Goal: Task Accomplishment & Management: Manage account settings

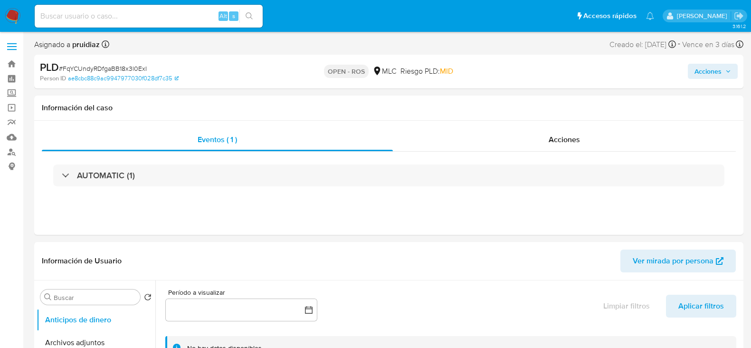
select select "10"
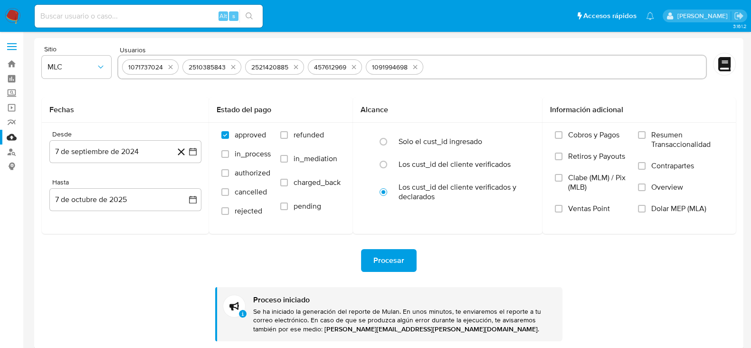
click at [17, 12] on img at bounding box center [13, 16] width 16 height 16
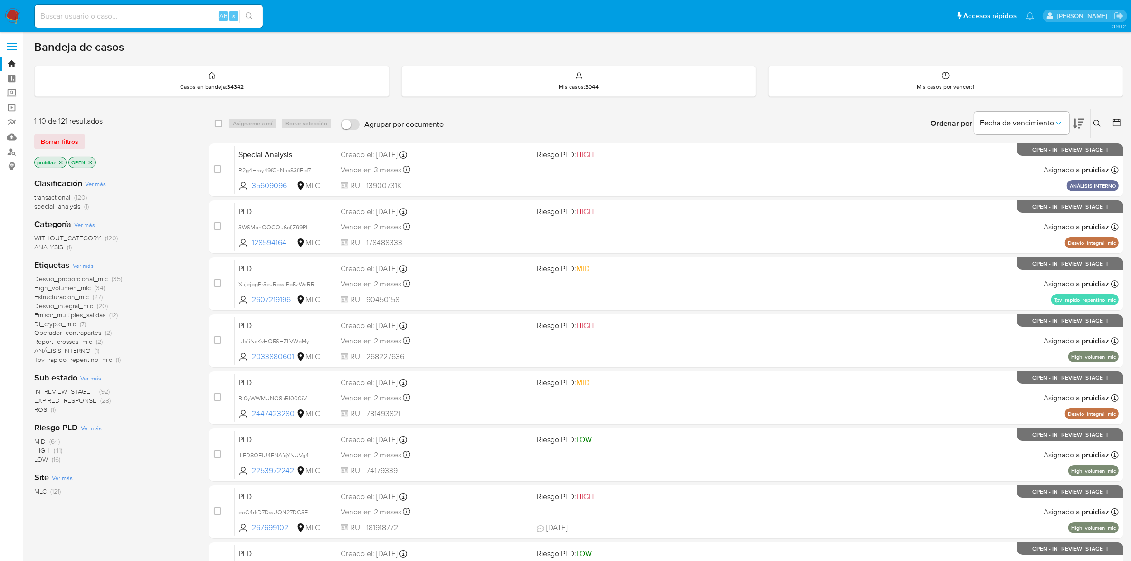
click at [6, 19] on img at bounding box center [13, 16] width 16 height 16
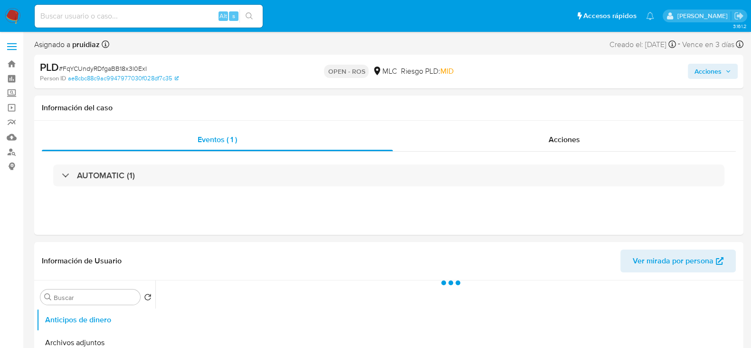
select select "10"
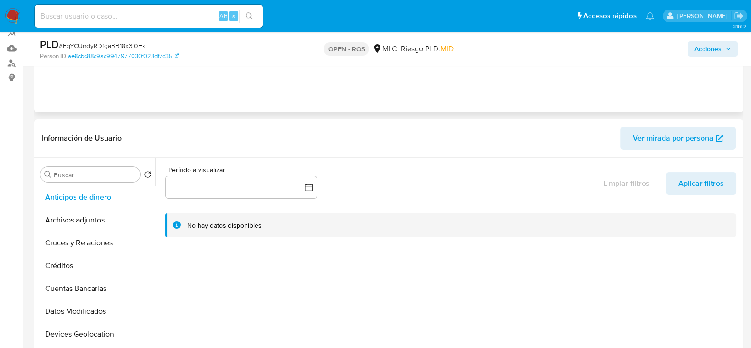
scroll to position [237, 0]
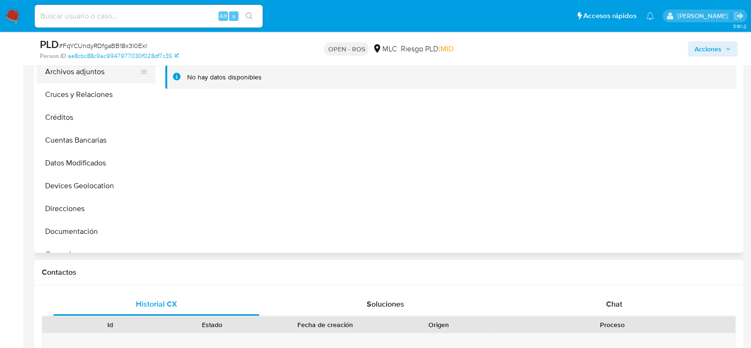
click at [88, 76] on button "Archivos adjuntos" at bounding box center [92, 71] width 111 height 23
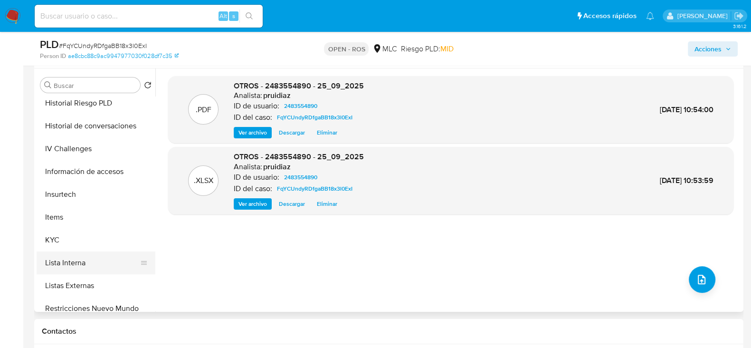
scroll to position [297, 0]
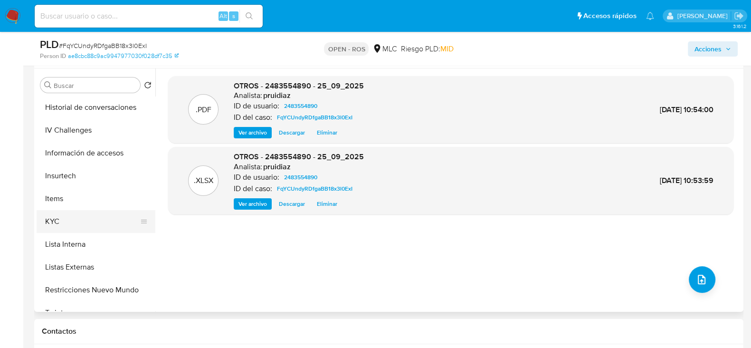
click at [60, 221] on button "KYC" at bounding box center [92, 221] width 111 height 23
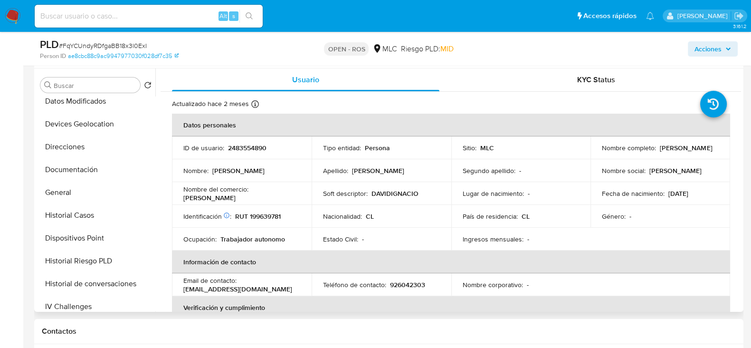
scroll to position [0, 0]
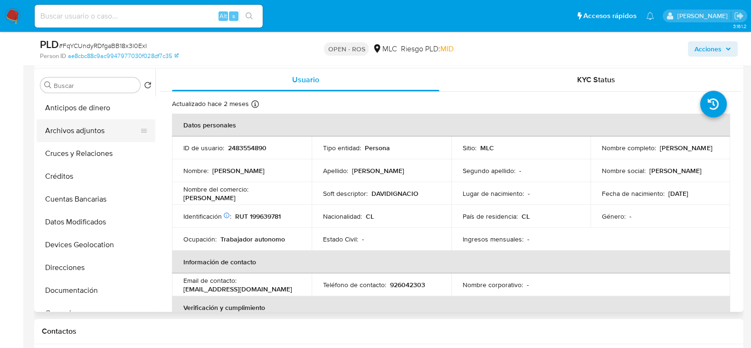
click at [81, 129] on button "Archivos adjuntos" at bounding box center [92, 130] width 111 height 23
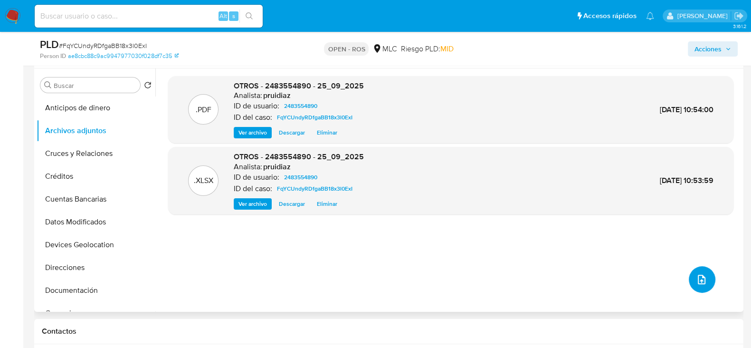
click at [696, 279] on icon "upload-file" at bounding box center [701, 279] width 11 height 11
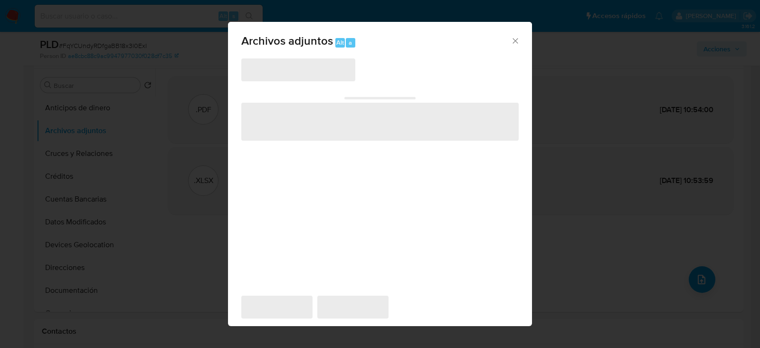
click at [519, 39] on icon "Cerrar" at bounding box center [516, 41] width 10 height 10
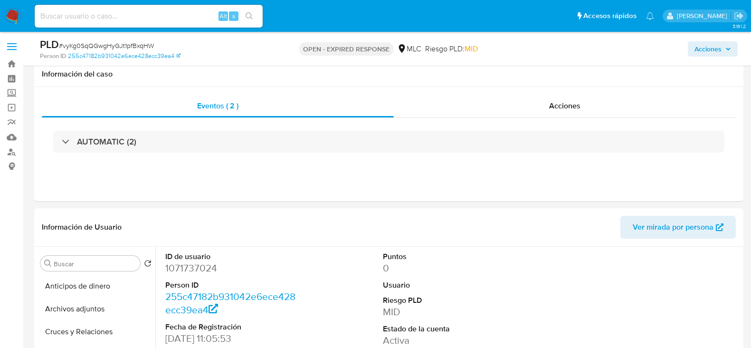
select select "10"
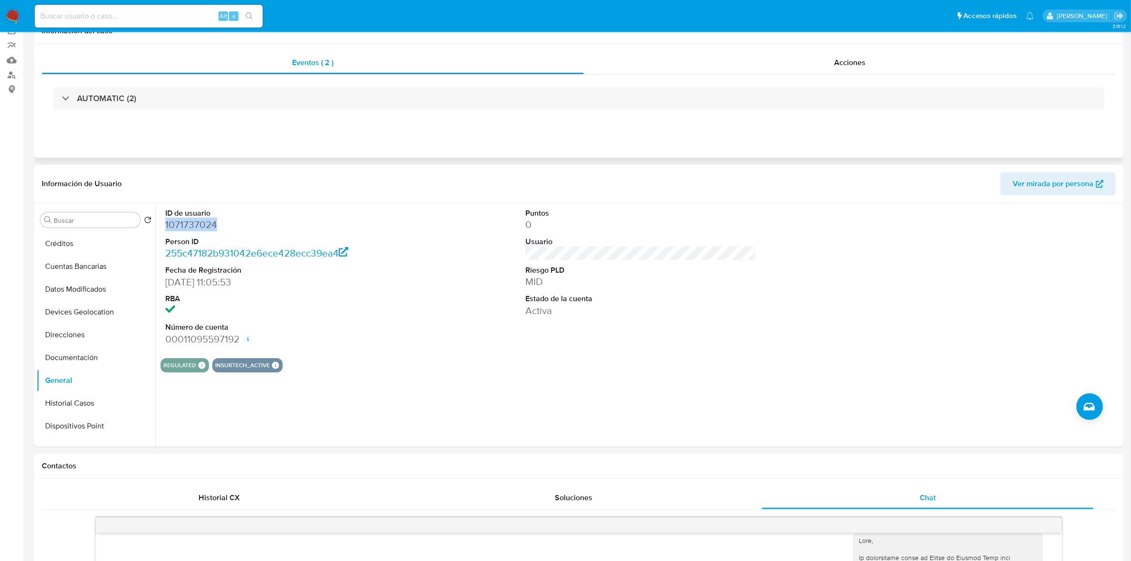
scroll to position [8, 0]
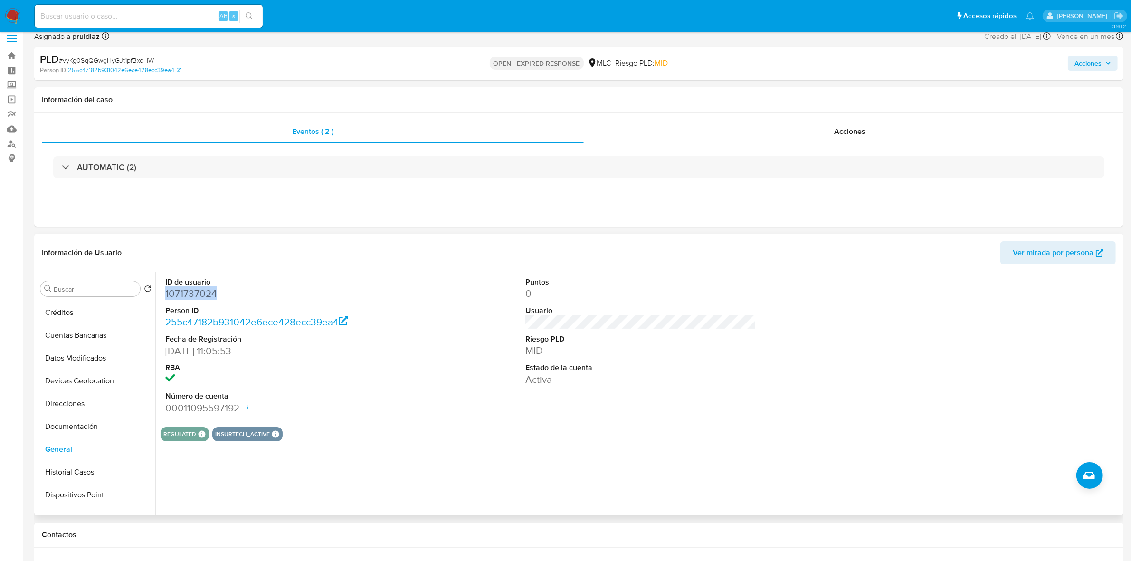
click at [192, 293] on dd "1071737024" at bounding box center [280, 293] width 231 height 13
click at [199, 293] on dd "1071737024" at bounding box center [280, 293] width 231 height 13
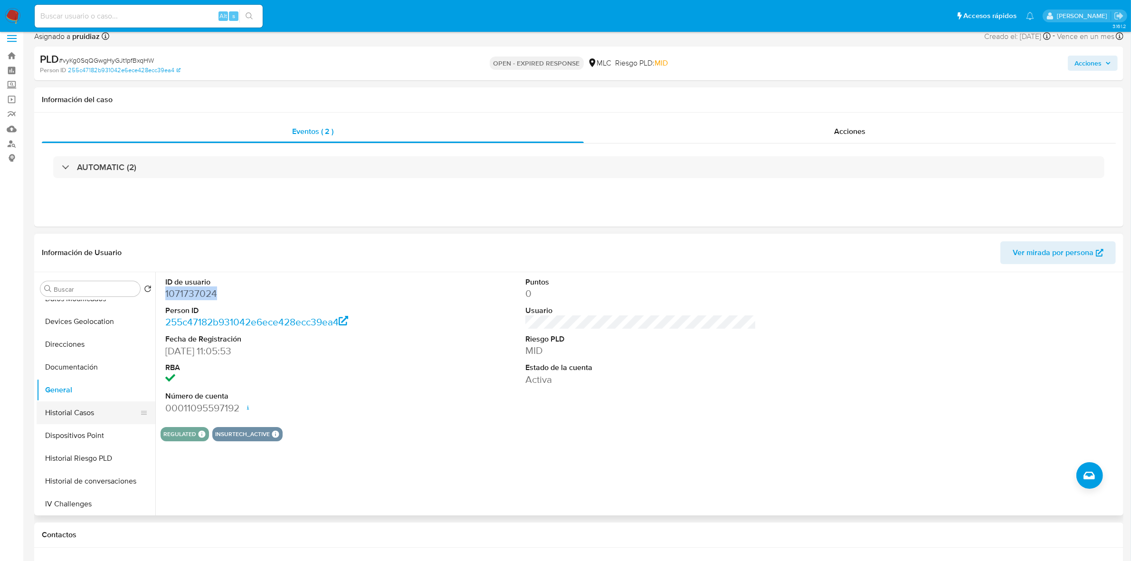
click at [81, 347] on button "Historial Casos" at bounding box center [92, 412] width 111 height 23
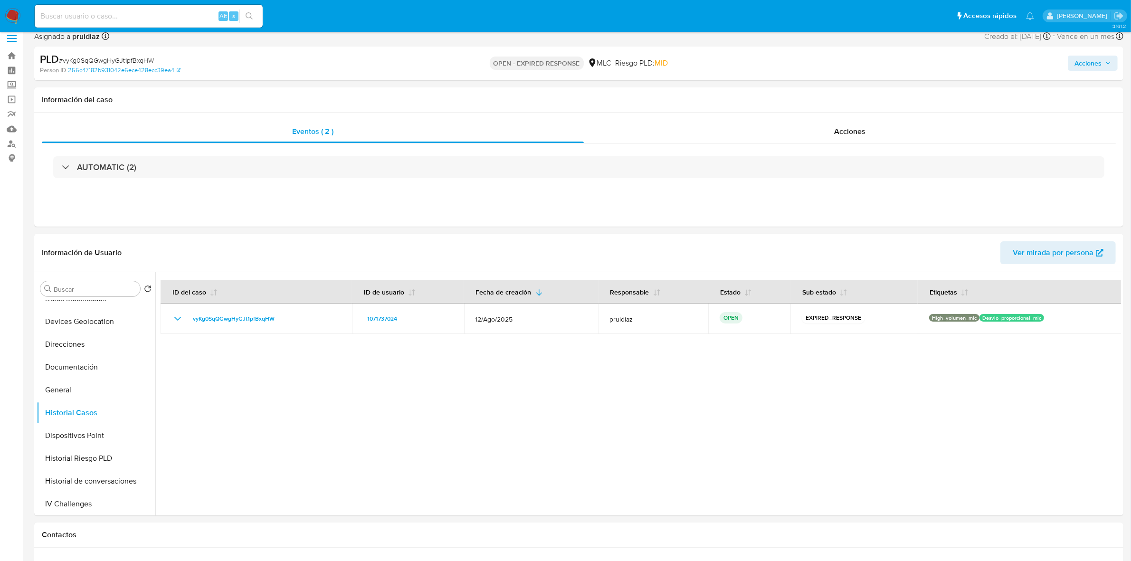
click at [127, 53] on div "PLD # vyKg0SqQGwgHyGJt1pfBxqHW" at bounding box center [218, 59] width 356 height 14
click at [120, 58] on span "# vyKg0SqQGwgHyGJt1pfBxqHW" at bounding box center [106, 61] width 95 height 10
copy span "vyKg0SqQGwgHyGJt1pfBxqHW"
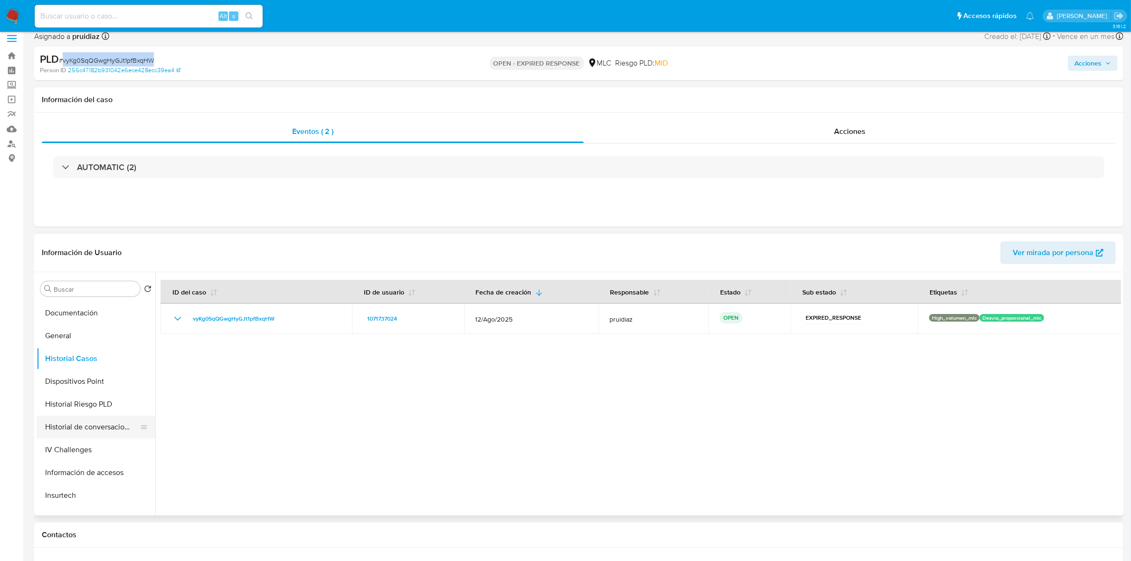
scroll to position [246, 0]
click at [65, 347] on button "KYC" at bounding box center [92, 476] width 111 height 23
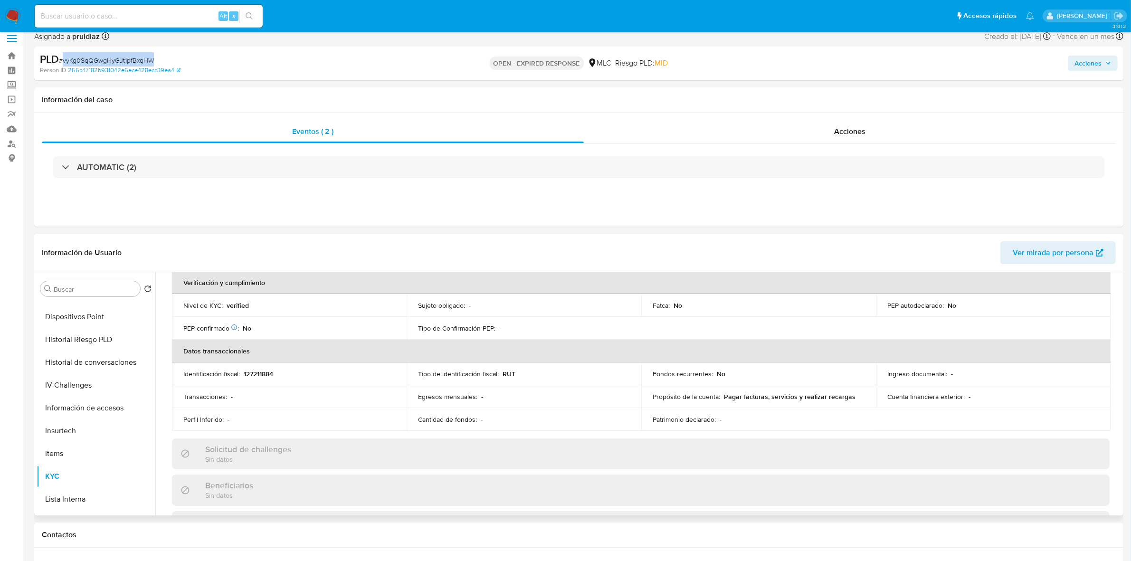
scroll to position [0, 0]
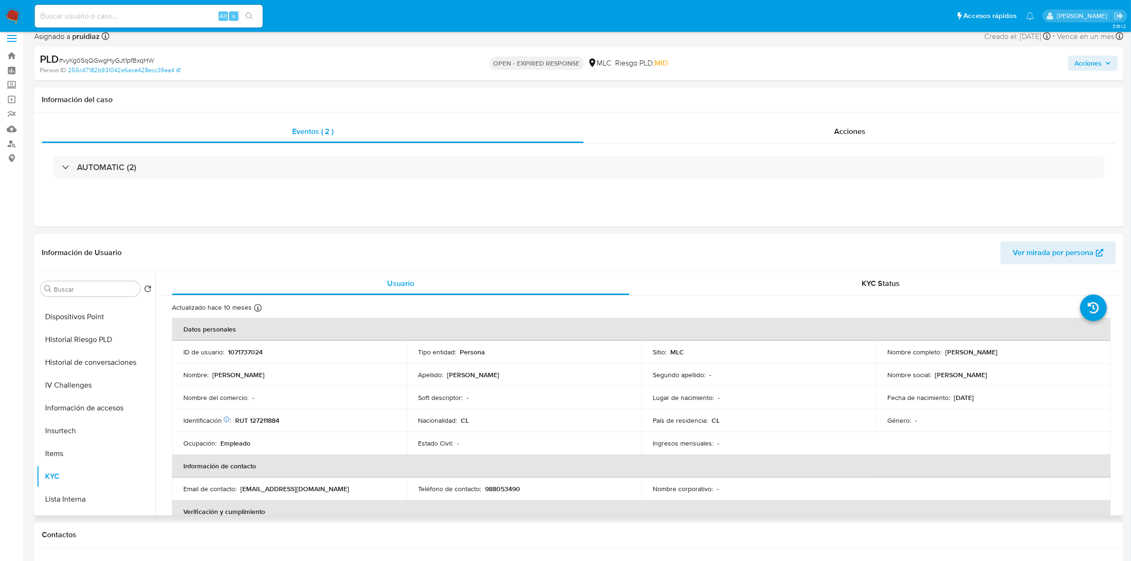
click at [263, 347] on p "RUT 127211884" at bounding box center [257, 420] width 44 height 9
copy p "127211884"
click at [269, 347] on td "Identificación Nº de serie: 523614049 : RUT 127211884" at bounding box center [289, 420] width 235 height 23
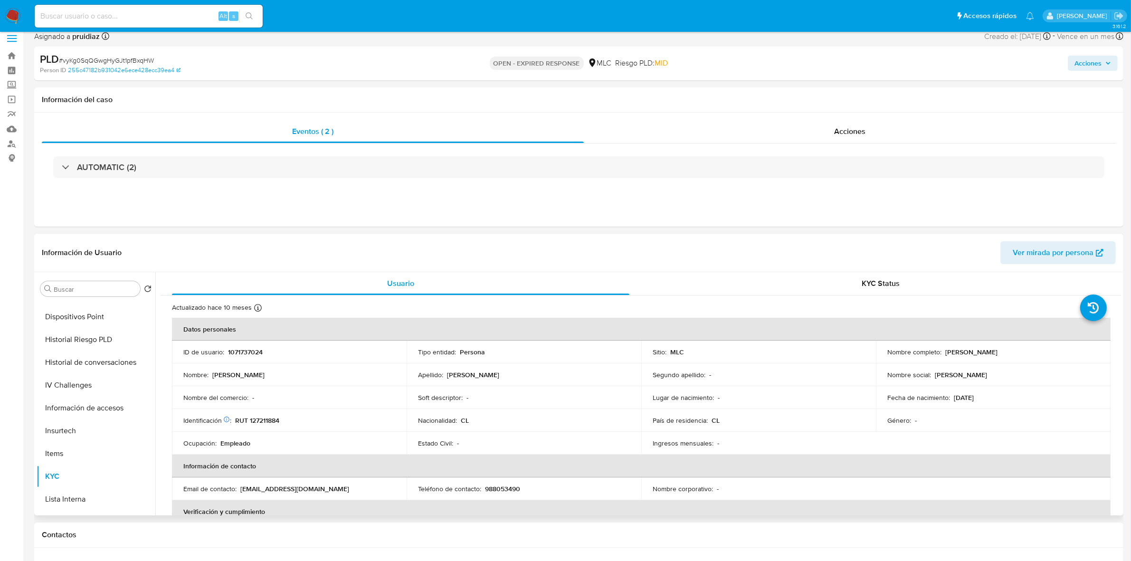
click at [279, 347] on td "Identificación Nº de serie: 523614049 : RUT 127211884" at bounding box center [289, 420] width 235 height 23
click at [265, 347] on p "RUT 127211884" at bounding box center [257, 420] width 44 height 9
copy p "127211884"
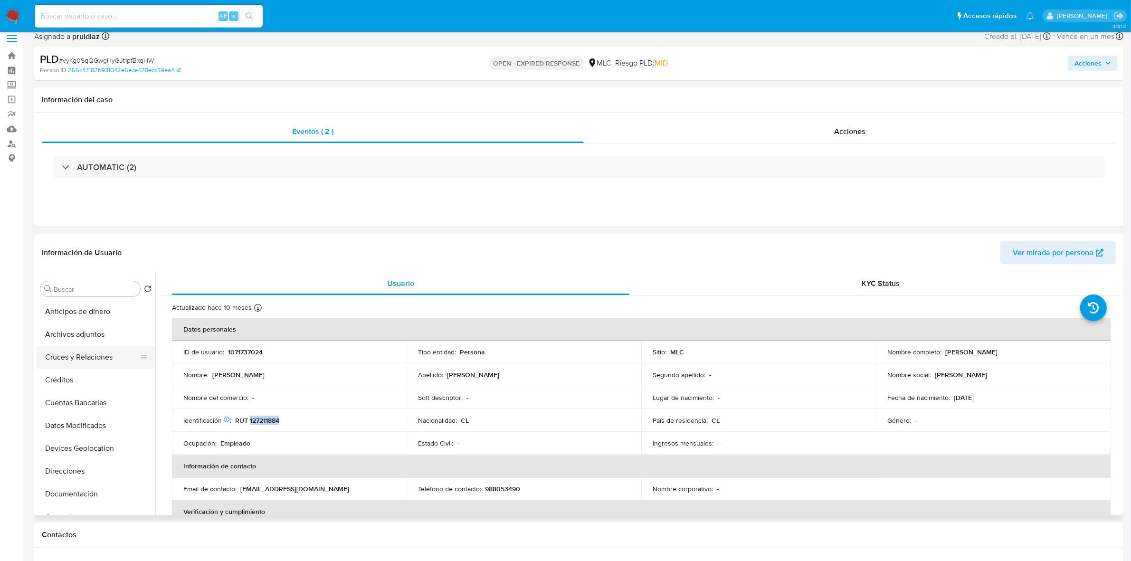
click at [69, 347] on button "Cruces y Relaciones" at bounding box center [92, 357] width 111 height 23
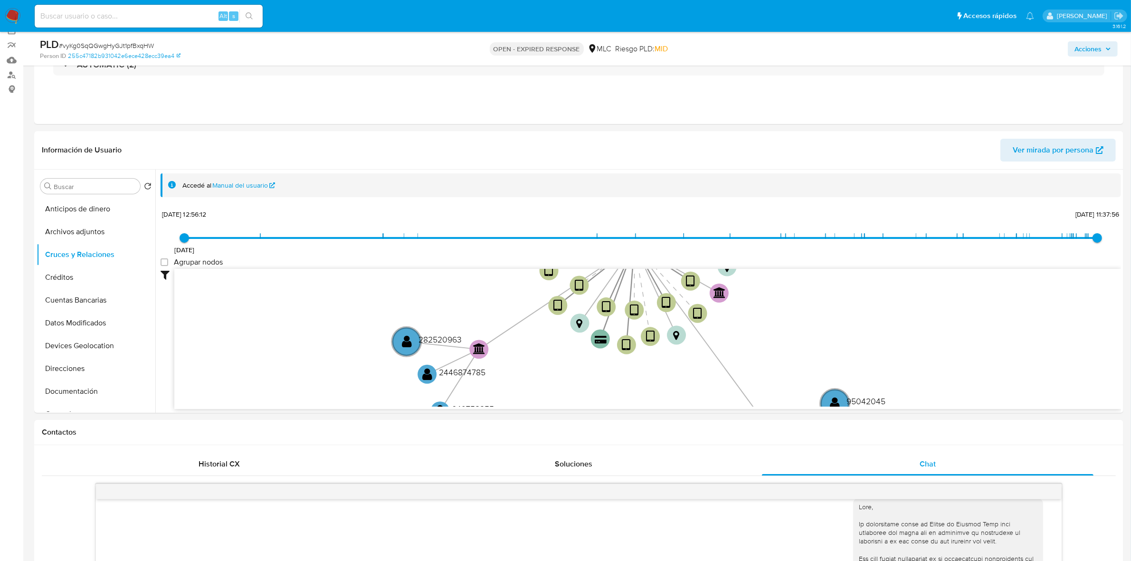
scroll to position [138, 0]
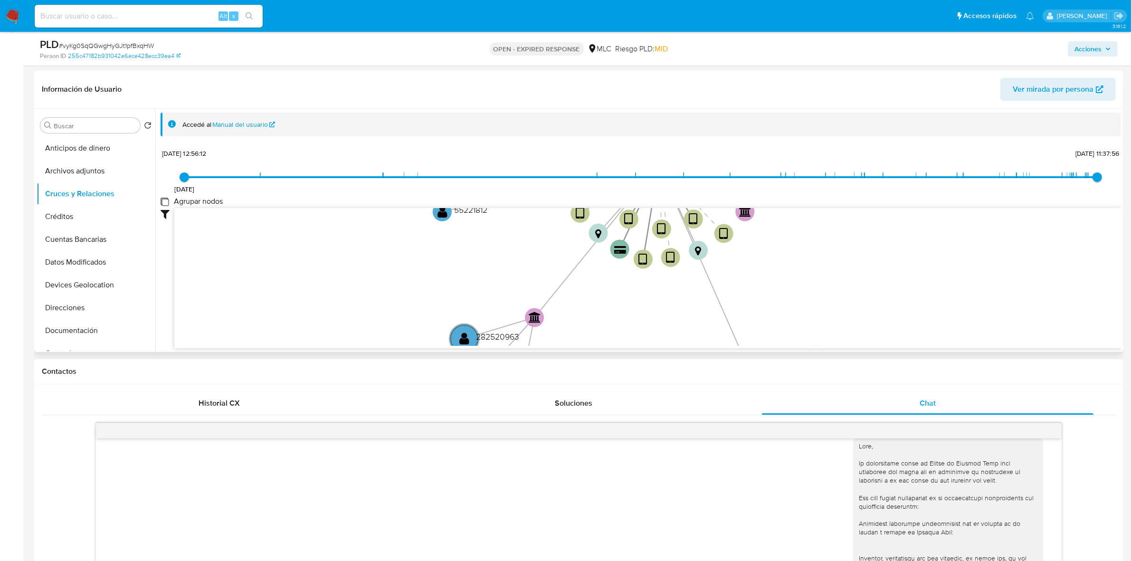
click at [162, 201] on group_nodes "Agrupar nodos" at bounding box center [165, 202] width 8 height 8
checkbox group_nodes "true"
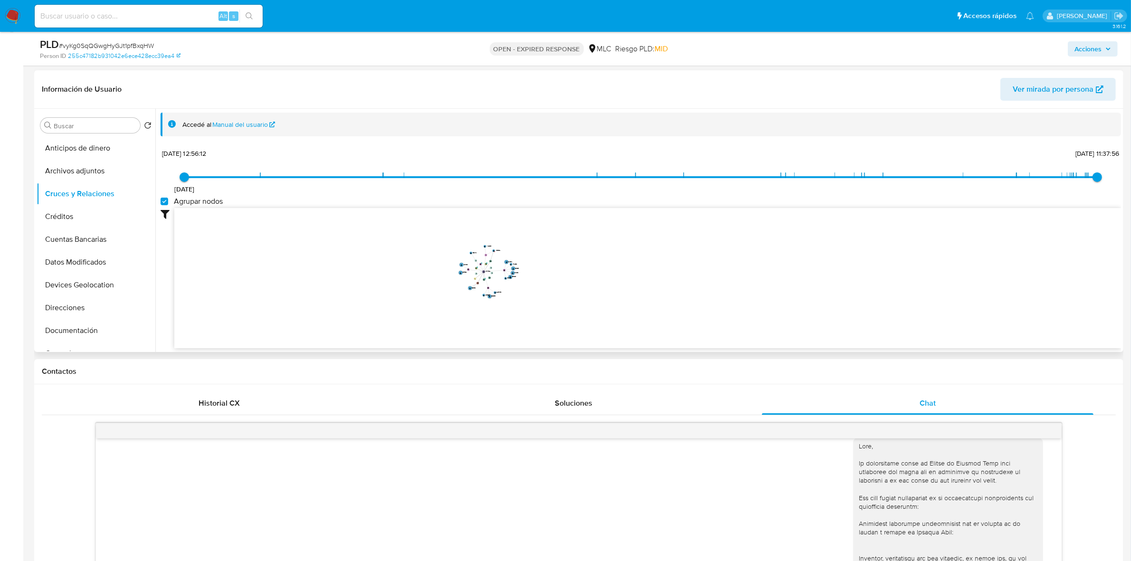
drag, startPoint x: 571, startPoint y: 261, endPoint x: 619, endPoint y: 266, distance: 48.2
click at [619, 266] on icon "device-650c9081d2ce02e99b55e618  device-68a4ff3f9a8c4b2306eee42f  device-6266…" at bounding box center [647, 277] width 947 height 138
drag, startPoint x: 556, startPoint y: 266, endPoint x: 652, endPoint y: 267, distance: 96.0
click at [652, 267] on icon "device-650c9081d2ce02e99b55e618  device-68a4ff3f9a8c4b2306eee42f  device-6266…" at bounding box center [647, 277] width 947 height 138
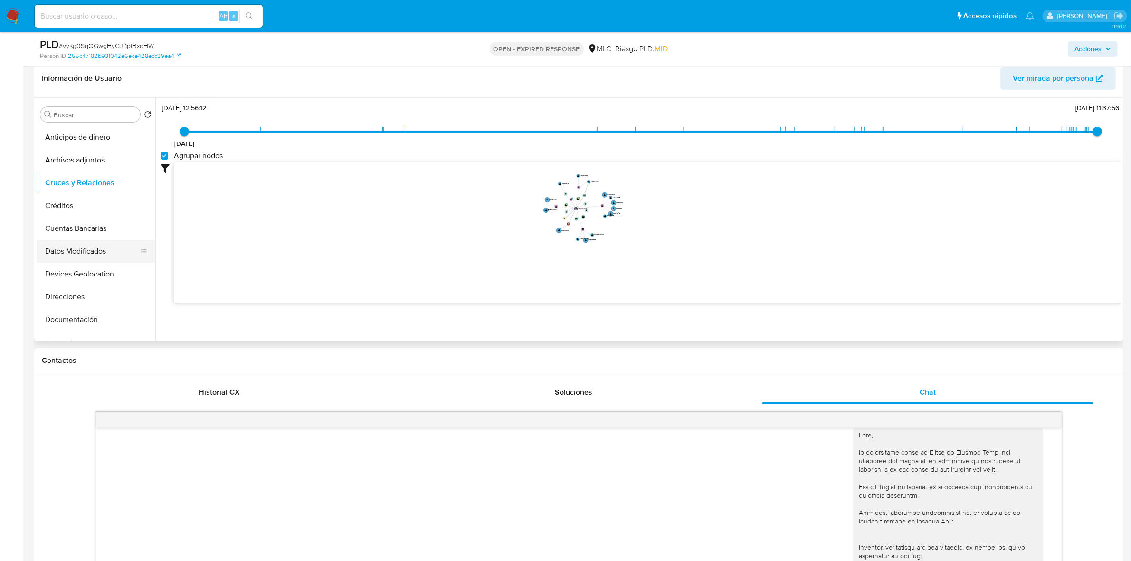
scroll to position [54, 0]
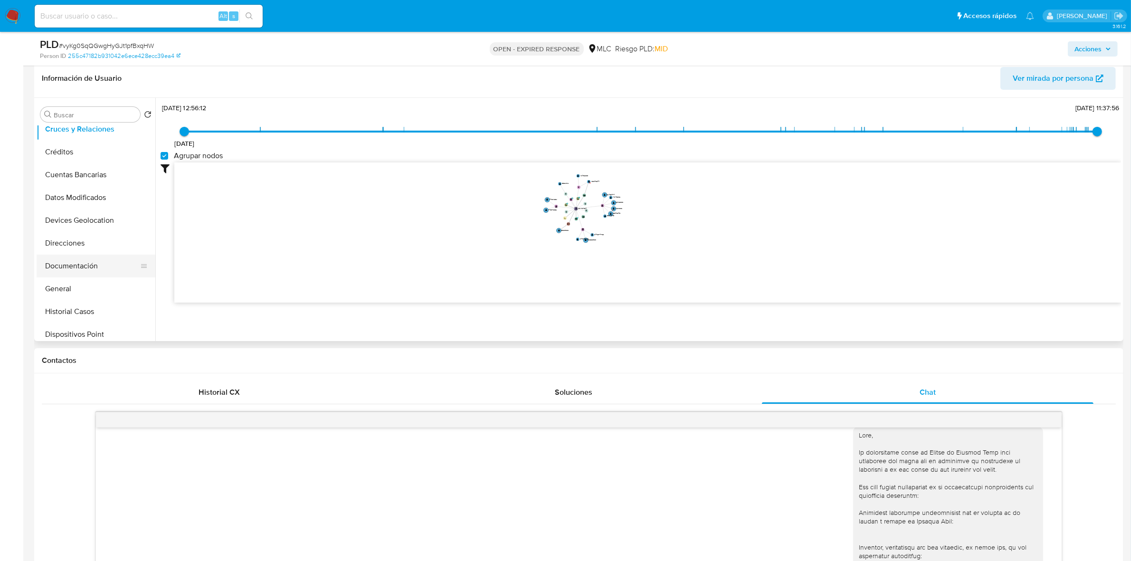
click at [77, 266] on button "Documentación" at bounding box center [92, 266] width 111 height 23
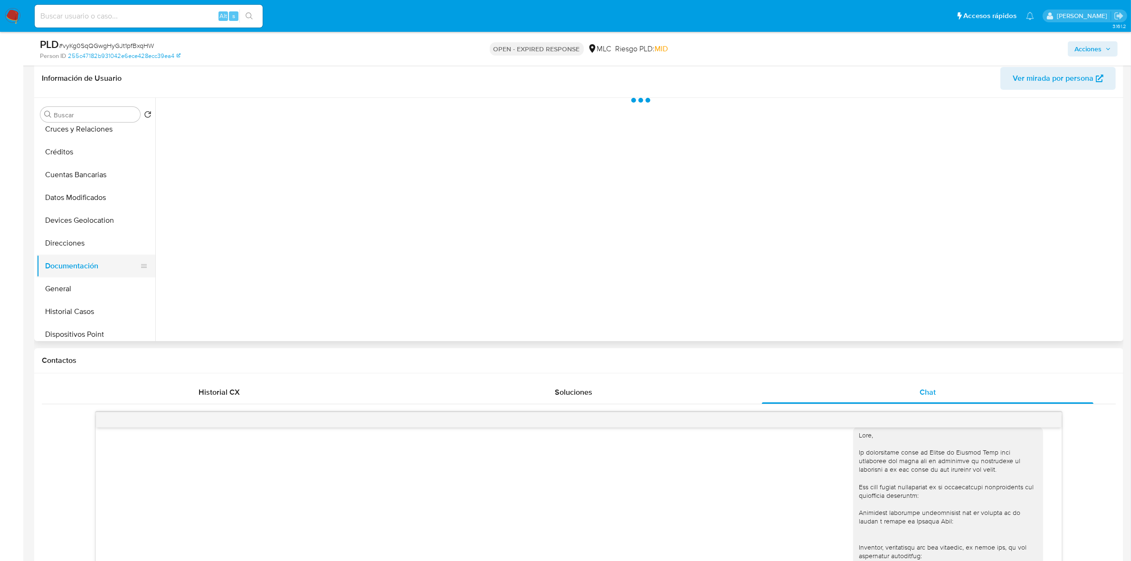
scroll to position [0, 0]
click at [238, 139] on button "Prueba de vida" at bounding box center [273, 145] width 225 height 24
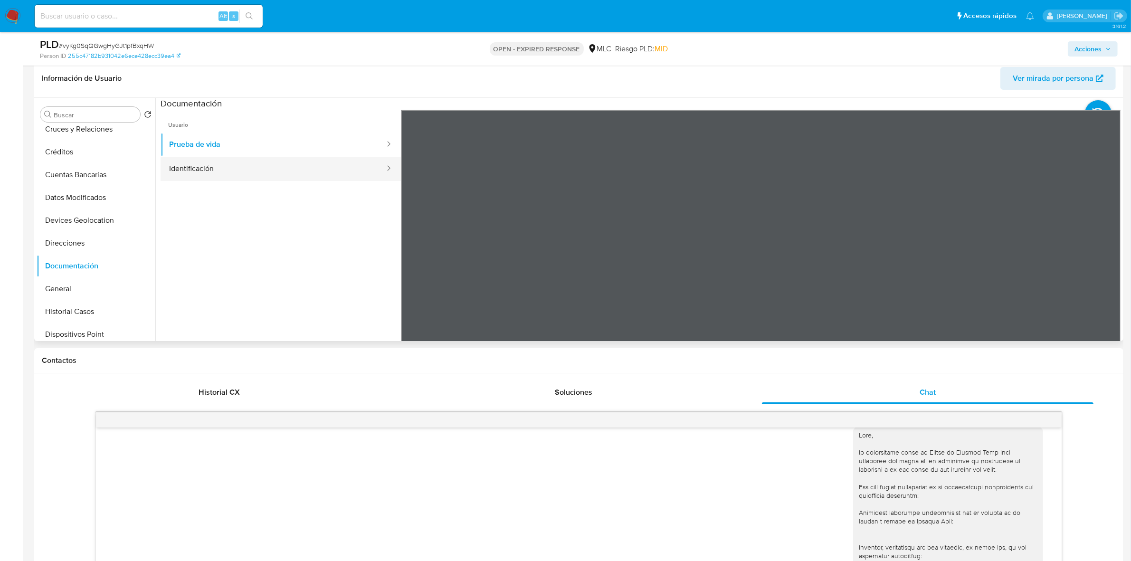
click at [271, 167] on button "Identificación" at bounding box center [273, 169] width 225 height 24
click at [751, 260] on icon at bounding box center [1109, 264] width 19 height 19
click at [416, 264] on icon at bounding box center [412, 264] width 19 height 19
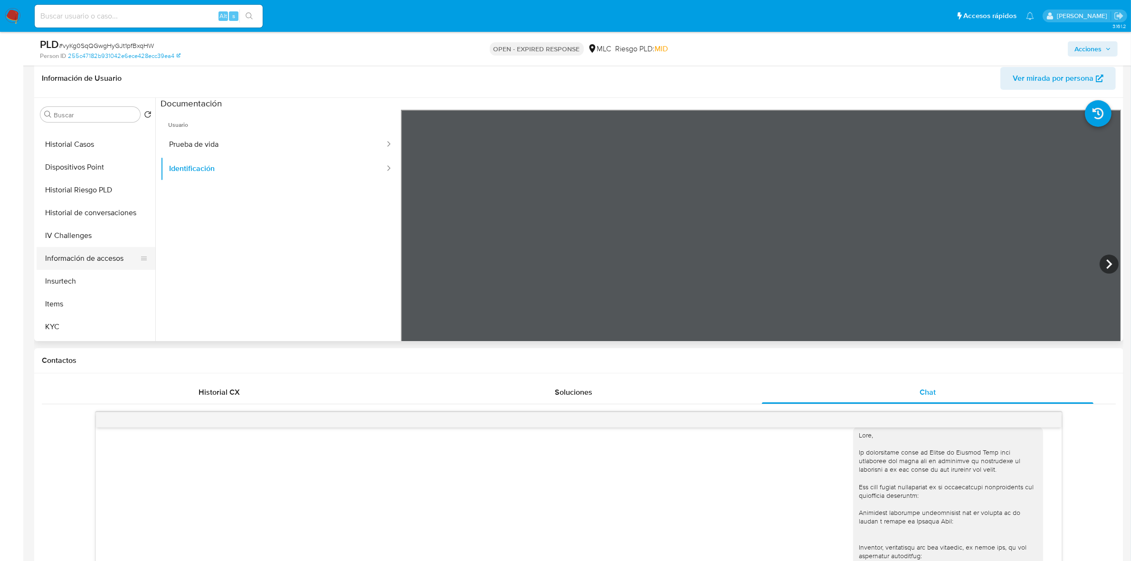
scroll to position [232, 0]
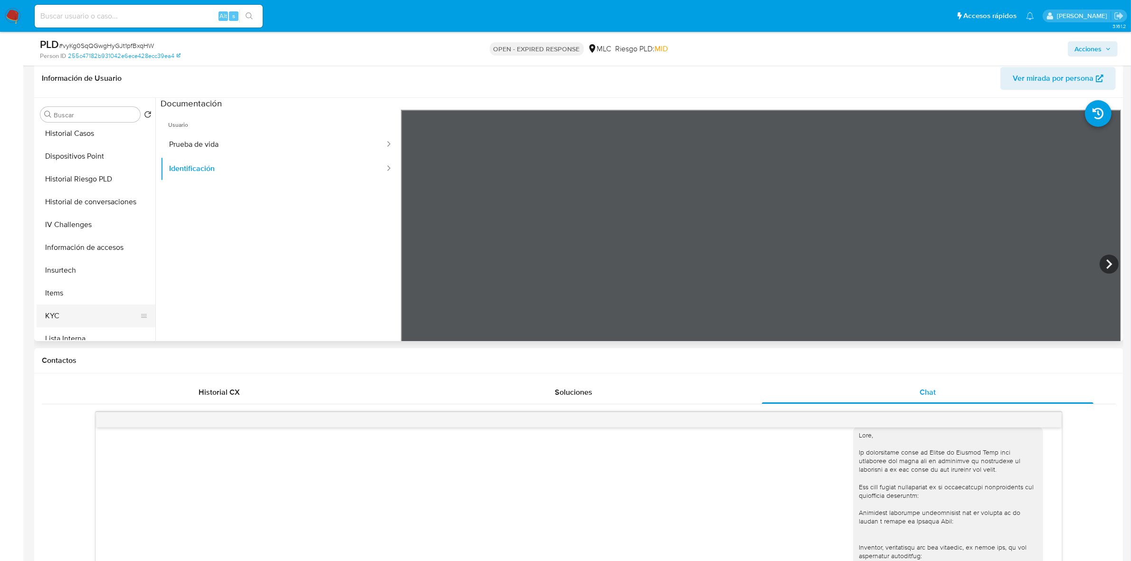
click at [71, 321] on button "KYC" at bounding box center [92, 316] width 111 height 23
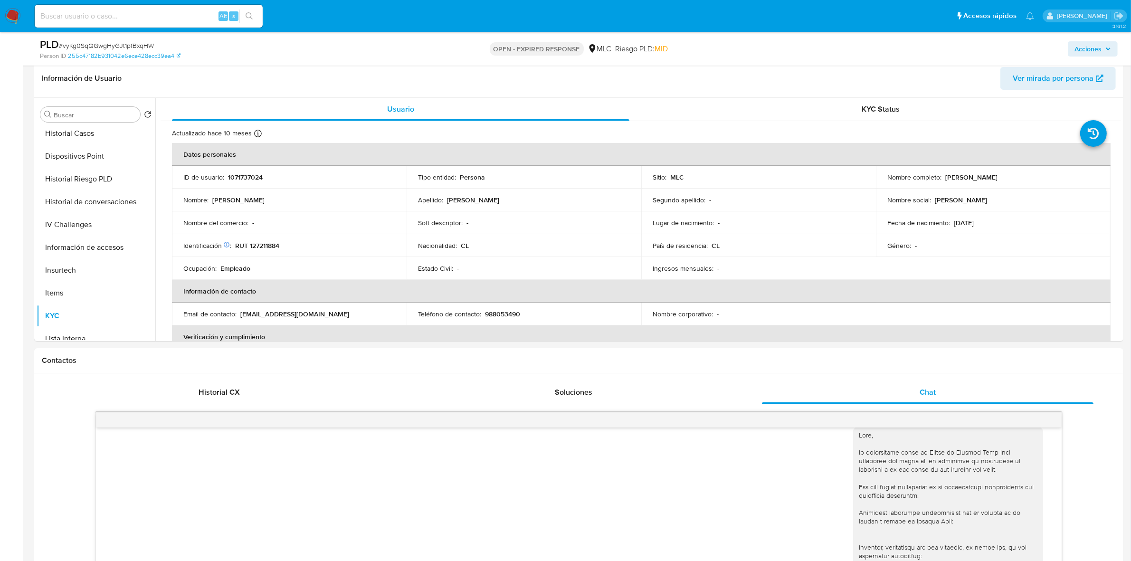
drag, startPoint x: 1047, startPoint y: 181, endPoint x: 942, endPoint y: 177, distance: 105.1
click at [751, 177] on td "Nombre completo : Francisco José Palma Armijo" at bounding box center [993, 177] width 235 height 23
copy p "Francisco José Palma Armijo"
click at [69, 209] on button "Documentación" at bounding box center [92, 206] width 111 height 23
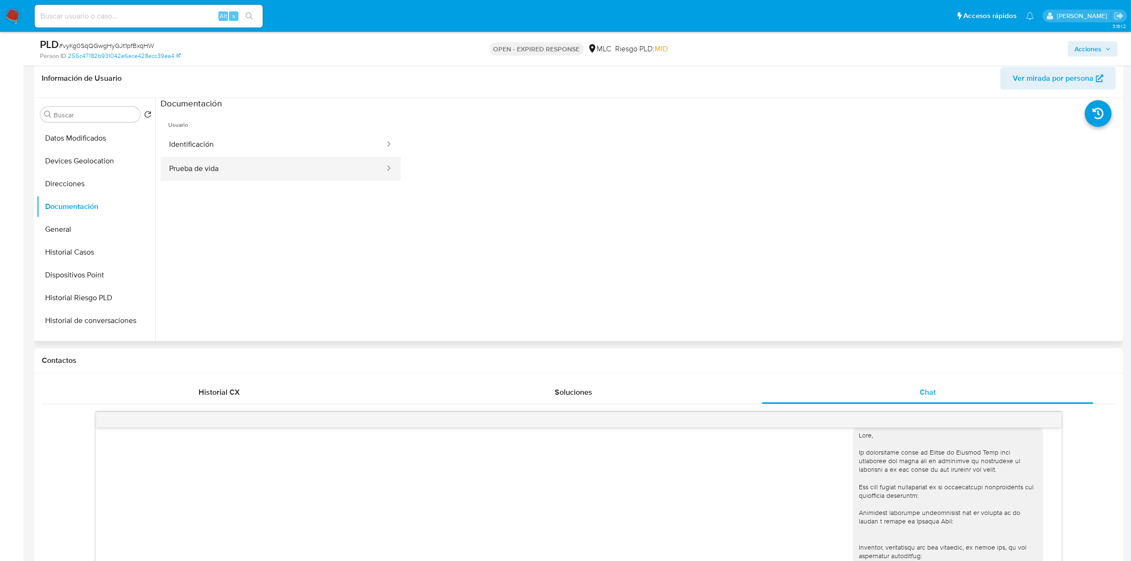
click at [226, 165] on button "Prueba de vida" at bounding box center [273, 169] width 225 height 24
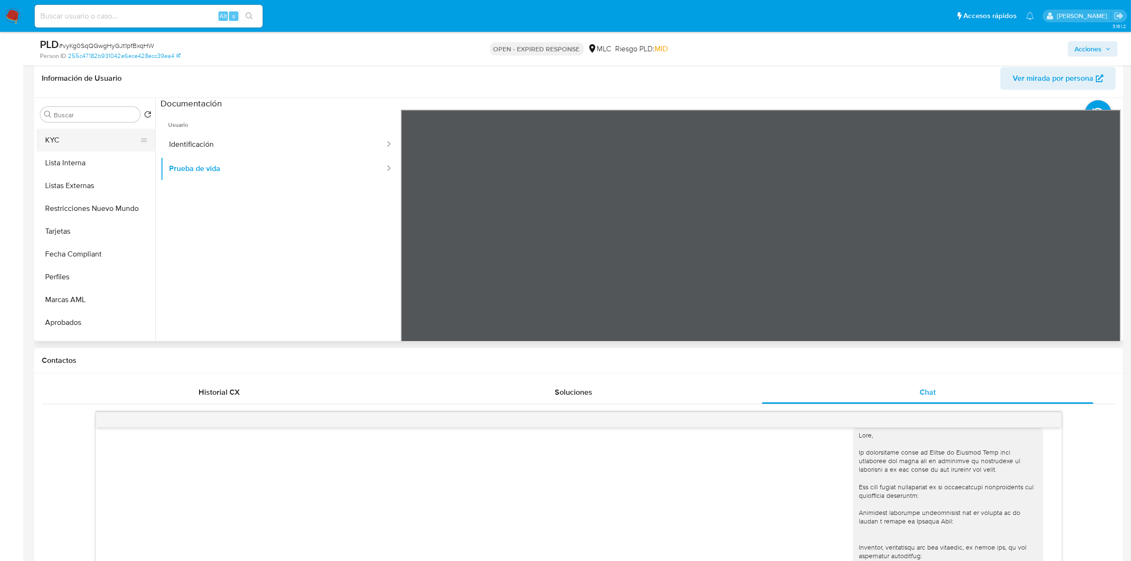
scroll to position [387, 0]
click at [77, 161] on button "KYC" at bounding box center [92, 160] width 111 height 23
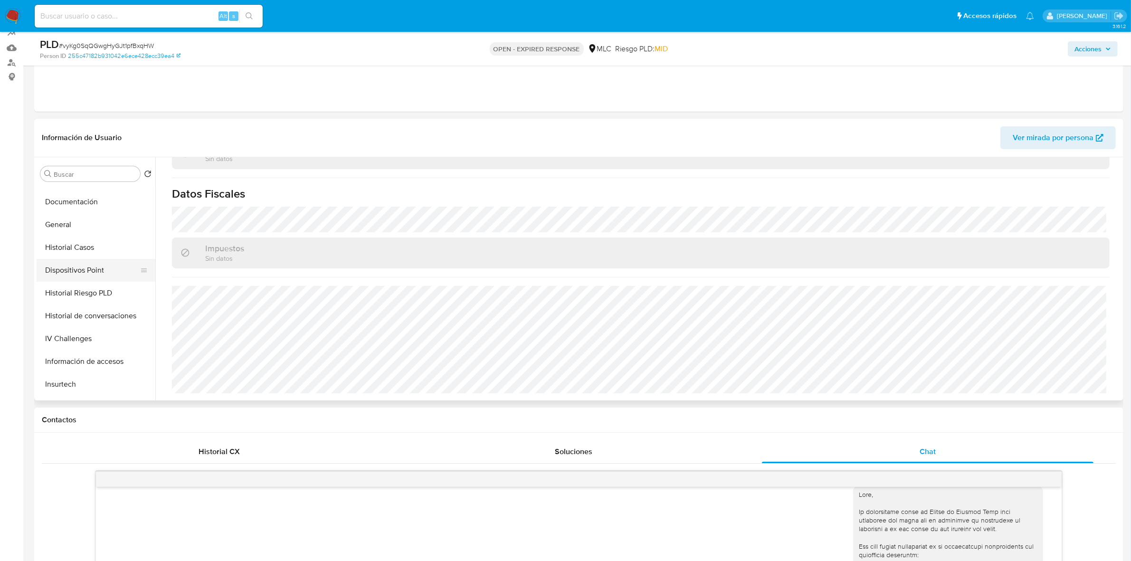
scroll to position [150, 0]
click at [86, 215] on button "Direcciones" at bounding box center [92, 206] width 111 height 23
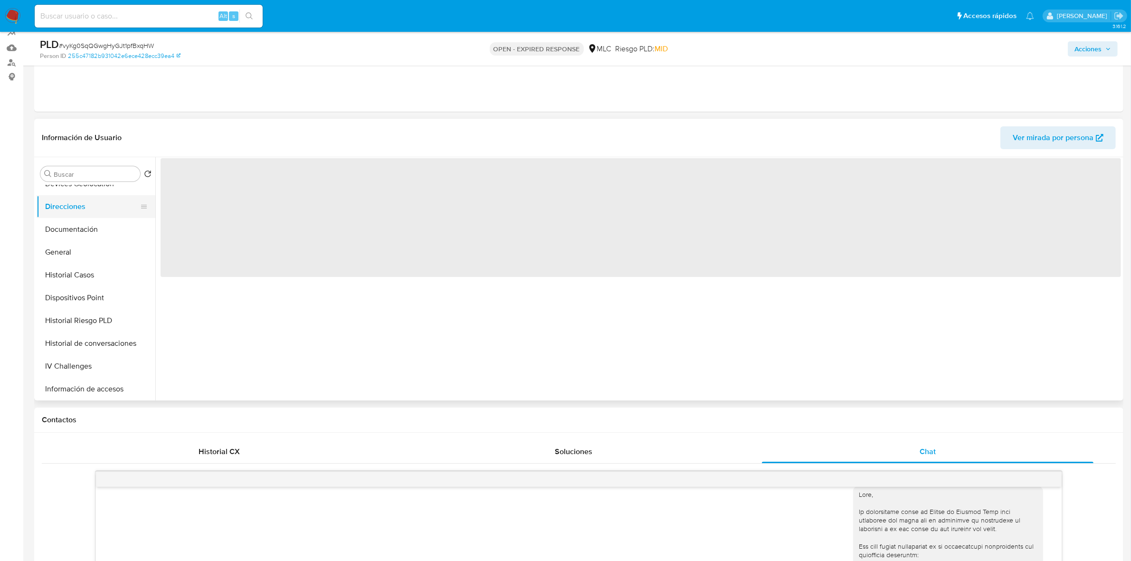
scroll to position [0, 0]
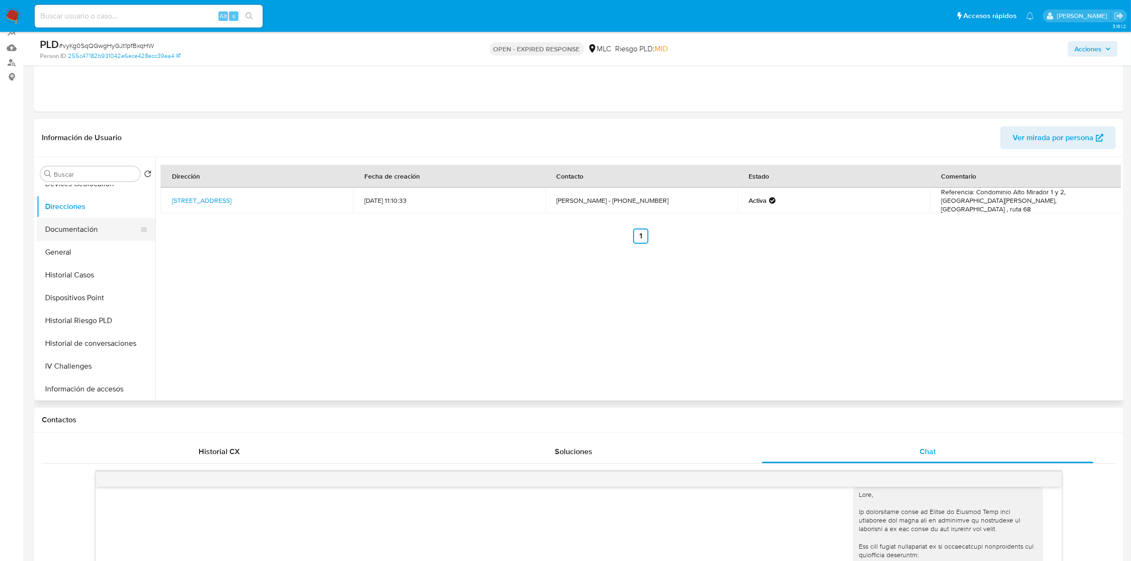
click at [87, 233] on button "Documentación" at bounding box center [92, 229] width 111 height 23
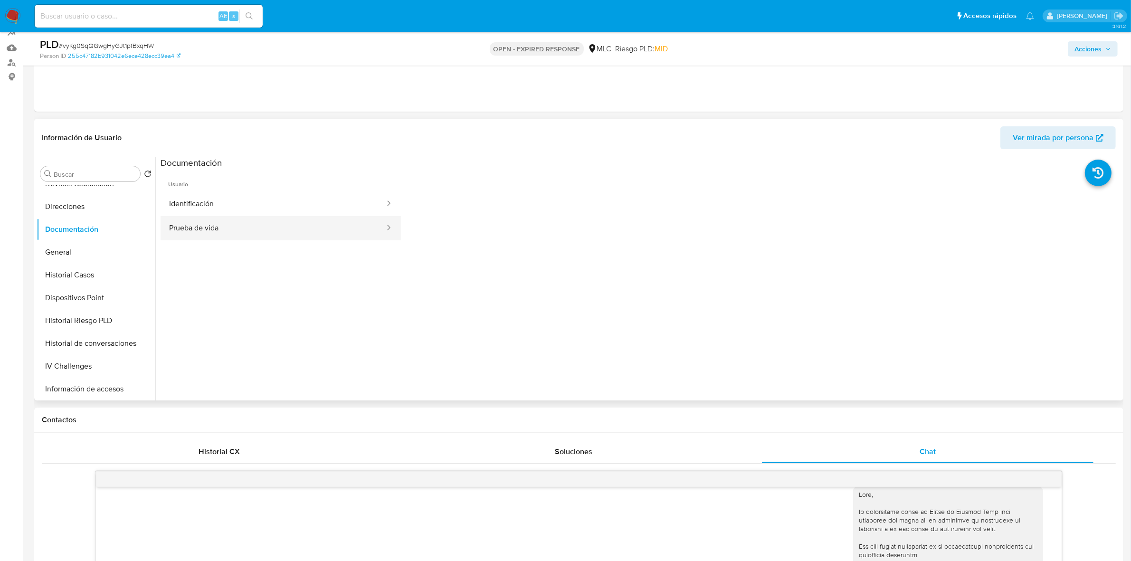
click at [274, 225] on button "Prueba de vida" at bounding box center [273, 228] width 225 height 24
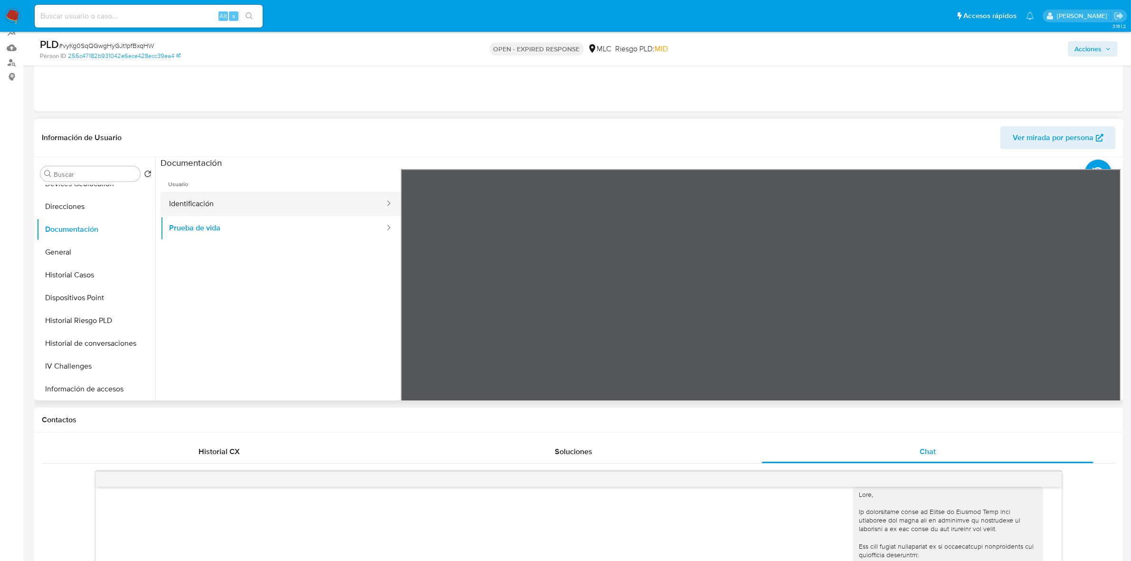
click at [206, 210] on button "Identificación" at bounding box center [273, 204] width 225 height 24
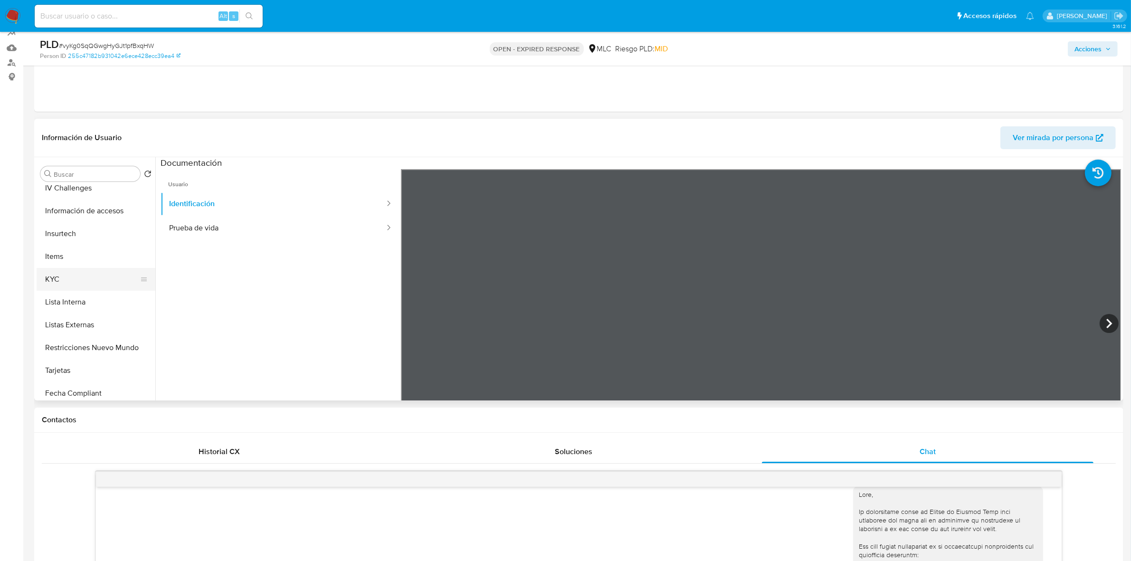
click at [52, 283] on button "KYC" at bounding box center [92, 279] width 111 height 23
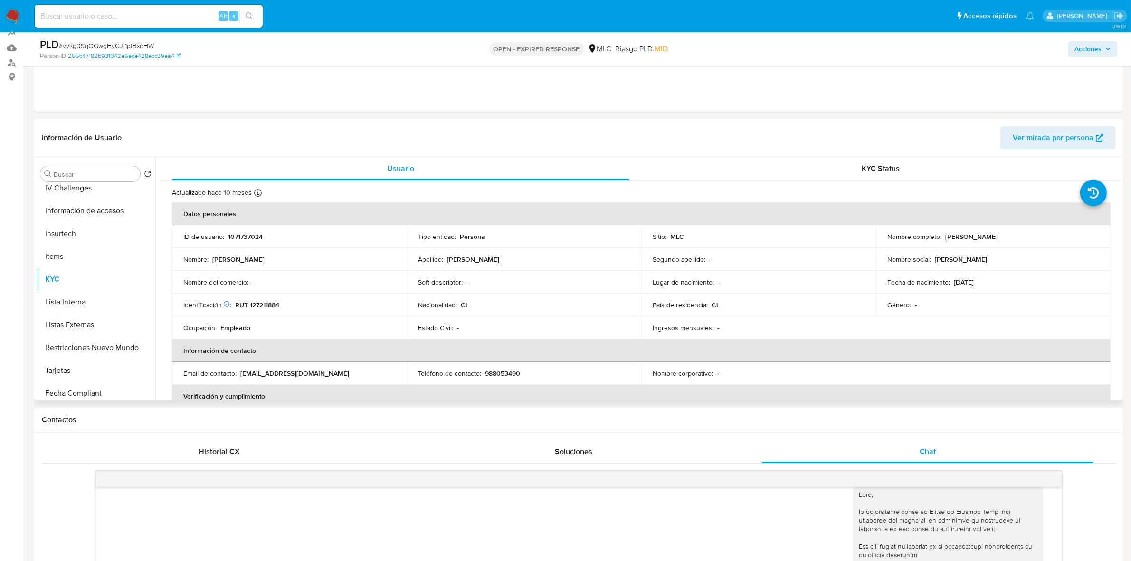
click at [265, 301] on p "RUT 127211884" at bounding box center [257, 305] width 44 height 9
copy p "127211884"
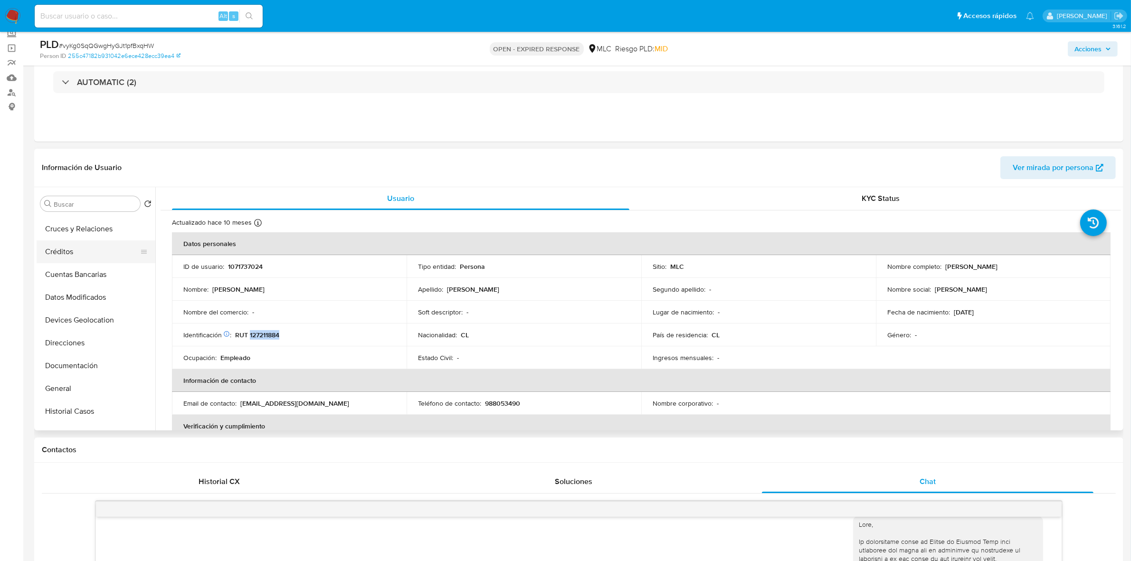
scroll to position [31, 0]
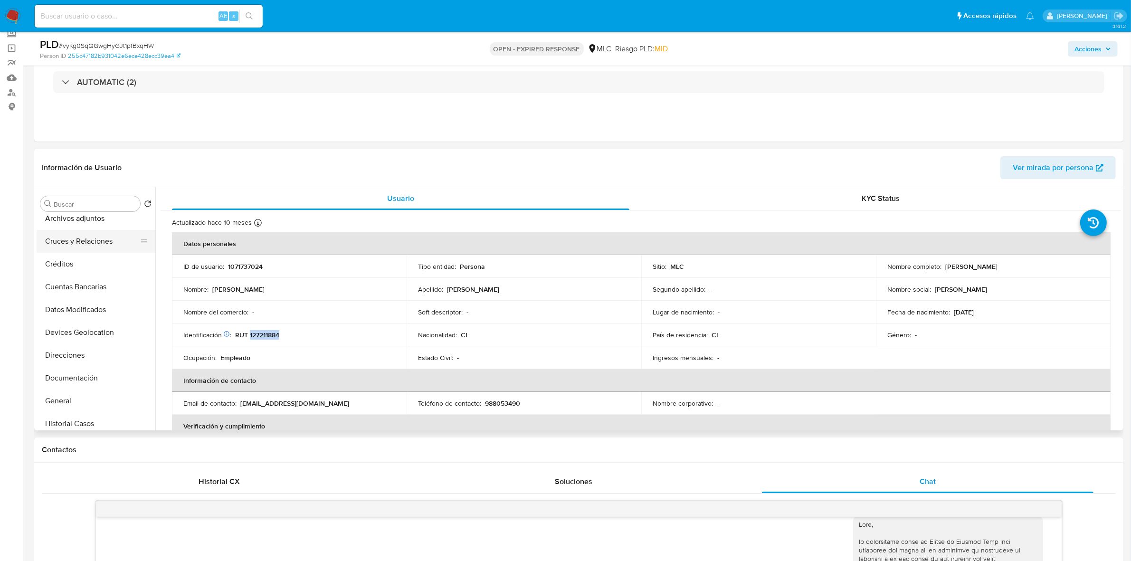
click at [83, 240] on button "Cruces y Relaciones" at bounding box center [92, 241] width 111 height 23
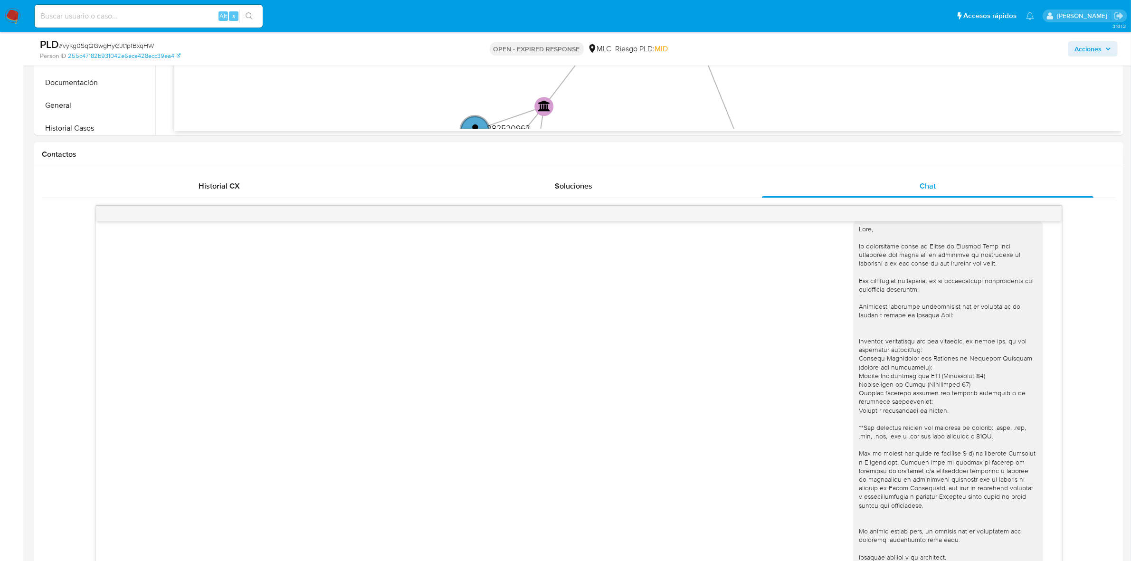
scroll to position [119, 0]
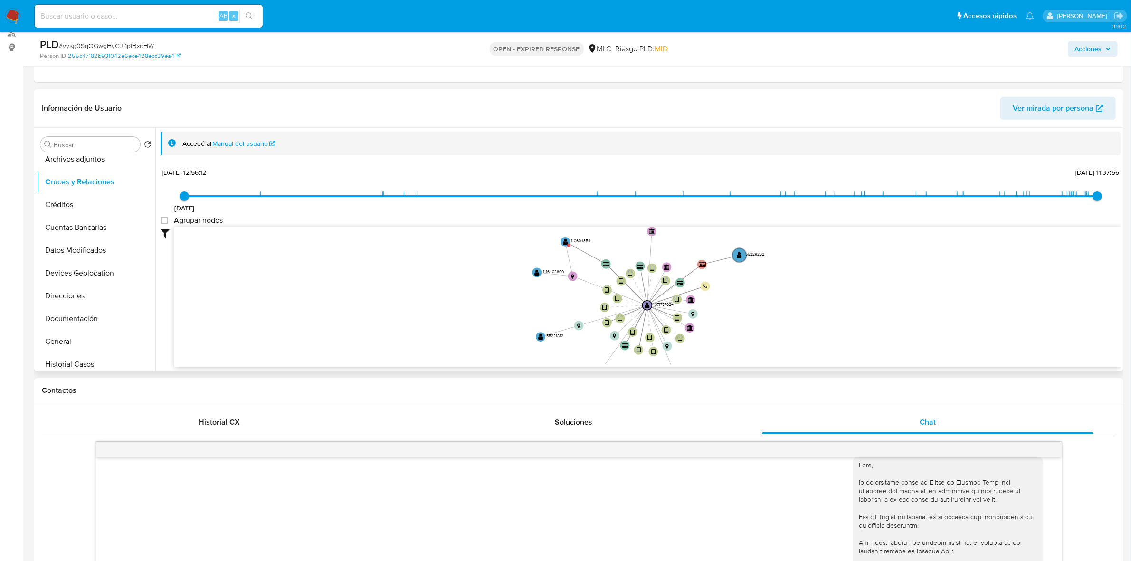
drag, startPoint x: 726, startPoint y: 267, endPoint x: 786, endPoint y: 338, distance: 93.0
click at [751, 338] on icon "device-650c9081d2ce02e99b55e618  device-68a4ff3f9a8c4b2306eee42f  device-6266…" at bounding box center [647, 296] width 947 height 138
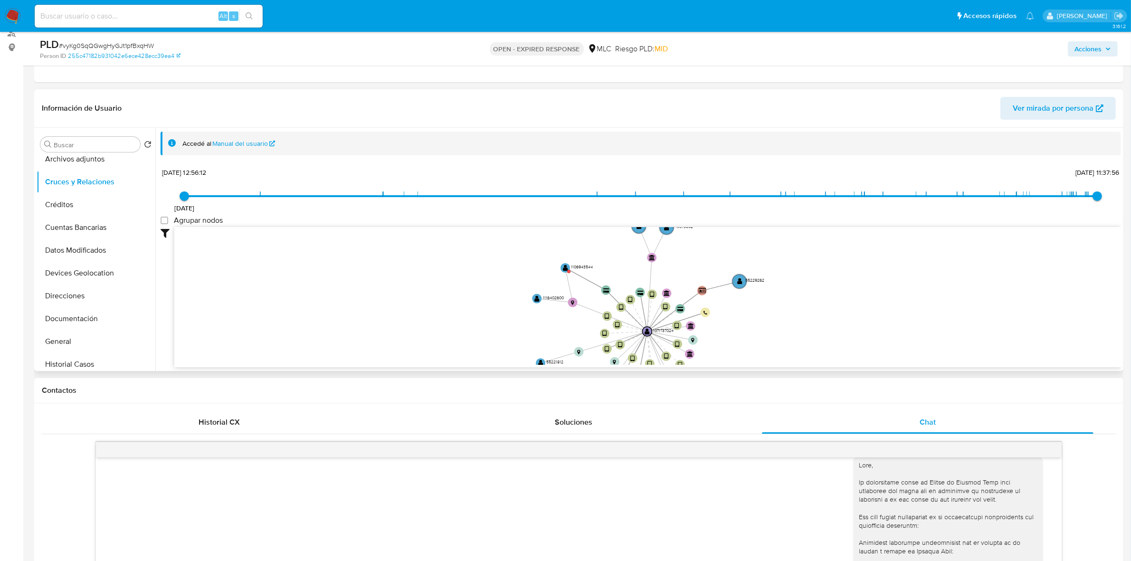
drag, startPoint x: 776, startPoint y: 277, endPoint x: 781, endPoint y: 331, distance: 54.8
click at [751, 331] on icon "device-650c9081d2ce02e99b55e618  device-68a4ff3f9a8c4b2306eee42f  device-6266…" at bounding box center [647, 296] width 947 height 138
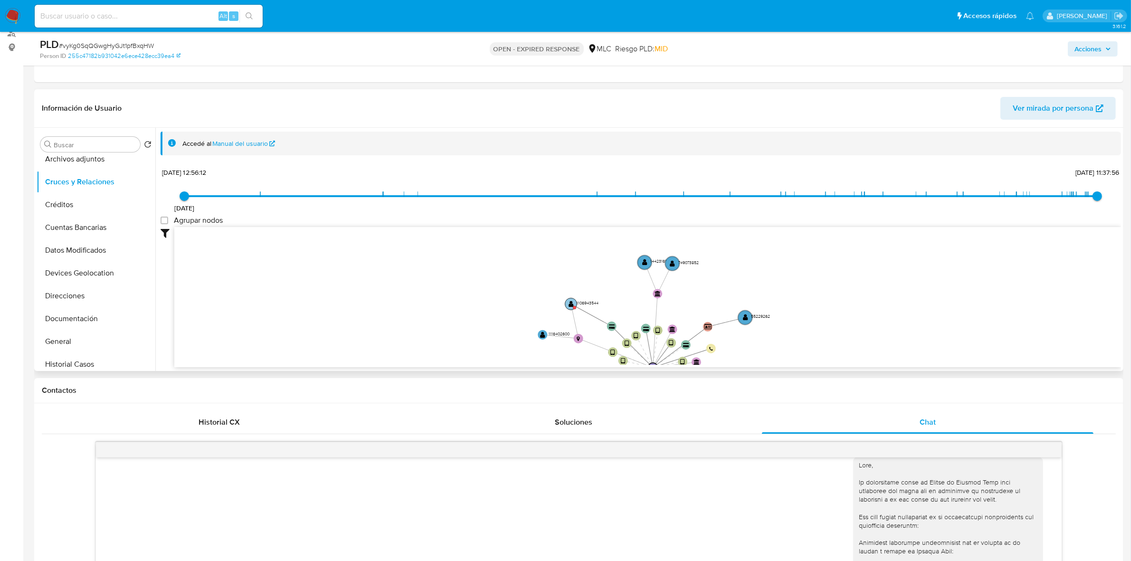
click at [573, 302] on circle at bounding box center [571, 304] width 12 height 12
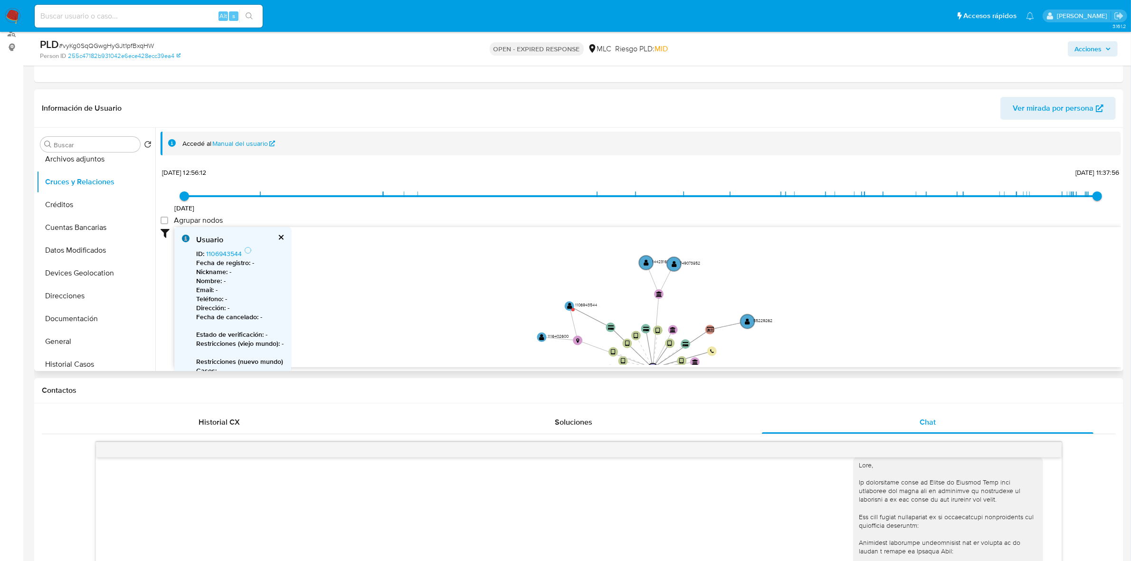
click at [278, 238] on button "cerrar" at bounding box center [280, 237] width 6 height 6
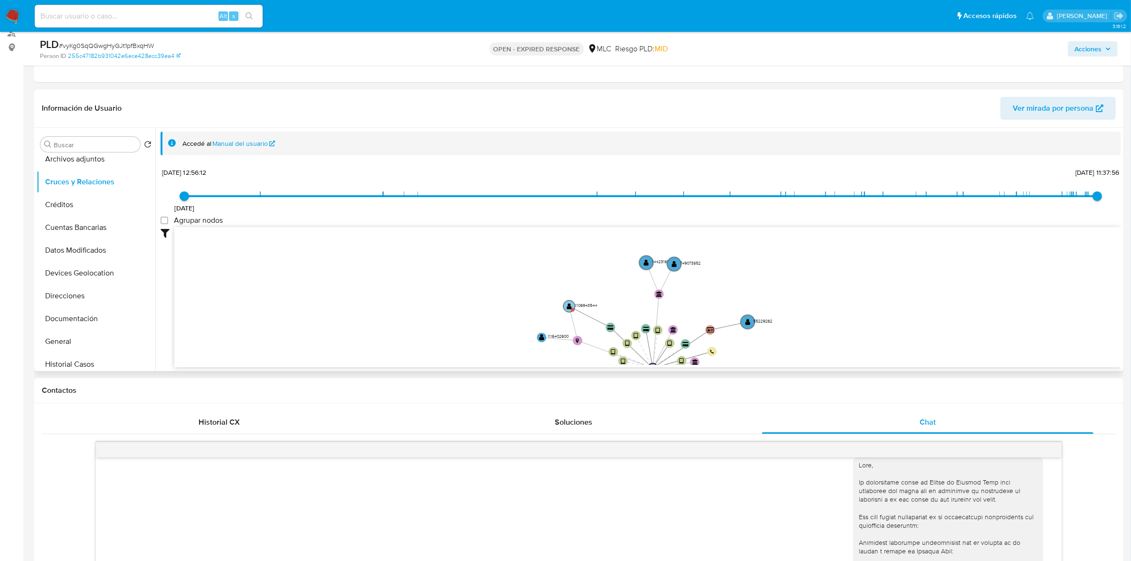
click at [569, 305] on text "" at bounding box center [569, 306] width 5 height 7
click at [569, 311] on circle at bounding box center [569, 307] width 12 height 12
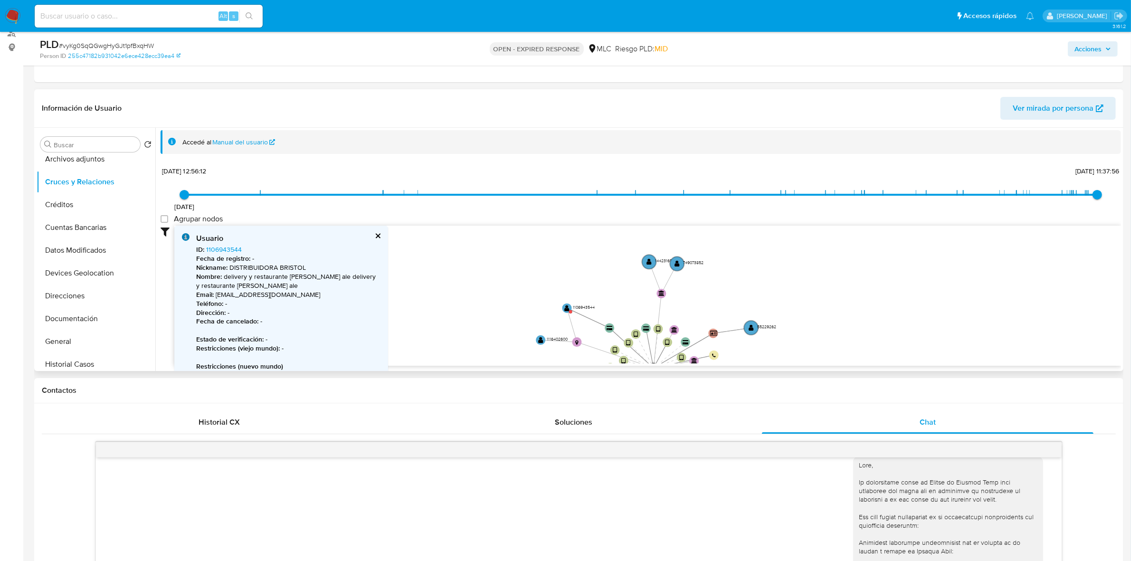
scroll to position [0, 0]
click at [229, 250] on link "1106943544" at bounding box center [224, 251] width 36 height 10
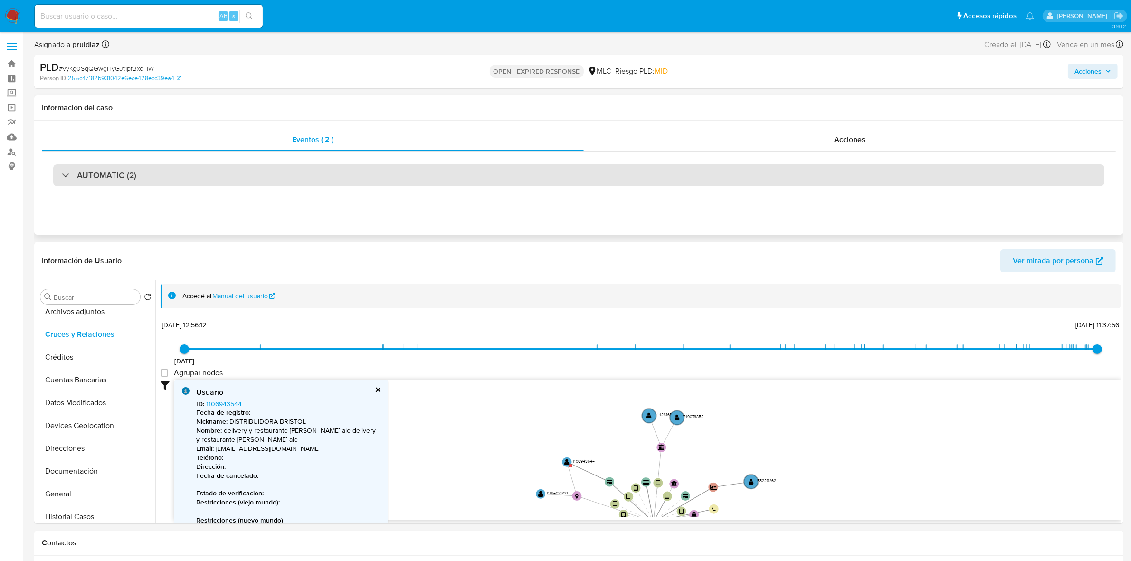
click at [124, 173] on h3 "AUTOMATIC (2)" at bounding box center [106, 175] width 59 height 10
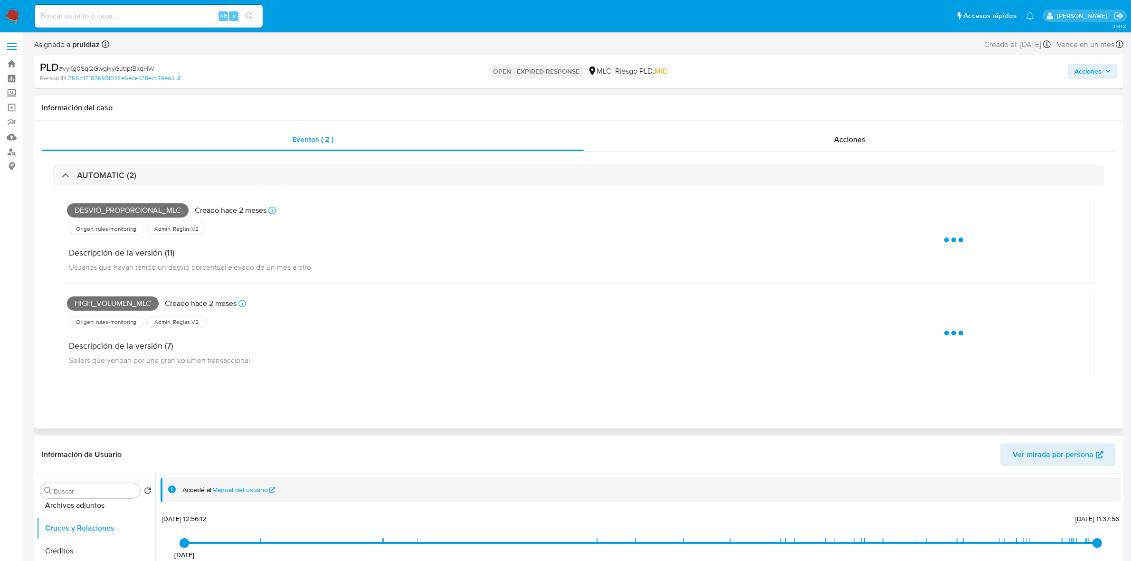
click at [124, 208] on span "Desvio_proporcional_mlc" at bounding box center [128, 210] width 122 height 14
copy span "Desvio_proporcional_mlc"
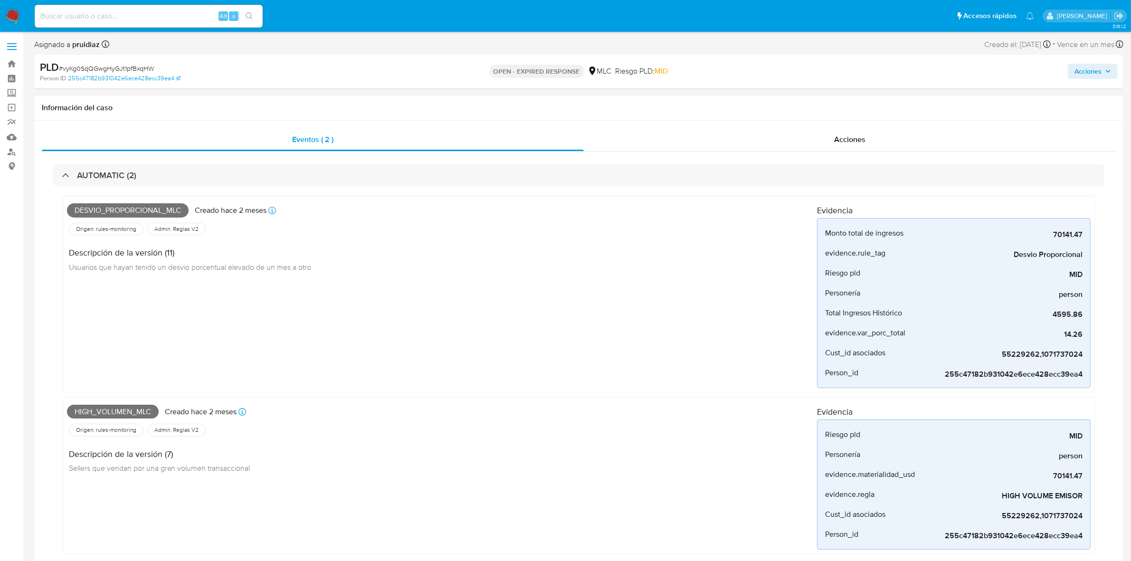
click at [103, 347] on span "High_volumen_mlc" at bounding box center [113, 412] width 92 height 14
copy span "High_volumen_mlc"
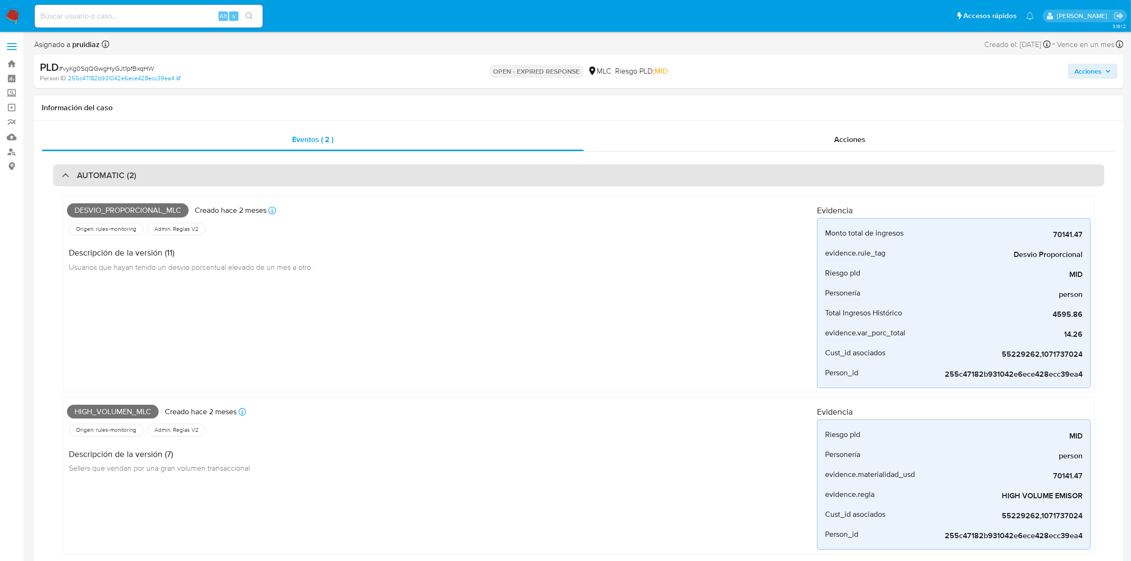
click at [148, 183] on div "AUTOMATIC (2)" at bounding box center [578, 175] width 1051 height 22
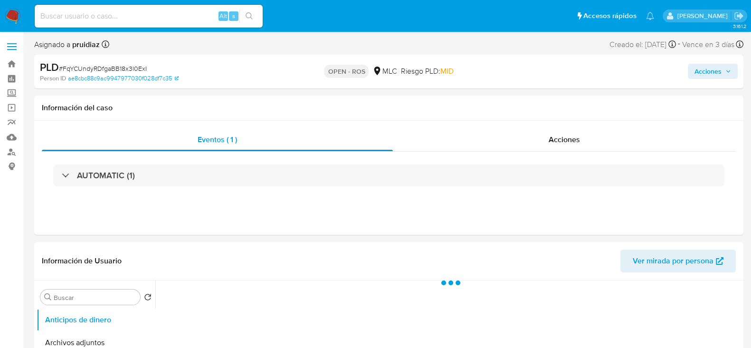
select select "10"
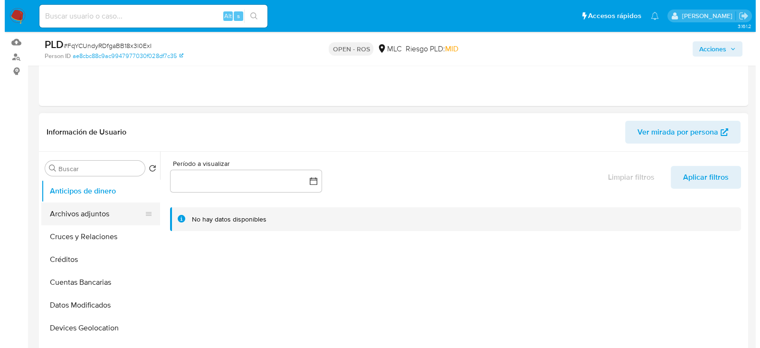
scroll to position [178, 0]
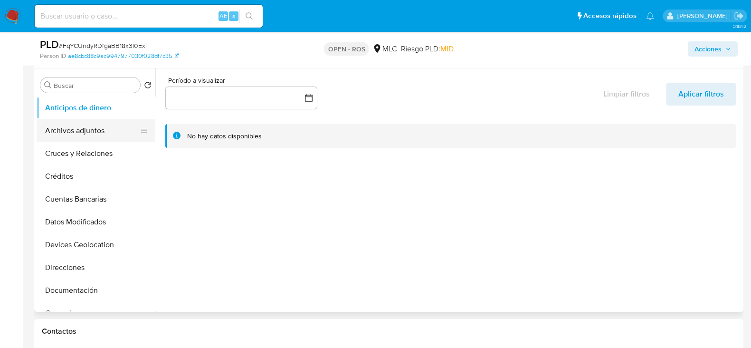
click at [67, 124] on button "Archivos adjuntos" at bounding box center [92, 130] width 111 height 23
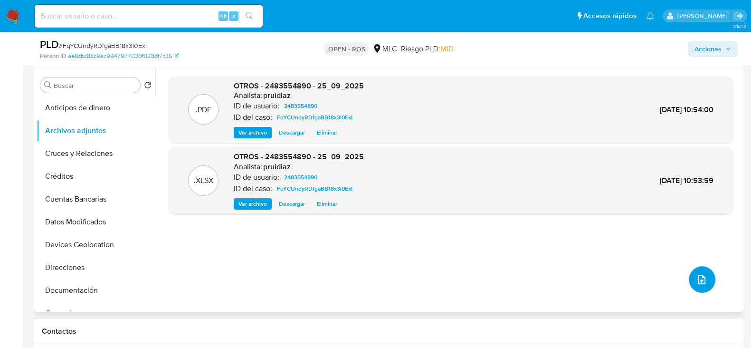
click at [697, 285] on button "upload-file" at bounding box center [702, 279] width 27 height 27
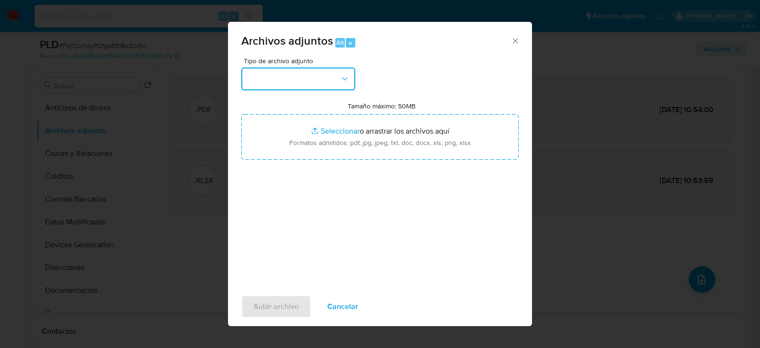
click at [314, 85] on button "button" at bounding box center [298, 78] width 114 height 23
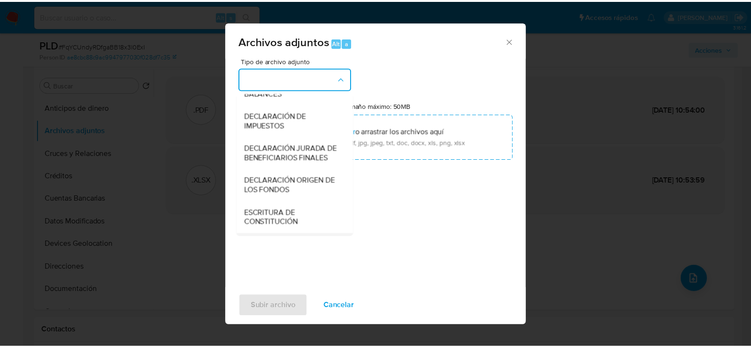
scroll to position [157, 0]
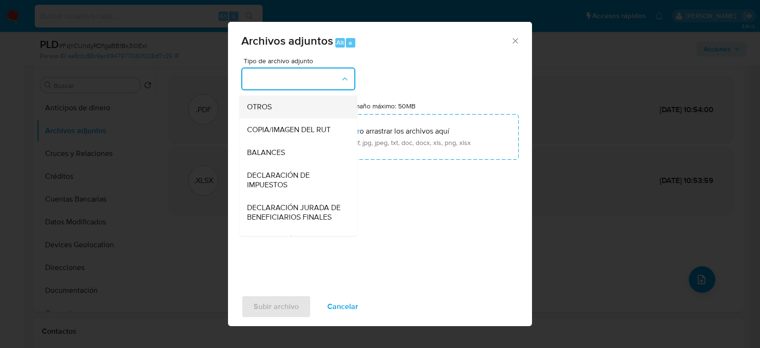
click at [275, 114] on div "OTROS" at bounding box center [295, 107] width 97 height 23
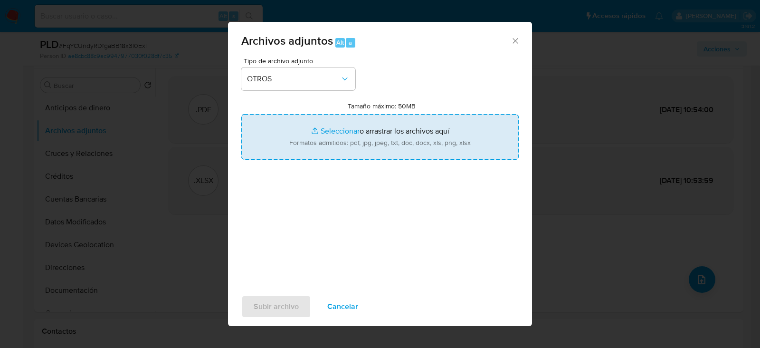
click at [350, 132] on input "Tamaño máximo: 50MB Seleccionar archivos" at bounding box center [379, 137] width 277 height 46
type input "C:\fakepath\Certificado UAF ROS #1364.pdf"
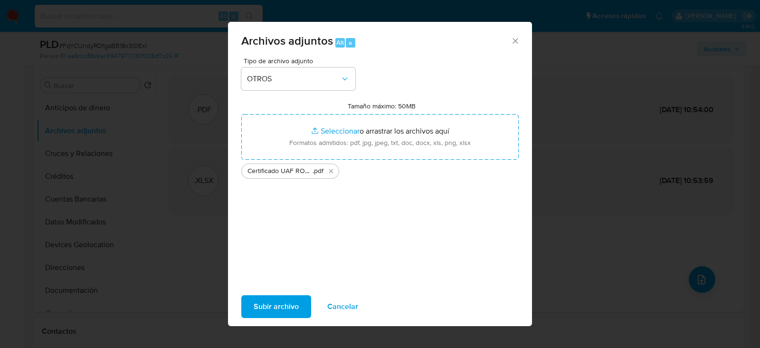
click at [281, 307] on span "Subir archivo" at bounding box center [276, 306] width 45 height 21
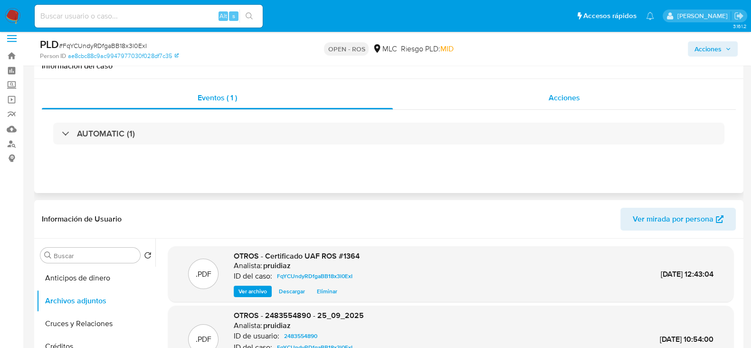
scroll to position [0, 0]
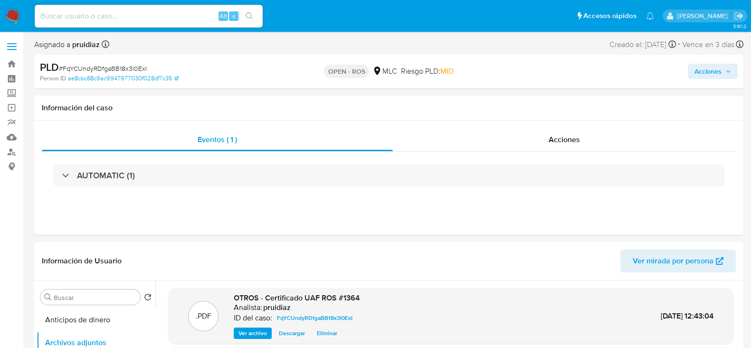
click at [701, 72] on span "Acciones" at bounding box center [708, 71] width 27 height 15
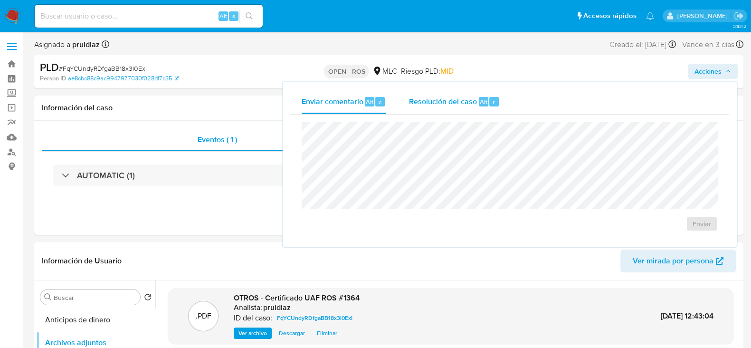
click at [462, 99] on span "Resolución del caso" at bounding box center [443, 101] width 68 height 11
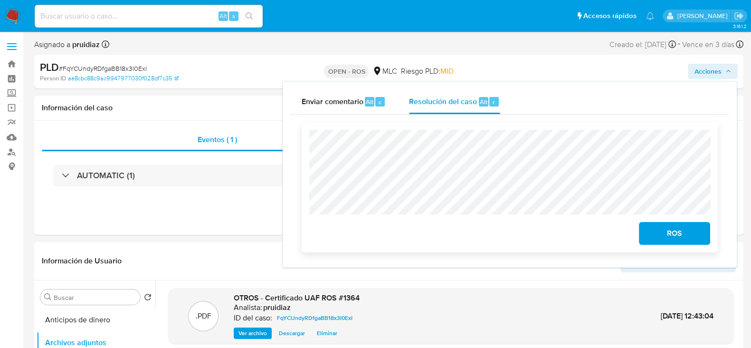
click at [673, 232] on span "ROS" at bounding box center [674, 233] width 47 height 21
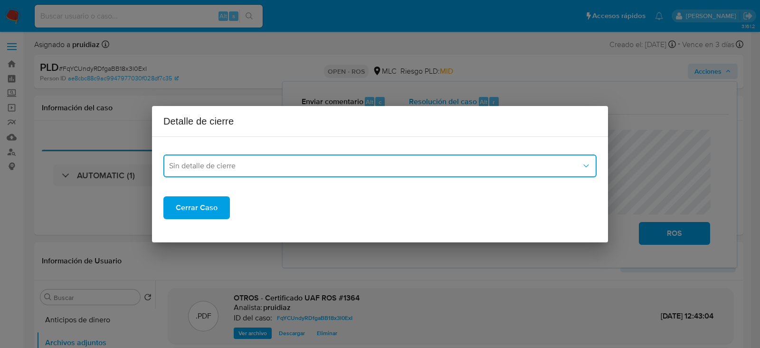
click at [372, 167] on span "Sin detalle de cierre" at bounding box center [375, 166] width 412 height 10
click at [218, 215] on div "ROS_EMISOR" at bounding box center [377, 214] width 416 height 23
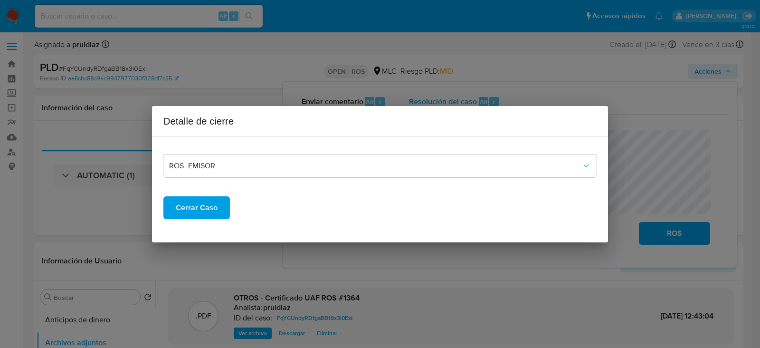
click at [201, 205] on span "Cerrar Caso" at bounding box center [197, 207] width 42 height 21
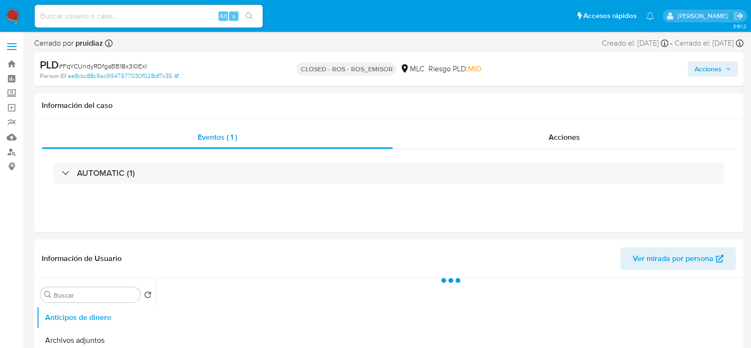
select select "10"
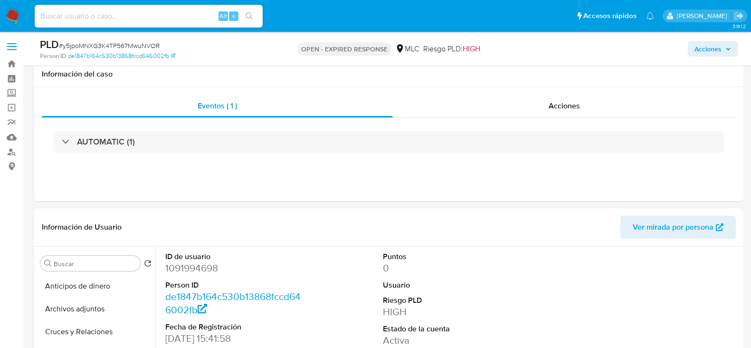
select select "10"
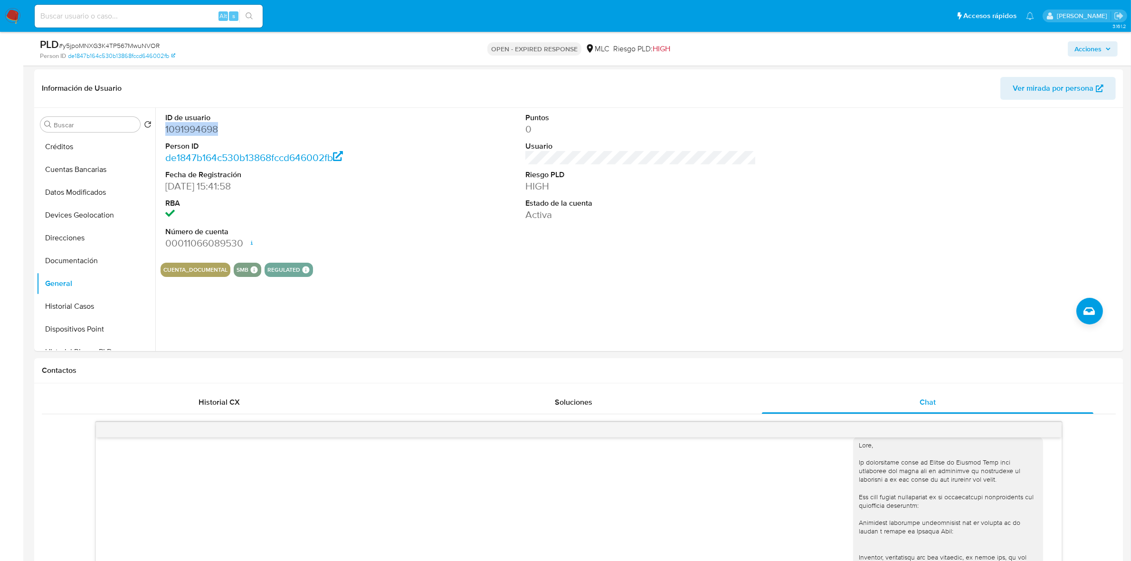
scroll to position [12, 0]
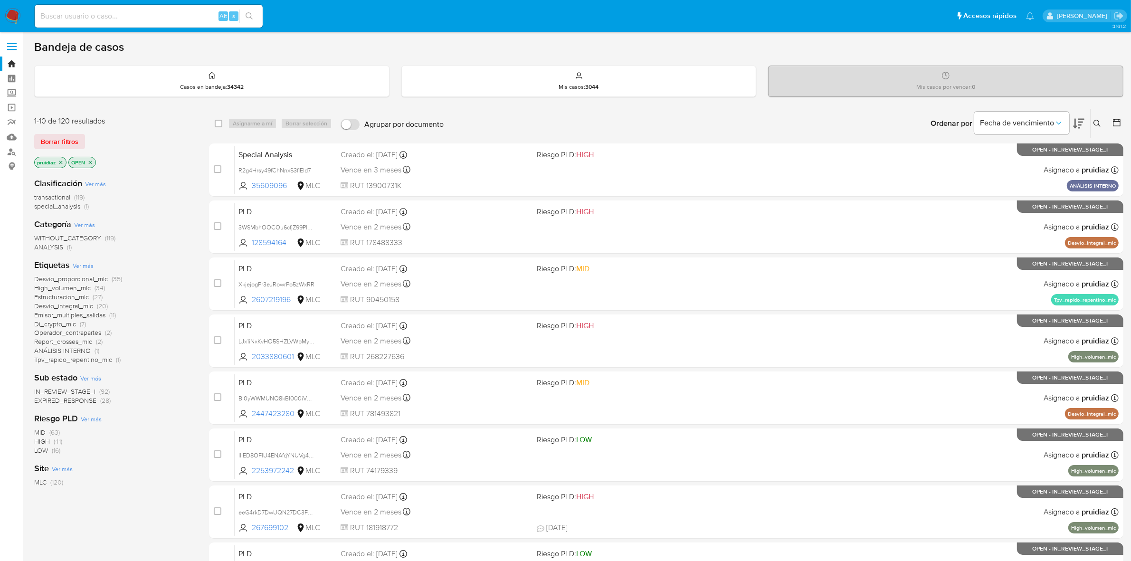
click at [1077, 124] on icon at bounding box center [1078, 123] width 11 height 11
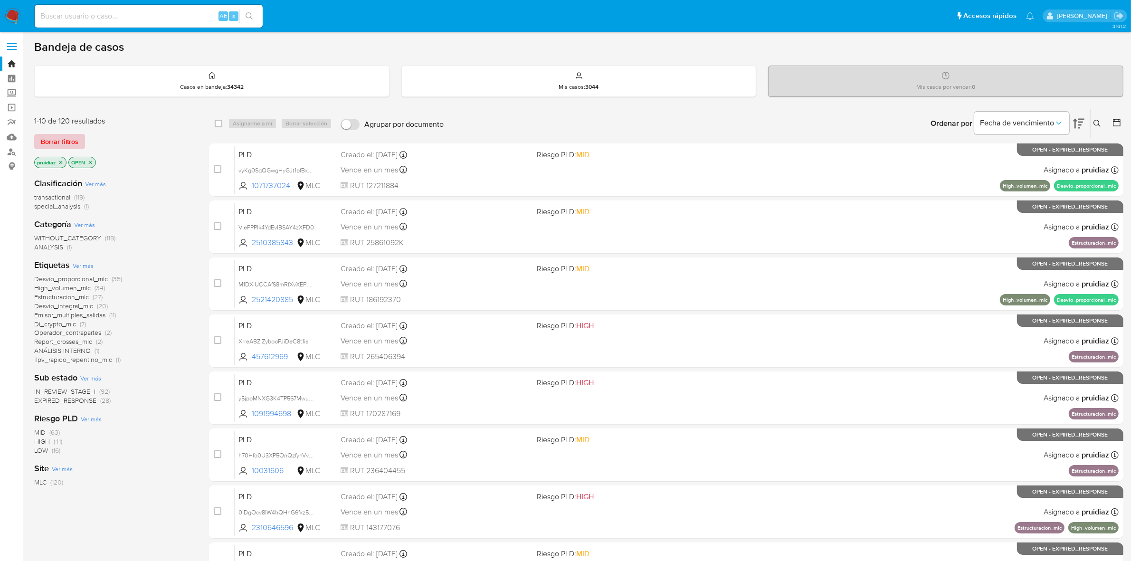
click at [56, 138] on span "Borrar filtros" at bounding box center [60, 141] width 38 height 13
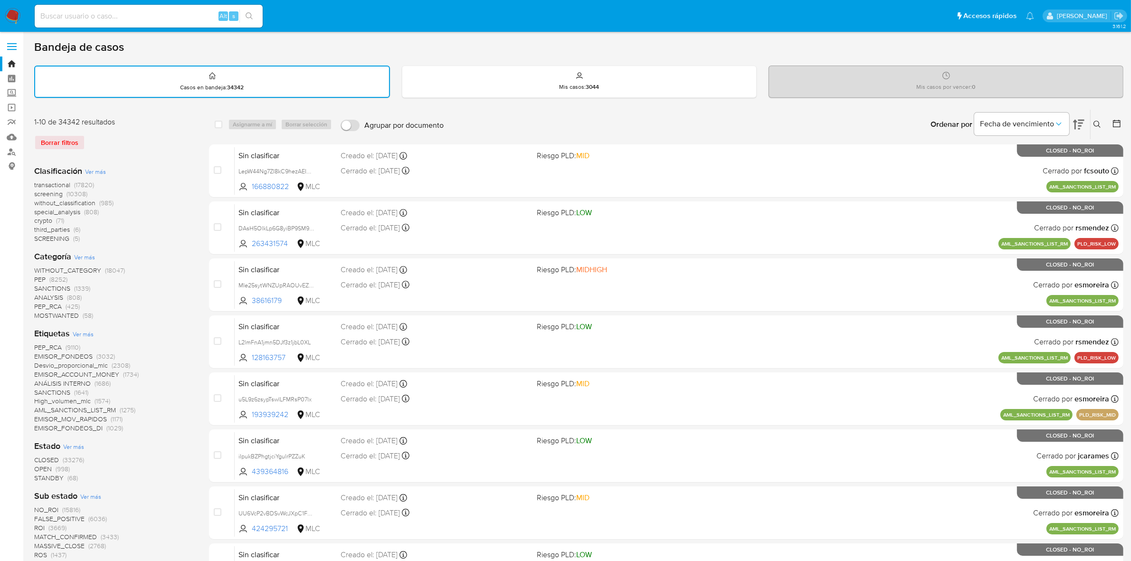
click at [1114, 128] on button at bounding box center [1117, 124] width 11 height 11
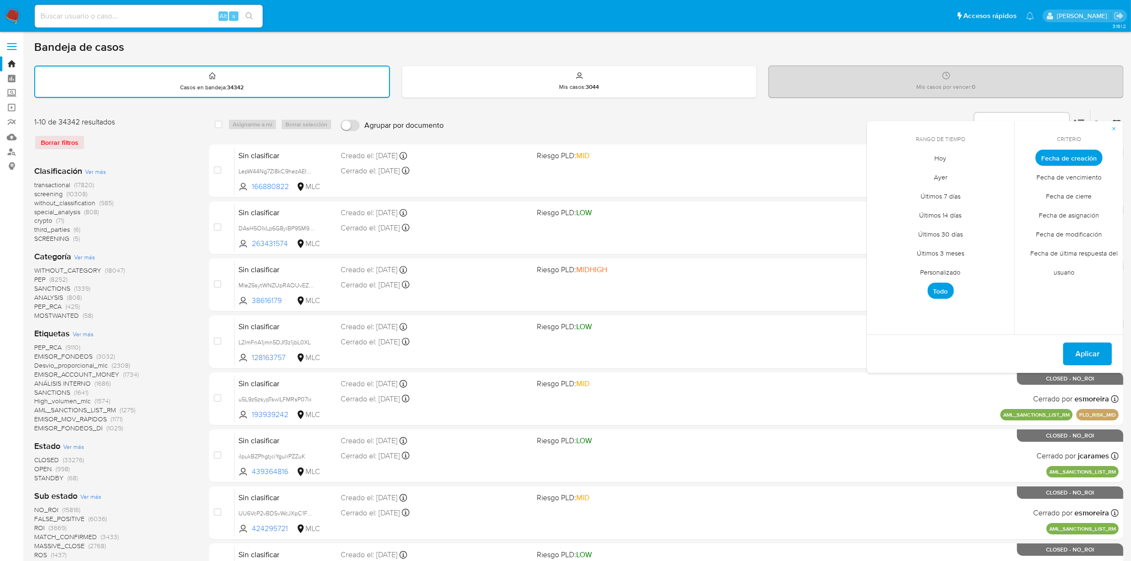
click at [955, 269] on span "Personalizado" at bounding box center [941, 272] width 60 height 19
click at [882, 176] on icon "Mes anterior" at bounding box center [881, 175] width 4 height 7
click at [880, 176] on icon "Mes anterior" at bounding box center [881, 175] width 11 height 11
click at [906, 210] on button "1" at bounding box center [902, 210] width 15 height 15
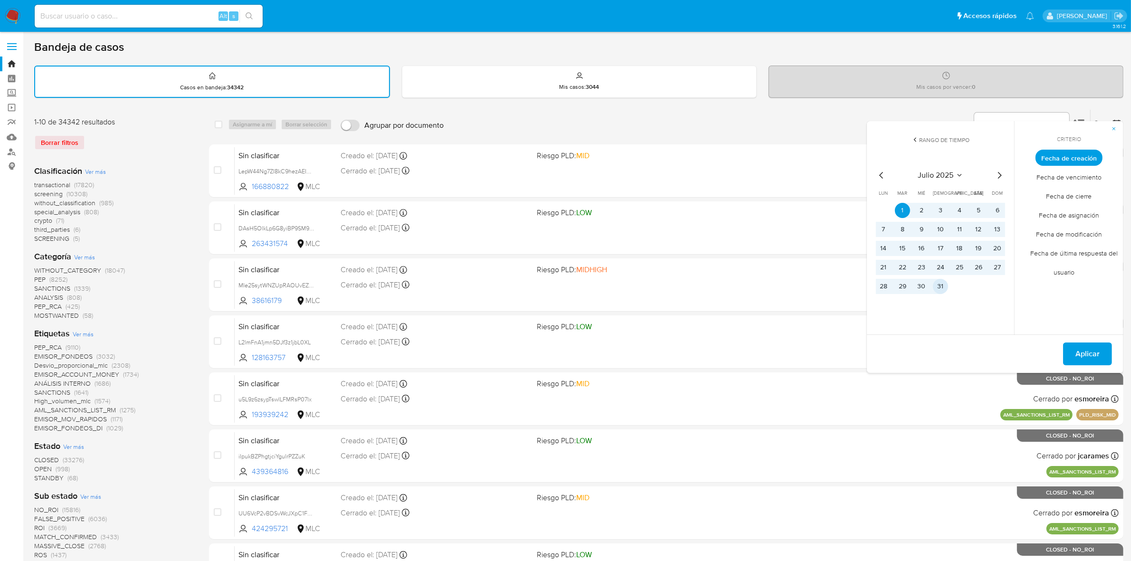
click at [945, 287] on button "31" at bounding box center [940, 286] width 15 height 15
click at [1082, 348] on span "Aplicar" at bounding box center [1088, 354] width 24 height 21
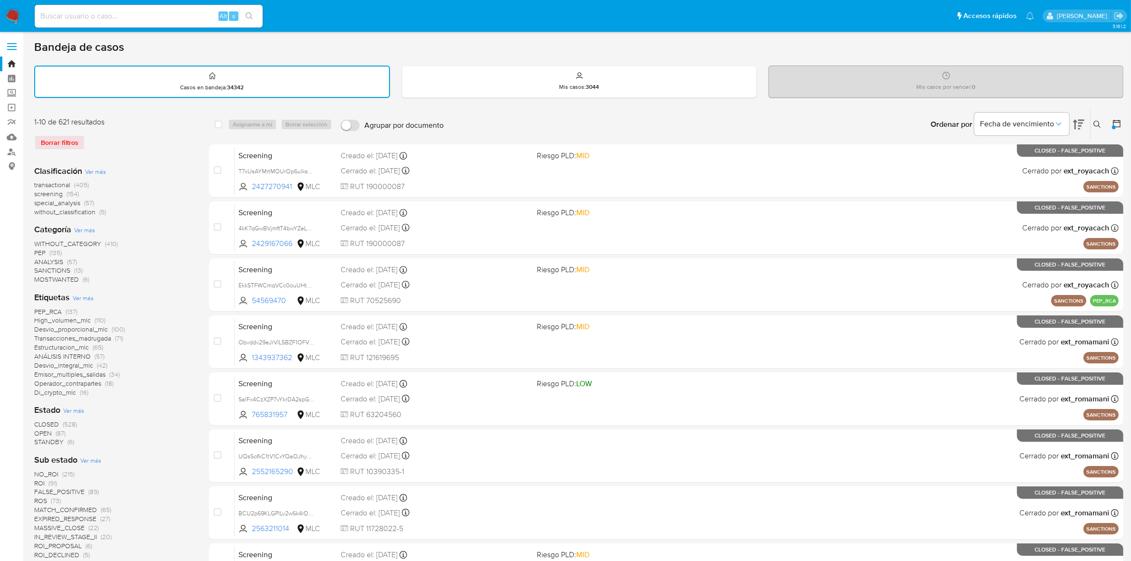
scroll to position [59, 0]
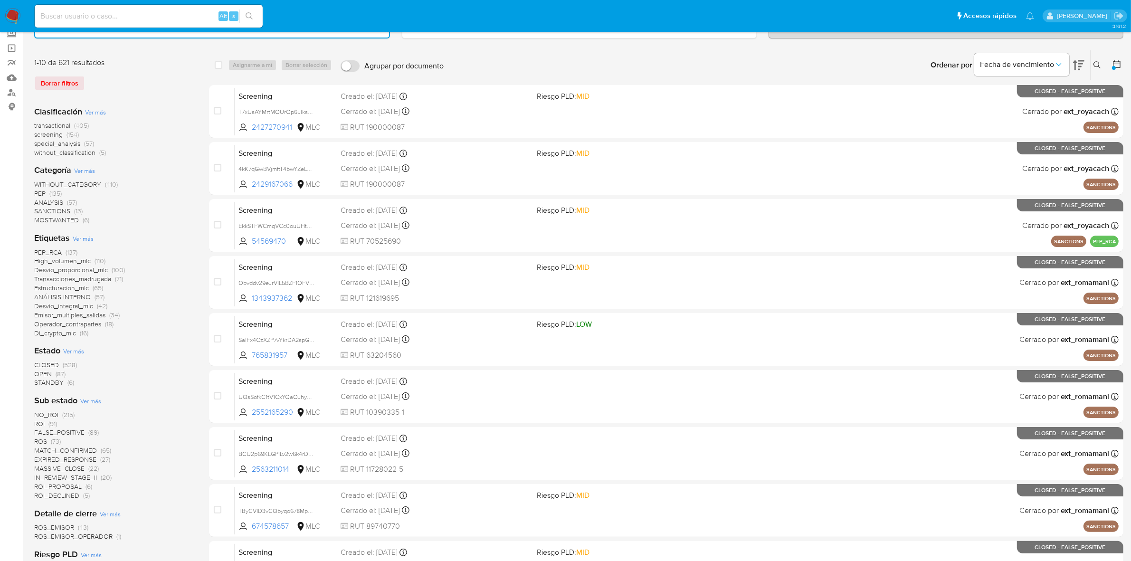
click at [42, 370] on span "OPEN" at bounding box center [43, 374] width 18 height 10
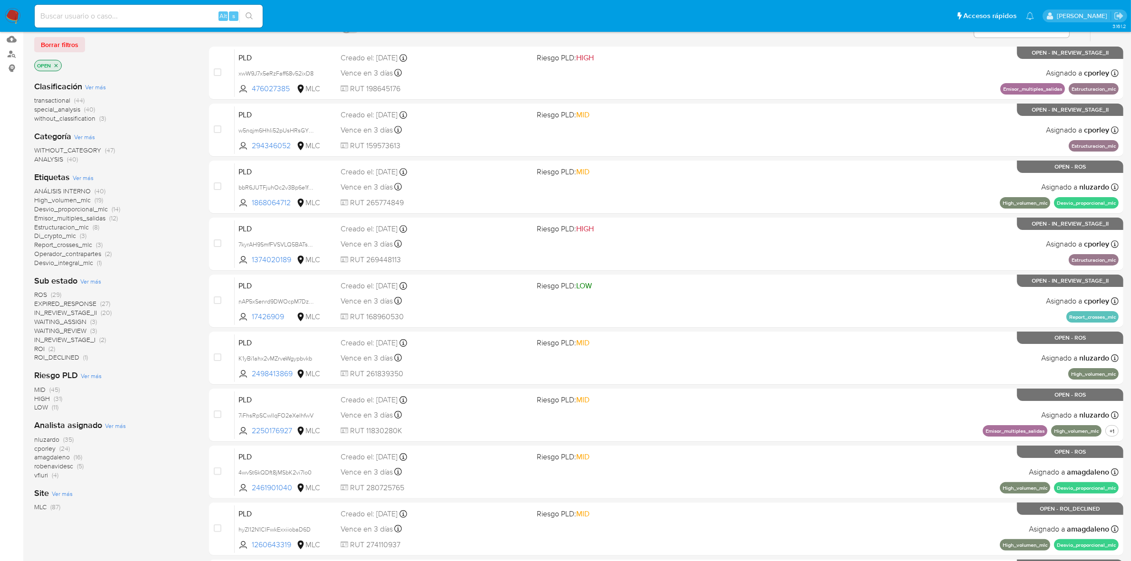
scroll to position [119, 0]
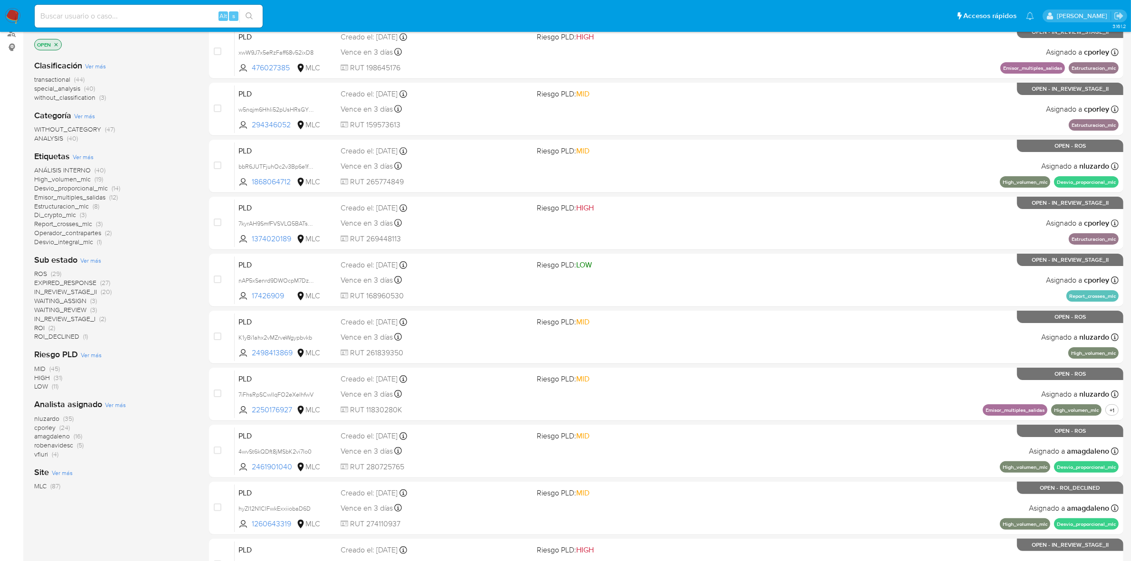
click at [63, 437] on span "amagdaleno" at bounding box center [52, 436] width 36 height 10
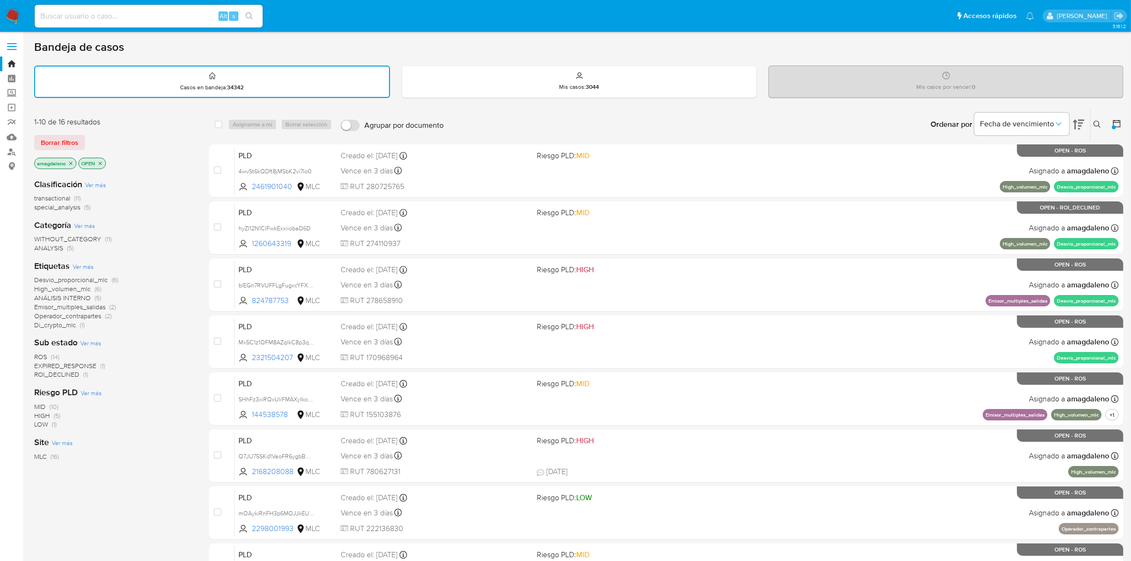
click at [46, 352] on span "ROS" at bounding box center [40, 357] width 13 height 10
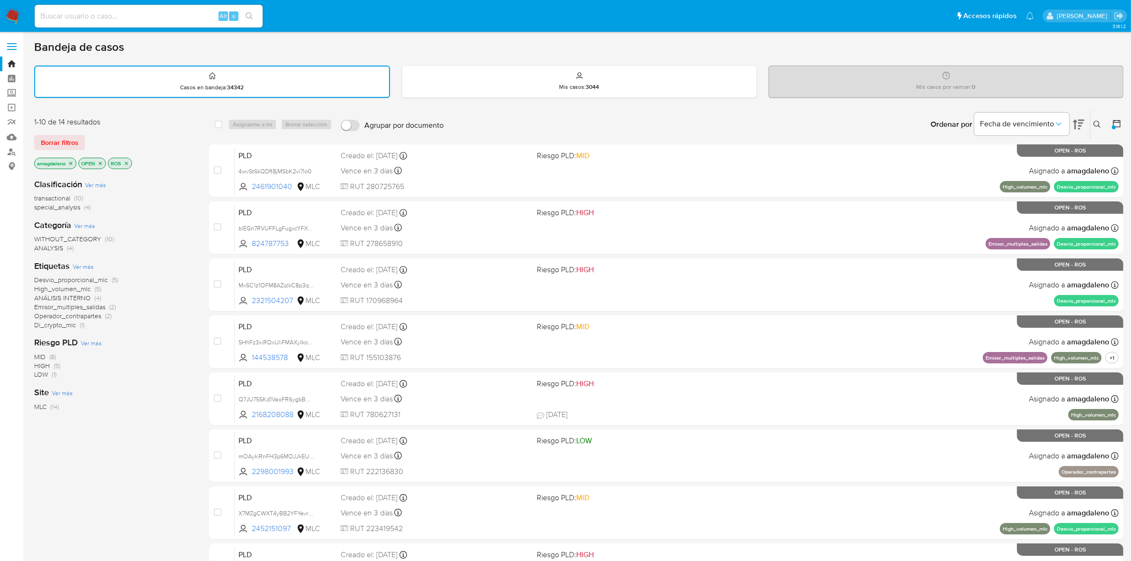
click at [15, 13] on img at bounding box center [13, 16] width 16 height 16
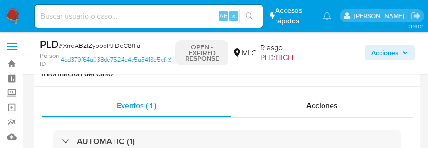
select select "10"
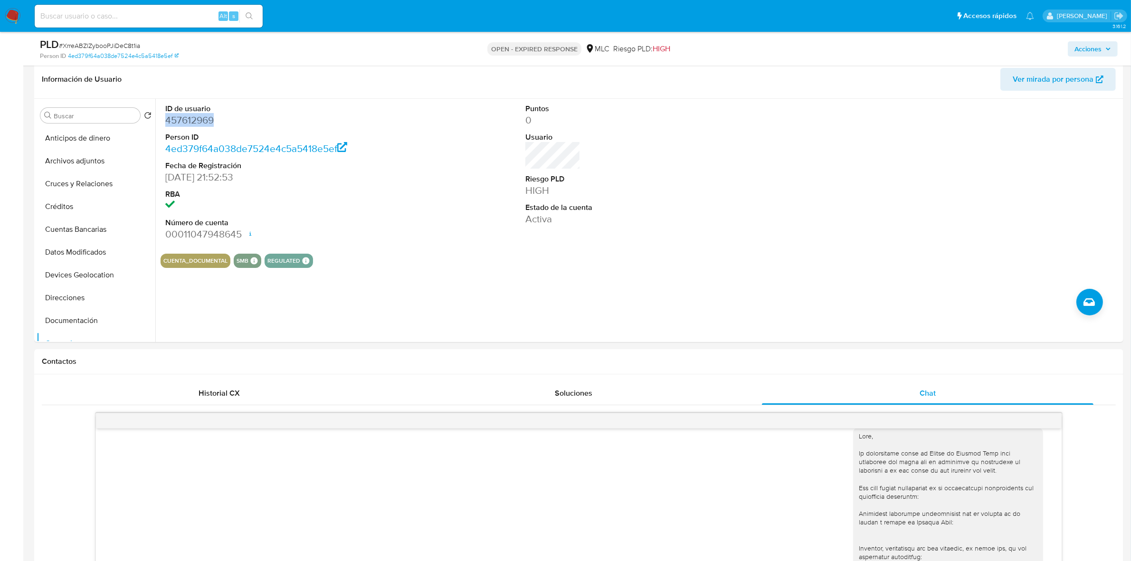
scroll to position [77, 0]
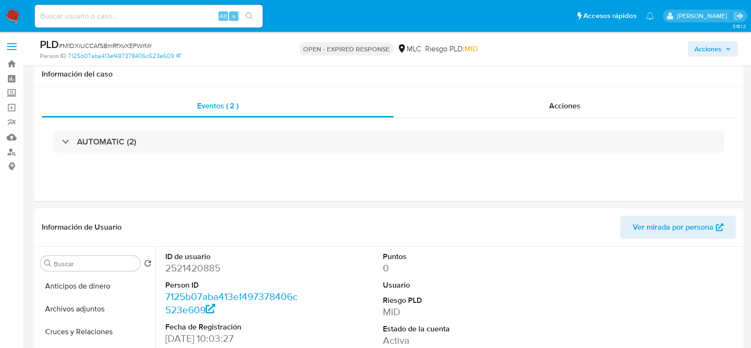
select select "10"
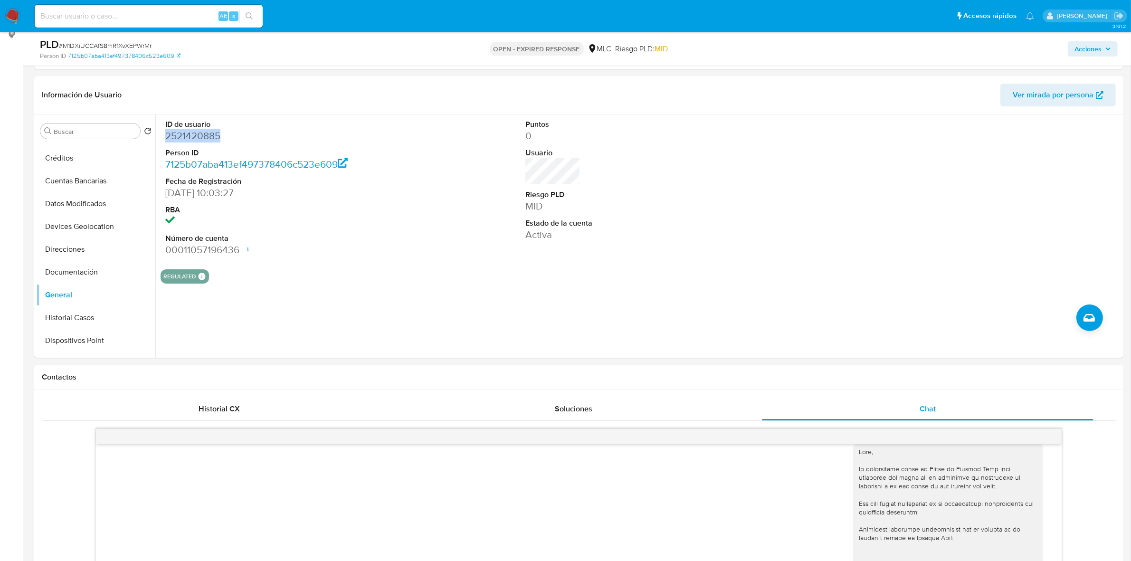
scroll to position [12, 0]
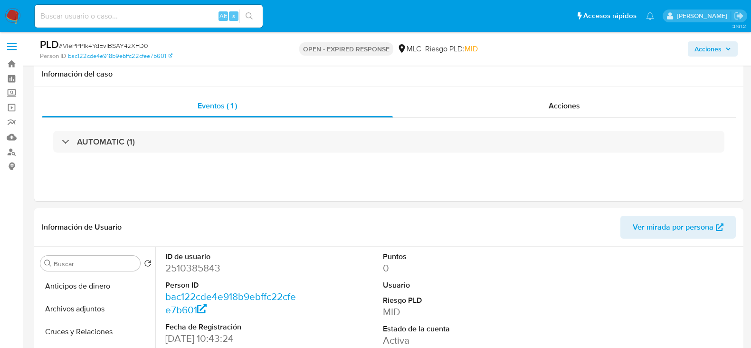
select select "10"
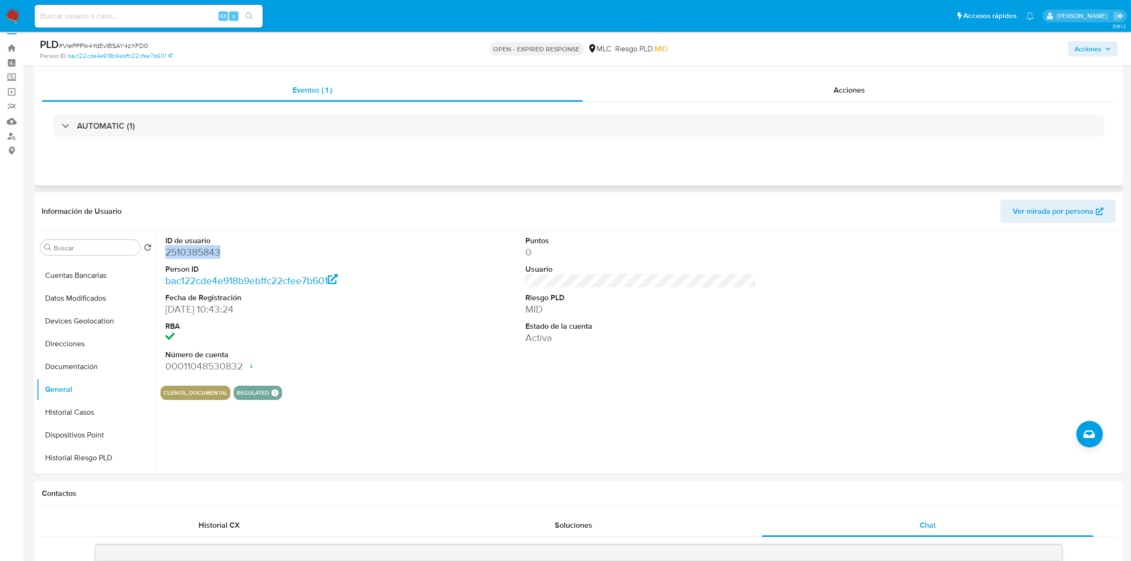
scroll to position [1, 0]
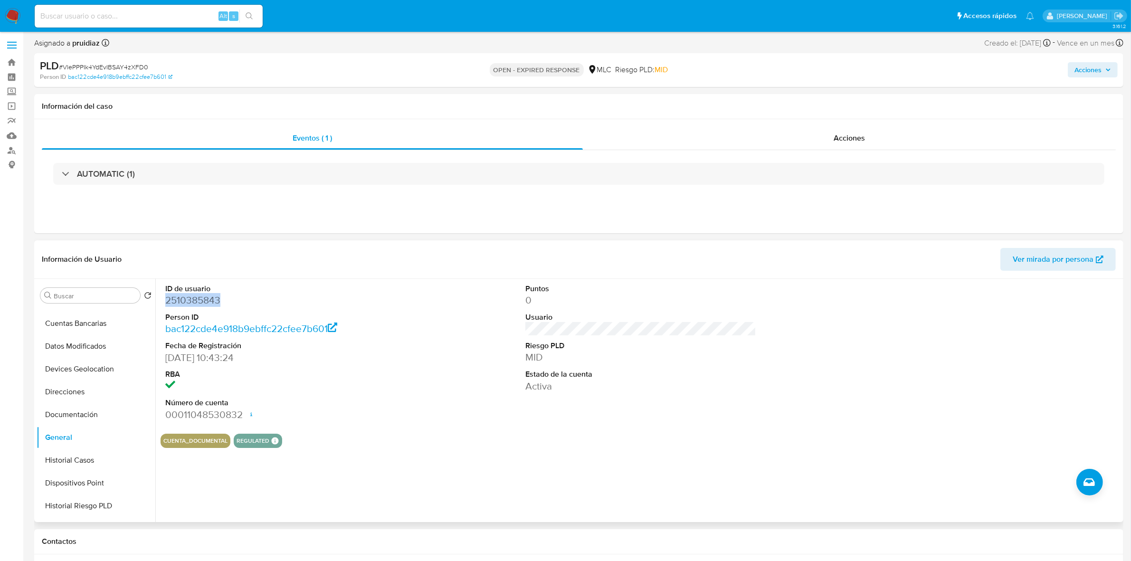
click at [189, 300] on dd "2510385843" at bounding box center [280, 300] width 231 height 13
drag, startPoint x: 193, startPoint y: 293, endPoint x: 196, endPoint y: 299, distance: 6.8
click at [194, 295] on dd "2510385843" at bounding box center [280, 300] width 231 height 13
click at [196, 304] on dd "2510385843" at bounding box center [280, 300] width 231 height 13
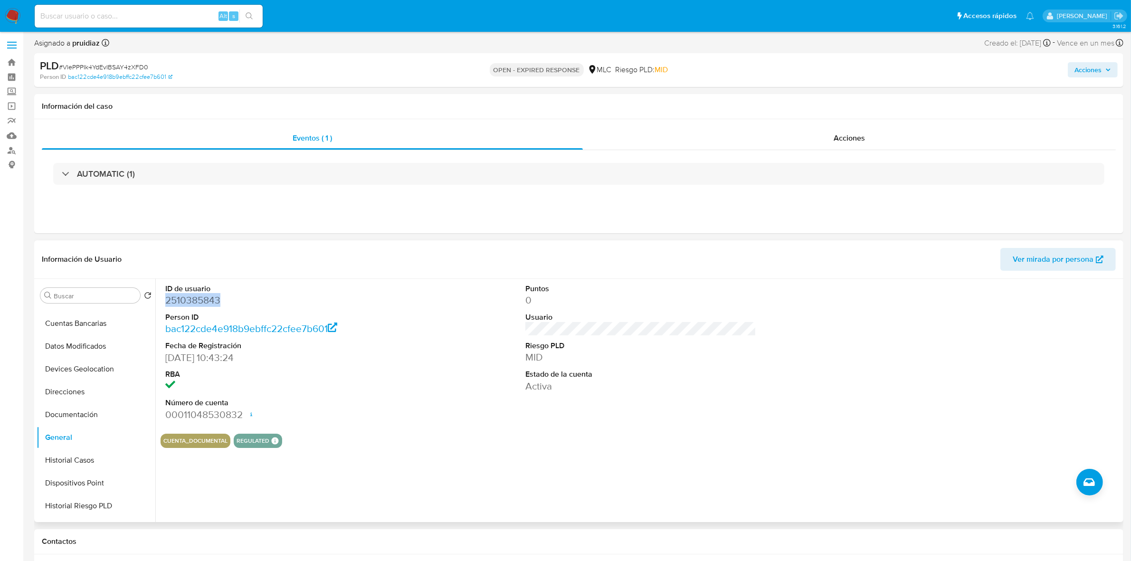
click at [196, 304] on dd "2510385843" at bounding box center [280, 300] width 231 height 13
click at [122, 62] on span "# VlePPPIk4YdEvIBSAY4zXFD0" at bounding box center [103, 67] width 89 height 10
copy span "VlePPPIk4YdEvIBSAY4zXFD0"
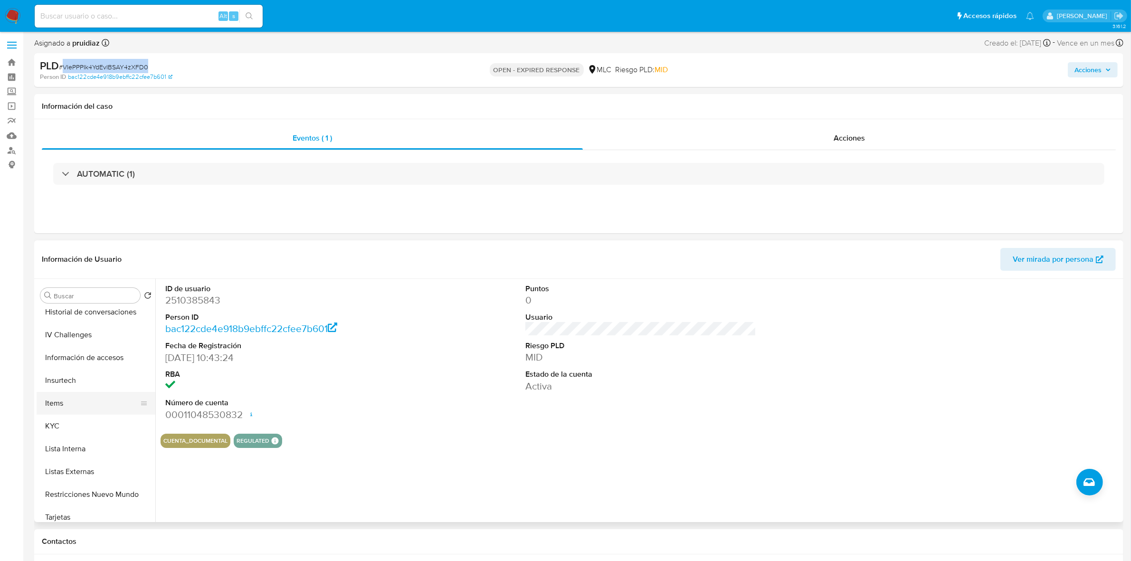
scroll to position [324, 0]
click at [74, 347] on button "KYC" at bounding box center [92, 405] width 111 height 23
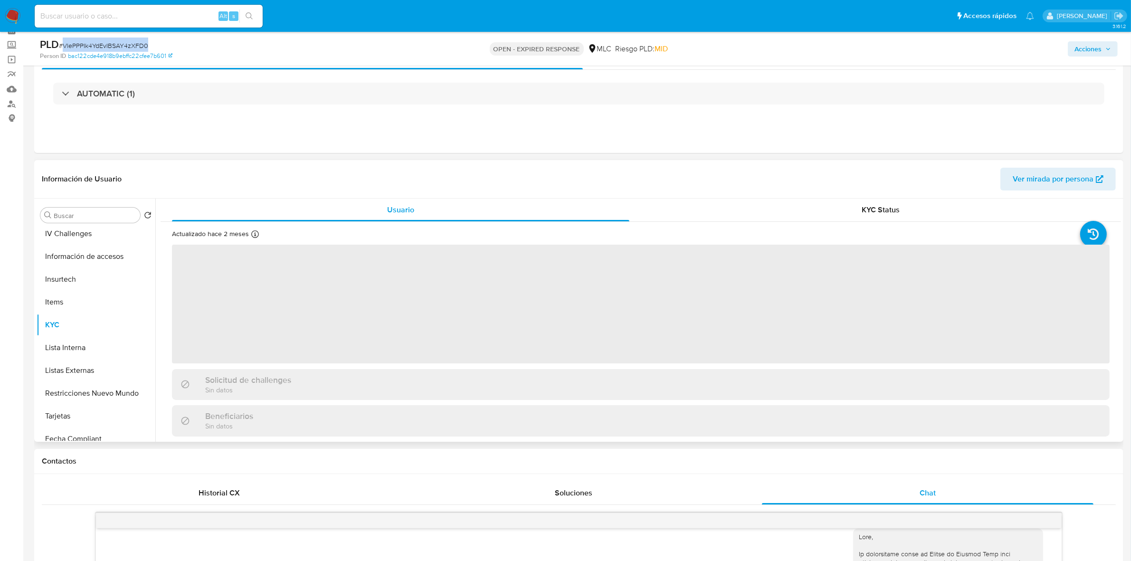
scroll to position [61, 0]
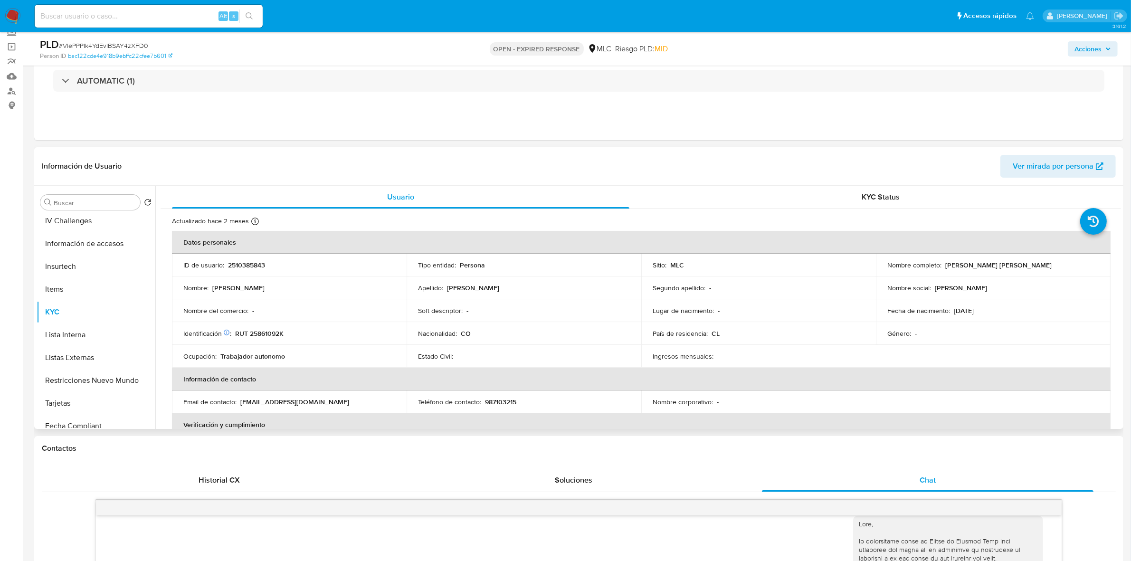
drag, startPoint x: 357, startPoint y: 354, endPoint x: 314, endPoint y: 184, distance: 176.1
click at [314, 184] on div "Información de Usuario Ver mirada por persona" at bounding box center [578, 166] width 1089 height 38
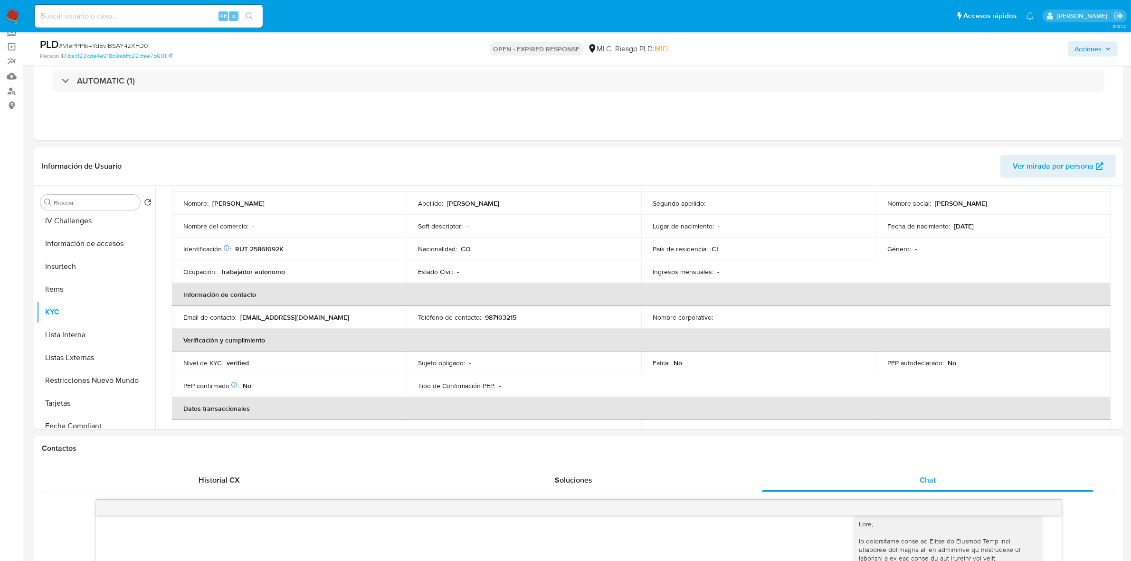
scroll to position [0, 0]
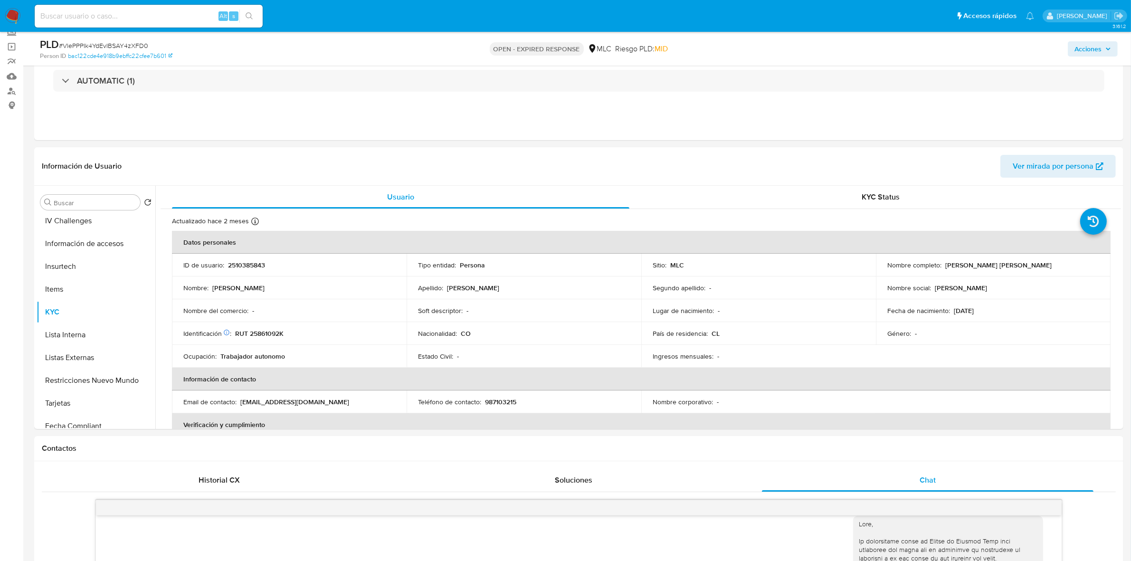
click at [262, 331] on p "RUT 25861092K" at bounding box center [259, 333] width 48 height 9
copy p "25861092K"
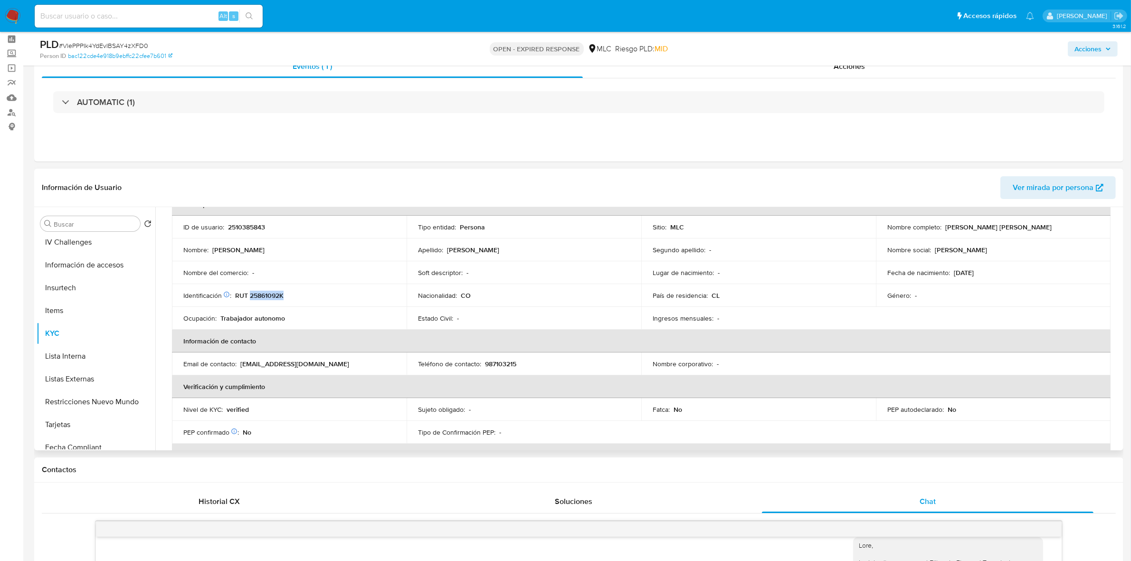
scroll to position [61, 0]
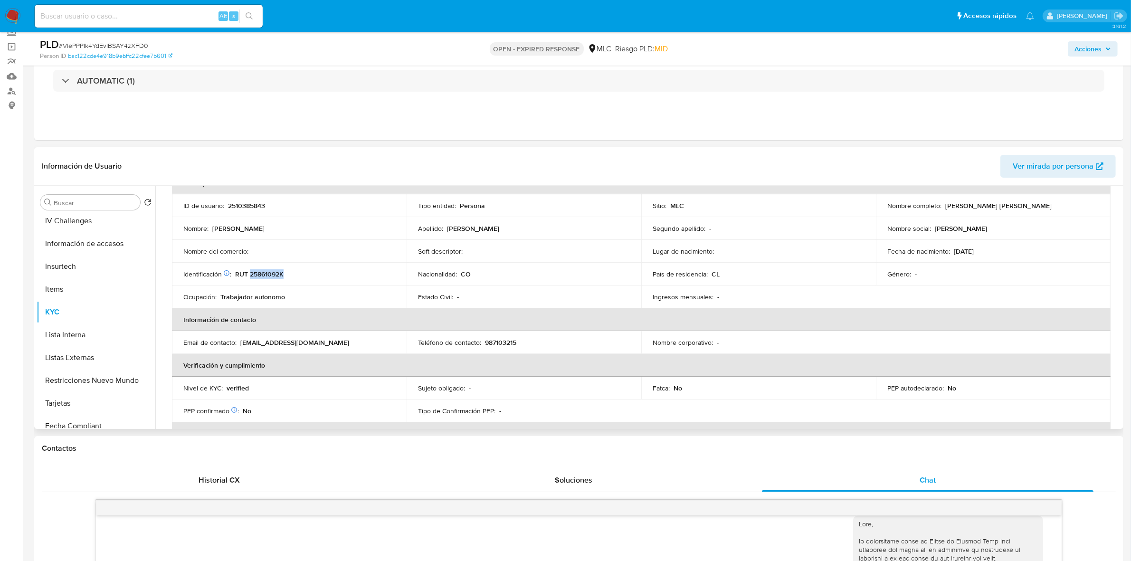
click at [267, 272] on p "RUT 25861092K" at bounding box center [259, 274] width 48 height 9
click at [271, 271] on p "RUT 25861092K" at bounding box center [259, 274] width 48 height 9
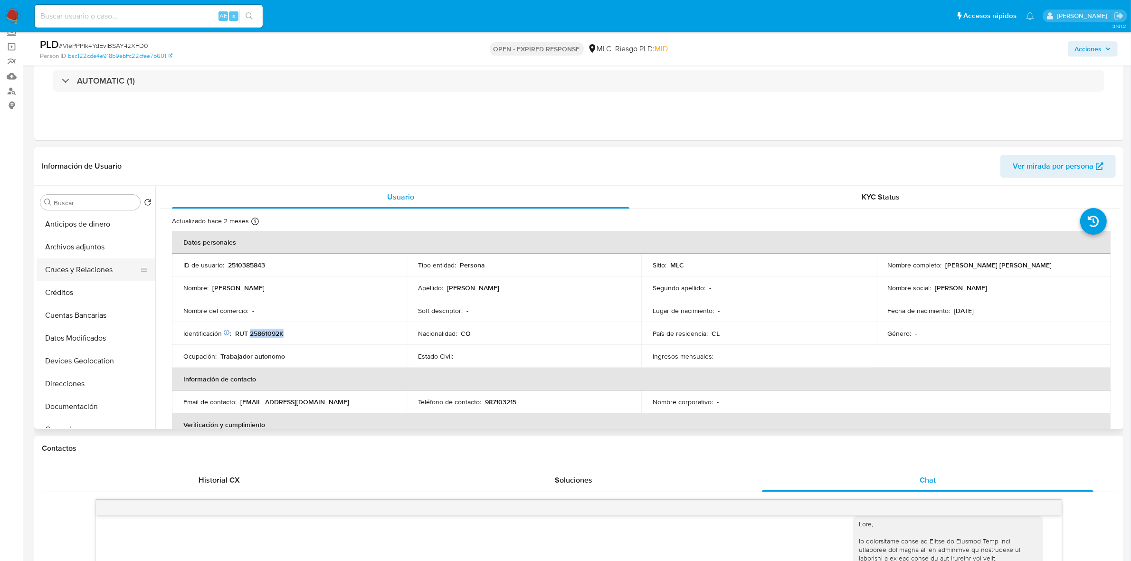
scroll to position [0, 0]
click at [93, 269] on button "Cruces y Relaciones" at bounding box center [92, 270] width 111 height 23
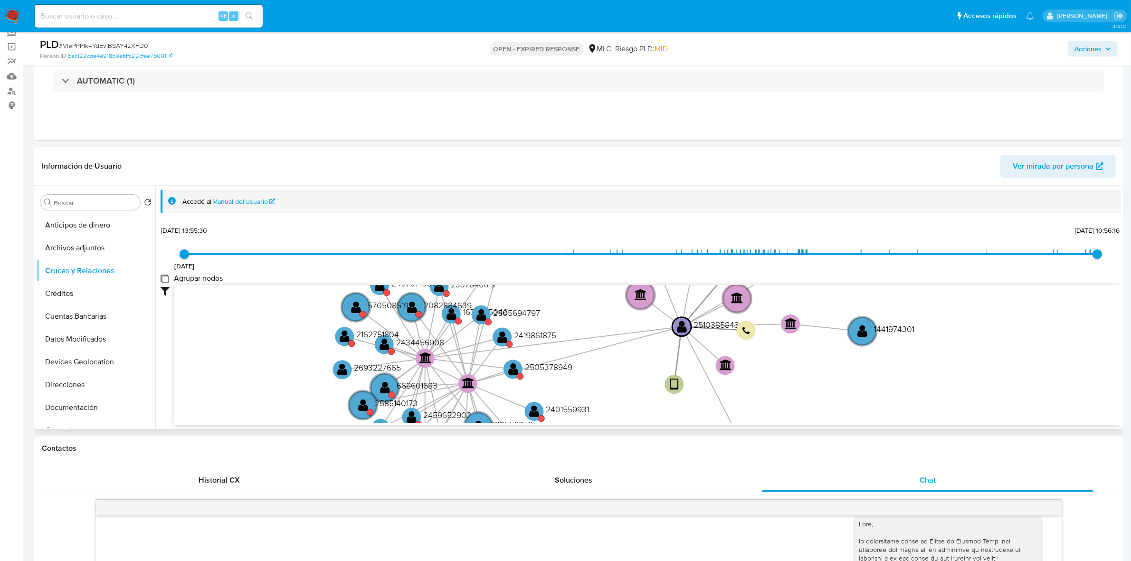
click at [165, 277] on group_nodes "Agrupar nodos" at bounding box center [165, 279] width 8 height 8
checkbox group_nodes "true"
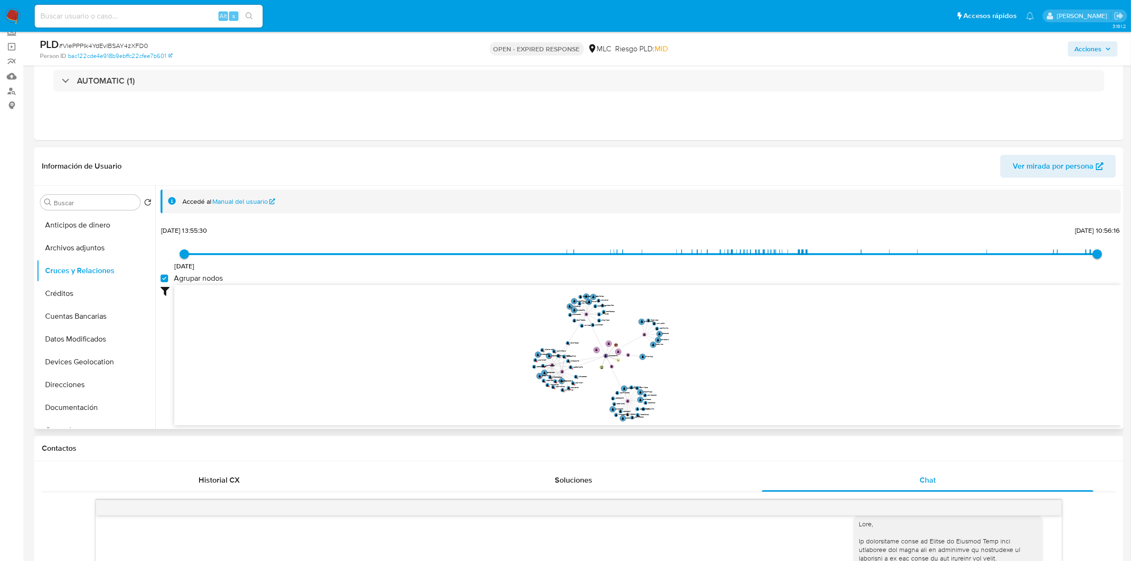
drag, startPoint x: 669, startPoint y: 302, endPoint x: 683, endPoint y: 350, distance: 50.7
click at [683, 347] on icon "user-2510385843  2510385843 device-6859680c43c4f4da7ba9c2f9  person-bac122cde…" at bounding box center [647, 354] width 947 height 138
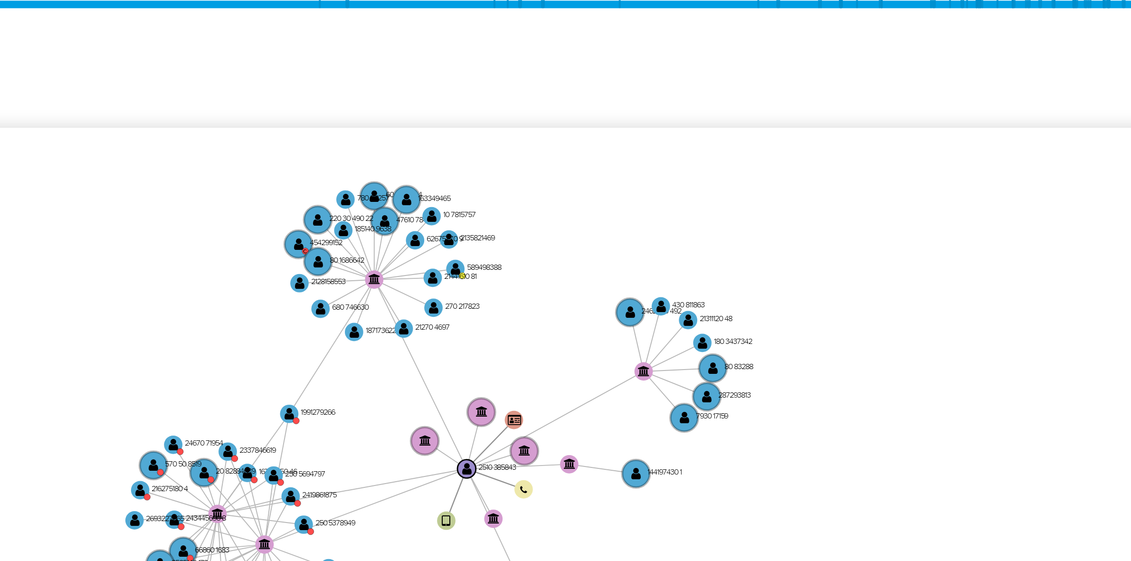
scroll to position [61, 0]
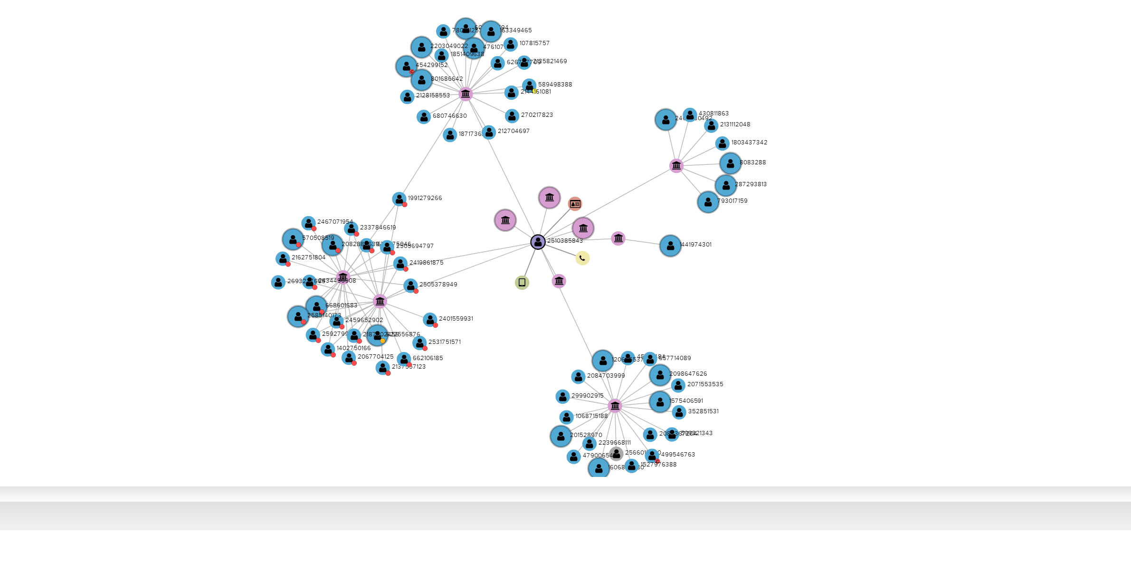
click at [693, 347] on icon "user-2510385843  2510385843 device-6859680c43c4f4da7ba9c2f9  person-bac122cde…" at bounding box center [647, 354] width 947 height 138
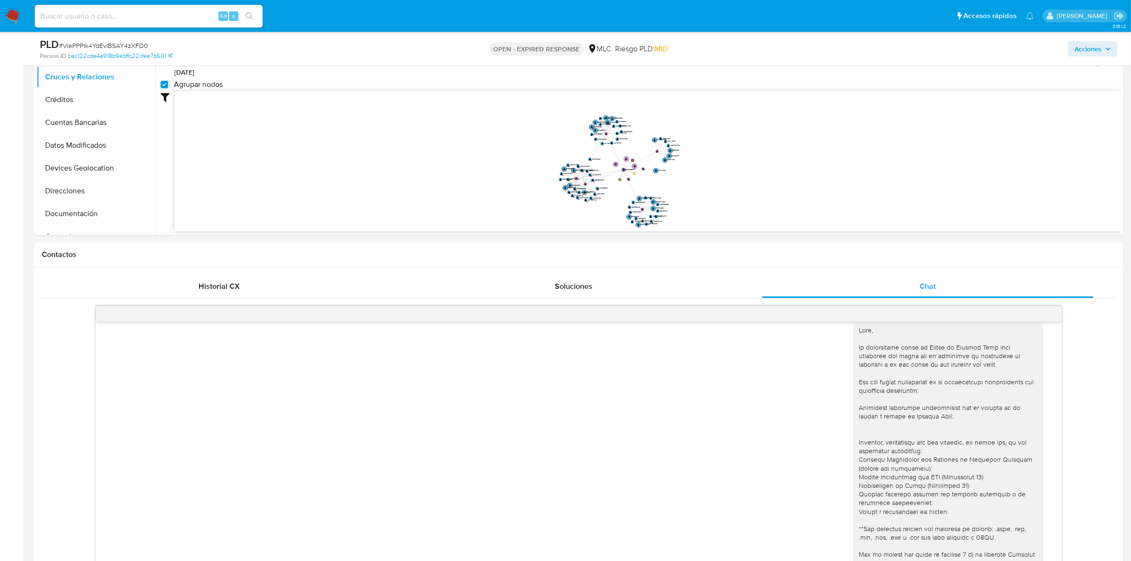
scroll to position [69, 0]
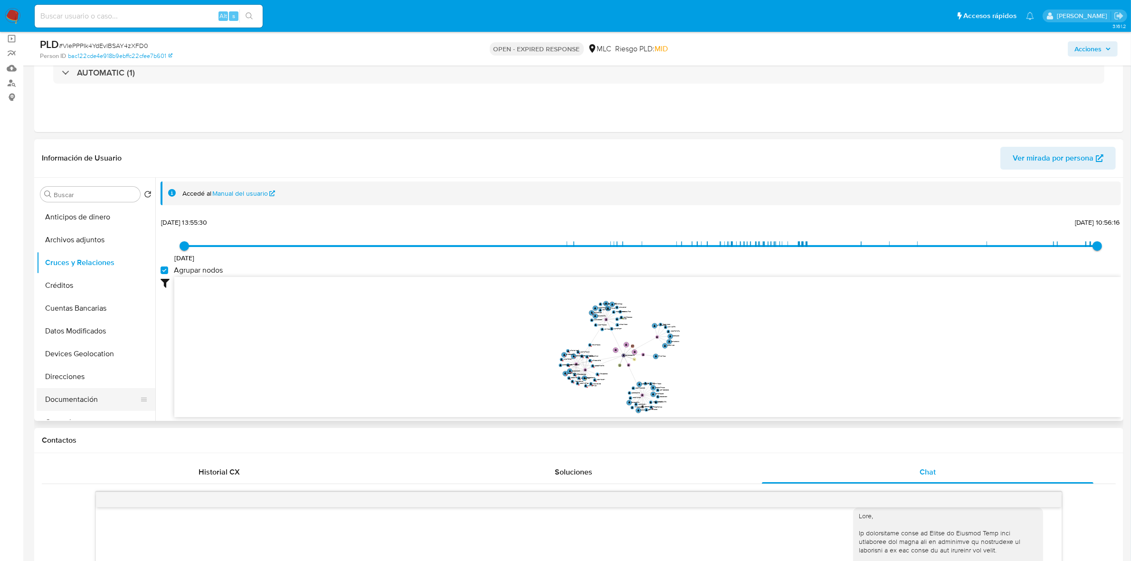
click at [86, 347] on button "Documentación" at bounding box center [92, 399] width 111 height 23
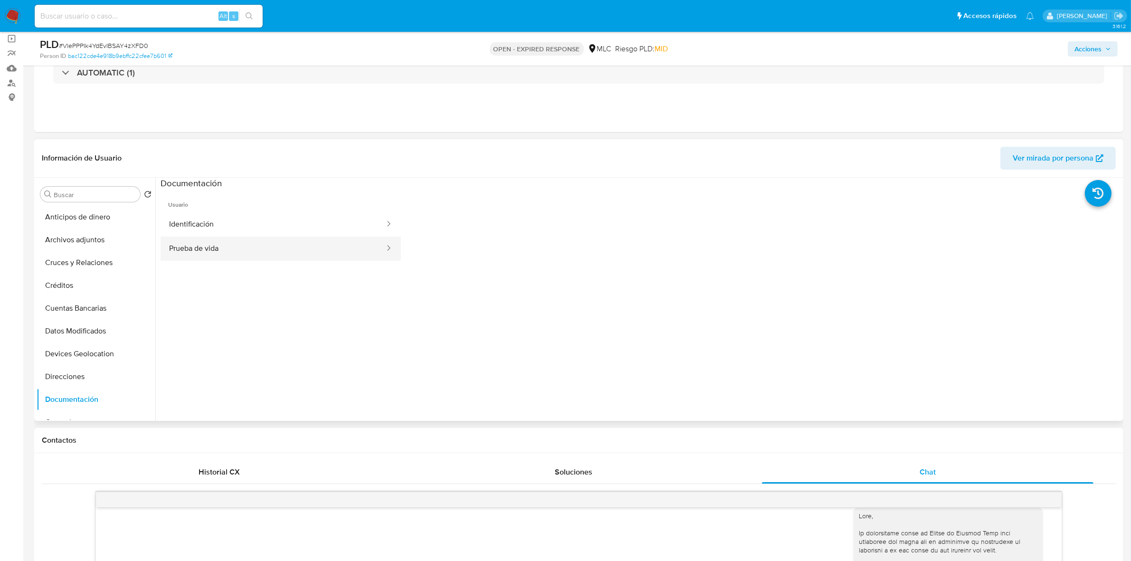
click at [223, 245] on button "Prueba de vida" at bounding box center [273, 249] width 225 height 24
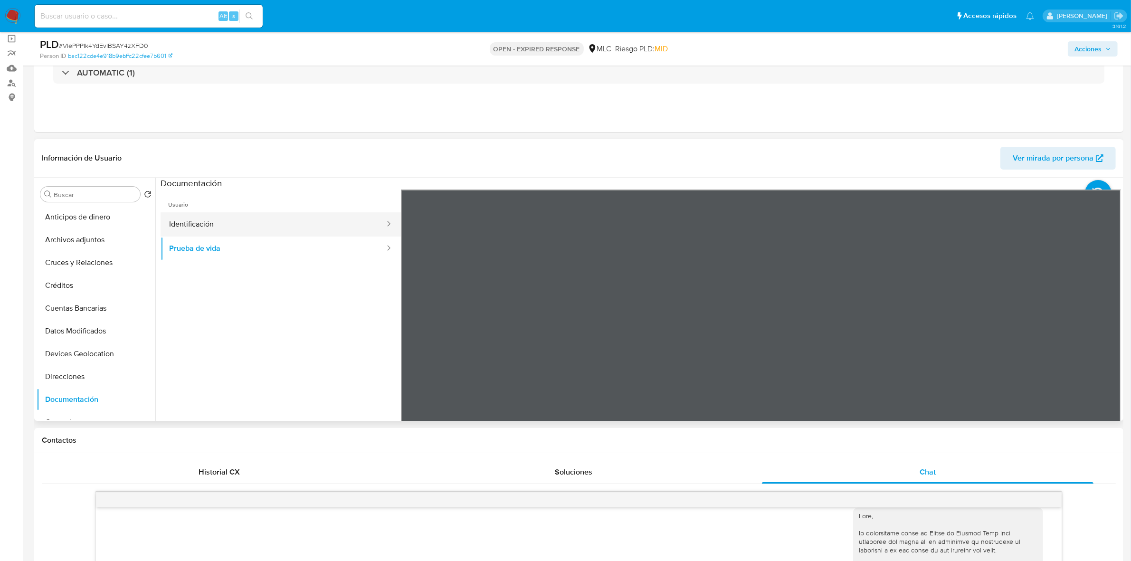
click at [202, 212] on li "Usuario Identificación Prueba de vida" at bounding box center [281, 225] width 240 height 71
click at [245, 221] on button "Identificación" at bounding box center [273, 224] width 225 height 24
click at [751, 338] on icon at bounding box center [1109, 343] width 19 height 19
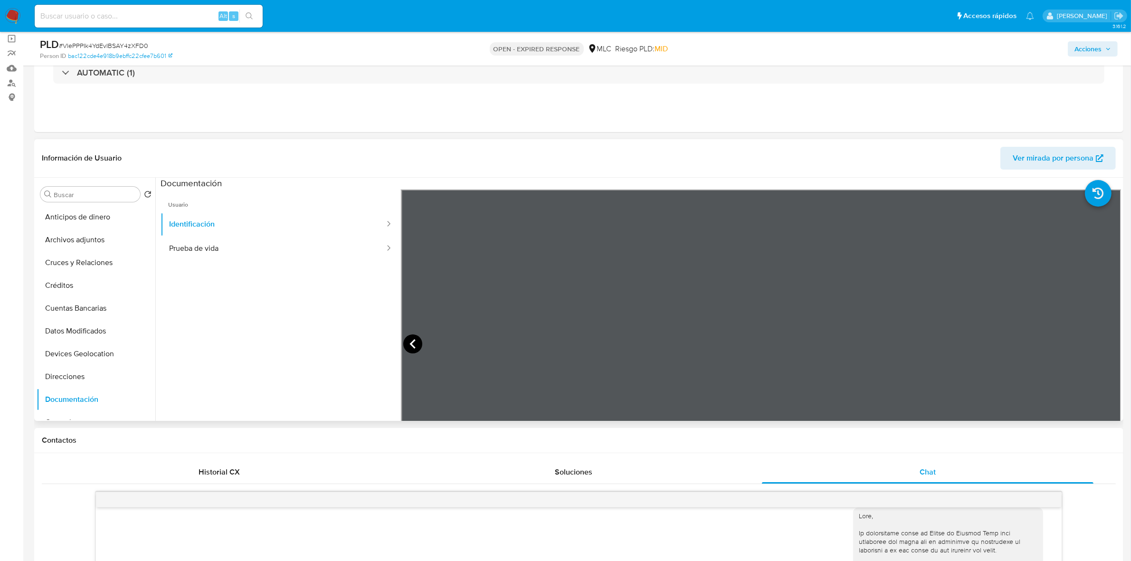
click at [416, 340] on icon at bounding box center [412, 343] width 19 height 19
click at [245, 253] on button "Prueba de vida" at bounding box center [273, 249] width 225 height 24
click at [64, 330] on button "KYC" at bounding box center [92, 330] width 111 height 23
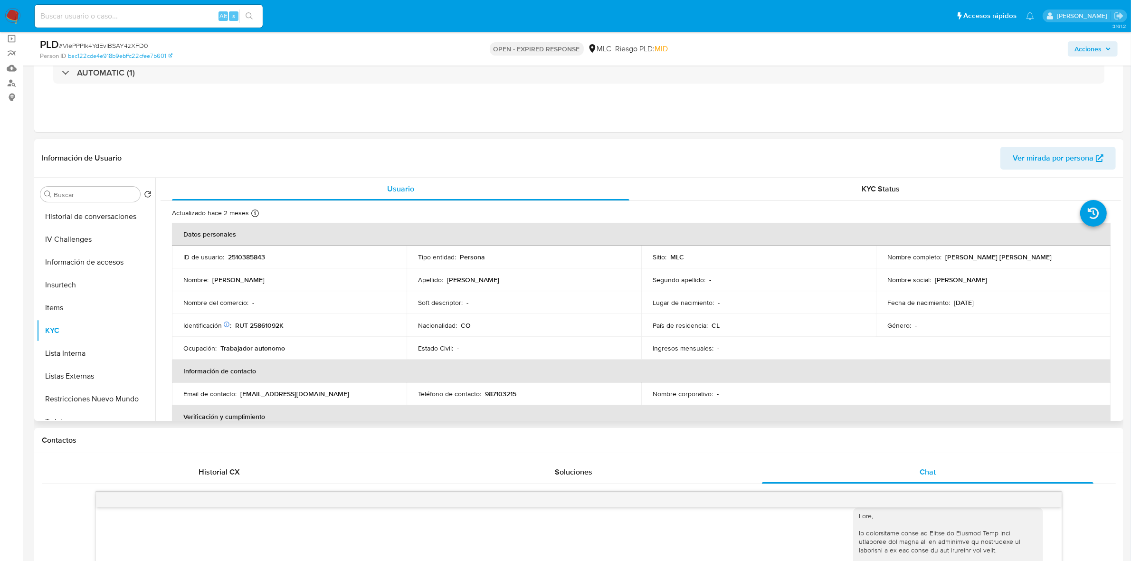
drag, startPoint x: 1041, startPoint y: 257, endPoint x: 943, endPoint y: 258, distance: 97.9
click at [751, 258] on div "Nombre completo : Julian Alberto Ramirez Fajardo" at bounding box center [994, 257] width 212 height 9
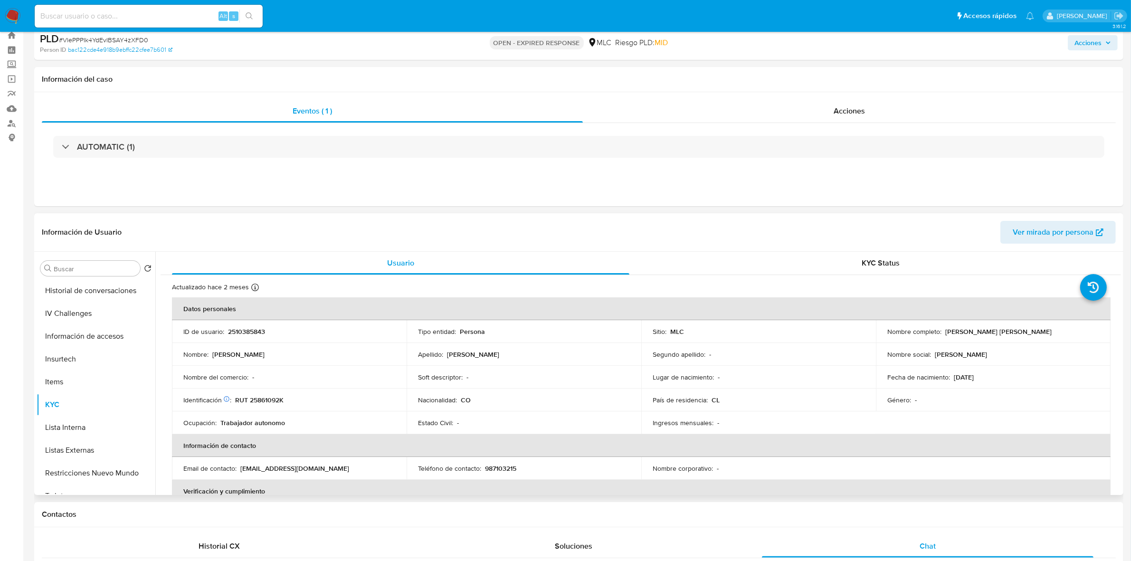
scroll to position [10, 0]
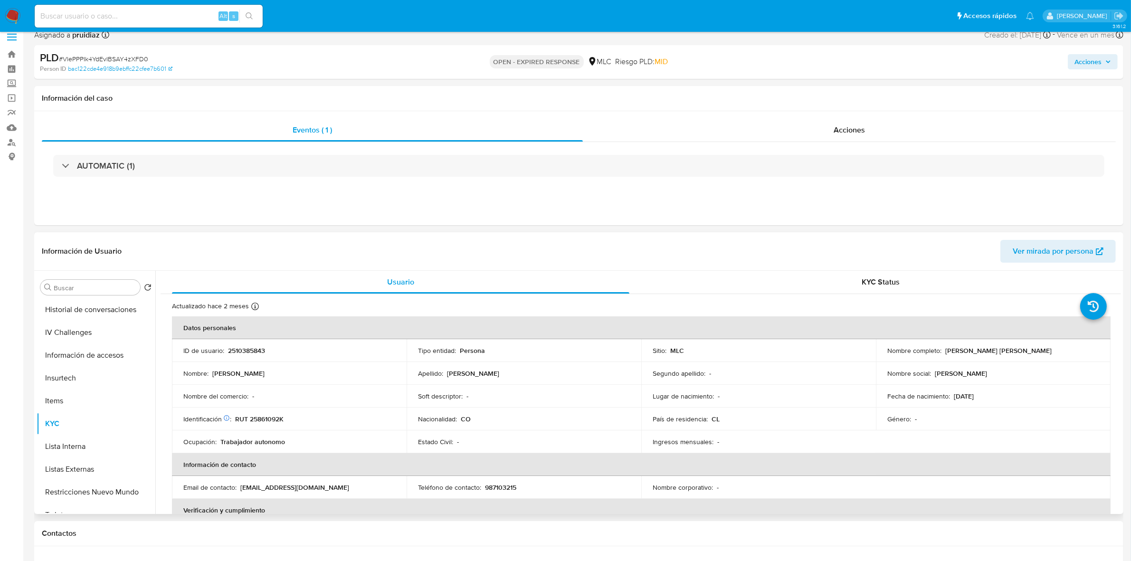
click at [751, 347] on div "Nombre completo : Julian Alberto Ramirez Fajardo" at bounding box center [994, 350] width 212 height 9
drag, startPoint x: 1041, startPoint y: 350, endPoint x: 942, endPoint y: 350, distance: 99.8
click at [751, 347] on div "Nombre completo : Julian Alberto Ramirez Fajardo" at bounding box center [994, 350] width 212 height 9
copy p "Julian Alberto Ramirez Fajardo"
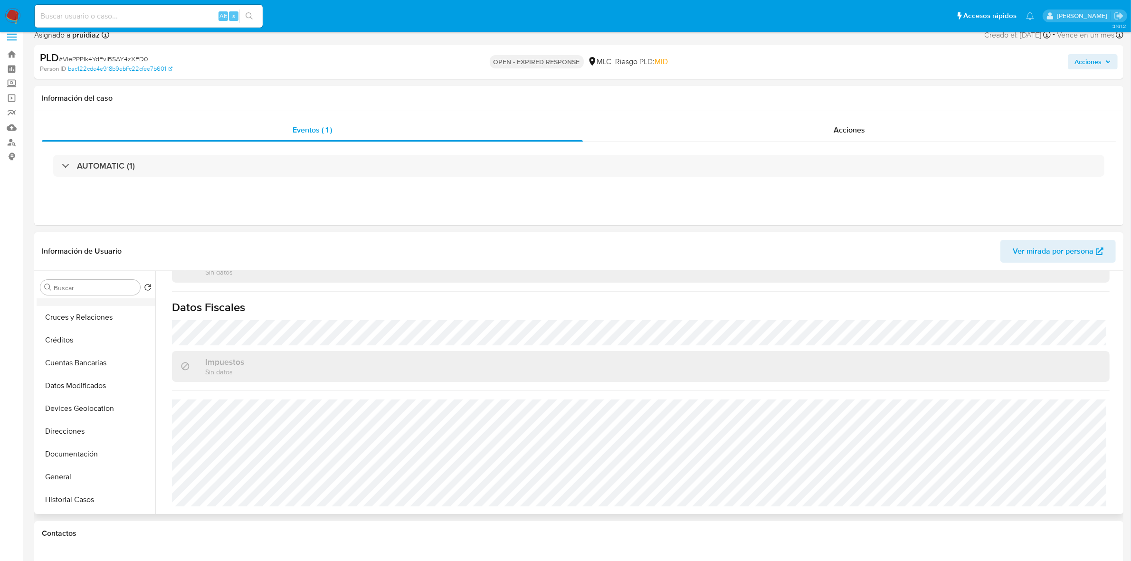
scroll to position [59, 0]
click at [89, 347] on button "Direcciones" at bounding box center [92, 410] width 111 height 23
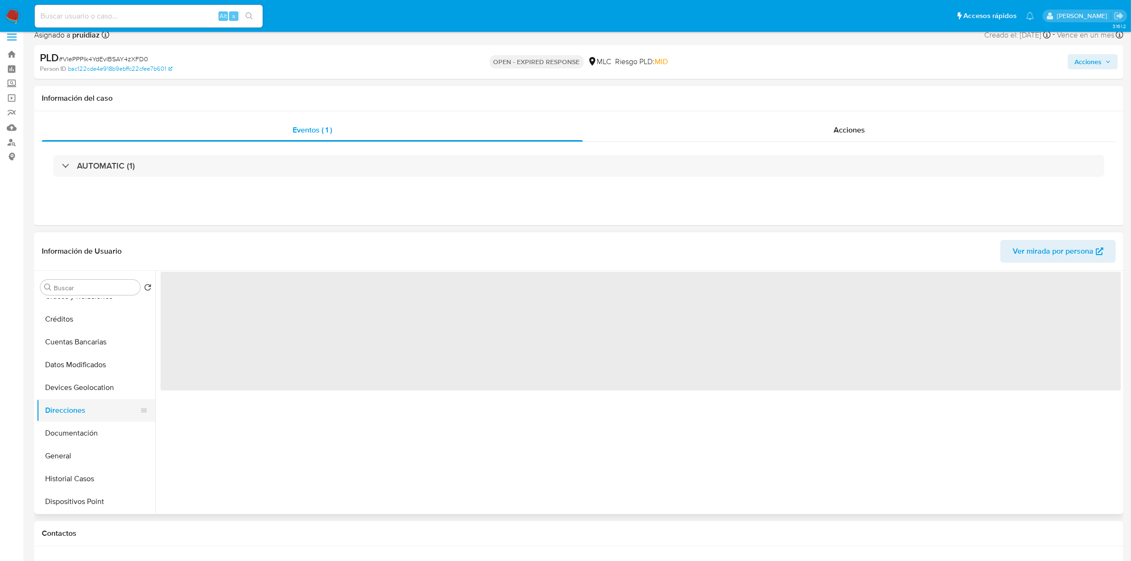
scroll to position [0, 0]
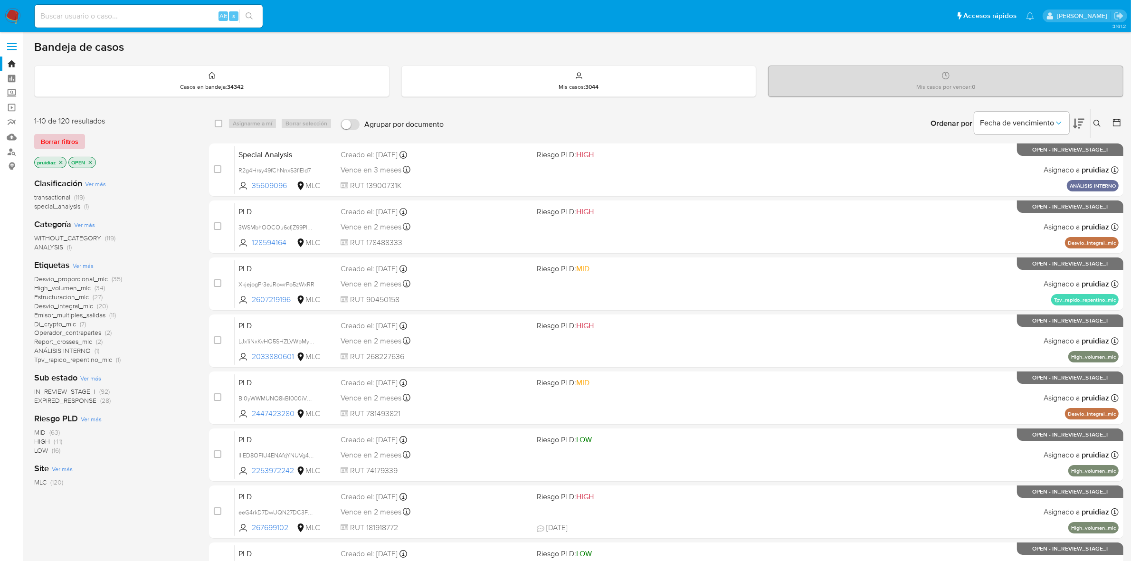
click at [64, 143] on span "Borrar filtros" at bounding box center [60, 141] width 38 height 13
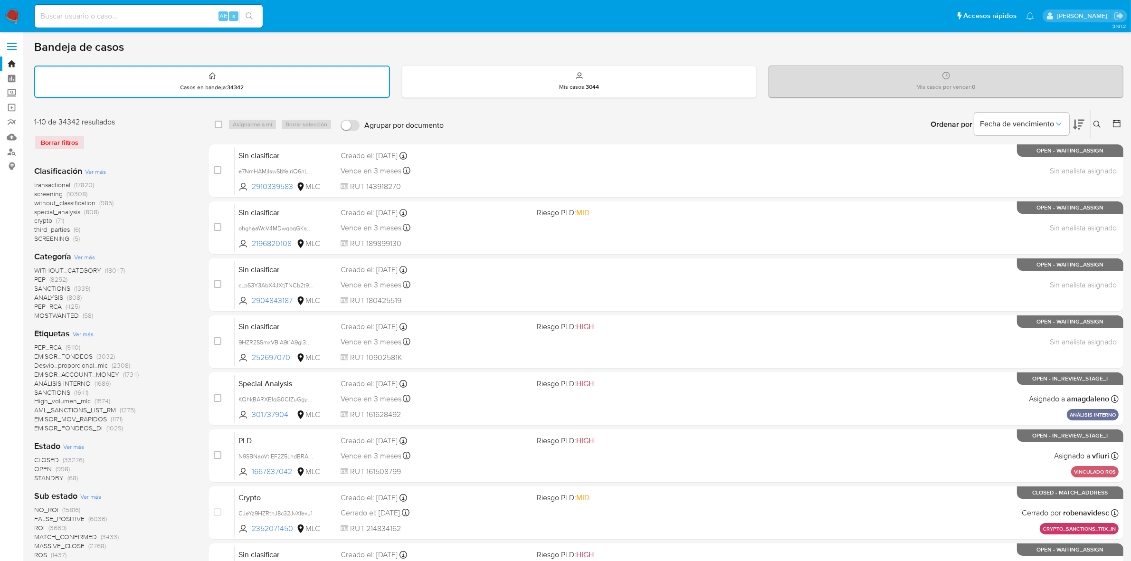
click at [1112, 124] on div at bounding box center [1115, 124] width 17 height 29
click at [1119, 124] on icon at bounding box center [1117, 124] width 10 height 10
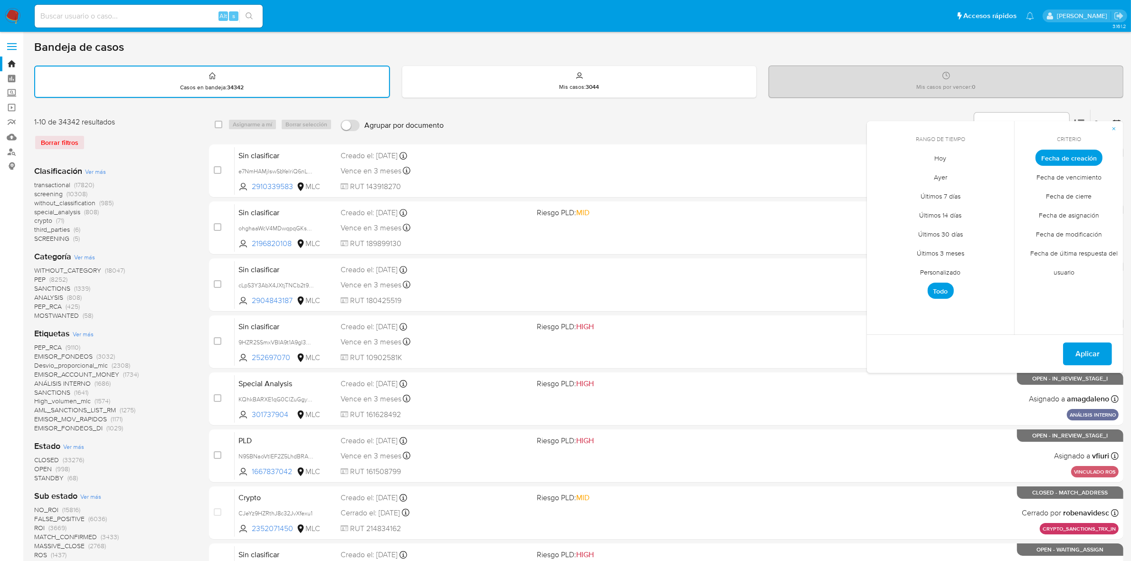
click at [937, 272] on span "Personalizado" at bounding box center [941, 272] width 60 height 19
click at [884, 176] on icon "Mes anterior" at bounding box center [881, 175] width 11 height 11
click at [904, 211] on button "1" at bounding box center [902, 210] width 15 height 15
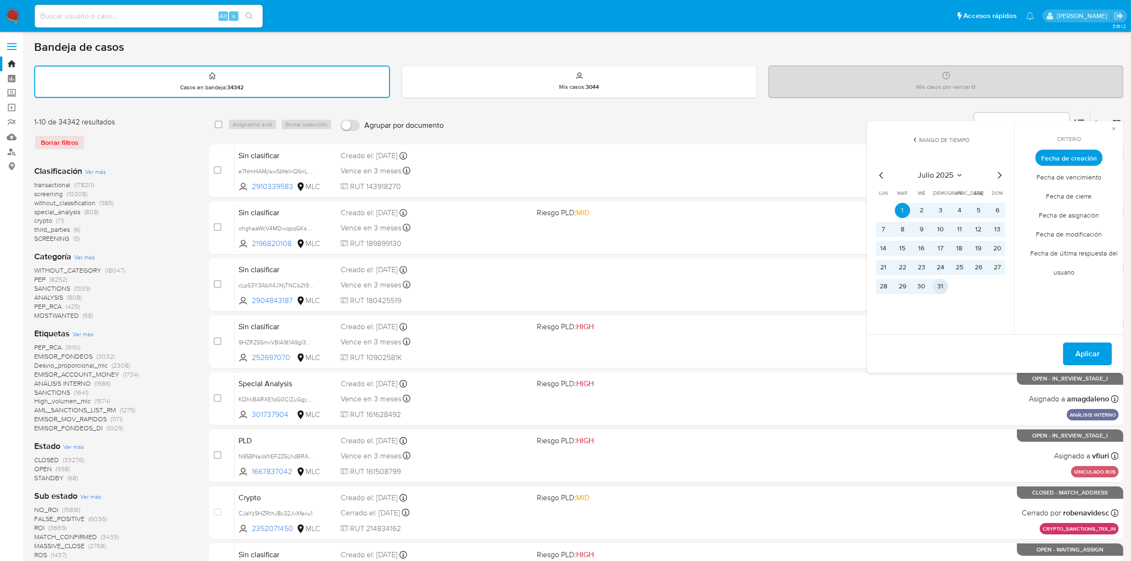
click at [943, 287] on button "31" at bounding box center [940, 286] width 15 height 15
click at [1086, 362] on span "Aplicar" at bounding box center [1088, 354] width 24 height 21
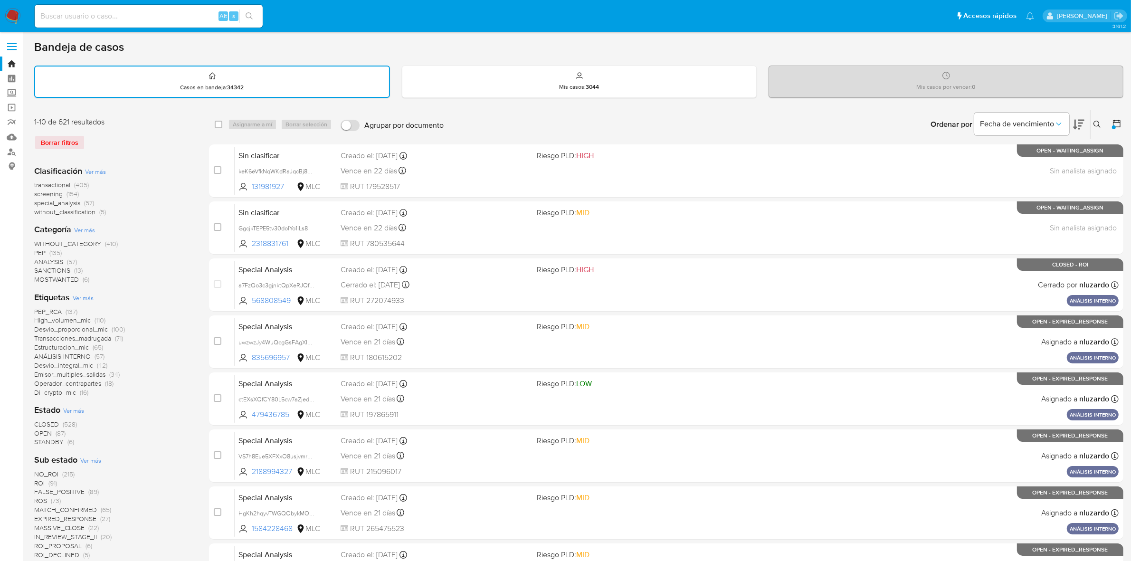
click at [43, 431] on span "OPEN" at bounding box center [43, 434] width 18 height 10
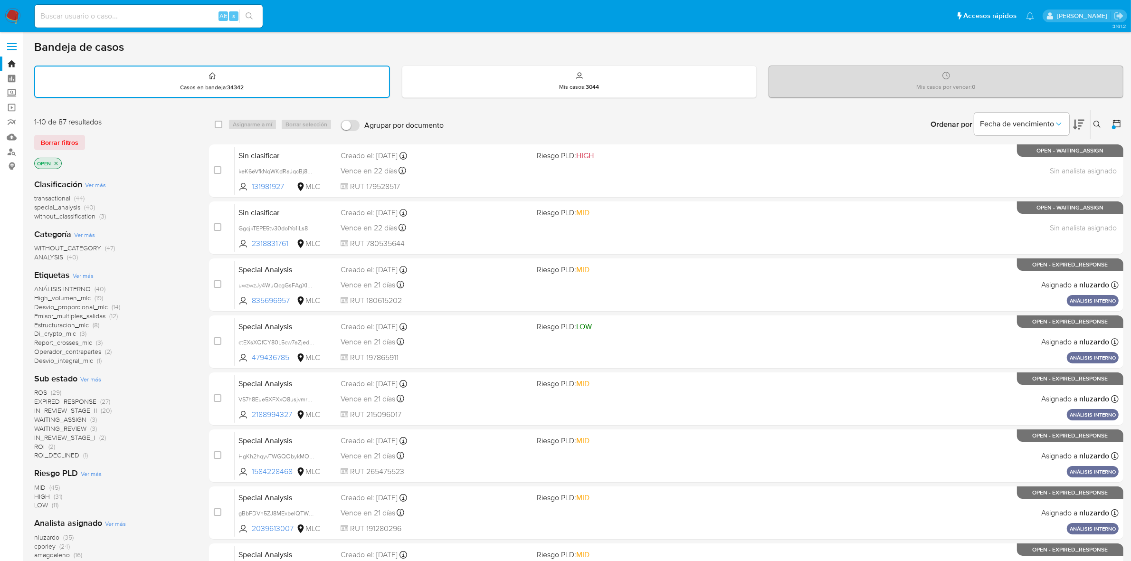
click at [58, 162] on icon "close-filter" at bounding box center [56, 164] width 6 height 6
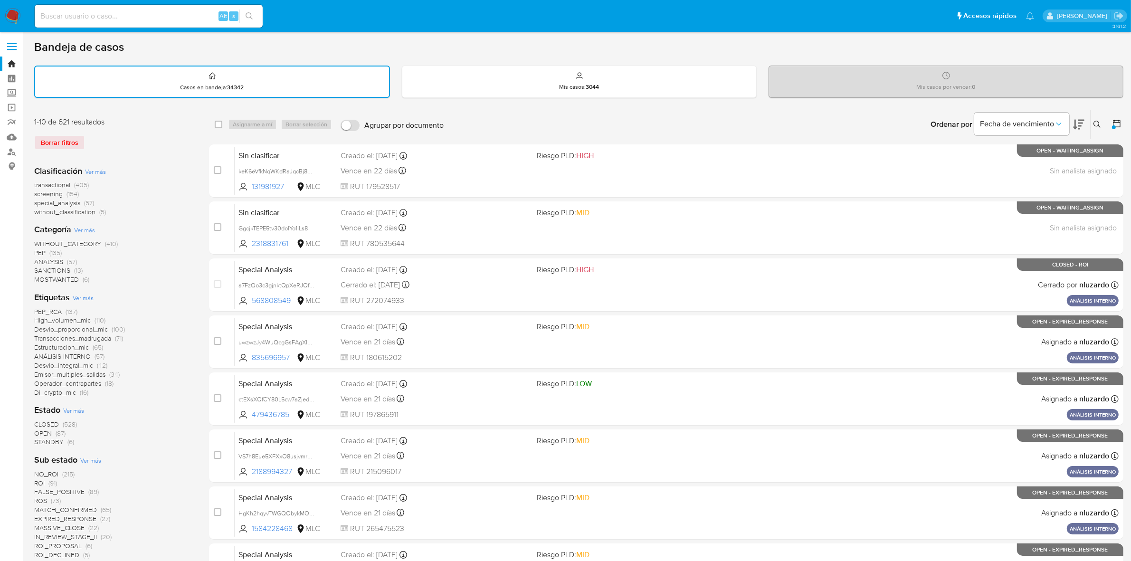
click at [1119, 120] on icon at bounding box center [1117, 124] width 8 height 8
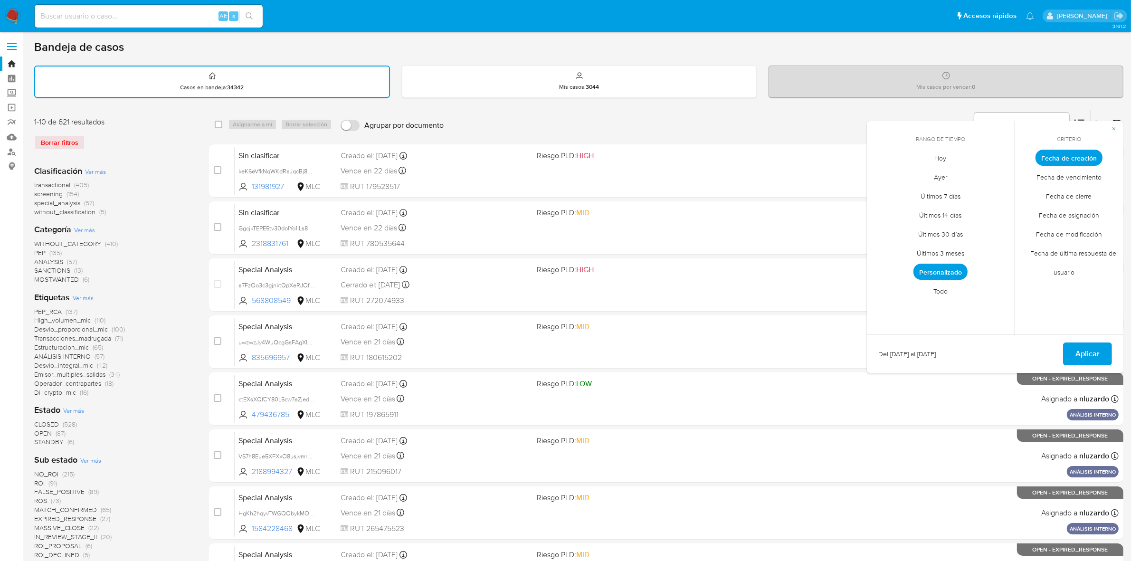
click at [950, 267] on span "Personalizado" at bounding box center [941, 272] width 54 height 16
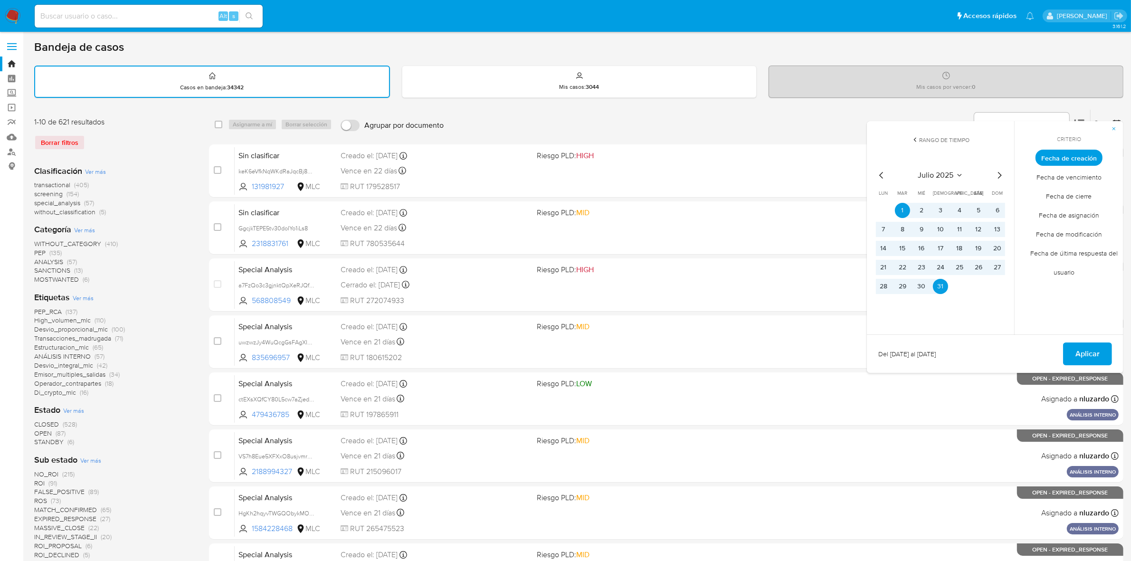
click at [883, 176] on icon "Mes anterior" at bounding box center [881, 175] width 11 height 11
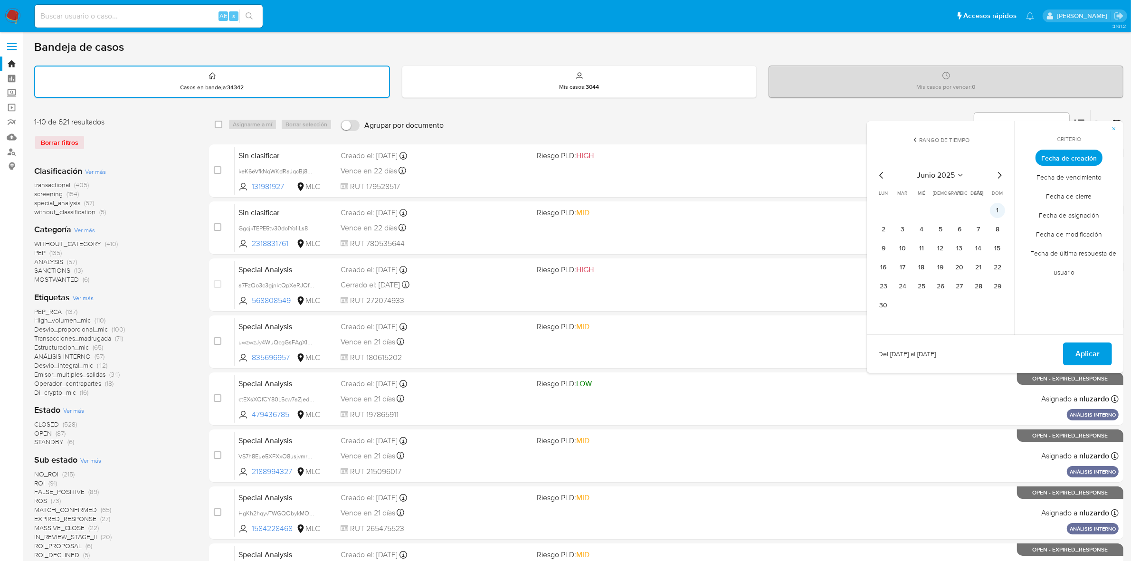
click at [999, 209] on button "1" at bounding box center [997, 210] width 15 height 15
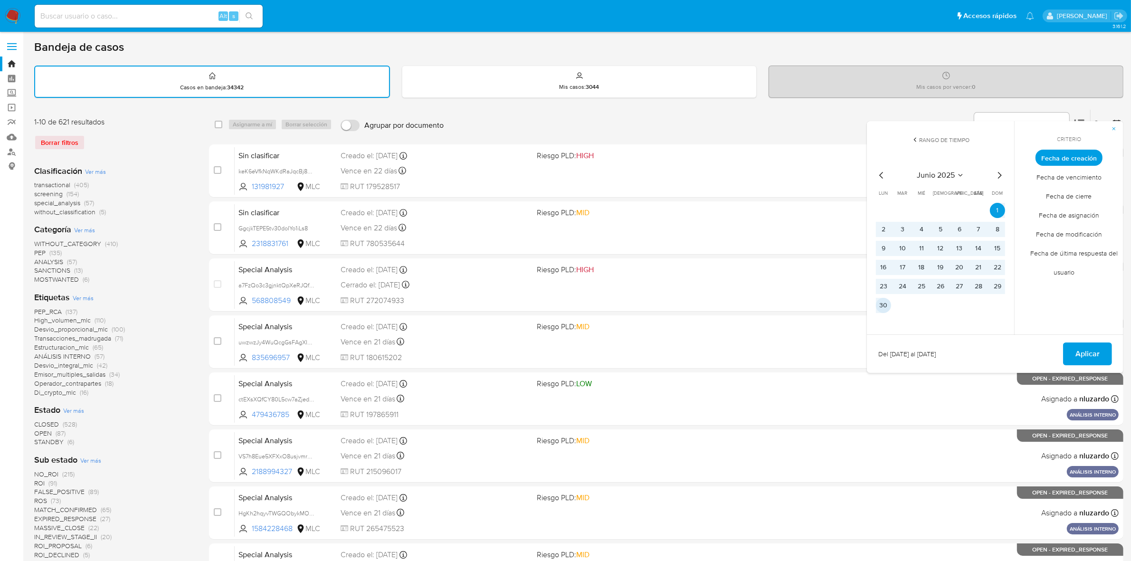
click at [887, 305] on button "30" at bounding box center [883, 305] width 15 height 15
click at [1108, 349] on button "Aplicar" at bounding box center [1087, 354] width 49 height 23
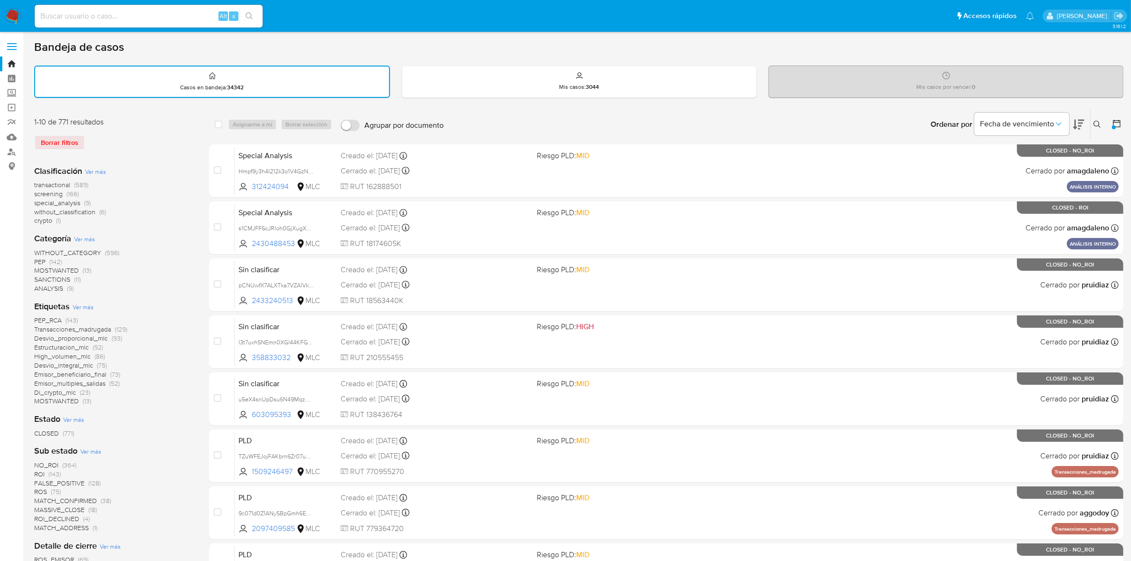
click at [18, 17] on img at bounding box center [13, 16] width 16 height 16
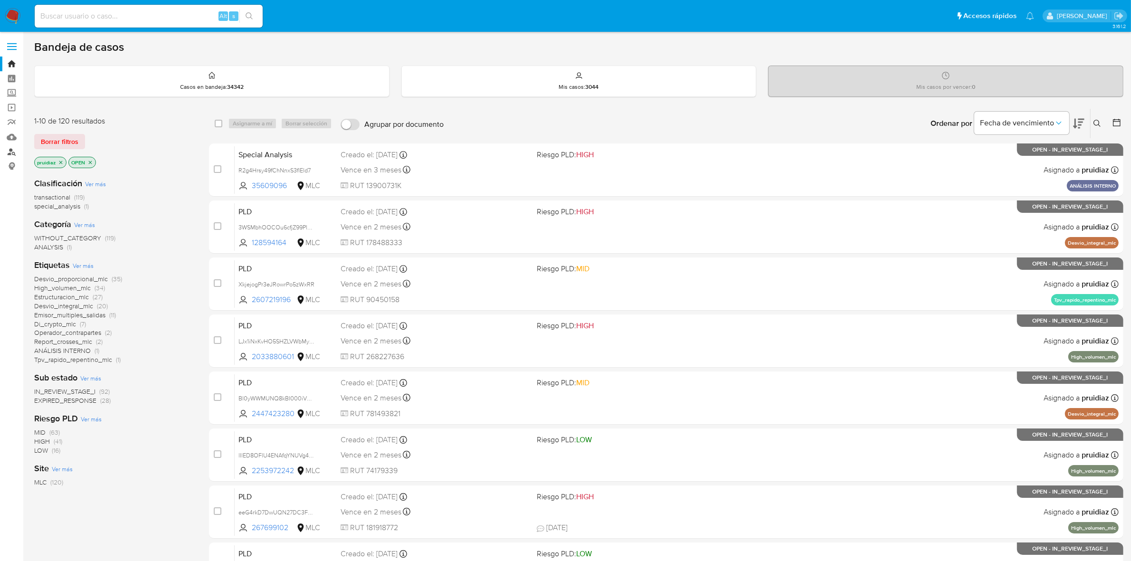
click at [10, 153] on link "Buscador de personas" at bounding box center [56, 151] width 113 height 15
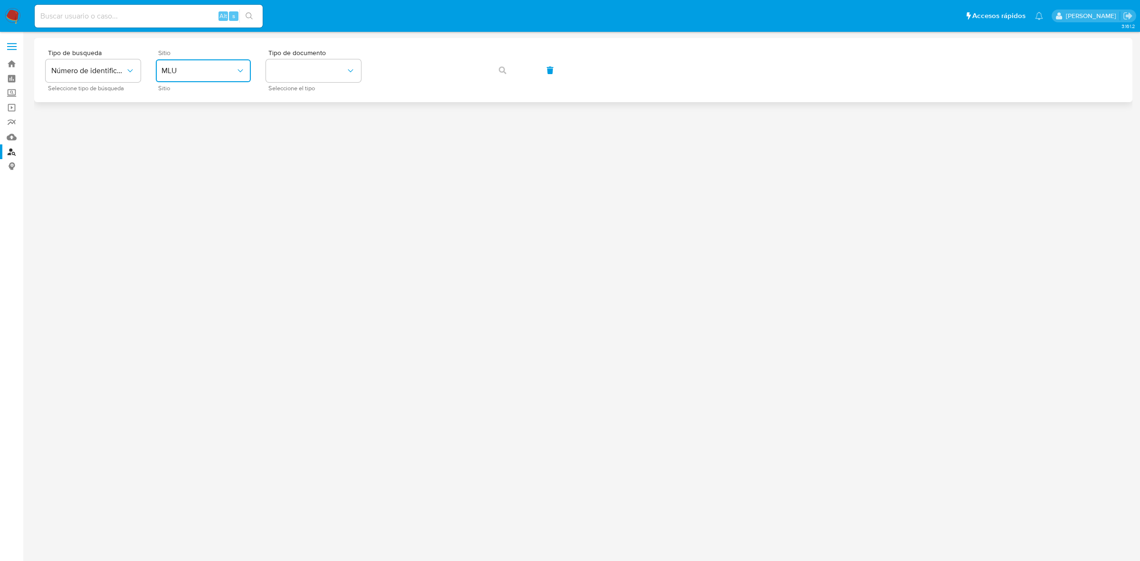
click at [191, 76] on button "MLU" at bounding box center [203, 70] width 95 height 23
click at [179, 238] on div "MLC" at bounding box center [201, 233] width 78 height 23
click at [319, 76] on button "identificationType" at bounding box center [313, 70] width 95 height 23
click at [288, 100] on div "RUT RUT" at bounding box center [311, 101] width 78 height 32
click at [508, 70] on button "button" at bounding box center [503, 70] width 32 height 23
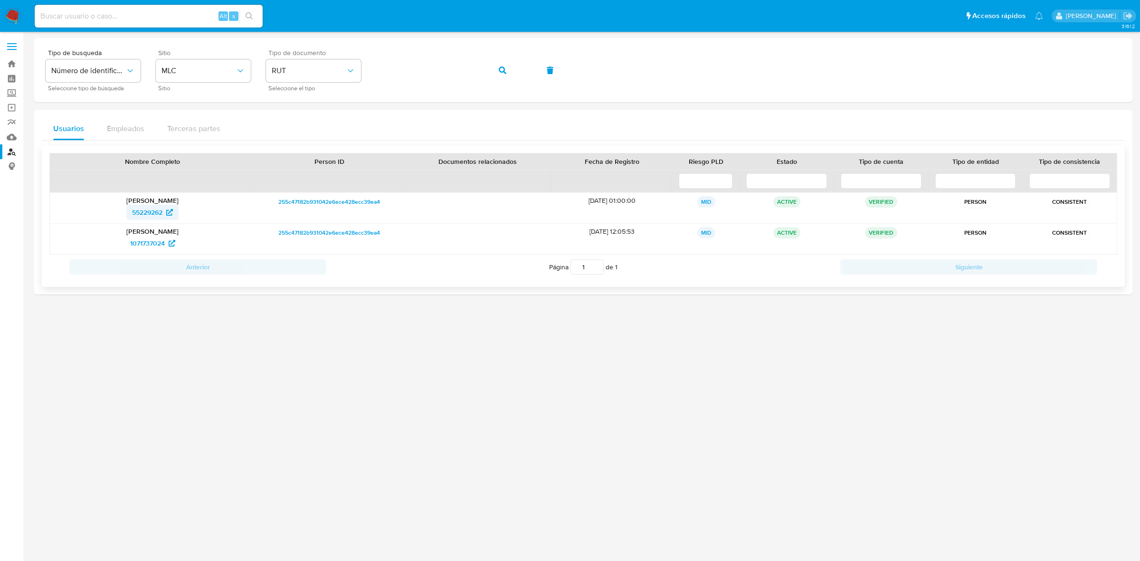
click at [153, 217] on span "55229262" at bounding box center [147, 212] width 30 height 15
click at [151, 240] on span "1071737024" at bounding box center [147, 243] width 35 height 15
click at [504, 73] on icon "button" at bounding box center [503, 71] width 8 height 8
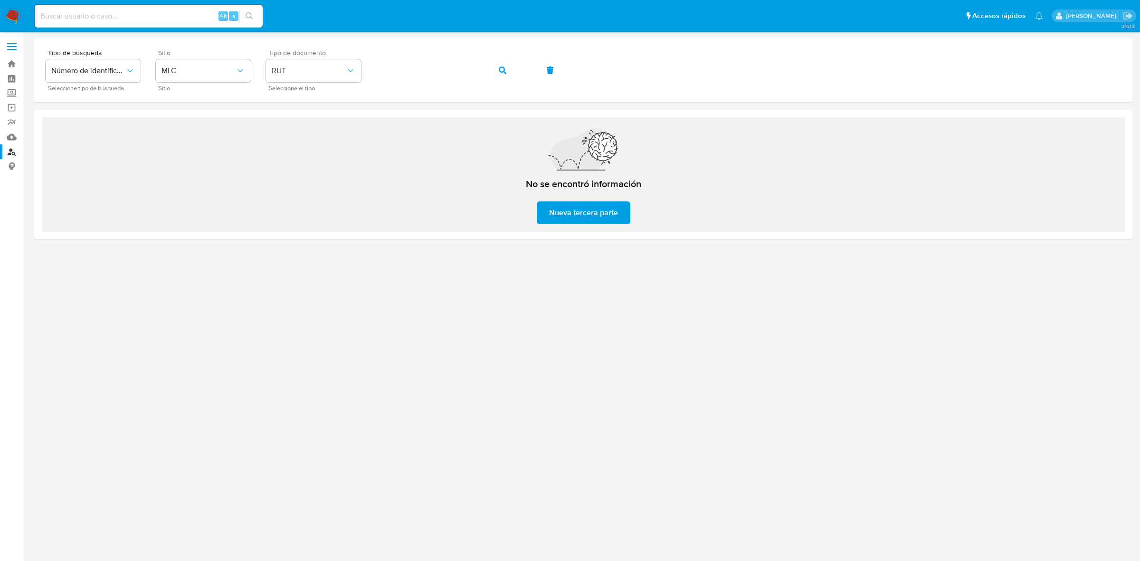
click at [17, 19] on img at bounding box center [13, 16] width 16 height 16
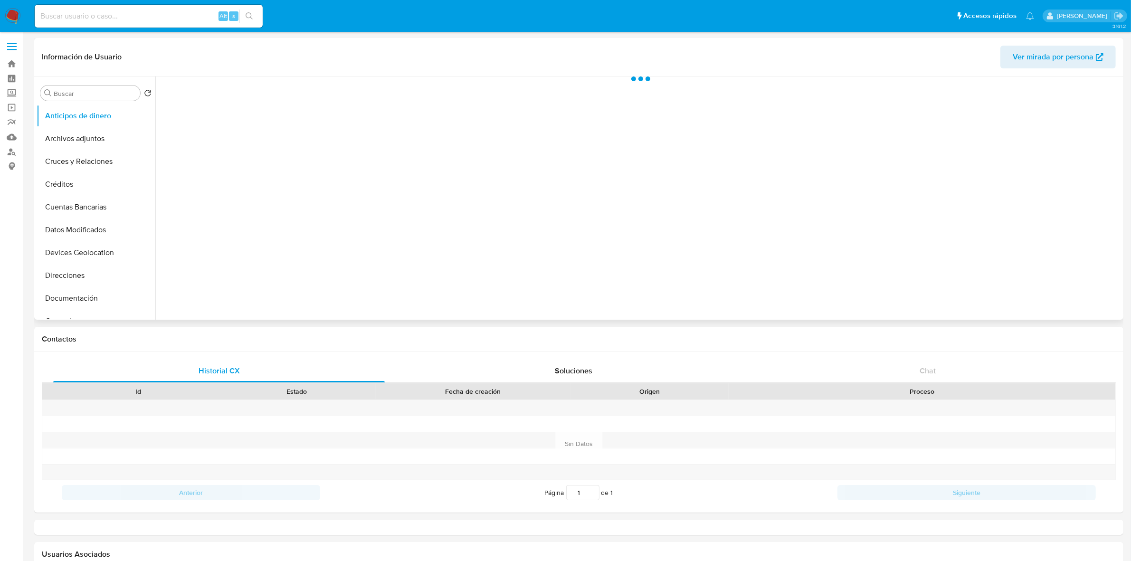
select select "10"
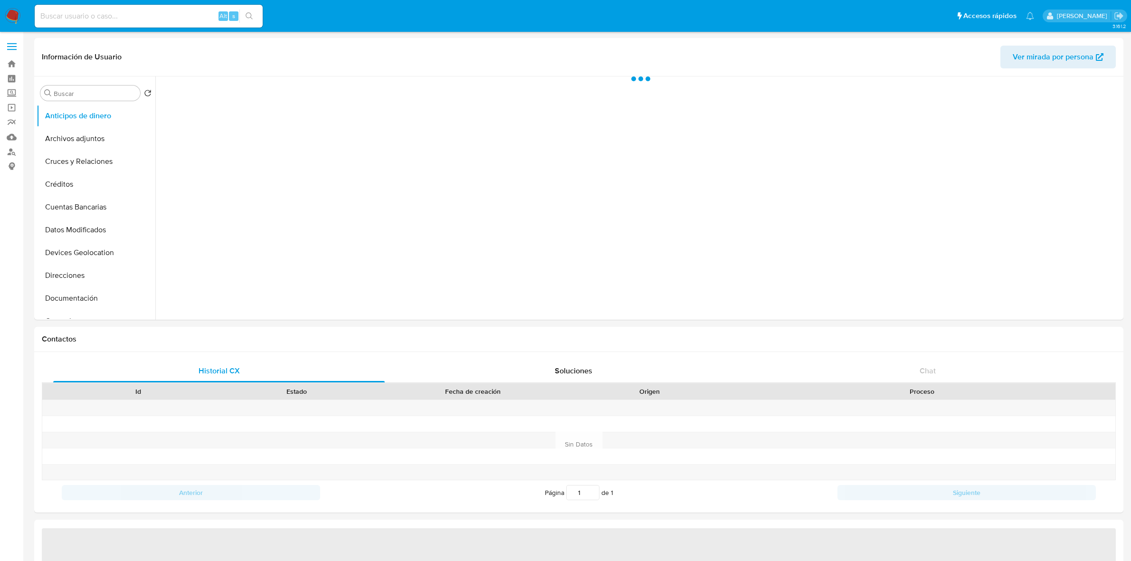
select select "10"
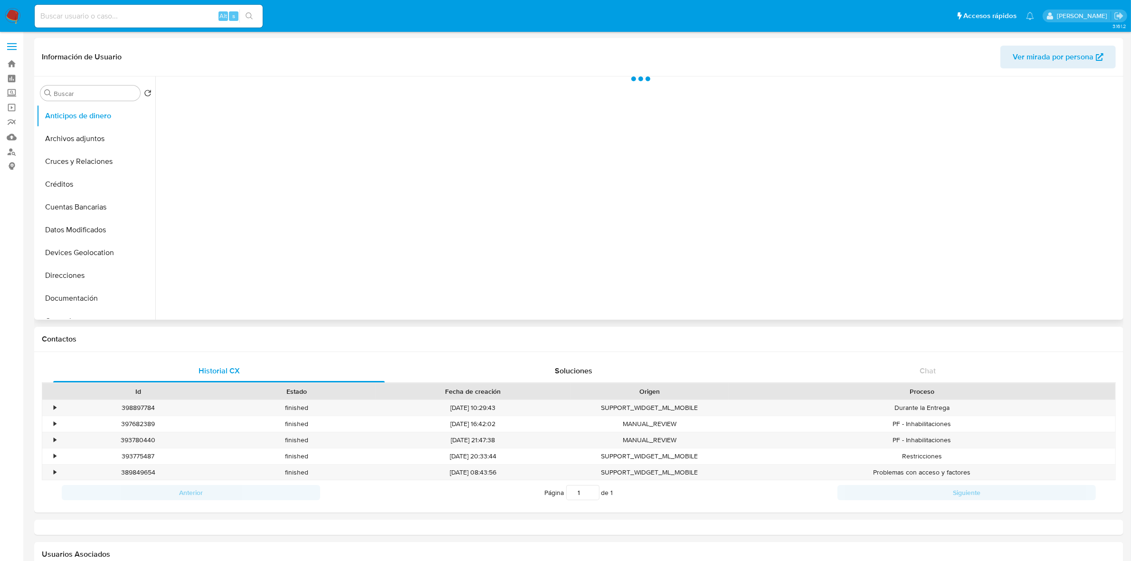
select select "10"
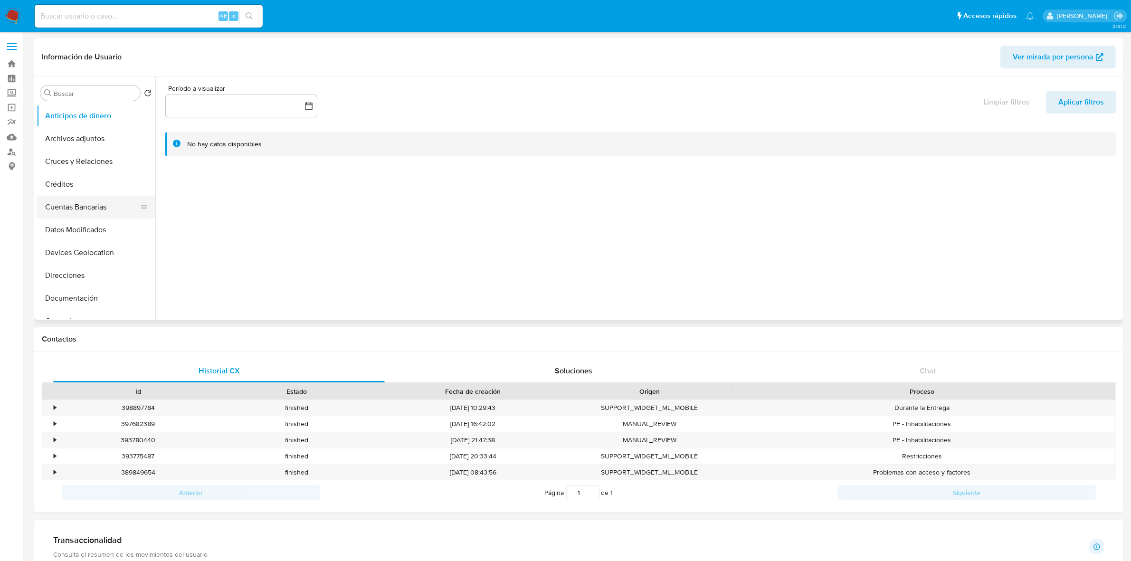
scroll to position [59, 0]
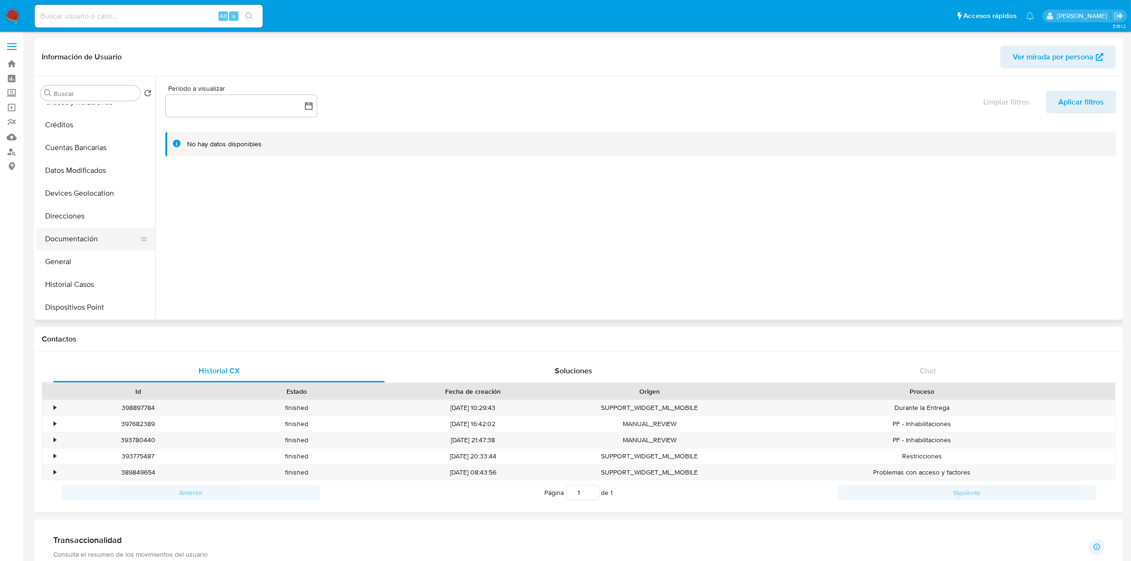
click at [88, 243] on button "Documentación" at bounding box center [92, 239] width 111 height 23
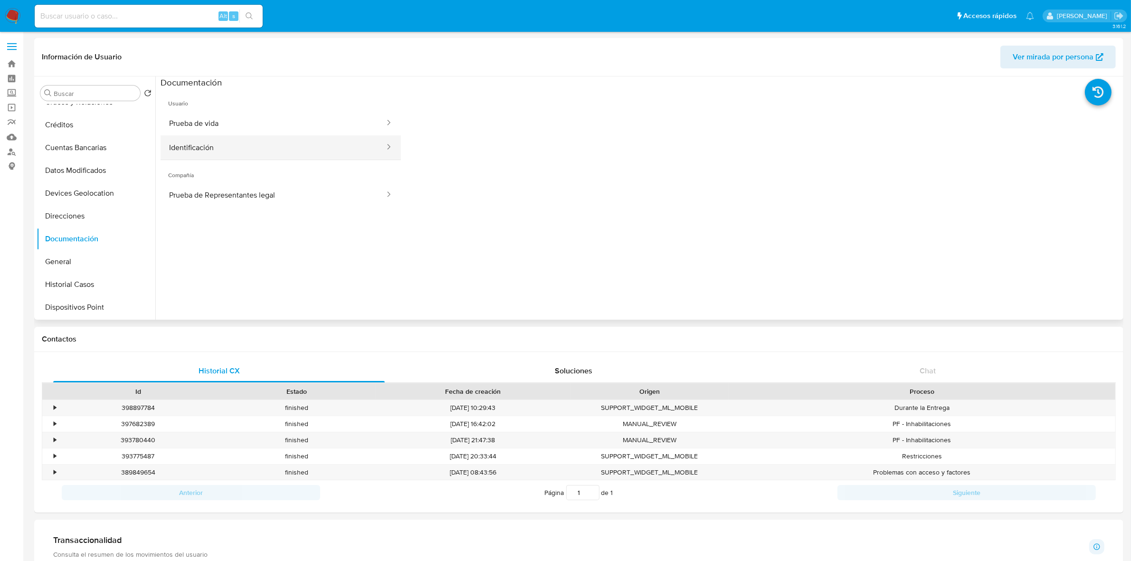
click at [265, 136] on button "Identificación" at bounding box center [273, 147] width 225 height 24
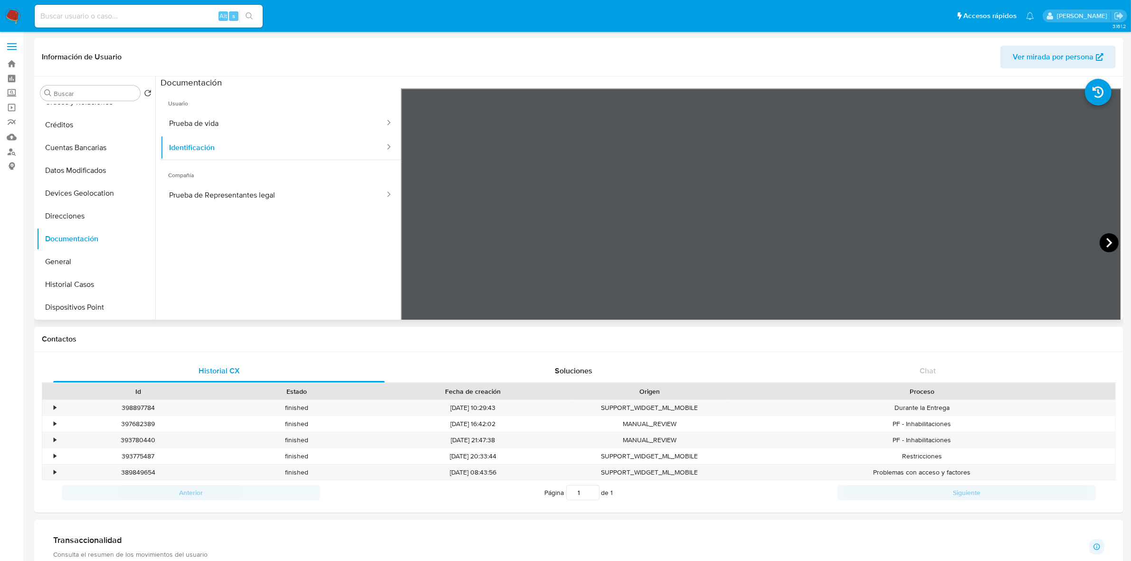
click at [1100, 240] on icon at bounding box center [1109, 242] width 19 height 19
click at [272, 128] on button "Prueba de vida" at bounding box center [273, 123] width 225 height 24
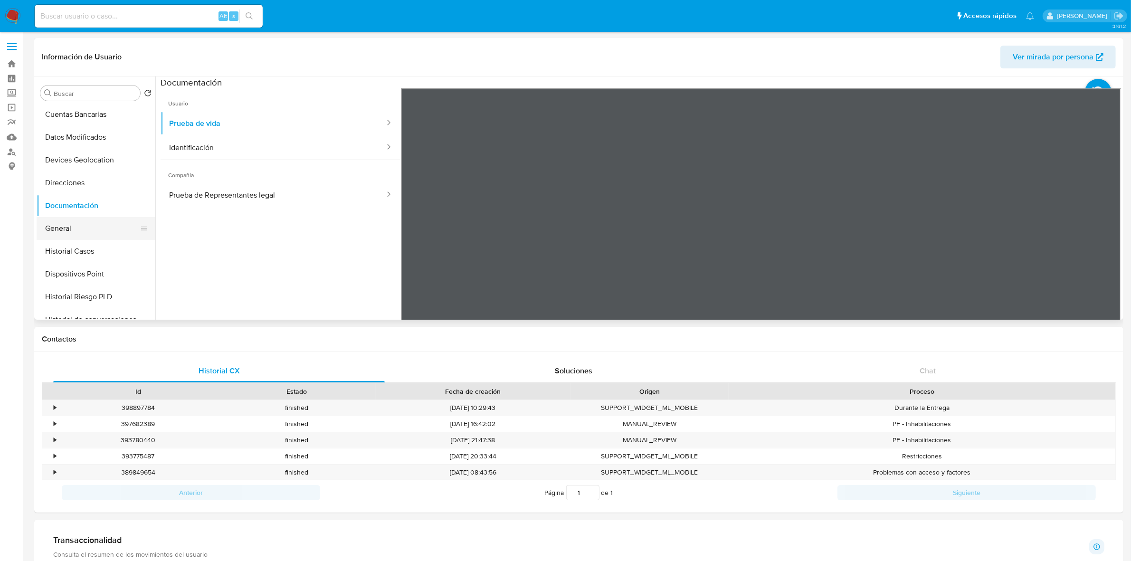
scroll to position [119, 0]
click at [74, 220] on button "Historial Casos" at bounding box center [92, 225] width 111 height 23
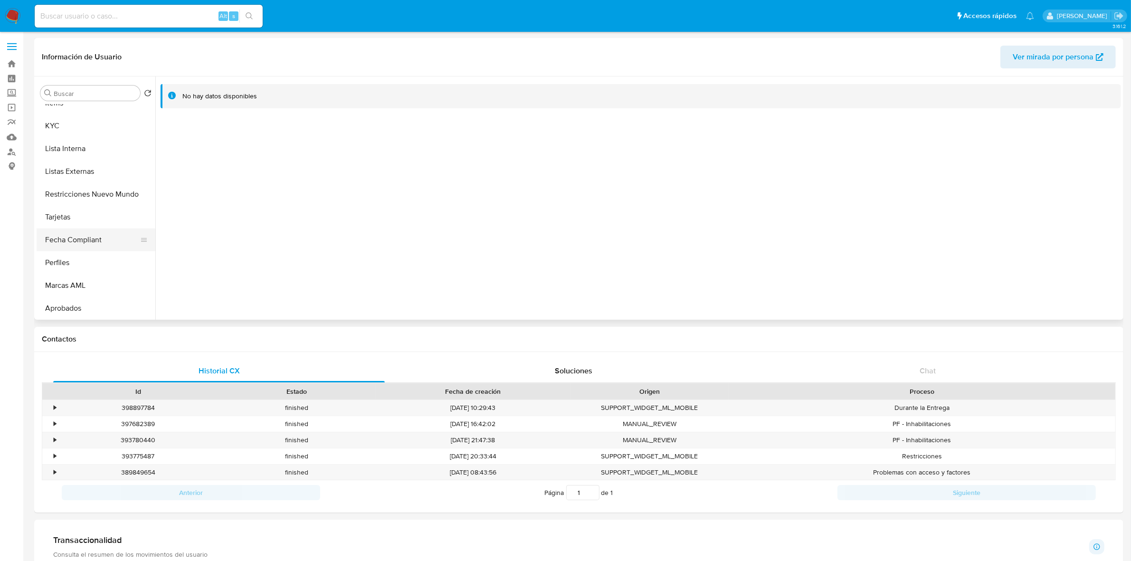
scroll to position [416, 0]
click at [100, 175] on button "Restricciones Nuevo Mundo" at bounding box center [92, 179] width 111 height 23
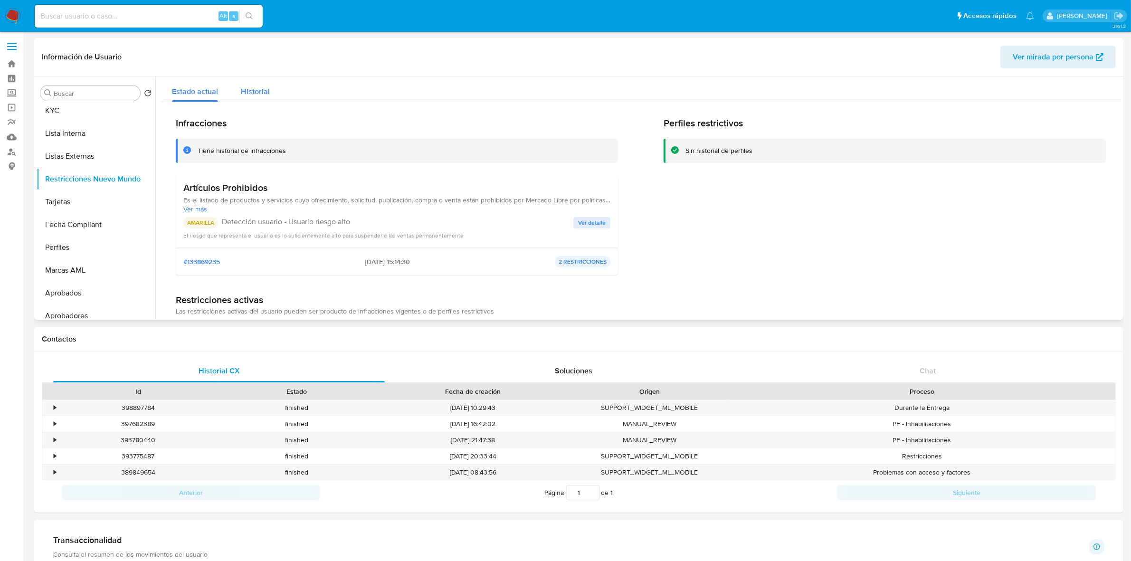
click at [249, 98] on div "Historial" at bounding box center [255, 88] width 29 height 25
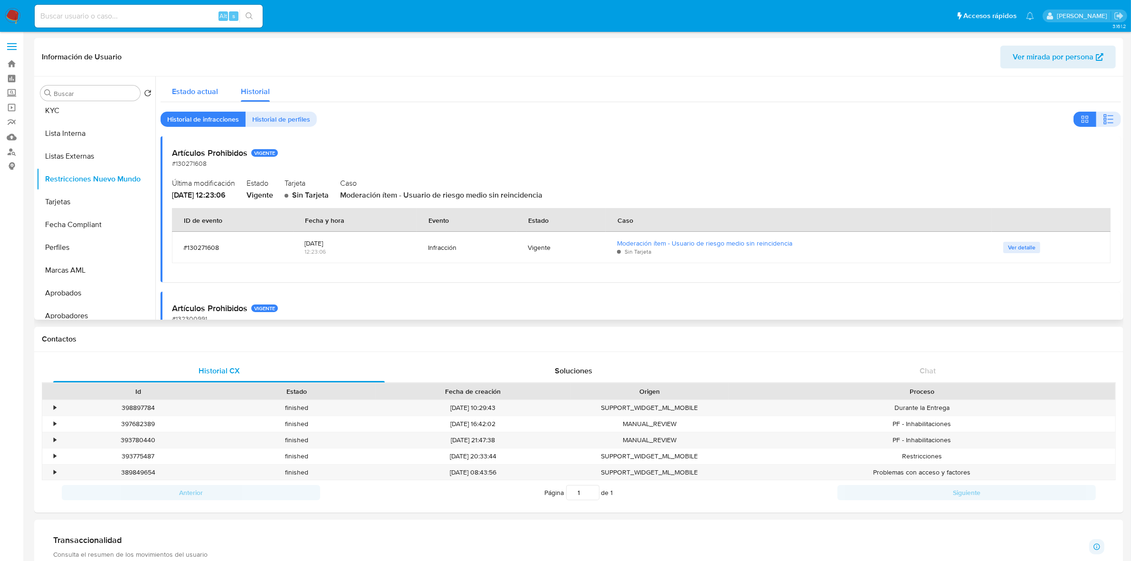
click at [210, 93] on span "Estado actual" at bounding box center [195, 91] width 46 height 11
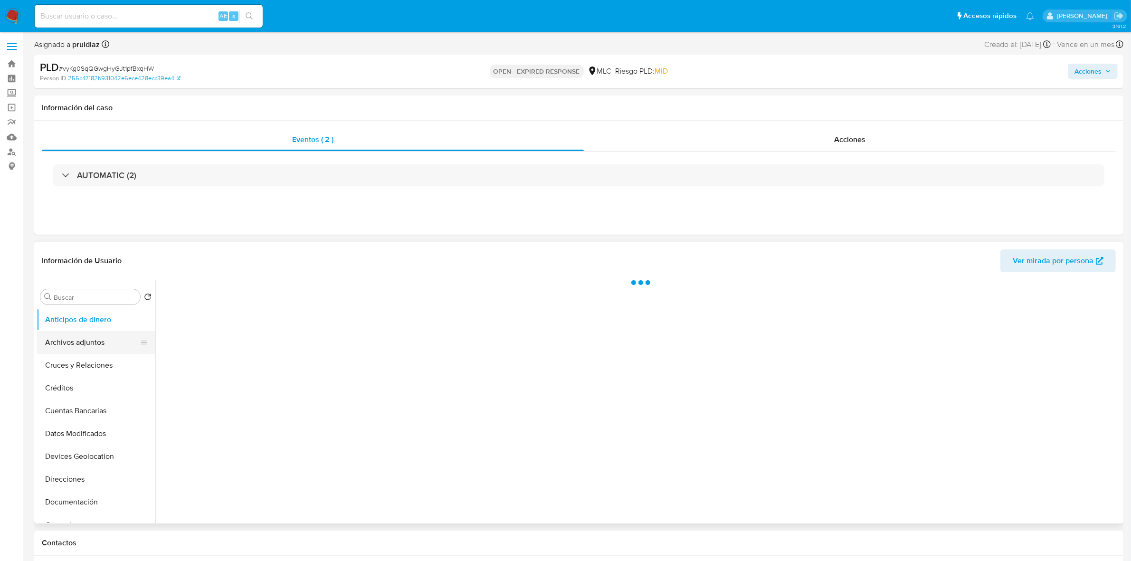
select select "10"
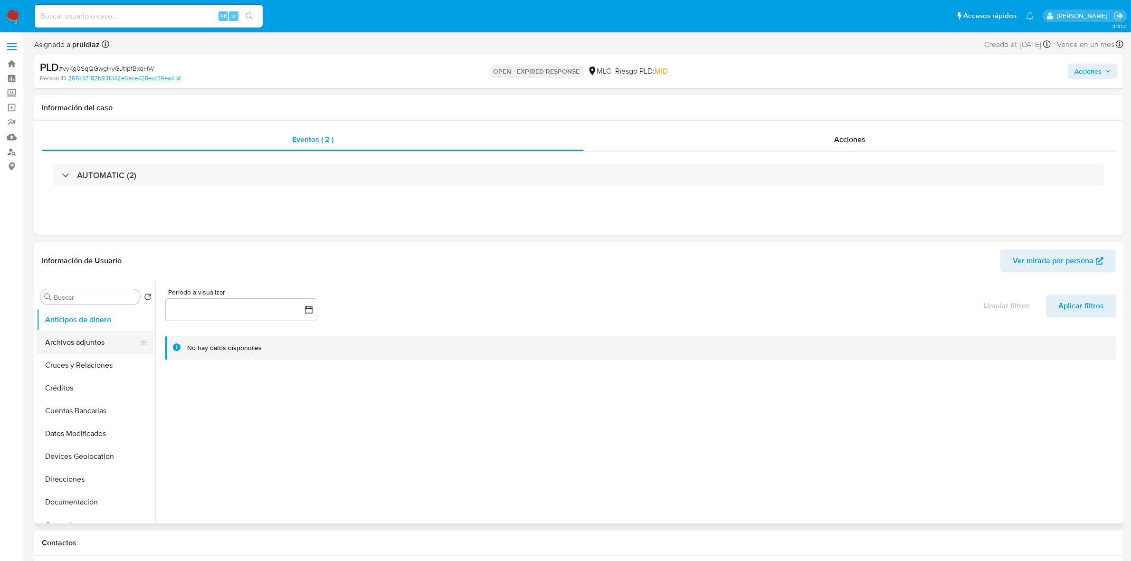
click at [72, 340] on button "Archivos adjuntos" at bounding box center [92, 342] width 111 height 23
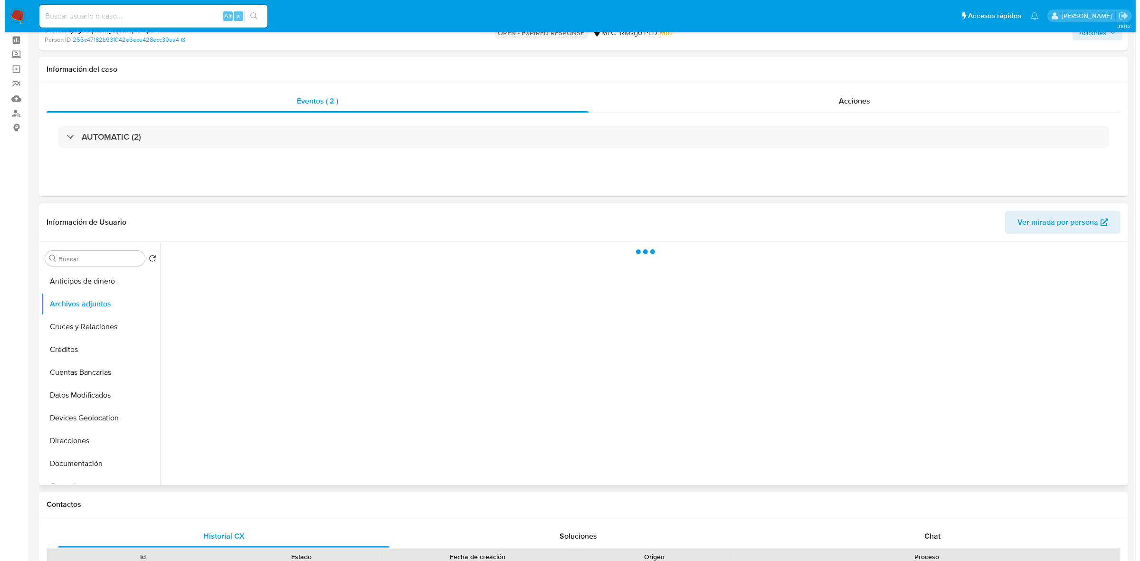
scroll to position [59, 0]
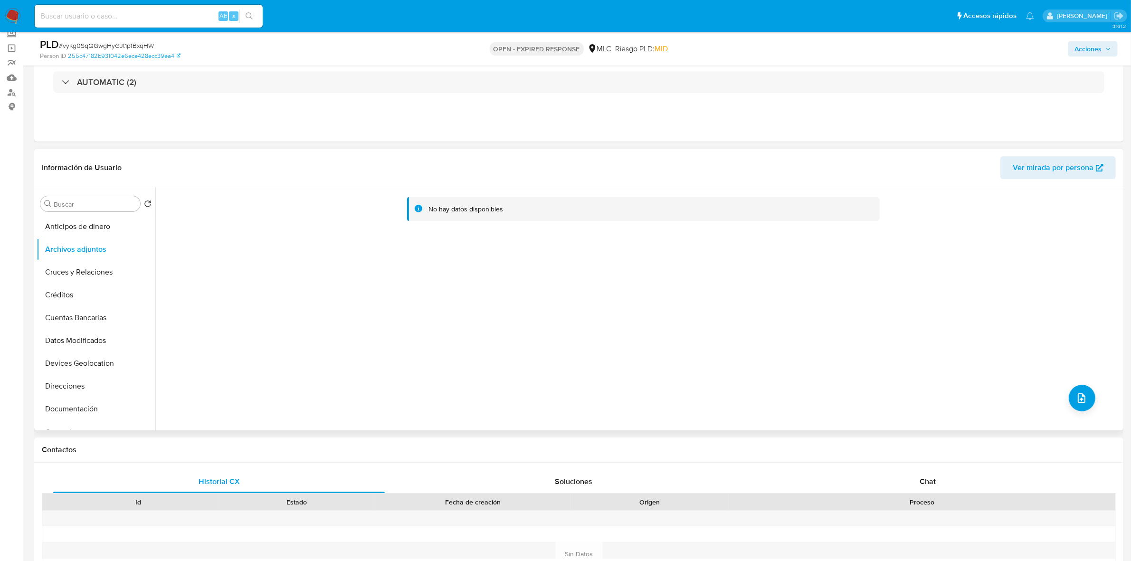
click at [1094, 398] on div "No hay datos disponibles" at bounding box center [638, 308] width 966 height 243
click at [1089, 398] on button "upload-file" at bounding box center [1082, 398] width 27 height 27
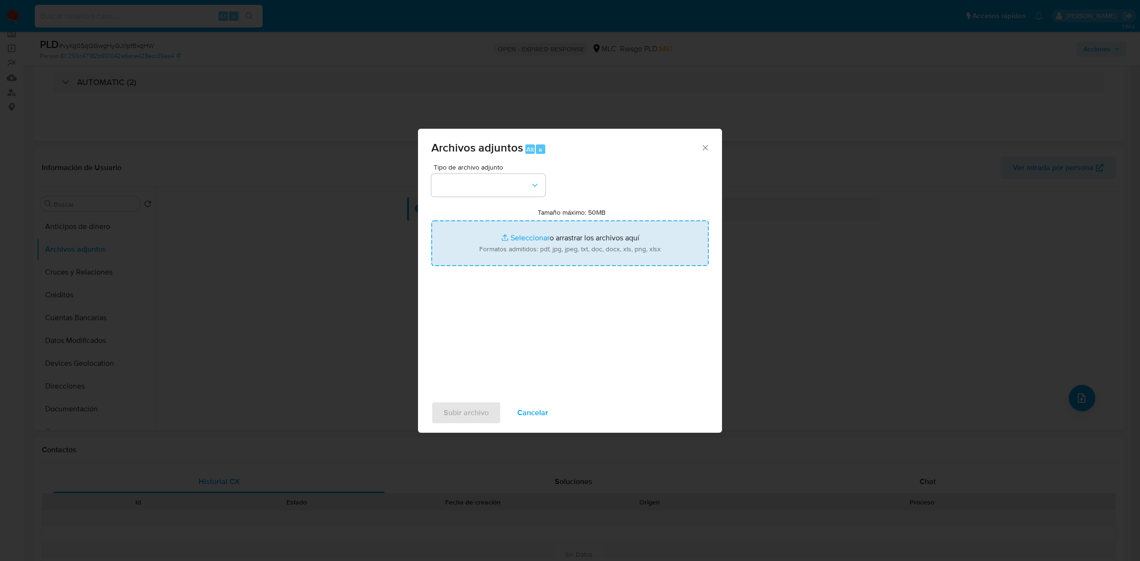
click at [539, 239] on input "Tamaño máximo: 50MB Seleccionar archivos" at bounding box center [569, 243] width 277 height 46
type input "C:\fakepath\1071737024 - 07_10_2025.xlsx"
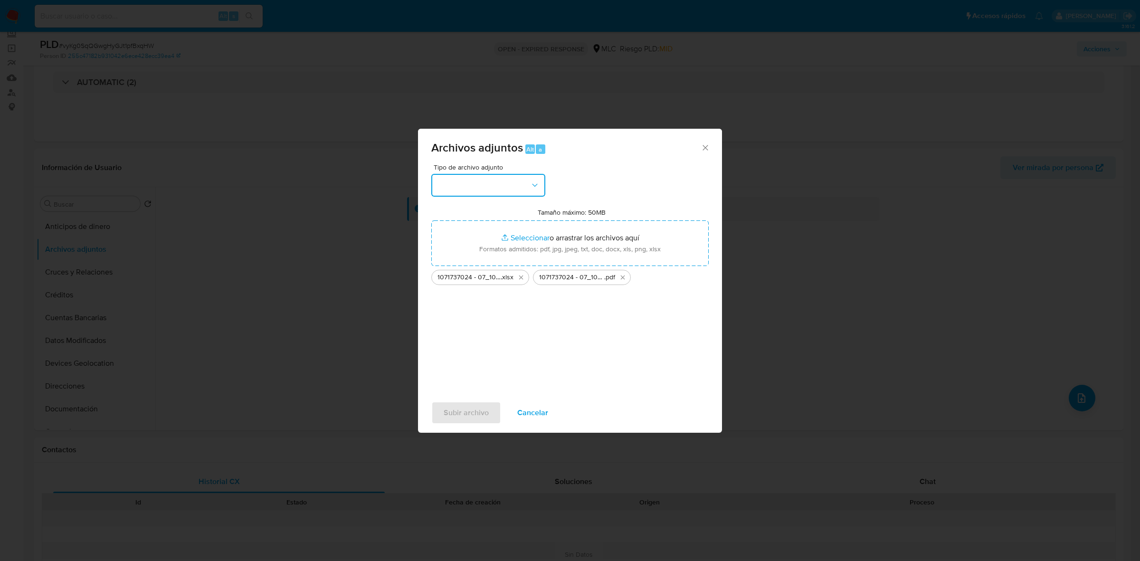
click at [519, 174] on button "button" at bounding box center [488, 185] width 114 height 23
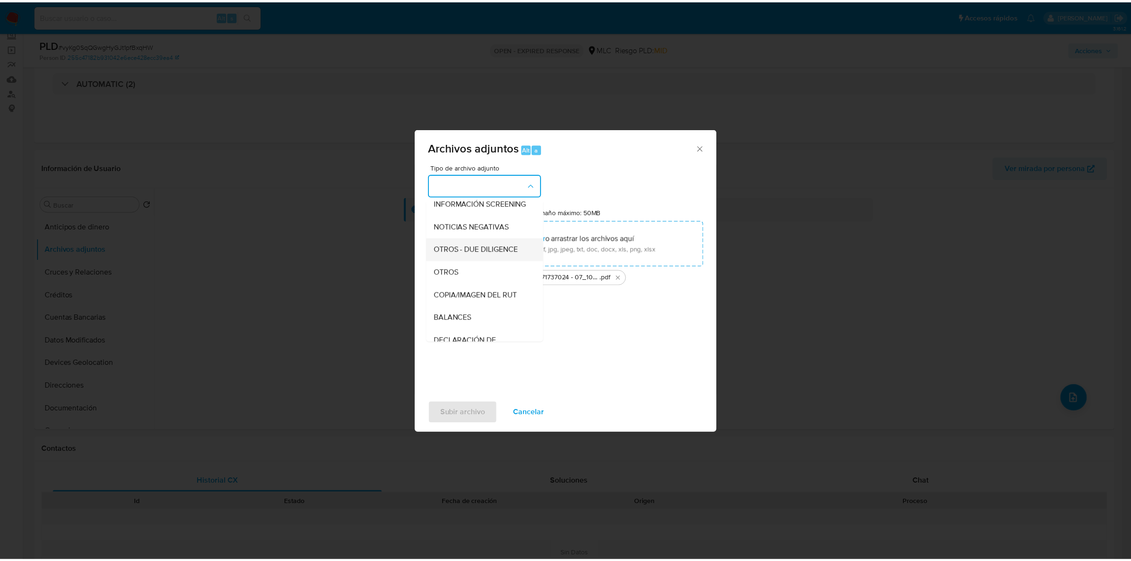
scroll to position [98, 0]
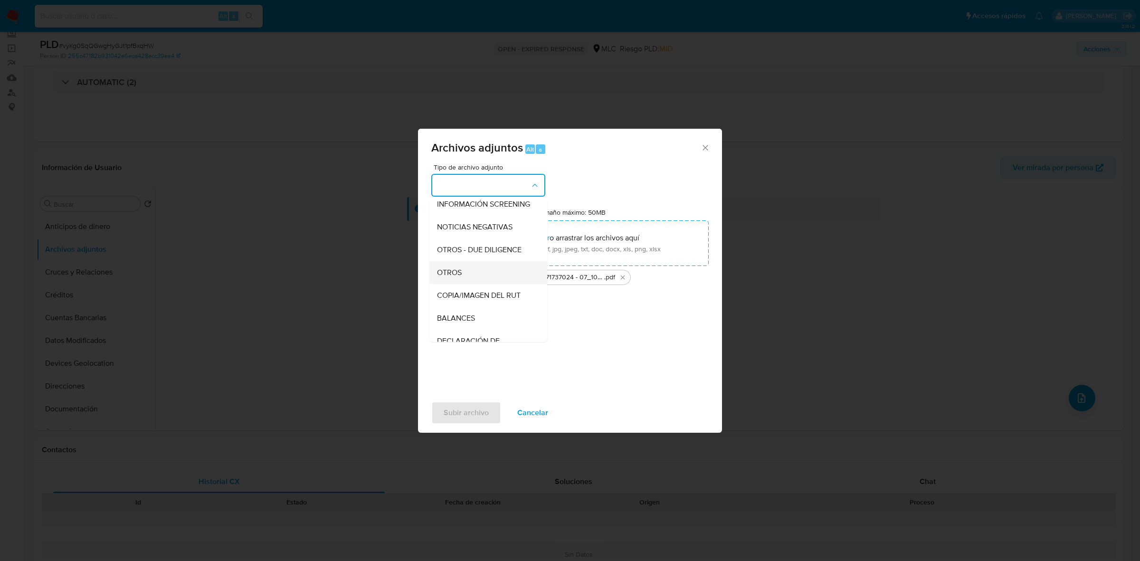
click at [458, 276] on span "OTROS" at bounding box center [449, 273] width 25 height 10
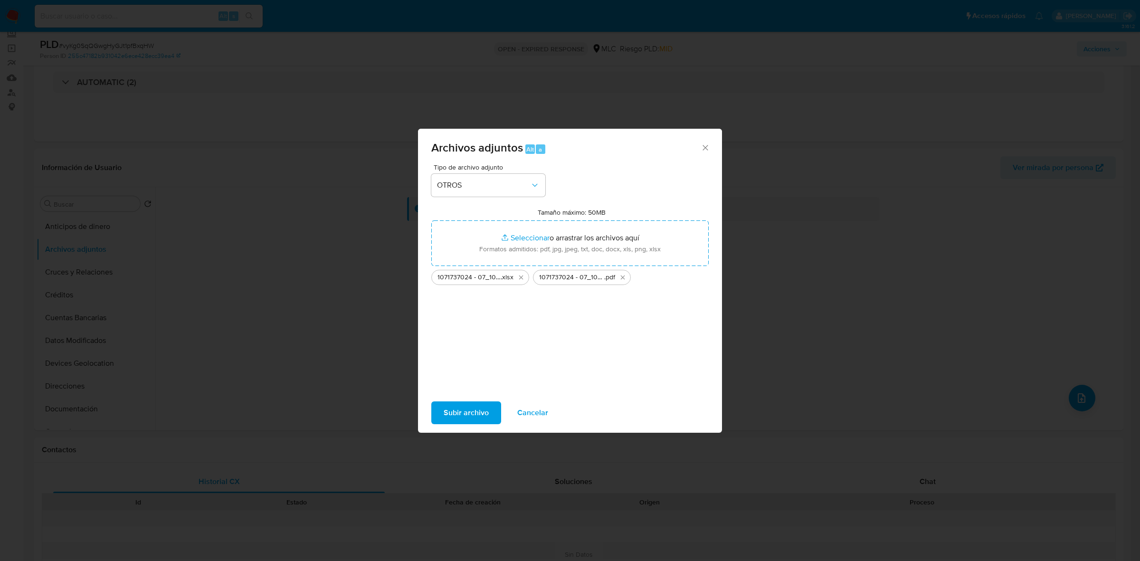
click at [450, 416] on span "Subir archivo" at bounding box center [466, 412] width 45 height 21
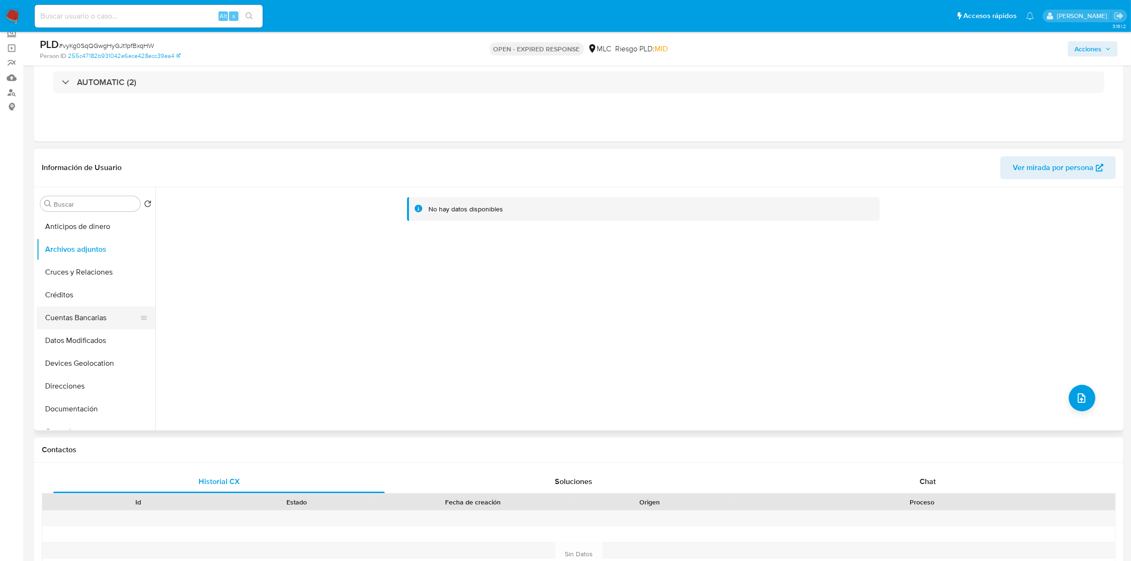
click at [75, 311] on button "Cuentas Bancarias" at bounding box center [92, 317] width 111 height 23
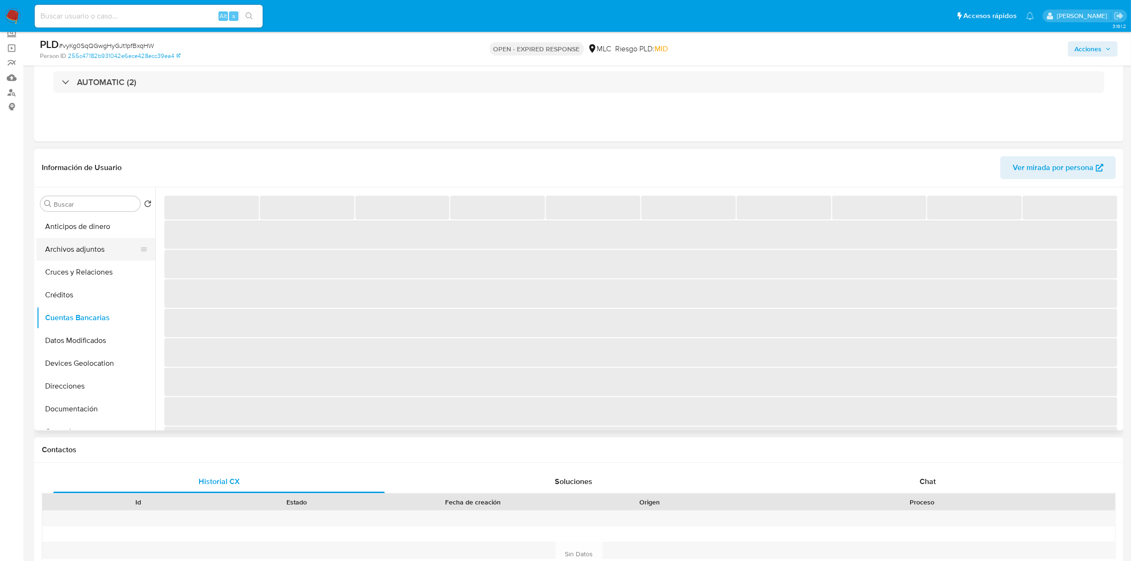
click at [76, 250] on button "Archivos adjuntos" at bounding box center [92, 249] width 111 height 23
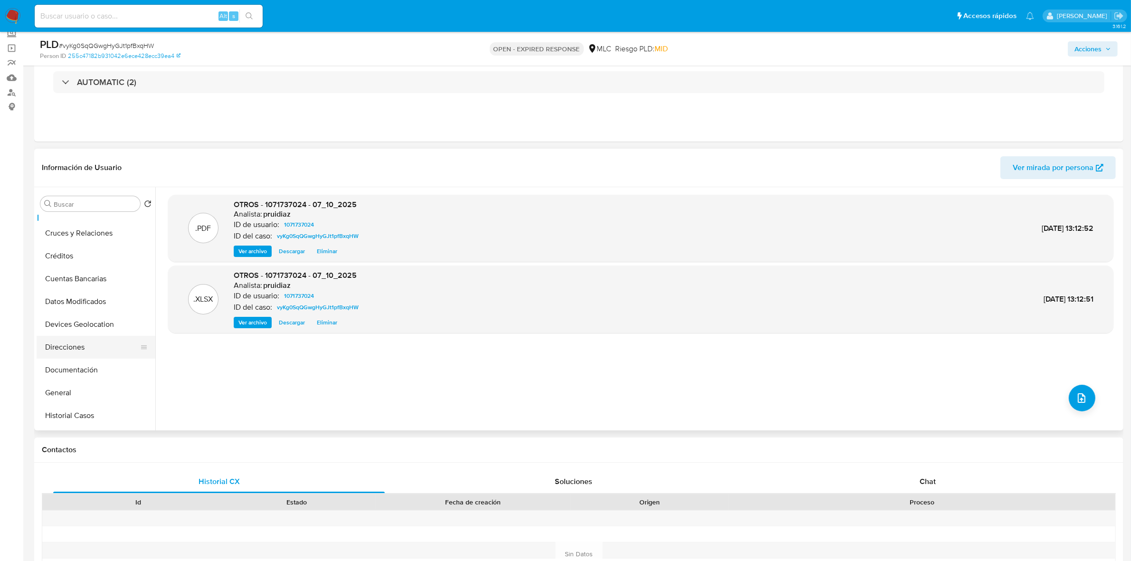
scroll to position [59, 0]
click at [78, 364] on button "General" at bounding box center [92, 372] width 111 height 23
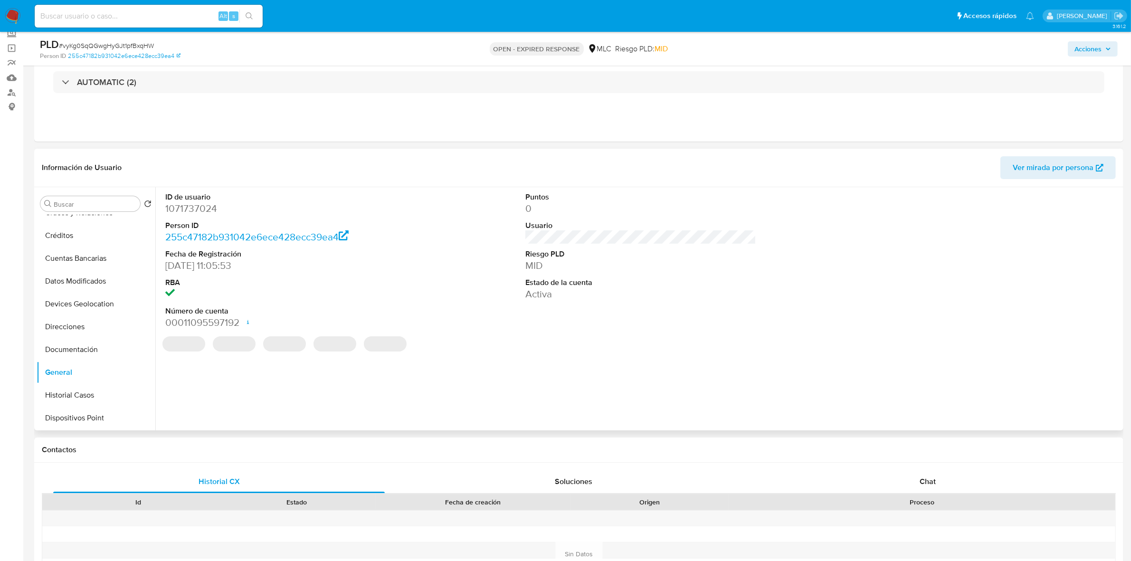
click at [197, 203] on dd "1071737024" at bounding box center [280, 208] width 231 height 13
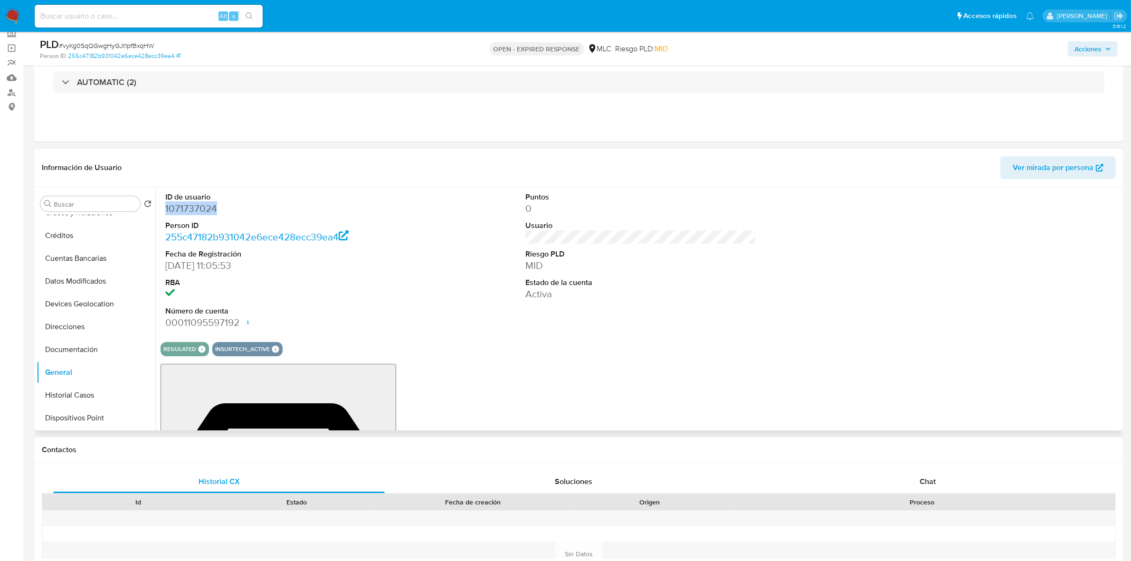
copy dd "1071737024"
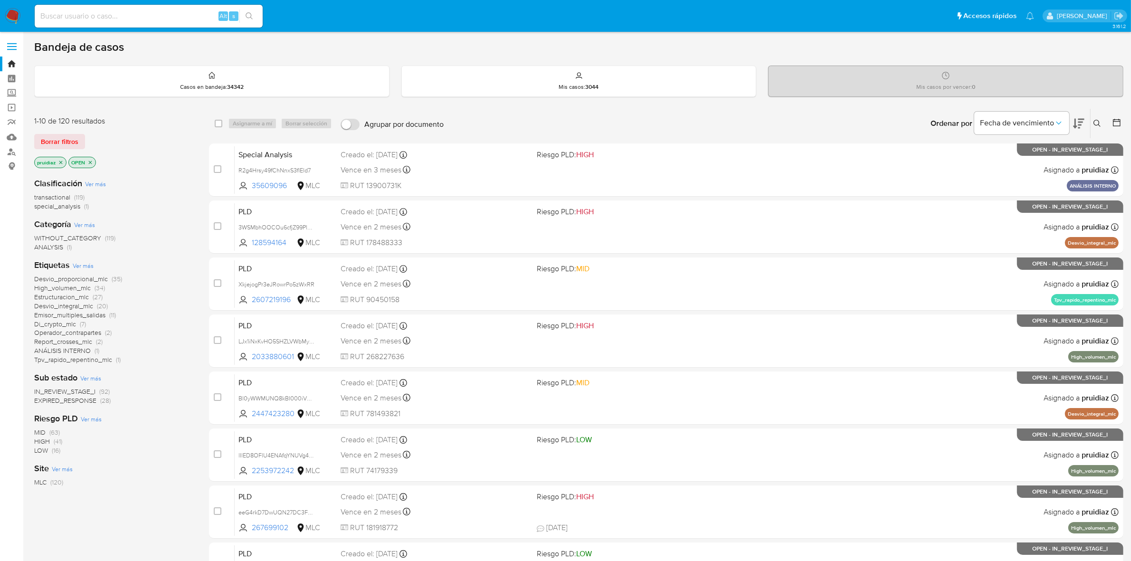
click at [1095, 119] on button at bounding box center [1099, 123] width 16 height 11
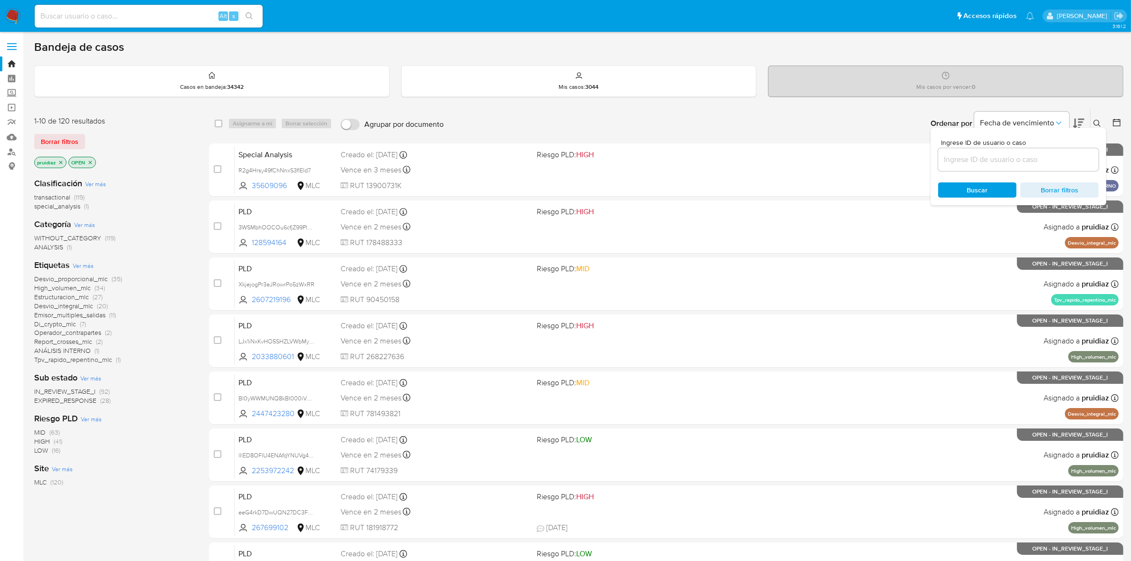
click at [987, 151] on div at bounding box center [1018, 159] width 161 height 23
click at [975, 153] on input at bounding box center [1018, 159] width 161 height 12
paste input "1071737024"
type input "1071737024"
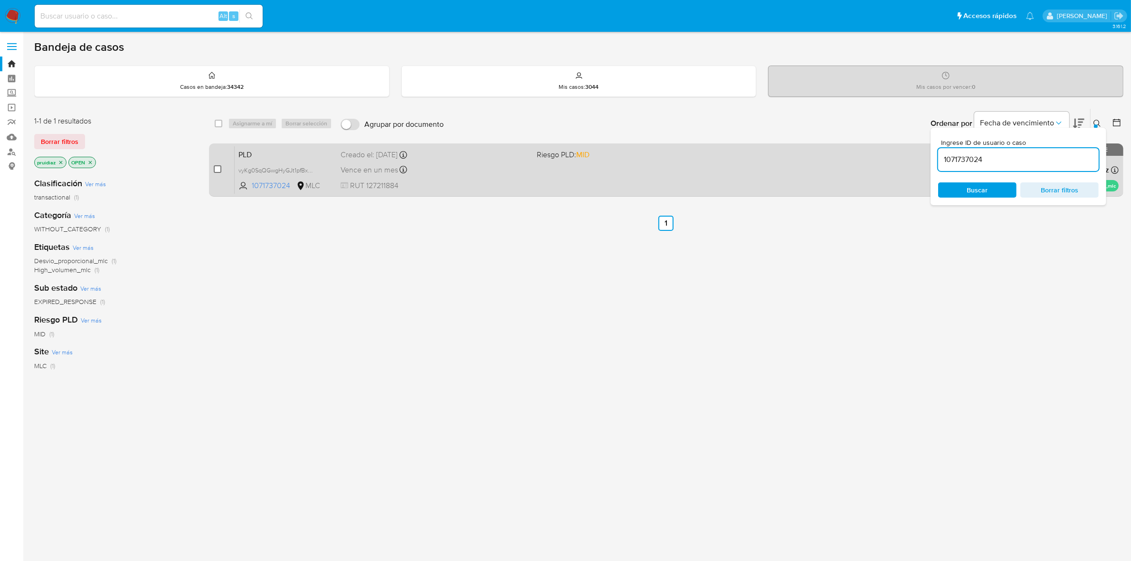
click at [219, 168] on input "checkbox" at bounding box center [218, 169] width 8 height 8
checkbox input "true"
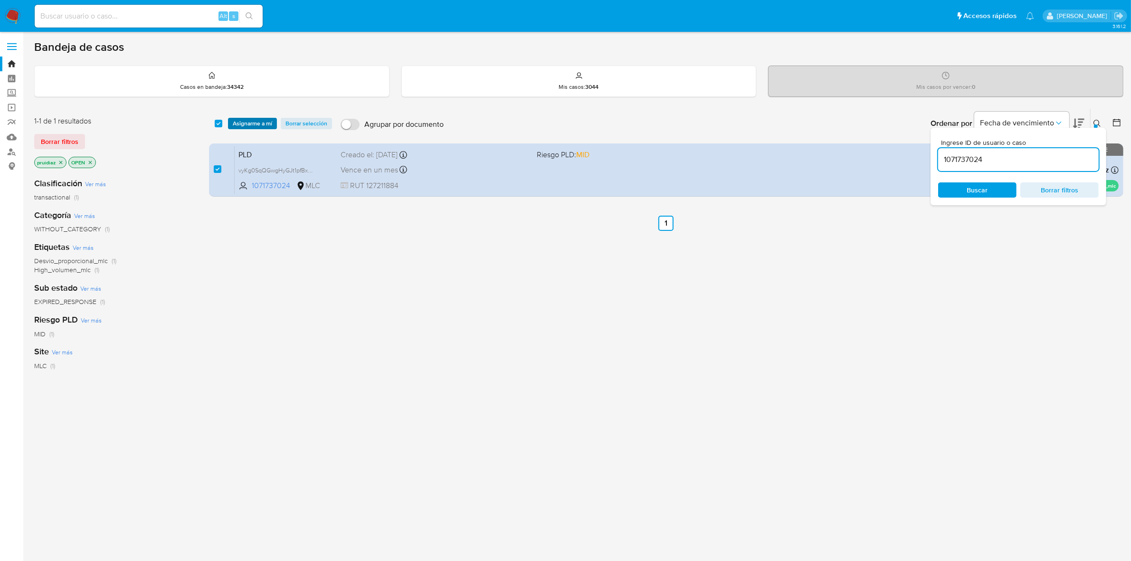
click at [251, 119] on span "Asignarme a mí" at bounding box center [252, 124] width 39 height 10
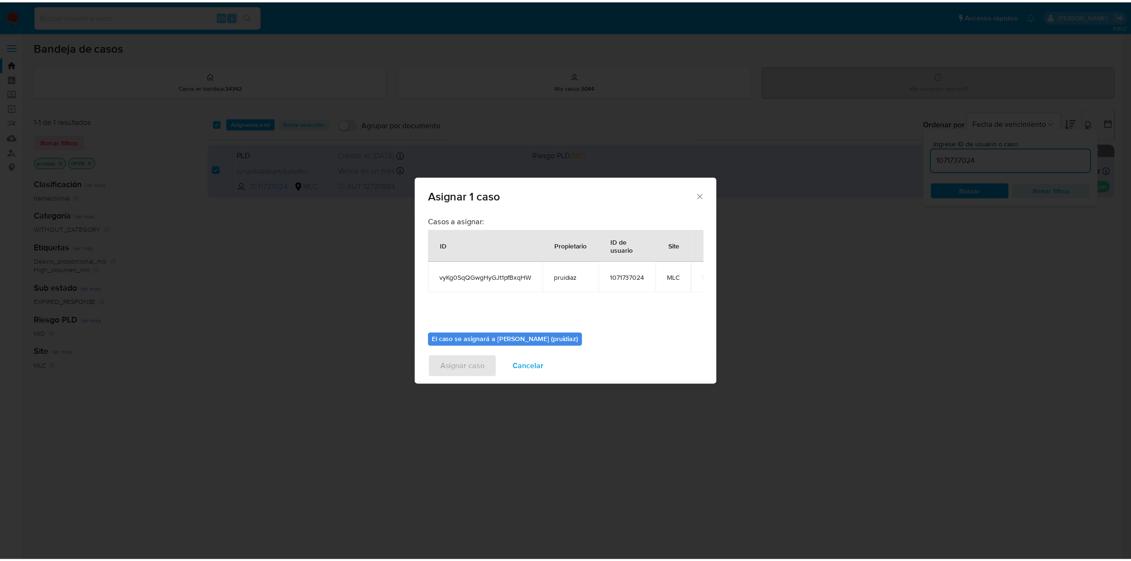
scroll to position [48, 0]
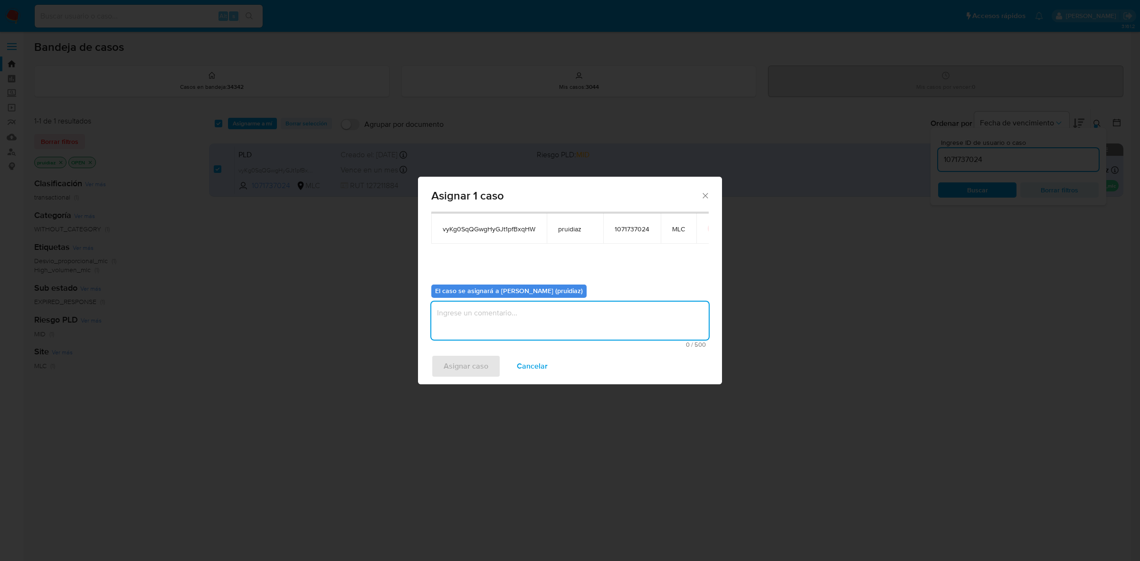
click at [512, 309] on textarea "assign-modal" at bounding box center [569, 321] width 277 height 38
type textarea "-"
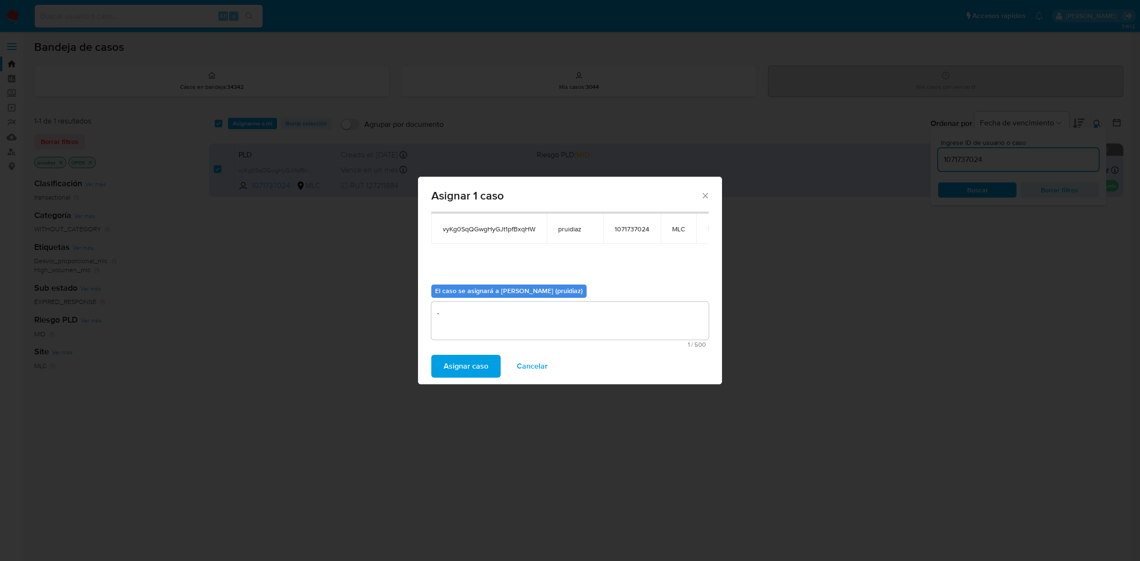
click at [472, 366] on span "Asignar caso" at bounding box center [466, 366] width 45 height 21
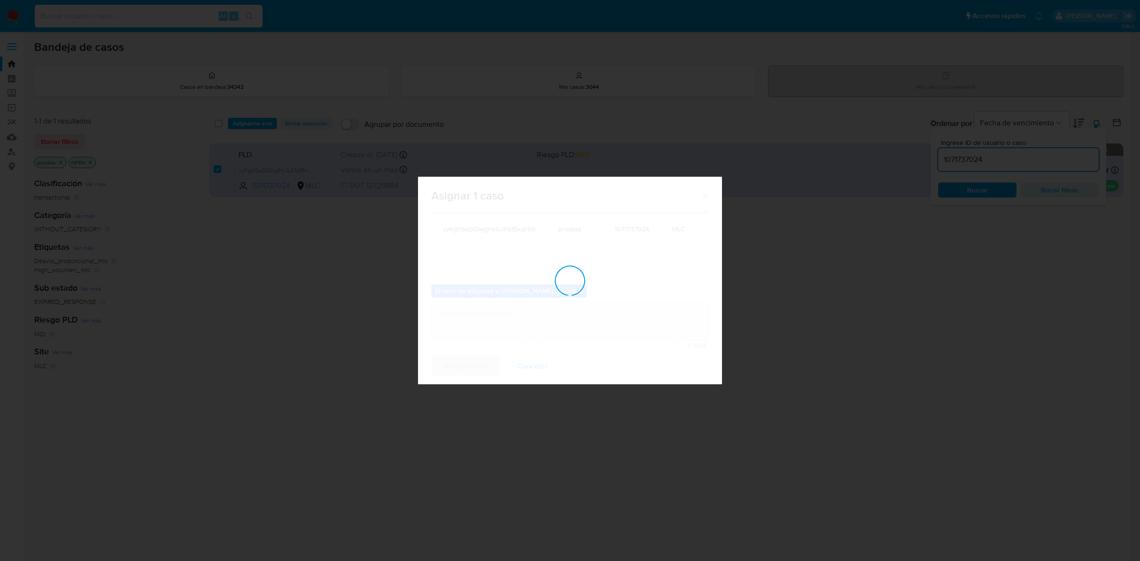
checkbox input "false"
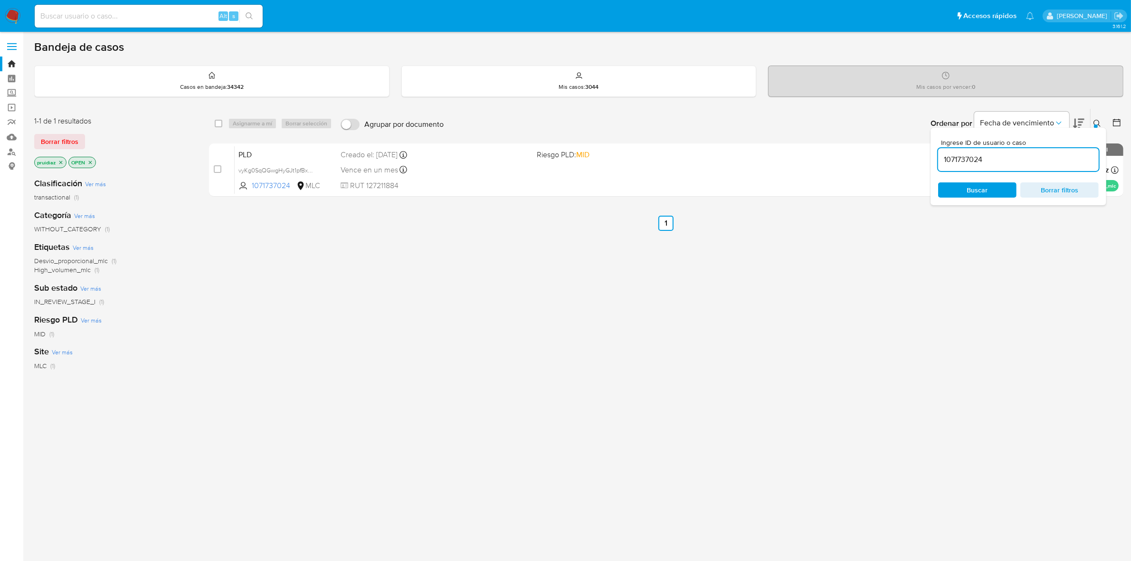
click at [17, 14] on img at bounding box center [13, 16] width 16 height 16
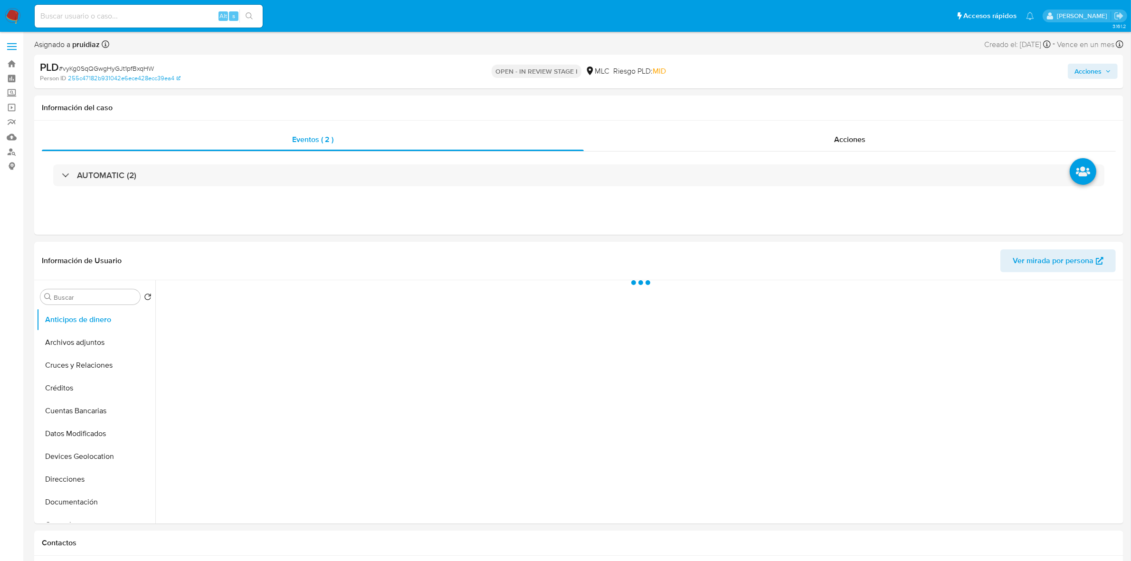
click at [1084, 75] on span "Acciones" at bounding box center [1088, 71] width 27 height 15
select select "10"
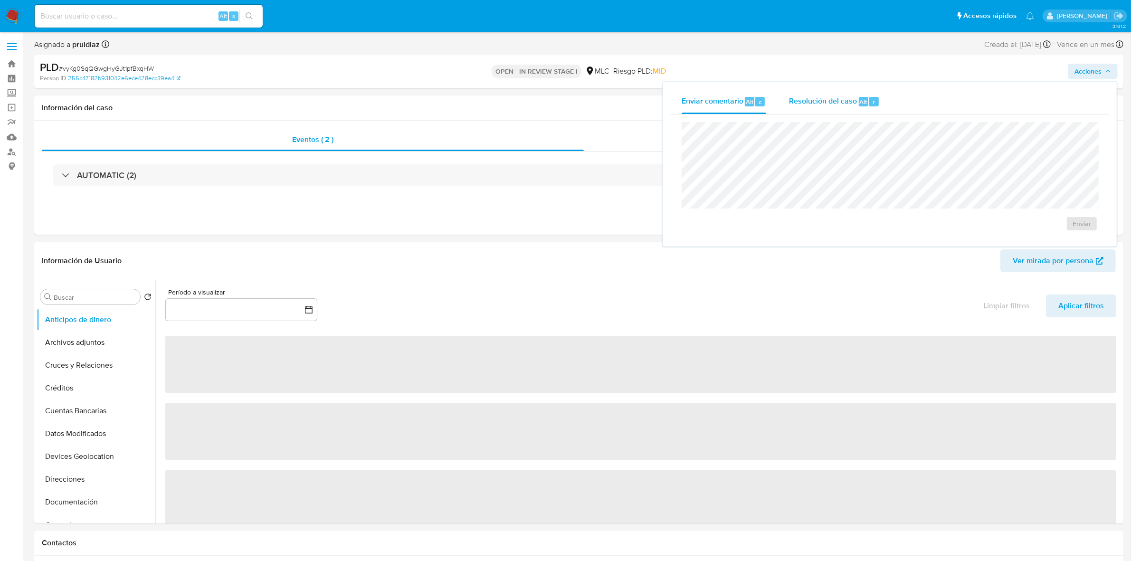
click at [820, 106] on span "Resolución del caso" at bounding box center [823, 101] width 68 height 11
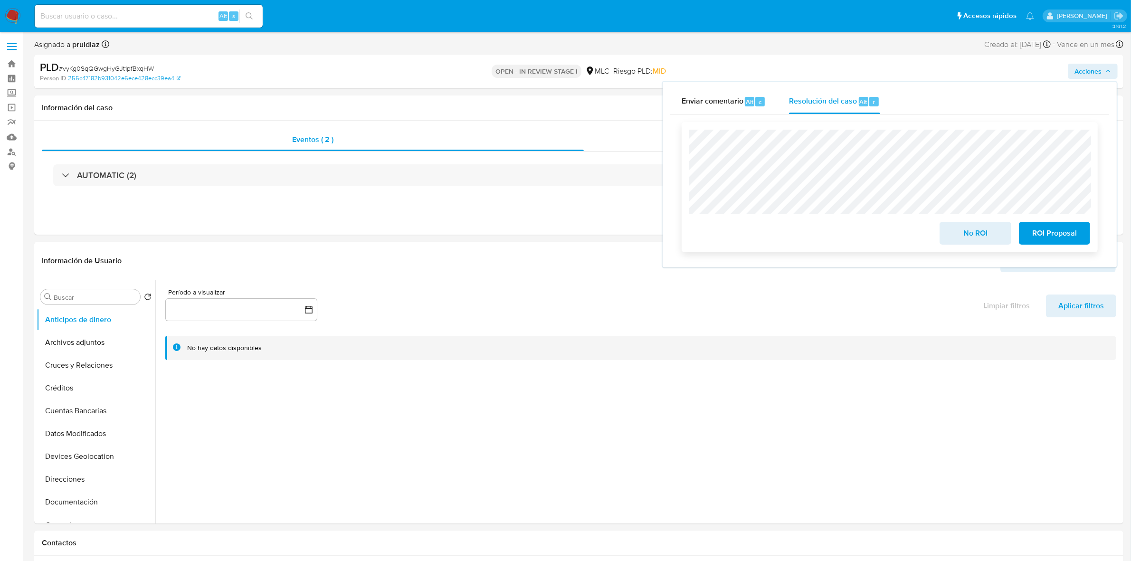
click at [1041, 233] on span "ROI Proposal" at bounding box center [1055, 233] width 47 height 21
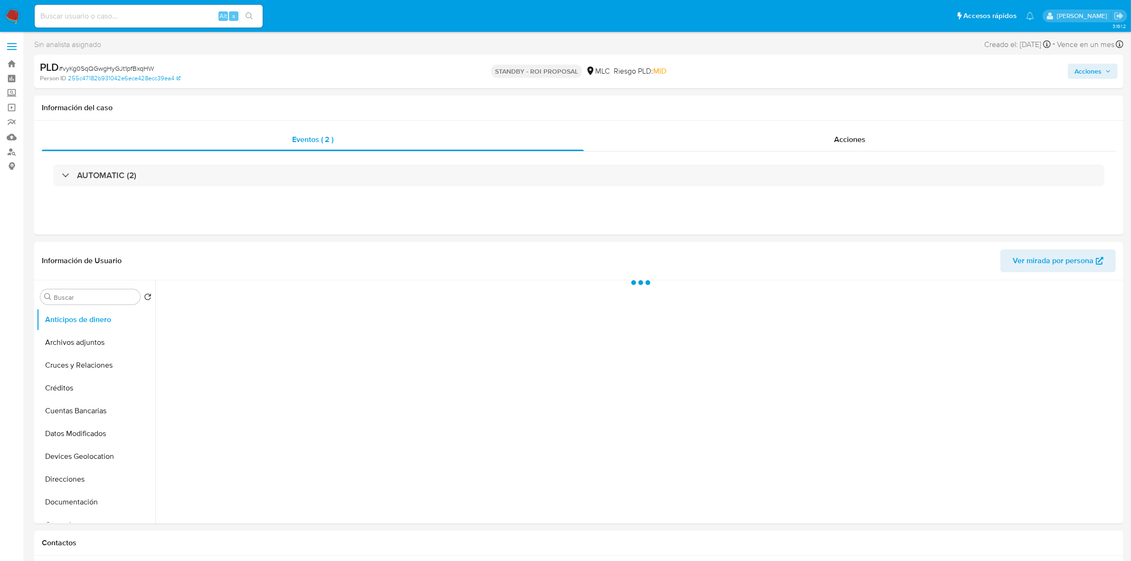
select select "10"
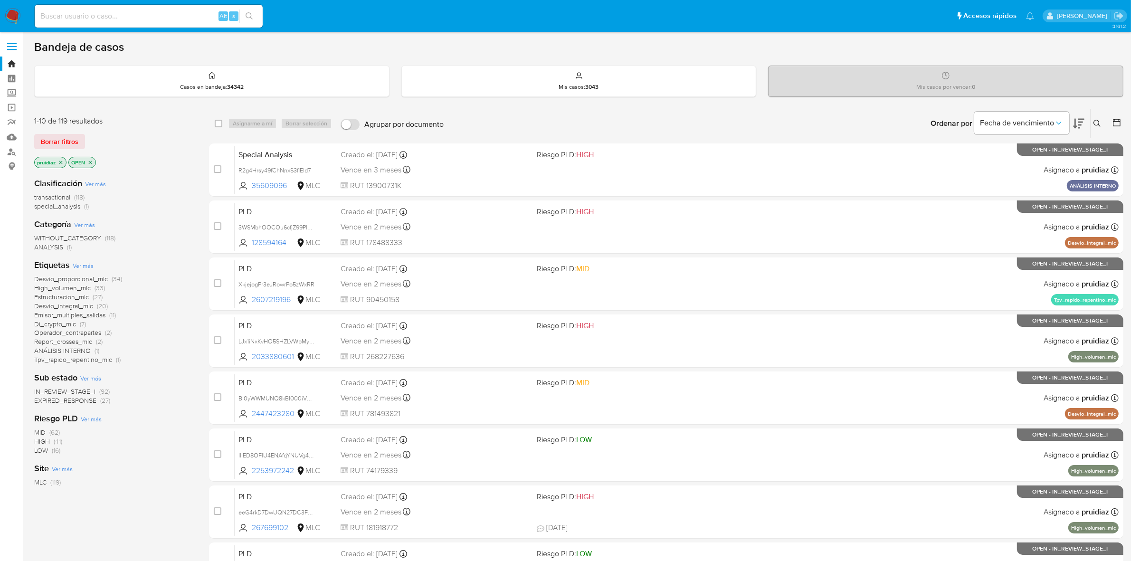
click at [1075, 124] on icon at bounding box center [1078, 124] width 11 height 10
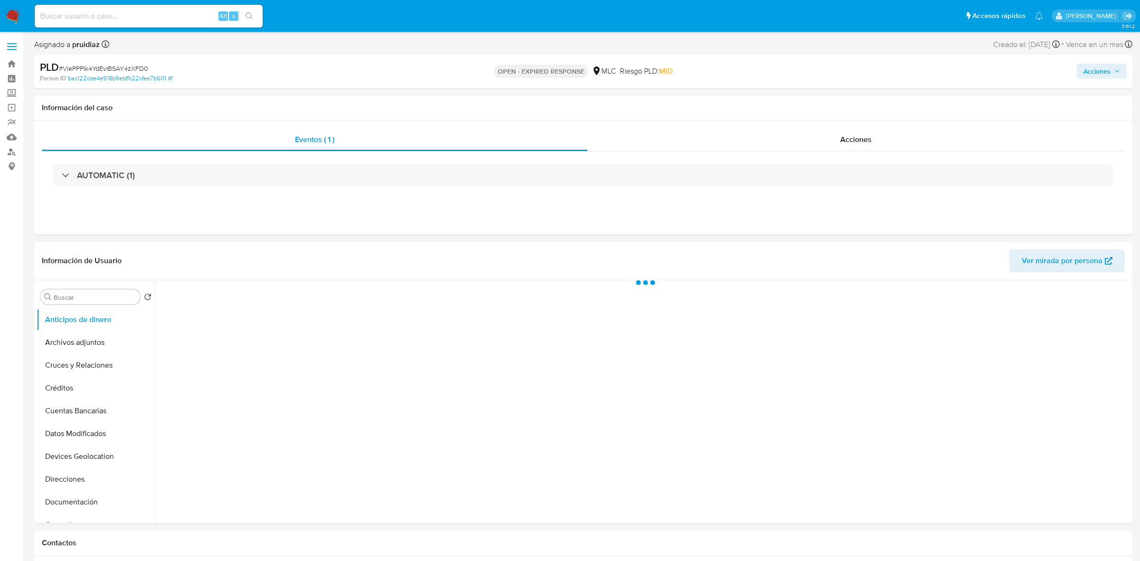
select select "10"
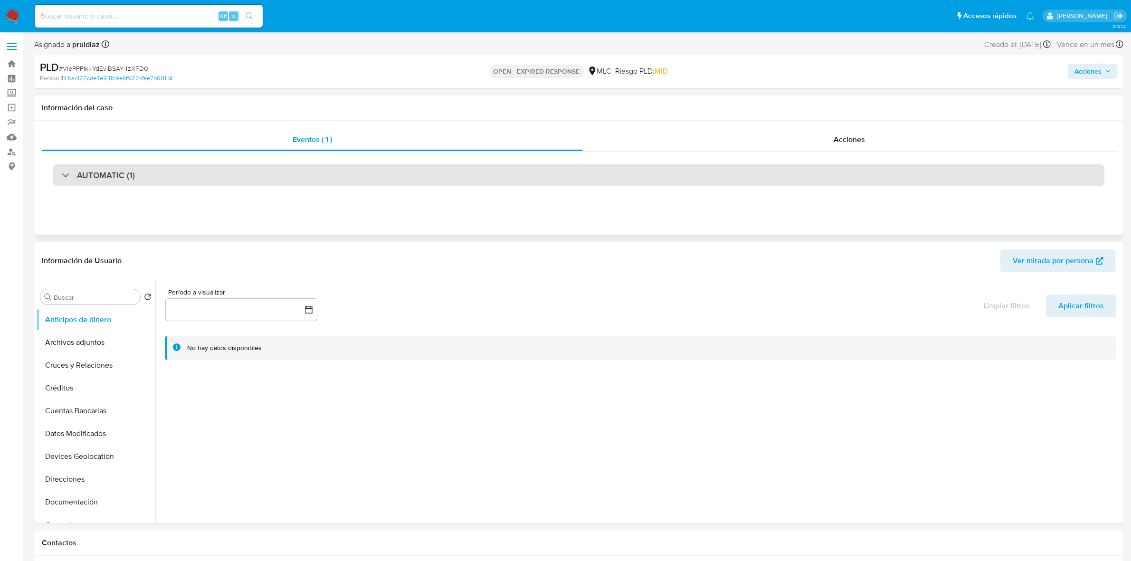
click at [143, 177] on div "AUTOMATIC (1)" at bounding box center [578, 175] width 1051 height 22
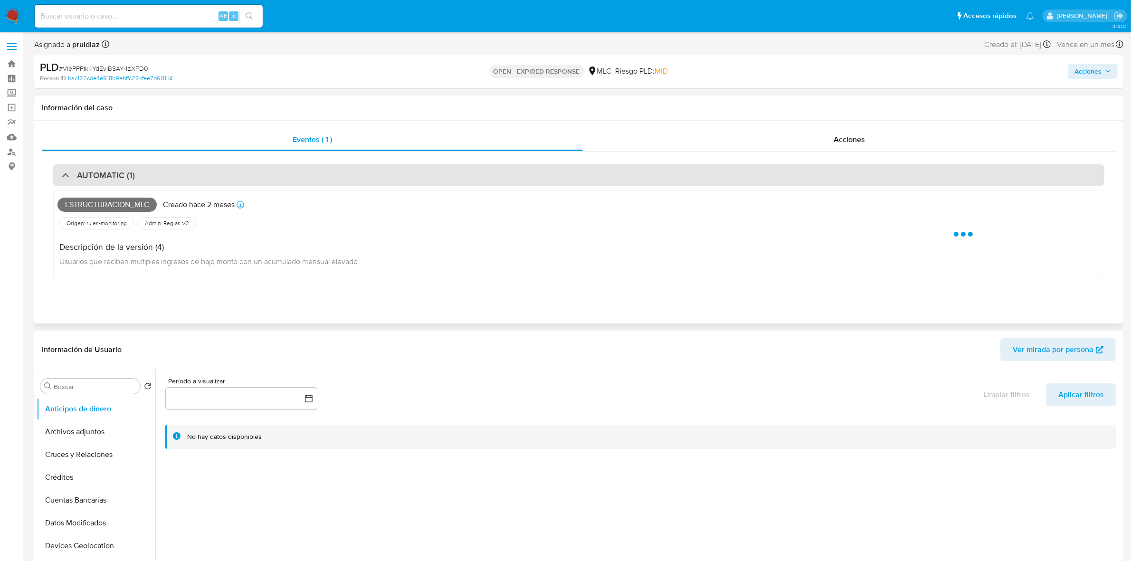
click at [143, 177] on div "AUTOMATIC (1)" at bounding box center [578, 175] width 1051 height 22
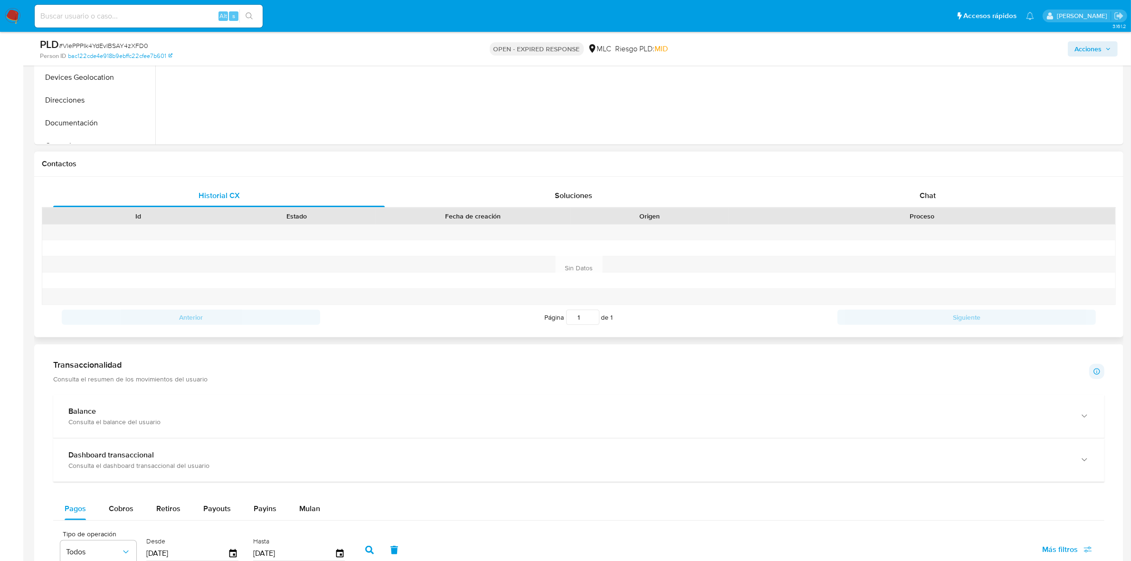
scroll to position [356, 0]
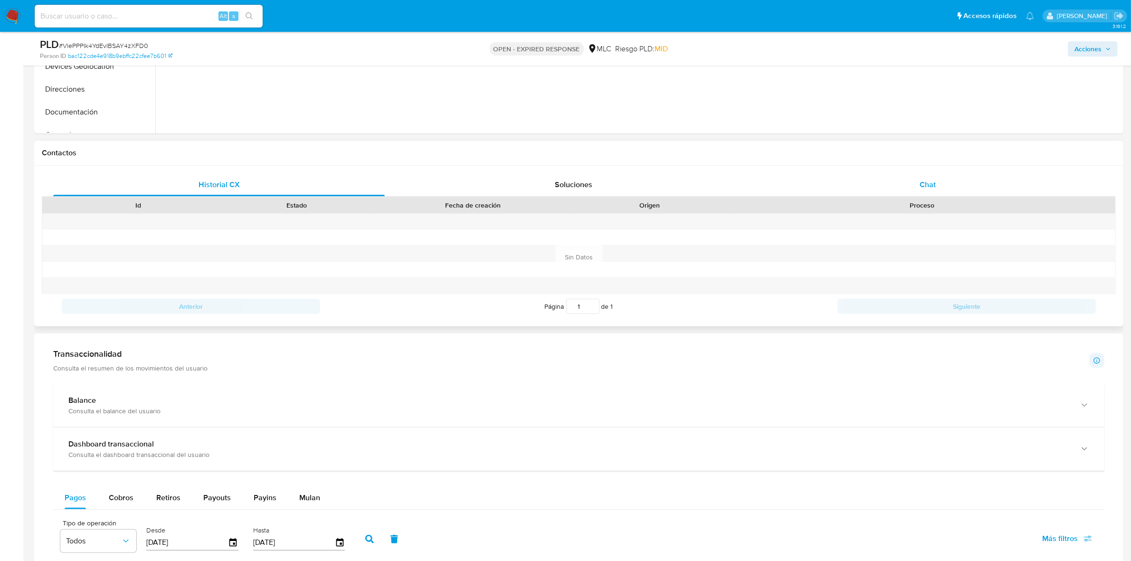
click at [913, 191] on div "Chat" at bounding box center [928, 184] width 332 height 23
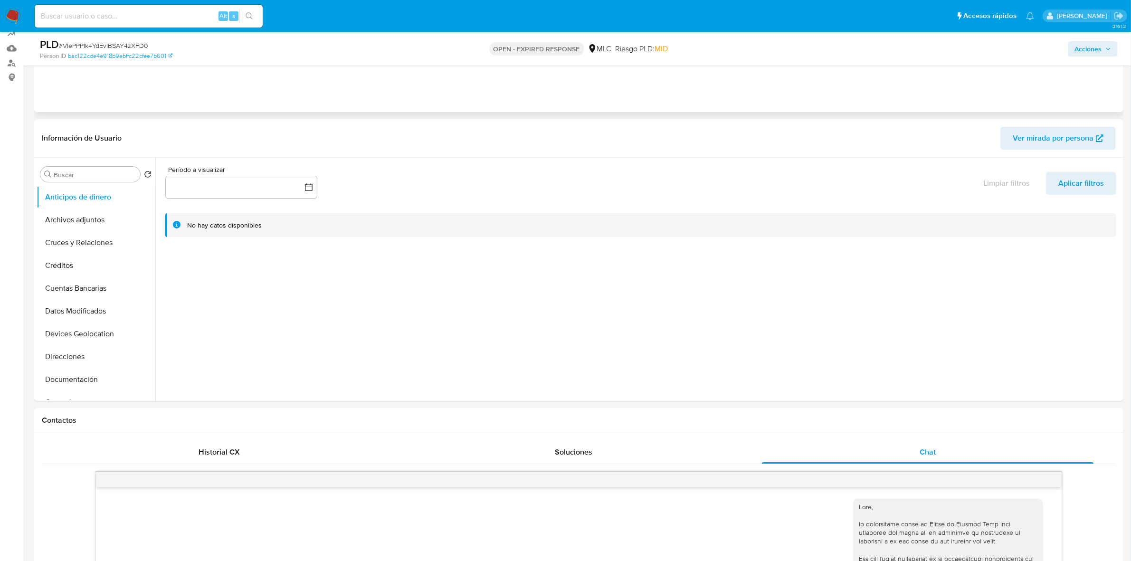
scroll to position [0, 0]
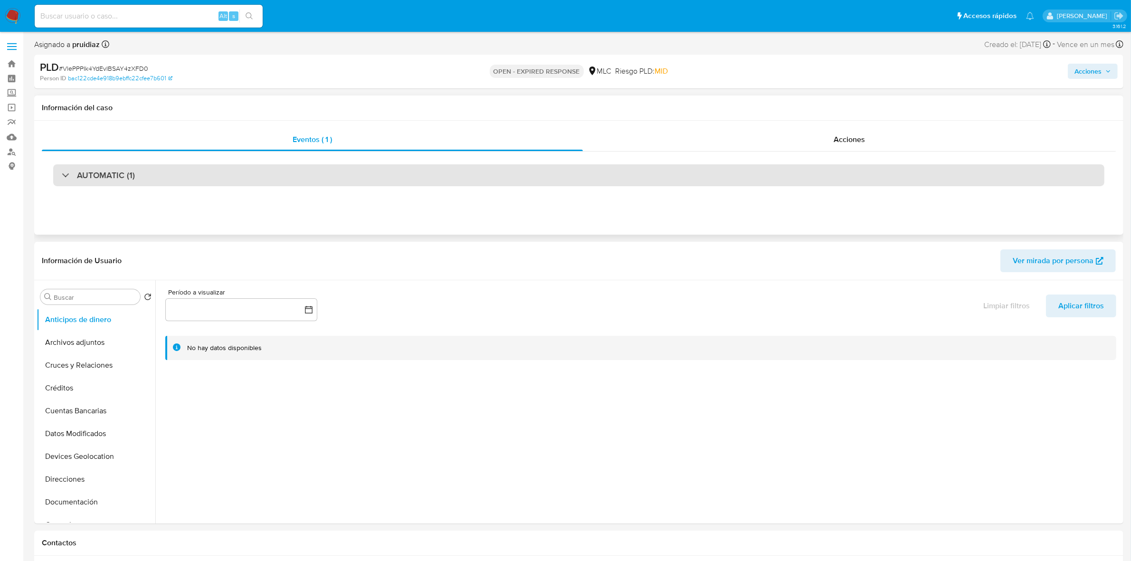
click at [121, 179] on h3 "AUTOMATIC (1)" at bounding box center [106, 175] width 58 height 10
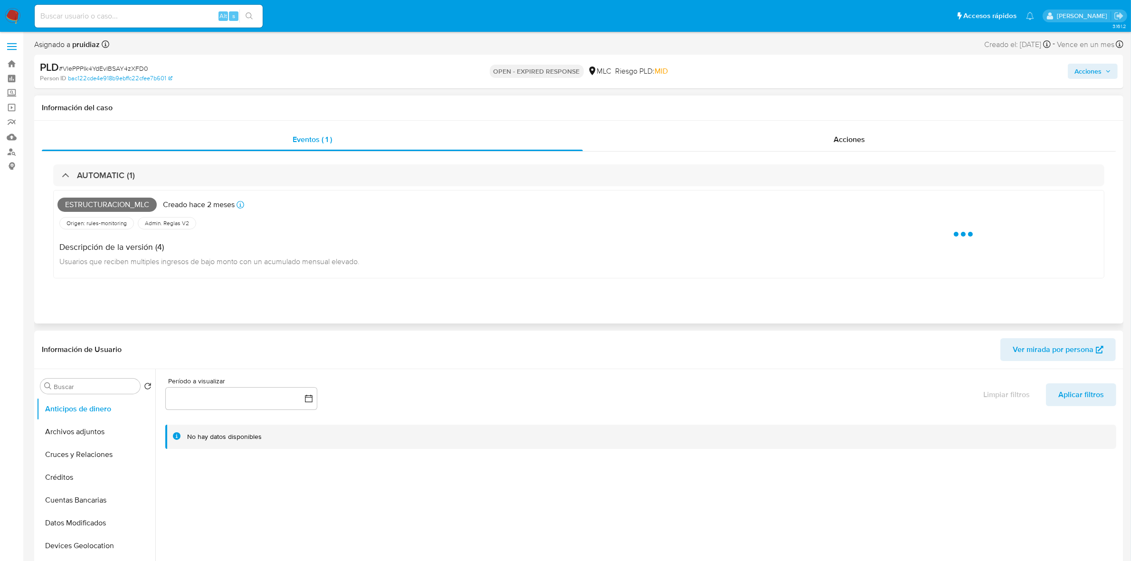
click at [119, 211] on span "Estructuracion_mlc" at bounding box center [106, 205] width 99 height 14
click at [124, 205] on span "Estructuracion_mlc" at bounding box center [106, 205] width 99 height 14
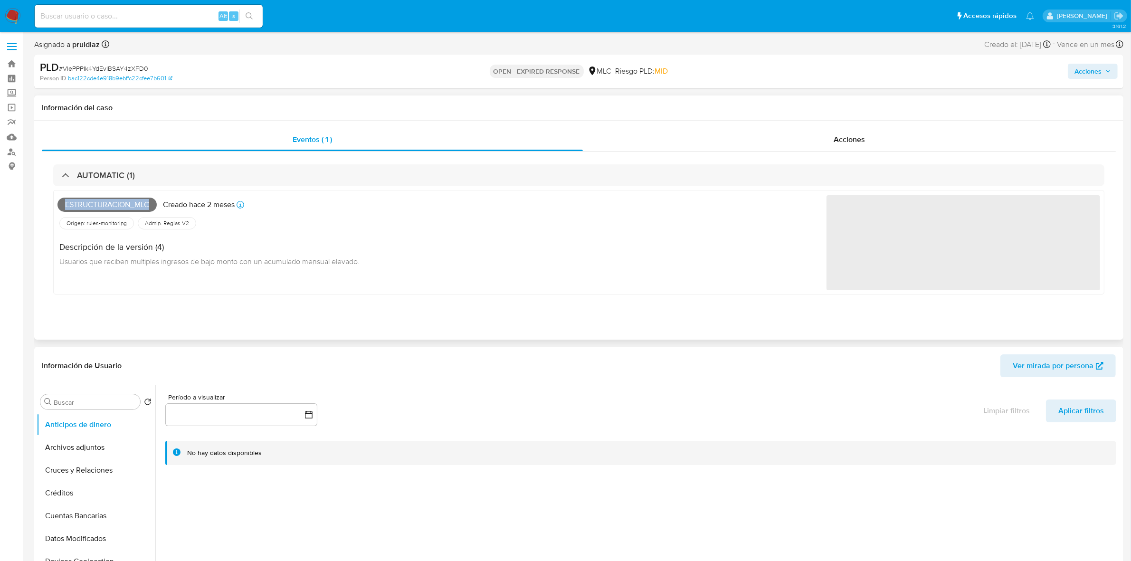
copy span "Estructuracion_mlc"
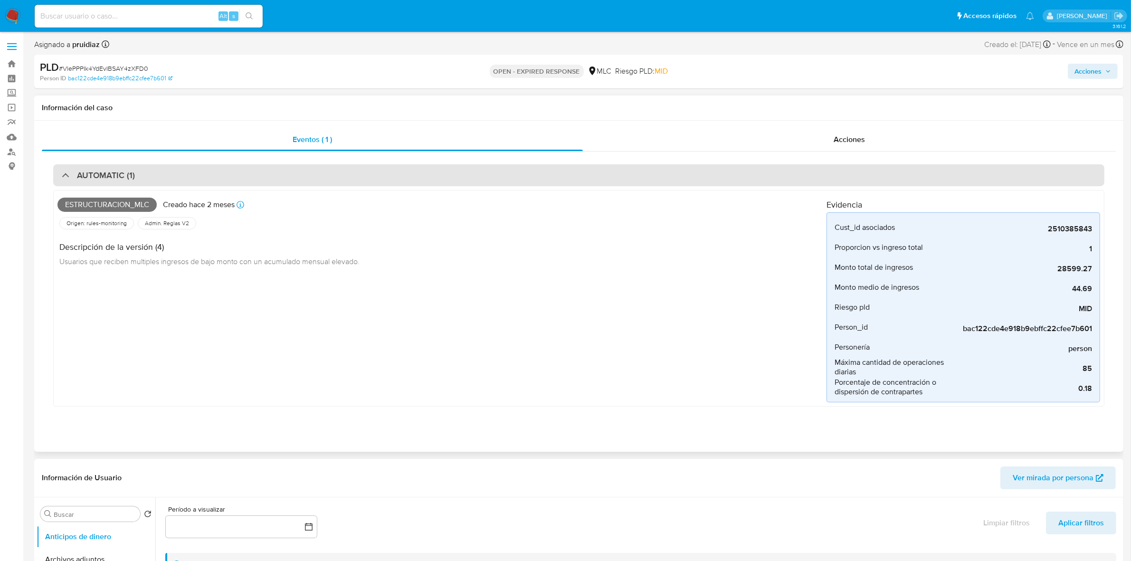
click at [160, 181] on div "AUTOMATIC (1)" at bounding box center [578, 175] width 1051 height 22
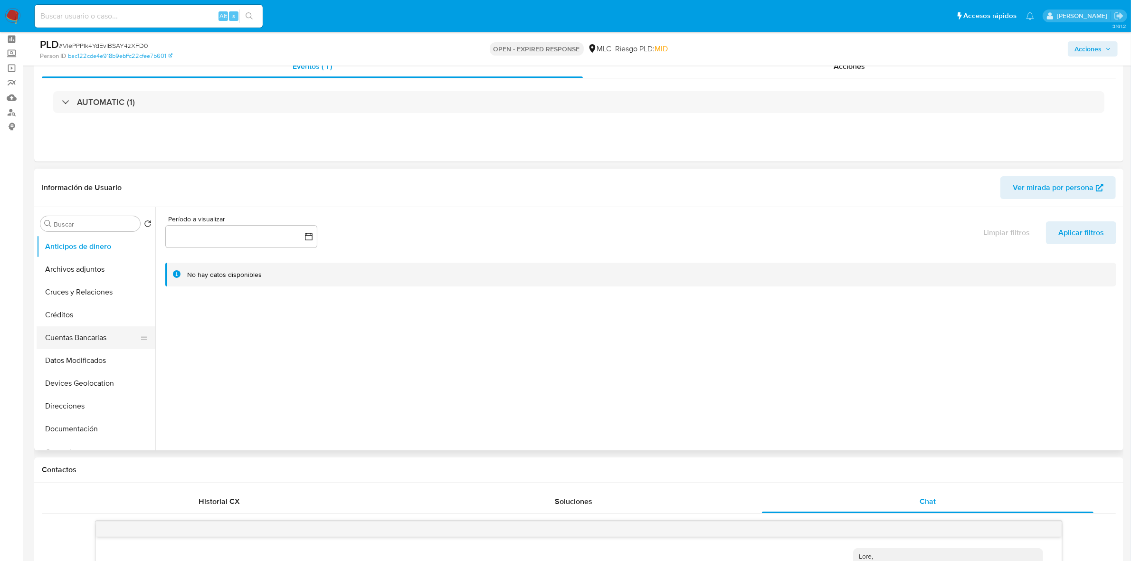
scroll to position [59, 0]
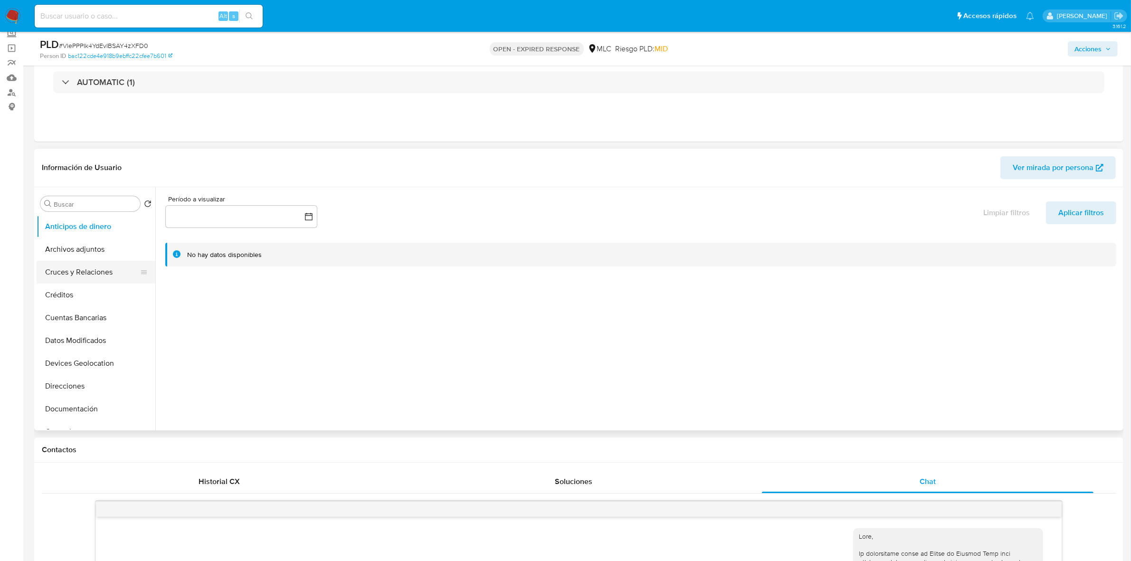
click at [96, 277] on button "Cruces y Relaciones" at bounding box center [92, 272] width 111 height 23
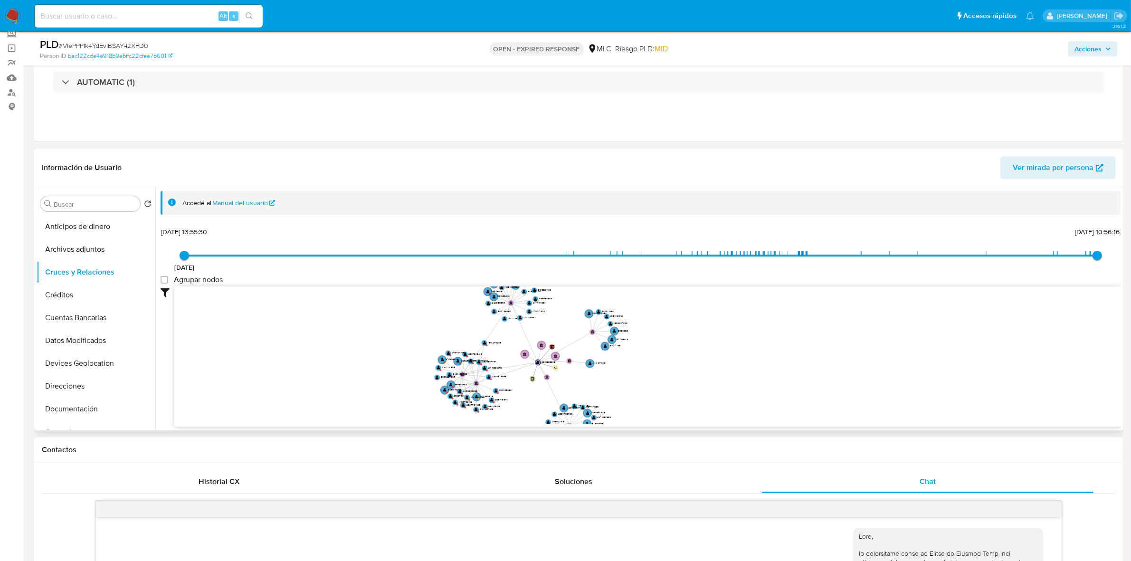
drag, startPoint x: 668, startPoint y: 345, endPoint x: 642, endPoint y: 358, distance: 28.5
click at [662, 359] on icon "user-2510385843  2510385843 device-6859680c43c4f4da7ba9c2f9  person-bac122cde…" at bounding box center [647, 356] width 947 height 138
click at [456, 357] on text "" at bounding box center [456, 358] width 3 height 4
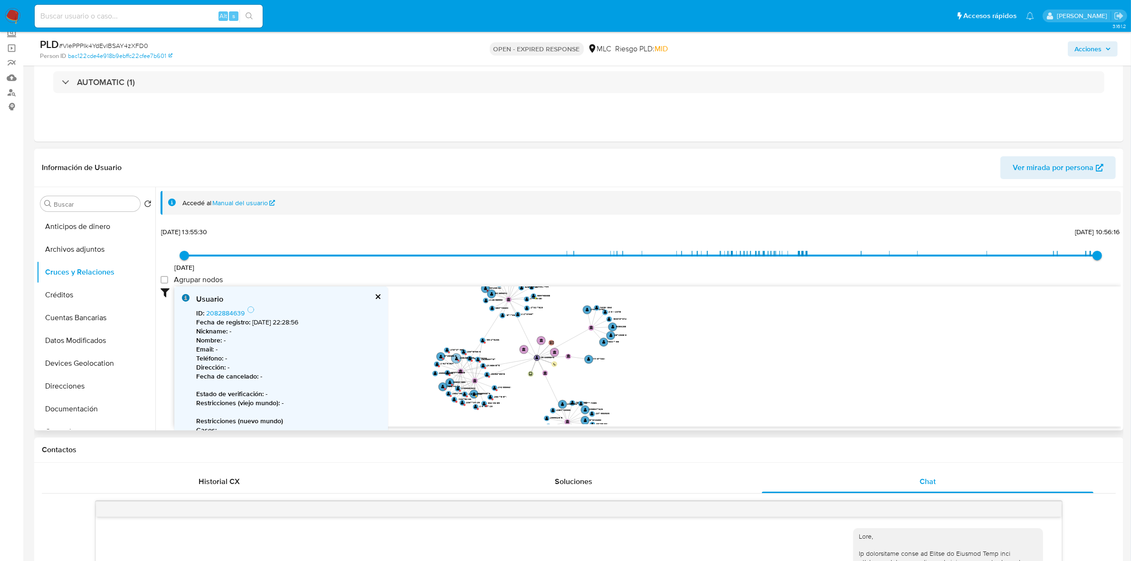
click at [456, 357] on text "" at bounding box center [456, 358] width 3 height 4
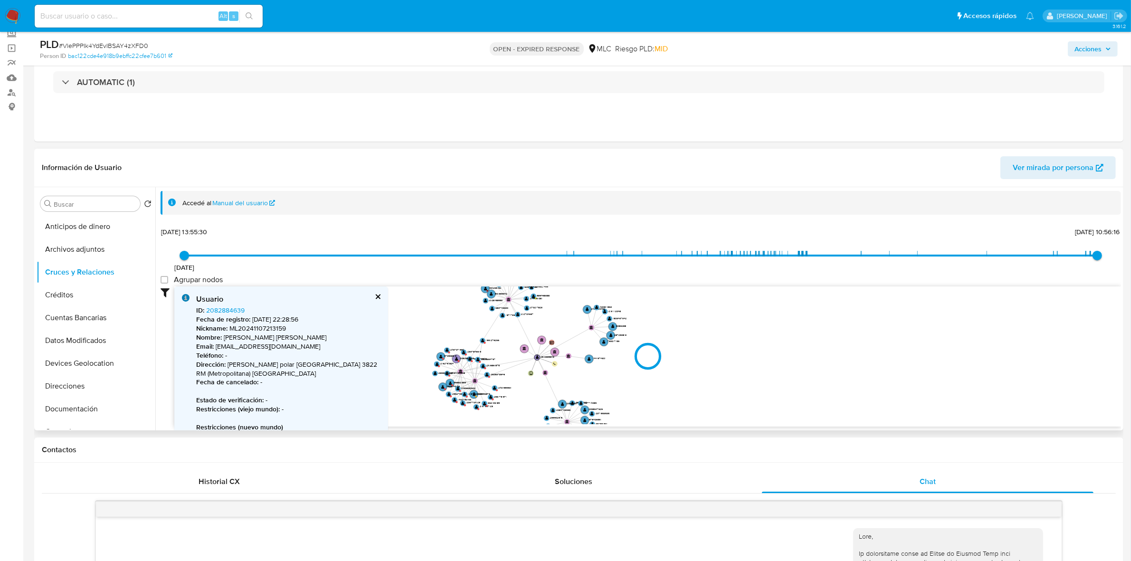
type input "1699371797000"
type input "1759790505000"
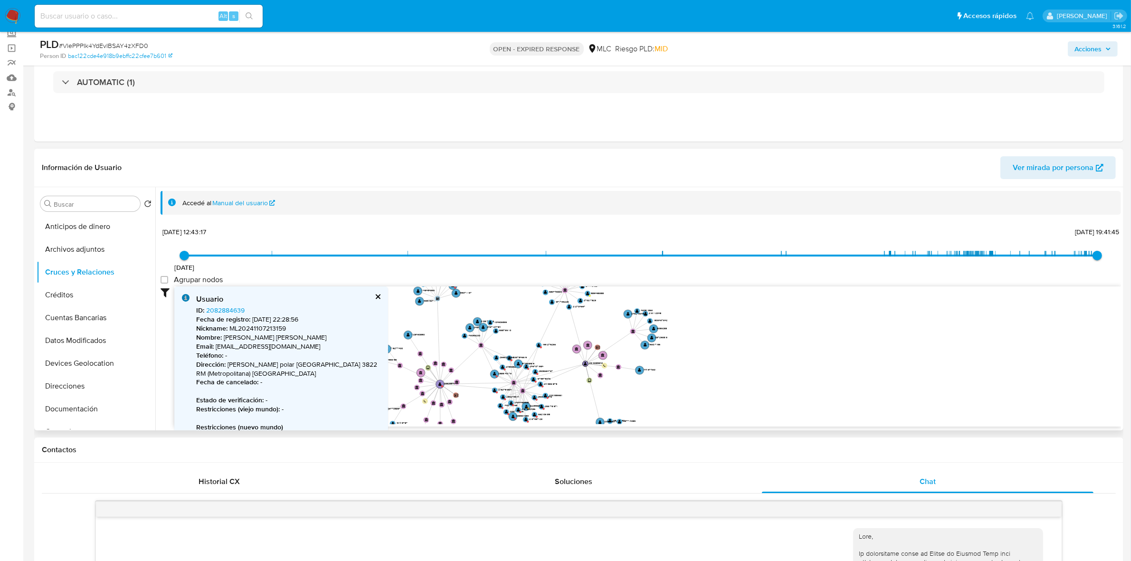
click at [380, 296] on button "cerrar" at bounding box center [377, 297] width 6 height 6
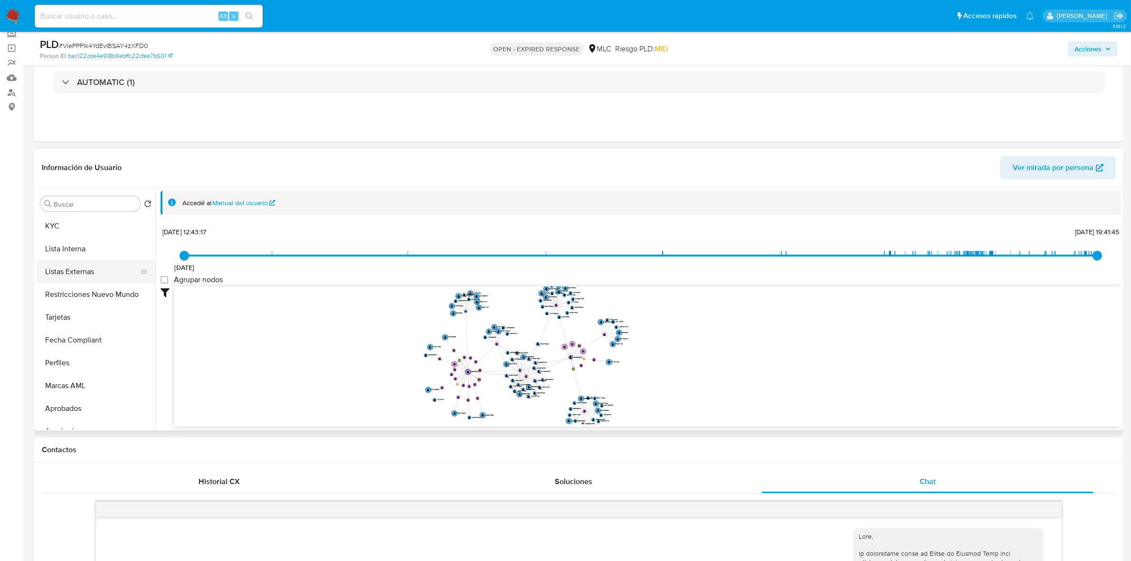
scroll to position [416, 0]
click at [94, 279] on button "Restricciones Nuevo Mundo" at bounding box center [92, 289] width 111 height 23
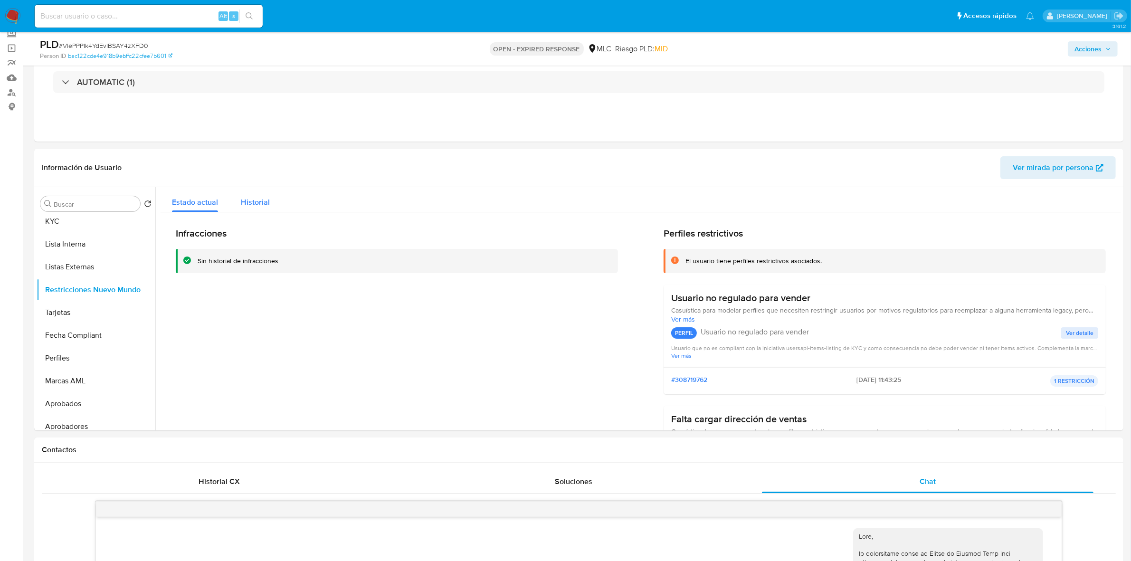
click at [237, 210] on button "Historial" at bounding box center [255, 199] width 52 height 25
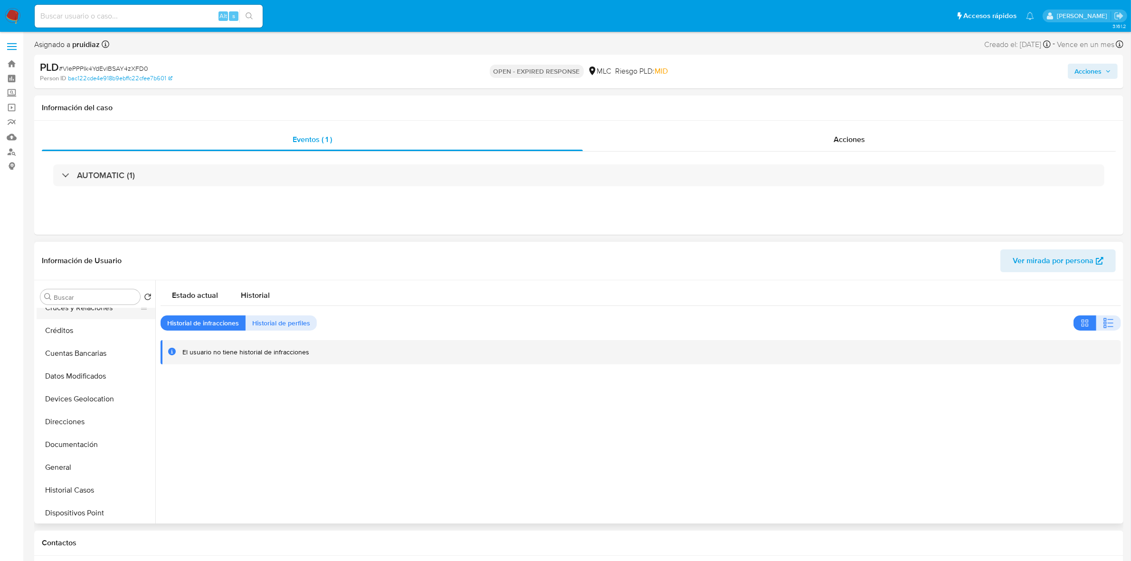
scroll to position [0, 0]
click at [60, 343] on button "Archivos adjuntos" at bounding box center [92, 342] width 111 height 23
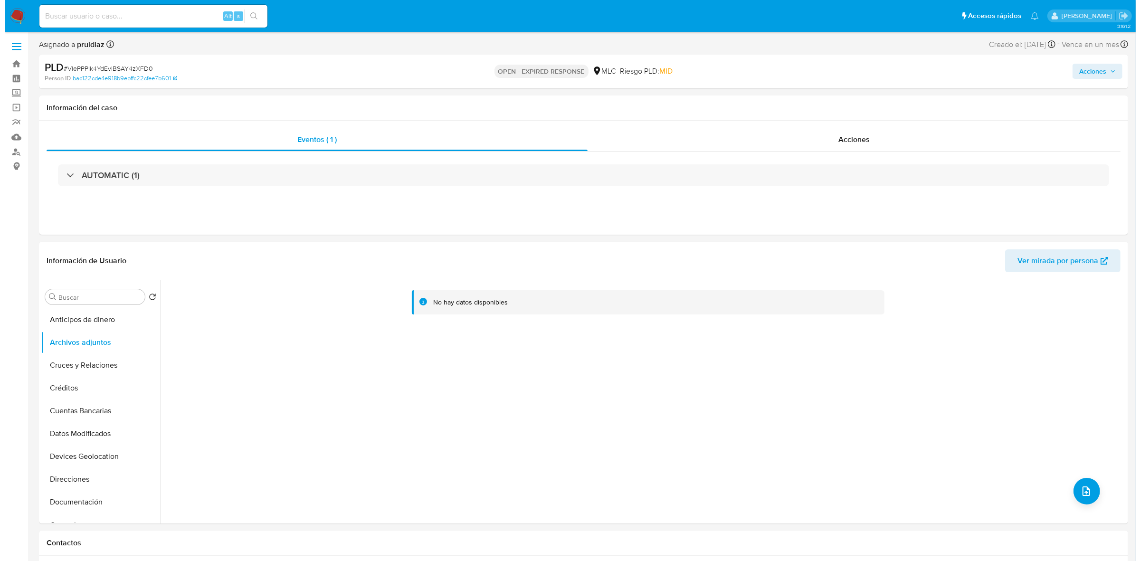
scroll to position [59, 0]
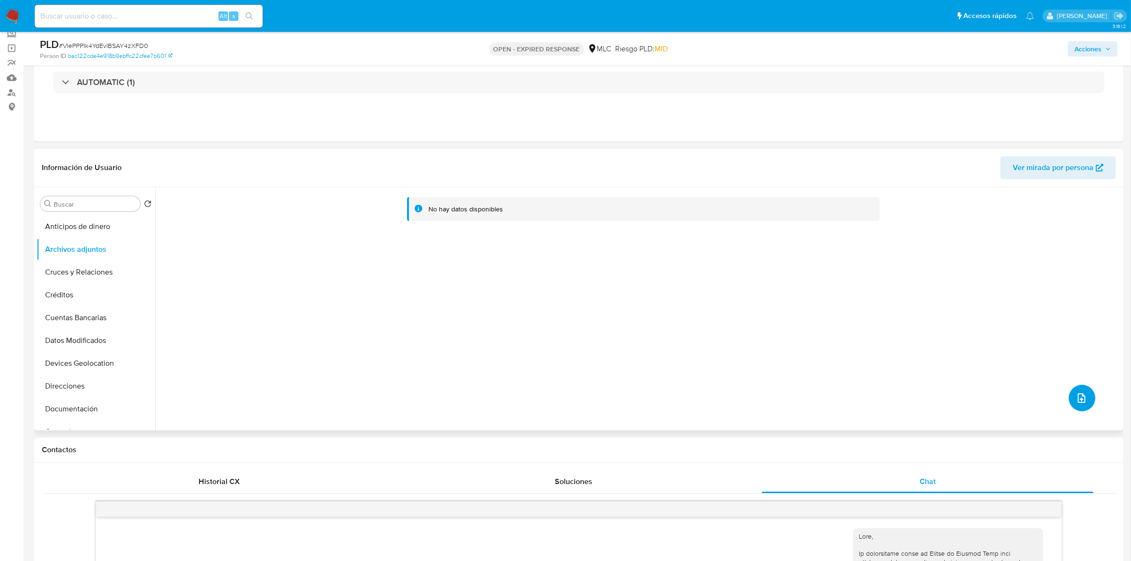
click at [1078, 402] on icon "upload-file" at bounding box center [1082, 398] width 8 height 10
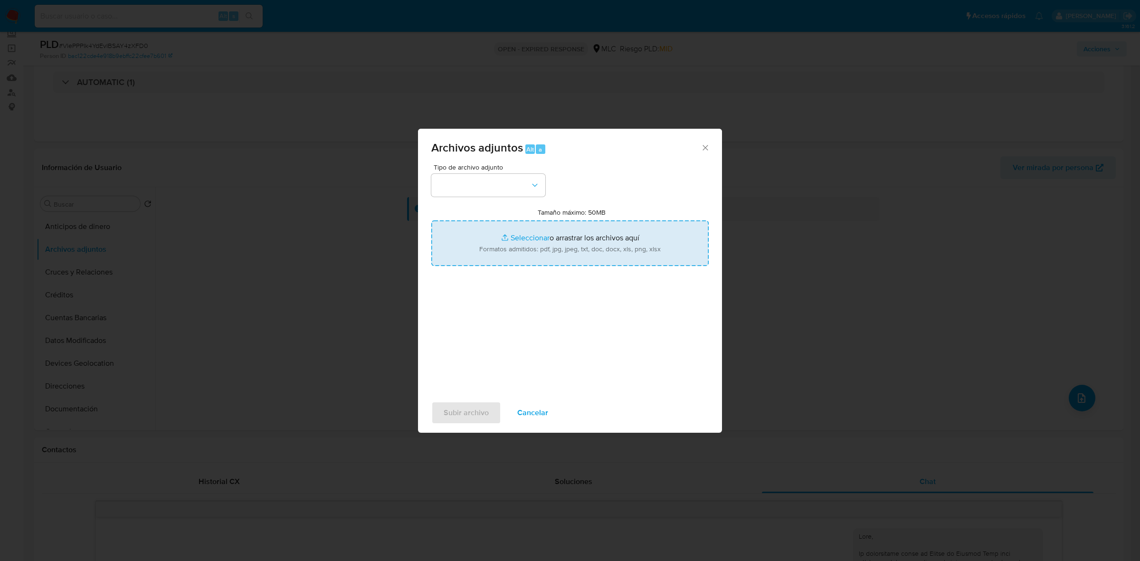
click at [518, 242] on input "Tamaño máximo: 50MB Seleccionar archivos" at bounding box center [569, 243] width 277 height 46
type input "C:\fakepath\2510385843 - 07_10_2025.xlsx"
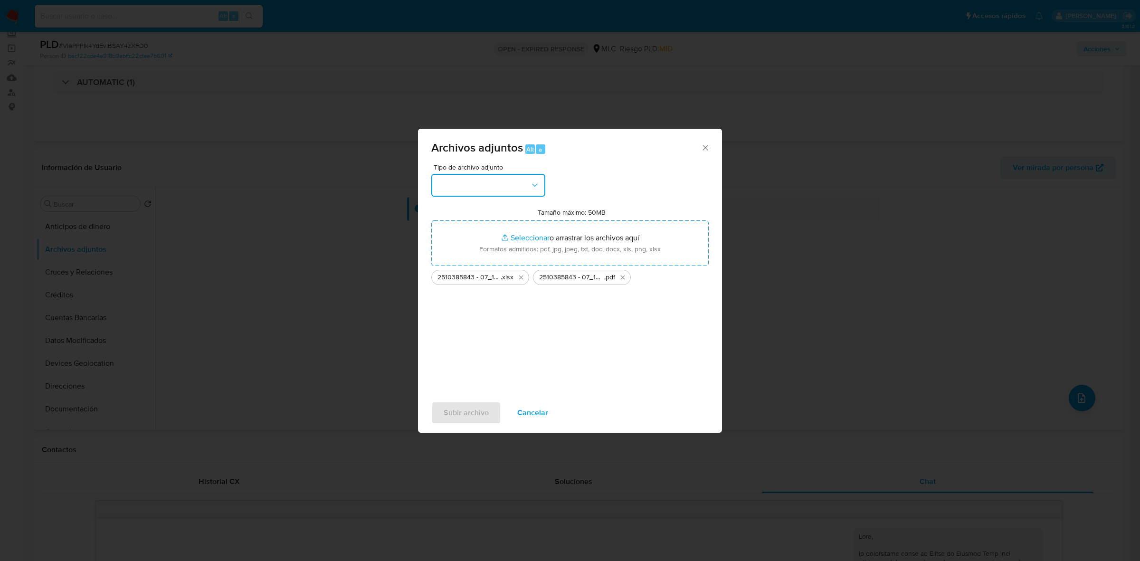
click at [507, 195] on button "button" at bounding box center [488, 185] width 114 height 23
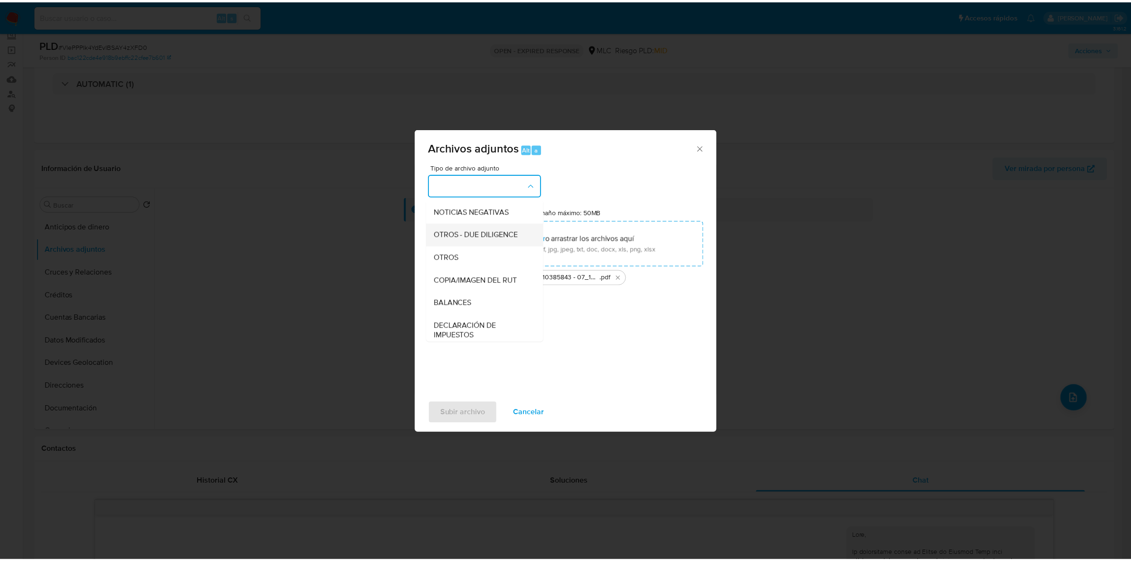
scroll to position [98, 0]
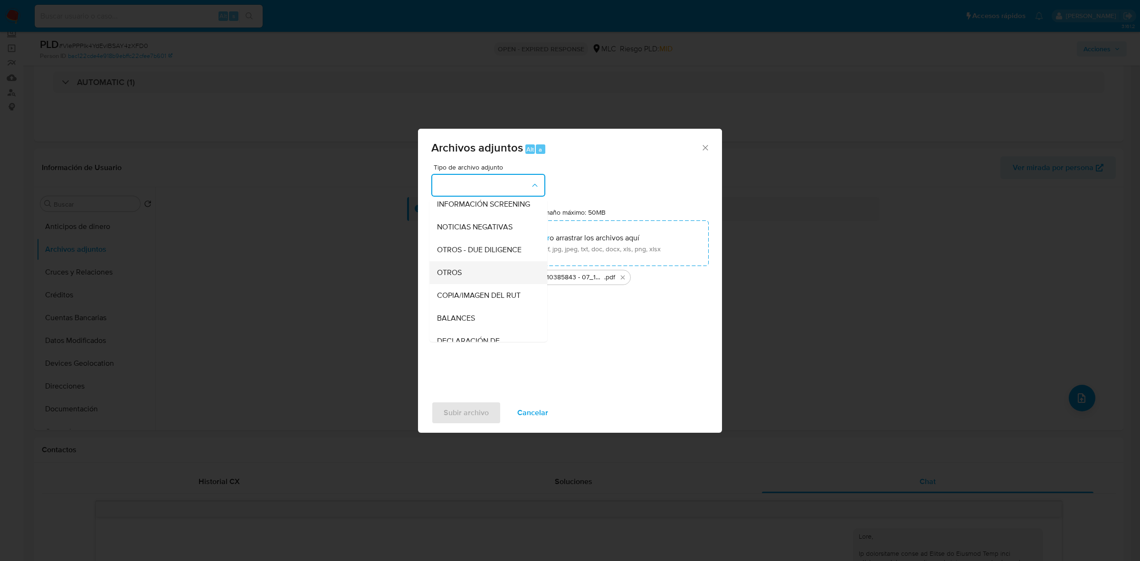
click at [443, 273] on div "OTROS" at bounding box center [485, 272] width 97 height 23
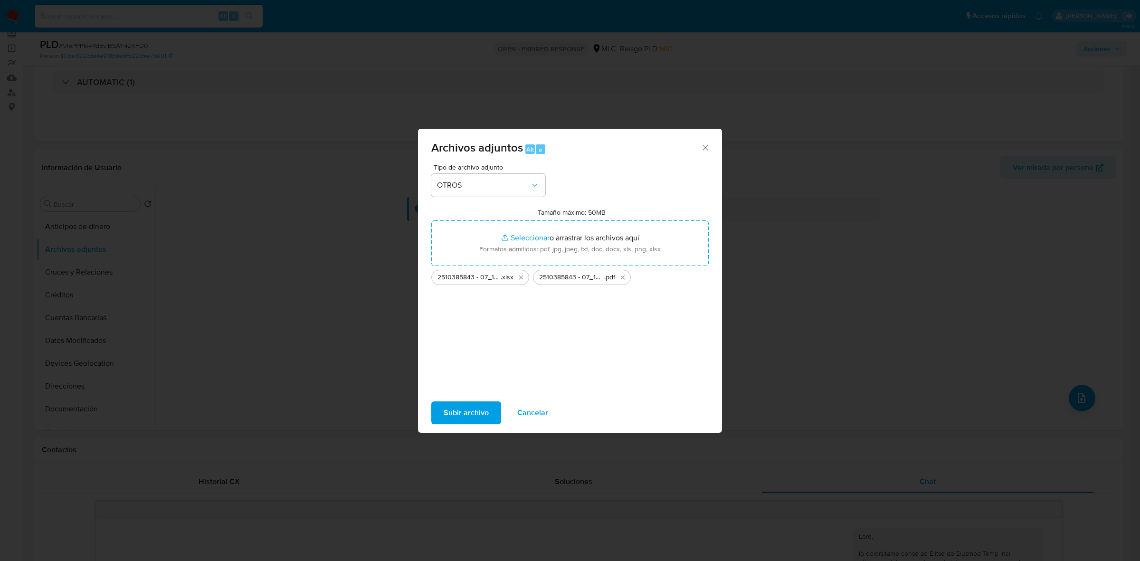
click at [455, 414] on span "Subir archivo" at bounding box center [466, 412] width 45 height 21
click at [521, 411] on span "Cancelar" at bounding box center [532, 412] width 31 height 21
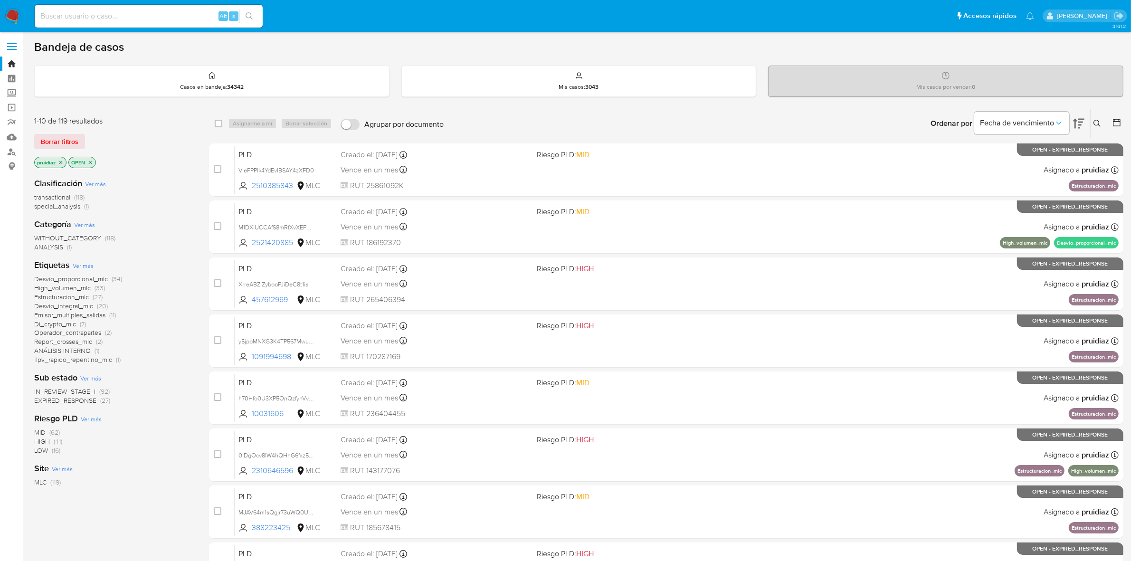
click at [16, 19] on img at bounding box center [13, 16] width 16 height 16
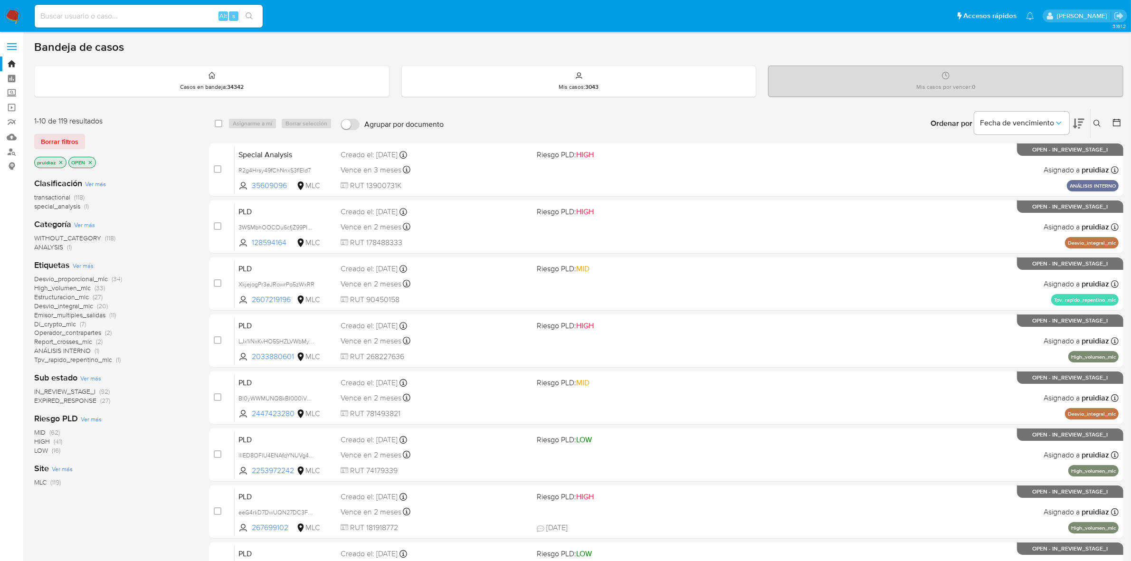
click at [1081, 126] on icon at bounding box center [1078, 123] width 11 height 11
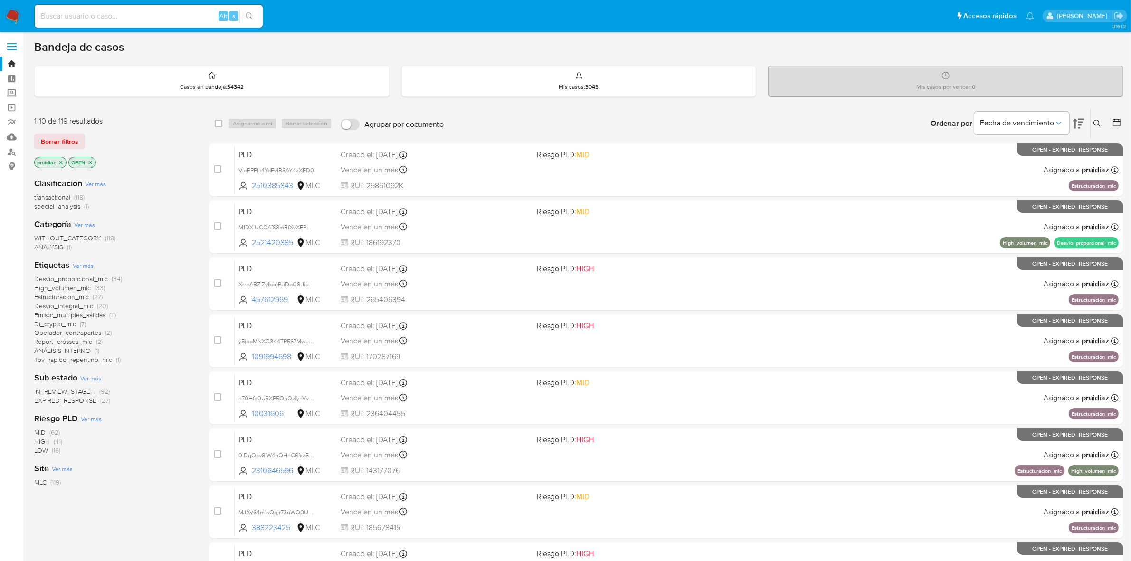
click at [15, 18] on img at bounding box center [13, 16] width 16 height 16
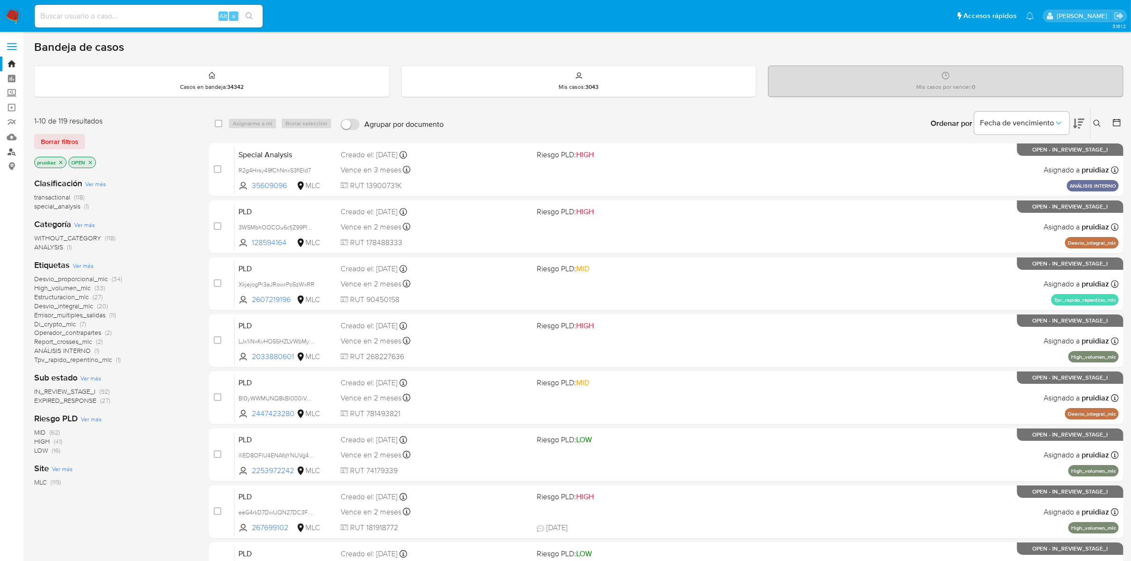
click at [12, 154] on link "Buscador de personas" at bounding box center [56, 151] width 113 height 15
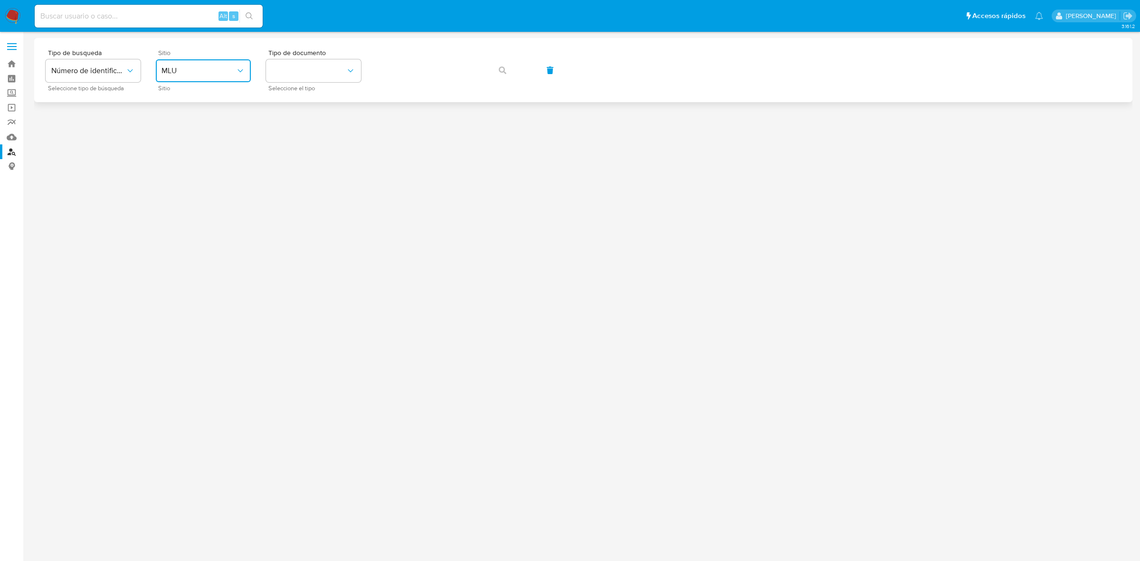
click at [193, 71] on span "MLU" at bounding box center [199, 71] width 74 height 10
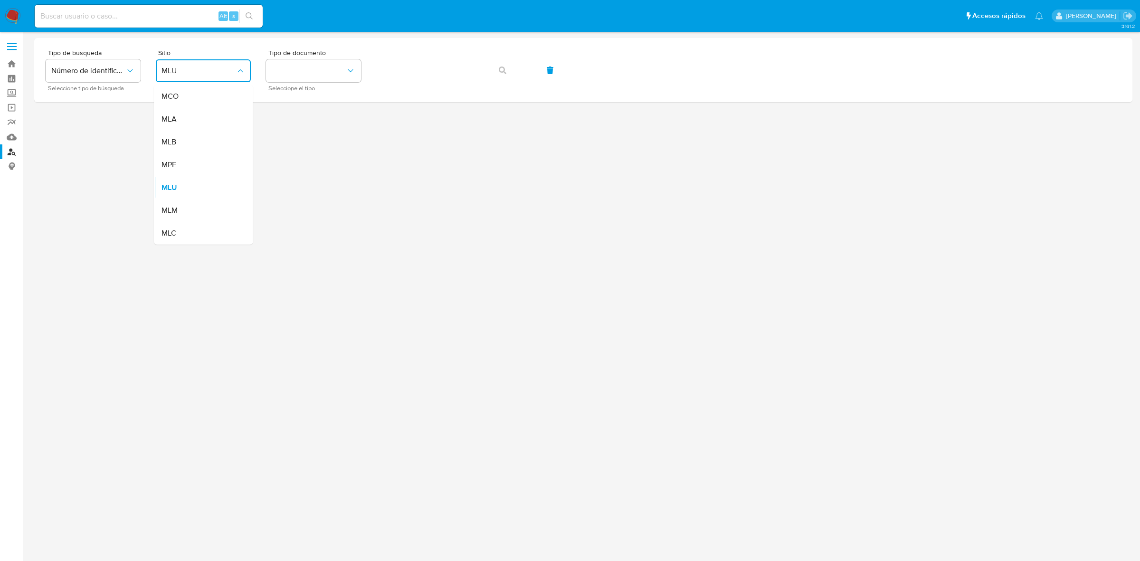
click at [179, 231] on div "MLC" at bounding box center [201, 233] width 78 height 23
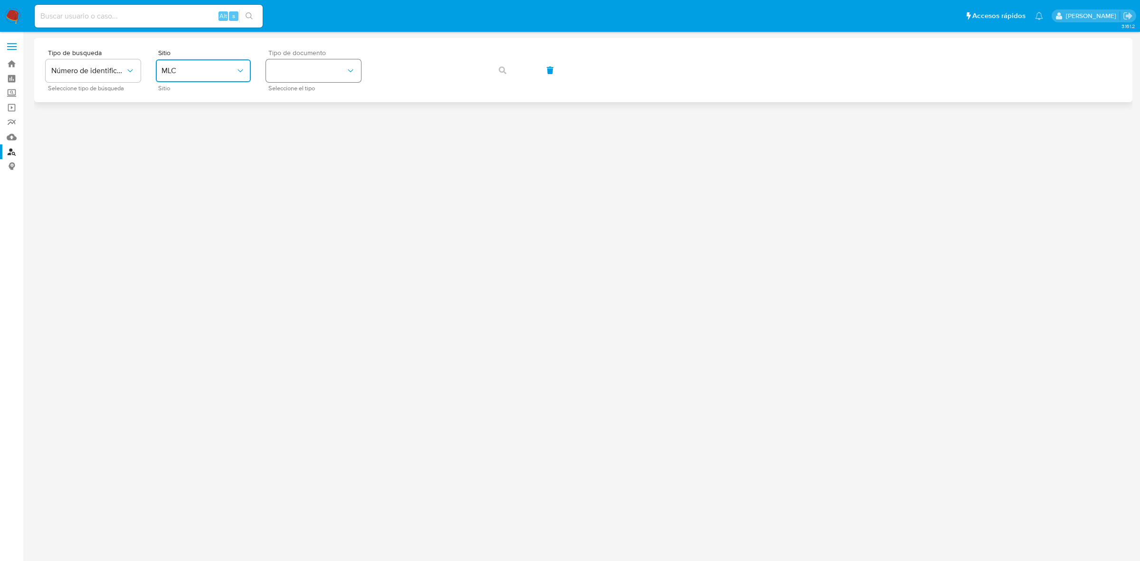
click at [314, 59] on button "identificationType" at bounding box center [313, 70] width 95 height 23
drag, startPoint x: 279, startPoint y: 99, endPoint x: 331, endPoint y: 98, distance: 51.8
click at [279, 99] on span "RUT" at bounding box center [279, 97] width 14 height 10
click at [505, 76] on span "button" at bounding box center [503, 70] width 8 height 21
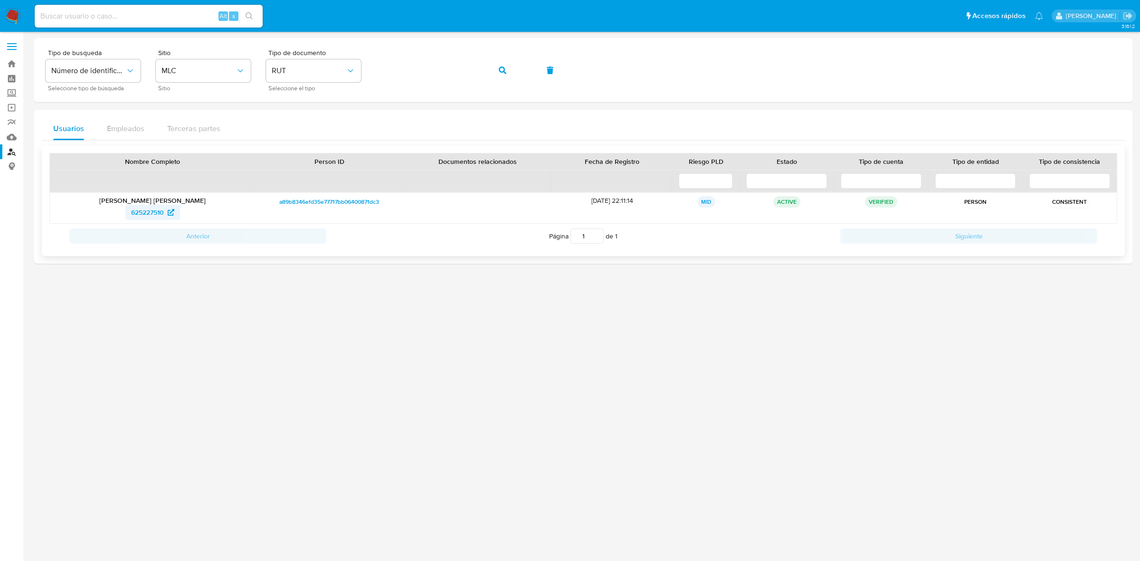
click at [146, 210] on span "625227510" at bounding box center [147, 212] width 33 height 15
click at [492, 65] on button "button" at bounding box center [503, 70] width 32 height 23
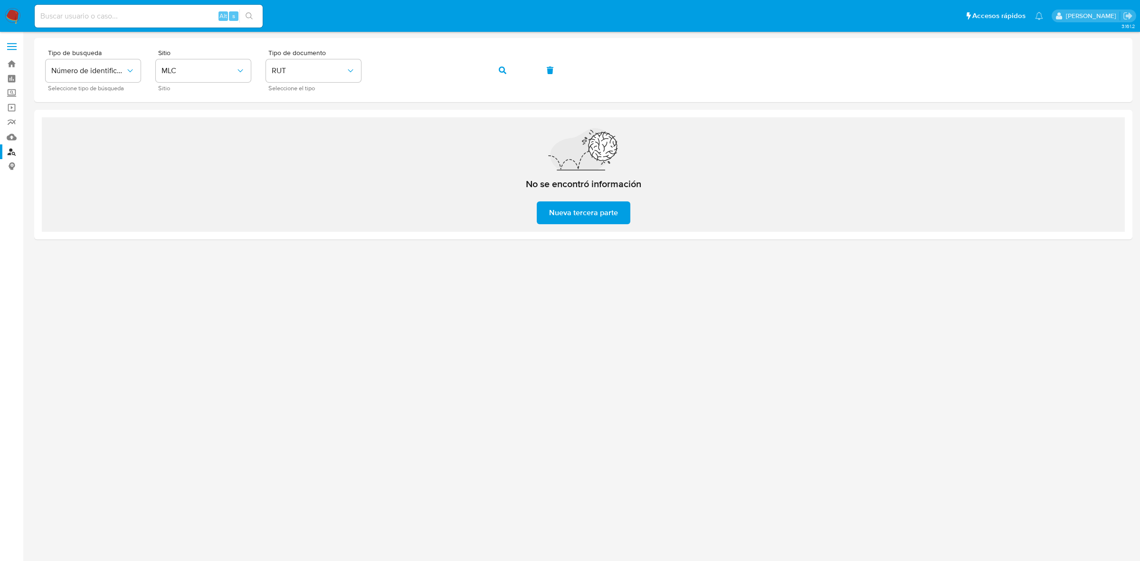
click at [9, 11] on img at bounding box center [13, 16] width 16 height 16
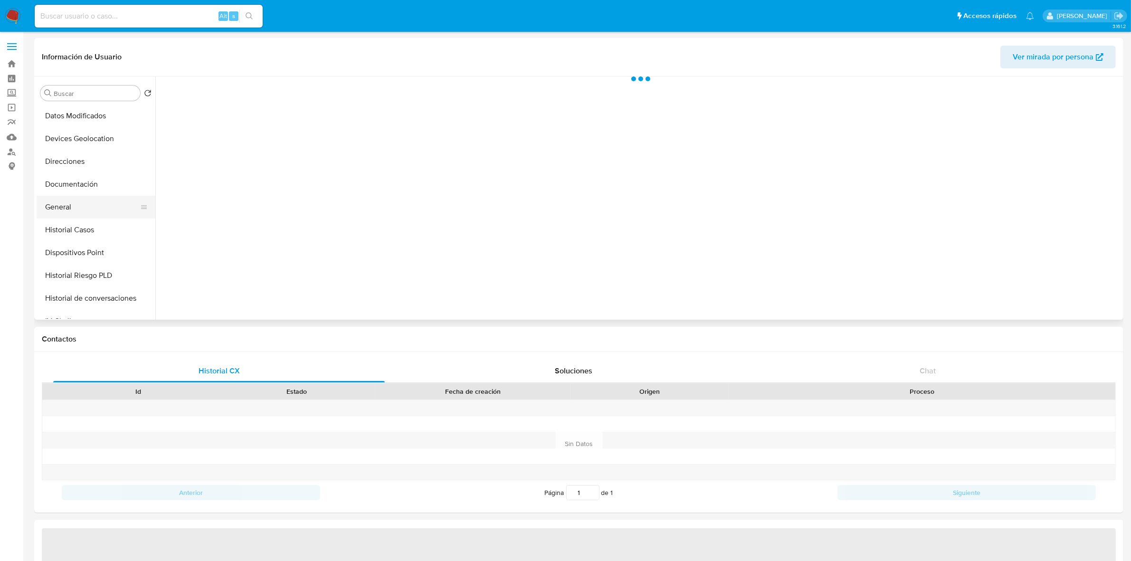
scroll to position [119, 0]
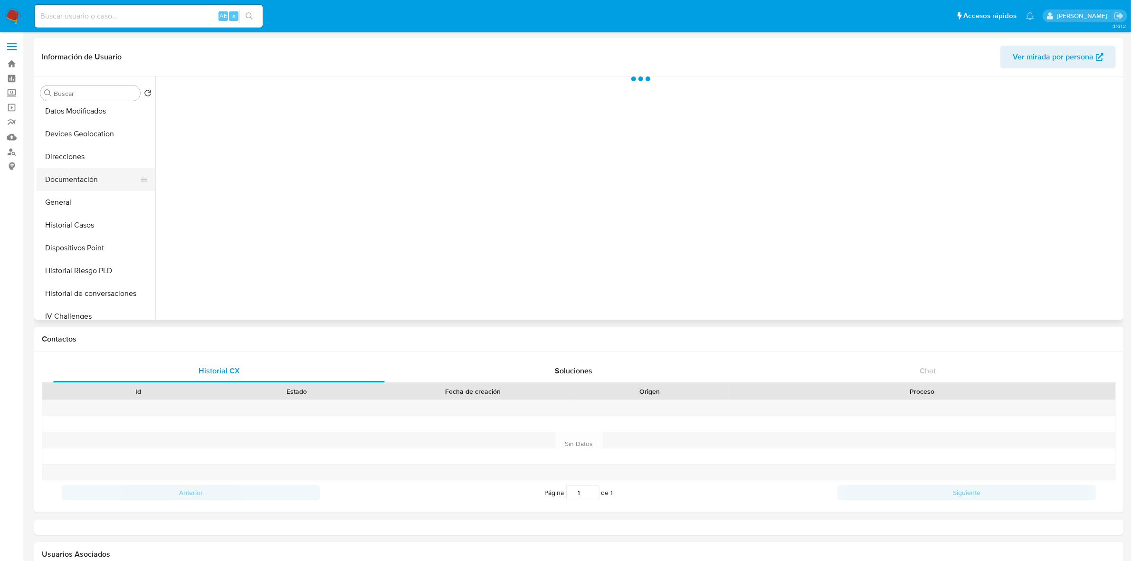
click at [73, 170] on button "Documentación" at bounding box center [92, 179] width 111 height 23
select select "10"
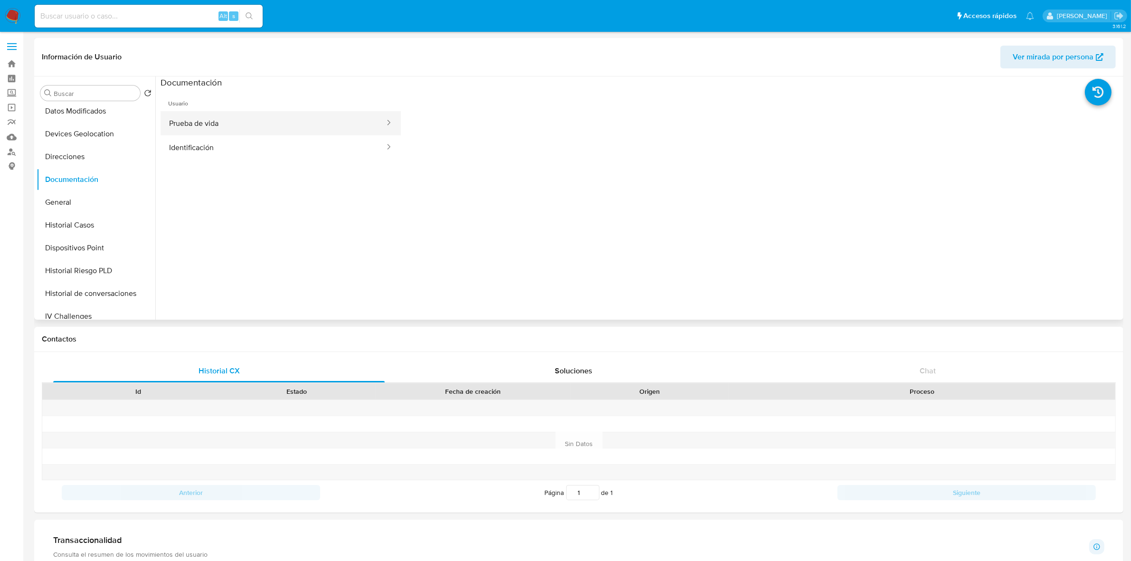
click at [227, 122] on button "Prueba de vida" at bounding box center [273, 123] width 225 height 24
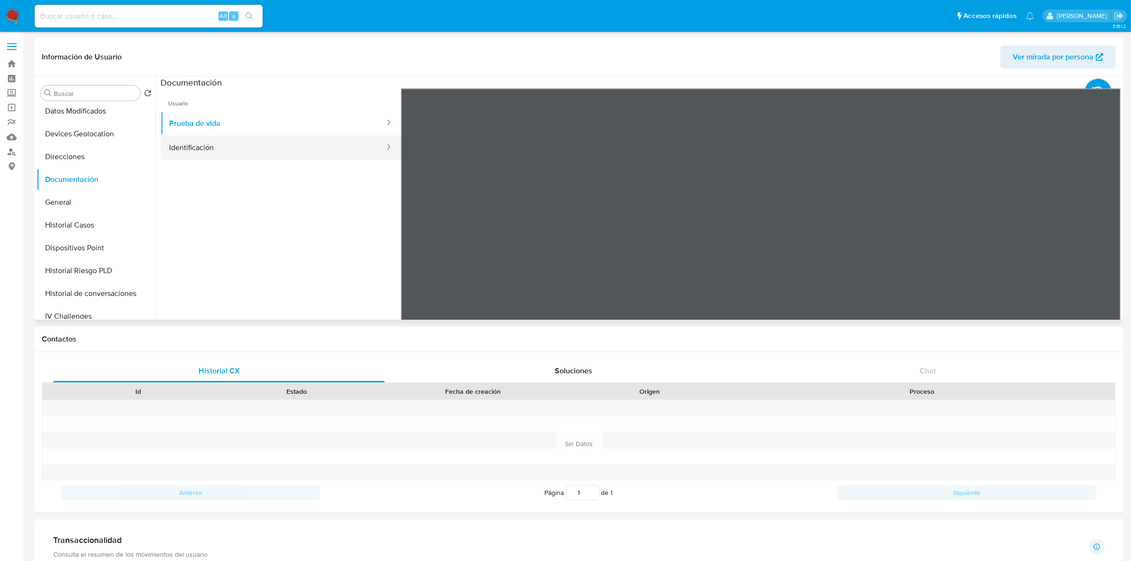
click at [221, 143] on button "Identificación" at bounding box center [273, 147] width 225 height 24
click at [1105, 242] on icon at bounding box center [1109, 242] width 19 height 19
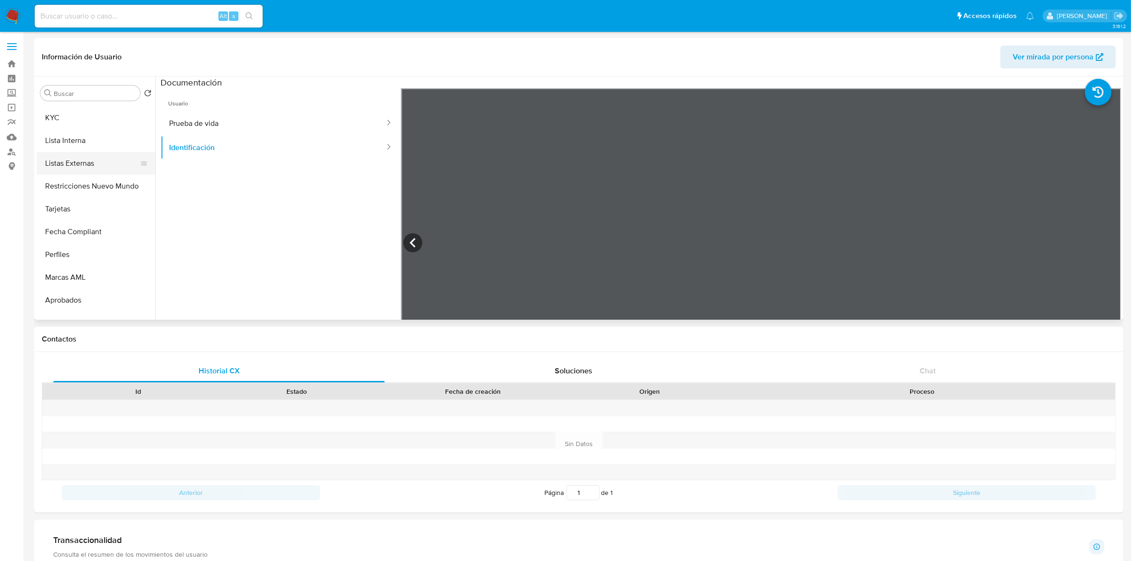
scroll to position [416, 0]
click at [55, 115] on button "KYC" at bounding box center [92, 110] width 111 height 23
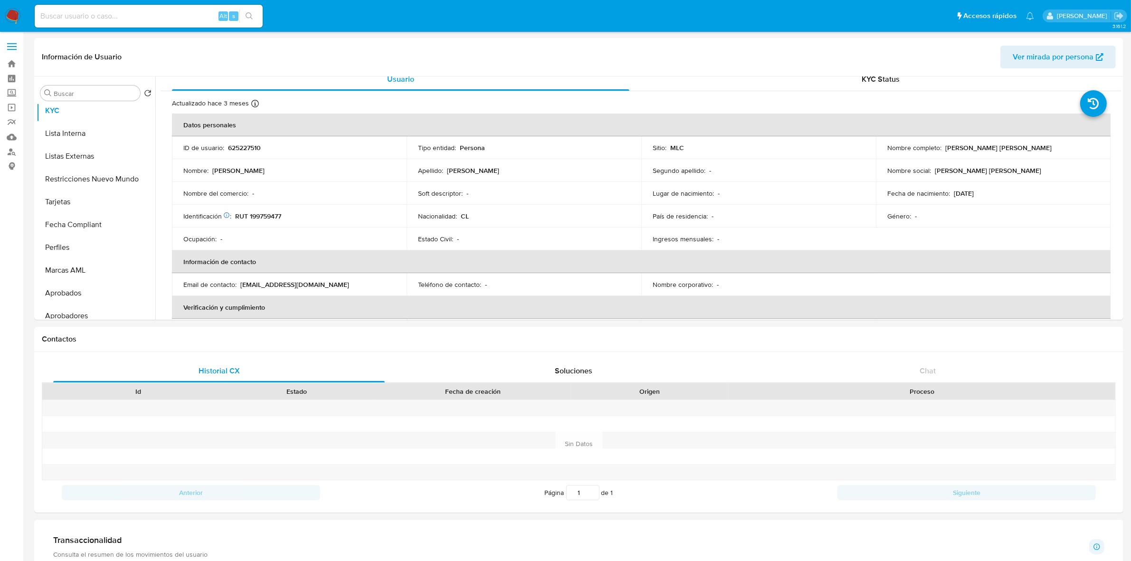
scroll to position [0, 0]
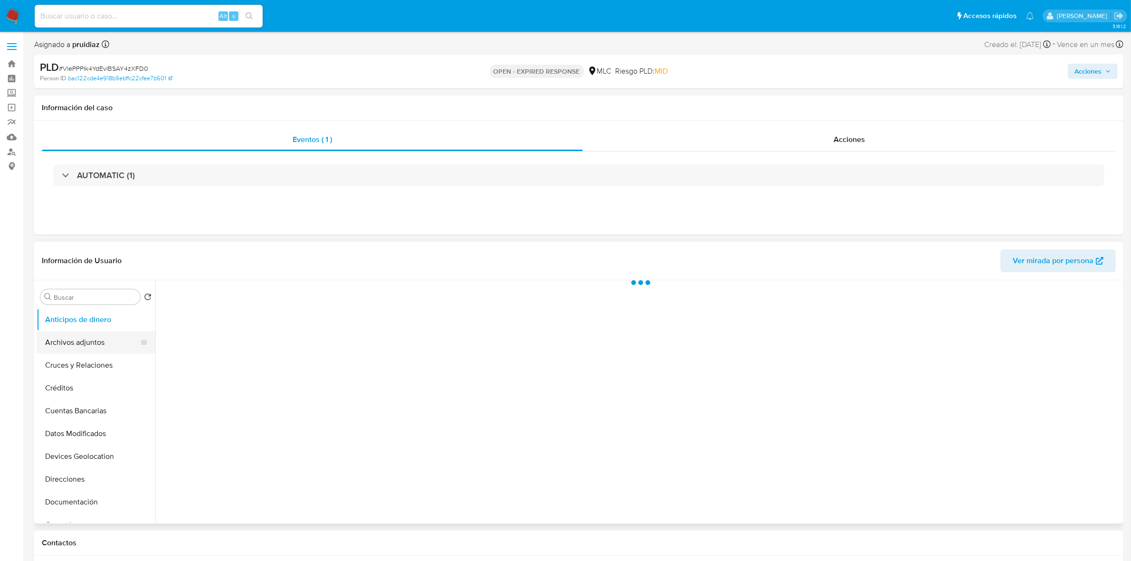
click at [79, 341] on button "Archivos adjuntos" at bounding box center [92, 342] width 111 height 23
select select "10"
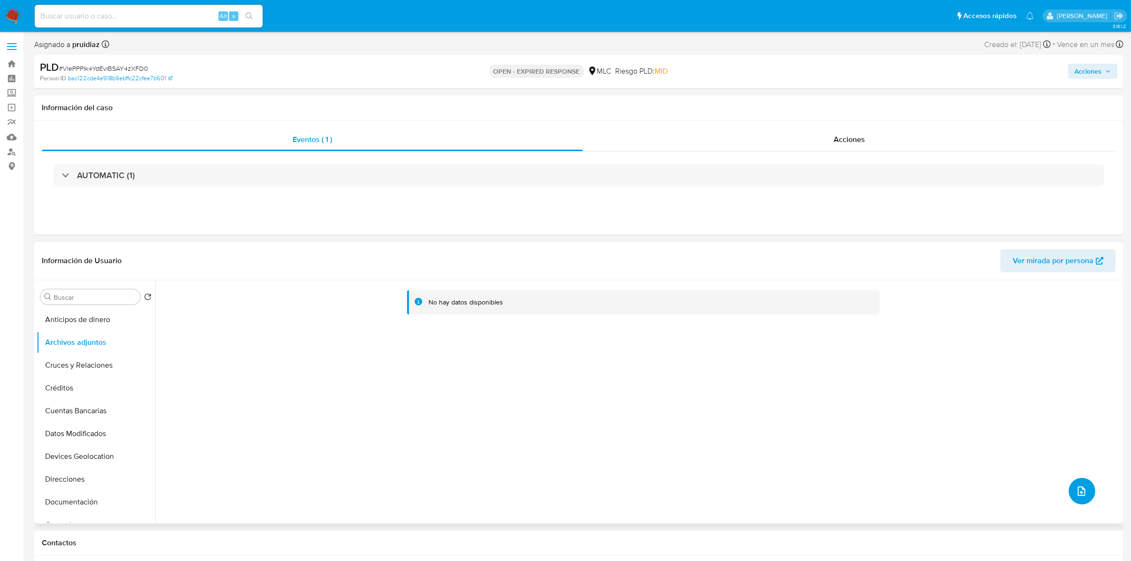
click at [1078, 487] on icon "upload-file" at bounding box center [1081, 491] width 11 height 11
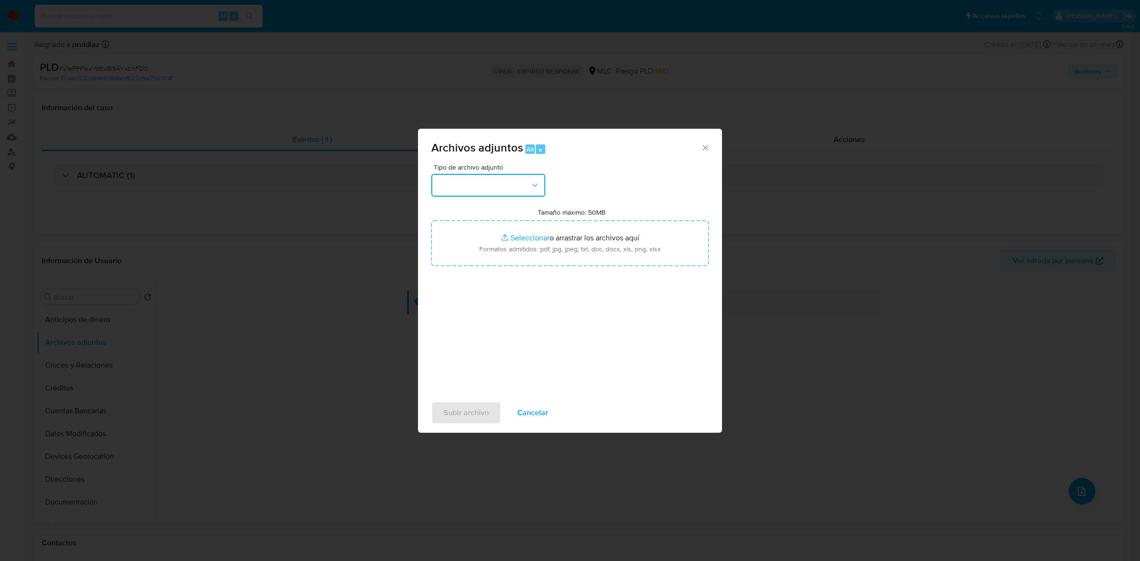
click at [480, 183] on button "button" at bounding box center [488, 185] width 114 height 23
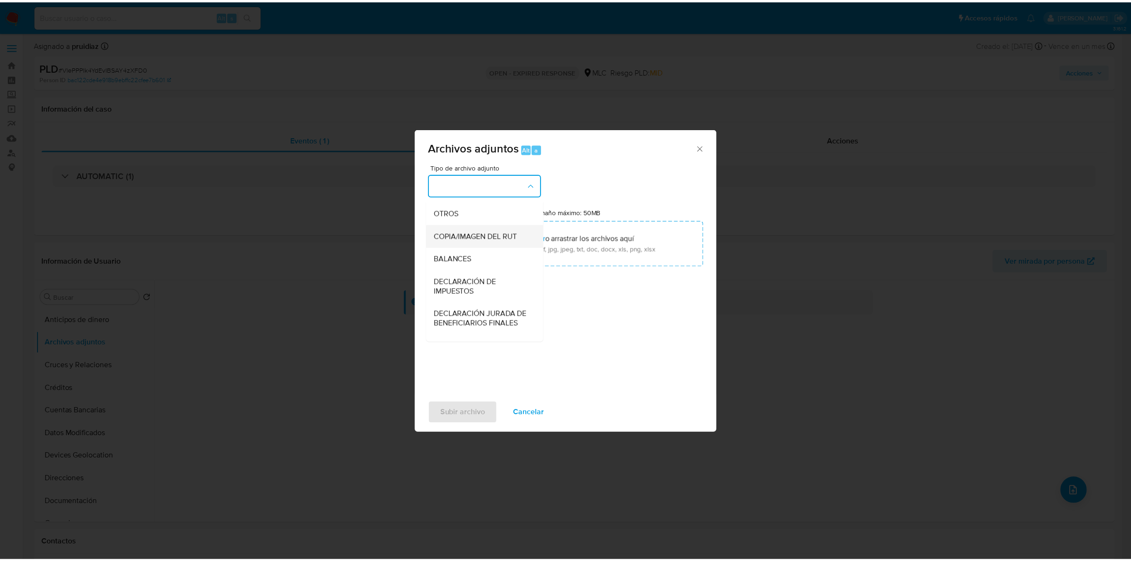
scroll to position [98, 0]
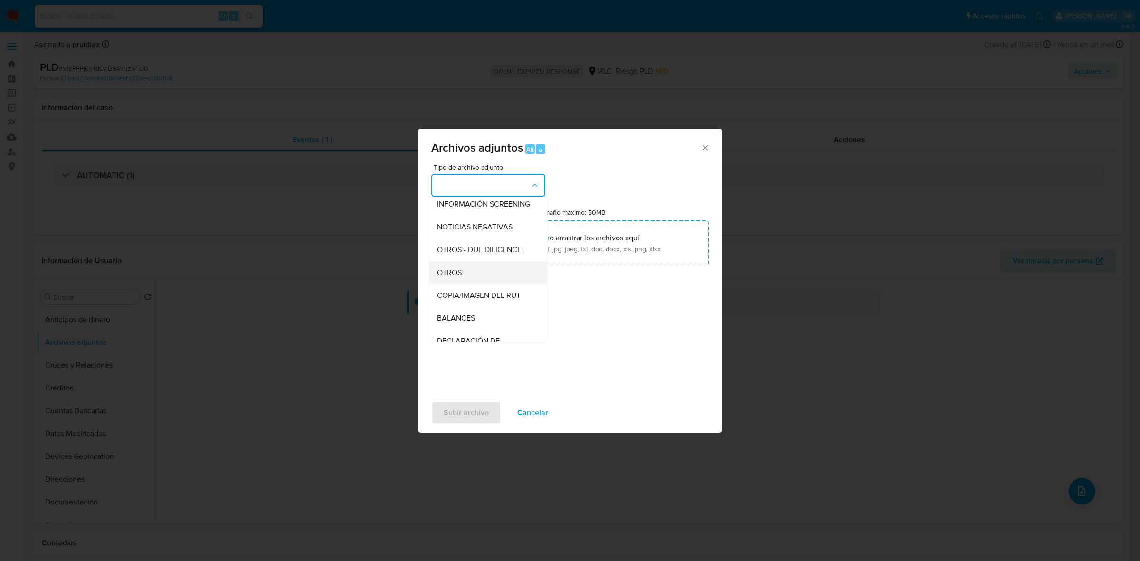
click at [456, 271] on div "OTROS" at bounding box center [485, 272] width 97 height 23
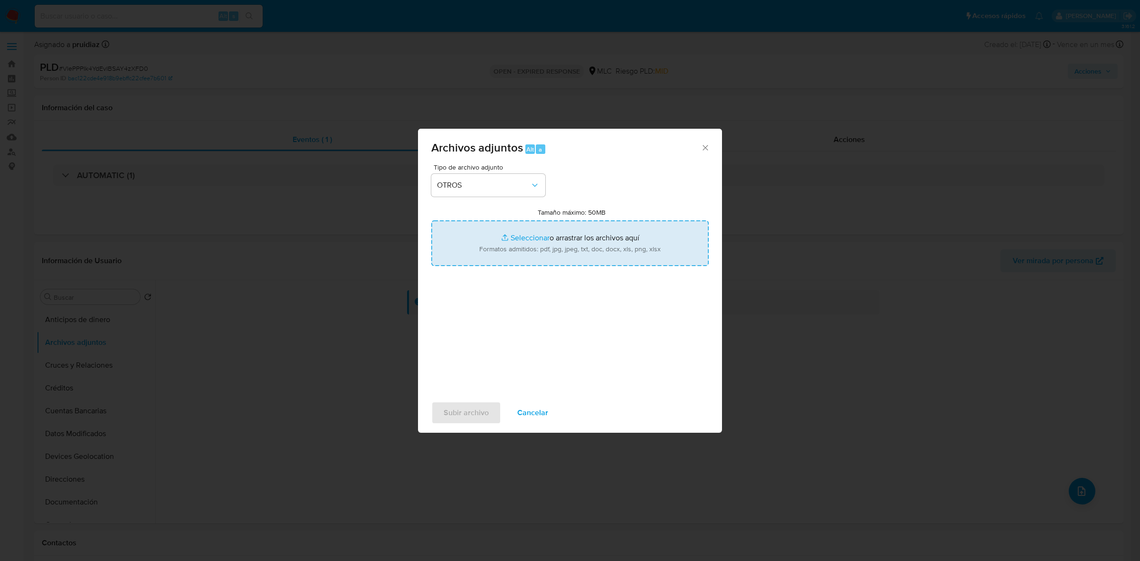
click at [558, 233] on input "Tamaño máximo: 50MB Seleccionar archivos" at bounding box center [569, 243] width 277 height 46
type input "C:\fakepath\2510385843 - 07_10_2025.xlsx"
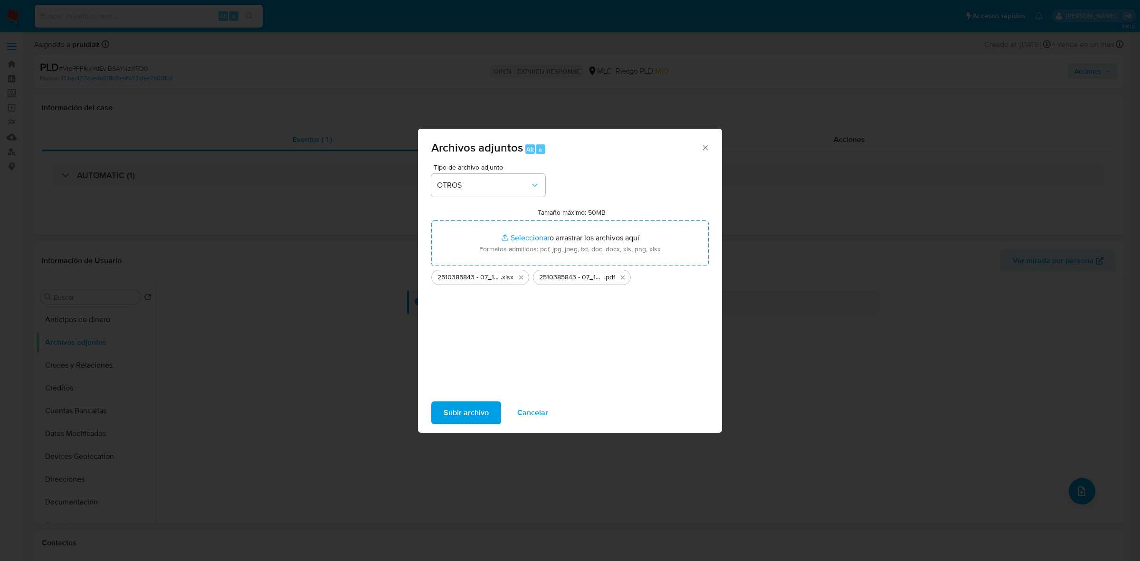
click at [481, 412] on span "Subir archivo" at bounding box center [466, 412] width 45 height 21
click at [456, 414] on span "Subir archivo" at bounding box center [466, 412] width 45 height 21
click at [702, 155] on div "Archivos adjuntos Alt a" at bounding box center [570, 147] width 304 height 36
click at [704, 148] on icon "Cerrar" at bounding box center [706, 148] width 10 height 10
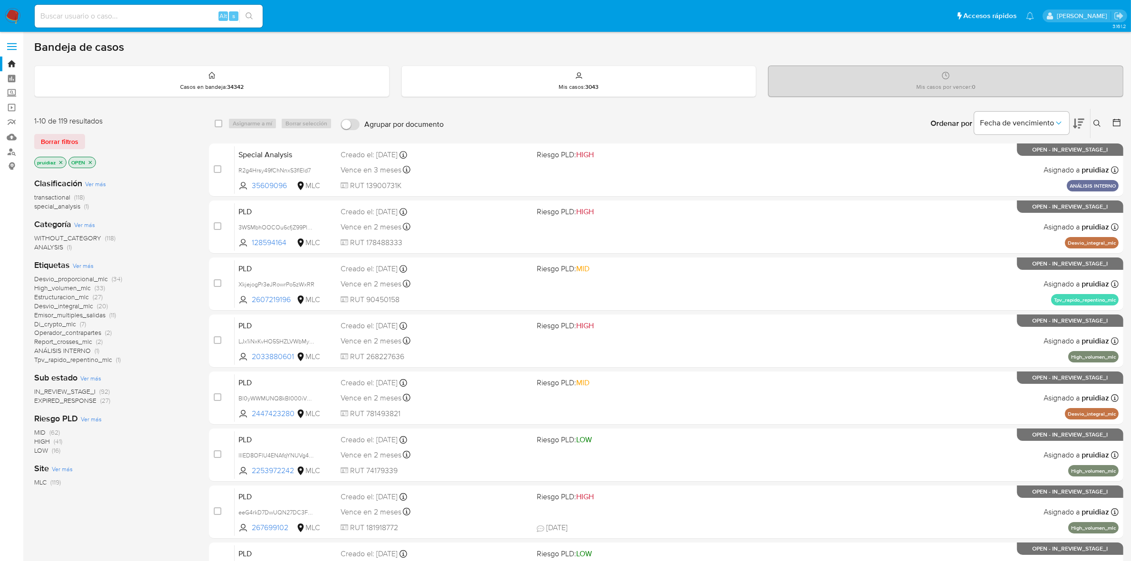
click at [1091, 122] on button at bounding box center [1099, 123] width 16 height 11
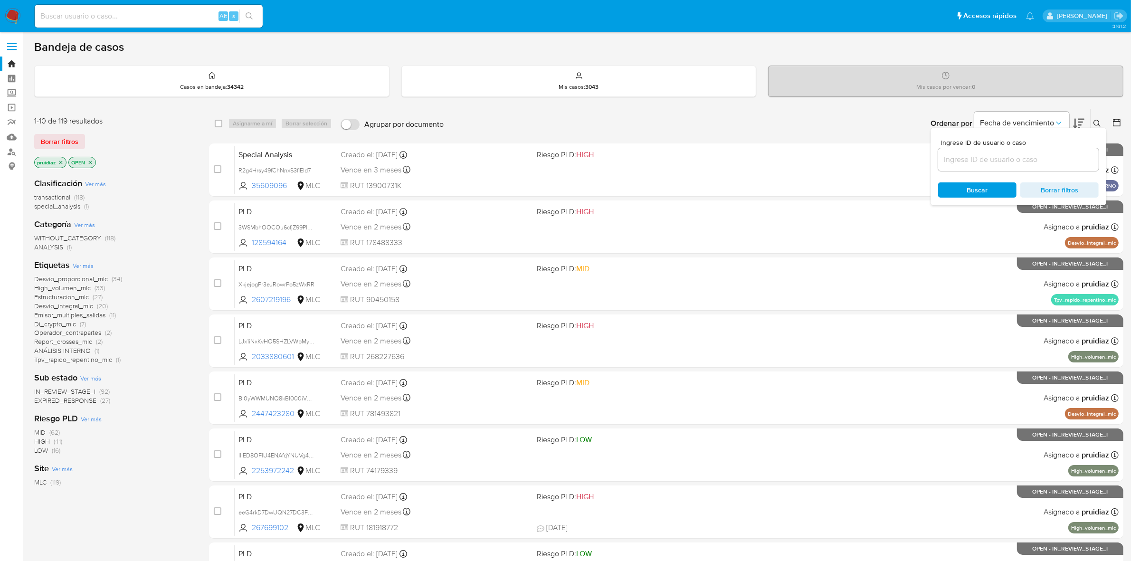
click at [960, 155] on input at bounding box center [1018, 159] width 161 height 12
type input "457612969"
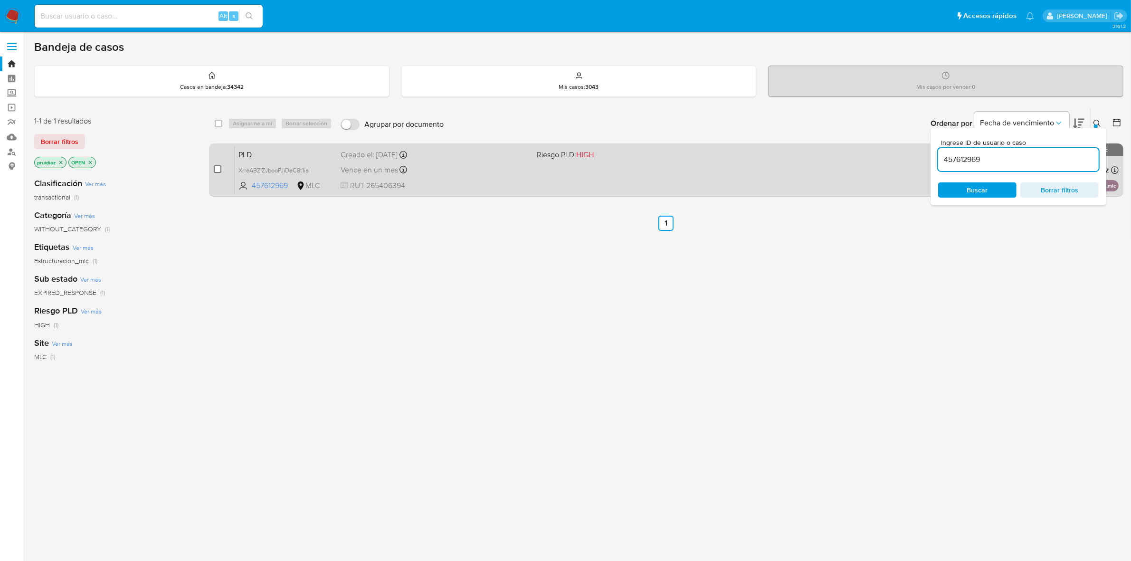
click at [215, 170] on input "checkbox" at bounding box center [218, 169] width 8 height 8
checkbox input "true"
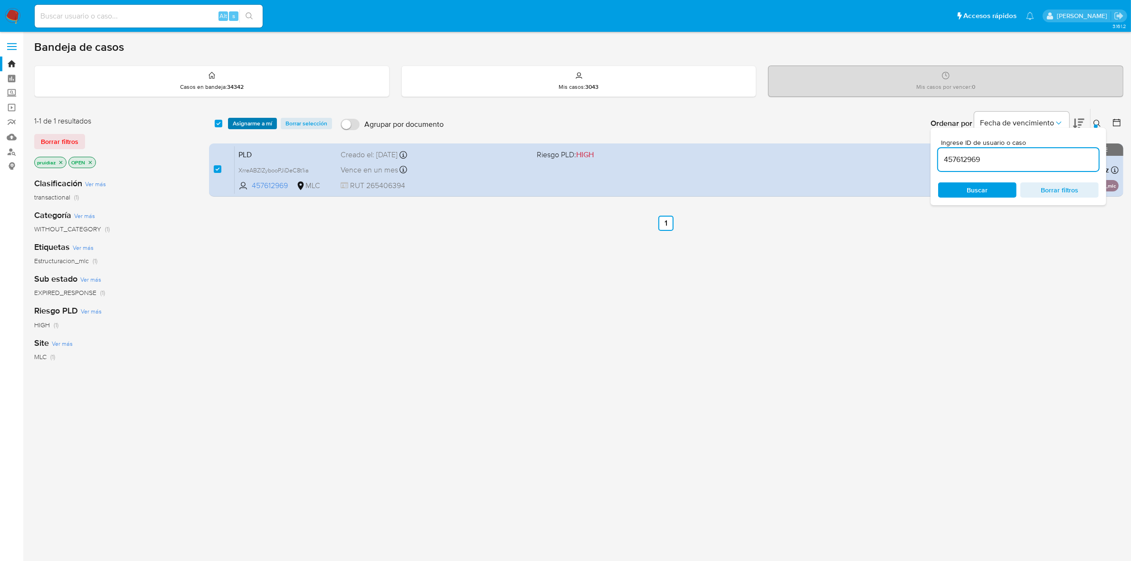
click at [249, 124] on span "Asignarme a mí" at bounding box center [252, 124] width 39 height 10
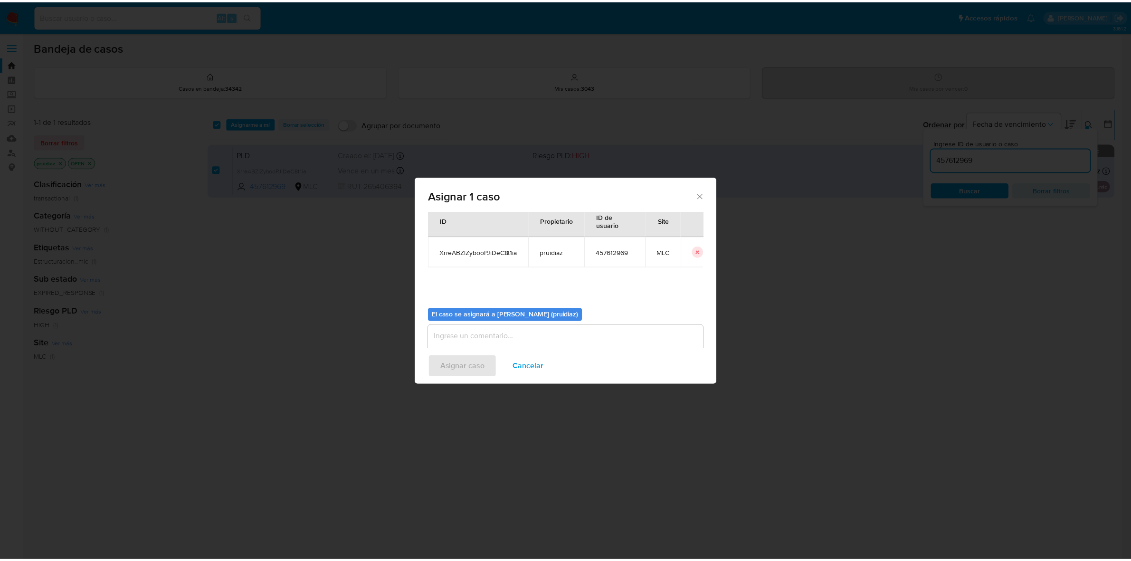
scroll to position [48, 0]
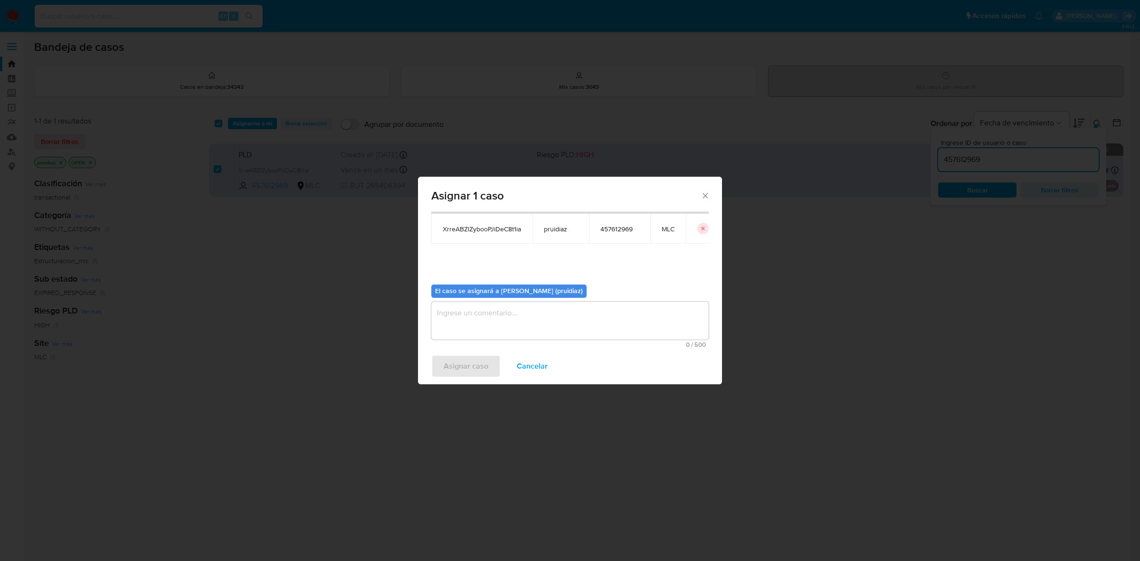
click at [530, 314] on textarea "assign-modal" at bounding box center [569, 321] width 277 height 38
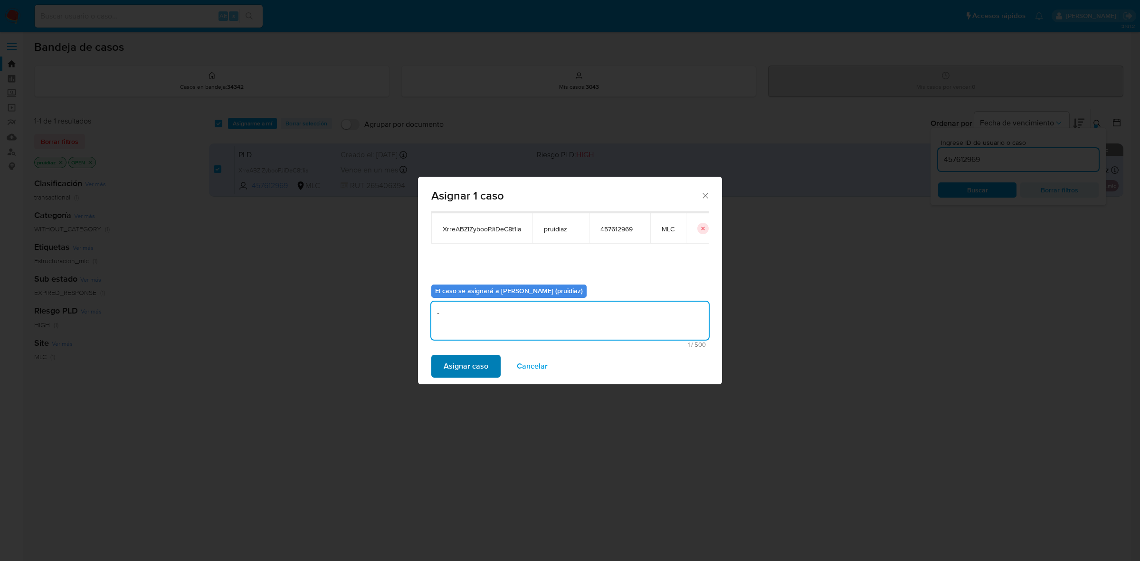
type textarea "-"
click at [454, 372] on span "Asignar caso" at bounding box center [466, 366] width 45 height 21
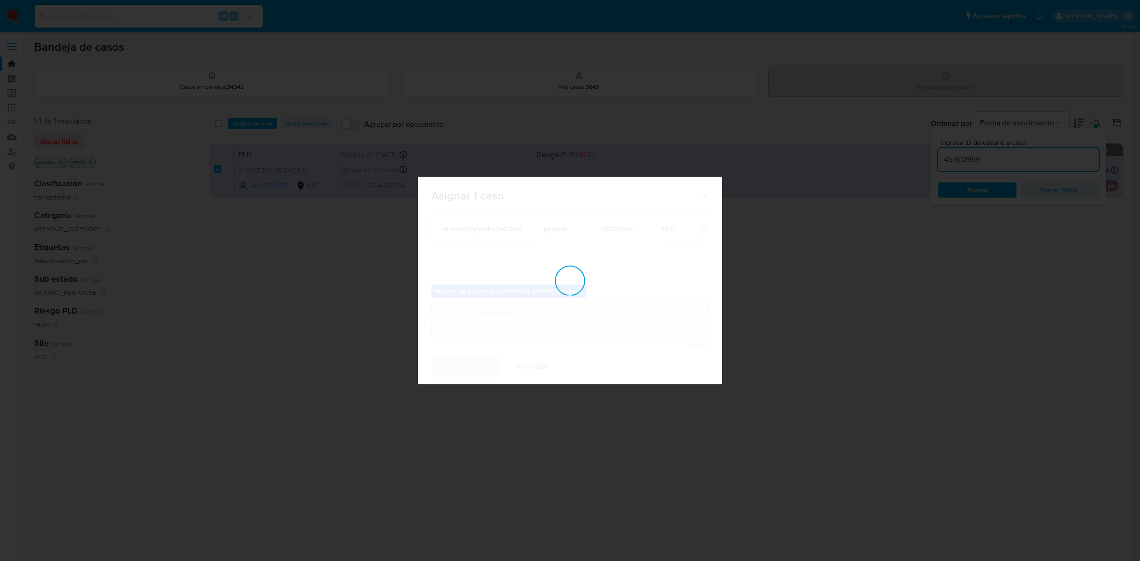
checkbox input "false"
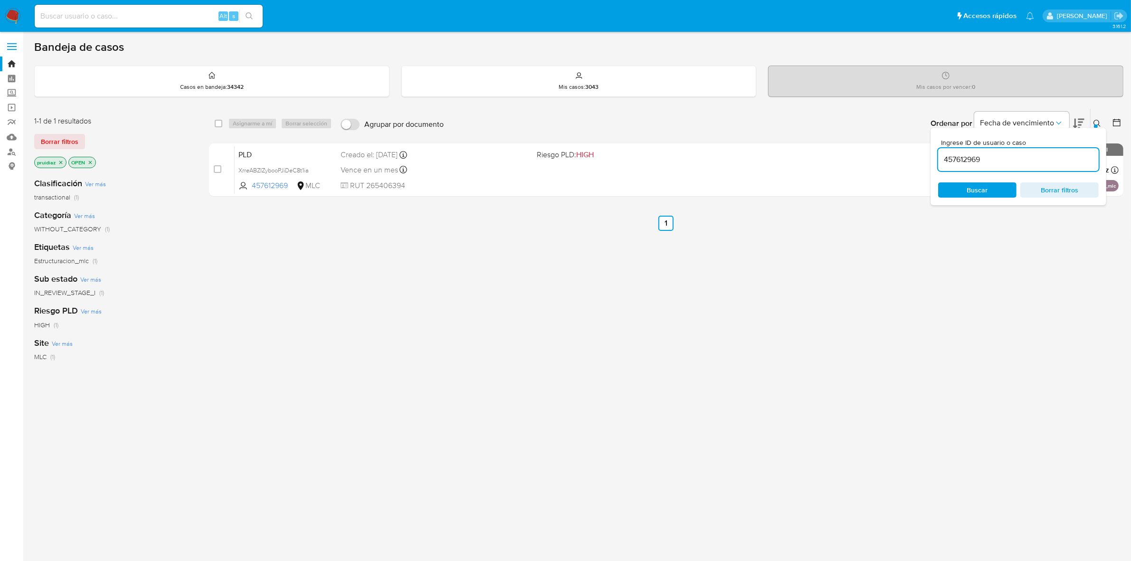
click at [9, 14] on img at bounding box center [13, 16] width 16 height 16
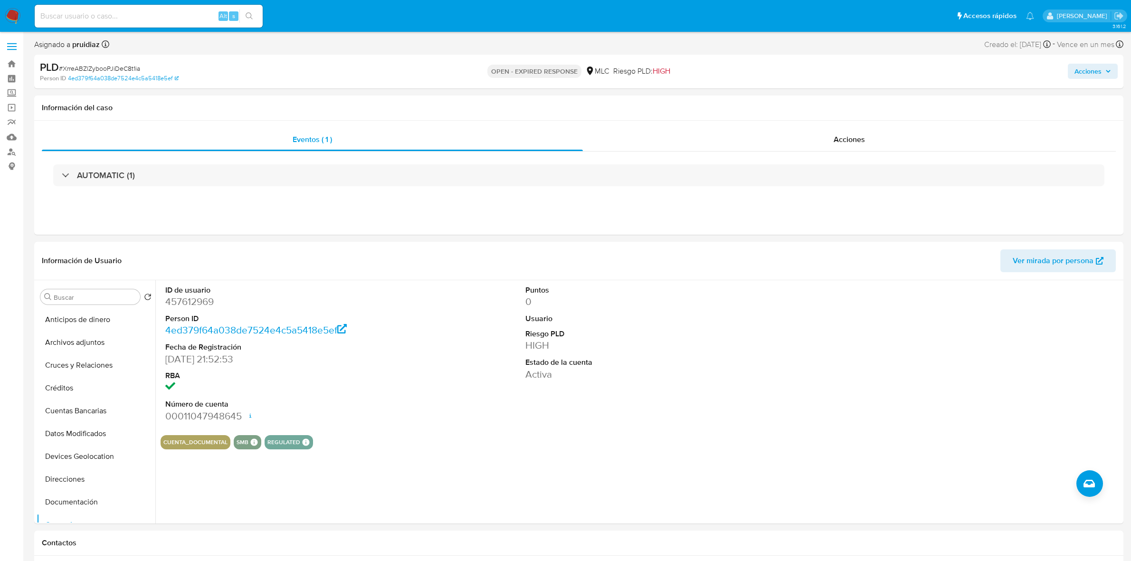
select select "10"
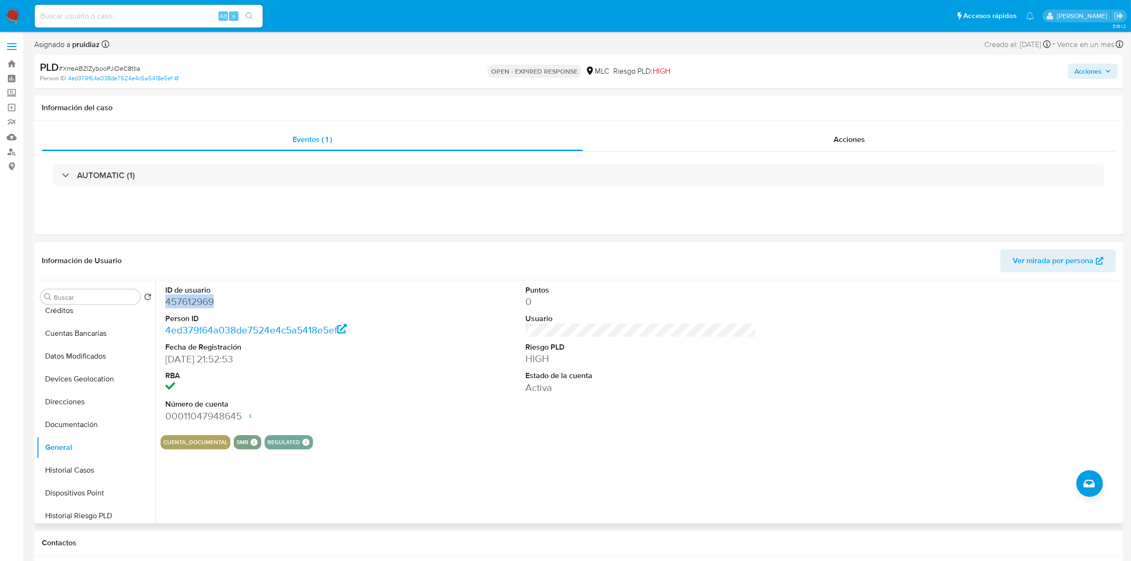
scroll to position [12, 0]
click at [191, 307] on dd "457612969" at bounding box center [280, 301] width 231 height 13
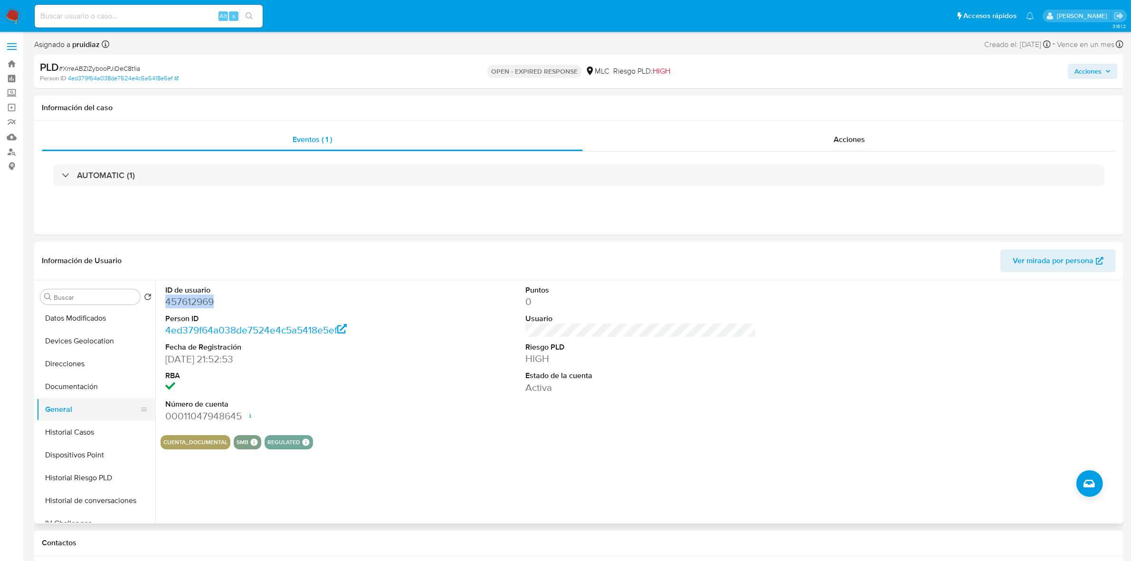
scroll to position [137, 0]
click at [87, 404] on button "Historial Casos" at bounding box center [92, 411] width 111 height 23
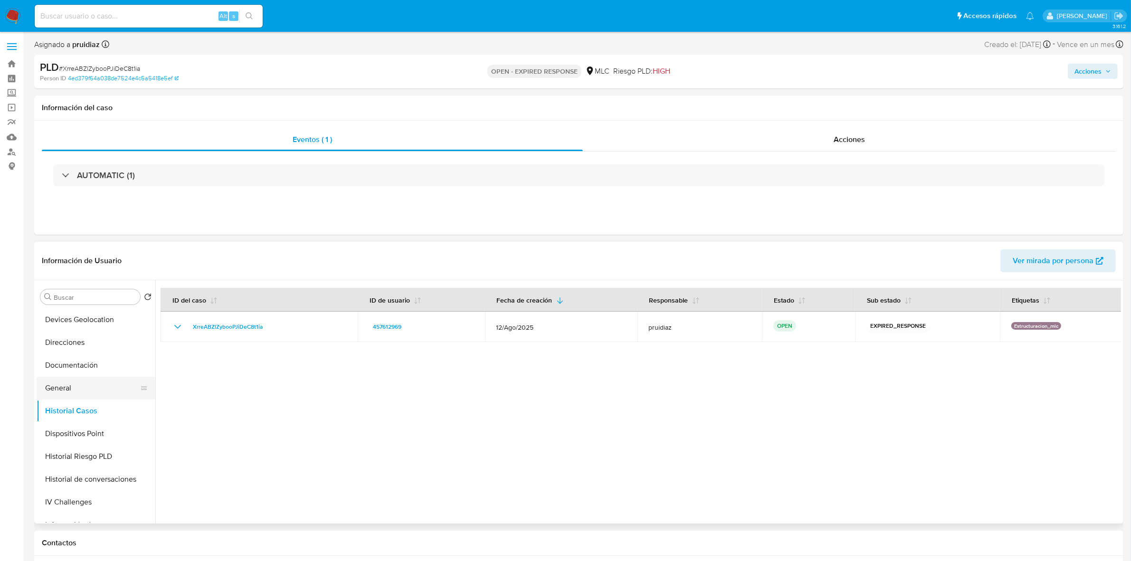
click at [65, 388] on button "General" at bounding box center [92, 388] width 111 height 23
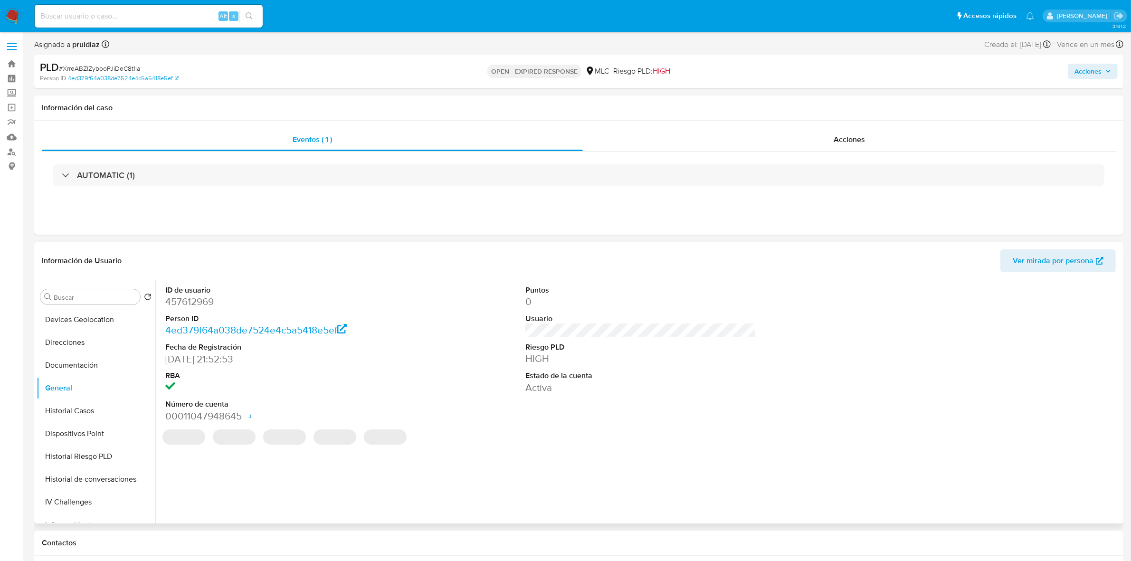
click at [196, 305] on dd "457612969" at bounding box center [280, 301] width 231 height 13
copy dd "457612969"
click at [93, 65] on span "# XrreABZlZybooPJiDeC8t1ia" at bounding box center [99, 69] width 81 height 10
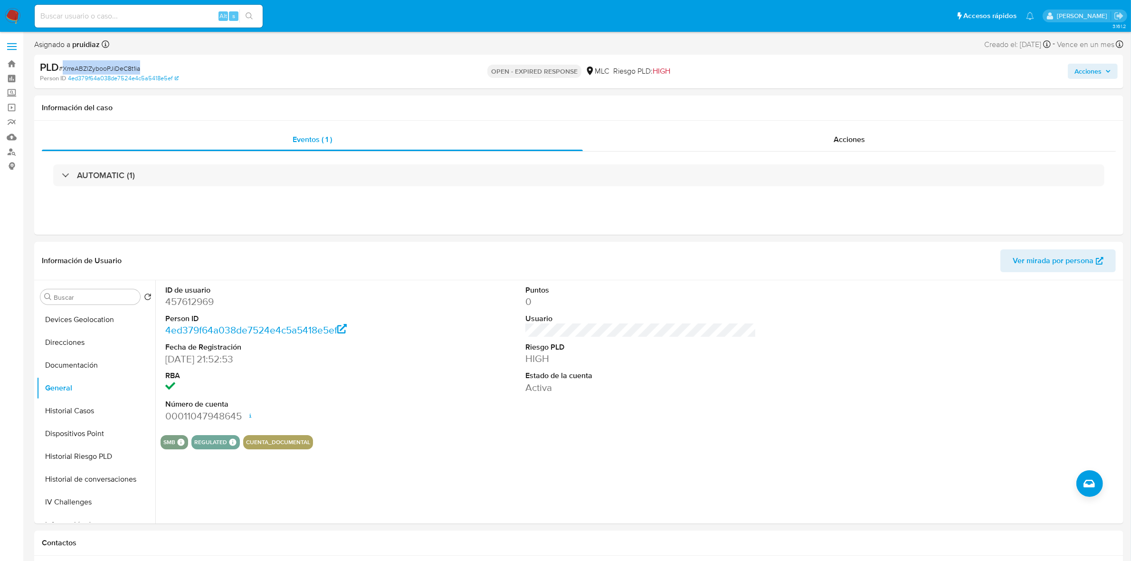
copy span "XrreABZlZybooPJiDeC8t1ia"
click at [69, 422] on button "KYC" at bounding box center [92, 415] width 111 height 23
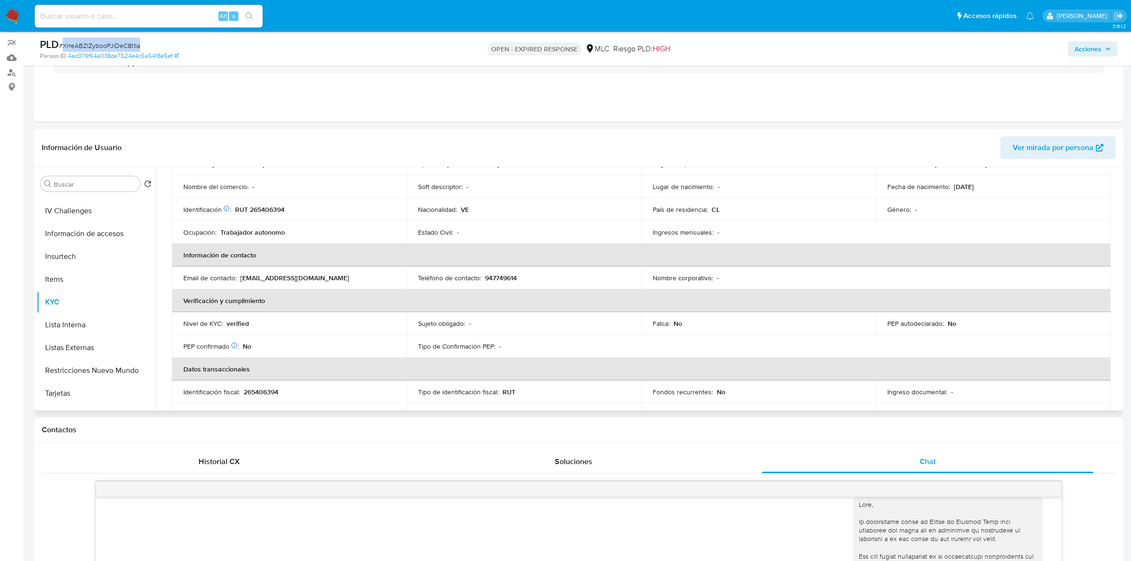
scroll to position [0, 0]
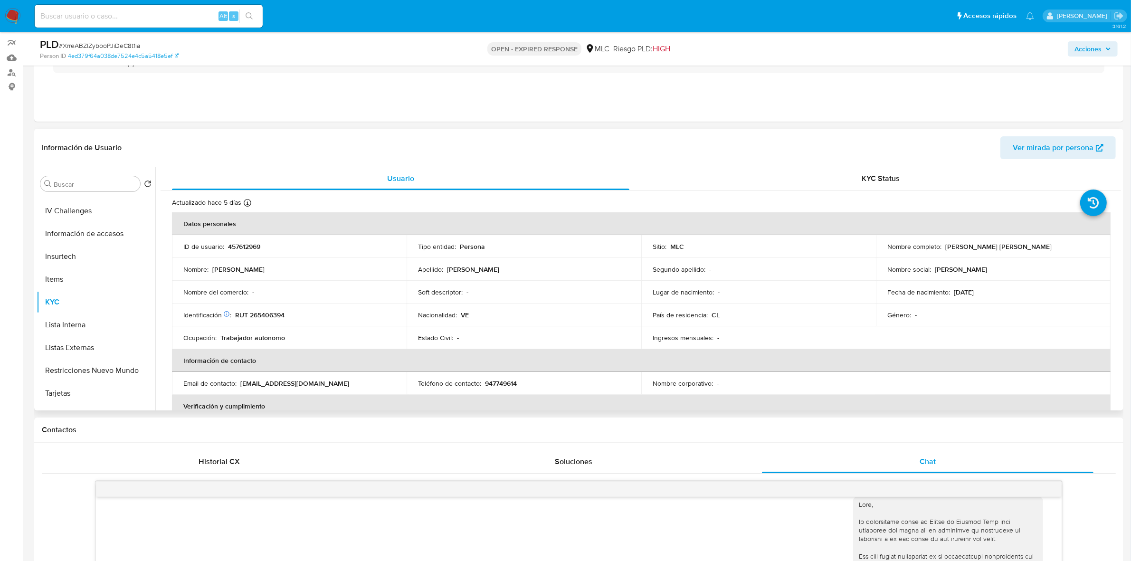
click at [267, 314] on p "RUT 265406394" at bounding box center [259, 315] width 49 height 9
copy p "265406394"
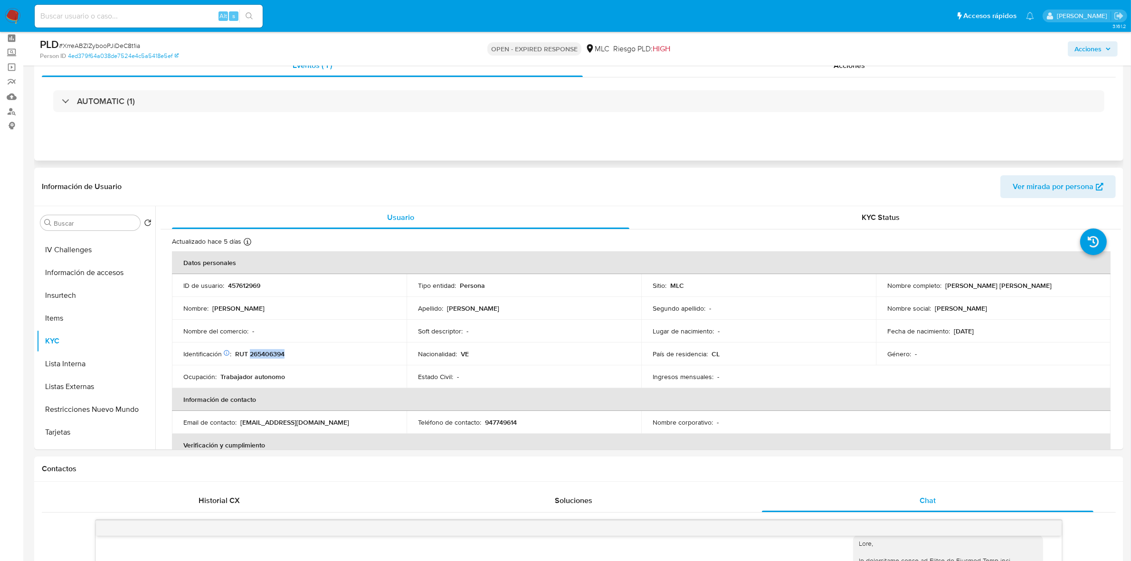
scroll to position [20, 0]
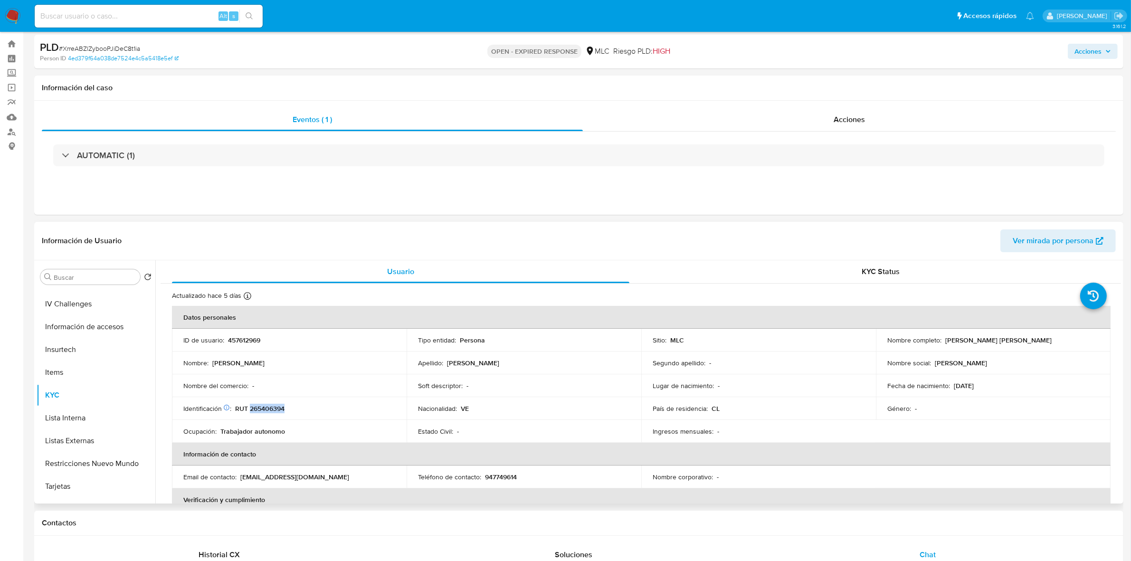
copy p "265406394"
click at [86, 344] on button "Cruces y Relaciones" at bounding box center [92, 345] width 111 height 23
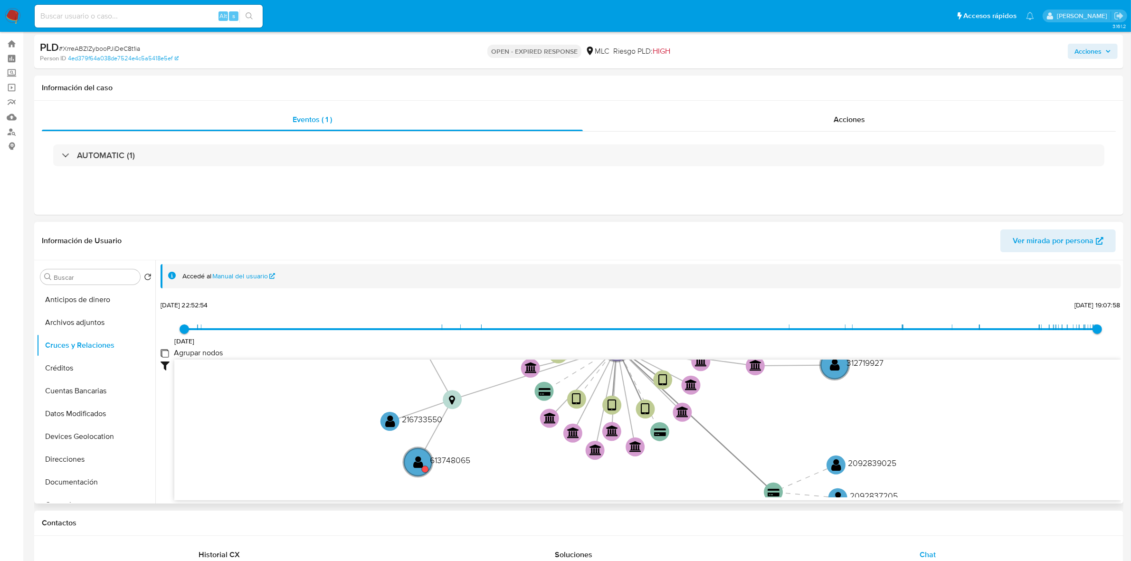
click at [165, 352] on group_nodes "Agrupar nodos" at bounding box center [165, 353] width 8 height 8
checkbox group_nodes "true"
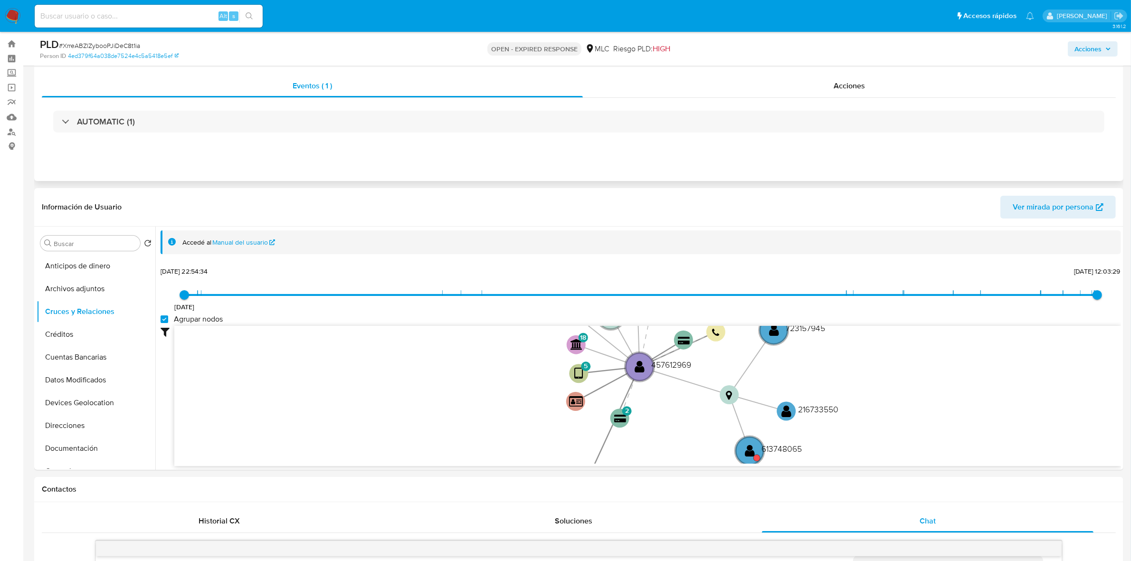
scroll to position [139, 0]
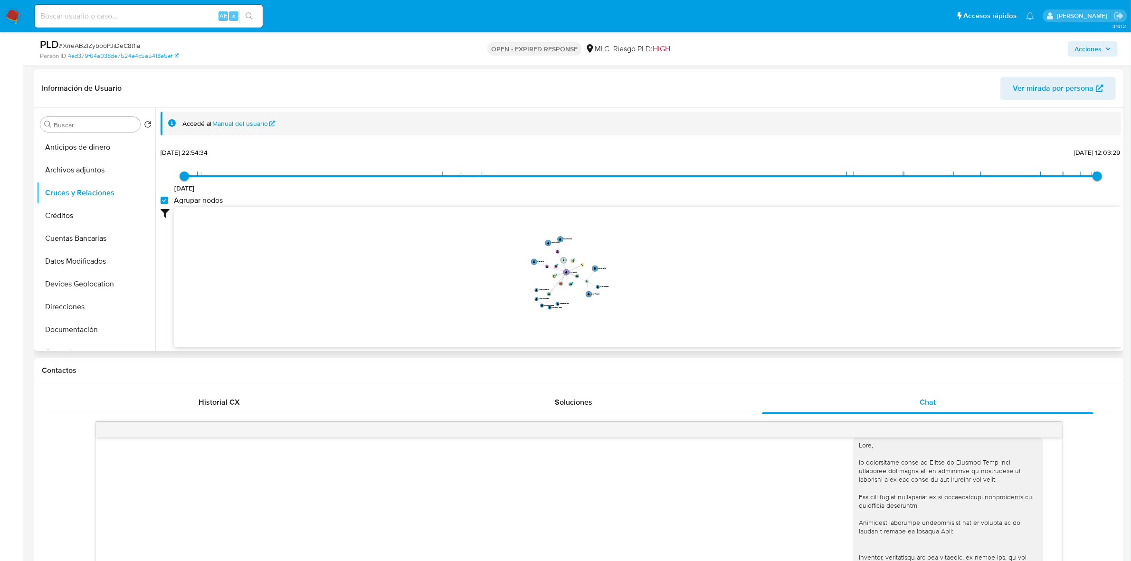
drag, startPoint x: 575, startPoint y: 280, endPoint x: 627, endPoint y: 275, distance: 52.1
click at [627, 275] on icon "device-663aeb776b043c651a413703  device-6867fed1c6251156080d1716  device-6102…" at bounding box center [647, 276] width 947 height 138
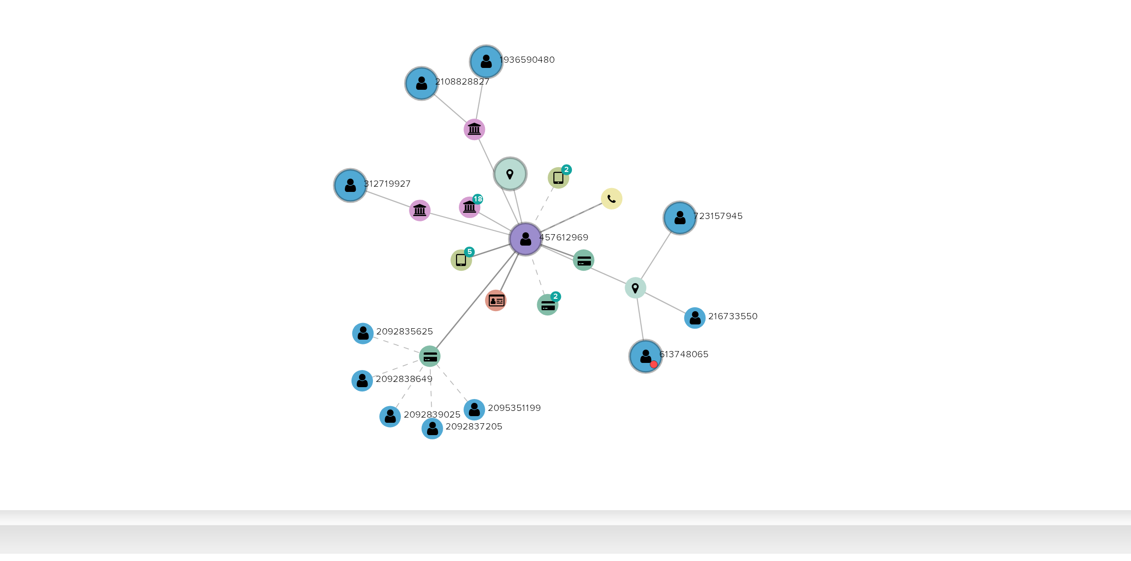
drag, startPoint x: 608, startPoint y: 251, endPoint x: 614, endPoint y: 258, distance: 9.4
click at [614, 258] on icon "device-663aeb776b043c651a413703  device-6867fed1c6251156080d1716  device-6102…" at bounding box center [647, 276] width 947 height 138
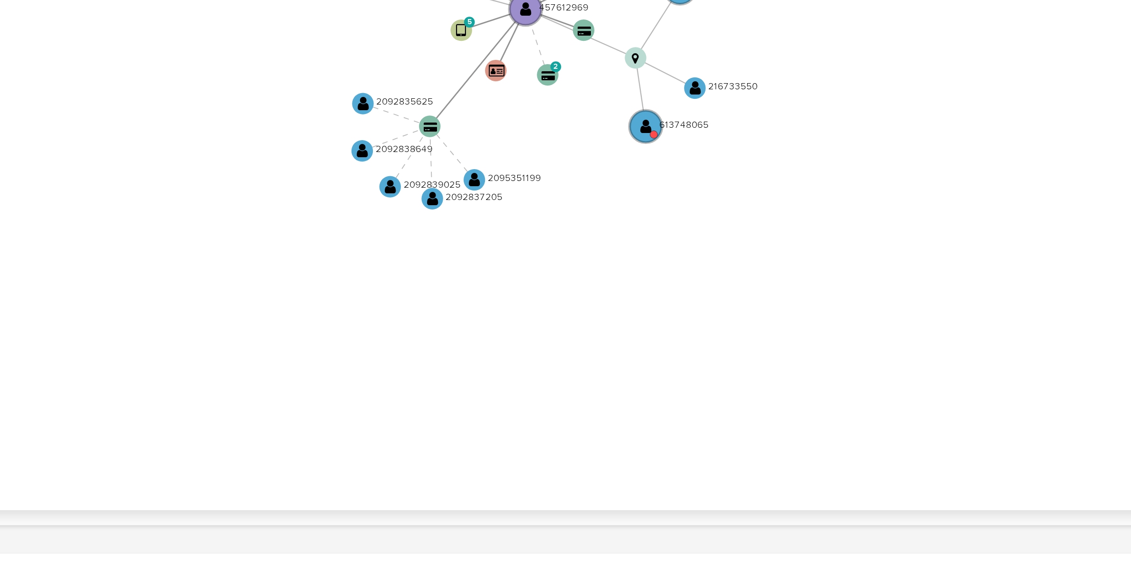
scroll to position [10, 0]
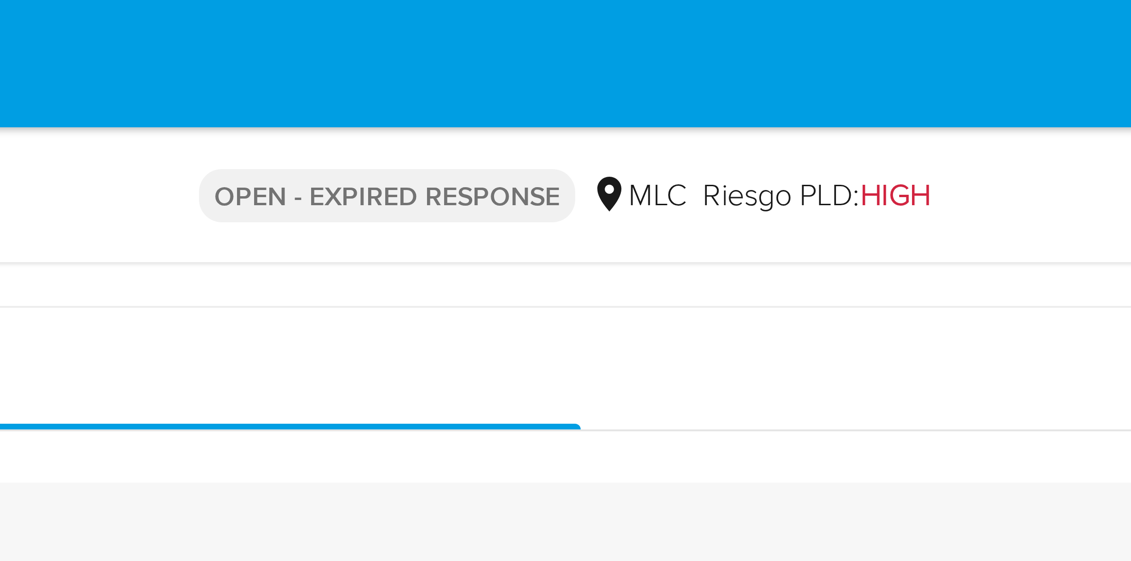
drag, startPoint x: 722, startPoint y: 264, endPoint x: 712, endPoint y: 22, distance: 242.0
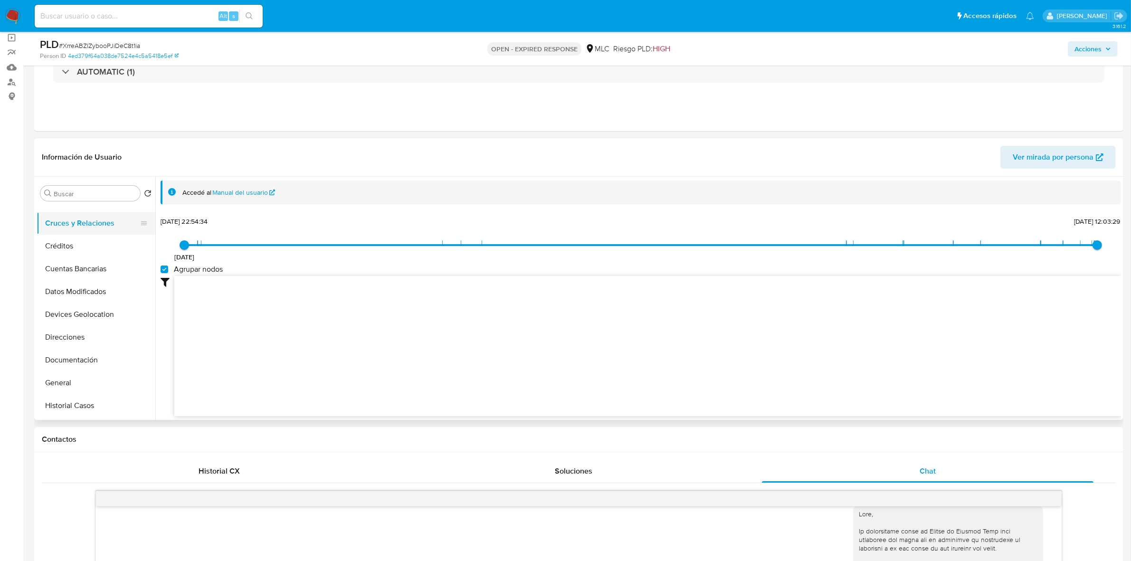
scroll to position [59, 0]
click at [79, 339] on button "Documentación" at bounding box center [92, 339] width 111 height 23
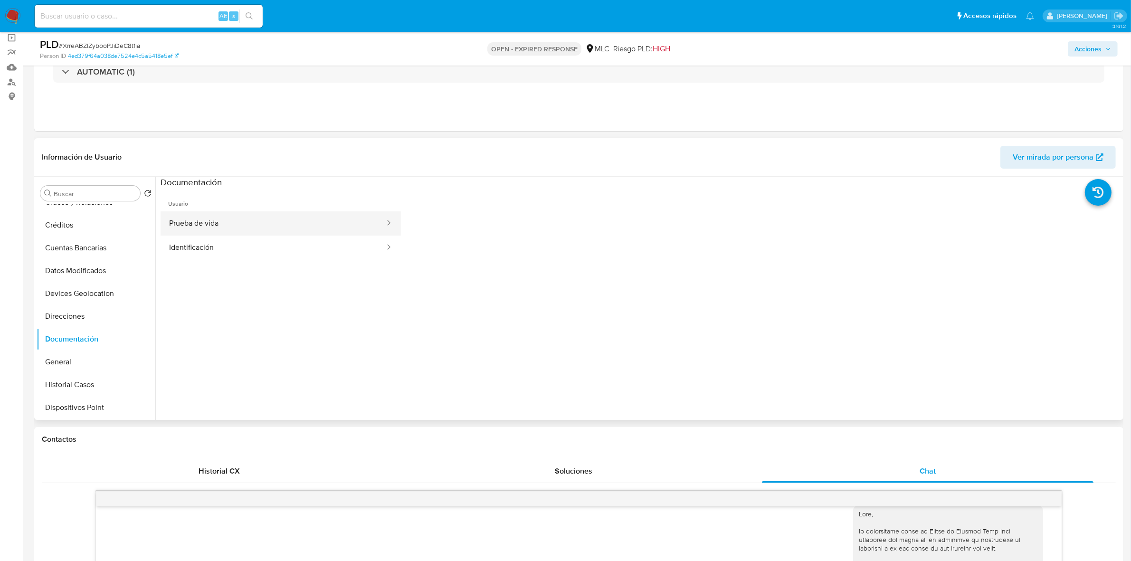
click at [208, 229] on button "Prueba de vida" at bounding box center [273, 223] width 225 height 24
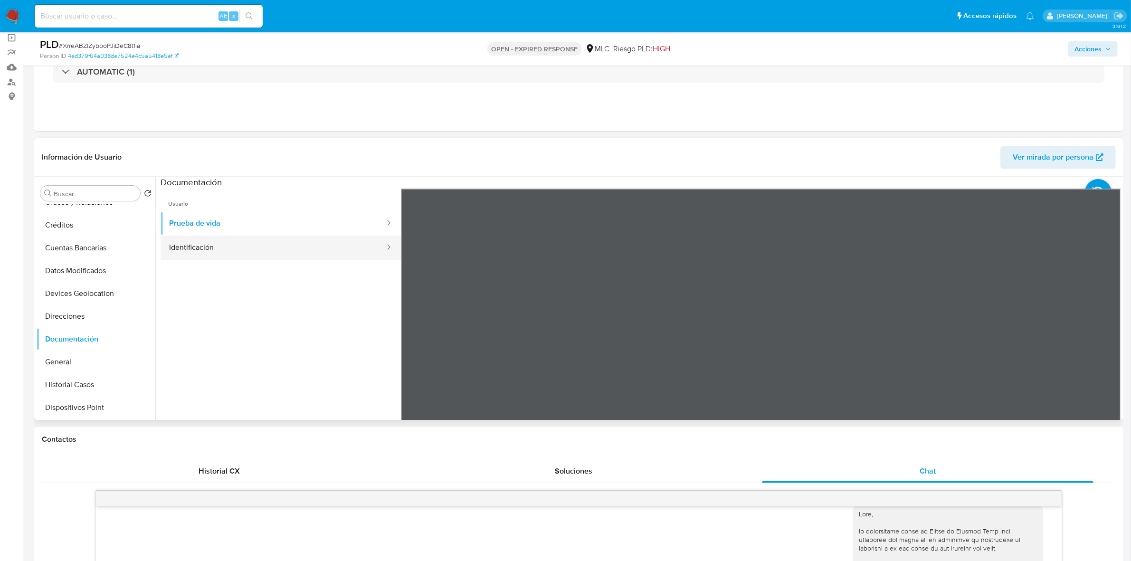
click at [207, 242] on button "Identificación" at bounding box center [273, 248] width 225 height 24
click at [1110, 334] on icon at bounding box center [1109, 343] width 19 height 19
click at [413, 350] on icon at bounding box center [412, 343] width 19 height 19
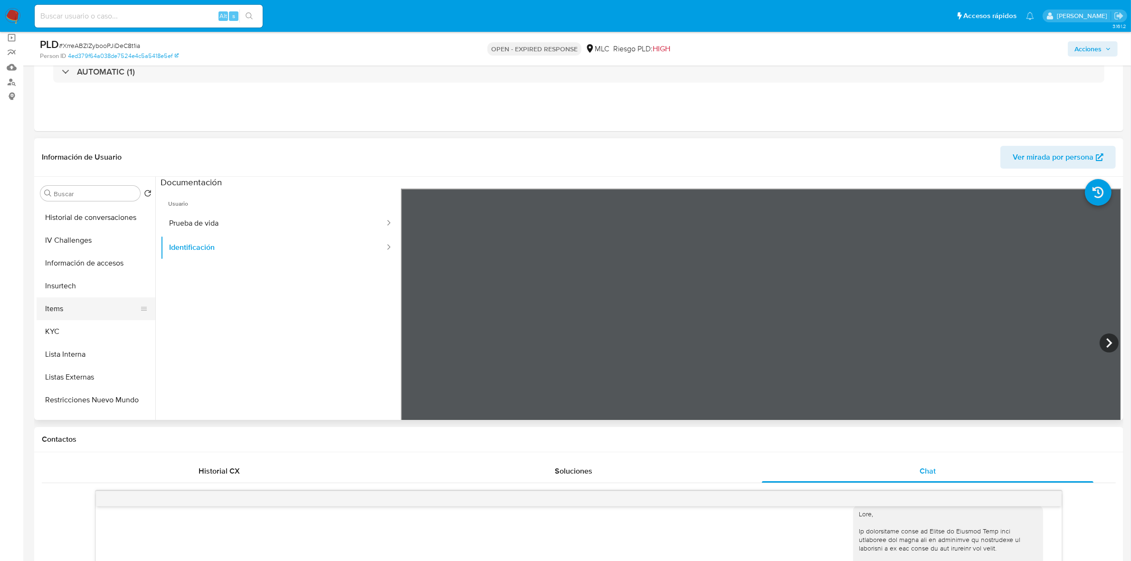
scroll to position [297, 0]
click at [81, 325] on button "KYC" at bounding box center [92, 329] width 111 height 23
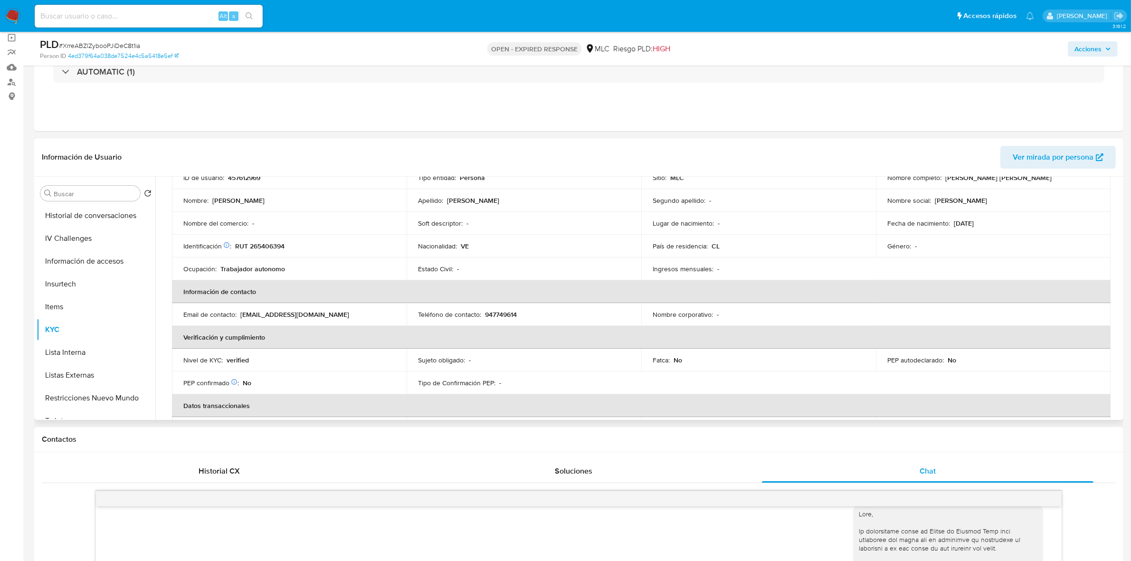
scroll to position [0, 0]
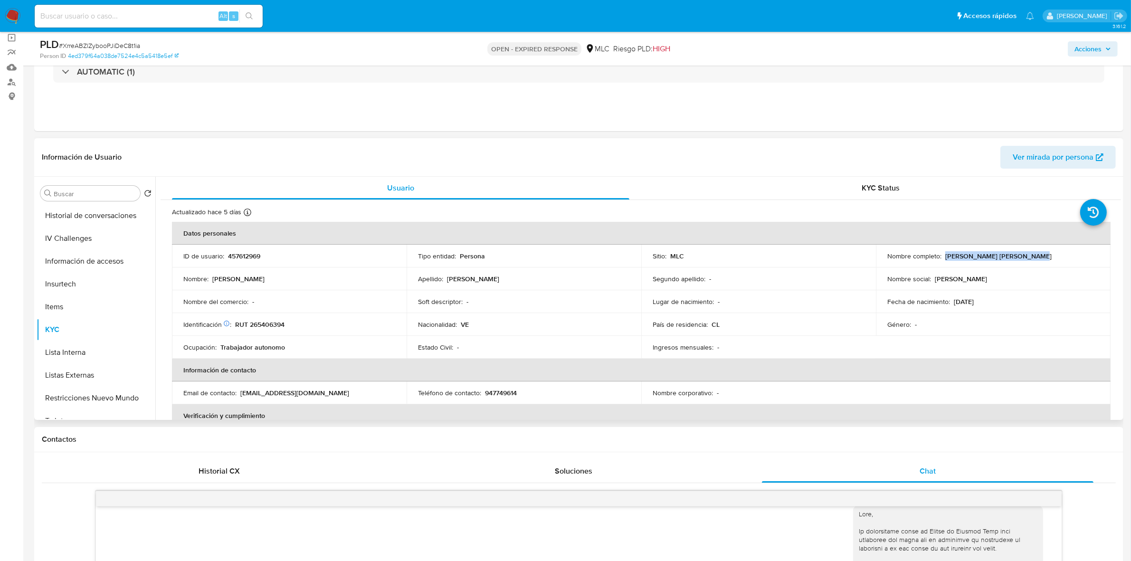
drag, startPoint x: 1008, startPoint y: 259, endPoint x: 944, endPoint y: 254, distance: 64.3
click at [943, 255] on div "Nombre completo : Jose Ignacio Cordero Arias" at bounding box center [994, 256] width 212 height 9
copy p "Jose Ignacio Cordero Arias"
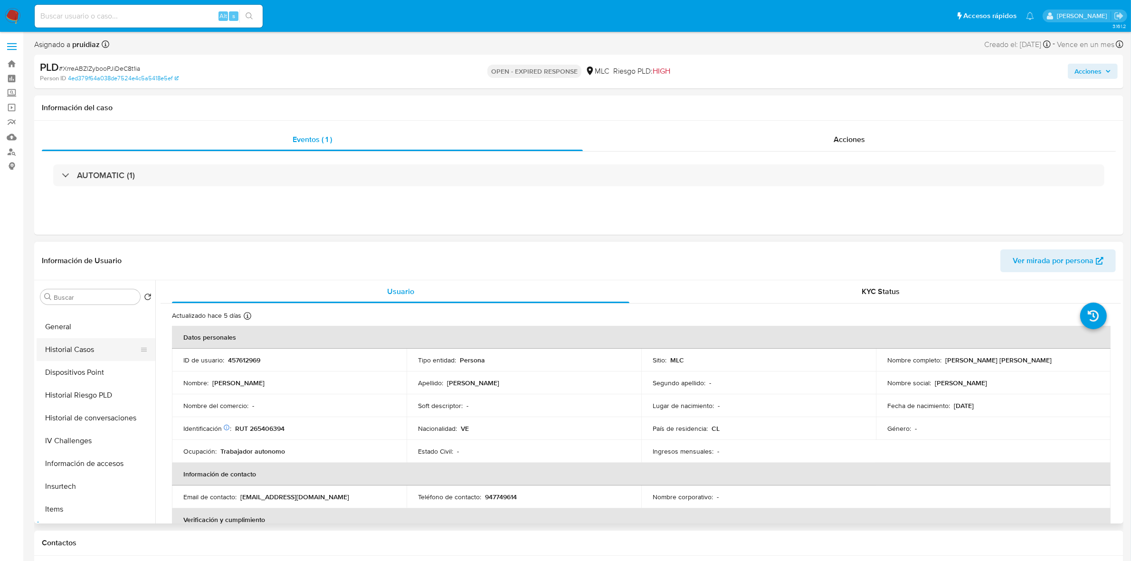
scroll to position [178, 0]
click at [81, 321] on button "Documentación" at bounding box center [92, 324] width 111 height 23
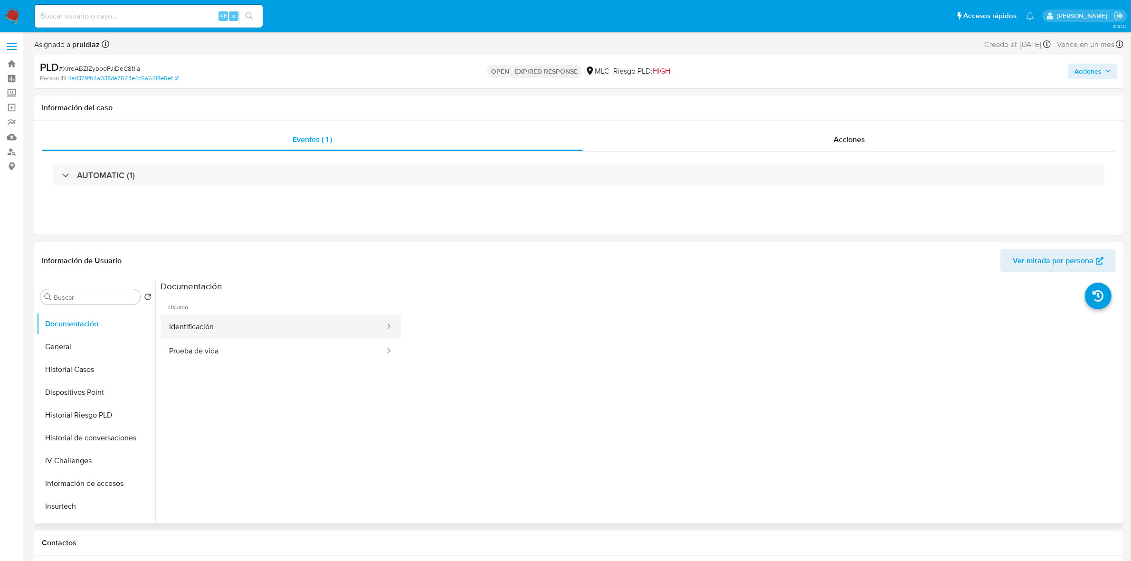
click at [276, 317] on button "Identificación" at bounding box center [273, 327] width 225 height 24
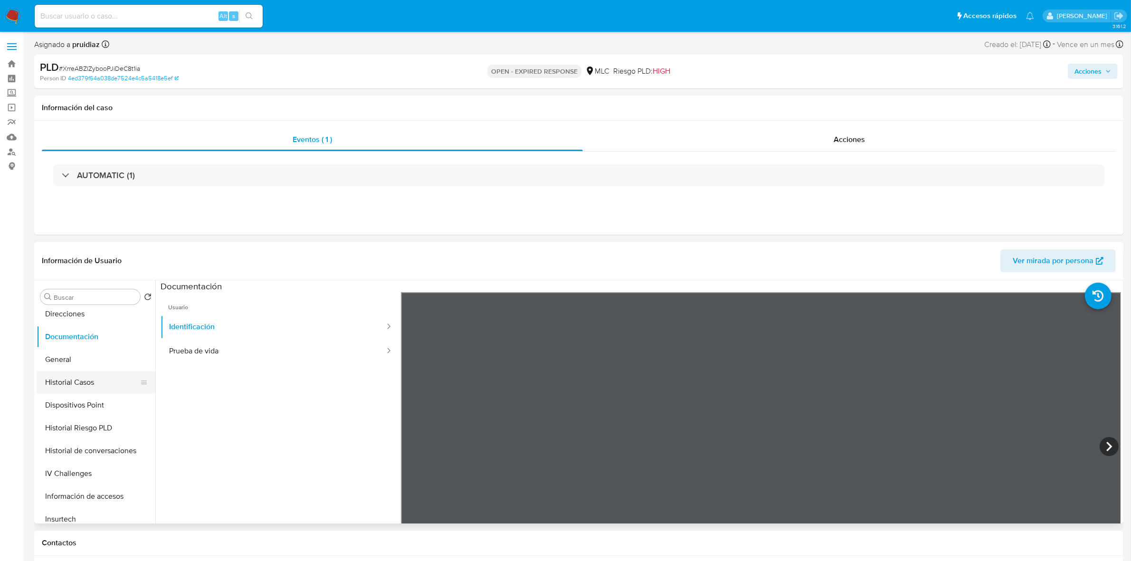
scroll to position [150, 0]
click at [79, 402] on button "Historial Casos" at bounding box center [92, 398] width 111 height 23
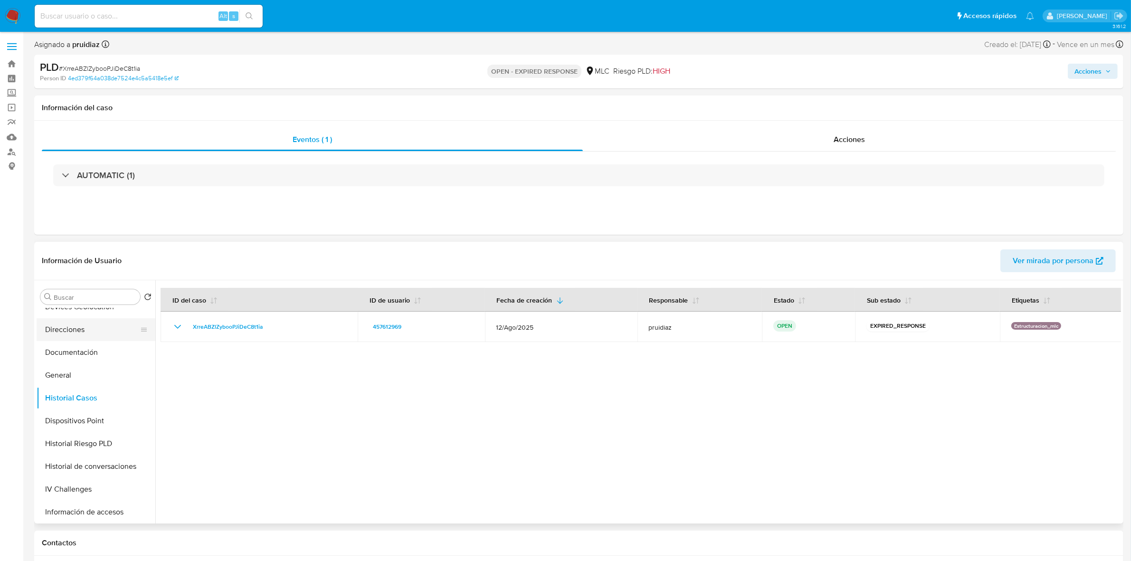
click at [94, 333] on button "Direcciones" at bounding box center [92, 329] width 111 height 23
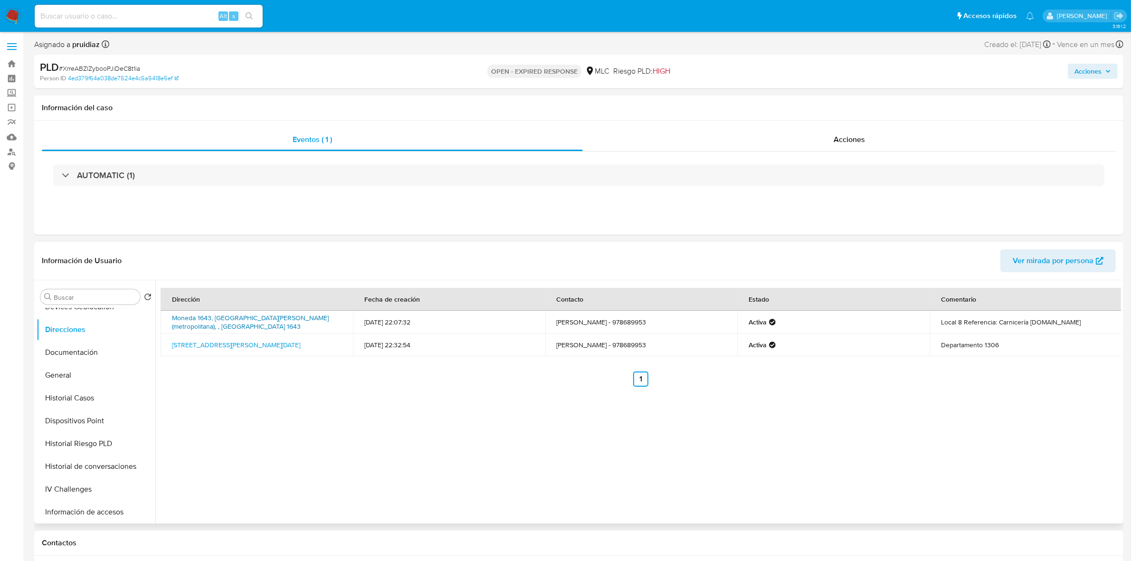
click at [232, 325] on link "Moneda 1643, Santiago, Rm (metropolitana), , Chile 1643" at bounding box center [250, 322] width 157 height 18
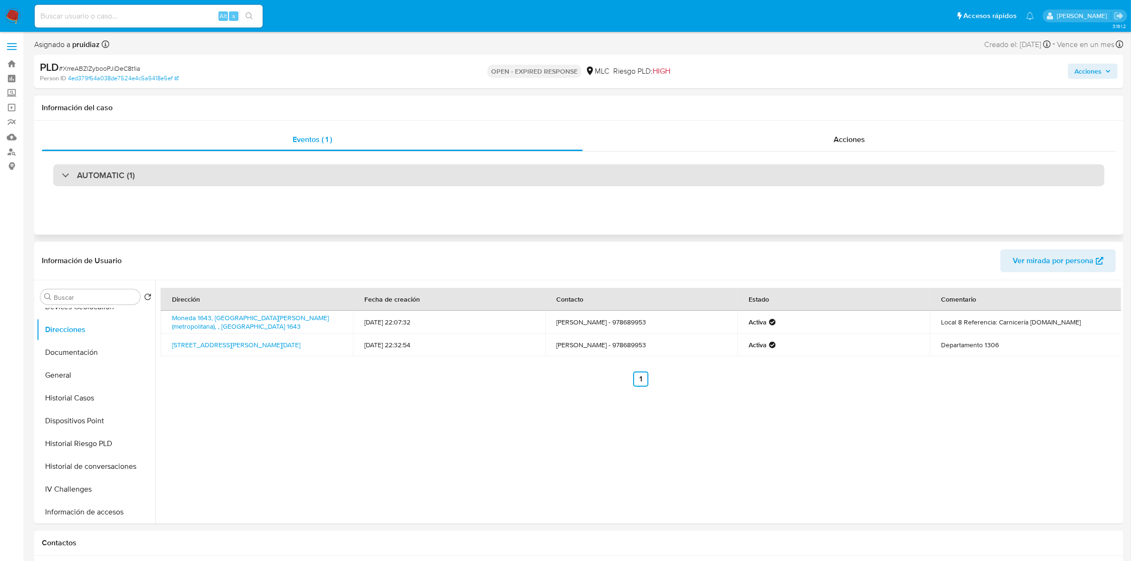
click at [112, 167] on div "AUTOMATIC (1)" at bounding box center [578, 175] width 1051 height 22
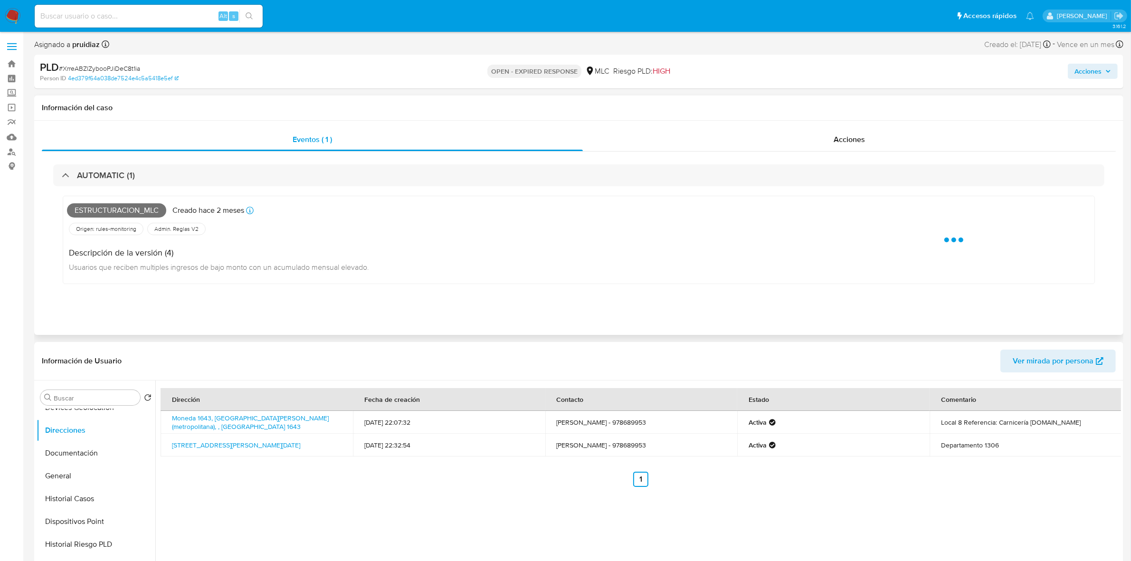
click at [113, 214] on span "Estructuracion_mlc" at bounding box center [116, 210] width 99 height 14
copy span "Estructuracion_mlc"
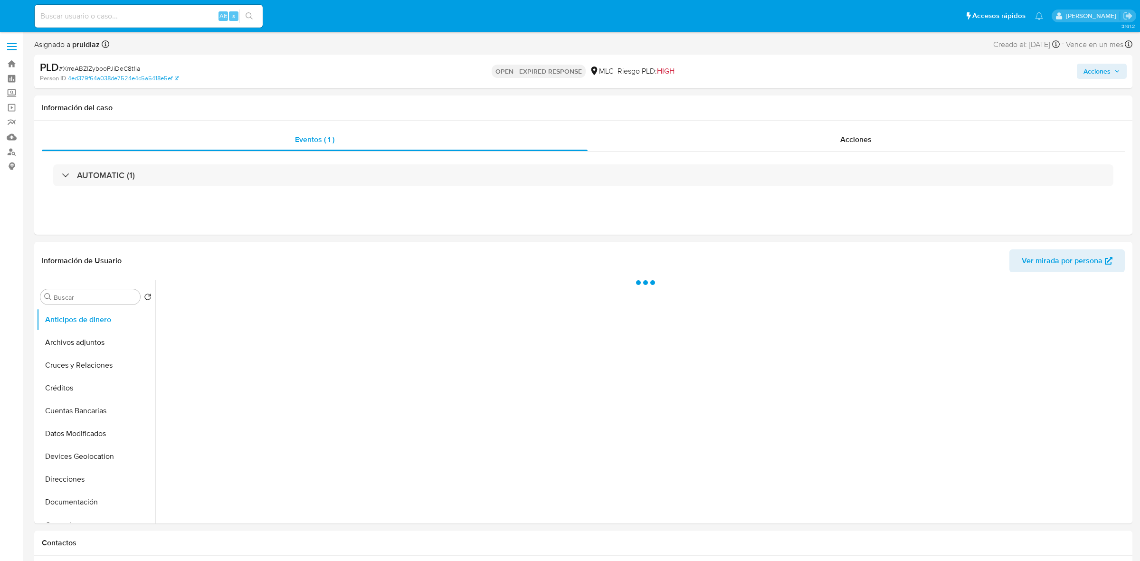
select select "10"
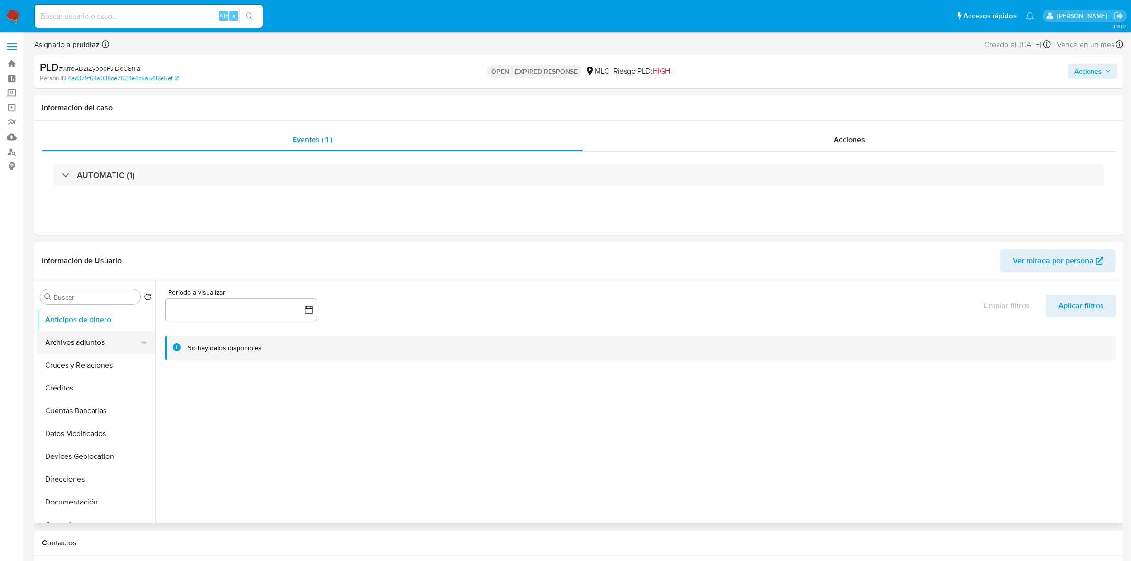
click at [72, 340] on button "Archivos adjuntos" at bounding box center [92, 342] width 111 height 23
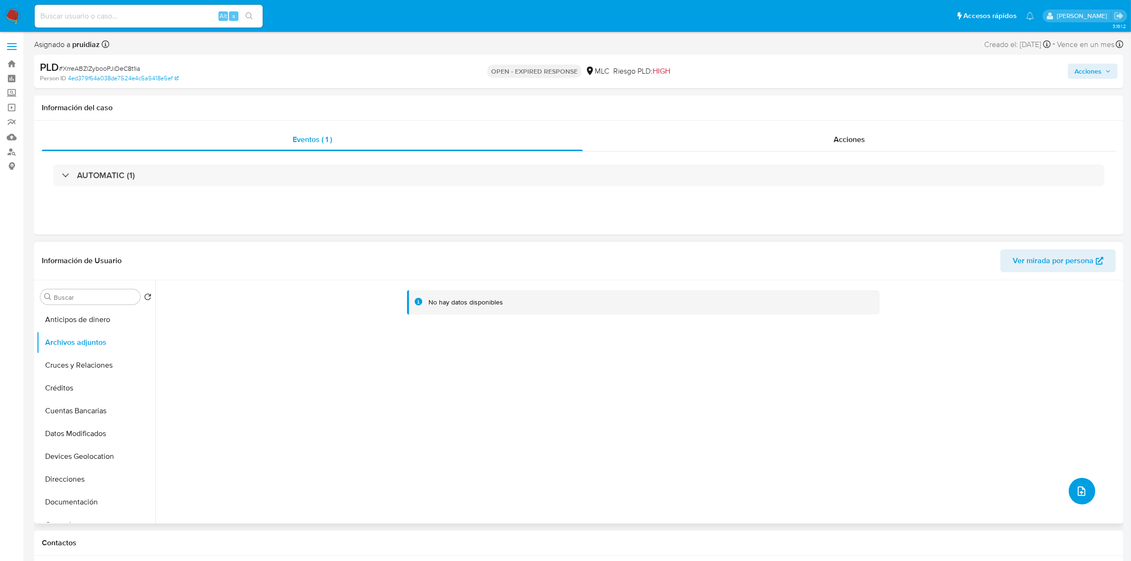
click at [1071, 495] on button "upload-file" at bounding box center [1082, 491] width 27 height 27
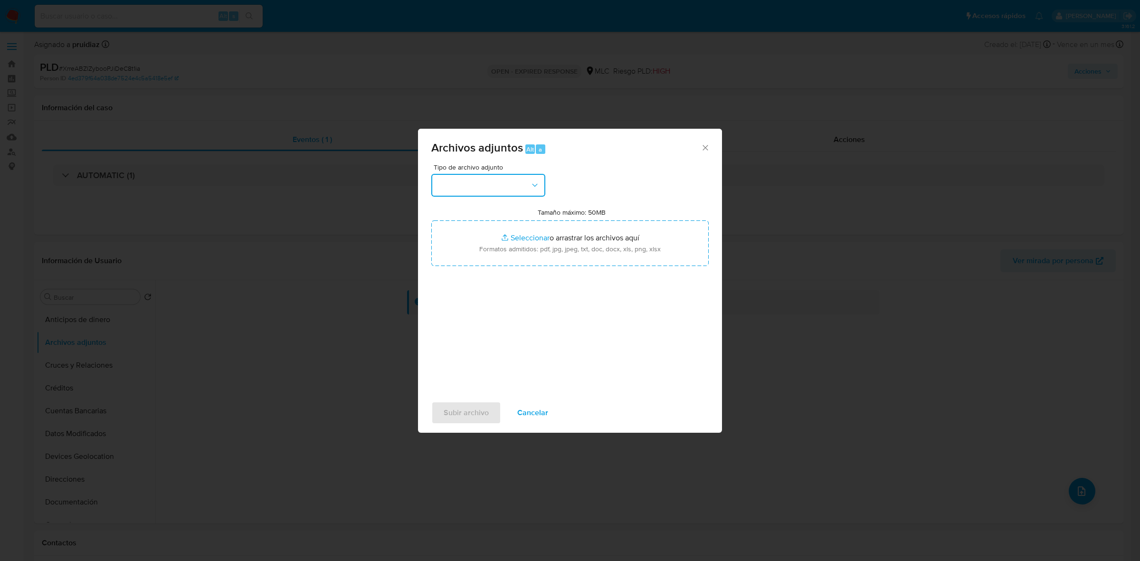
click at [512, 191] on button "button" at bounding box center [488, 185] width 114 height 23
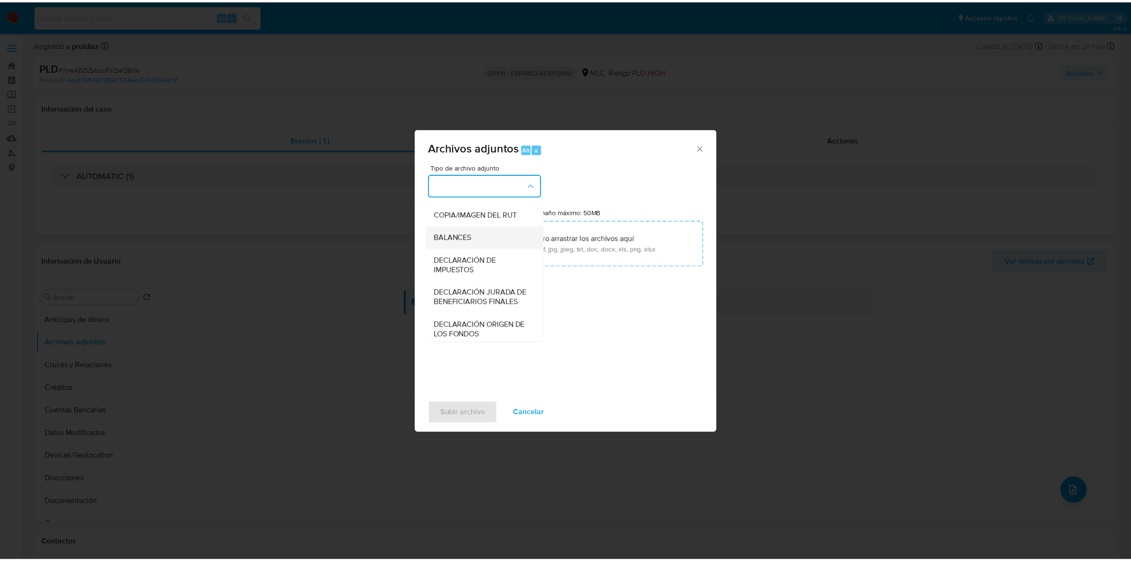
scroll to position [157, 0]
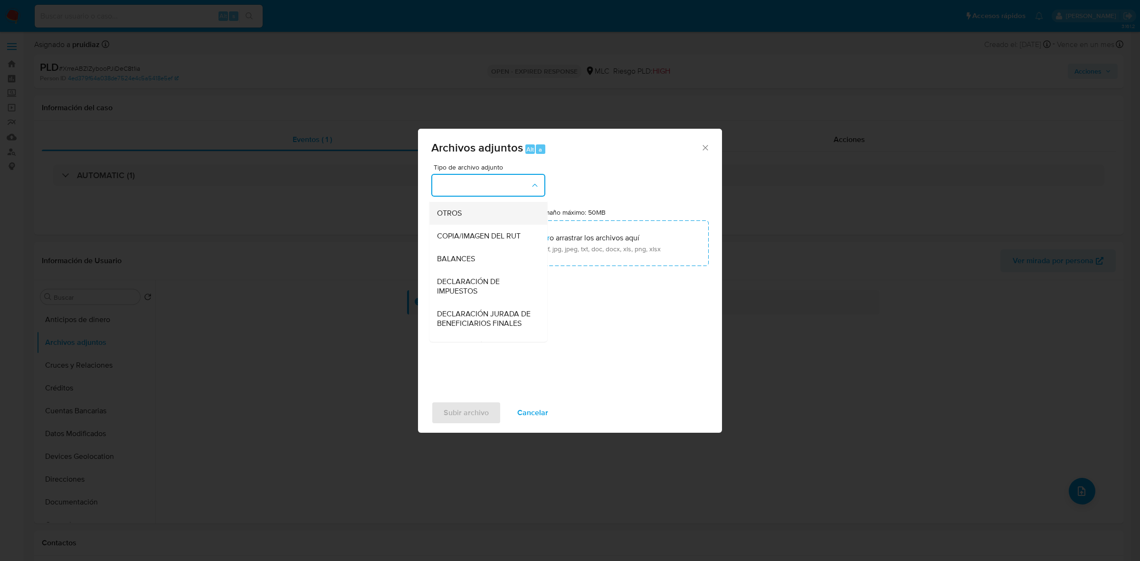
click at [439, 218] on span "OTROS" at bounding box center [449, 214] width 25 height 10
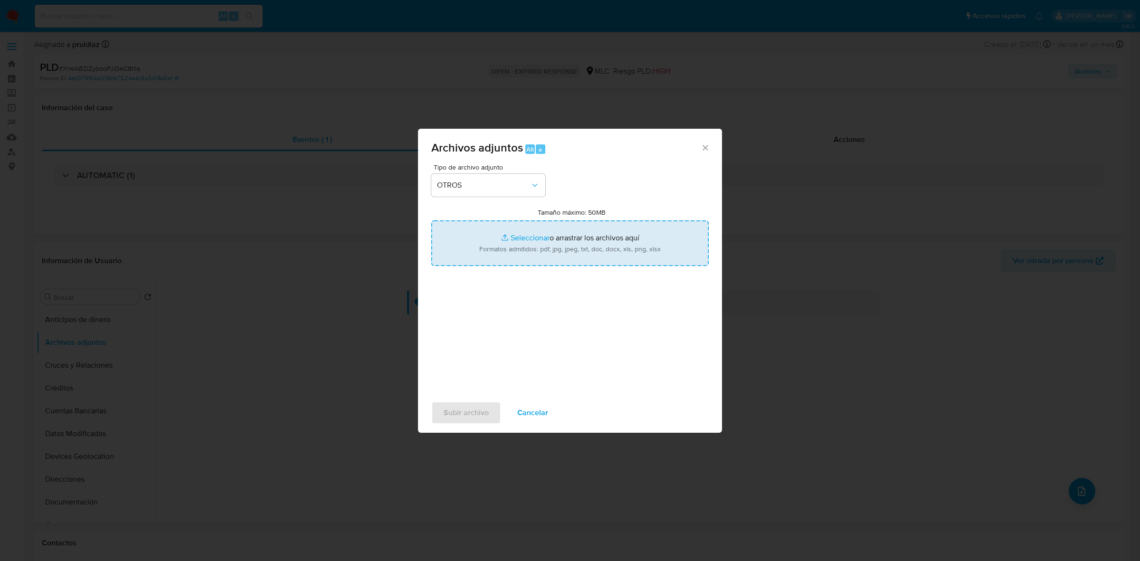
click at [558, 243] on input "Tamaño máximo: 50MB Seleccionar archivos" at bounding box center [569, 243] width 277 height 46
type input "C:\fakepath\457612969 - 07_10_2025.xlsx"
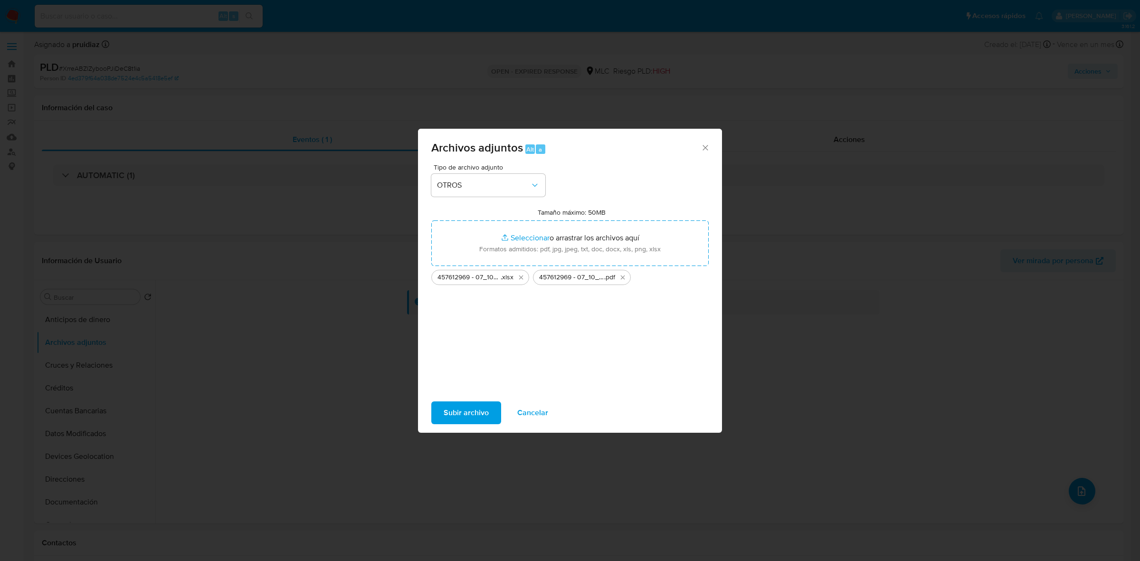
click at [472, 406] on span "Subir archivo" at bounding box center [466, 412] width 45 height 21
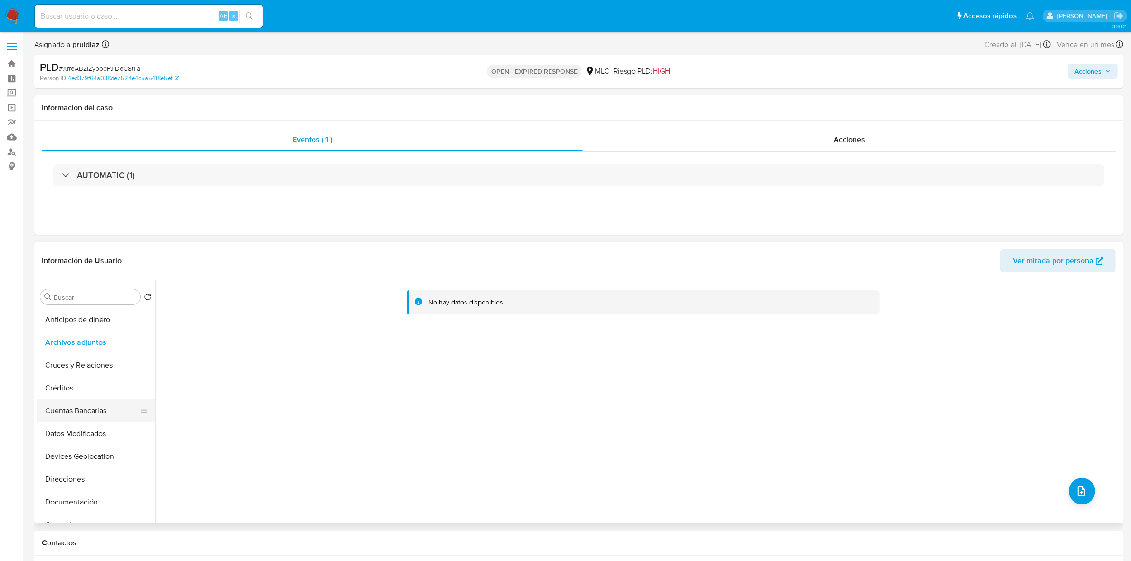
click at [77, 410] on button "Cuentas Bancarias" at bounding box center [92, 411] width 111 height 23
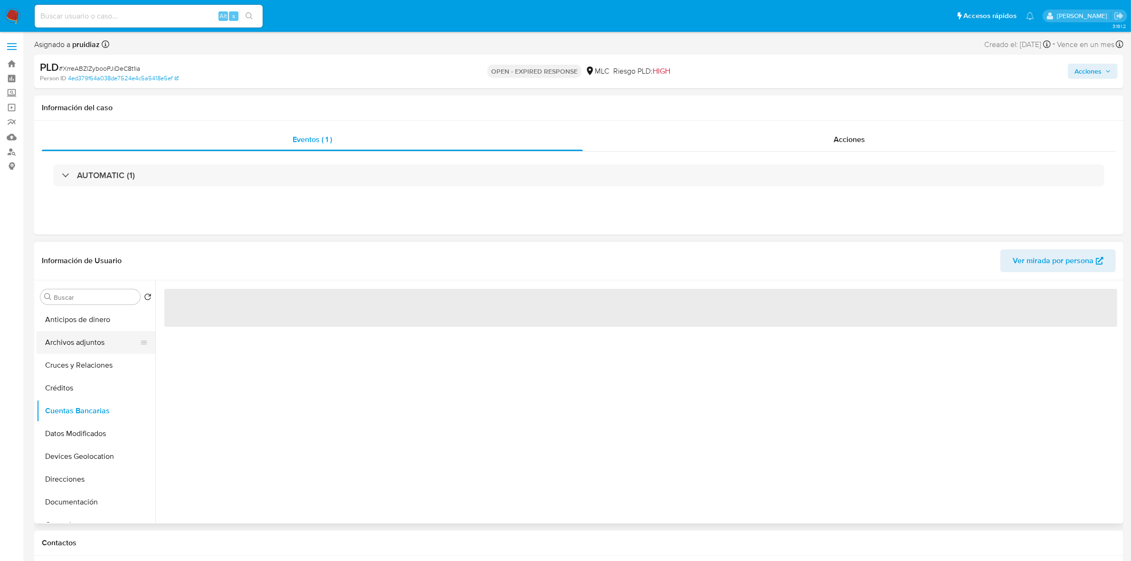
click at [94, 345] on button "Archivos adjuntos" at bounding box center [92, 342] width 111 height 23
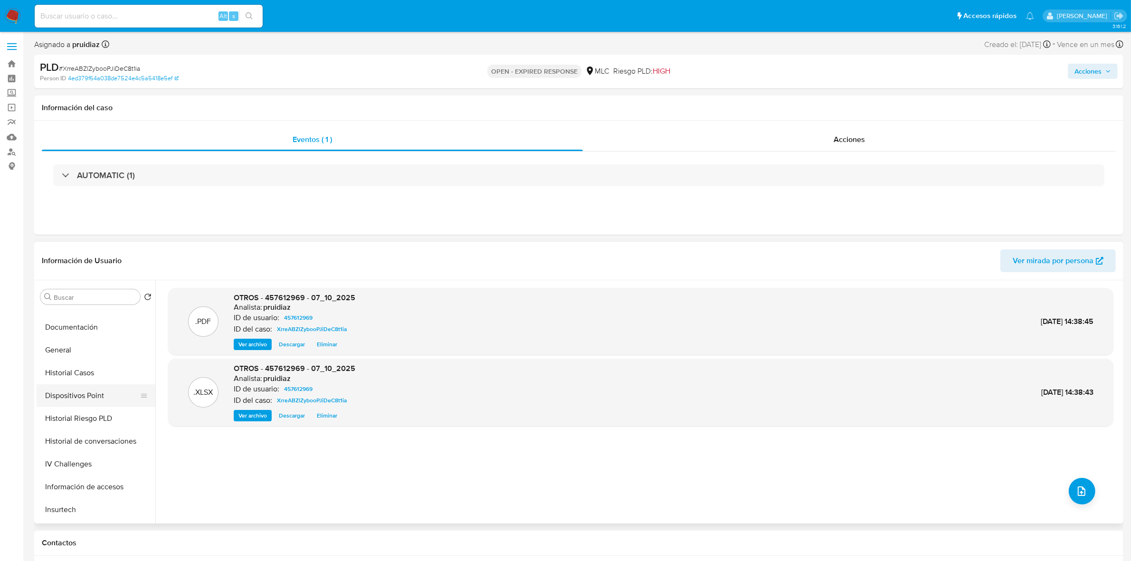
scroll to position [178, 0]
click at [58, 349] on button "General" at bounding box center [92, 346] width 111 height 23
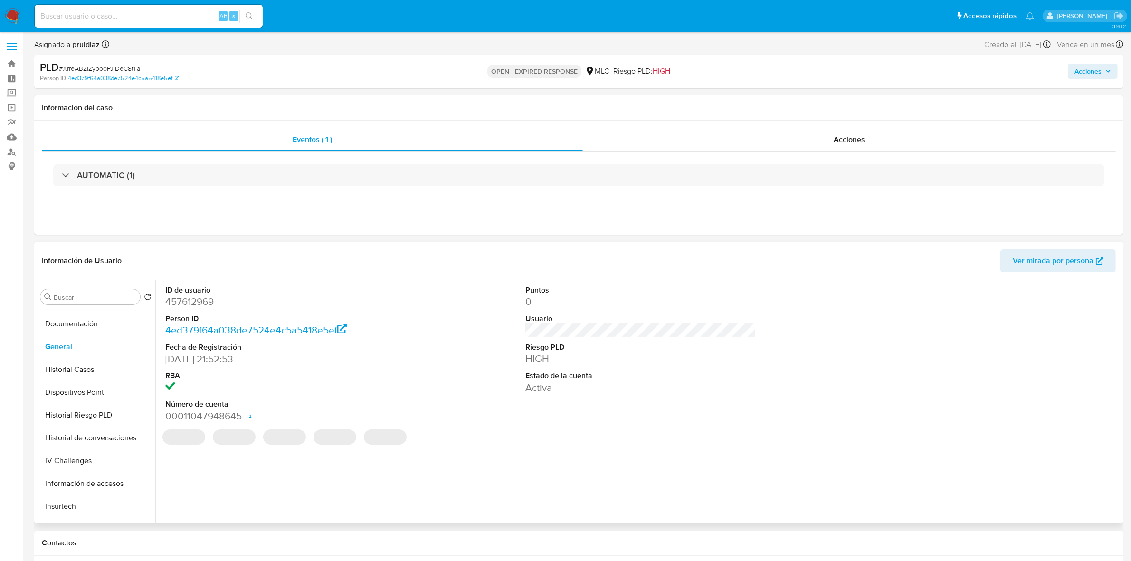
click at [201, 305] on dd "457612969" at bounding box center [280, 301] width 231 height 13
copy dd "457612969"
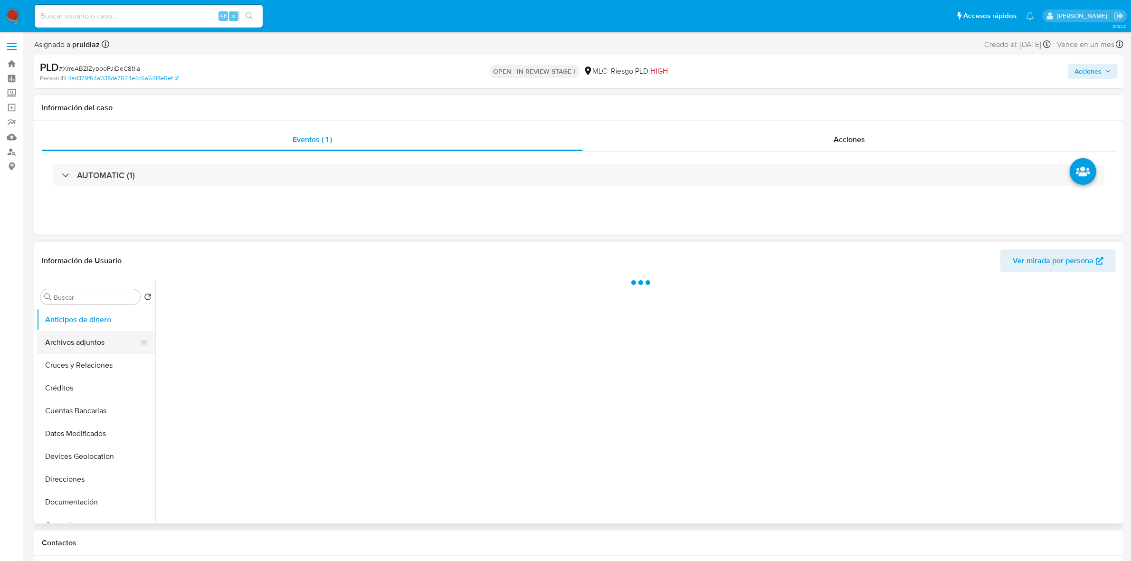
click at [67, 346] on button "Archivos adjuntos" at bounding box center [92, 342] width 111 height 23
select select "10"
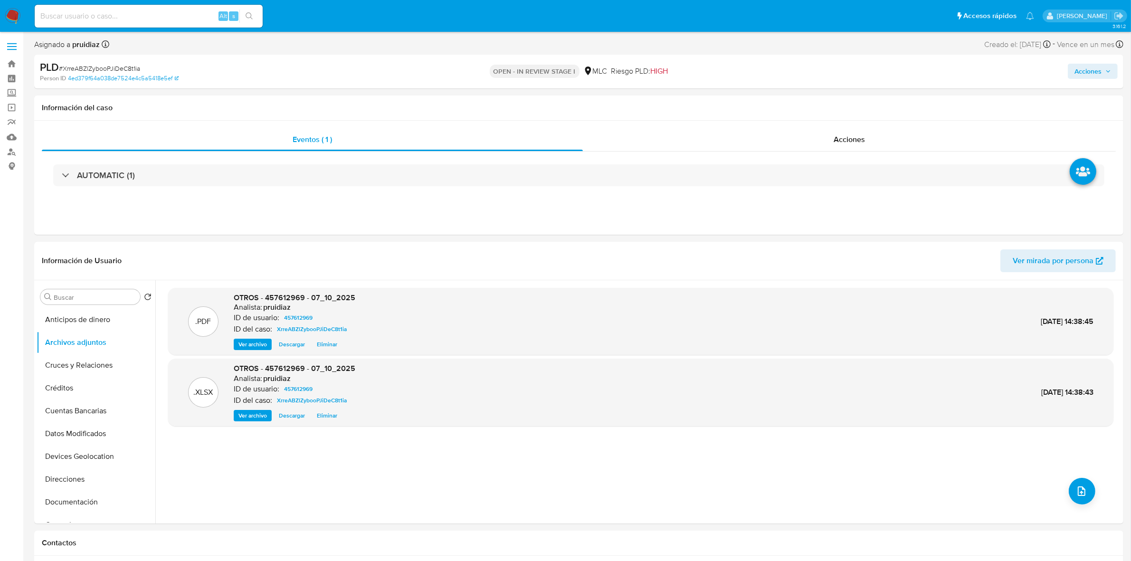
click at [1105, 73] on span "Acciones" at bounding box center [1093, 71] width 37 height 13
drag, startPoint x: 841, startPoint y: 105, endPoint x: 836, endPoint y: 119, distance: 14.7
click at [840, 105] on span "Resolución del caso" at bounding box center [823, 101] width 68 height 11
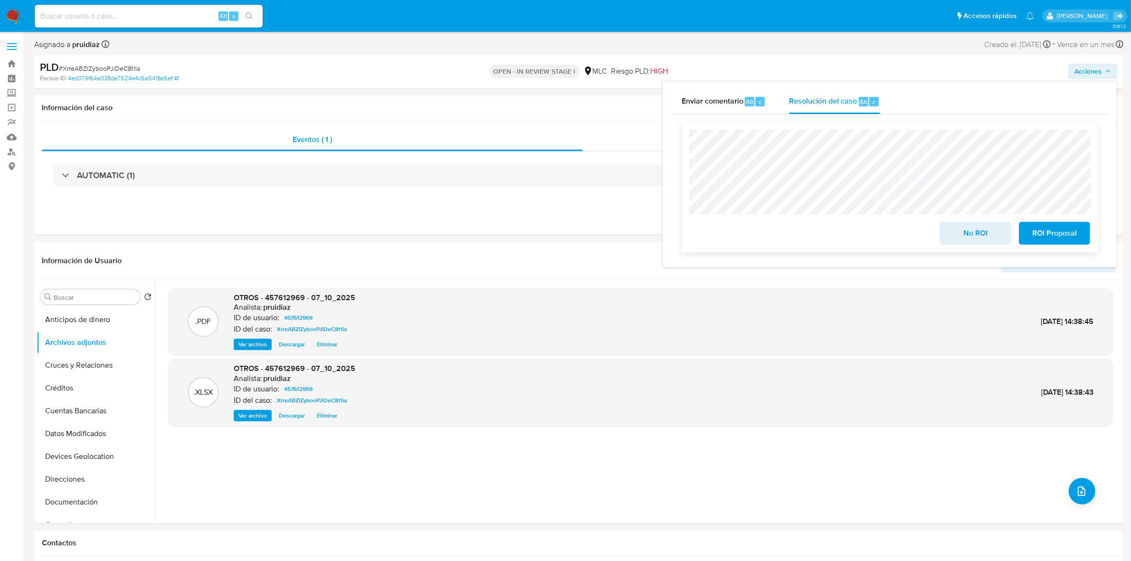
click at [980, 234] on span "No ROI" at bounding box center [975, 233] width 47 height 21
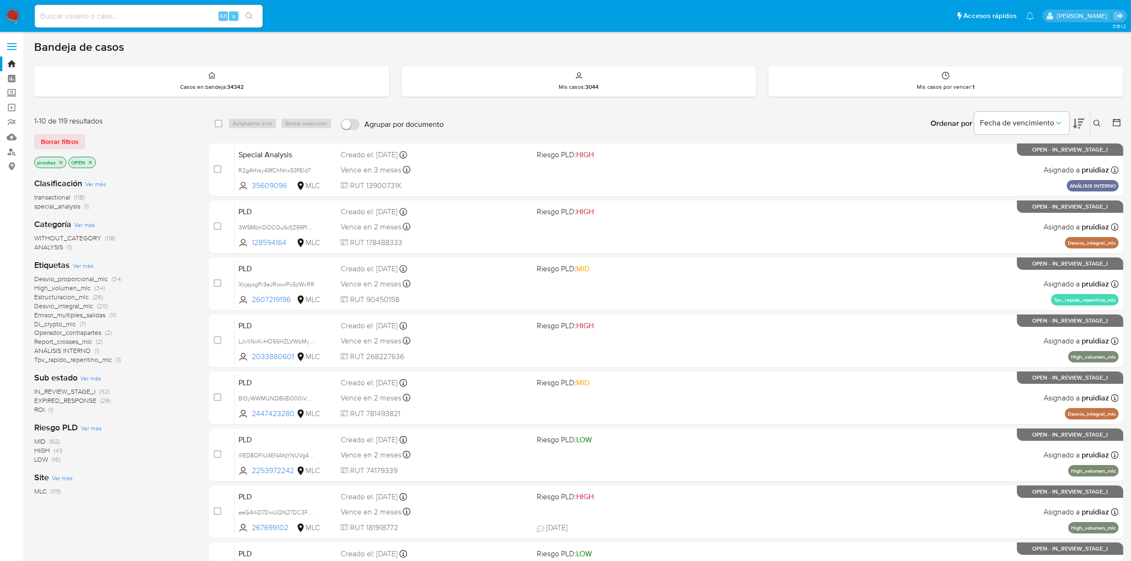
click at [1079, 123] on icon at bounding box center [1078, 123] width 11 height 11
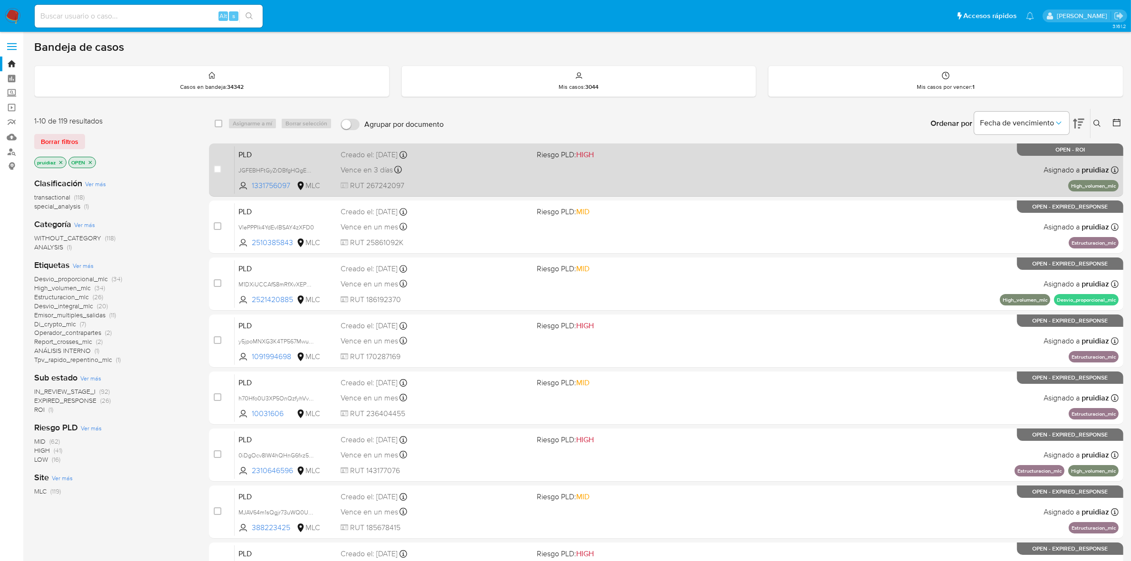
click at [645, 189] on div "PLD JGFEBHFtGyZrDBfgHQgEMdUS 1331756097 MLC Riesgo PLD: HIGH Creado el: 12/07/2…" at bounding box center [677, 170] width 884 height 48
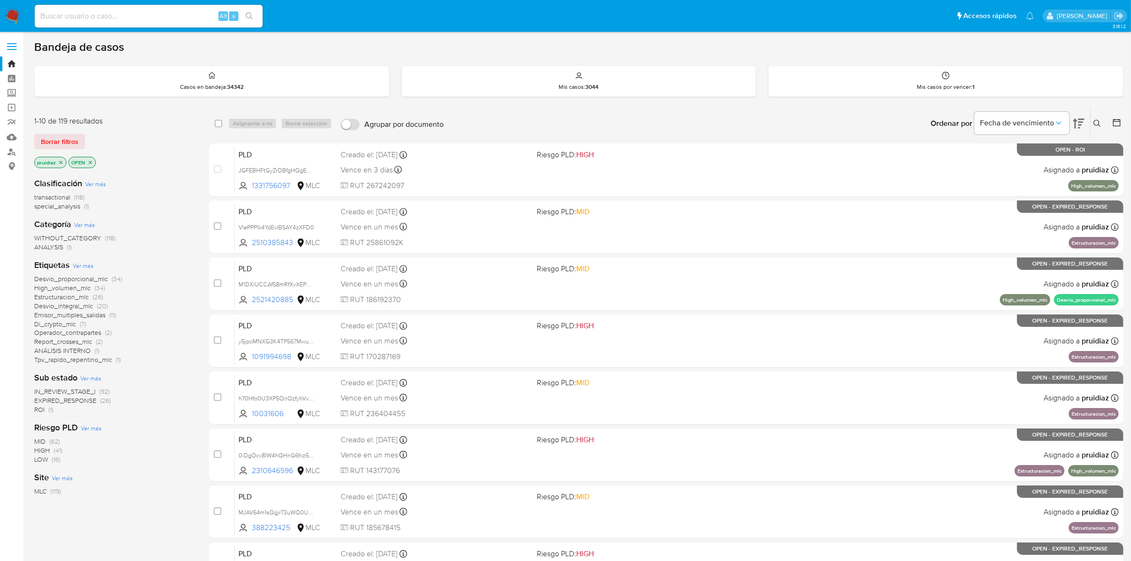
click at [14, 13] on img at bounding box center [13, 16] width 16 height 16
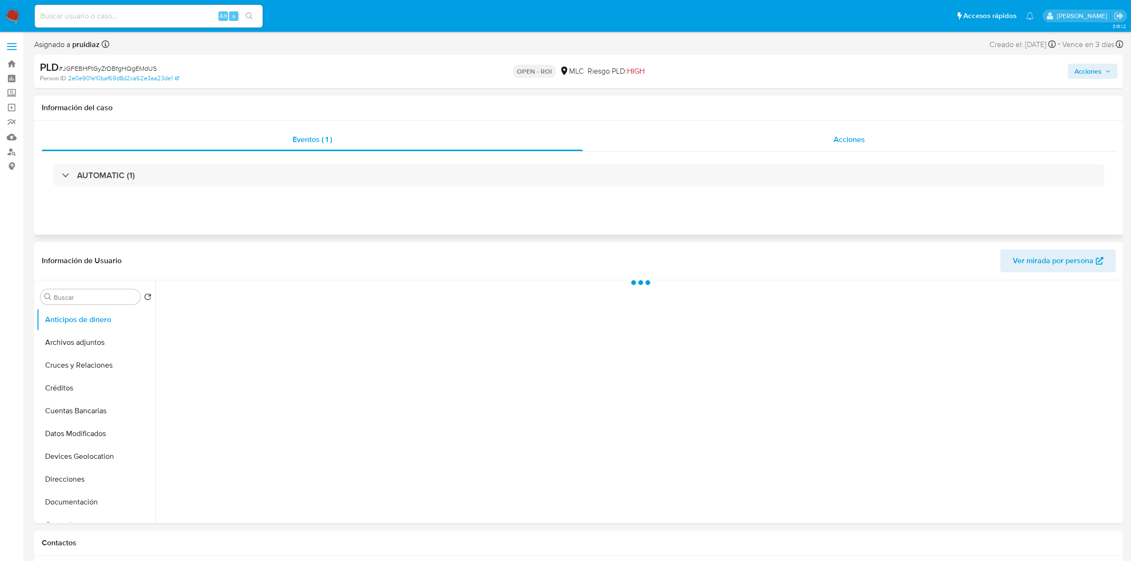
click at [847, 135] on span "Acciones" at bounding box center [849, 139] width 31 height 11
select select "10"
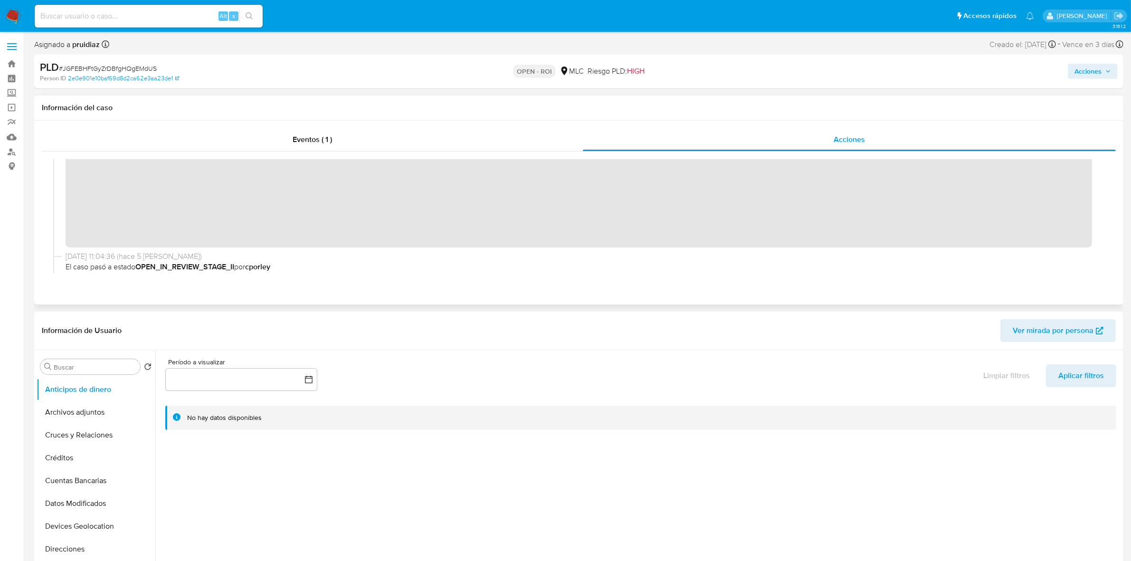
scroll to position [59, 0]
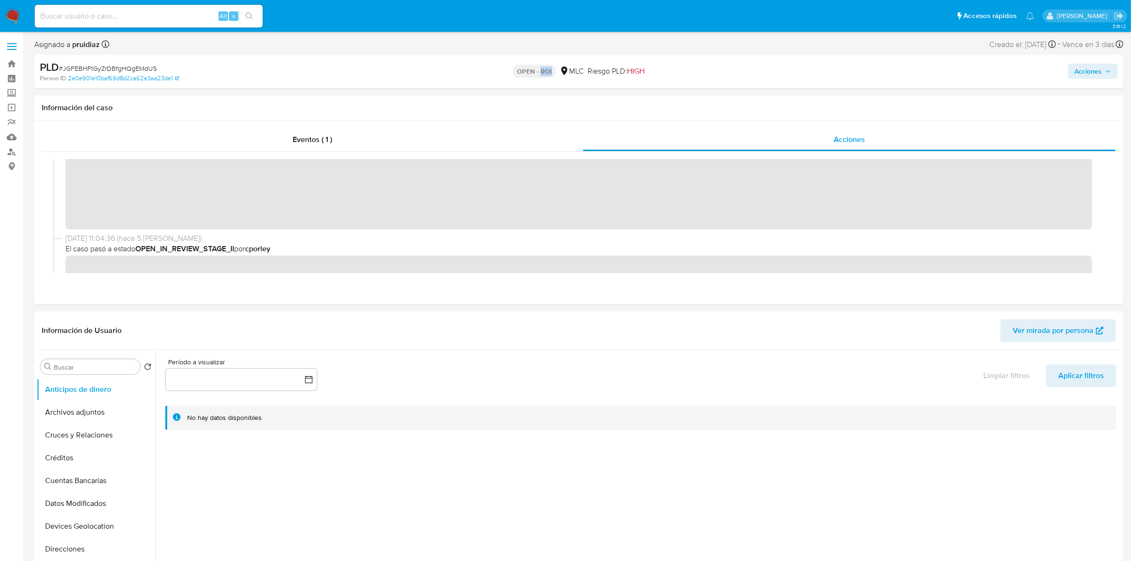
click at [1104, 70] on span "Acciones" at bounding box center [1093, 71] width 37 height 13
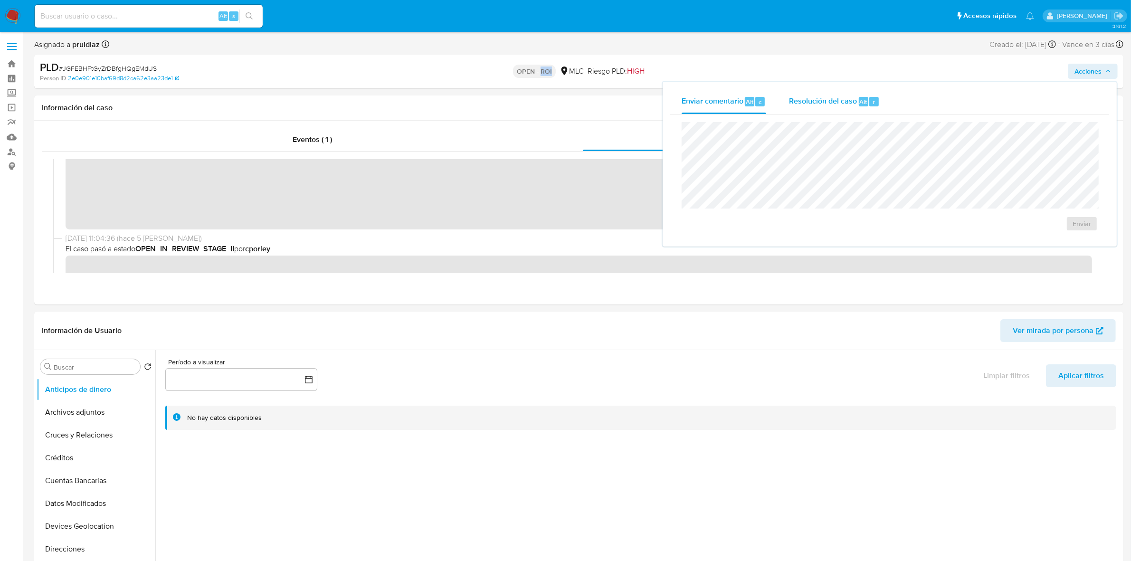
drag, startPoint x: 860, startPoint y: 107, endPoint x: 851, endPoint y: 114, distance: 11.2
click at [859, 107] on div "Resolución del caso Alt r" at bounding box center [834, 101] width 91 height 25
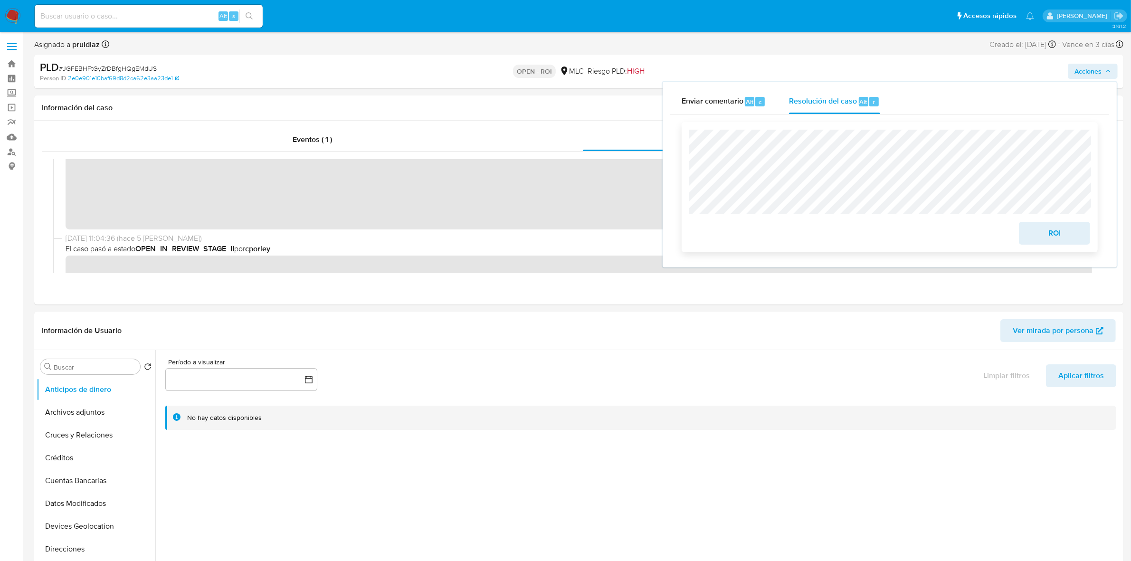
click at [1081, 231] on button "ROI" at bounding box center [1054, 233] width 71 height 23
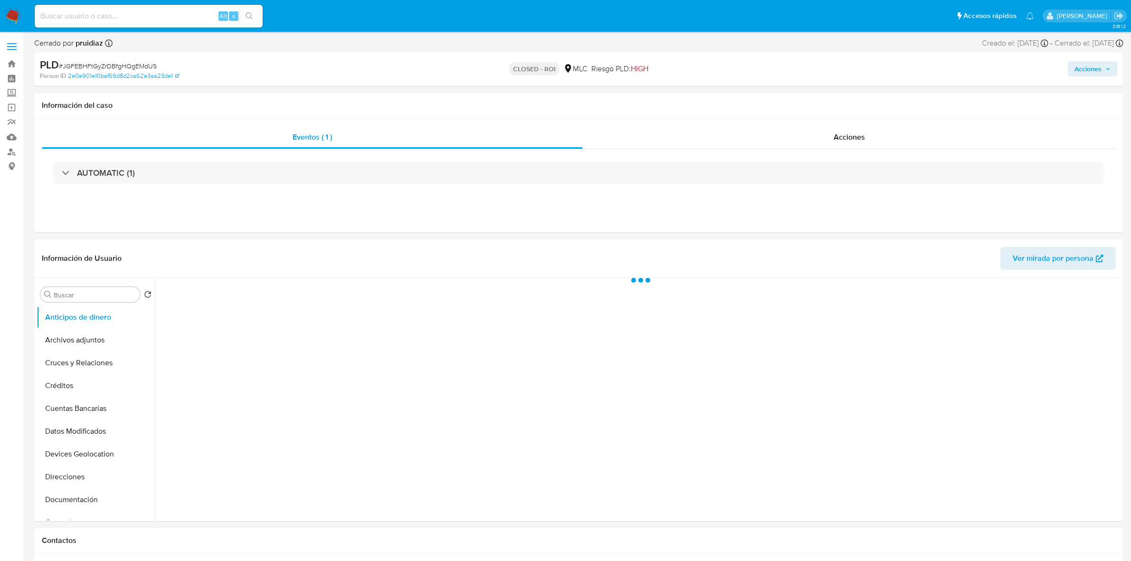
select select "10"
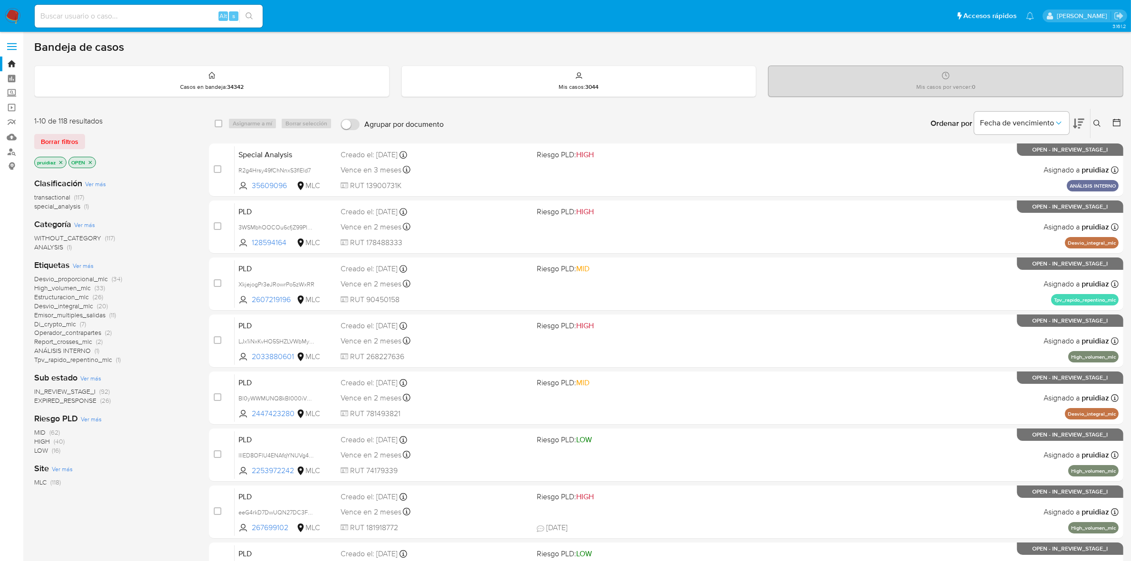
click at [1079, 126] on icon at bounding box center [1078, 123] width 11 height 11
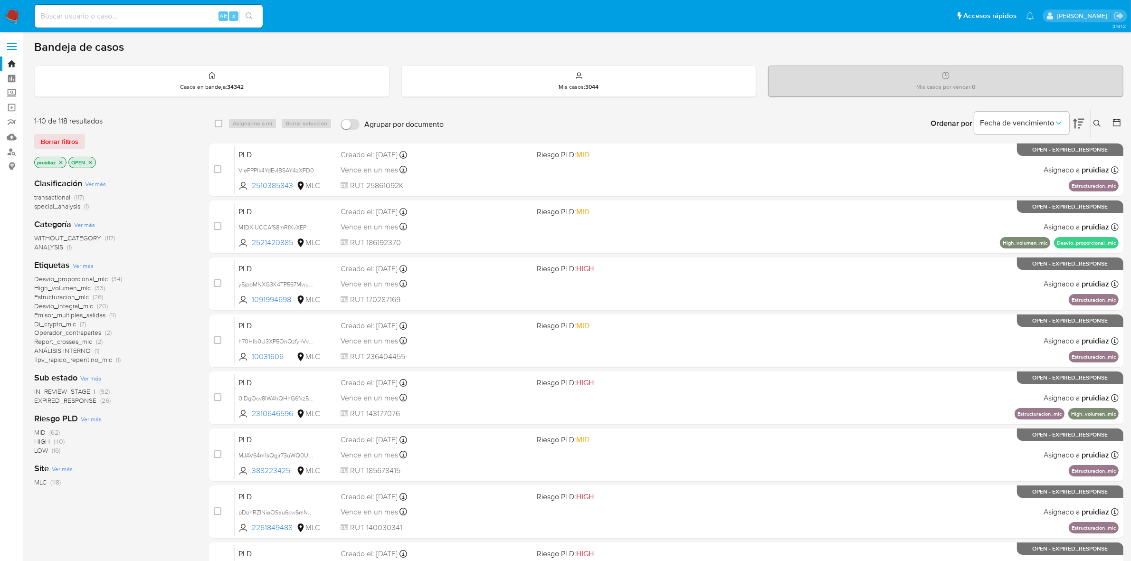
click at [1105, 120] on button at bounding box center [1099, 123] width 16 height 11
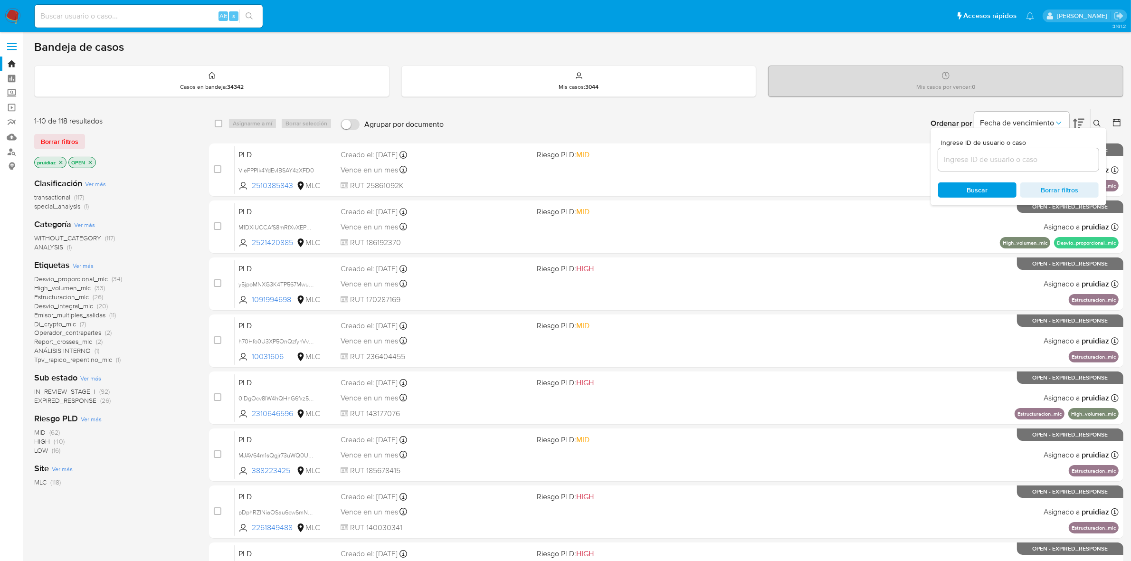
click at [1020, 154] on input at bounding box center [1018, 159] width 161 height 12
type input "2510385843"
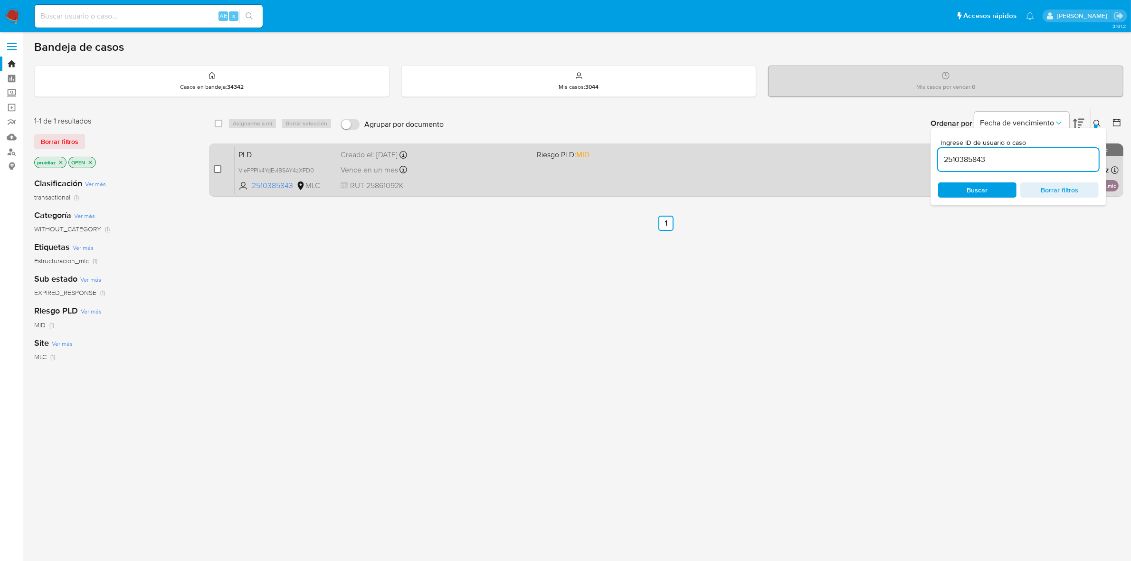
click at [219, 167] on input "checkbox" at bounding box center [218, 169] width 8 height 8
checkbox input "true"
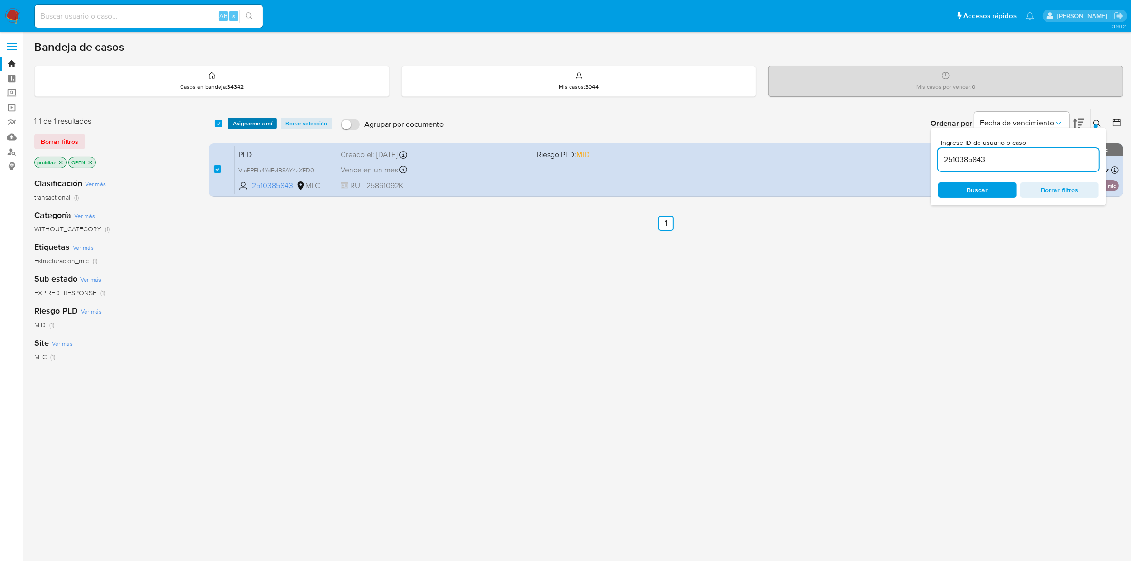
click at [241, 124] on span "Asignarme a mí" at bounding box center [252, 124] width 39 height 10
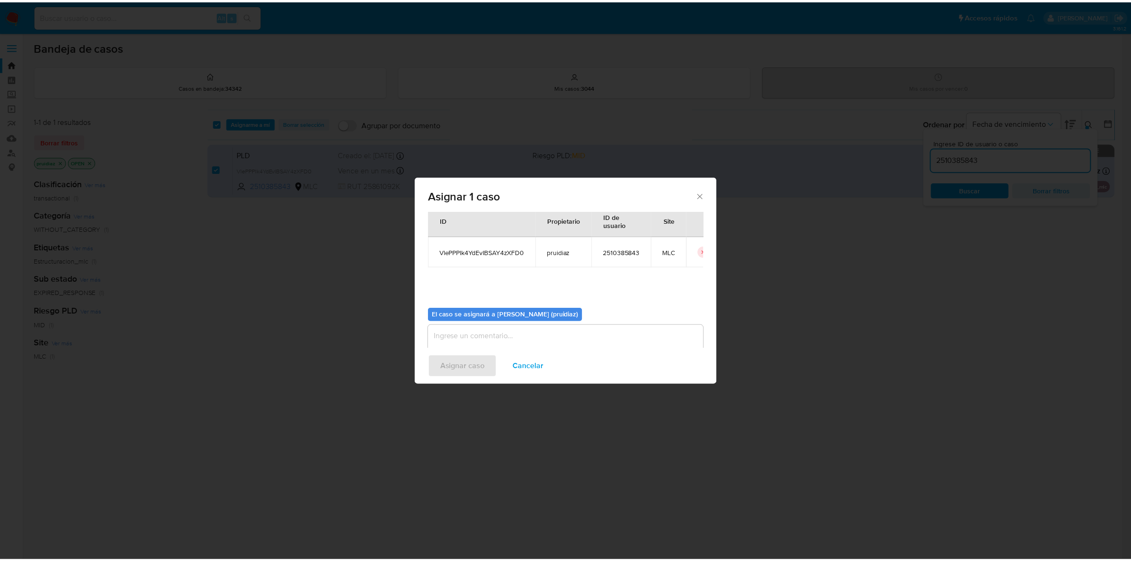
scroll to position [48, 0]
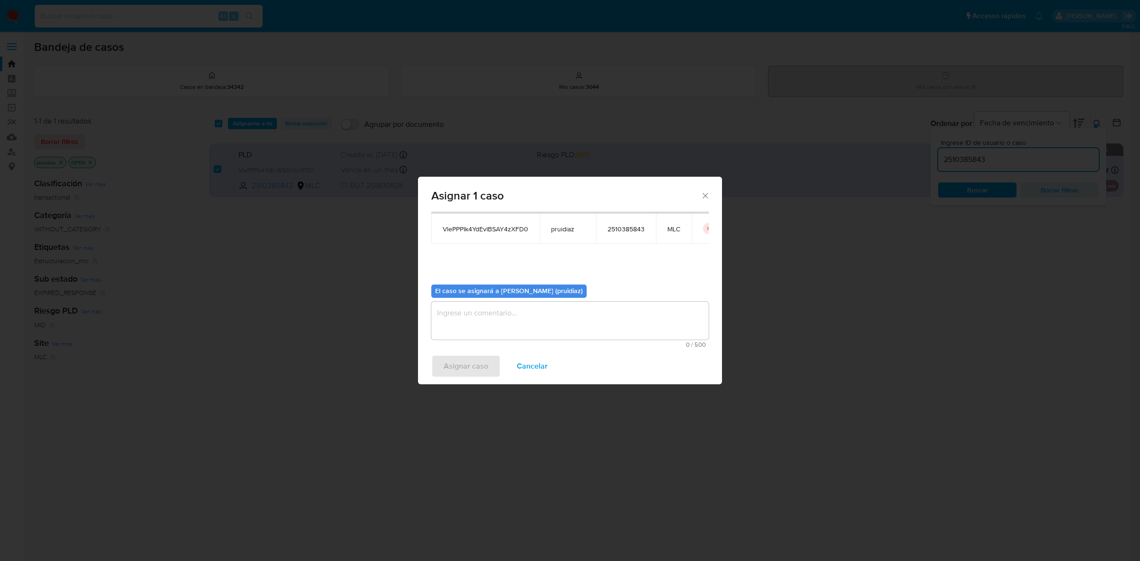
click at [559, 328] on textarea "assign-modal" at bounding box center [569, 321] width 277 height 38
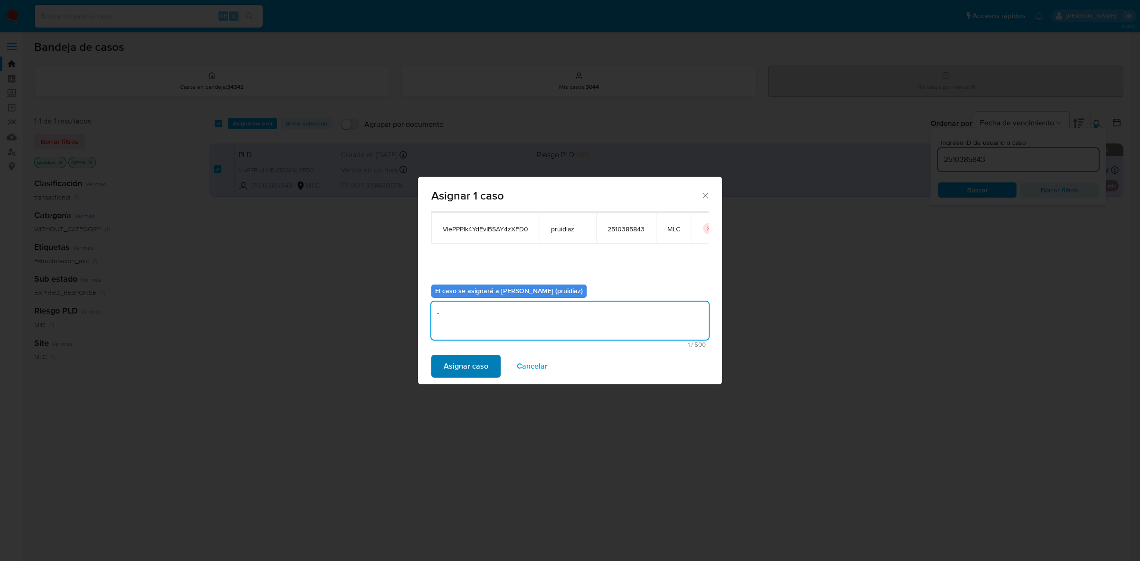
type textarea "-"
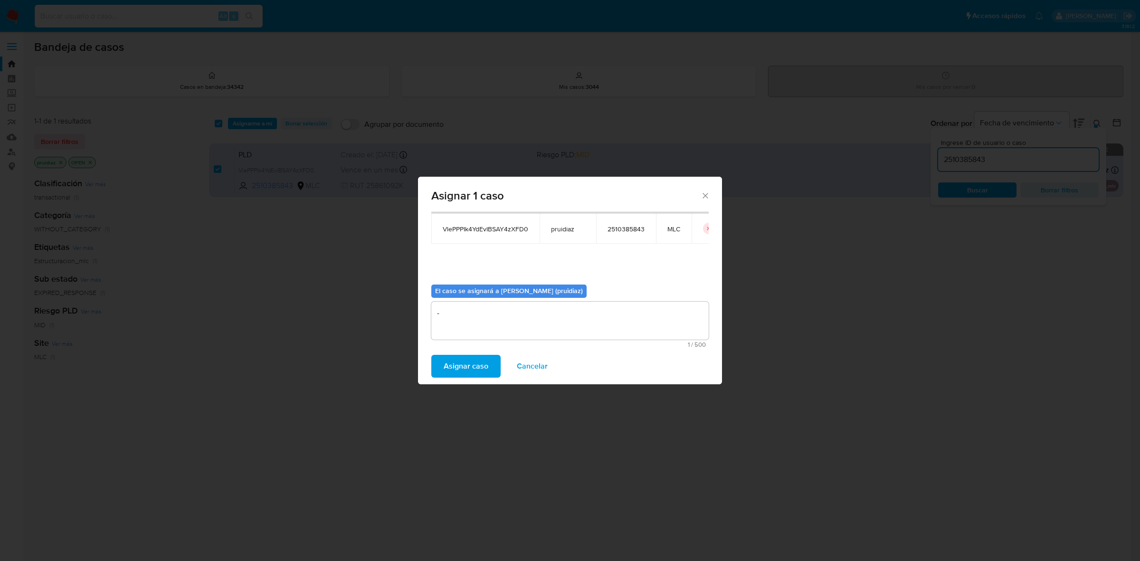
click at [464, 373] on span "Asignar caso" at bounding box center [466, 366] width 45 height 21
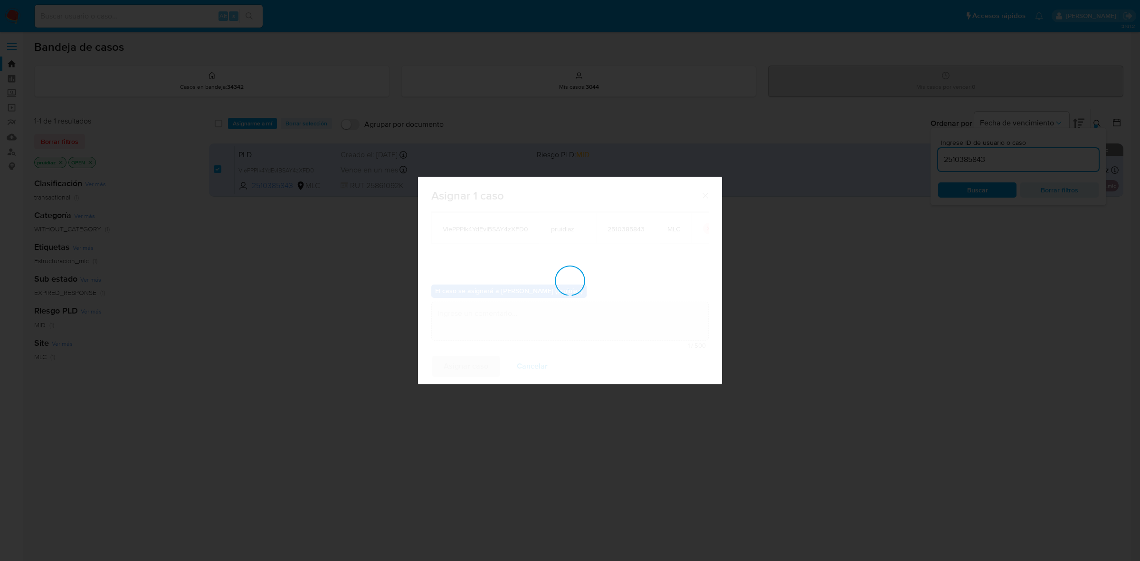
checkbox input "false"
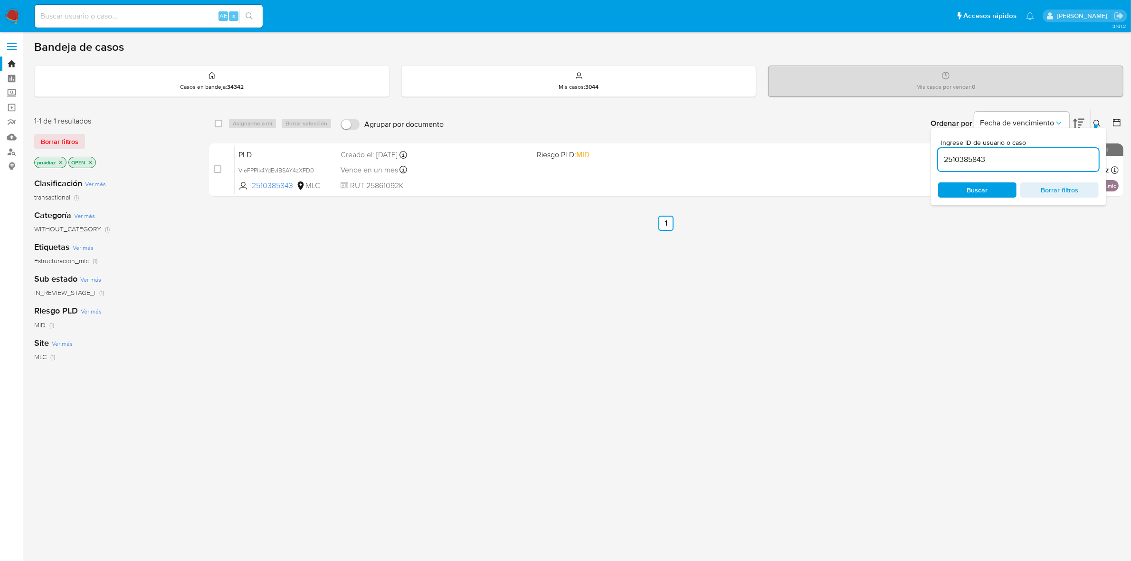
click at [18, 19] on img at bounding box center [13, 16] width 16 height 16
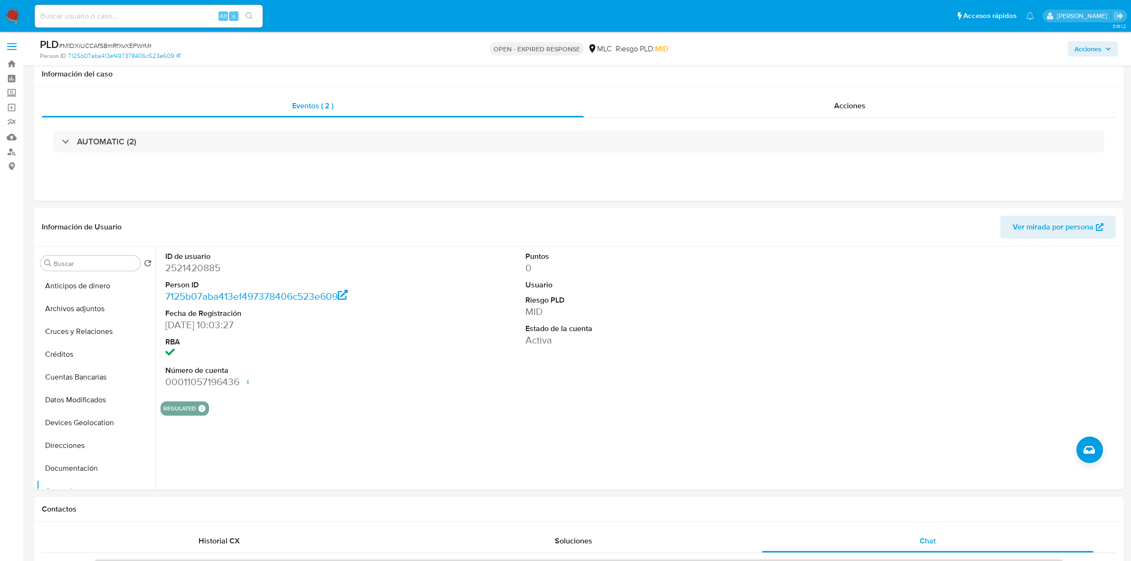
select select "10"
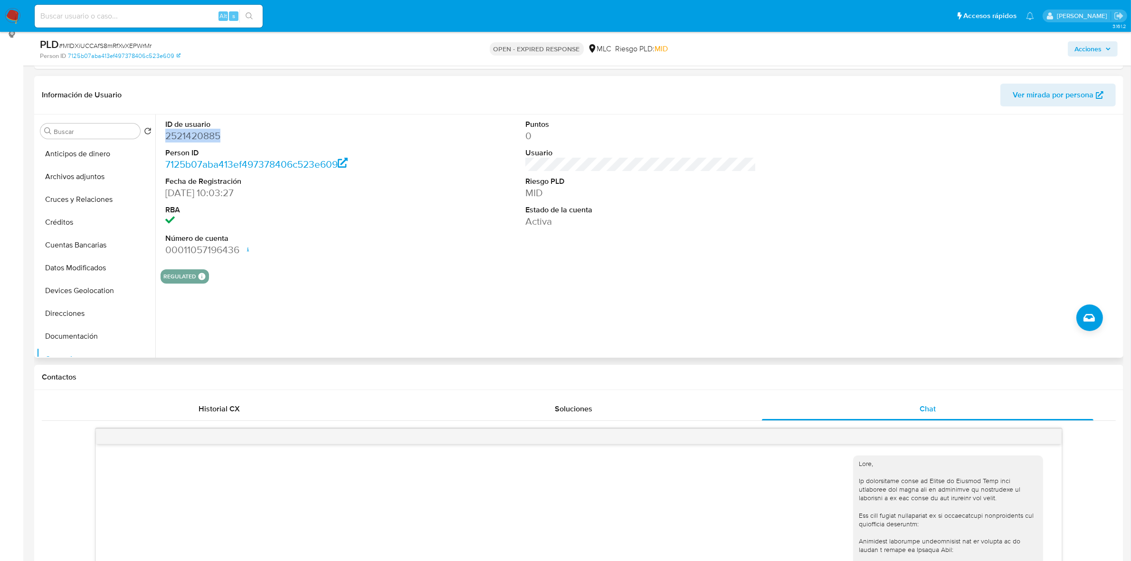
scroll to position [12, 0]
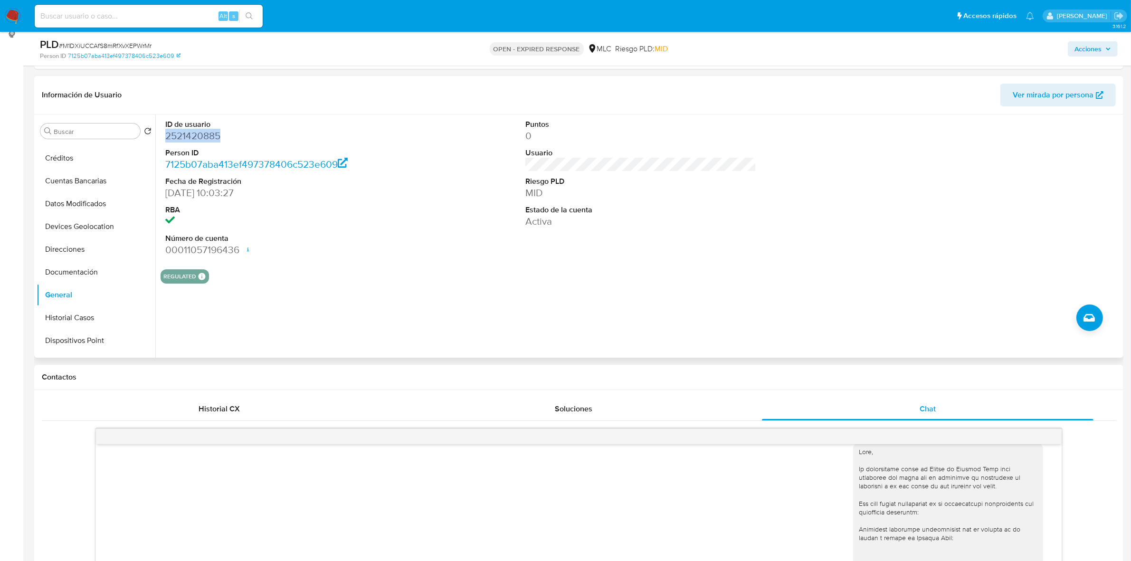
click at [202, 140] on dd "2521420885" at bounding box center [280, 135] width 231 height 13
click at [193, 141] on dd "2521420885" at bounding box center [280, 135] width 231 height 13
click at [191, 138] on dd "2521420885" at bounding box center [280, 135] width 231 height 13
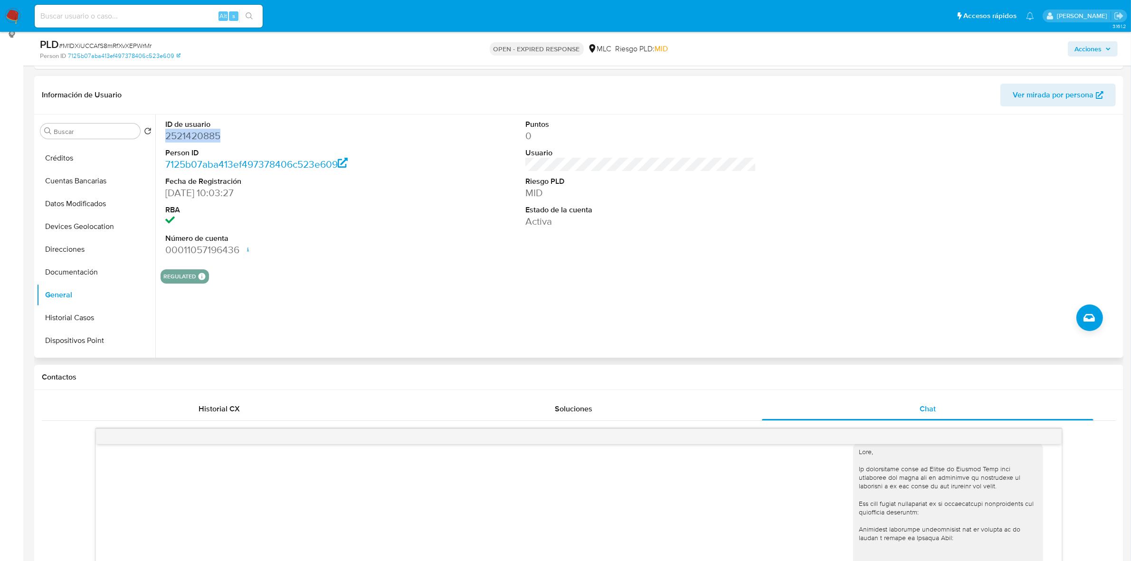
click at [191, 138] on dd "2521420885" at bounding box center [280, 135] width 231 height 13
click at [195, 134] on dd "2521420885" at bounding box center [280, 135] width 231 height 13
drag, startPoint x: 210, startPoint y: 127, endPoint x: 188, endPoint y: 130, distance: 22.5
click at [188, 130] on dd "2521420885" at bounding box center [280, 135] width 231 height 13
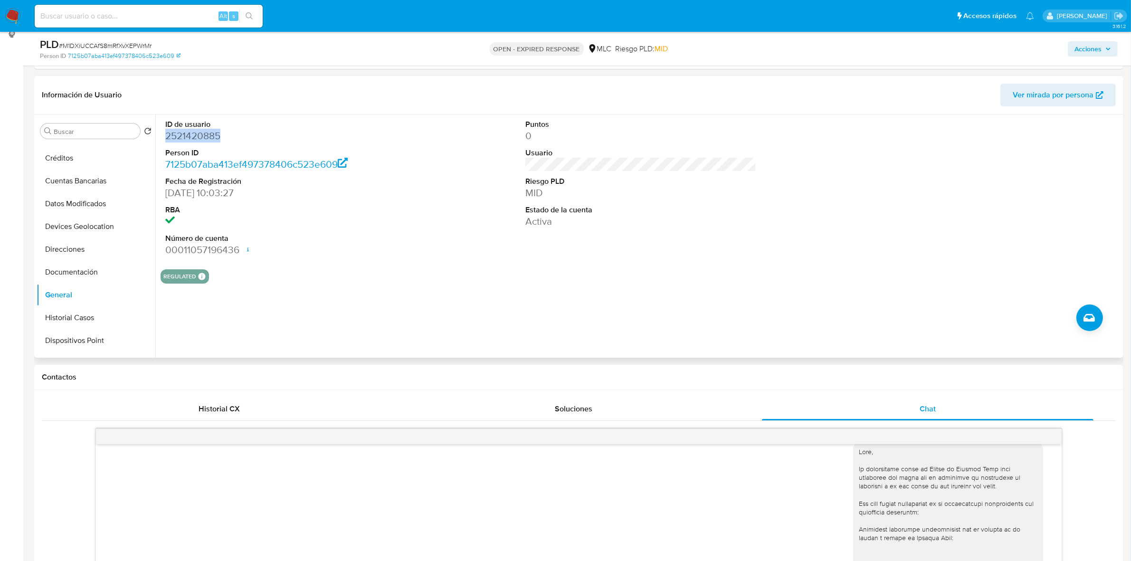
click at [188, 130] on dd "2521420885" at bounding box center [280, 135] width 231 height 13
copy dd "2521420885"
click at [123, 45] on span "# M1DXiUCCAfS8mRfXvXEPWrMr" at bounding box center [105, 46] width 93 height 10
copy span "M1DXiUCCAfS8mRfXvXEPWrMr"
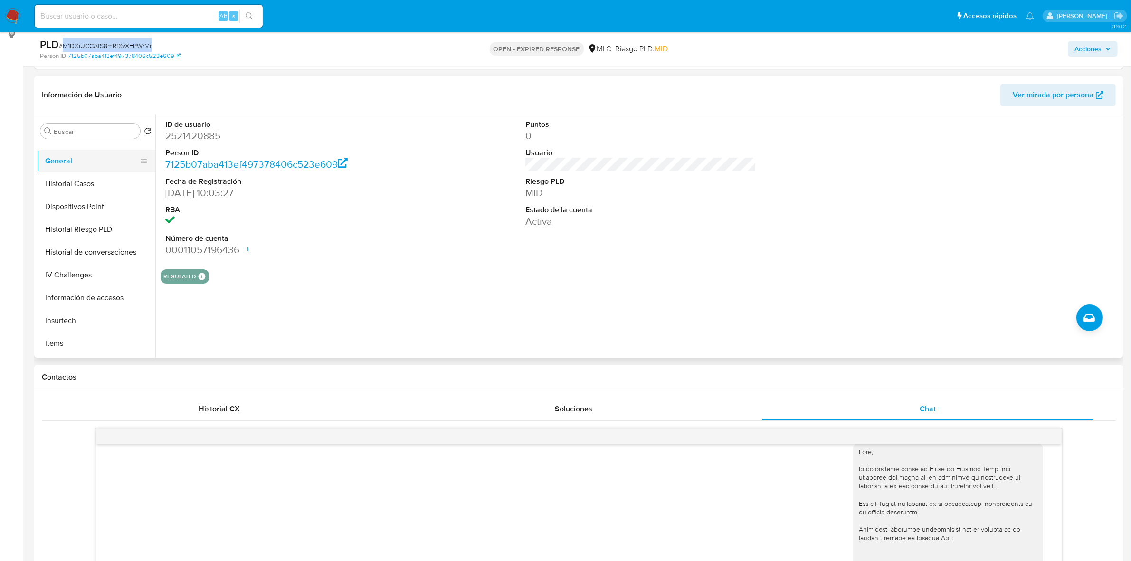
scroll to position [242, 0]
click at [74, 322] on button "KYC" at bounding box center [92, 322] width 111 height 23
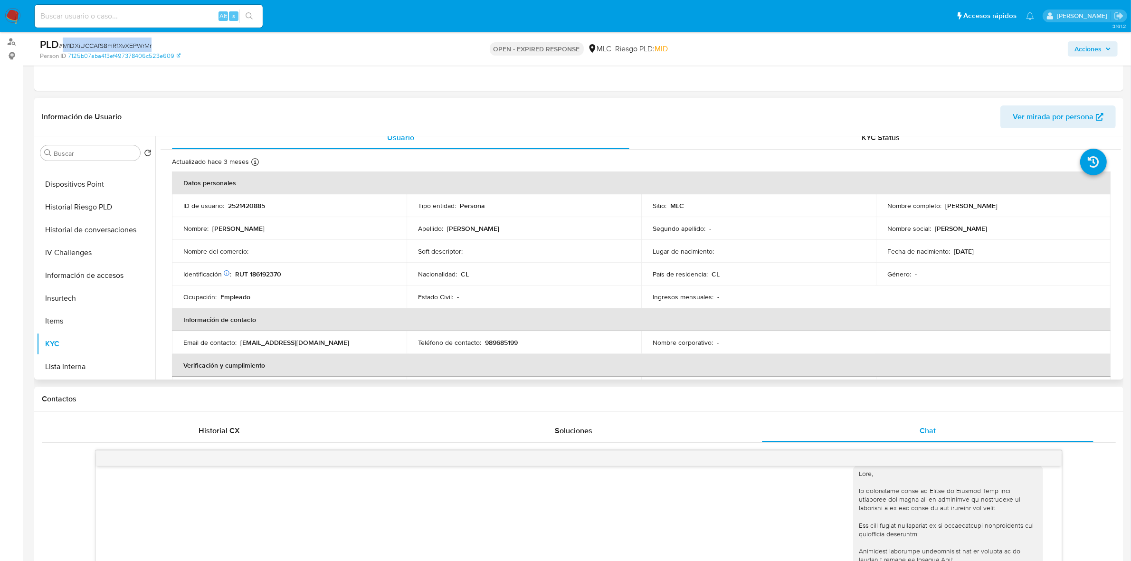
scroll to position [0, 0]
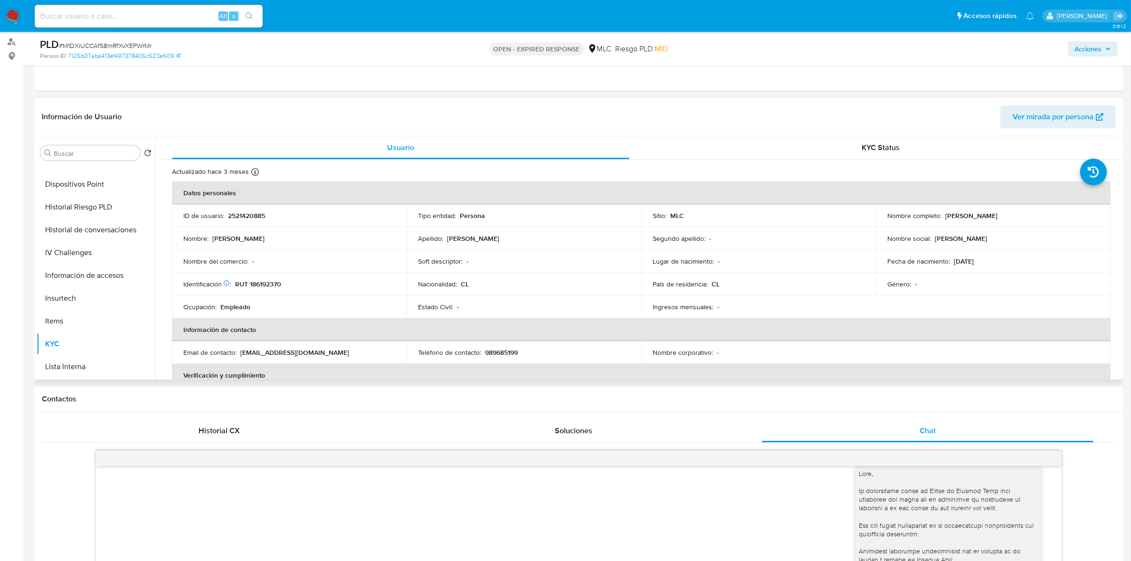
click at [262, 284] on p "RUT 186192370" at bounding box center [258, 284] width 46 height 9
copy p "186192370"
click at [267, 285] on p "RUT 186192370" at bounding box center [258, 284] width 46 height 9
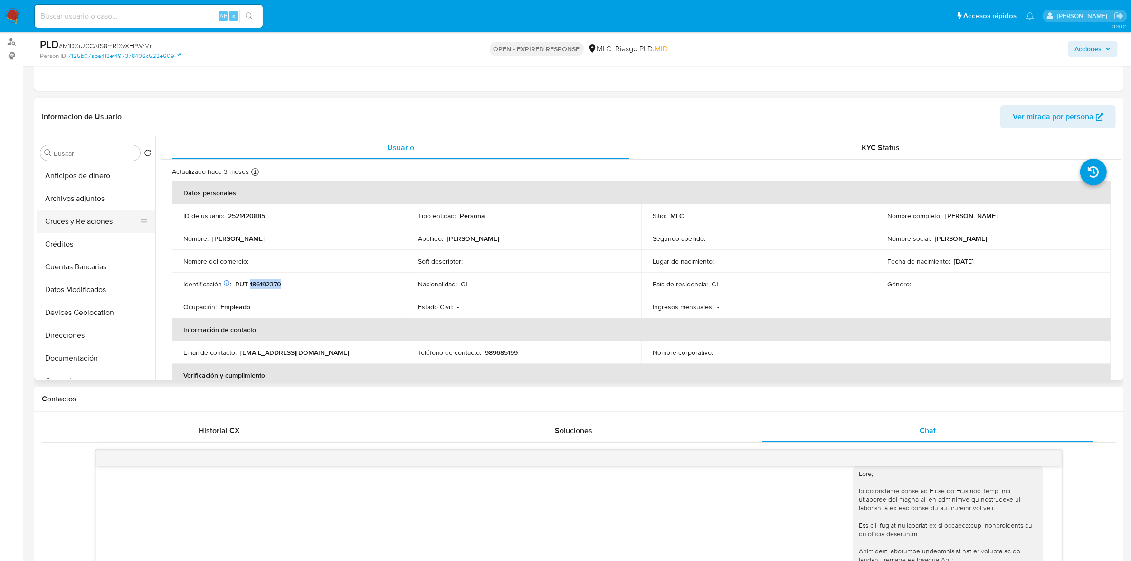
click at [86, 219] on button "Cruces y Relaciones" at bounding box center [92, 221] width 111 height 23
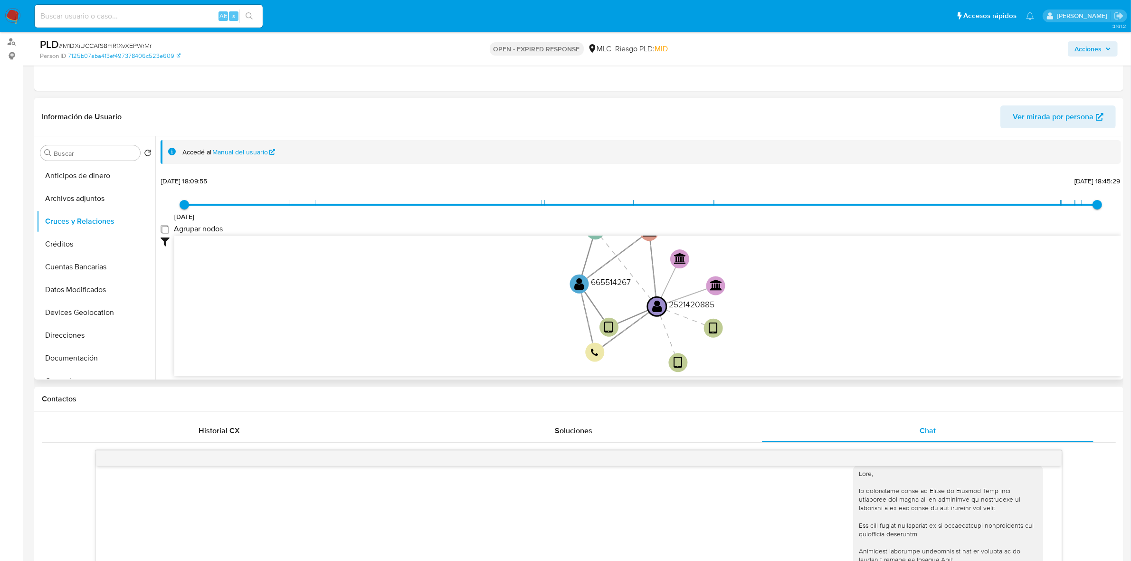
drag, startPoint x: 168, startPoint y: 228, endPoint x: 175, endPoint y: 229, distance: 7.2
click at [167, 228] on group_nodes "Agrupar nodos" at bounding box center [165, 229] width 8 height 8
checkbox group_nodes "true"
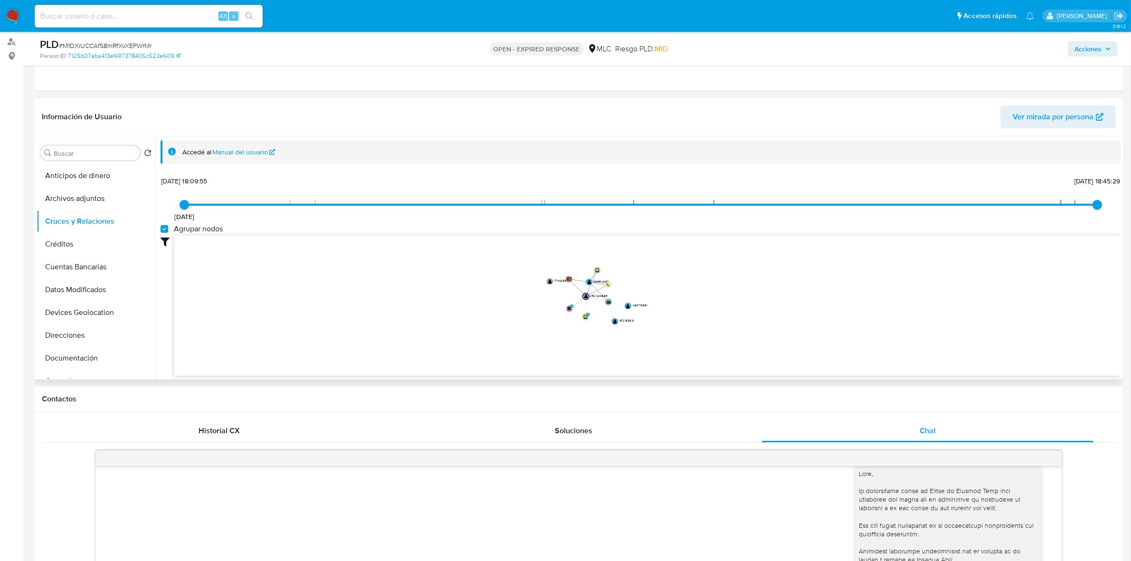
drag, startPoint x: 706, startPoint y: 276, endPoint x: 705, endPoint y: 302, distance: 26.2
click at [705, 302] on icon "user-2521420885  2521420885 device-6864156171a26a2b44332e57  device-615c7a910…" at bounding box center [647, 305] width 947 height 138
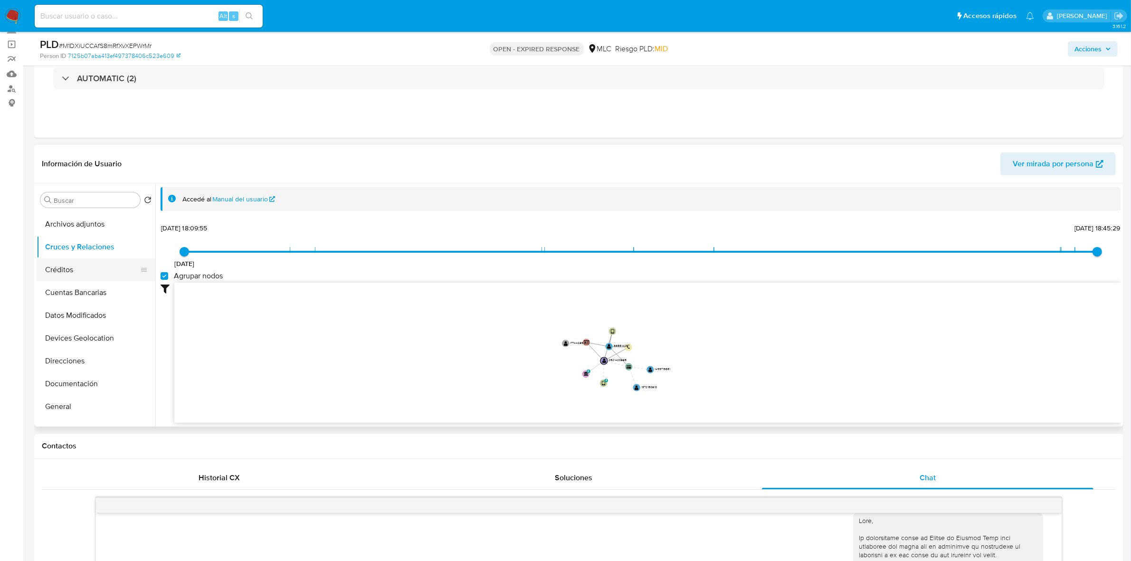
scroll to position [59, 0]
click at [78, 336] on button "Documentación" at bounding box center [92, 345] width 111 height 23
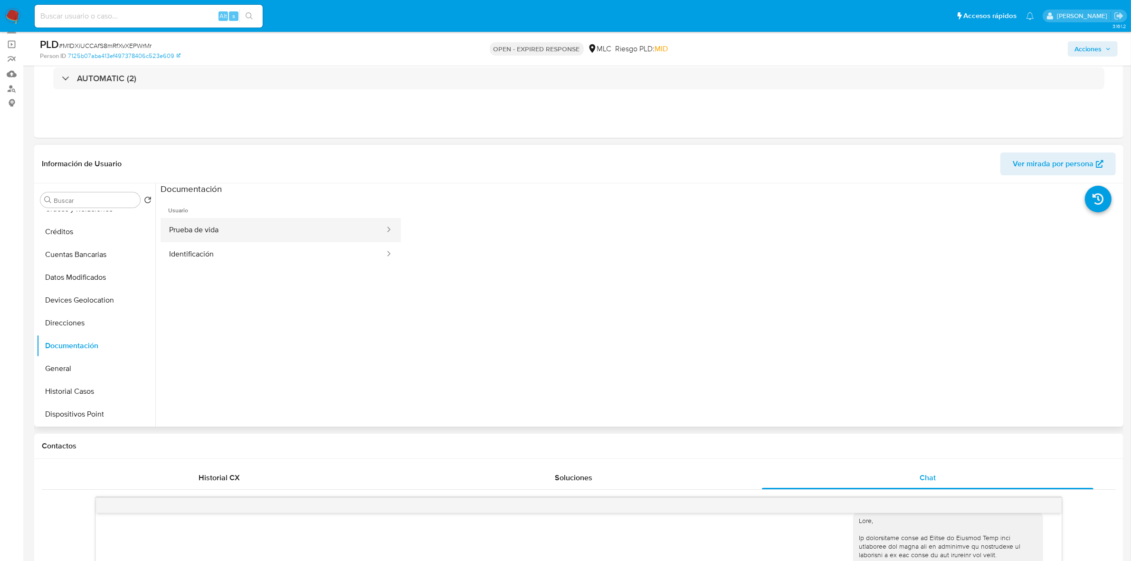
click at [217, 220] on button "Prueba de vida" at bounding box center [273, 230] width 225 height 24
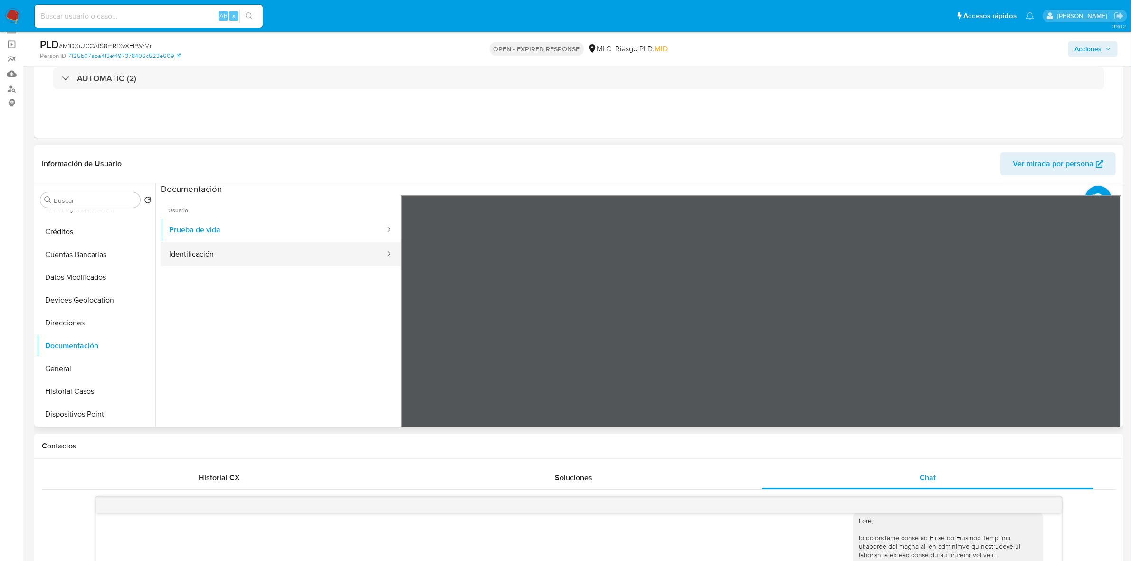
click at [245, 257] on button "Identificación" at bounding box center [273, 254] width 225 height 24
click at [1109, 346] on icon at bounding box center [1109, 349] width 19 height 19
drag, startPoint x: 296, startPoint y: 227, endPoint x: 377, endPoint y: 231, distance: 81.4
click at [293, 229] on button "Prueba de vida" at bounding box center [273, 230] width 225 height 24
click at [189, 240] on button "Prueba de vida" at bounding box center [273, 230] width 225 height 24
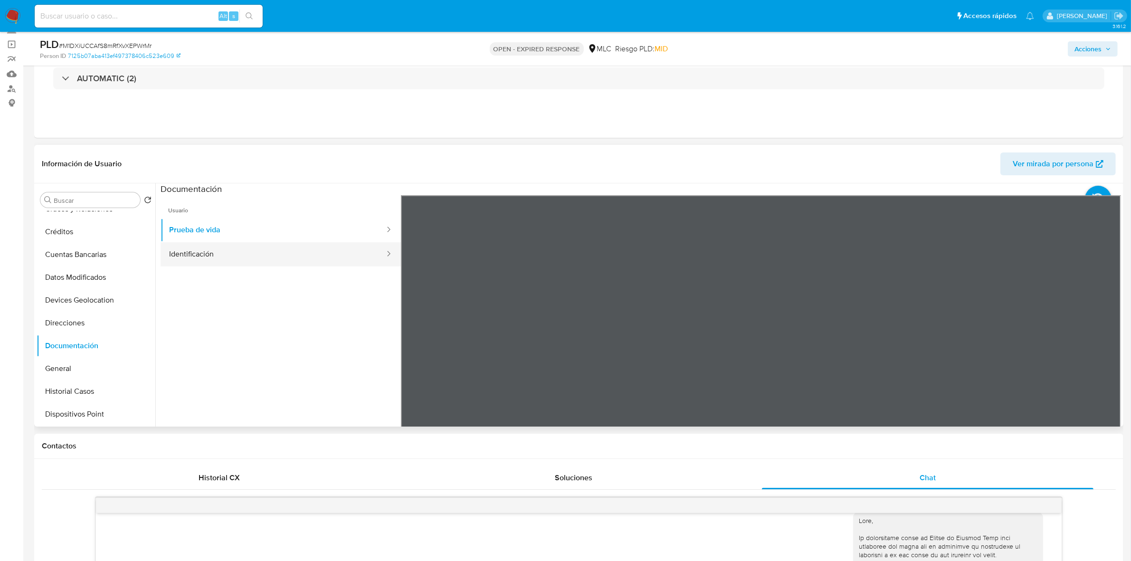
click at [191, 245] on button "Identificación" at bounding box center [273, 254] width 225 height 24
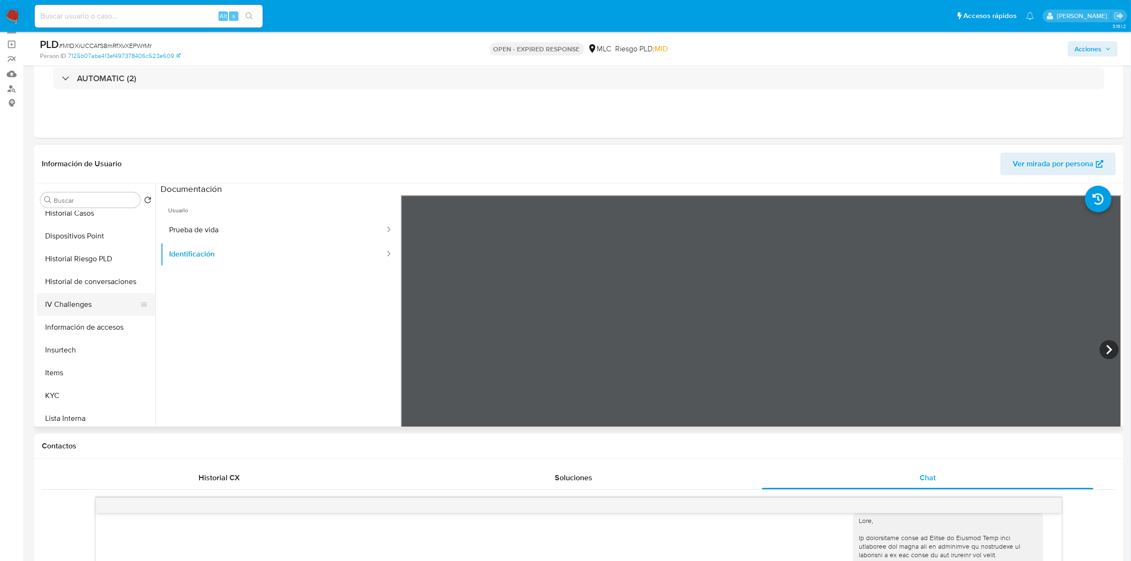
scroll to position [297, 0]
click at [60, 330] on button "KYC" at bounding box center [92, 336] width 111 height 23
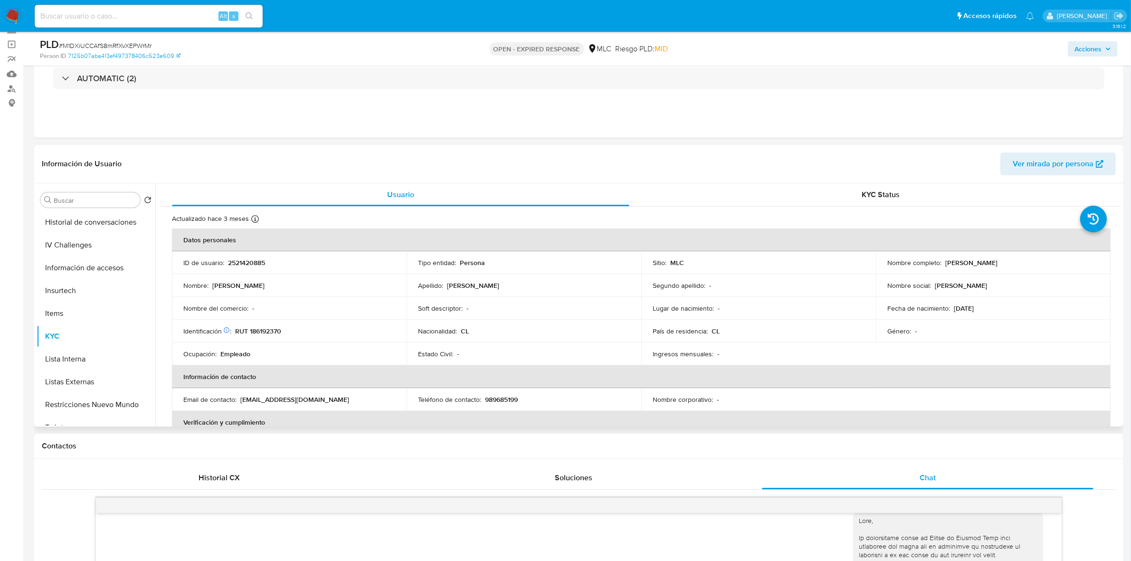
drag, startPoint x: 1034, startPoint y: 264, endPoint x: 942, endPoint y: 267, distance: 92.2
click at [942, 267] on td "Nombre completo : Andrés Ignacio Hardy Cubillos" at bounding box center [993, 262] width 235 height 23
copy p "Andrés Ignacio Hardy Cubillos"
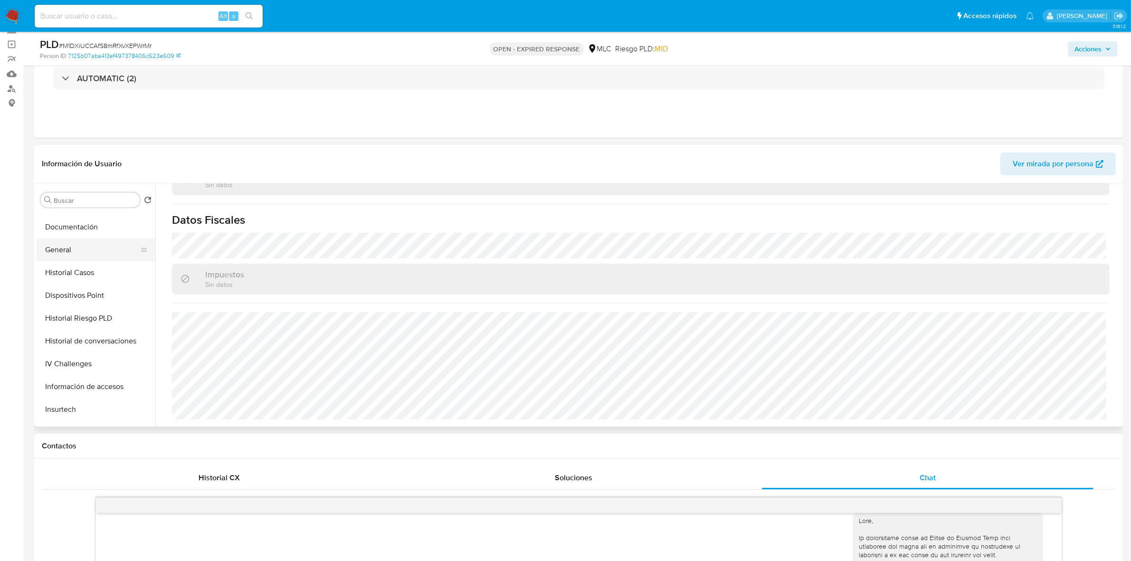
scroll to position [119, 0]
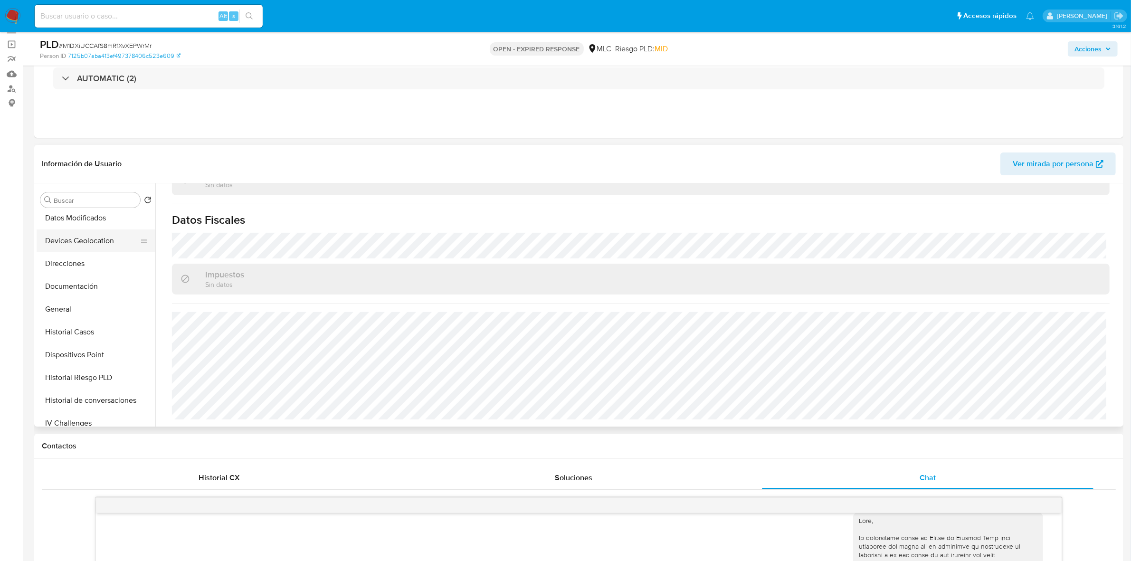
click at [89, 240] on button "Devices Geolocation" at bounding box center [92, 240] width 111 height 23
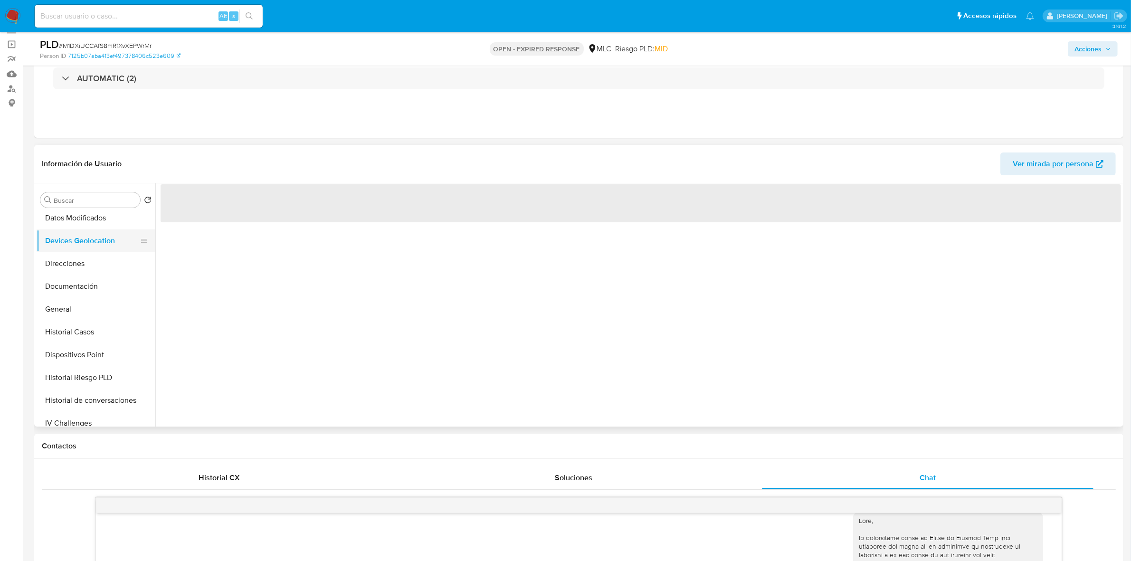
scroll to position [0, 0]
click at [90, 223] on button "Datos Modificados" at bounding box center [92, 218] width 111 height 23
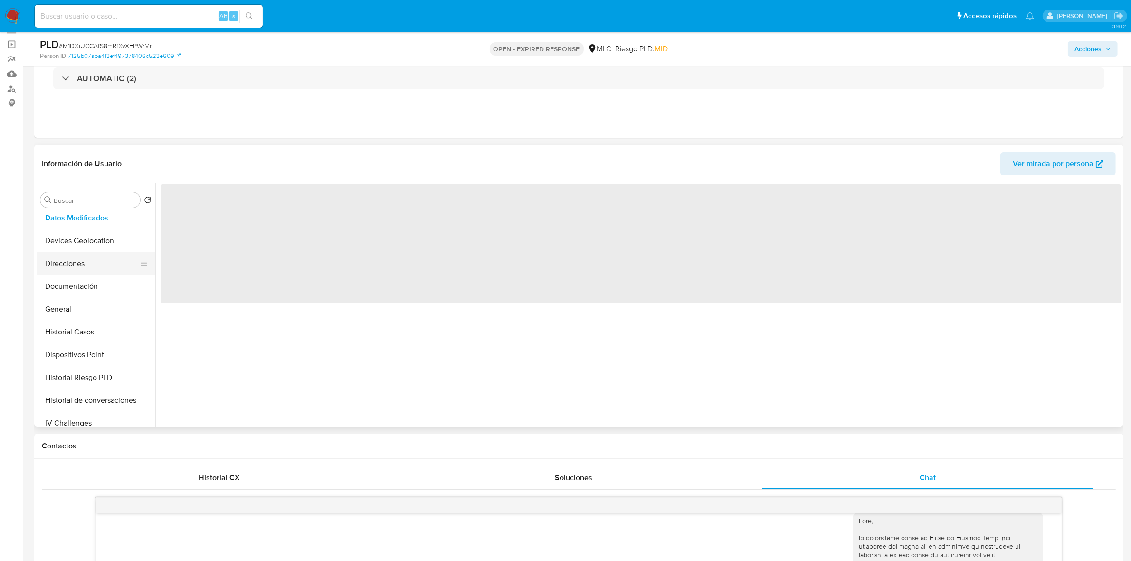
click at [72, 263] on button "Direcciones" at bounding box center [92, 263] width 111 height 23
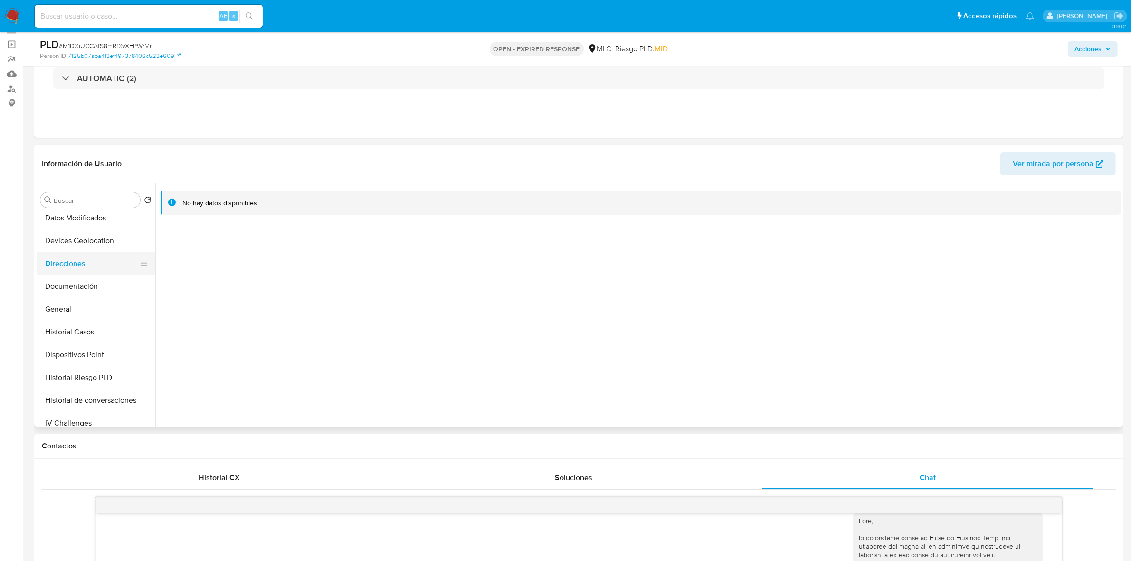
click at [55, 260] on button "Direcciones" at bounding box center [92, 263] width 111 height 23
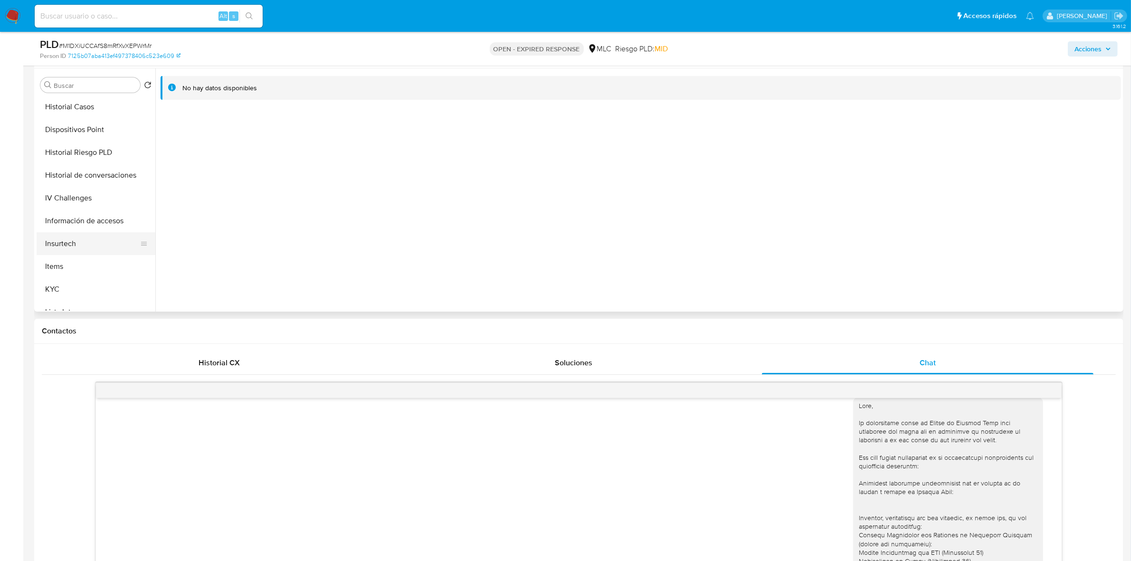
scroll to position [238, 0]
click at [58, 272] on button "KYC" at bounding box center [92, 280] width 111 height 23
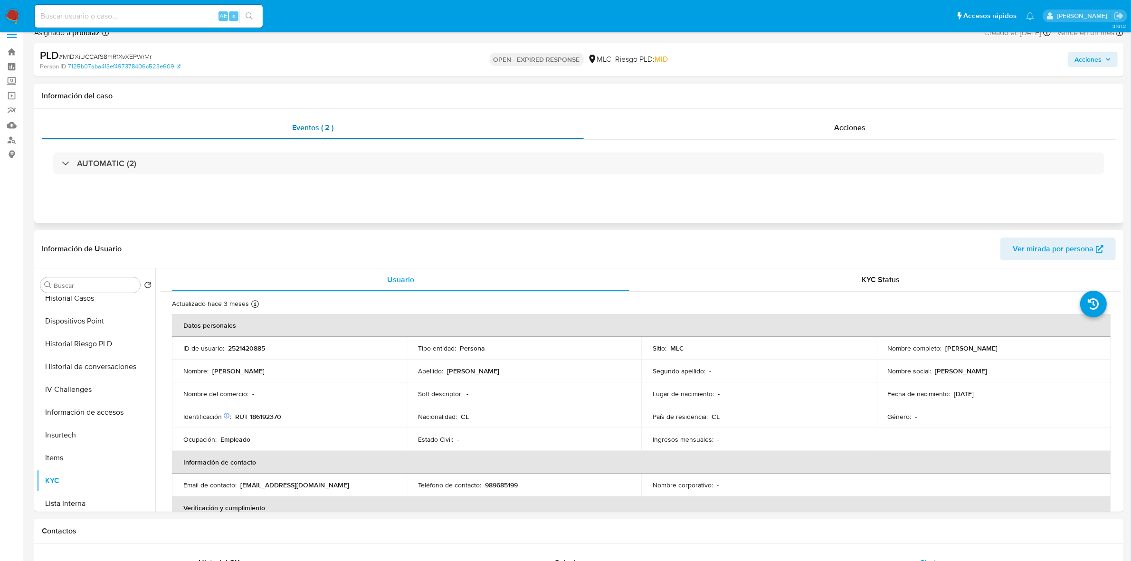
scroll to position [0, 0]
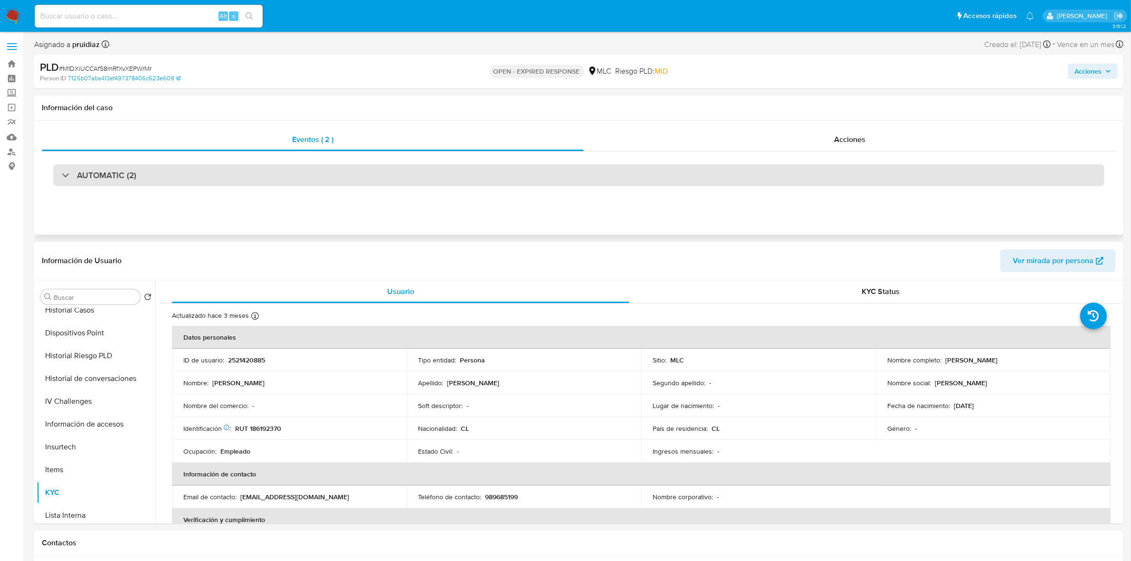
click at [119, 165] on div "AUTOMATIC (2)" at bounding box center [578, 175] width 1051 height 22
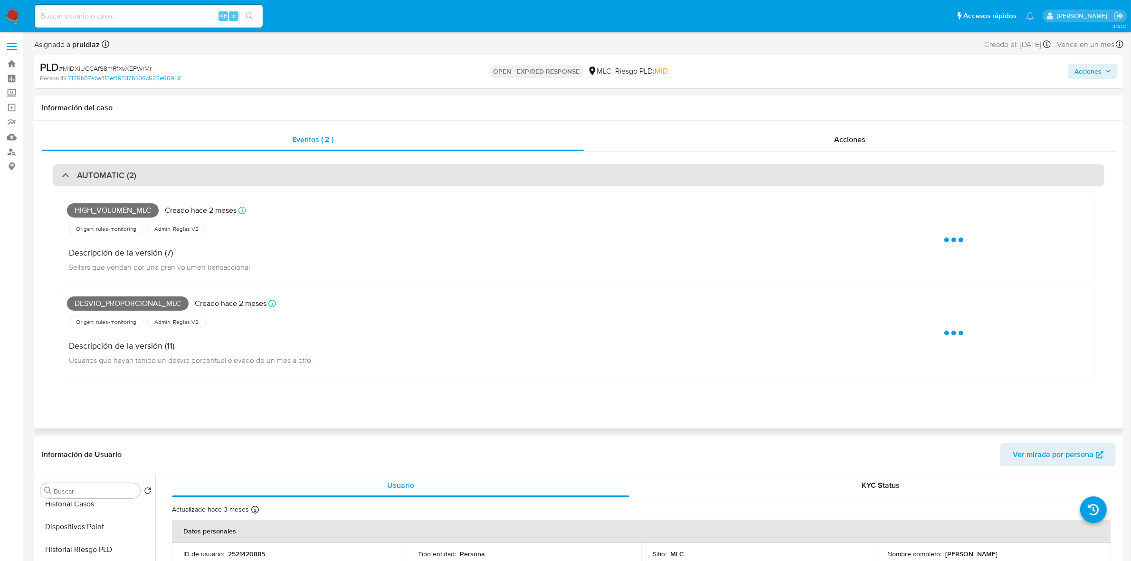
click at [117, 172] on h3 "AUTOMATIC (2)" at bounding box center [106, 175] width 59 height 10
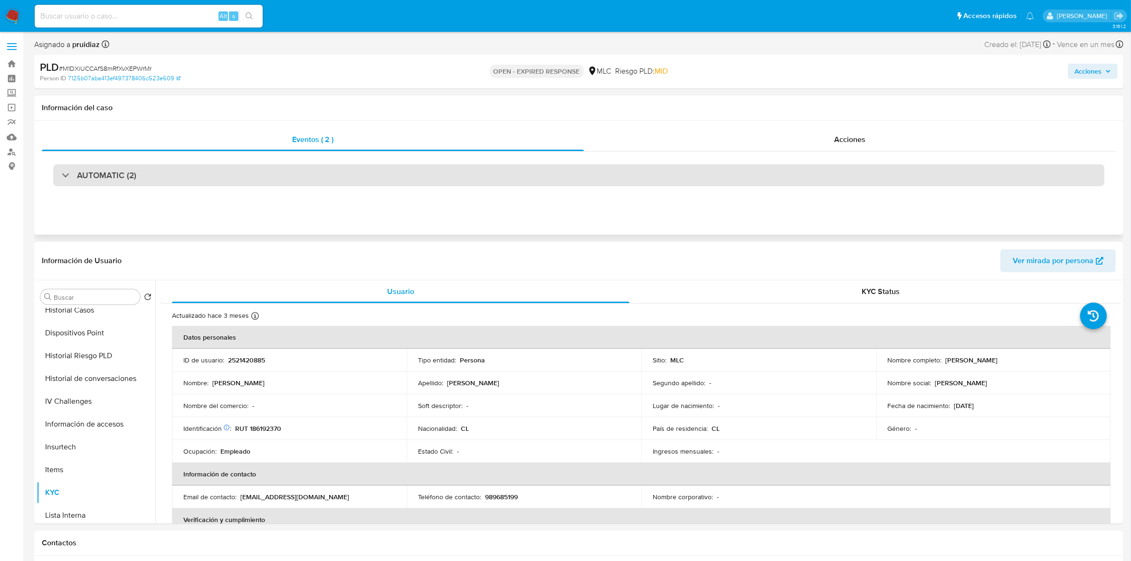
click at [119, 172] on h3 "AUTOMATIC (2)" at bounding box center [106, 175] width 59 height 10
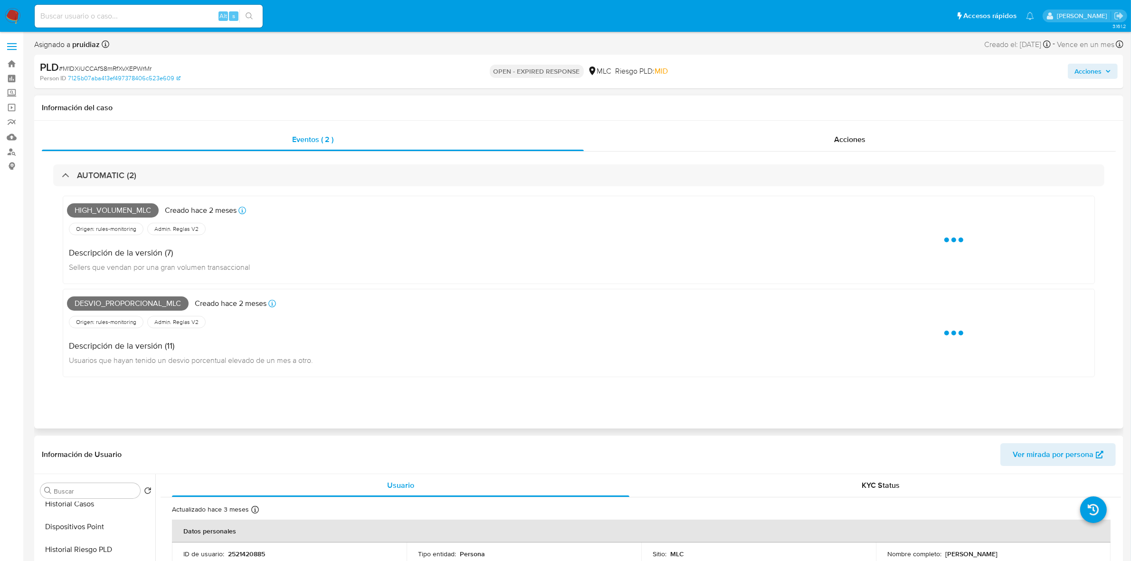
click at [107, 207] on span "High_volumen_mlc" at bounding box center [113, 210] width 92 height 14
copy span "High_volumen_mlc"
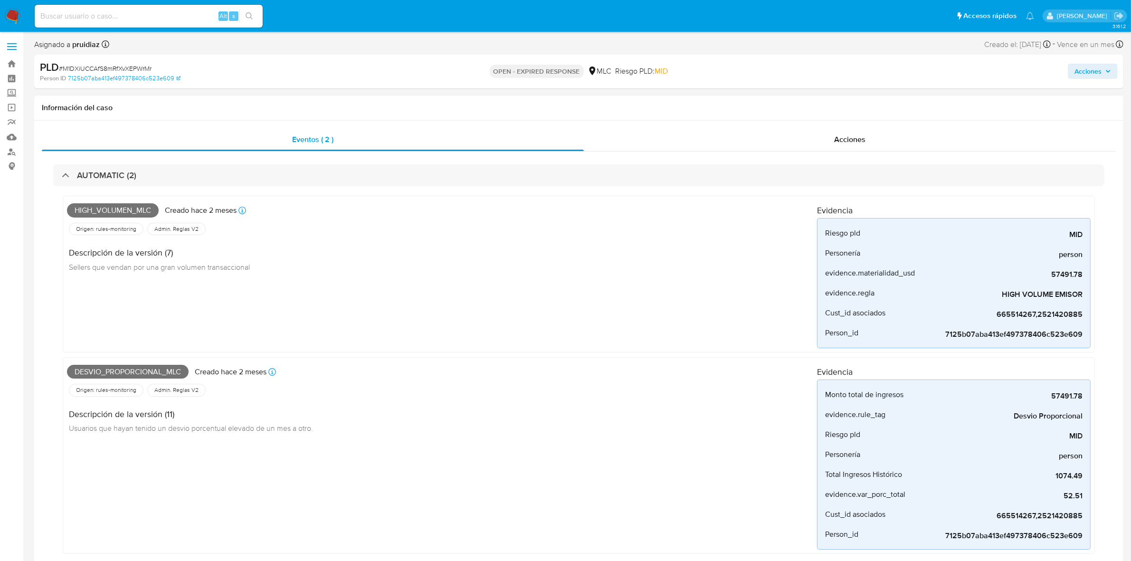
click at [138, 366] on span "Desvio_proporcional_mlc" at bounding box center [128, 372] width 122 height 14
click at [134, 372] on span "Desvio_proporcional_mlc" at bounding box center [128, 372] width 122 height 14
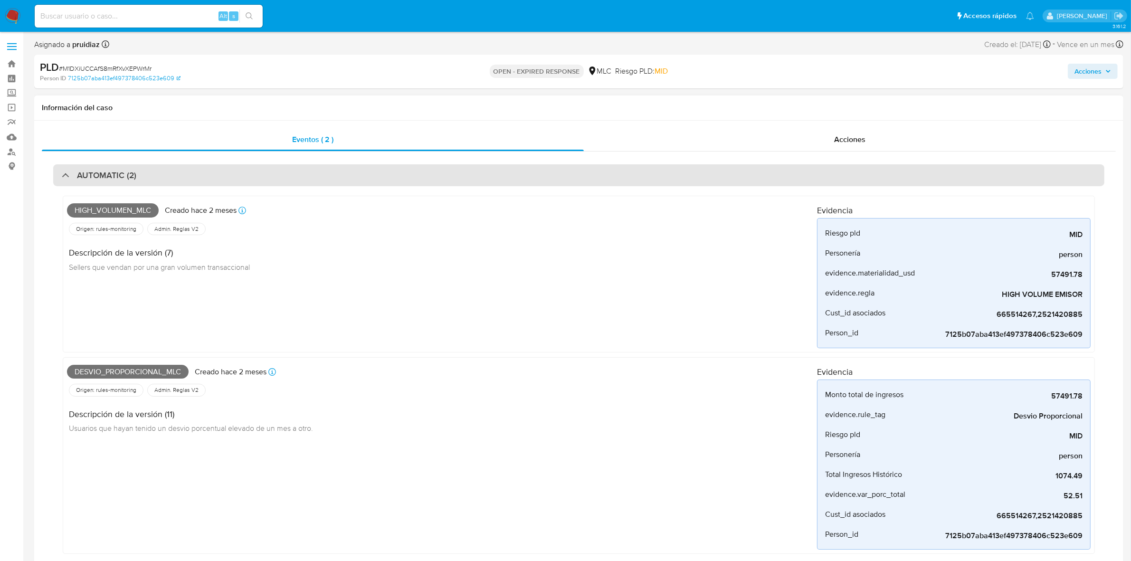
click at [82, 172] on h3 "AUTOMATIC (2)" at bounding box center [106, 175] width 59 height 10
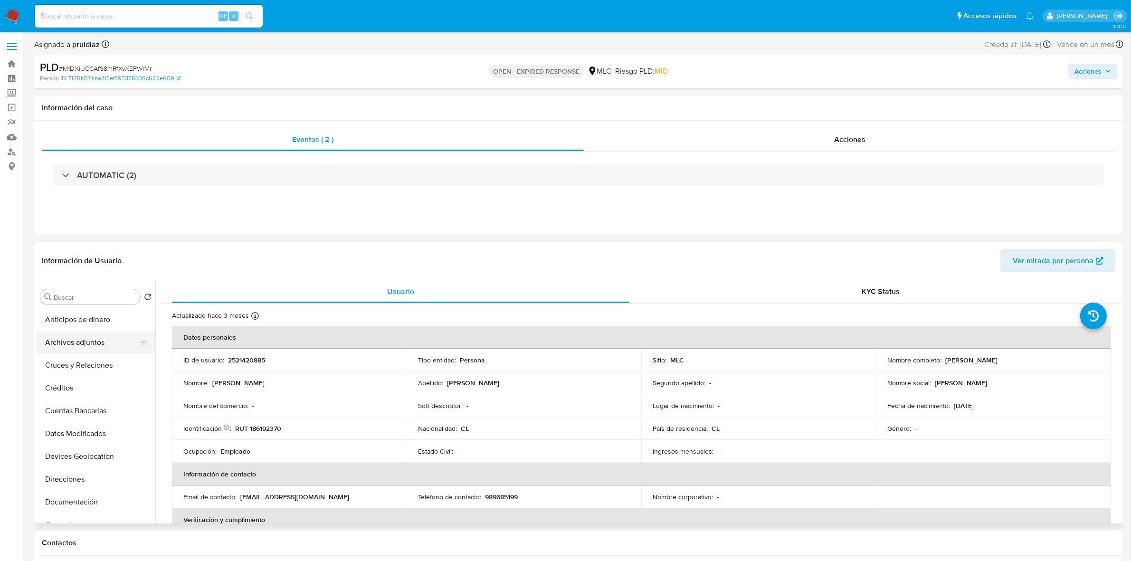
click at [84, 346] on button "Archivos adjuntos" at bounding box center [92, 342] width 111 height 23
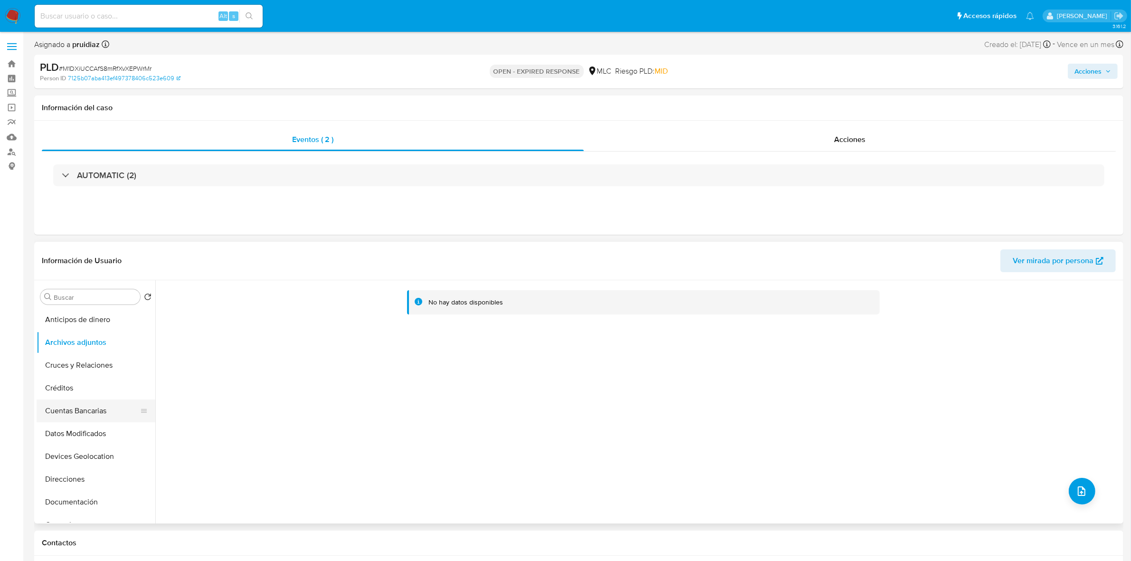
click at [63, 415] on button "Cuentas Bancarias" at bounding box center [92, 411] width 111 height 23
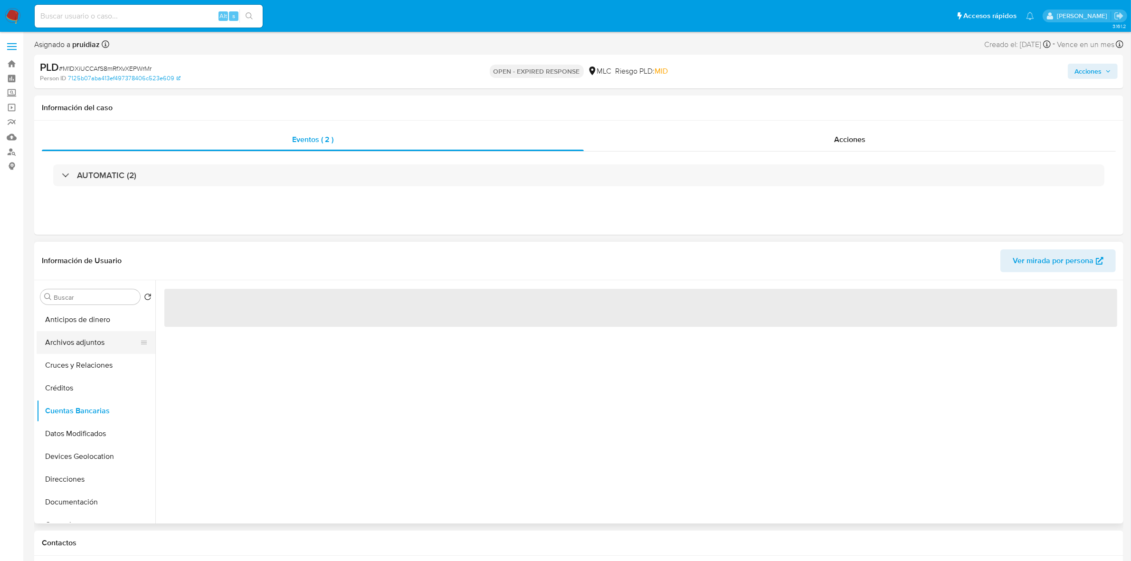
click at [63, 341] on button "Archivos adjuntos" at bounding box center [92, 342] width 111 height 23
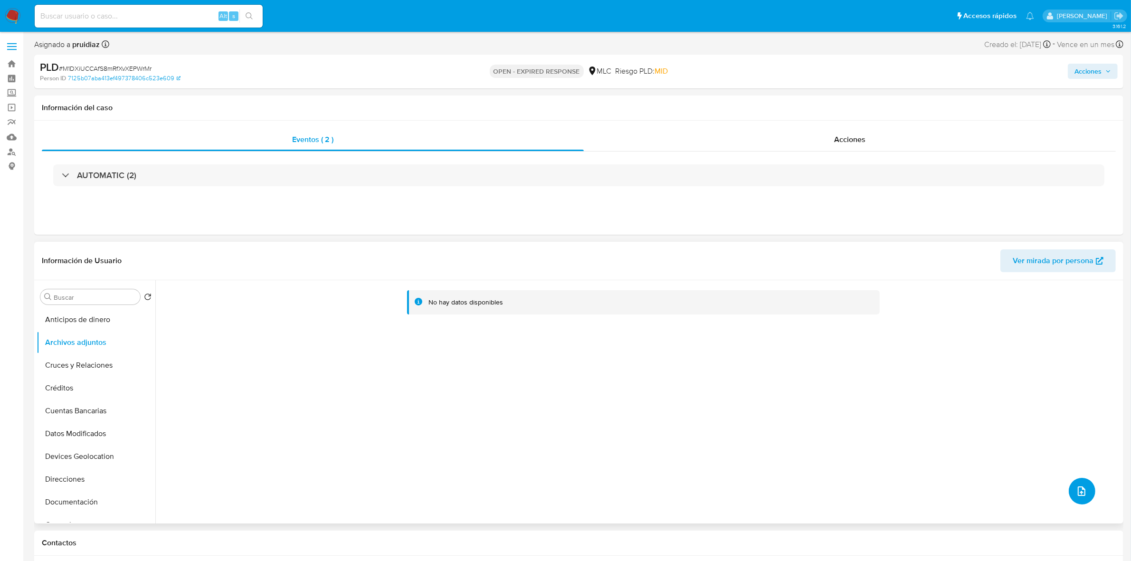
click at [1081, 500] on button "upload-file" at bounding box center [1082, 491] width 27 height 27
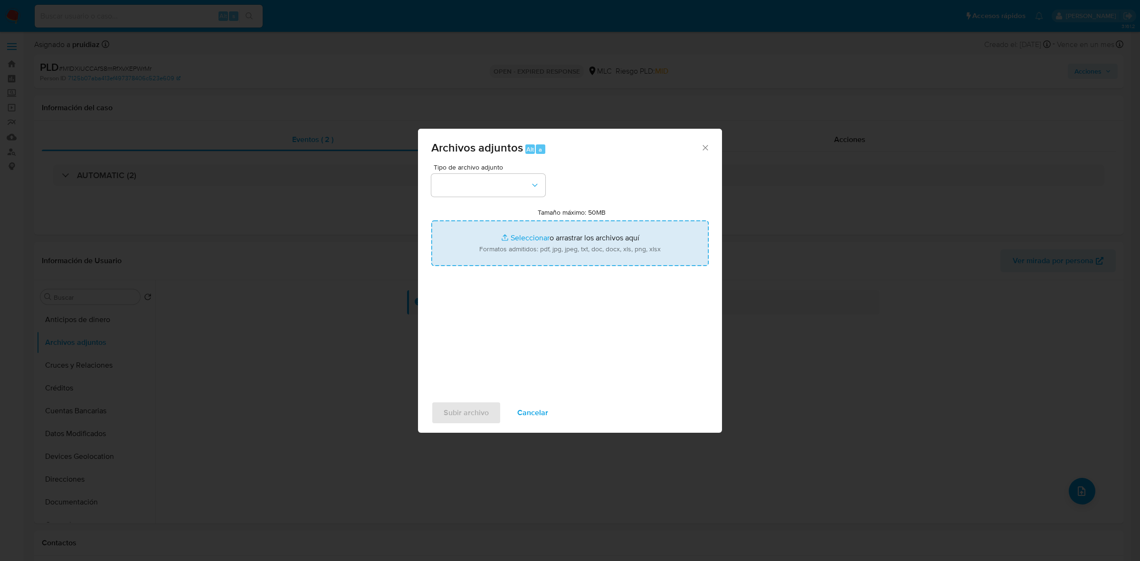
click at [511, 230] on input "Tamaño máximo: 50MB Seleccionar archivos" at bounding box center [569, 243] width 277 height 46
type input "C:\fakepath\2521420885 - 07_10_2025.xlsx"
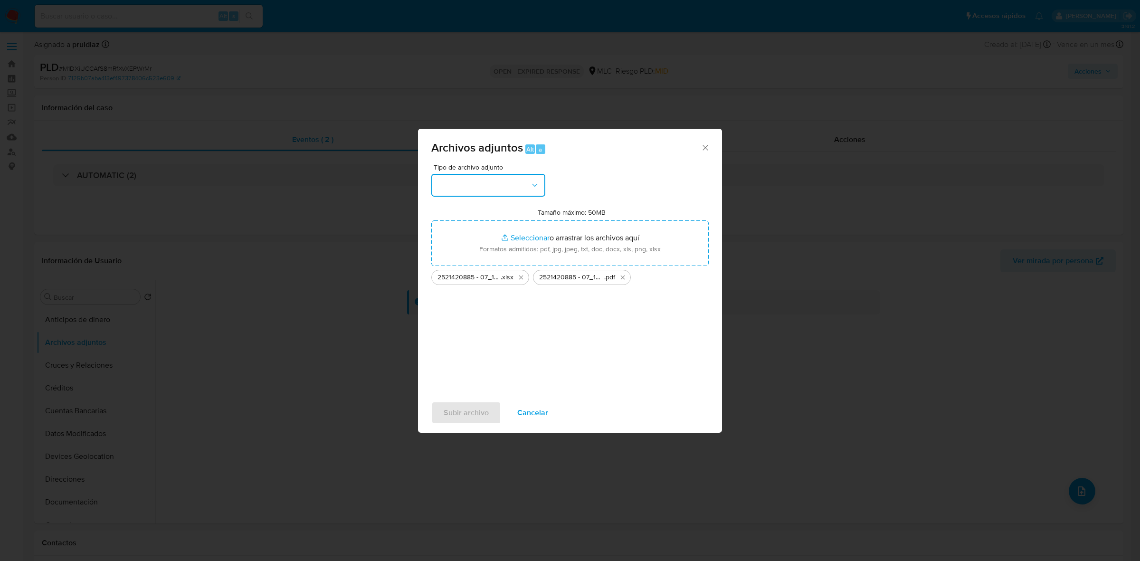
click at [481, 180] on button "button" at bounding box center [488, 185] width 114 height 23
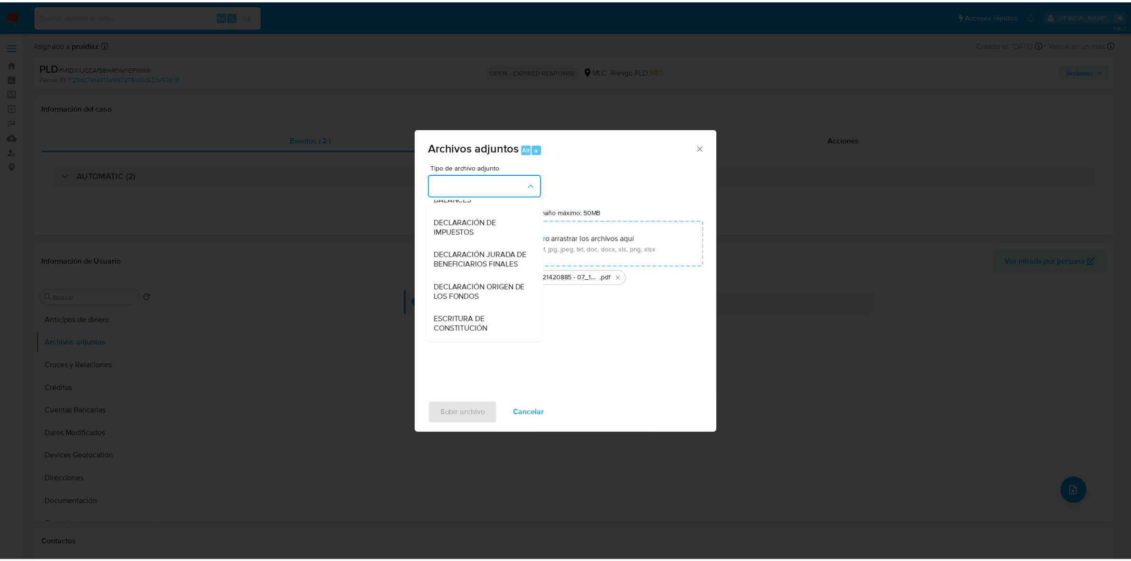
scroll to position [157, 0]
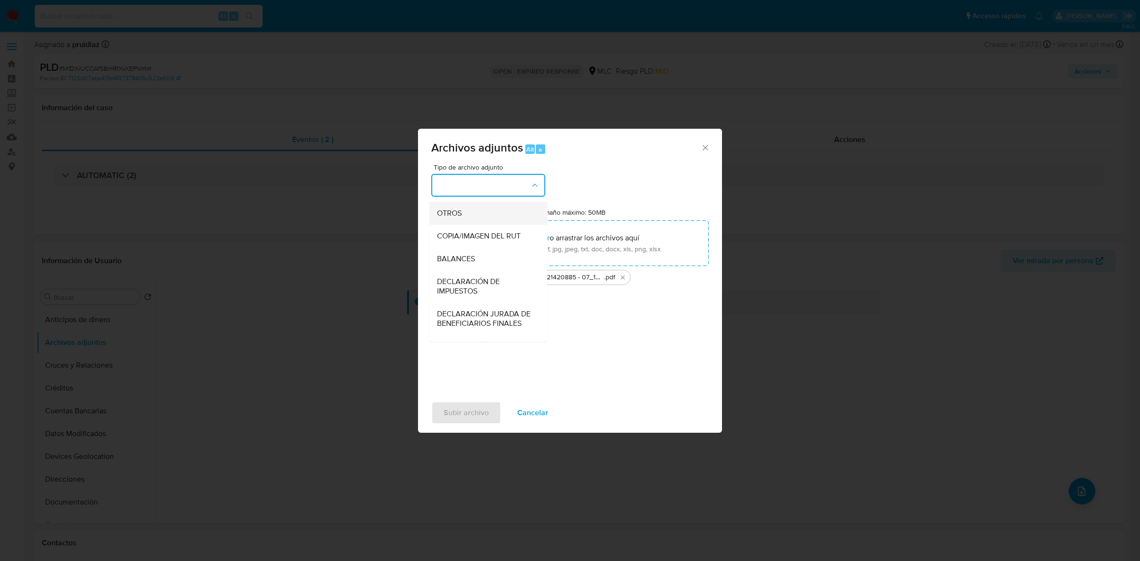
click at [455, 225] on div "OTROS" at bounding box center [485, 213] width 97 height 23
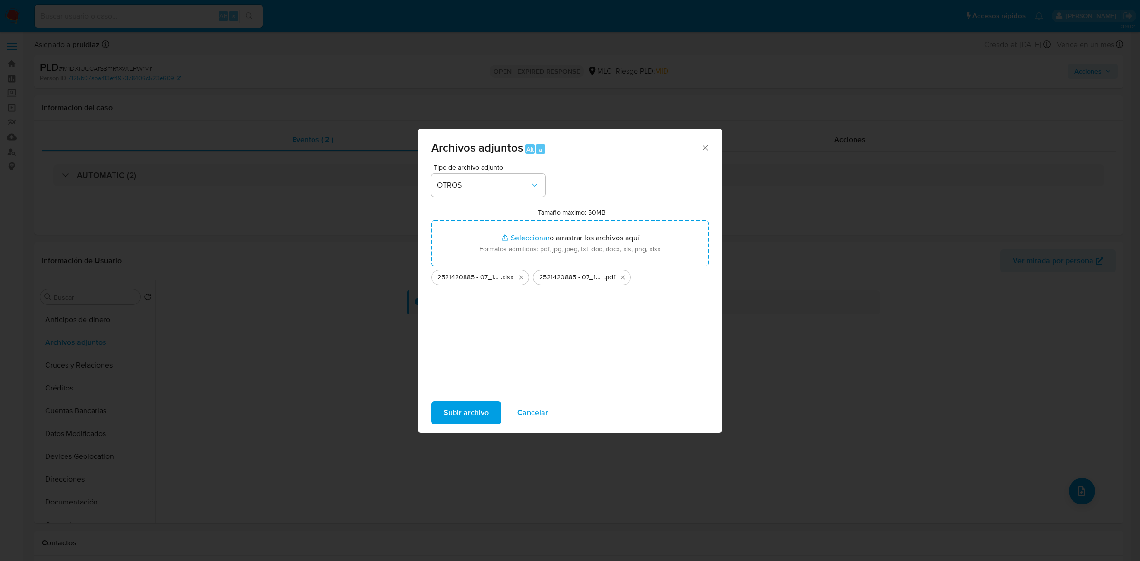
click at [478, 410] on span "Subir archivo" at bounding box center [466, 412] width 45 height 21
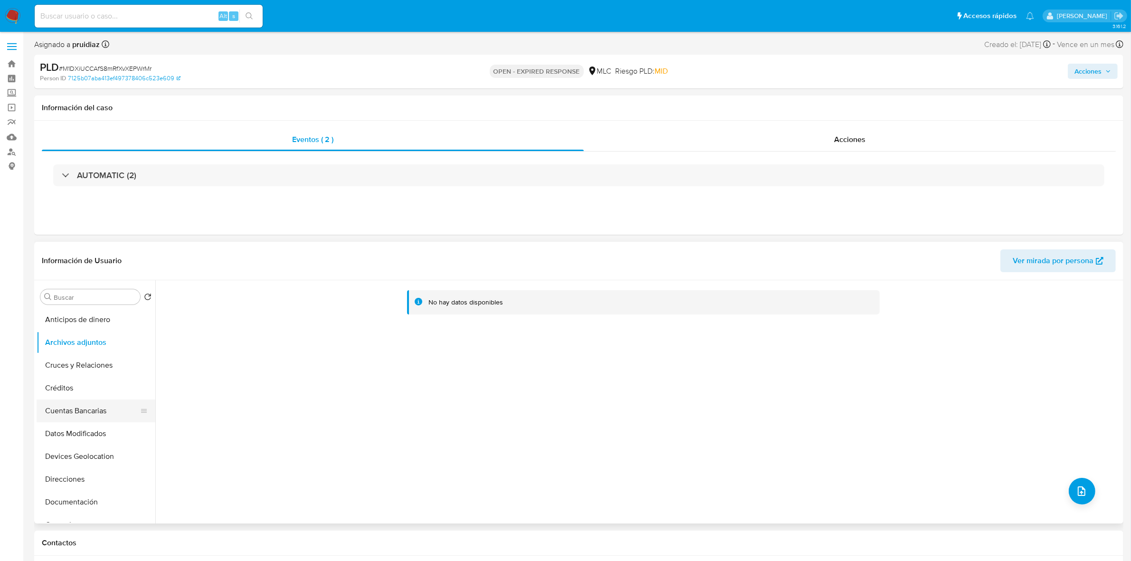
click at [94, 410] on button "Cuentas Bancarias" at bounding box center [92, 411] width 111 height 23
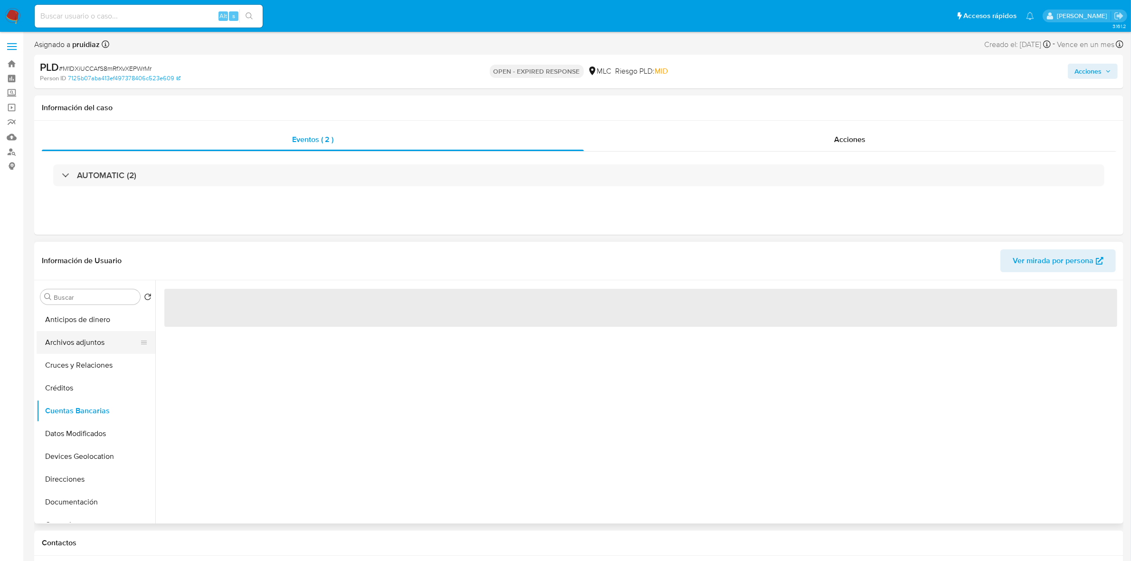
click at [70, 343] on button "Archivos adjuntos" at bounding box center [92, 342] width 111 height 23
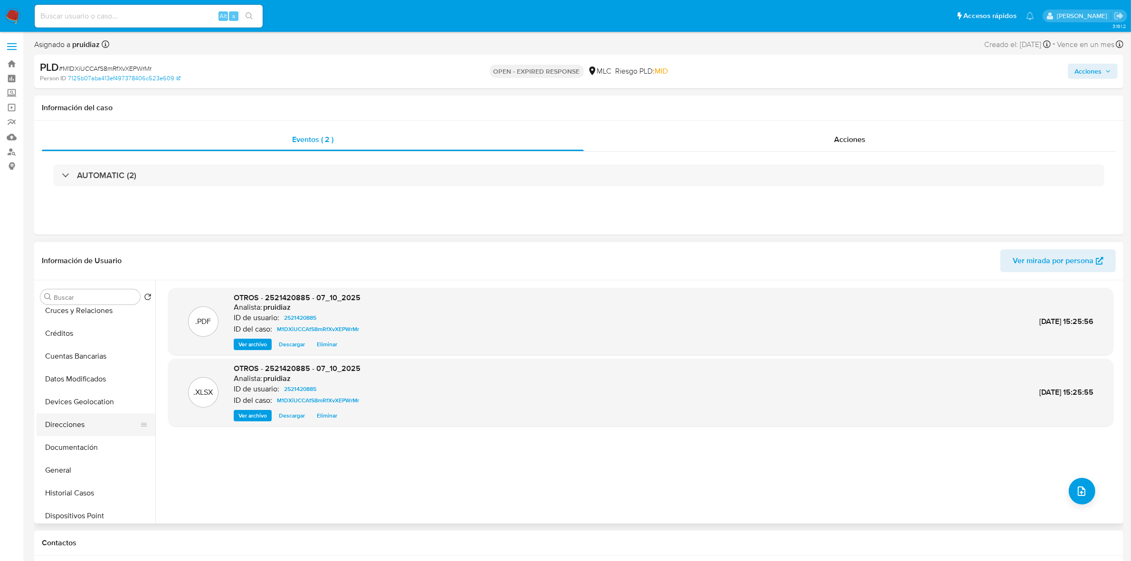
scroll to position [119, 0]
click at [70, 410] on button "General" at bounding box center [92, 406] width 111 height 23
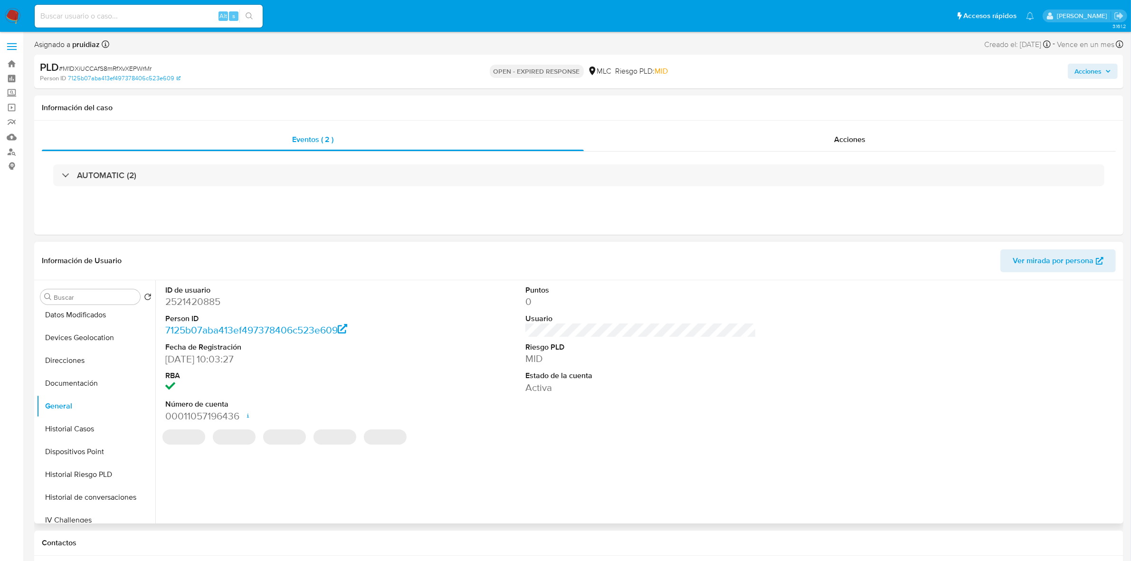
click at [186, 303] on dd "2521420885" at bounding box center [280, 301] width 231 height 13
copy dd "2521420885"
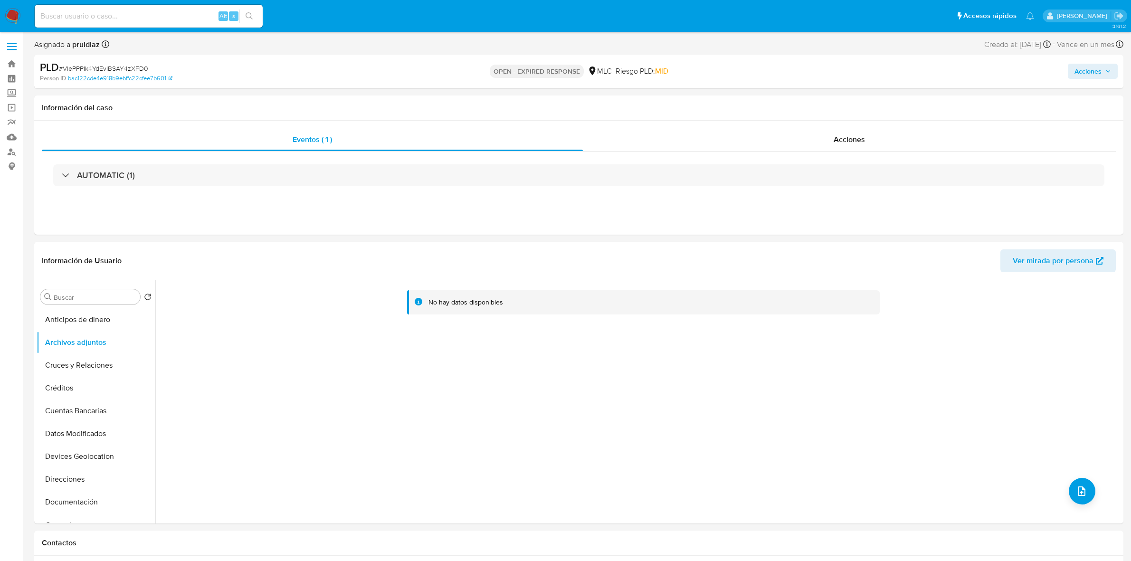
select select "10"
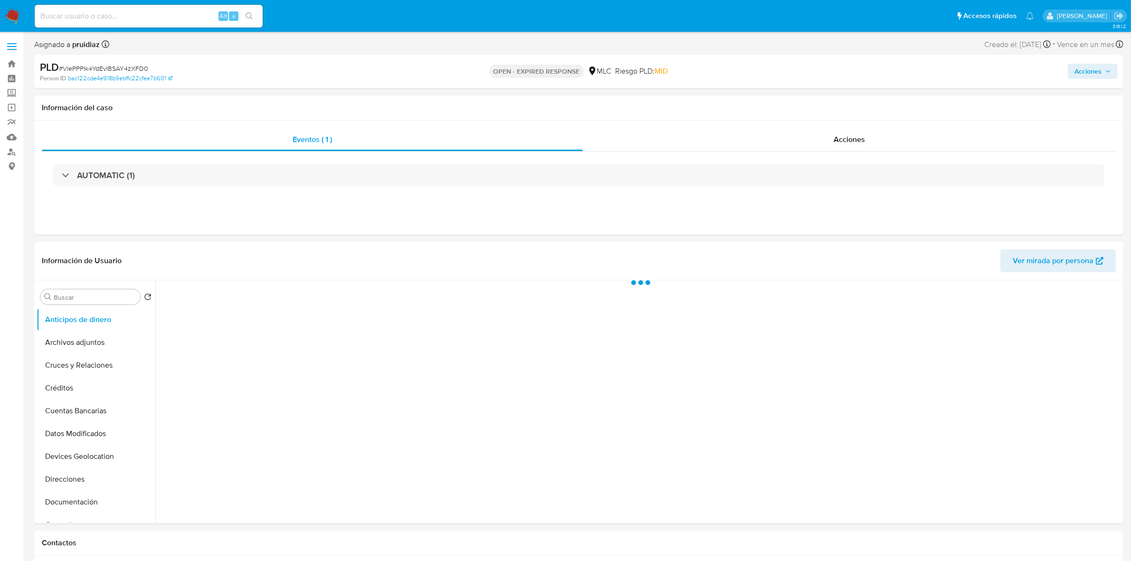
select select "10"
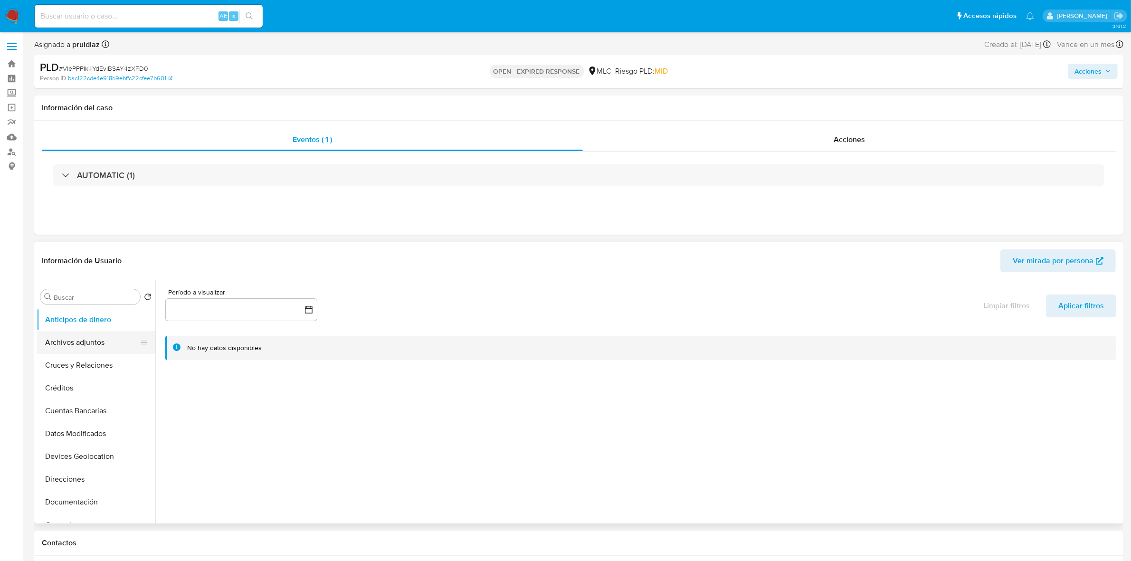
click at [76, 349] on button "Archivos adjuntos" at bounding box center [92, 342] width 111 height 23
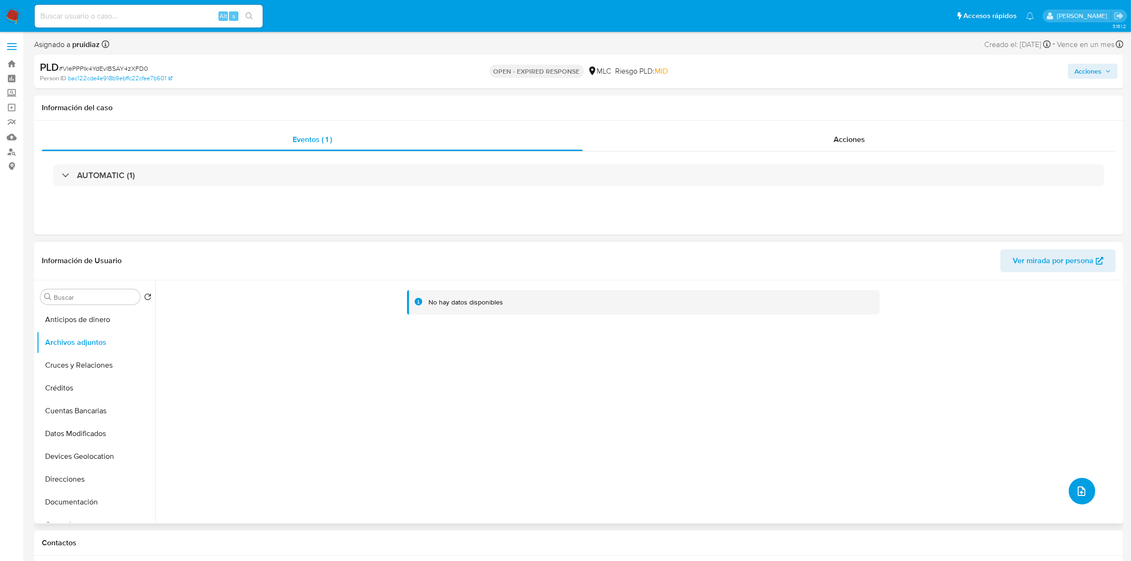
click at [1085, 493] on button "upload-file" at bounding box center [1082, 491] width 27 height 27
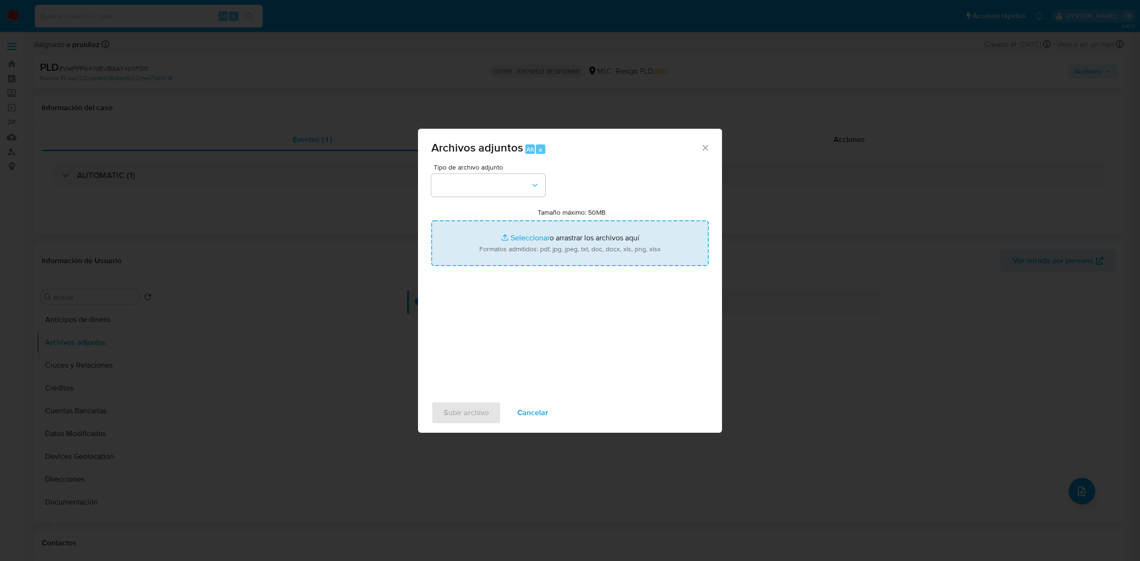
click at [520, 248] on input "Tamaño máximo: 50MB Seleccionar archivos" at bounding box center [569, 243] width 277 height 46
type input "C:\fakepath\2510385843 - 07_10_2025.xlsx"
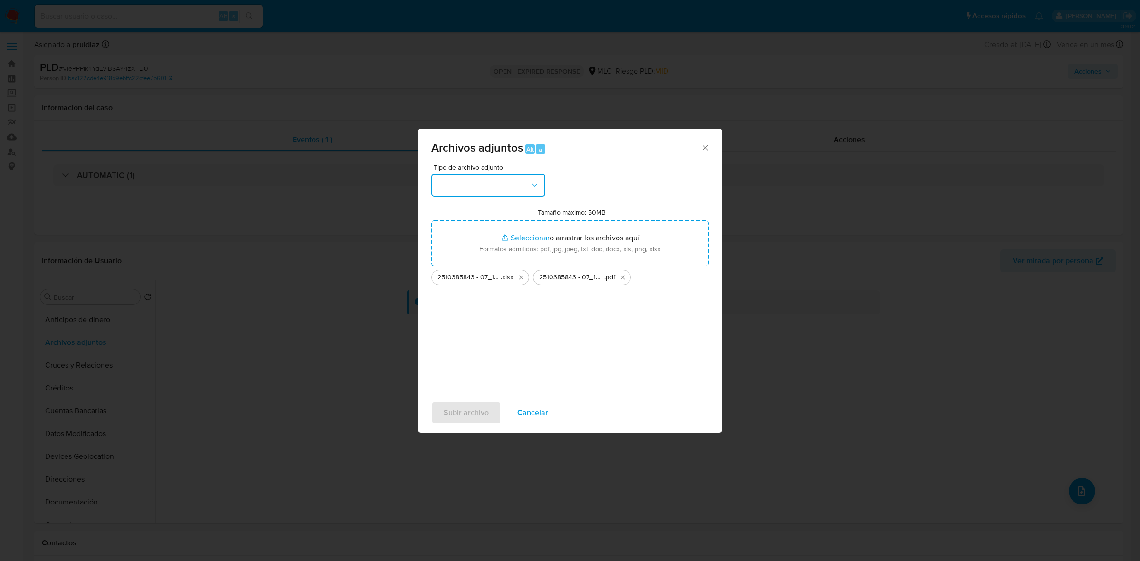
click at [497, 183] on button "button" at bounding box center [488, 185] width 114 height 23
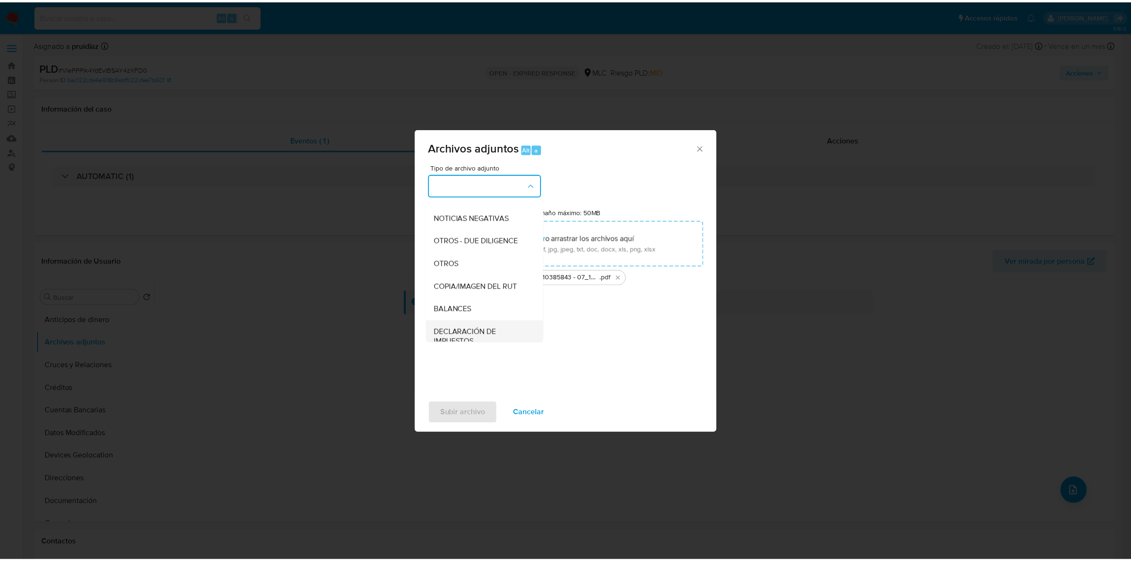
scroll to position [98, 0]
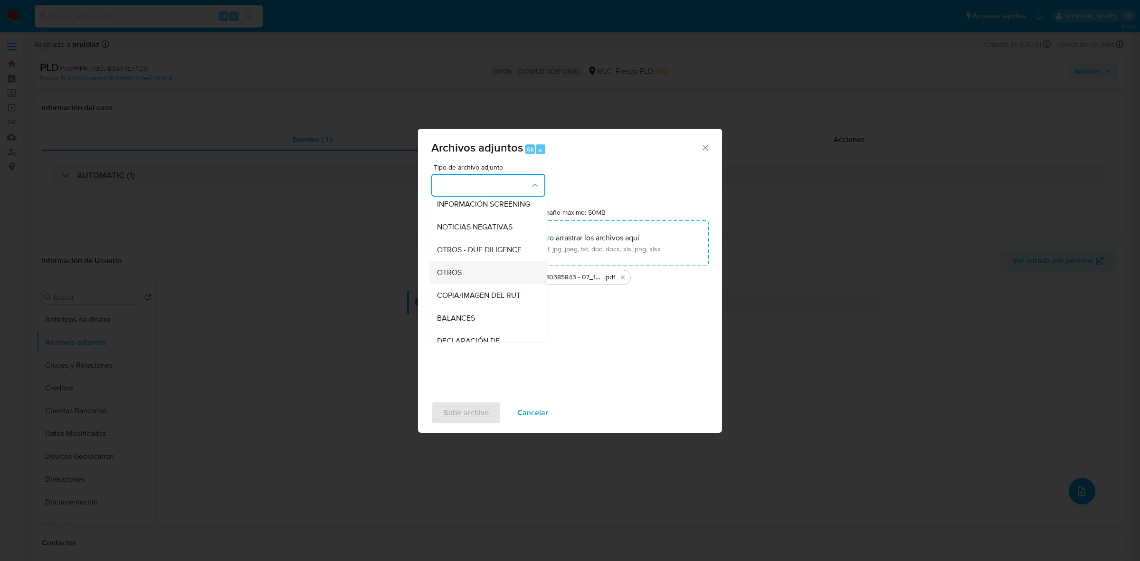
click at [458, 277] on span "OTROS" at bounding box center [449, 273] width 25 height 10
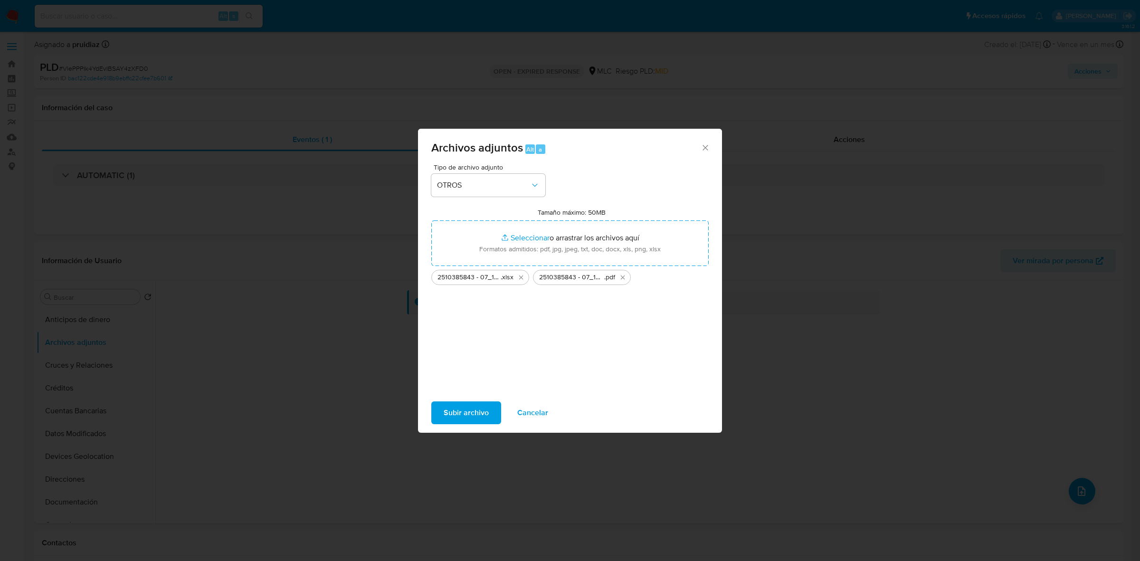
click at [467, 420] on span "Subir archivo" at bounding box center [466, 412] width 45 height 21
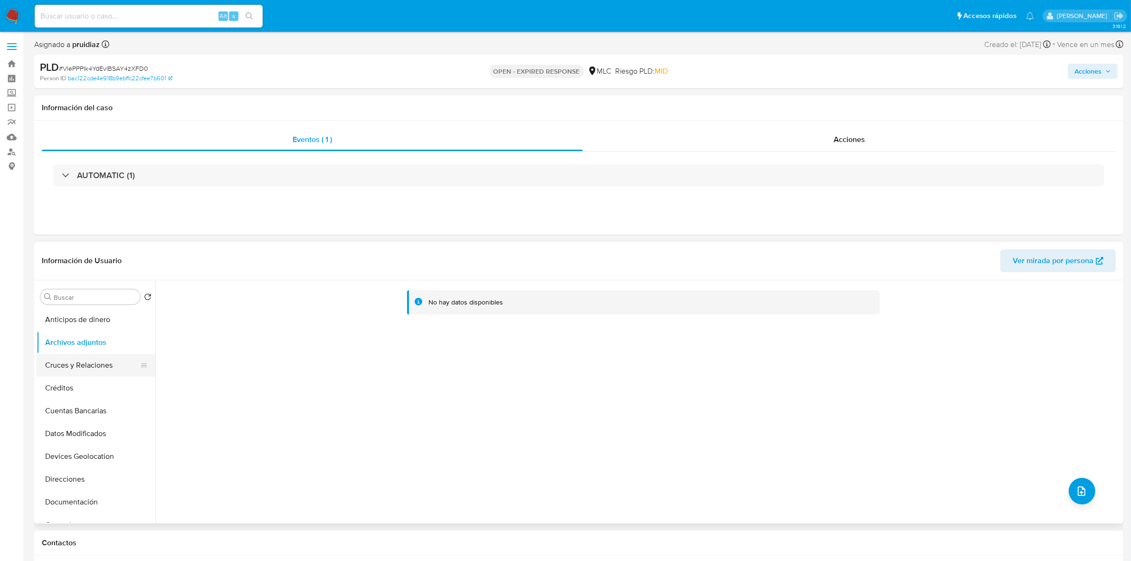
click at [79, 371] on button "Cruces y Relaciones" at bounding box center [92, 365] width 111 height 23
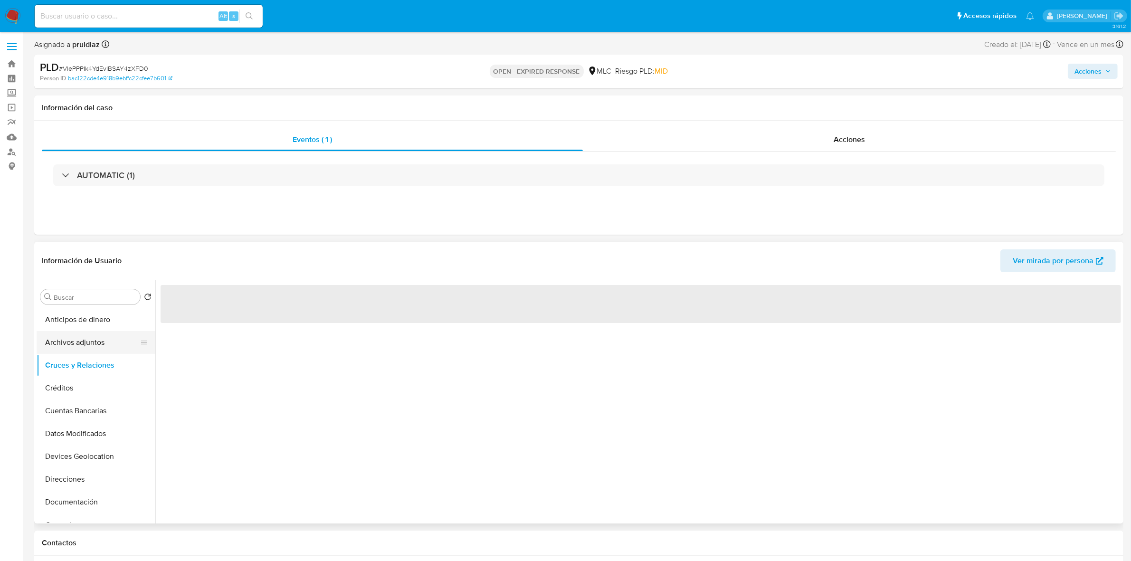
click at [75, 352] on button "Archivos adjuntos" at bounding box center [92, 342] width 111 height 23
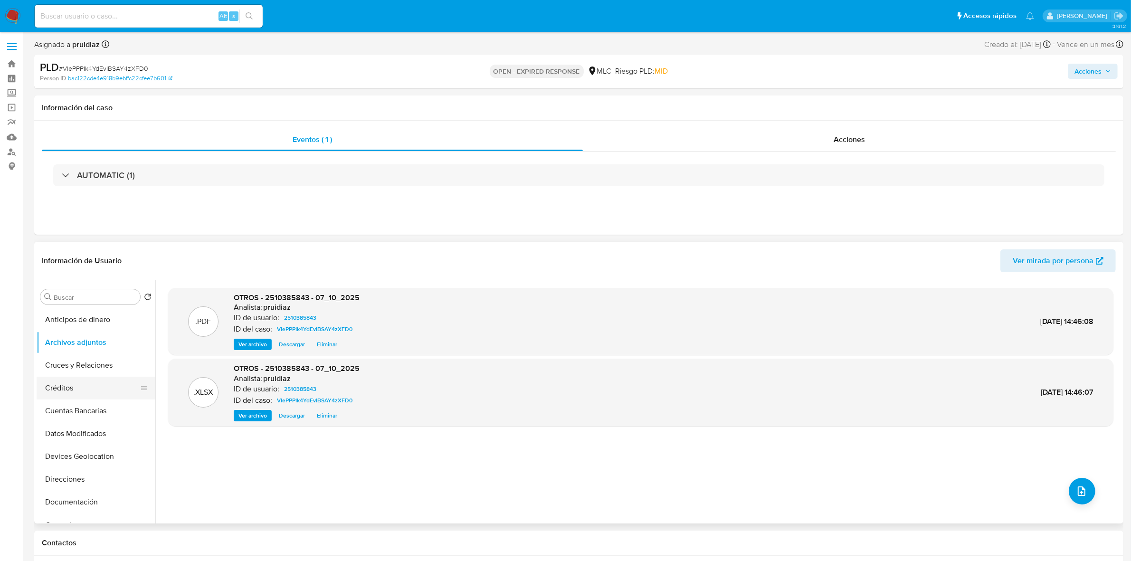
scroll to position [119, 0]
click at [74, 404] on button "General" at bounding box center [92, 406] width 111 height 23
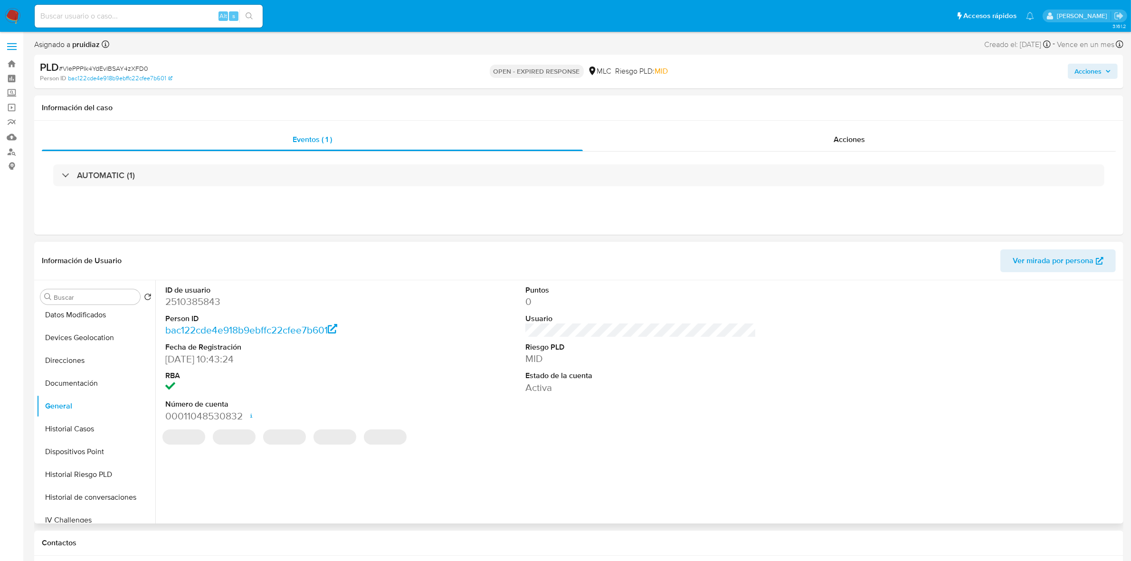
click at [196, 304] on dd "2510385843" at bounding box center [280, 301] width 231 height 13
copy dd "2510385843"
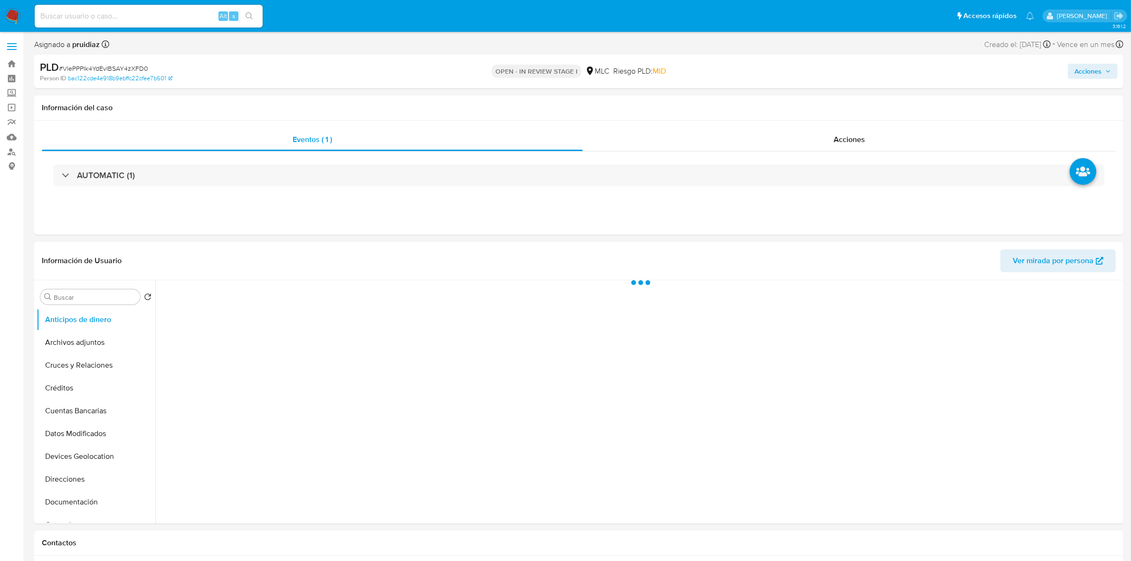
select select "10"
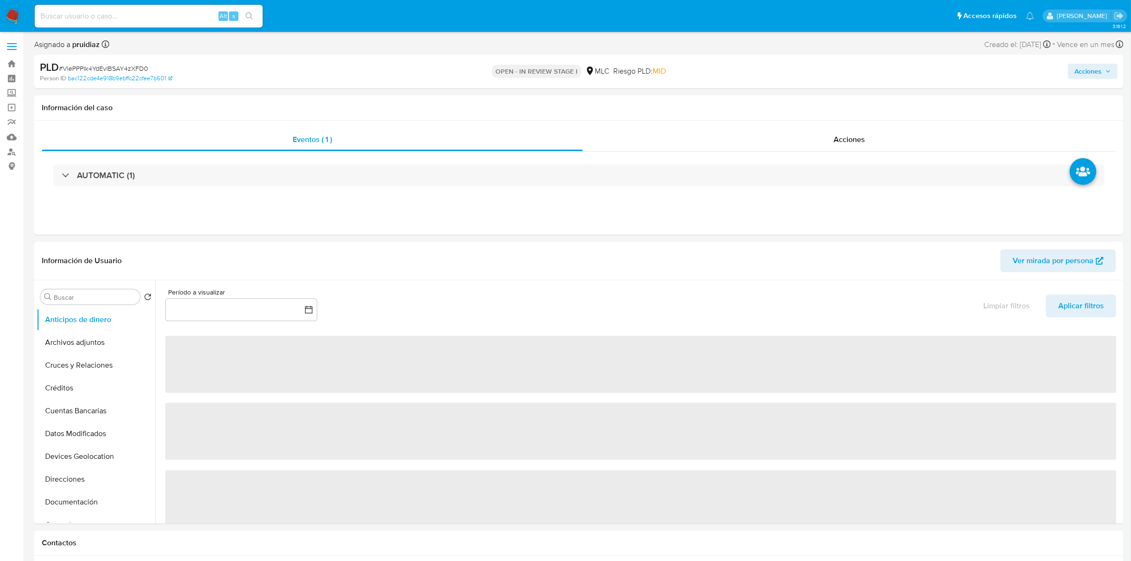
click at [1089, 67] on span "Acciones" at bounding box center [1088, 71] width 27 height 15
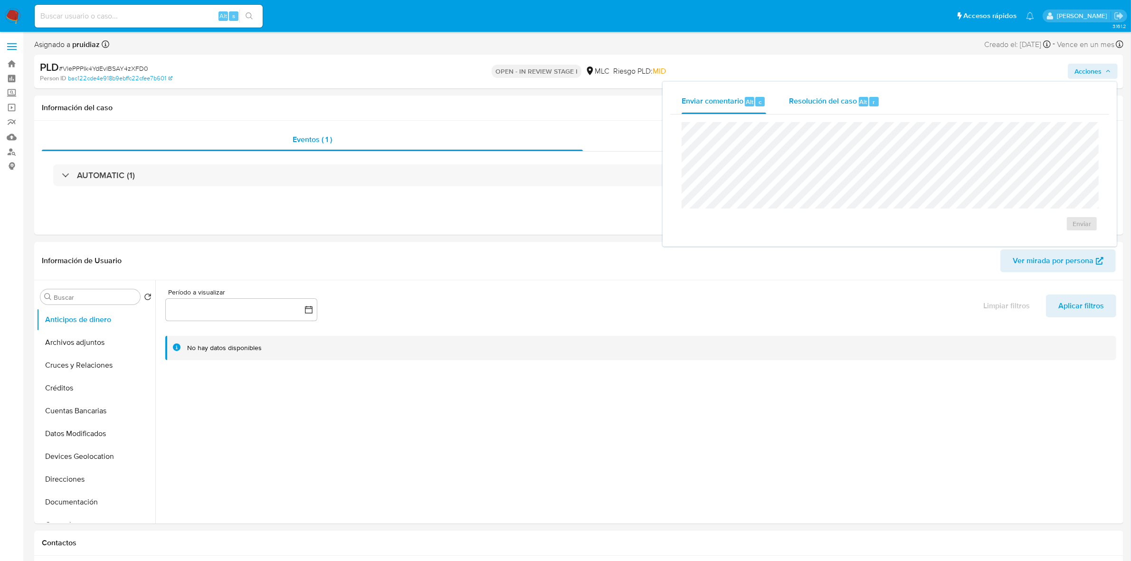
click at [831, 109] on div "Resolución del caso Alt r" at bounding box center [834, 101] width 91 height 25
click at [1075, 243] on span "ROI Proposal" at bounding box center [1055, 233] width 47 height 21
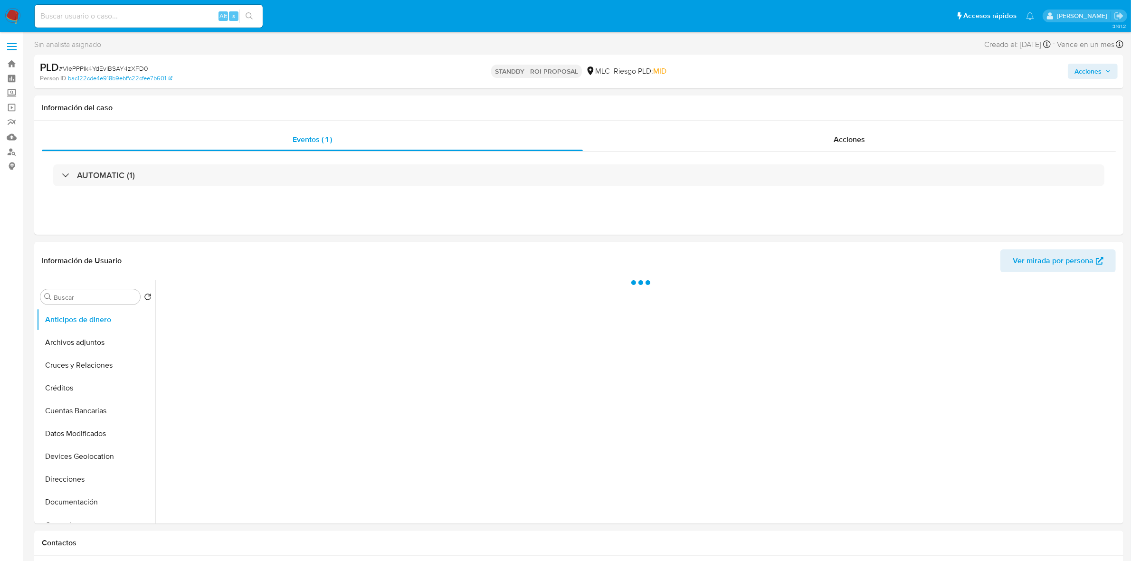
select select "10"
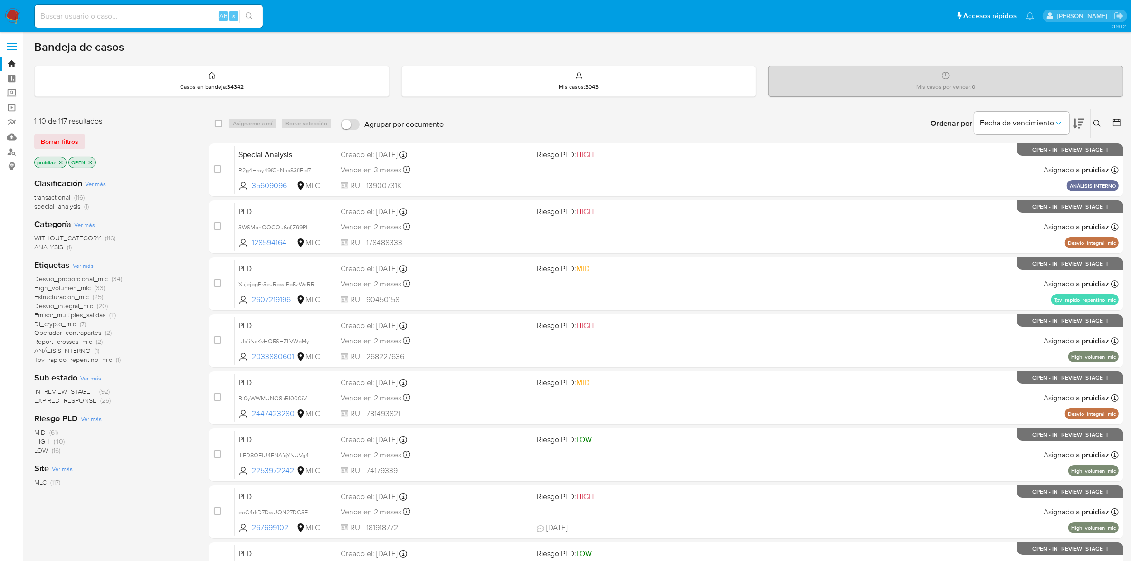
click at [1077, 124] on icon at bounding box center [1078, 123] width 11 height 11
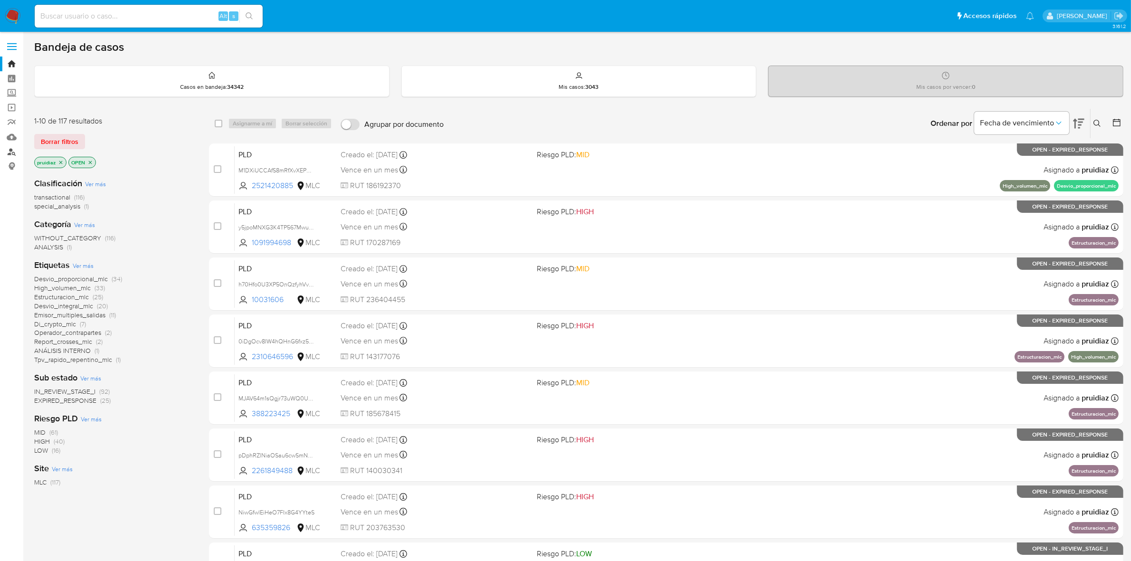
click at [6, 150] on link "Buscador de personas" at bounding box center [56, 151] width 113 height 15
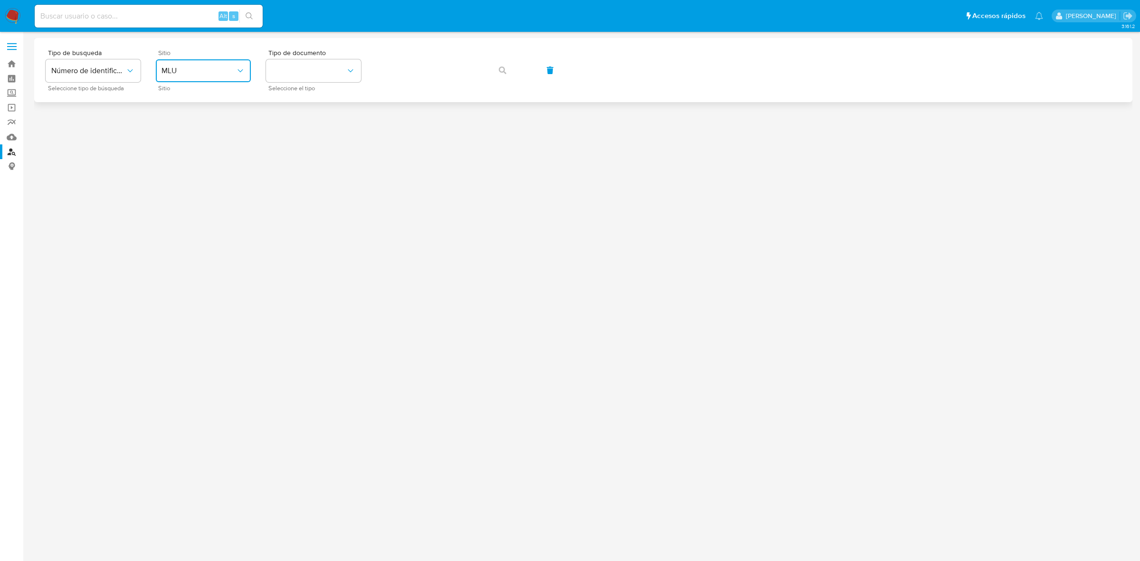
click at [214, 66] on span "MLU" at bounding box center [199, 71] width 74 height 10
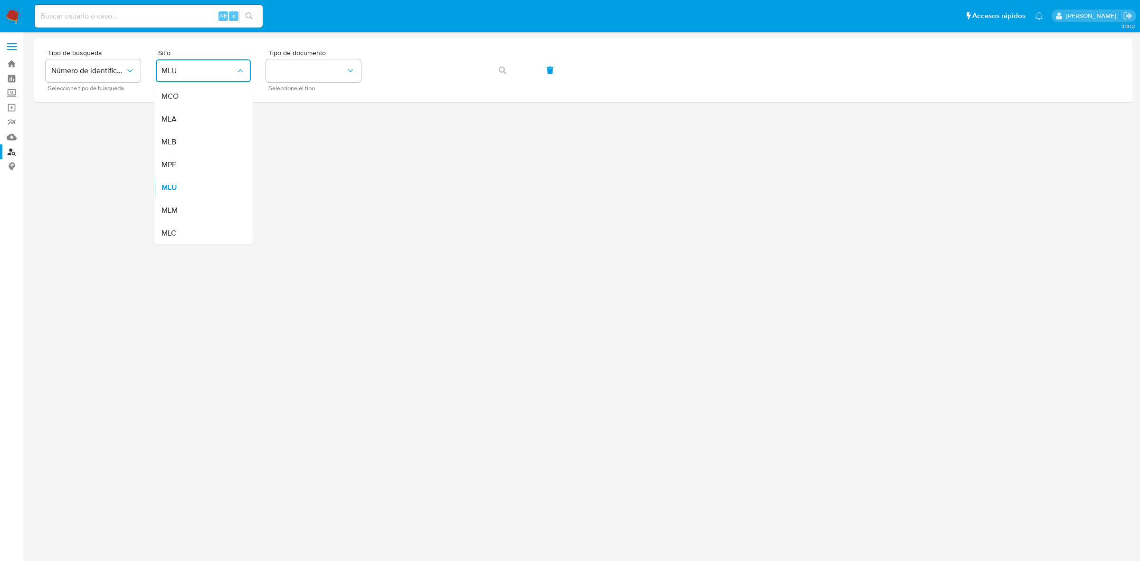
click at [183, 227] on div "MLC" at bounding box center [201, 233] width 78 height 23
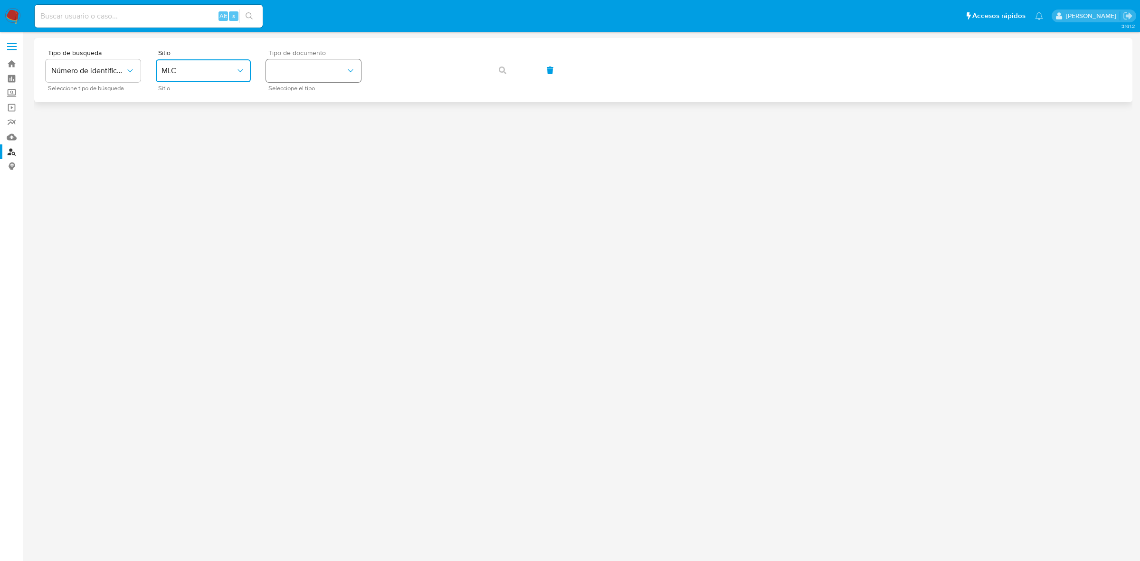
click at [287, 76] on button "identificationType" at bounding box center [313, 70] width 95 height 23
click at [320, 102] on div "RUT RUT" at bounding box center [311, 101] width 78 height 32
click at [509, 70] on button "button" at bounding box center [503, 70] width 32 height 23
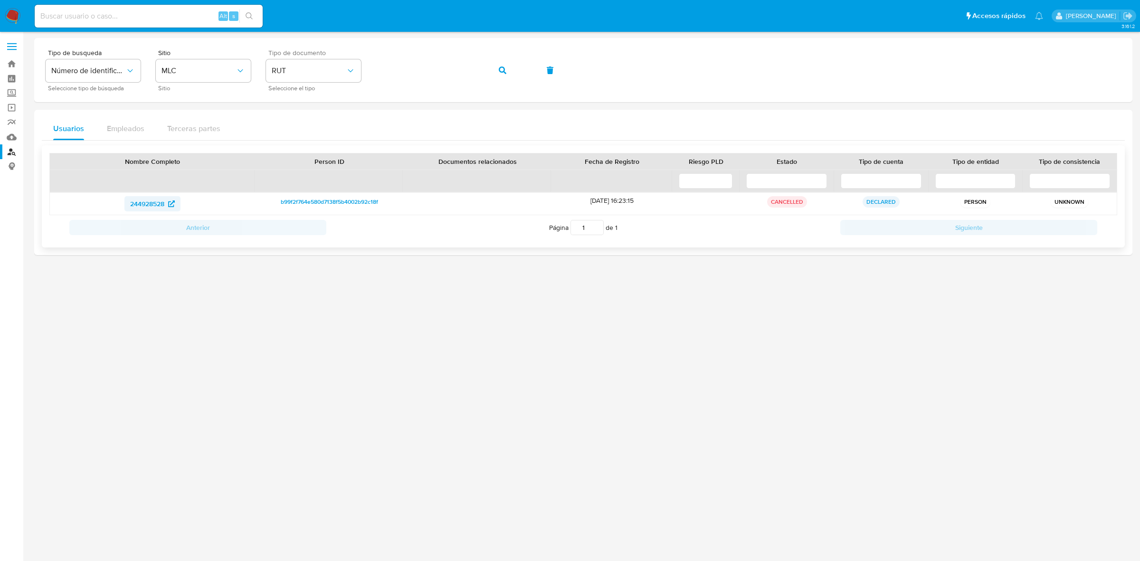
click at [149, 204] on span "244928528" at bounding box center [147, 203] width 34 height 15
click at [4, 14] on nav "Pausado Ver notificaciones Alt s Accesos rápidos Presiona las siguientes teclas…" at bounding box center [570, 16] width 1140 height 32
click at [6, 14] on img at bounding box center [13, 16] width 16 height 16
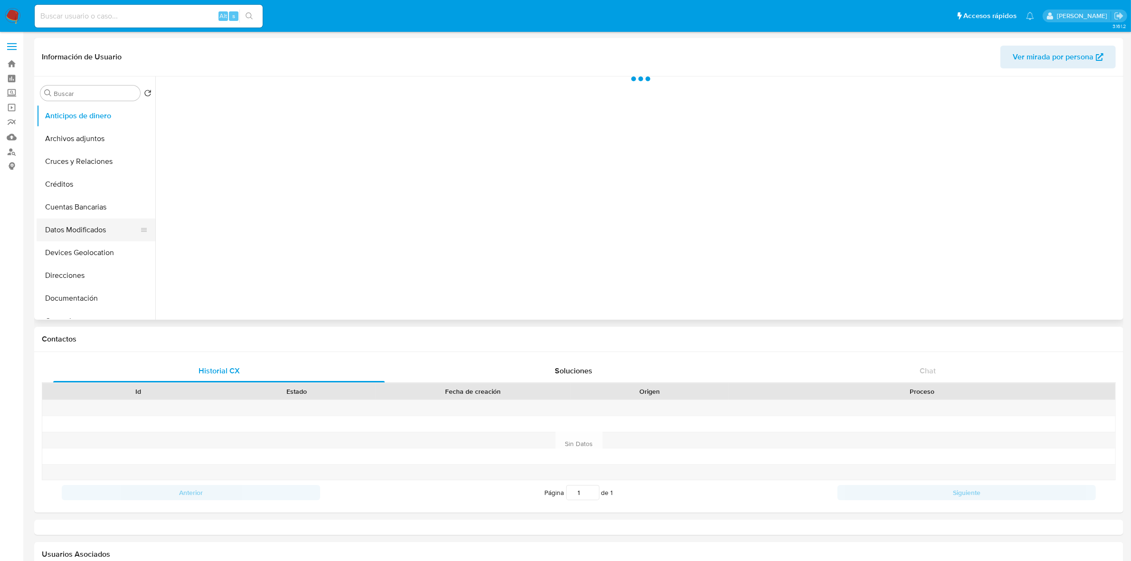
select select "10"
click at [79, 287] on button "Documentación" at bounding box center [92, 298] width 111 height 23
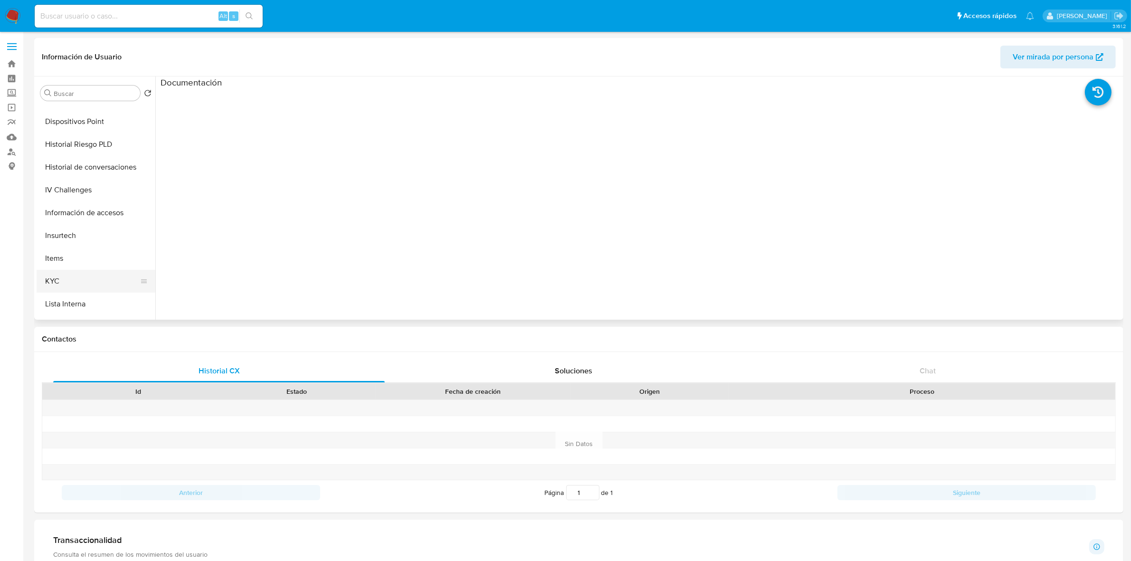
scroll to position [356, 0]
click at [68, 163] on button "KYC" at bounding box center [92, 170] width 111 height 23
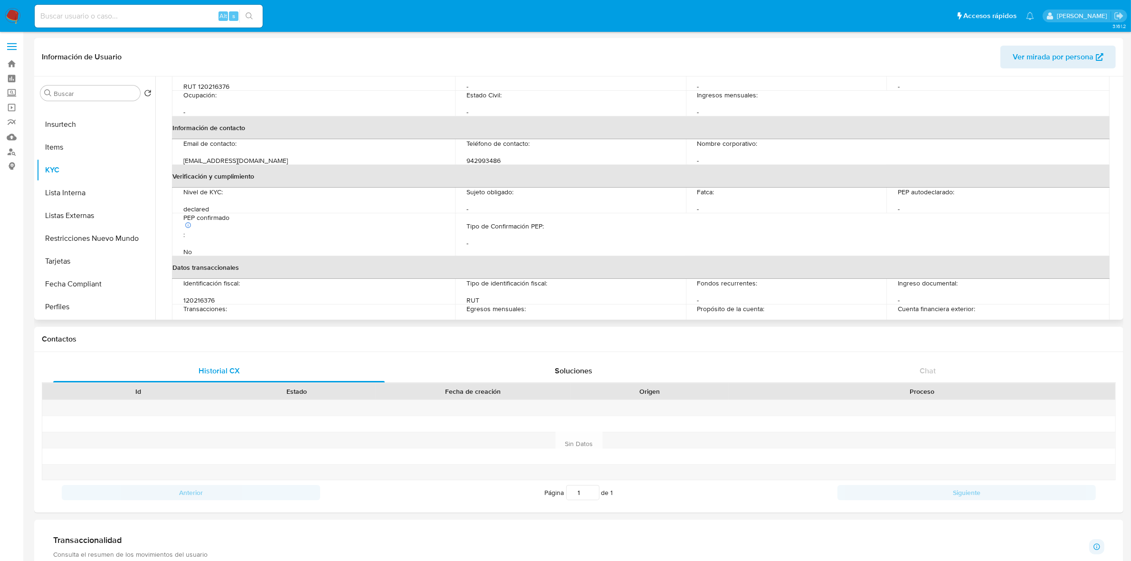
scroll to position [0, 0]
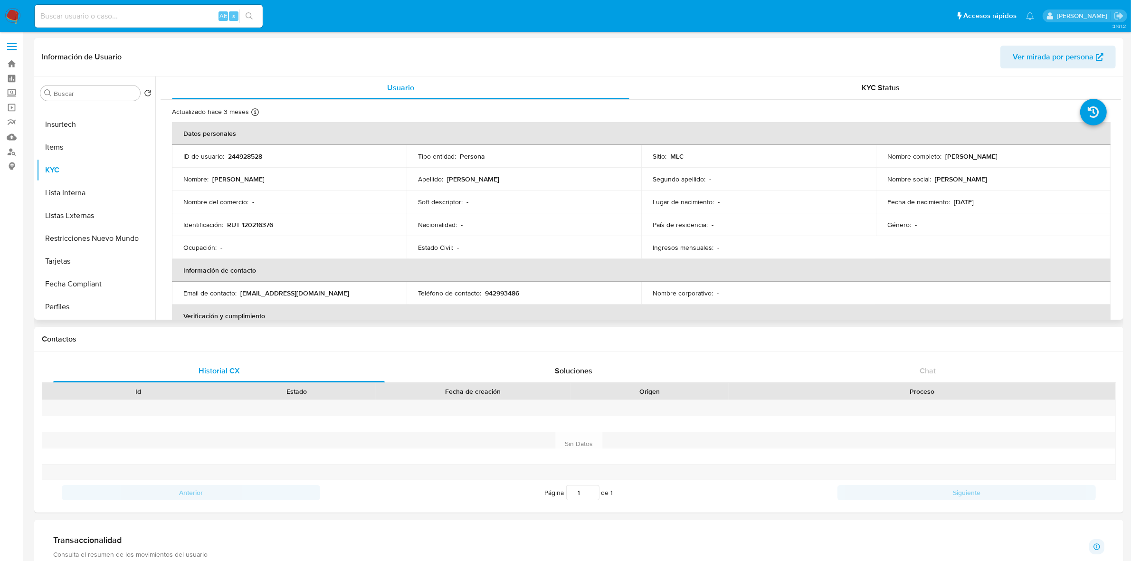
drag, startPoint x: 1036, startPoint y: 162, endPoint x: 941, endPoint y: 155, distance: 95.3
click at [941, 155] on td "Nombre completo : [PERSON_NAME]" at bounding box center [993, 156] width 235 height 23
copy div "[PERSON_NAME]"
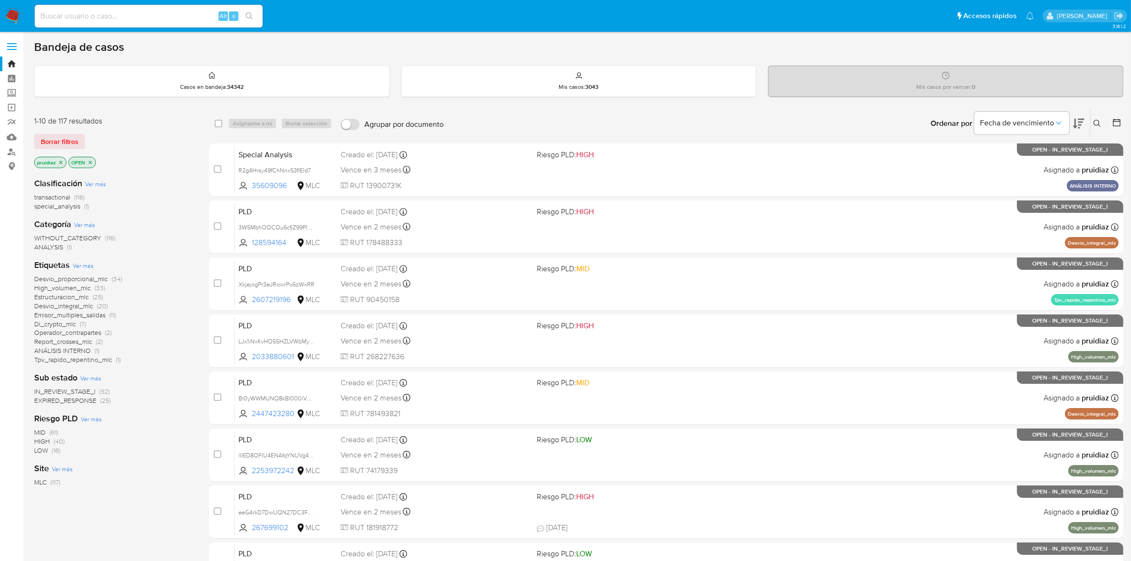
click at [1077, 124] on icon at bounding box center [1078, 123] width 11 height 11
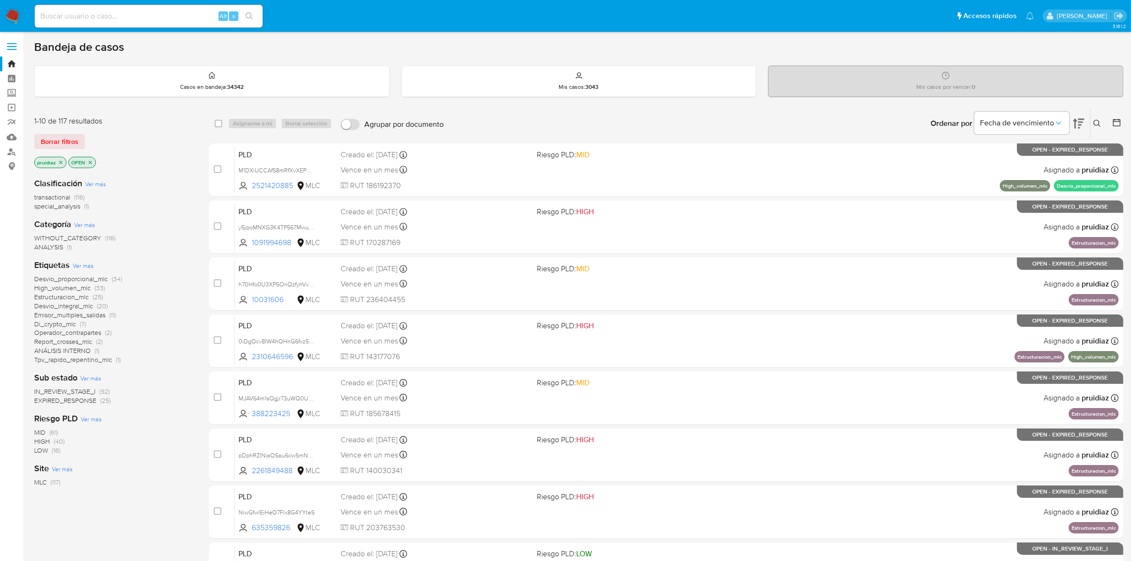
click at [1100, 120] on icon at bounding box center [1098, 124] width 8 height 8
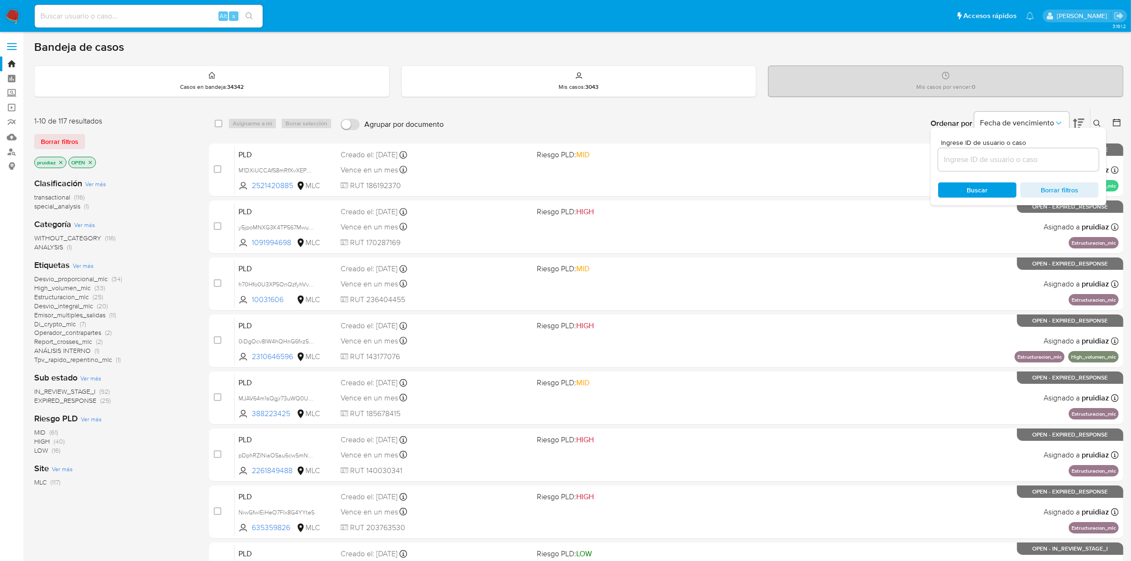
click at [997, 157] on input at bounding box center [1018, 159] width 161 height 12
type input "2521420885"
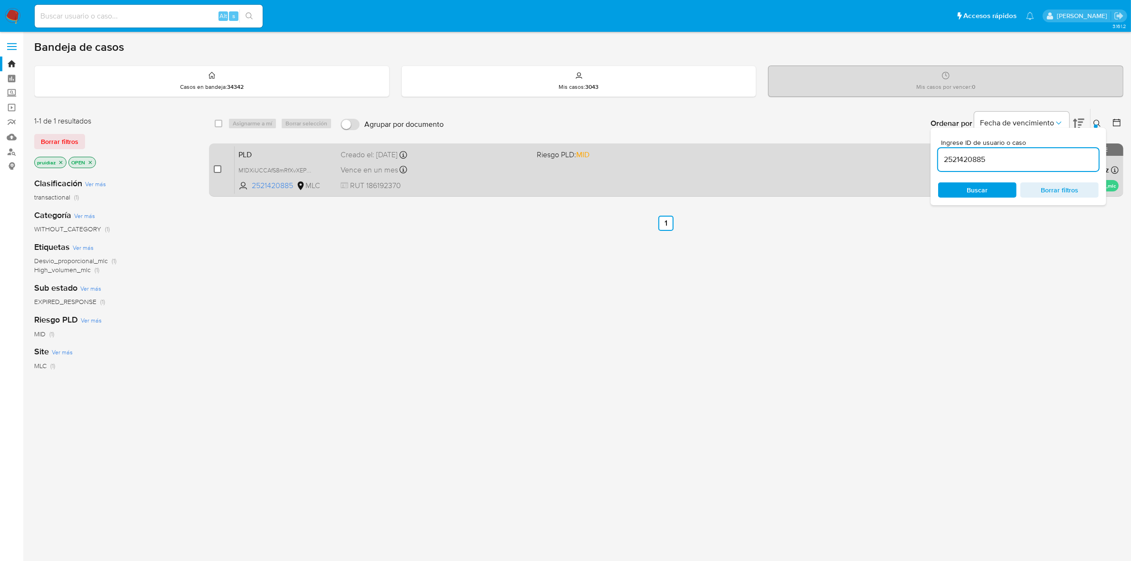
click at [214, 170] on input "checkbox" at bounding box center [218, 169] width 8 height 8
checkbox input "true"
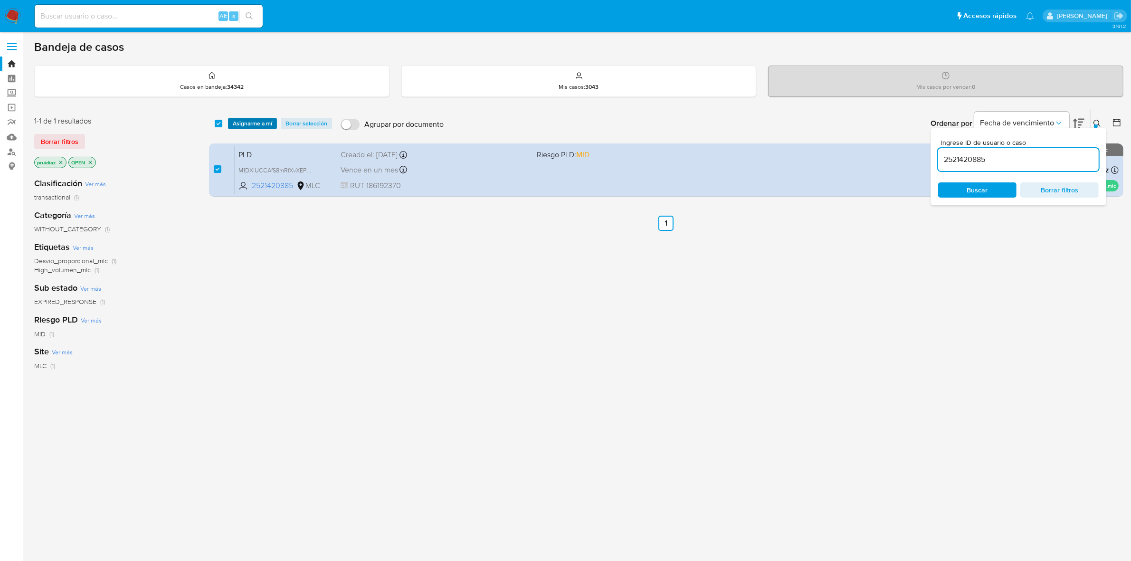
click at [257, 124] on span "Asignarme a mí" at bounding box center [252, 124] width 39 height 10
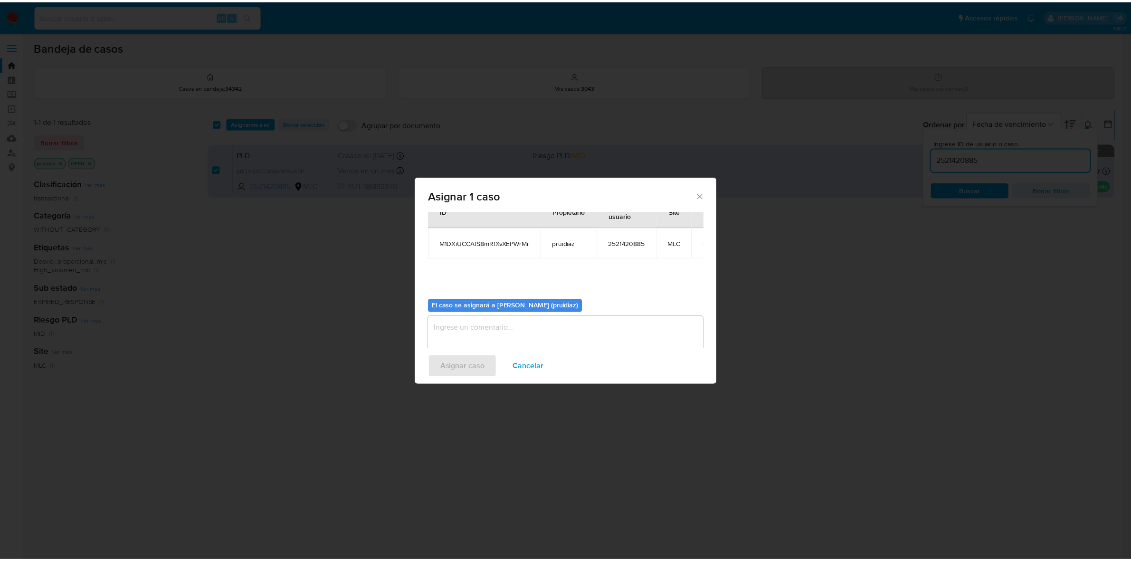
scroll to position [48, 0]
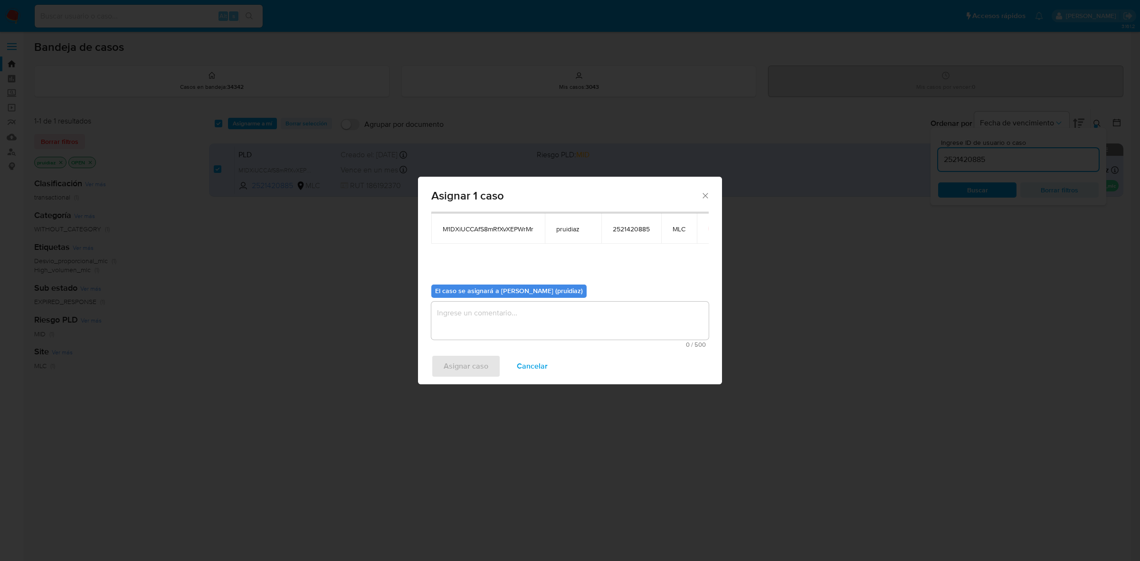
click at [516, 319] on textarea "assign-modal" at bounding box center [569, 321] width 277 height 38
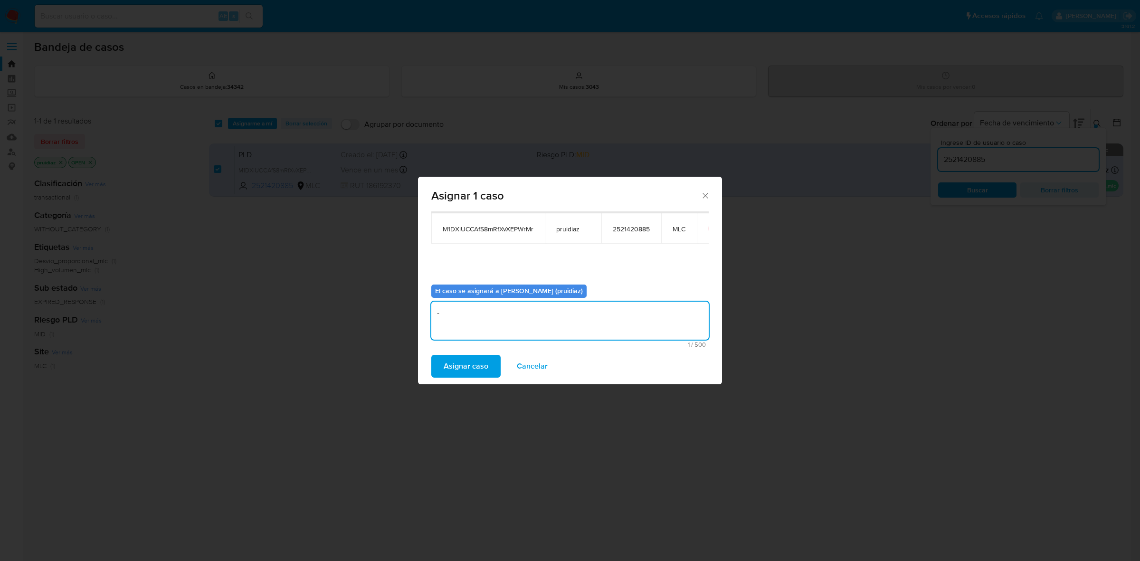
type textarea "-"
click at [456, 354] on div "Asignar caso Cancelar" at bounding box center [570, 366] width 304 height 36
click at [456, 358] on span "Asignar caso" at bounding box center [466, 366] width 45 height 21
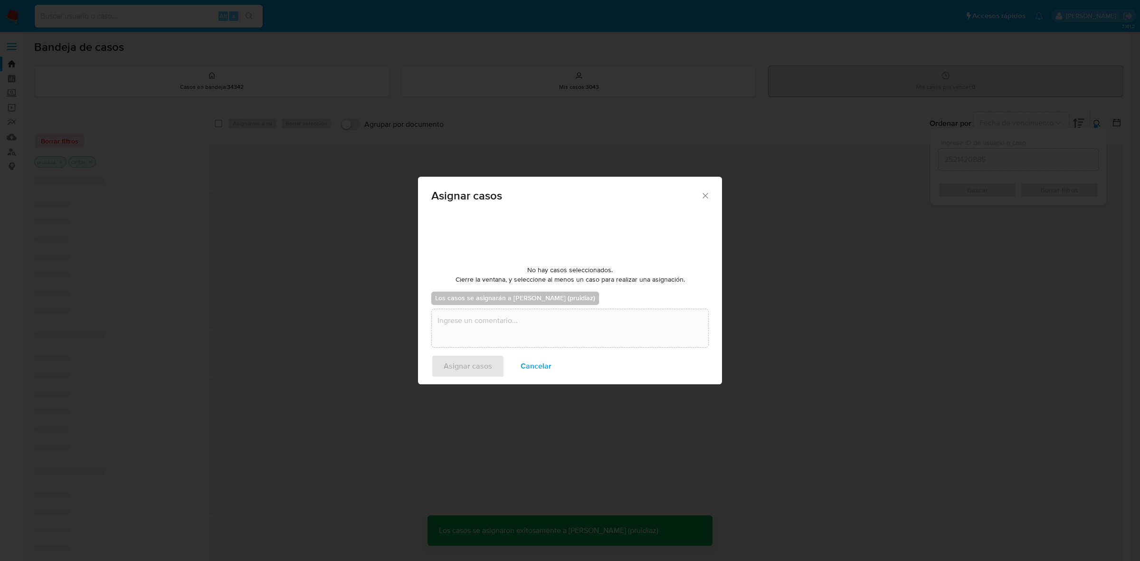
checkbox input "false"
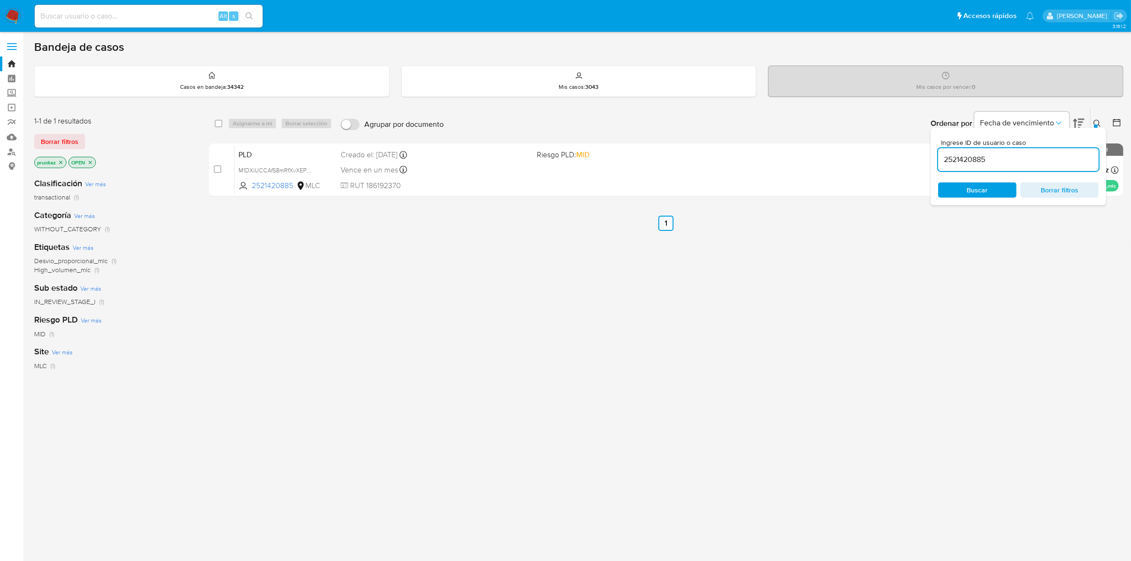
click at [14, 13] on img at bounding box center [13, 16] width 16 height 16
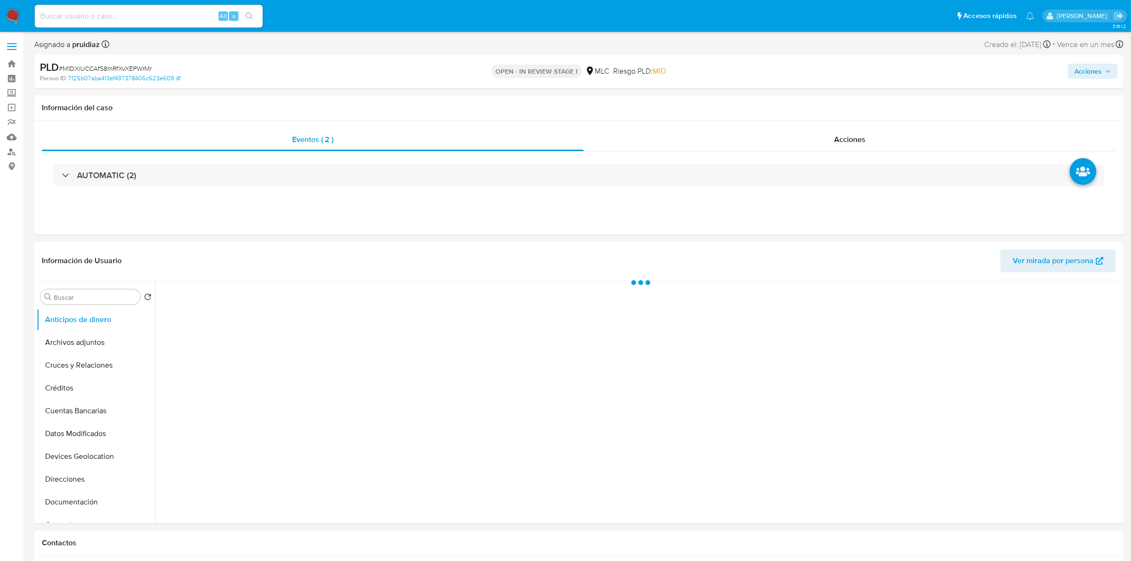
click at [1108, 70] on icon "button" at bounding box center [1109, 71] width 6 height 6
select select "10"
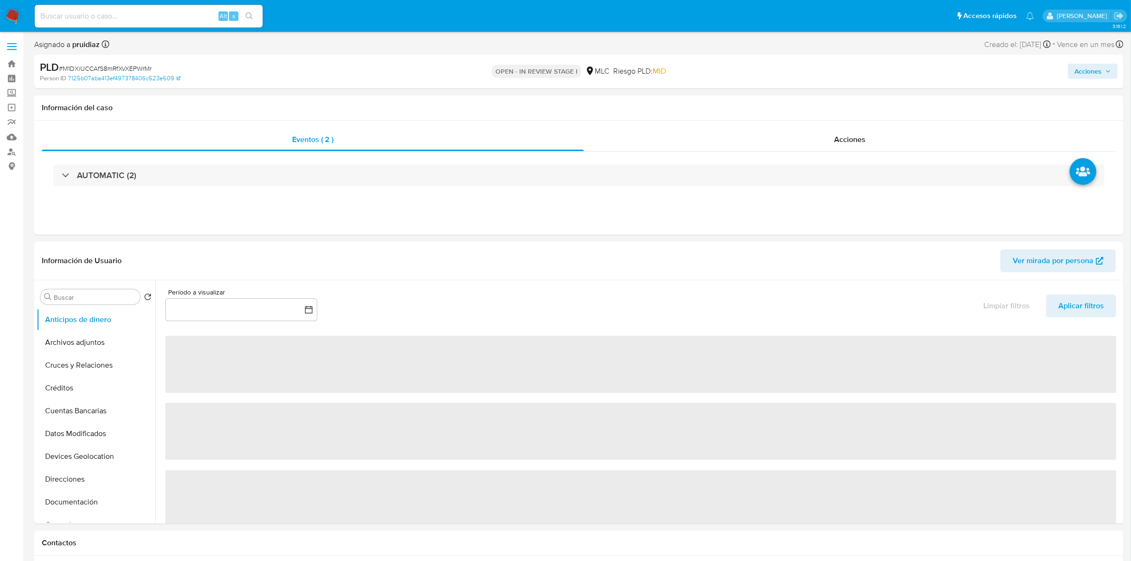
click at [1087, 75] on span "Acciones" at bounding box center [1088, 71] width 27 height 15
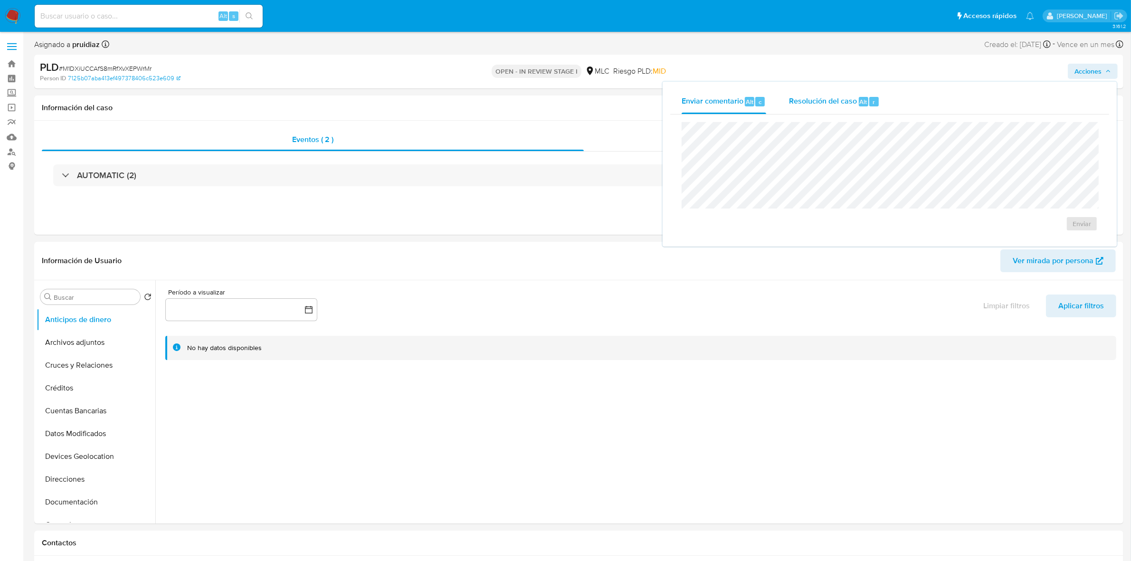
click at [801, 108] on div "Resolución del caso Alt r" at bounding box center [834, 101] width 91 height 25
click at [967, 239] on span "No ROI" at bounding box center [975, 233] width 47 height 21
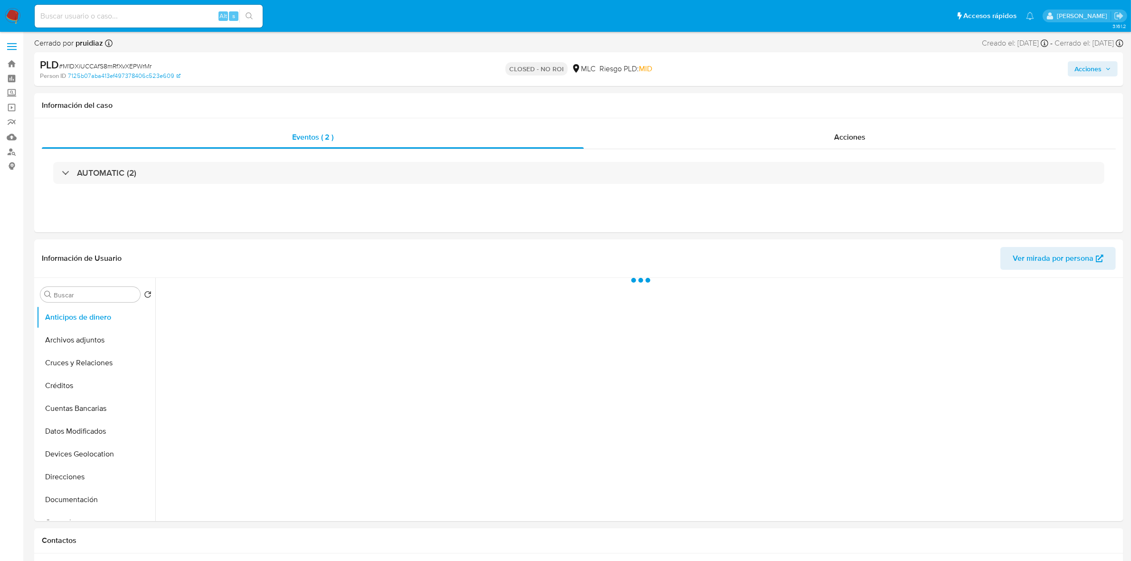
select select "10"
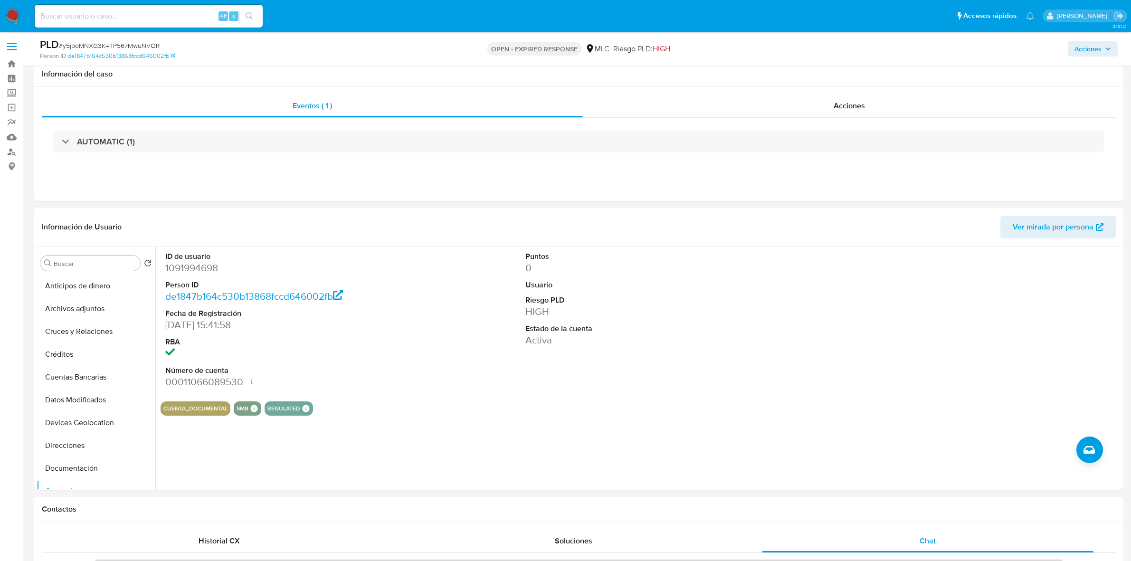
select select "10"
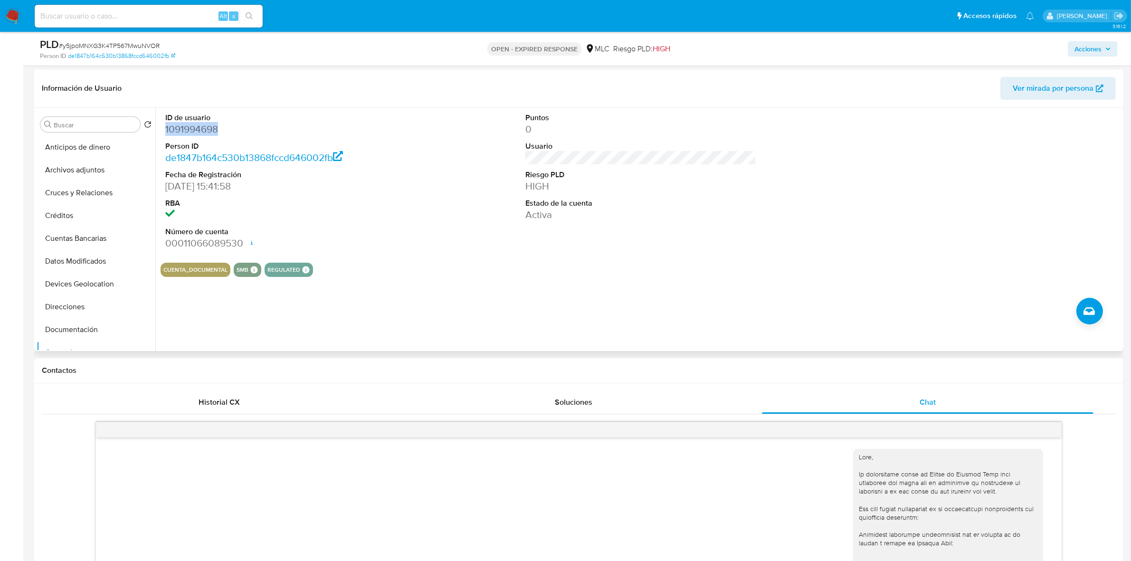
click at [208, 123] on dd "1091994698" at bounding box center [280, 129] width 231 height 13
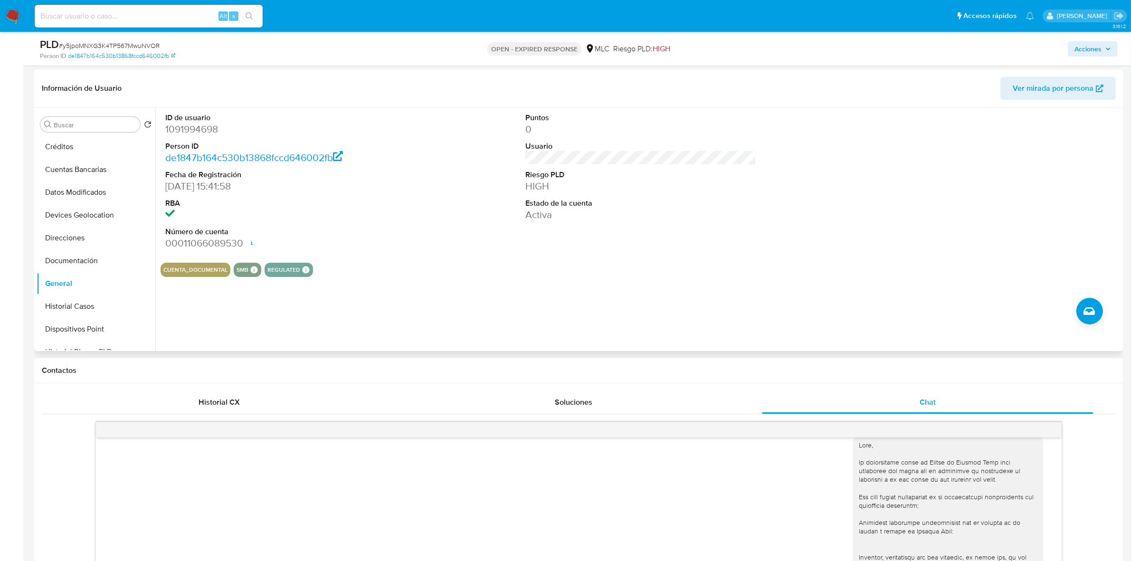
click at [202, 130] on dd "1091994698" at bounding box center [280, 129] width 231 height 13
copy dd "1091994698"
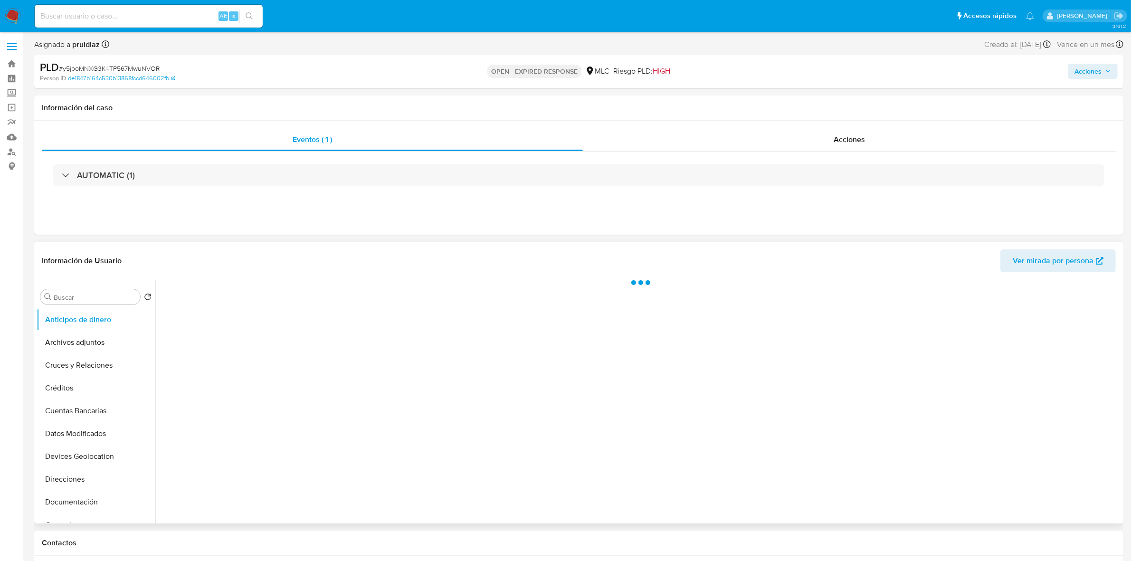
select select "10"
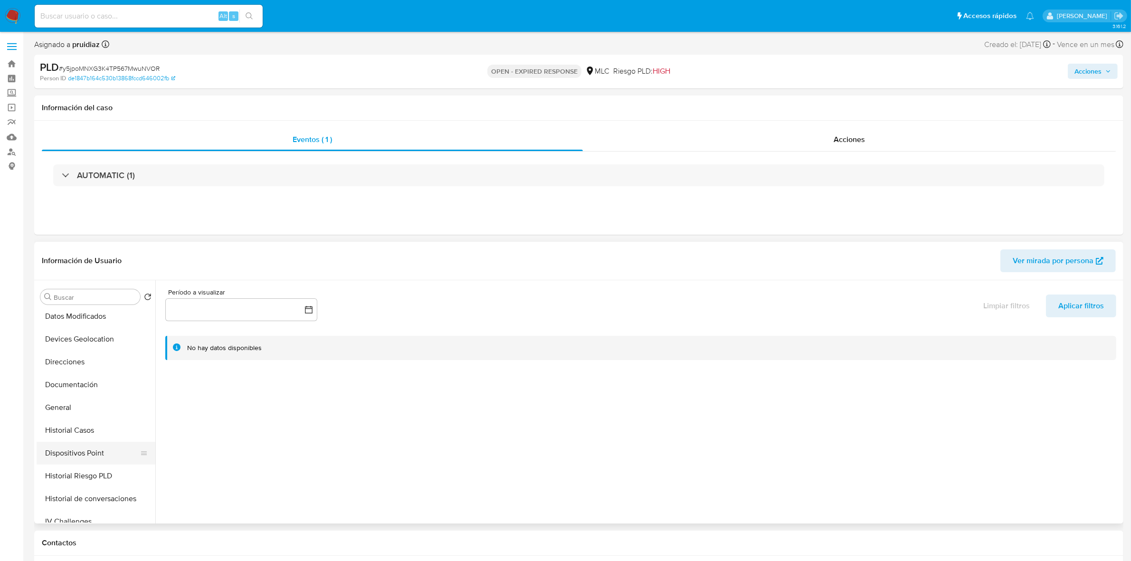
scroll to position [119, 0]
click at [50, 407] on button "General" at bounding box center [92, 406] width 111 height 23
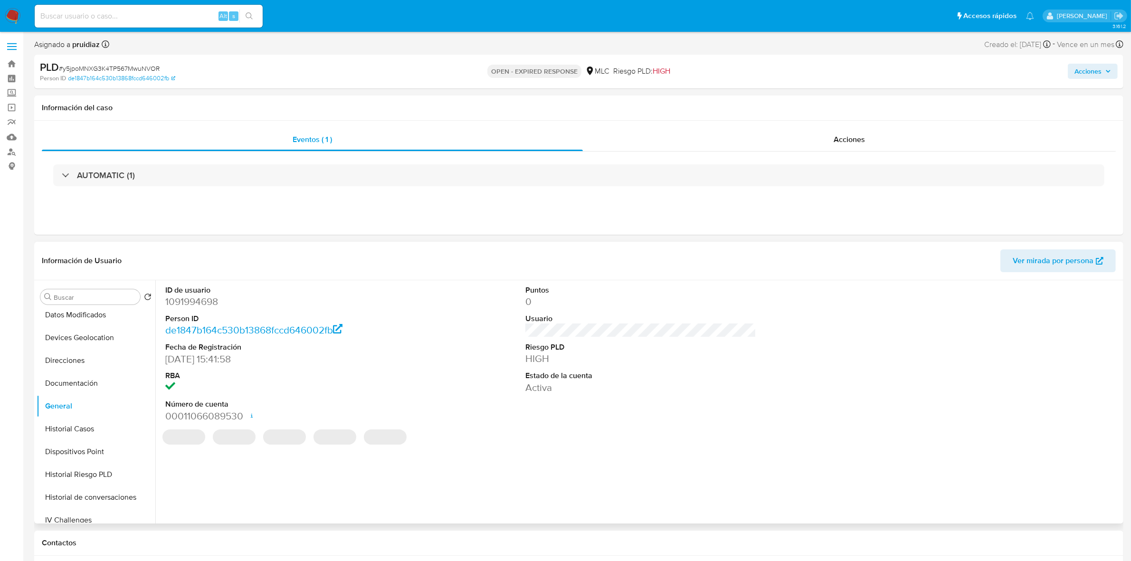
click at [194, 296] on dd "1091994698" at bounding box center [280, 301] width 231 height 13
click at [186, 302] on dd "1091994698" at bounding box center [280, 301] width 231 height 13
copy dd "1091994698"
click at [198, 300] on dd "1091994698" at bounding box center [280, 301] width 231 height 13
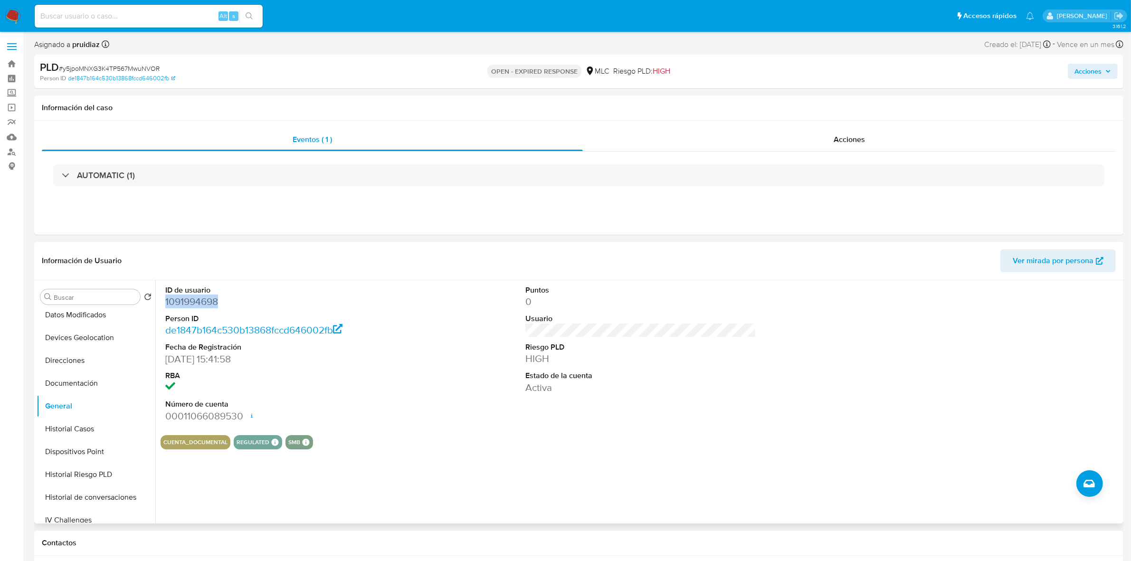
click at [198, 300] on dd "1091994698" at bounding box center [280, 301] width 231 height 13
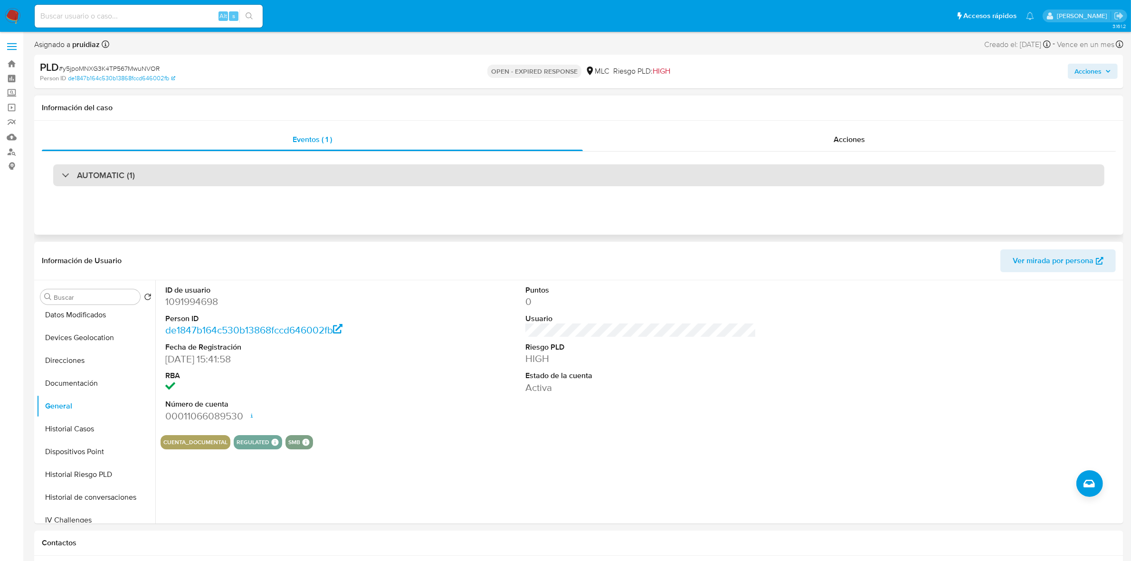
click at [130, 169] on div "AUTOMATIC (1)" at bounding box center [578, 175] width 1051 height 22
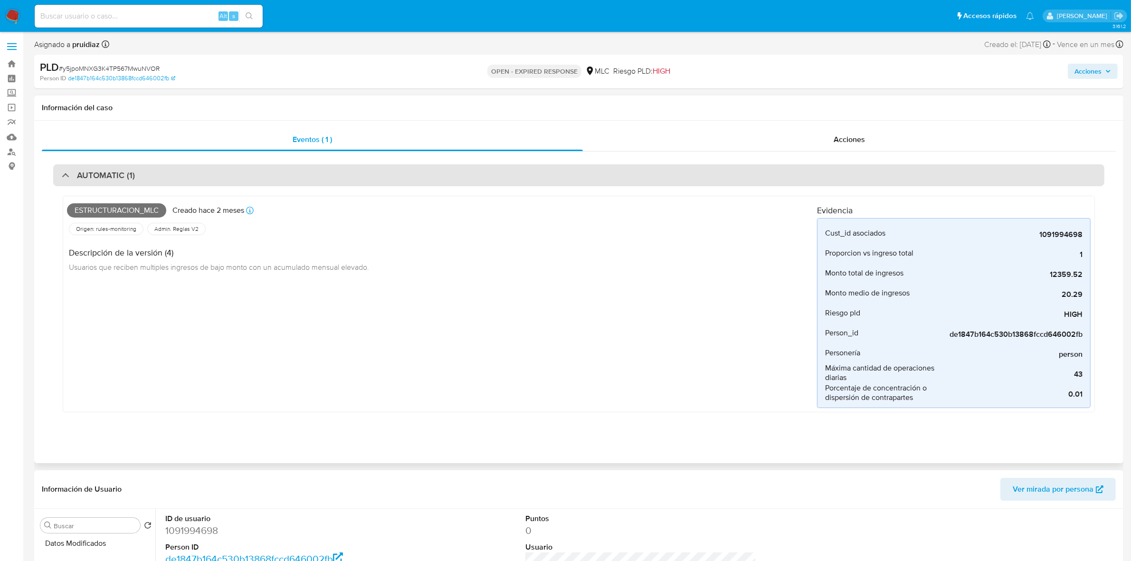
click at [181, 174] on div "AUTOMATIC (1)" at bounding box center [578, 175] width 1051 height 22
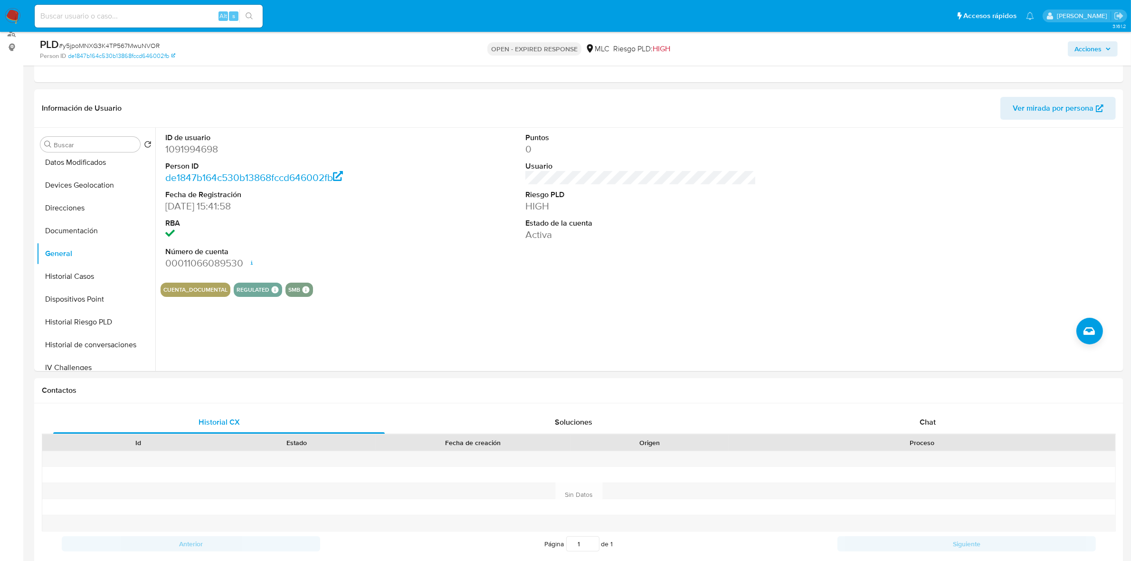
click at [142, 45] on span "# y5jpoMNXG3K4TP567MwuNVOR" at bounding box center [109, 46] width 101 height 10
copy span "y5jpoMNXG3K4TP567MwuNVOR"
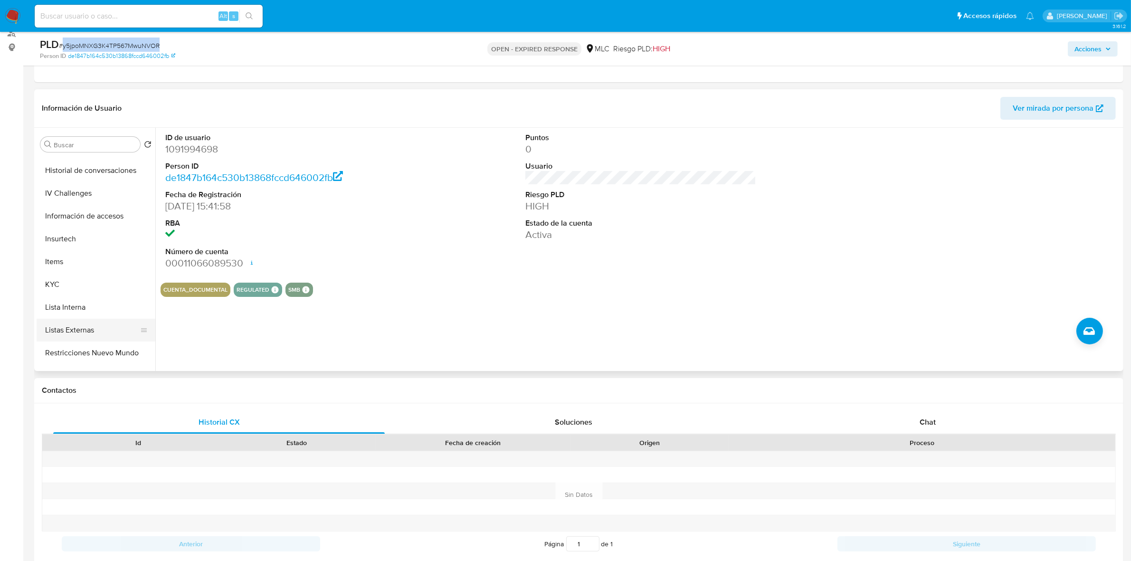
scroll to position [356, 0]
click at [51, 222] on button "KYC" at bounding box center [92, 221] width 111 height 23
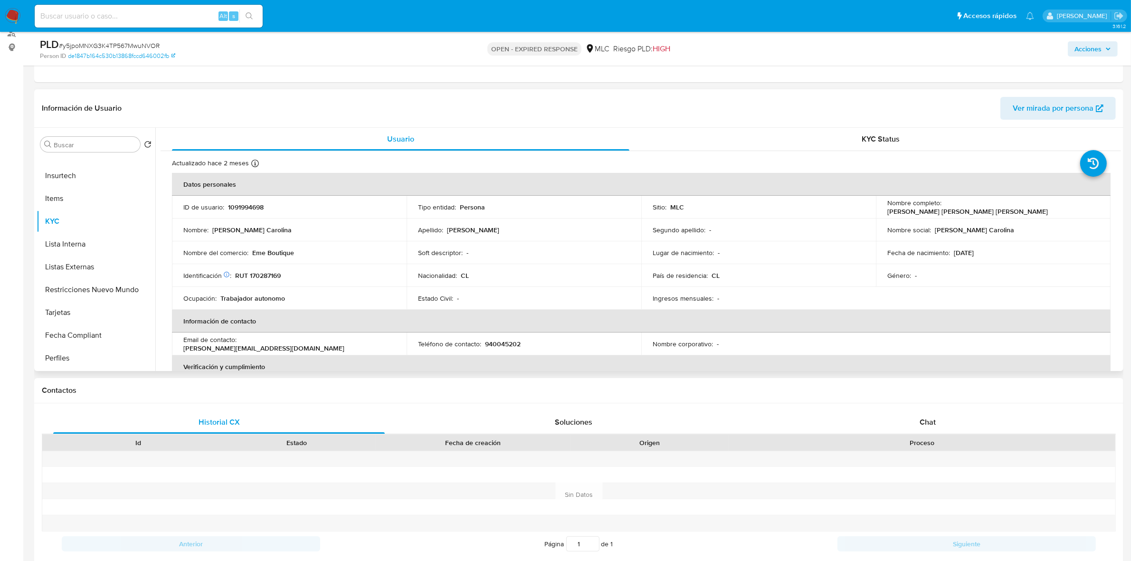
click at [248, 205] on p "1091994698" at bounding box center [246, 207] width 36 height 9
copy p "1091994698"
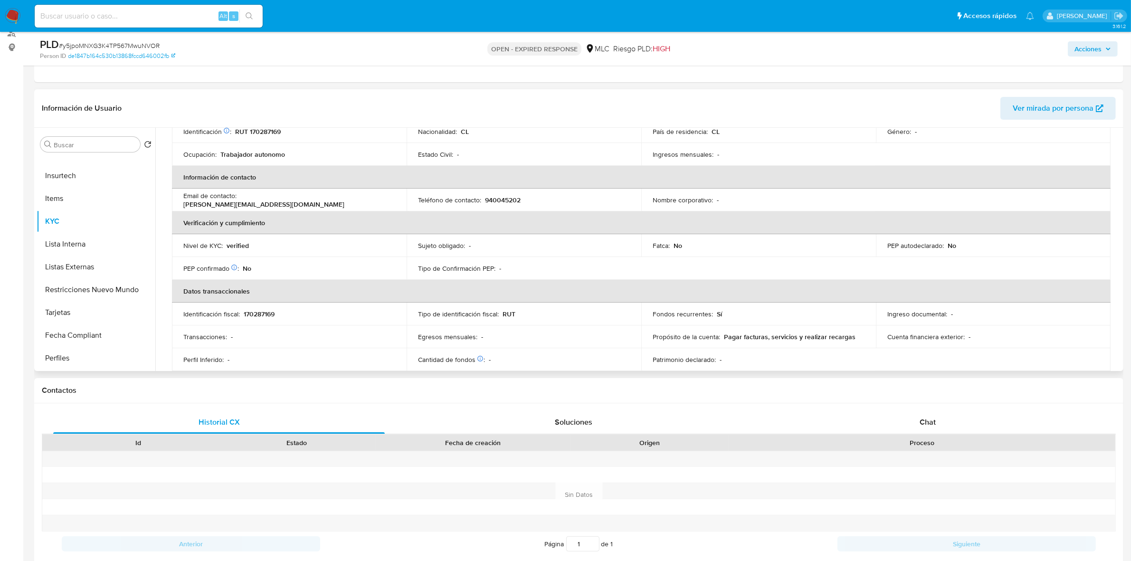
scroll to position [0, 0]
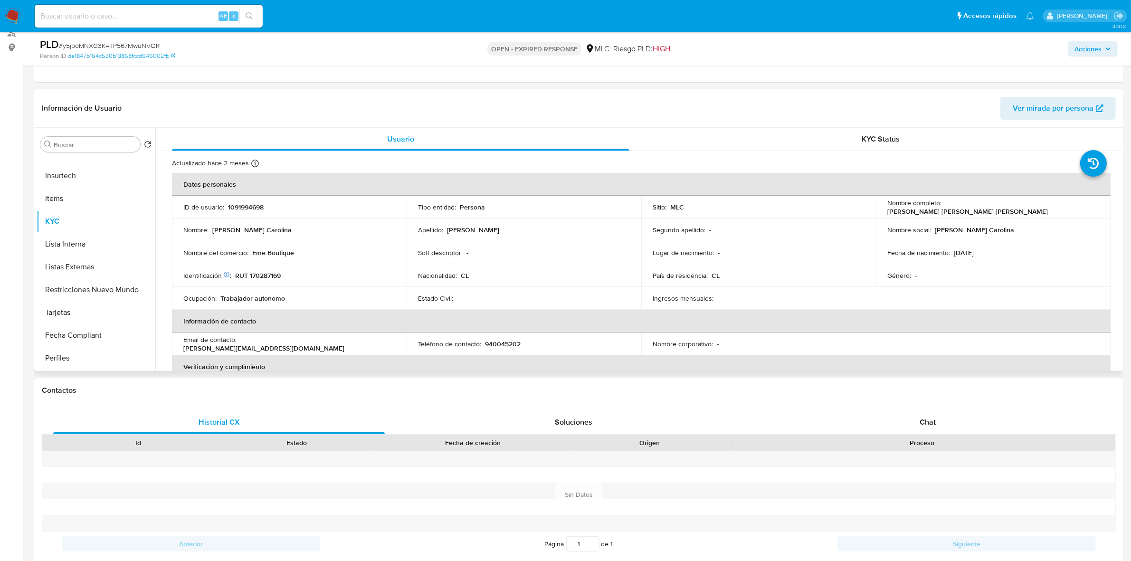
click at [269, 276] on p "RUT 170287169" at bounding box center [258, 275] width 46 height 9
copy p "170287169"
click at [269, 277] on p "RUT 170287169" at bounding box center [258, 275] width 46 height 9
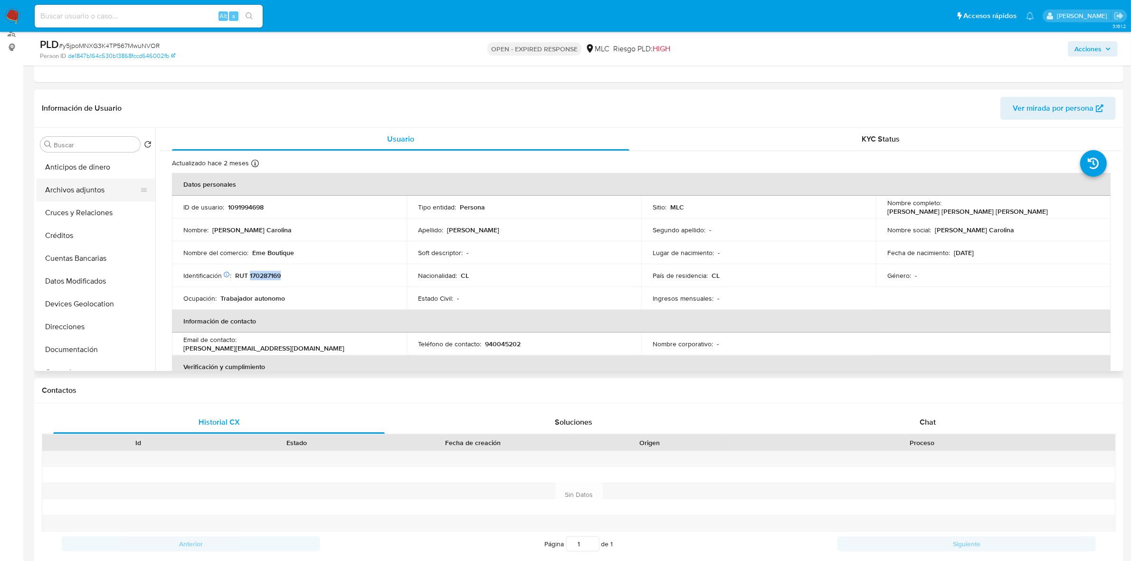
click at [72, 188] on button "Archivos adjuntos" at bounding box center [92, 190] width 111 height 23
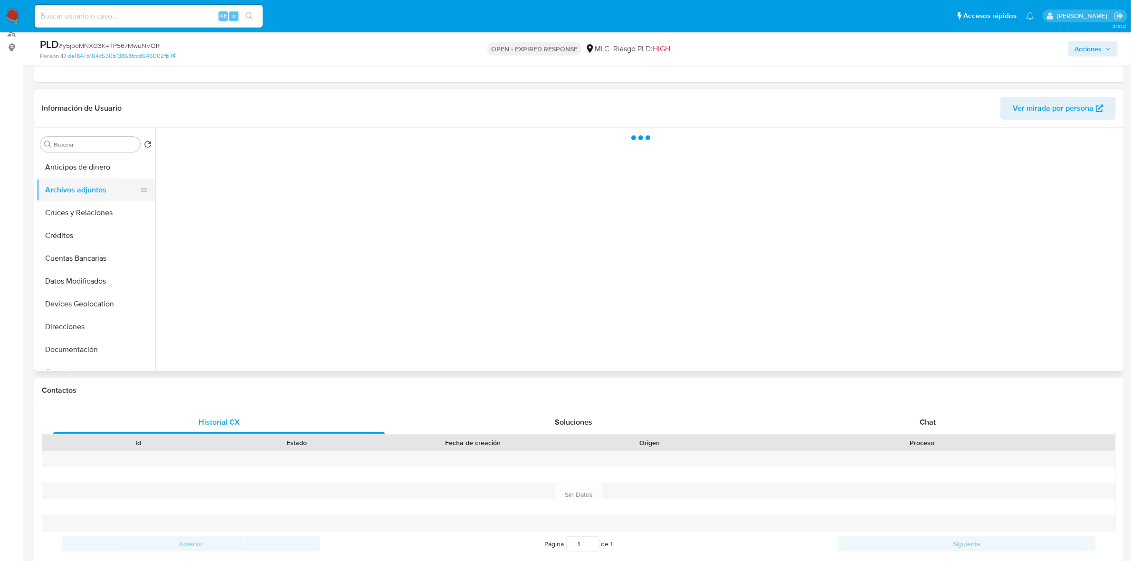
click at [84, 200] on button "Archivos adjuntos" at bounding box center [92, 190] width 111 height 23
click at [86, 211] on button "Cruces y Relaciones" at bounding box center [92, 212] width 111 height 23
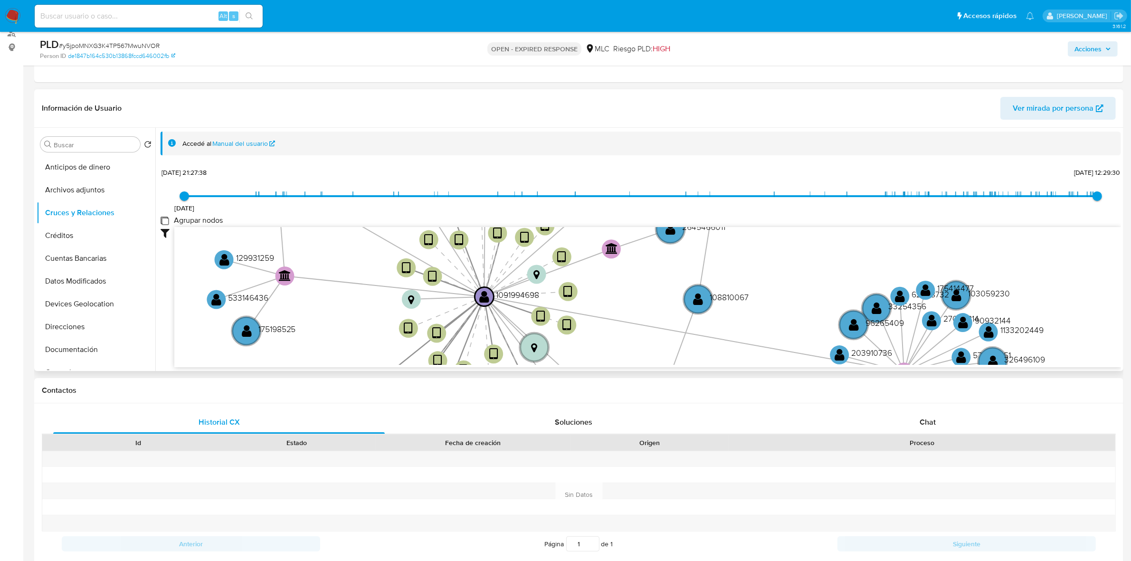
click at [167, 222] on group_nodes "Agrupar nodos" at bounding box center [165, 221] width 8 height 8
checkbox group_nodes "true"
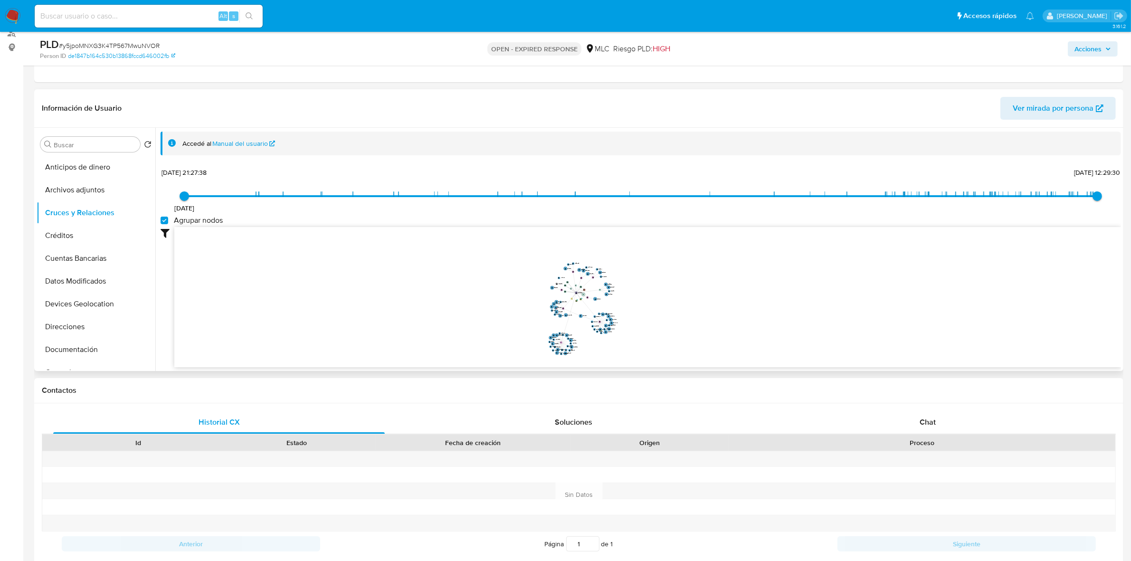
drag, startPoint x: 680, startPoint y: 268, endPoint x: 692, endPoint y: 295, distance: 29.1
click at [692, 295] on icon "device-649761bf20003a396be33dd6  device-62a91d4508813b00184a84c2  device-62a6…" at bounding box center [647, 296] width 947 height 138
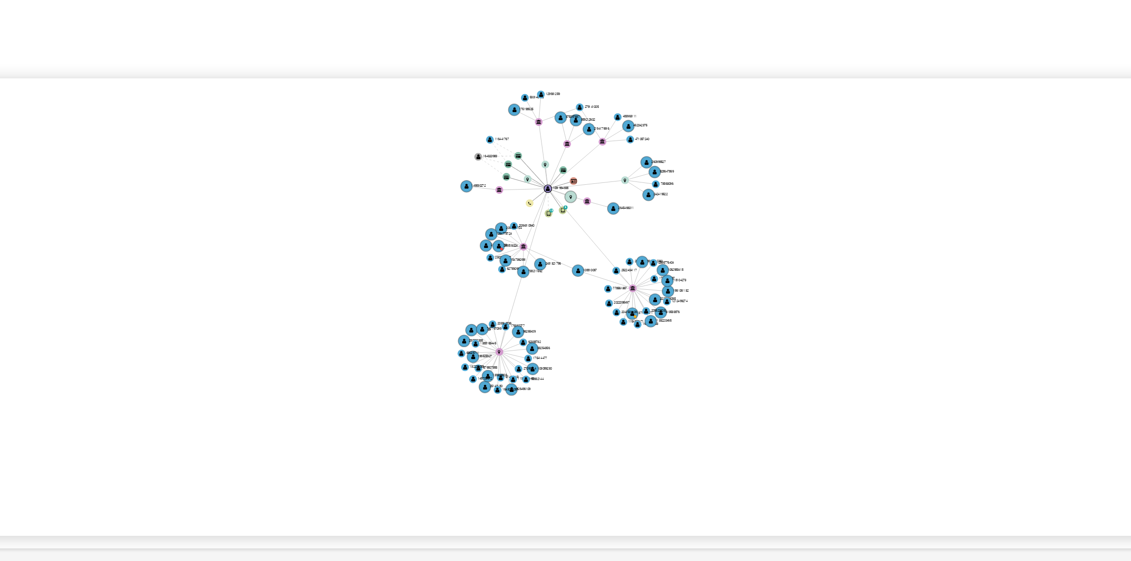
drag, startPoint x: 755, startPoint y: 244, endPoint x: 758, endPoint y: 220, distance: 23.6
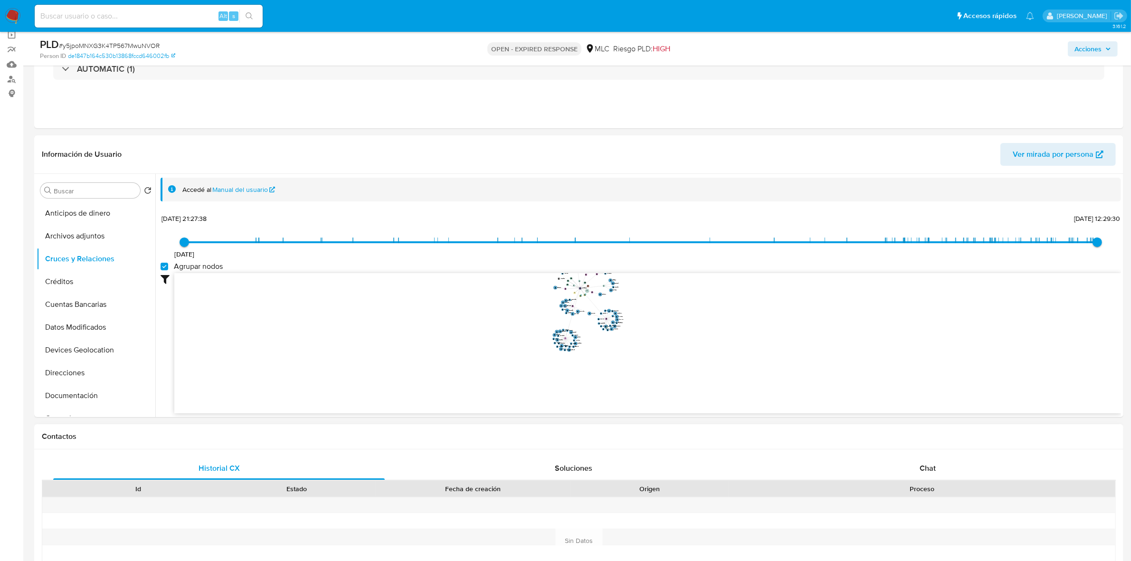
scroll to position [356, 0]
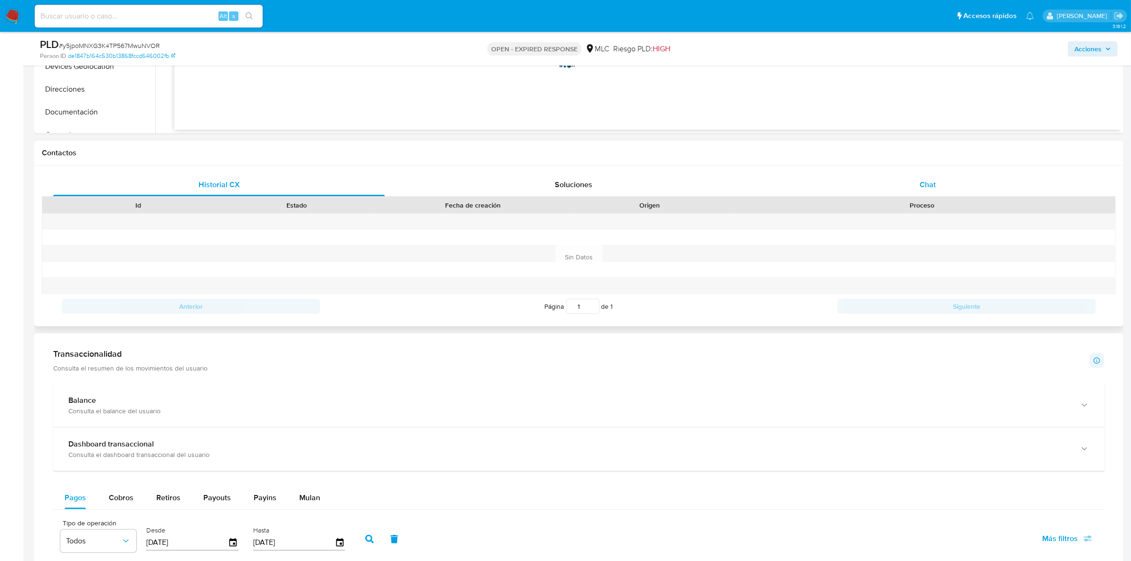
click at [936, 178] on div "Chat" at bounding box center [928, 184] width 332 height 23
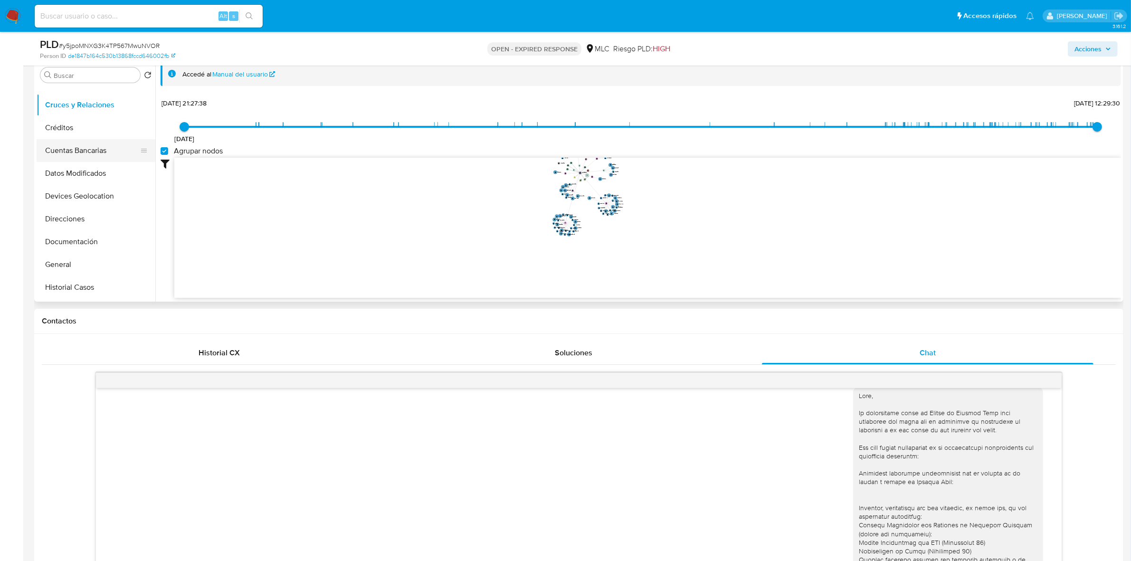
scroll to position [59, 0]
click at [88, 214] on button "Documentación" at bounding box center [92, 221] width 111 height 23
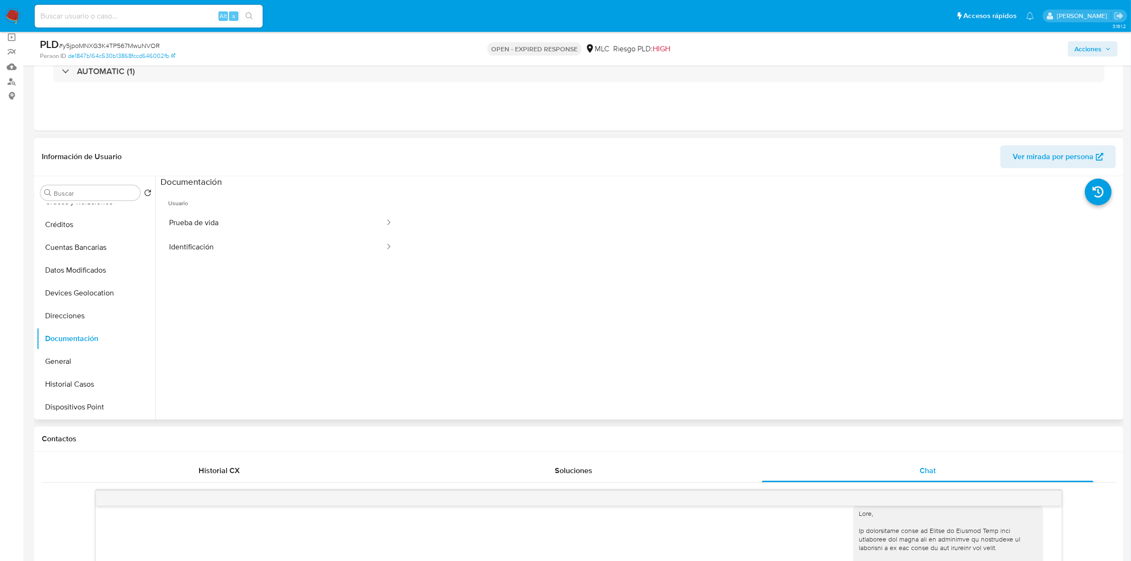
scroll to position [69, 0]
click at [218, 216] on button "Prueba de vida" at bounding box center [273, 224] width 225 height 24
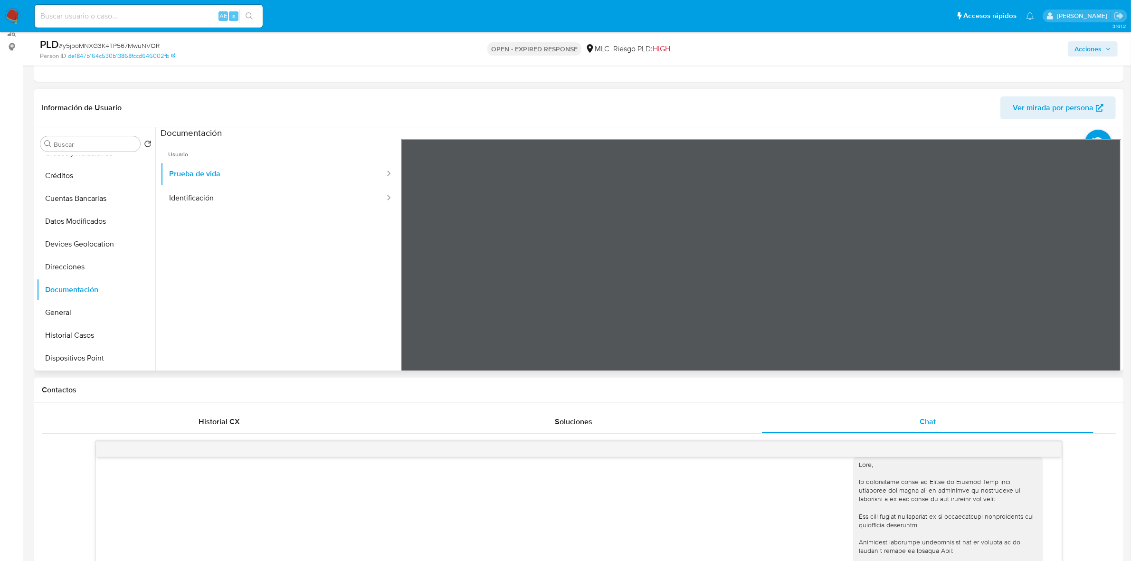
scroll to position [188, 0]
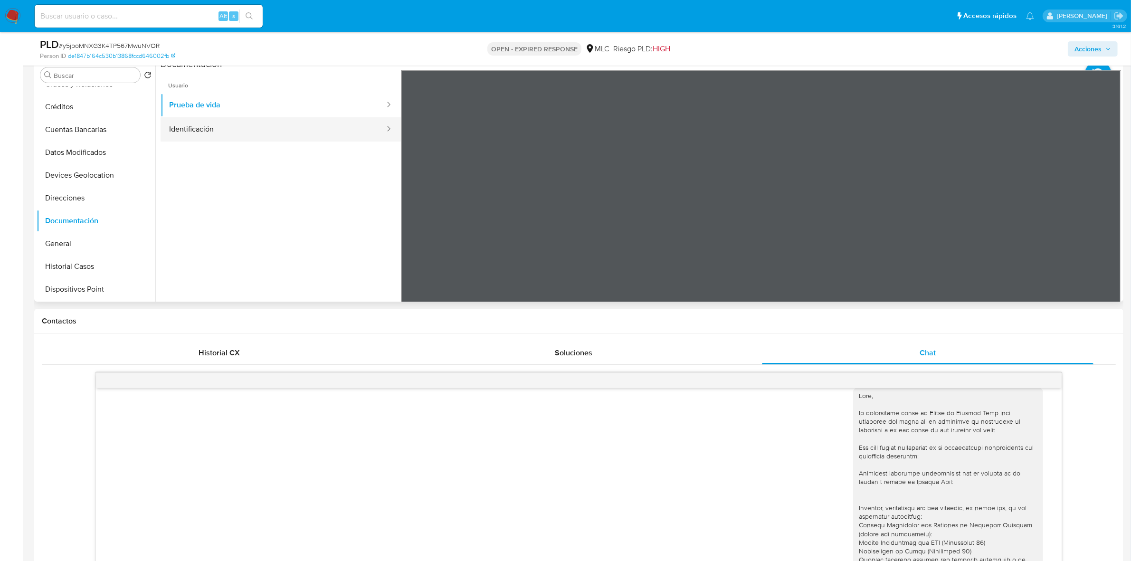
click at [252, 129] on button "Identificación" at bounding box center [273, 129] width 225 height 24
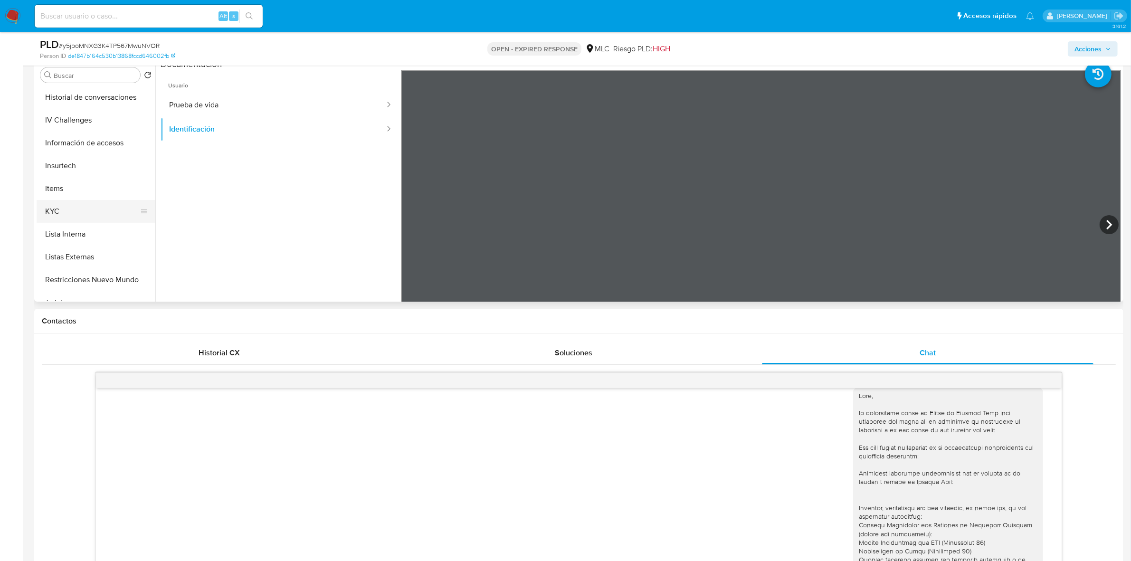
click at [67, 221] on button "KYC" at bounding box center [92, 211] width 111 height 23
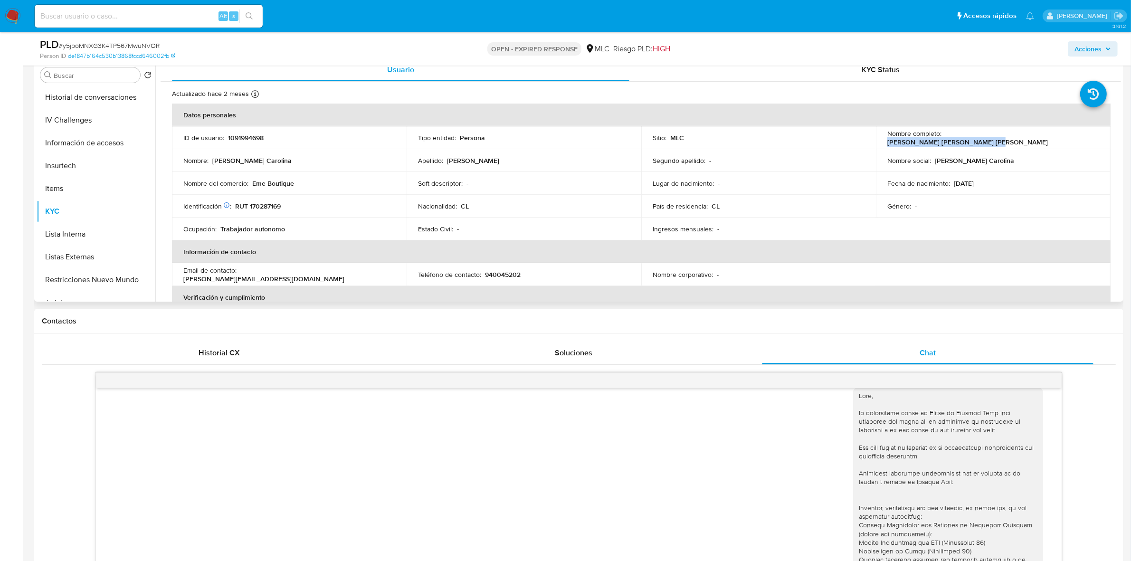
drag, startPoint x: 1044, startPoint y: 139, endPoint x: 943, endPoint y: 139, distance: 100.7
click at [943, 139] on div "Nombre completo : Mariam Carolina Martínez Aburto" at bounding box center [994, 137] width 212 height 17
copy p "Mariam Carolina Martínez Aburto"
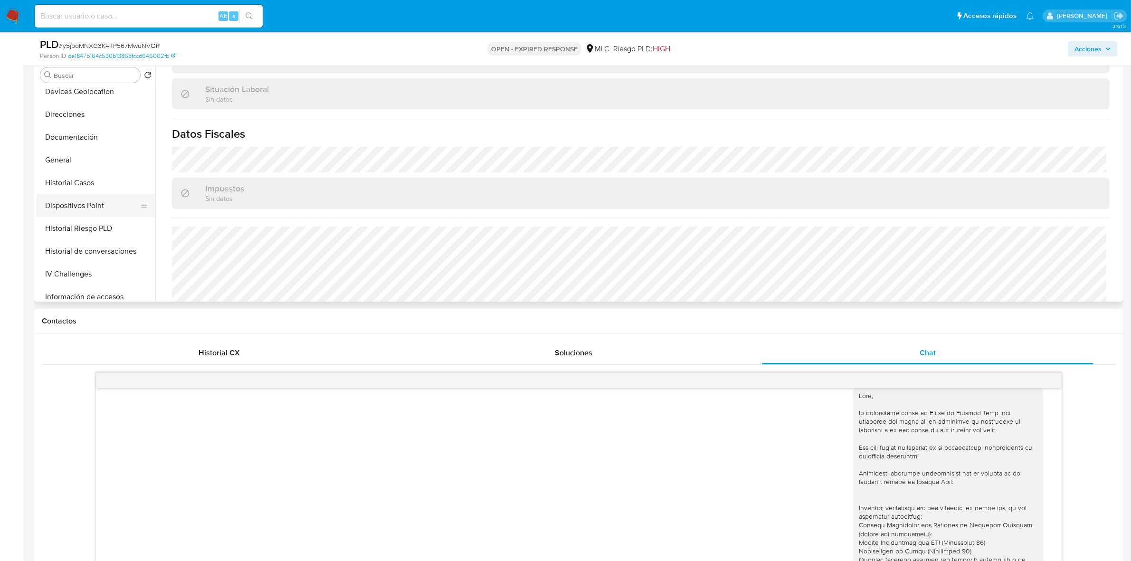
scroll to position [119, 0]
click at [87, 133] on button "Direcciones" at bounding box center [92, 138] width 111 height 23
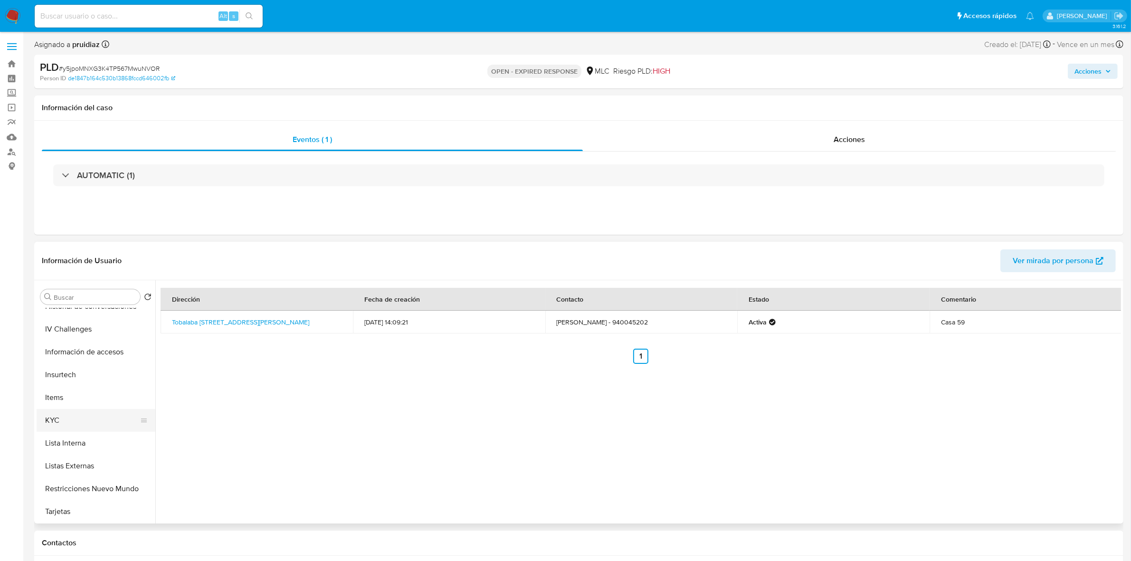
scroll to position [356, 0]
click at [68, 378] on button "KYC" at bounding box center [92, 374] width 111 height 23
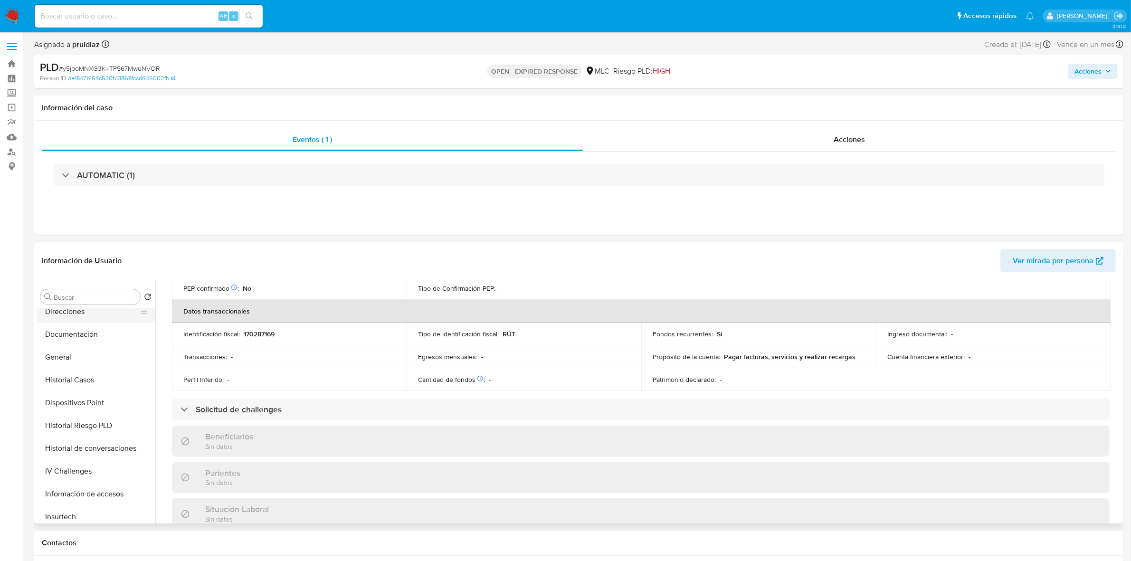
scroll to position [119, 0]
click at [86, 389] on button "Documentación" at bounding box center [92, 383] width 111 height 23
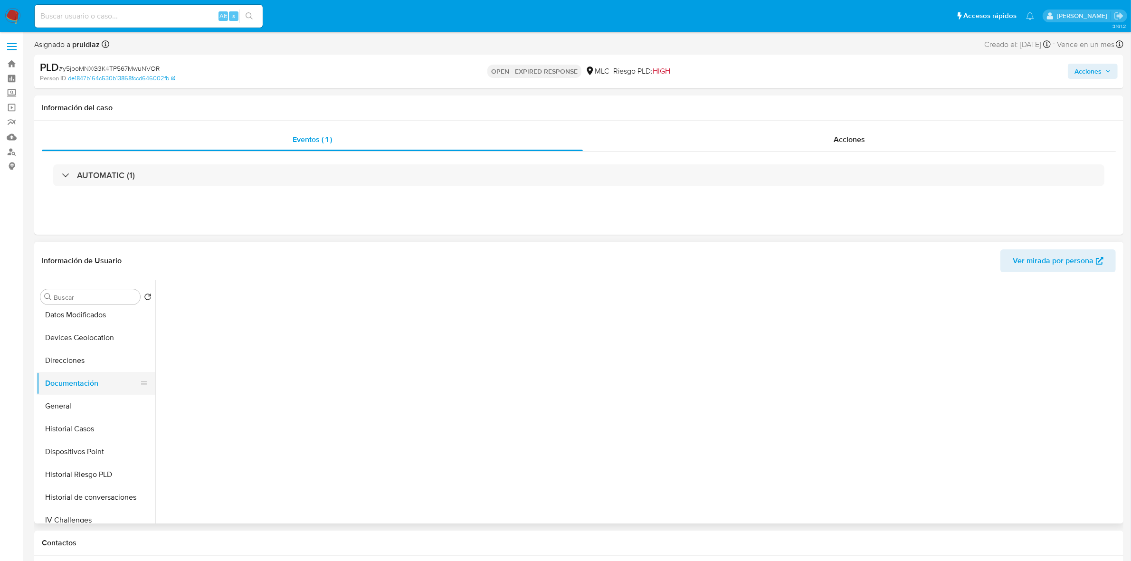
scroll to position [0, 0]
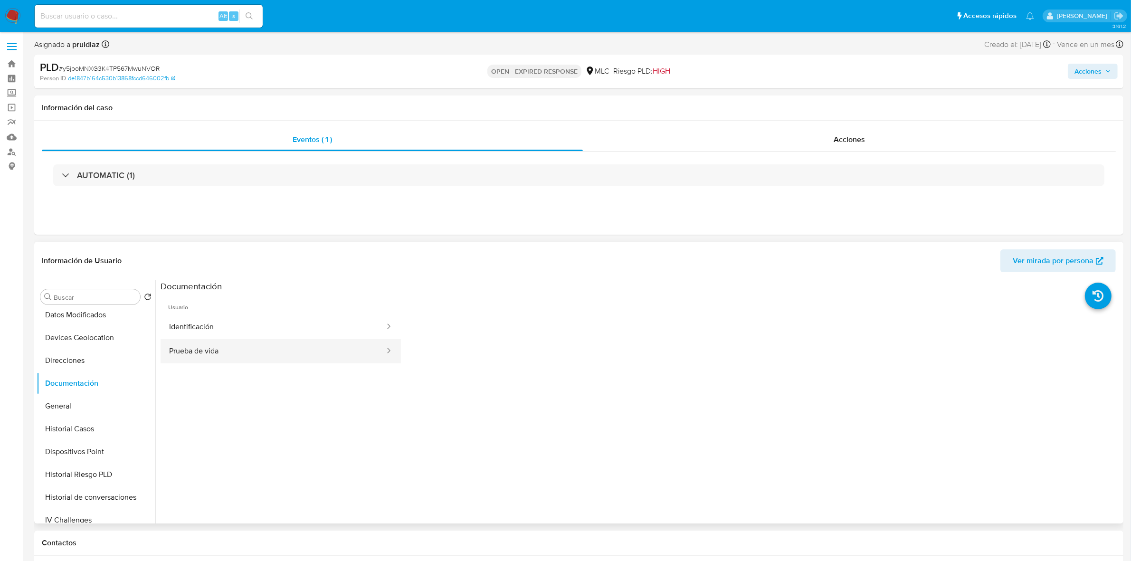
click at [203, 353] on button "Prueba de vida" at bounding box center [273, 351] width 225 height 24
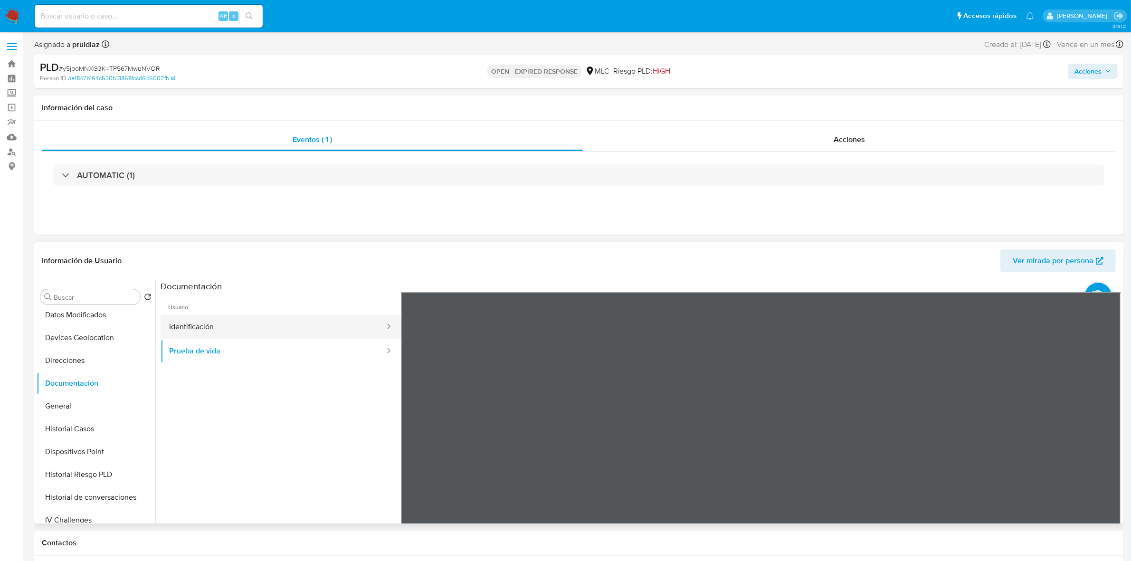
click at [239, 321] on button "Identificación" at bounding box center [273, 327] width 225 height 24
click at [1100, 443] on icon at bounding box center [1109, 446] width 19 height 19
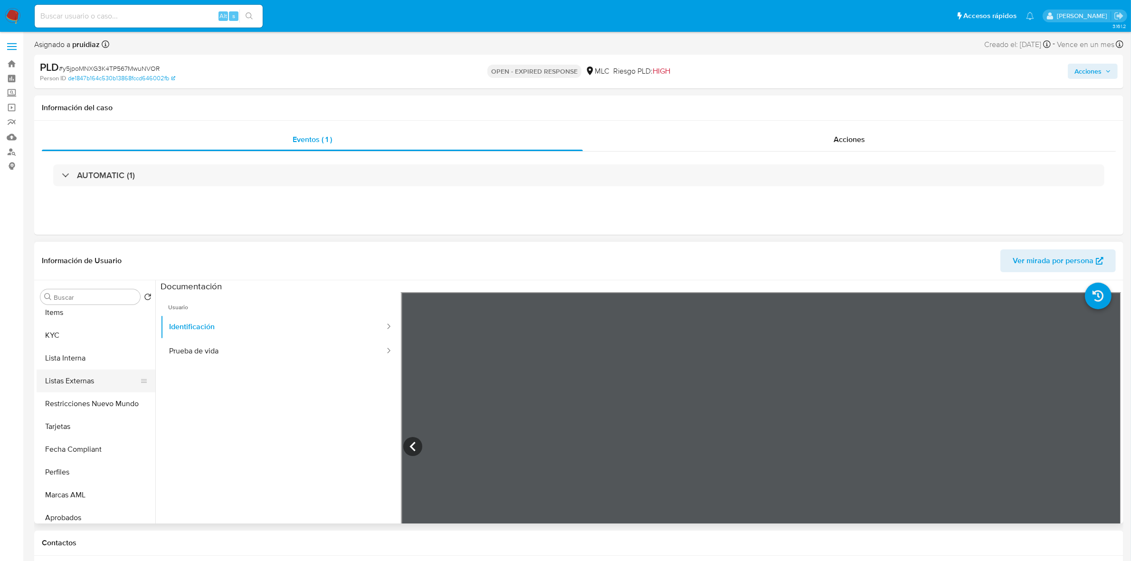
scroll to position [416, 0]
click at [64, 314] on button "KYC" at bounding box center [92, 314] width 111 height 23
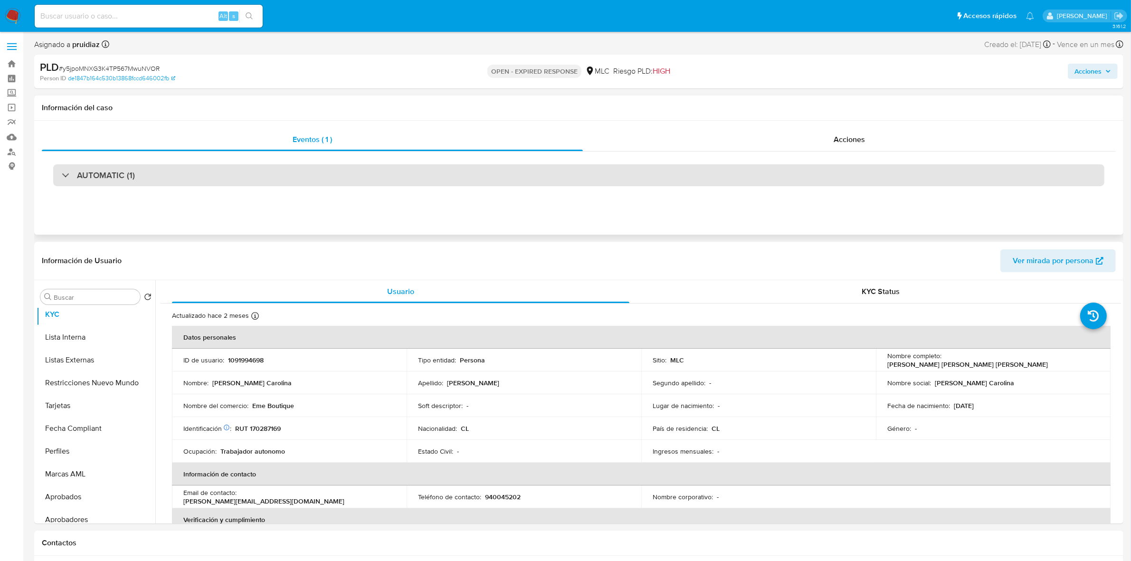
click at [112, 186] on div "AUTOMATIC (1)" at bounding box center [578, 175] width 1051 height 22
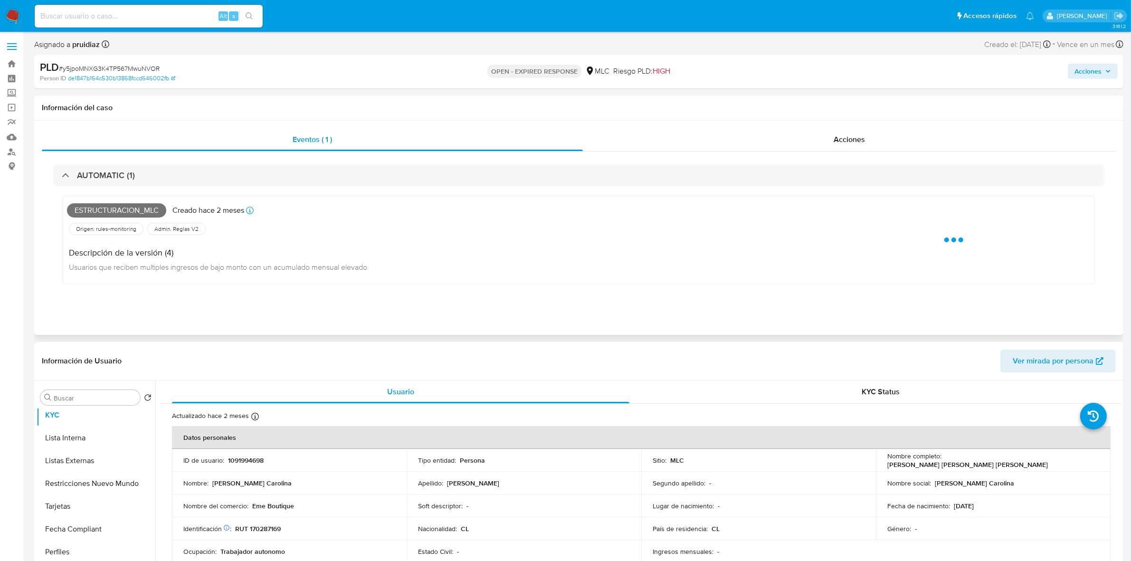
click at [105, 205] on span "Estructuracion_mlc" at bounding box center [116, 210] width 99 height 14
click at [100, 212] on span "Estructuracion_mlc" at bounding box center [116, 210] width 99 height 14
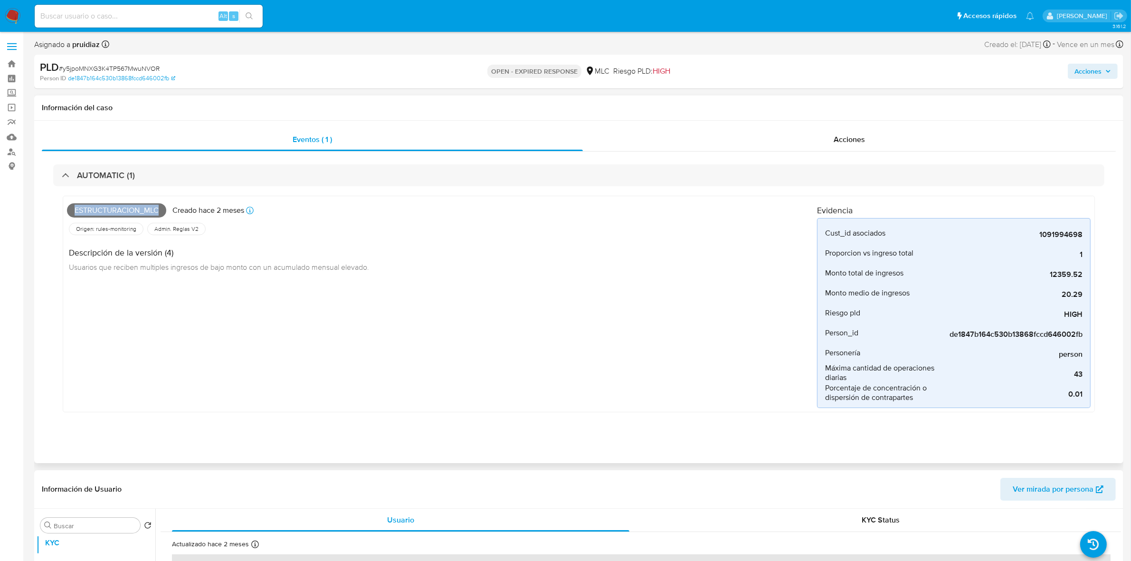
copy span "Estructuracion_mlc"
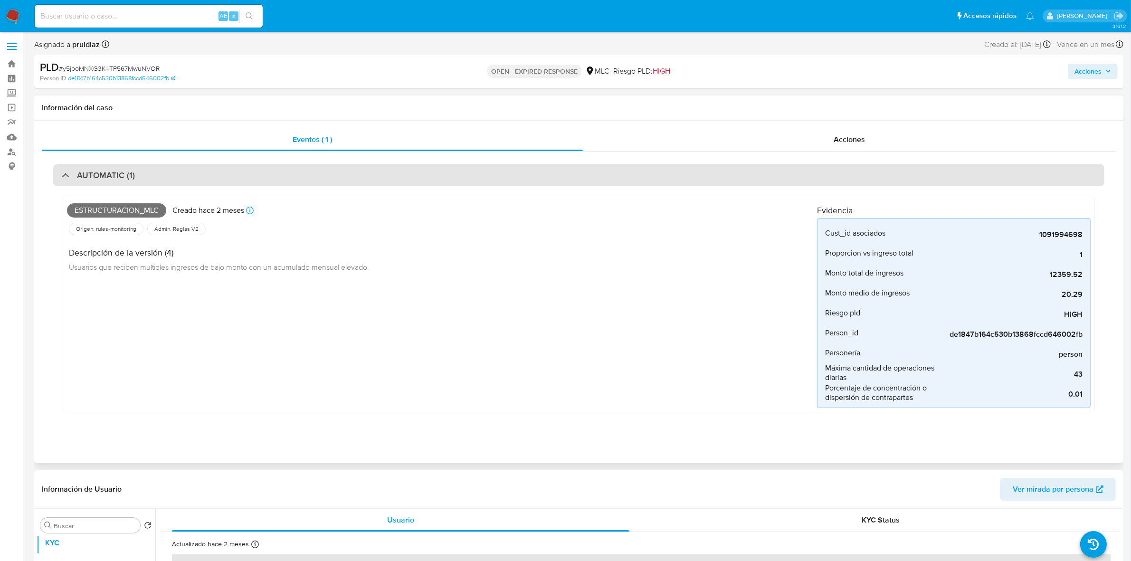
click at [147, 169] on div "AUTOMATIC (1)" at bounding box center [578, 175] width 1051 height 22
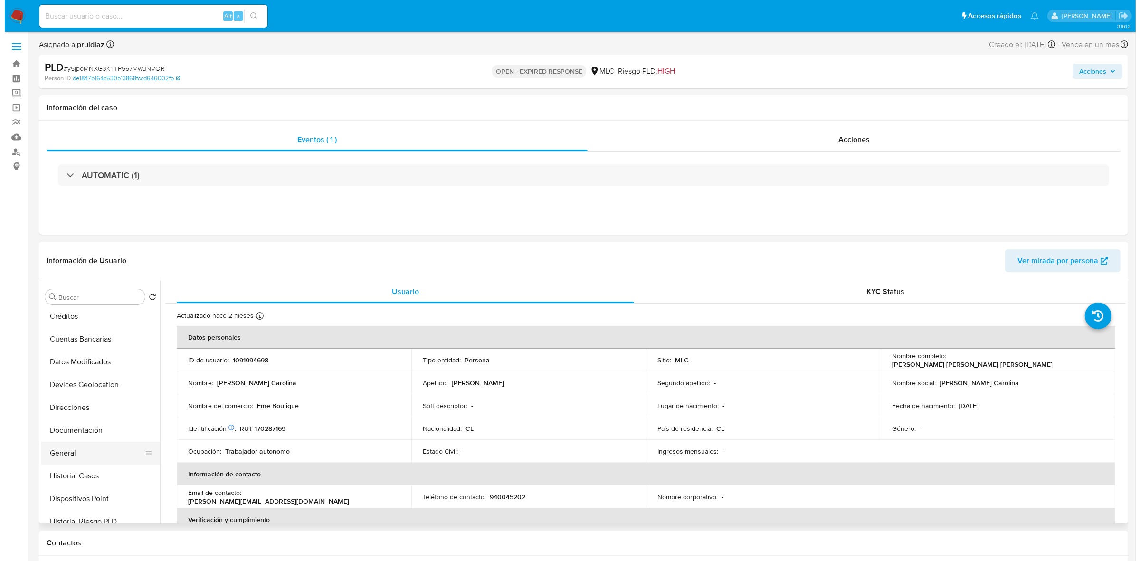
scroll to position [0, 0]
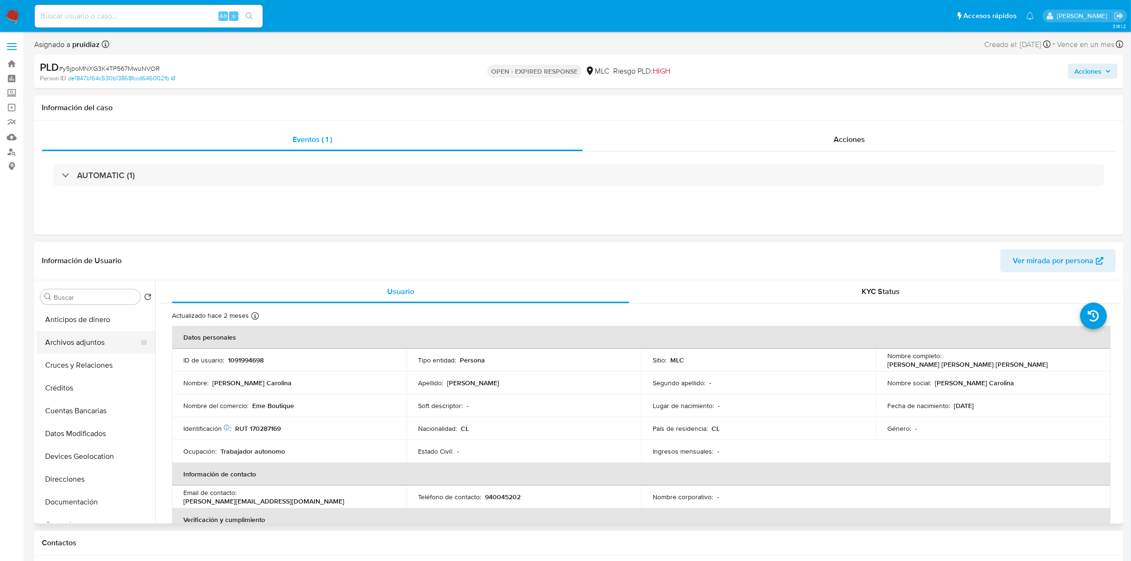
click at [73, 338] on button "Archivos adjuntos" at bounding box center [92, 342] width 111 height 23
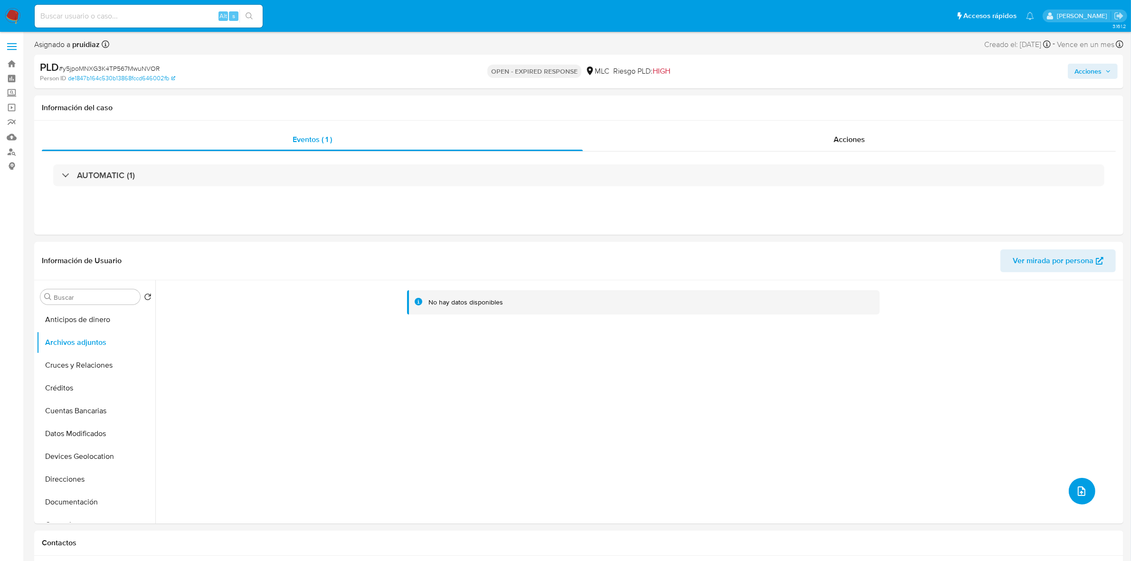
click at [1071, 497] on button "upload-file" at bounding box center [1082, 491] width 27 height 27
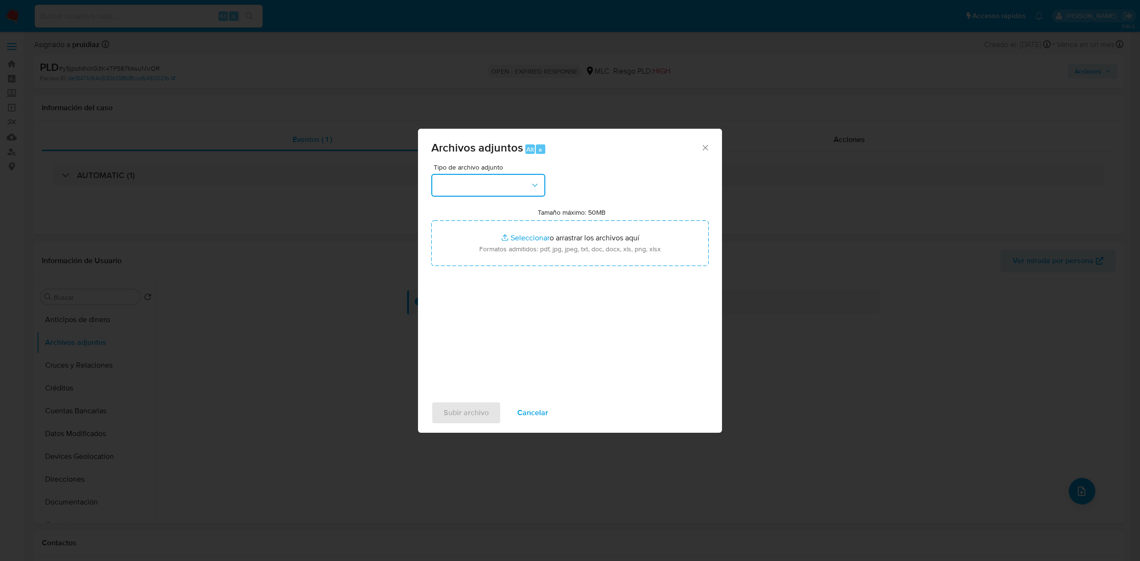
click at [496, 195] on button "button" at bounding box center [488, 185] width 114 height 23
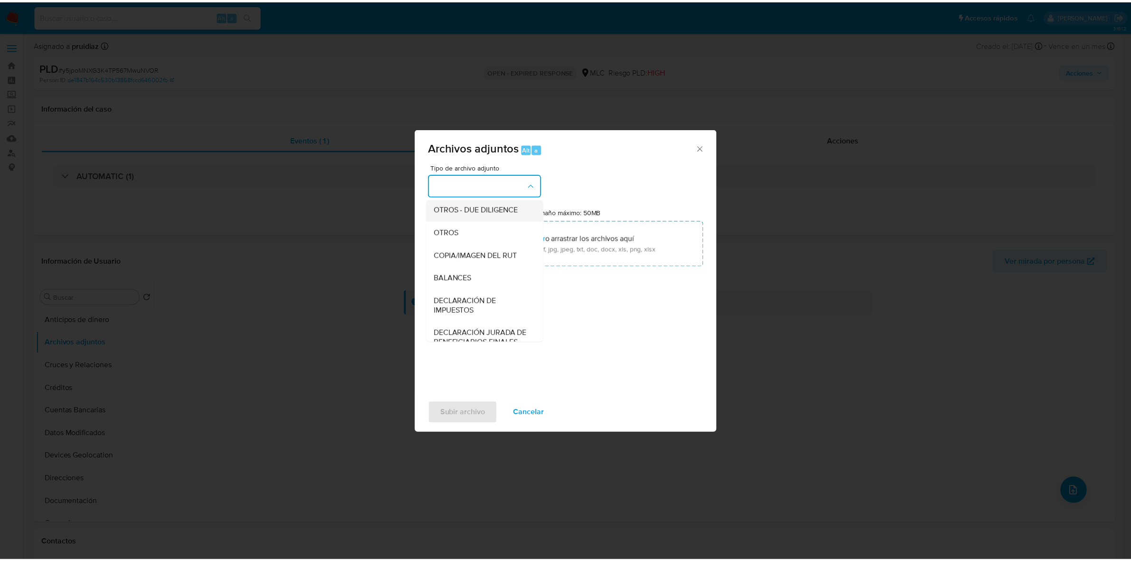
scroll to position [119, 0]
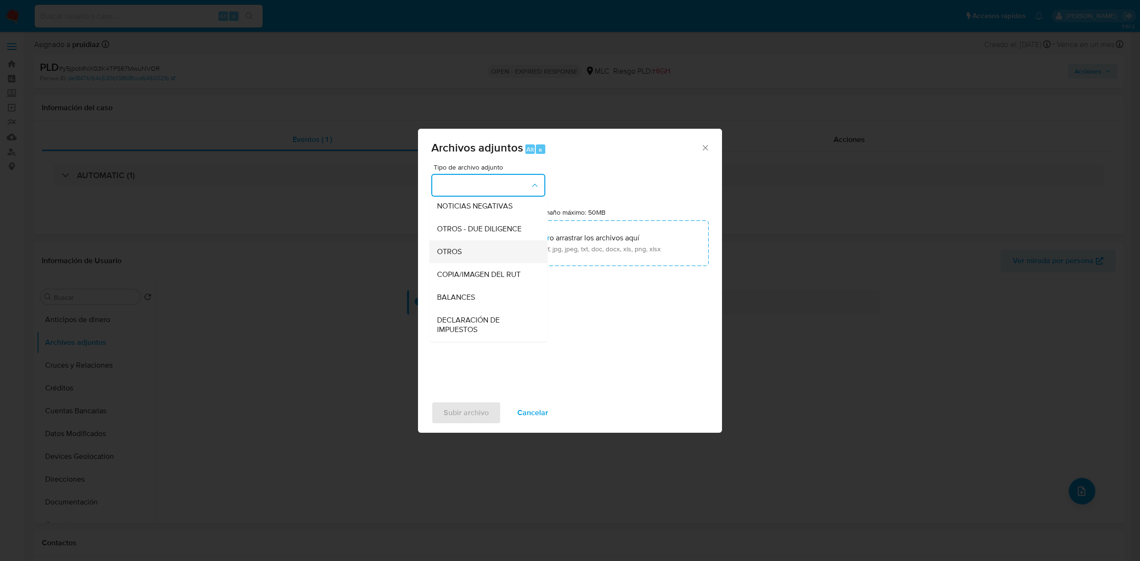
drag, startPoint x: 474, startPoint y: 285, endPoint x: 462, endPoint y: 267, distance: 21.6
click at [462, 267] on ul "CAPTURA BUREAU CAPTURA DOWJONES CAPTURA GOOGLE CAPTURA WEB INFORMACIÓN SCREENIN…" at bounding box center [489, 335] width 118 height 509
click at [459, 257] on span "OTROS" at bounding box center [449, 252] width 25 height 10
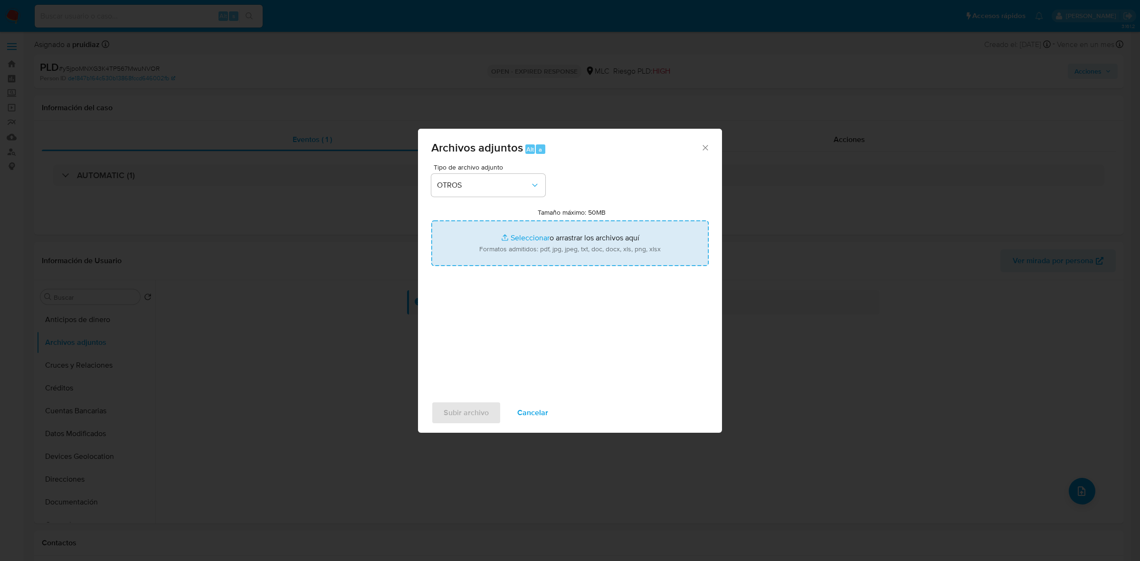
click at [531, 247] on input "Tamaño máximo: 50MB Seleccionar archivos" at bounding box center [569, 243] width 277 height 46
type input "C:\fakepath\1091994698 - 07_10_2025.xlsx"
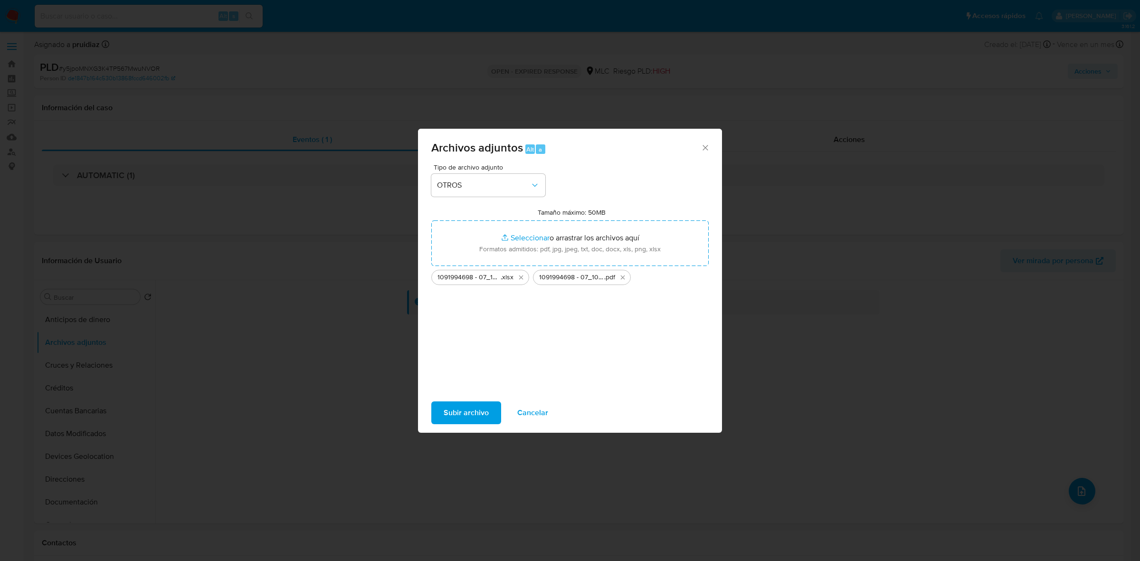
click at [459, 413] on span "Subir archivo" at bounding box center [466, 412] width 45 height 21
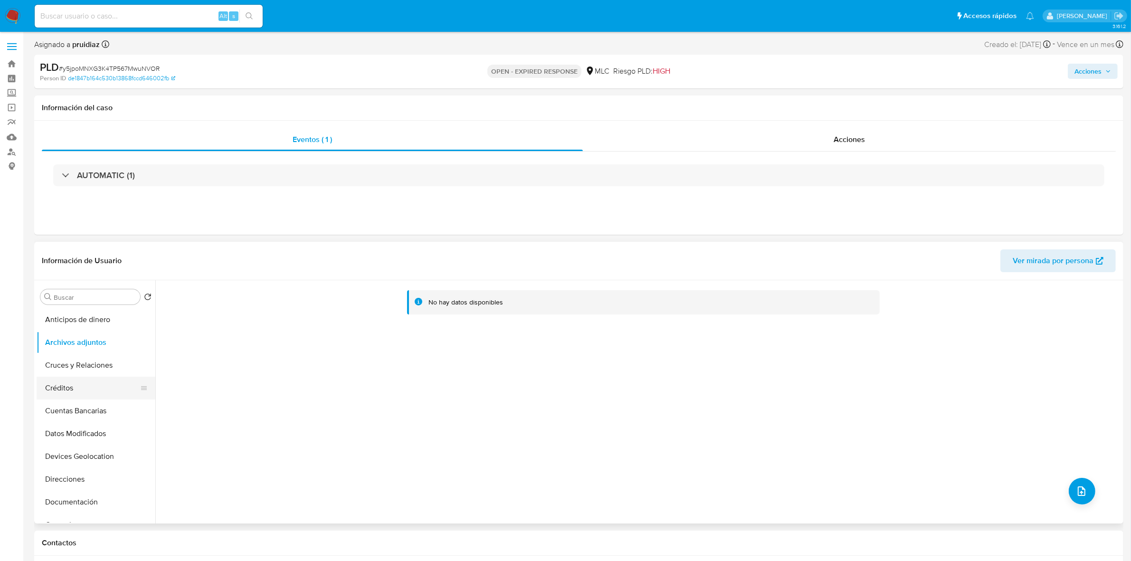
click at [87, 379] on button "Créditos" at bounding box center [92, 388] width 111 height 23
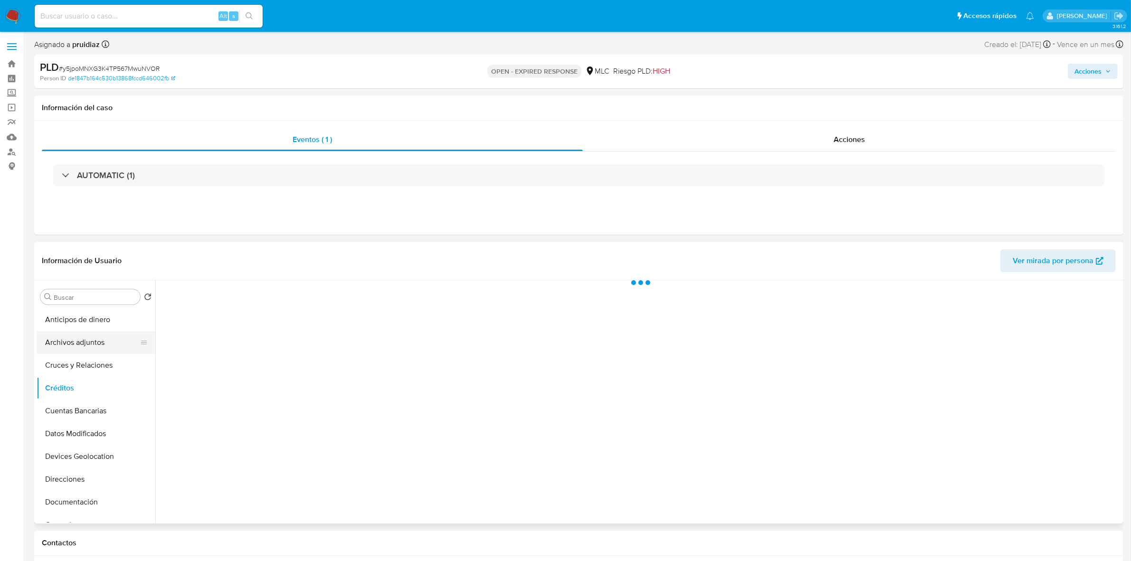
click at [79, 338] on button "Archivos adjuntos" at bounding box center [92, 342] width 111 height 23
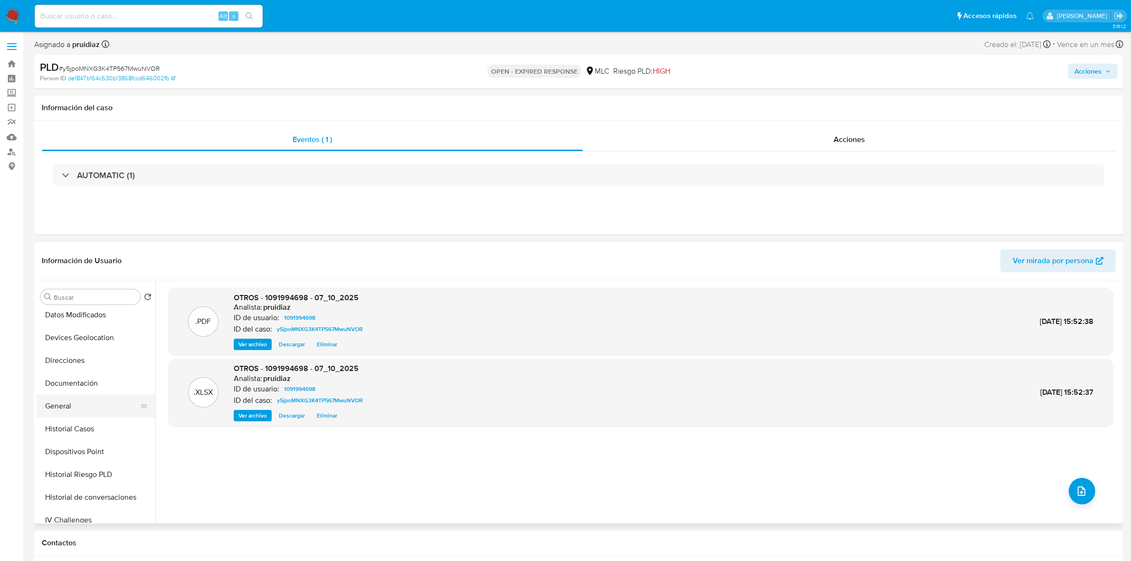
click at [65, 409] on button "General" at bounding box center [92, 406] width 111 height 23
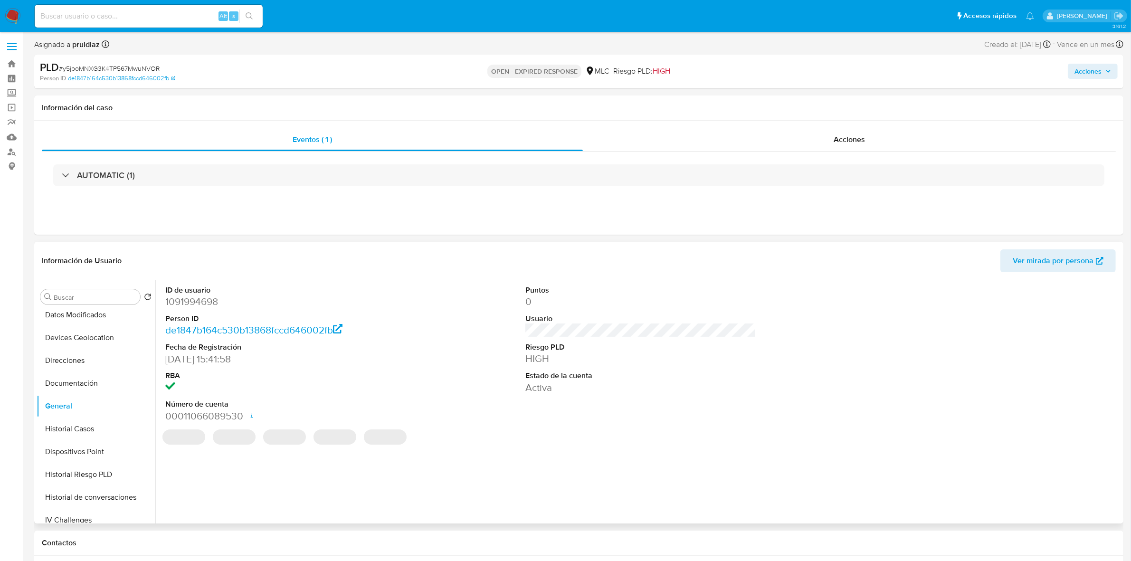
click at [199, 301] on dd "1091994698" at bounding box center [280, 301] width 231 height 13
click at [199, 302] on dd "1091994698" at bounding box center [280, 301] width 231 height 13
copy dd "1091994698"
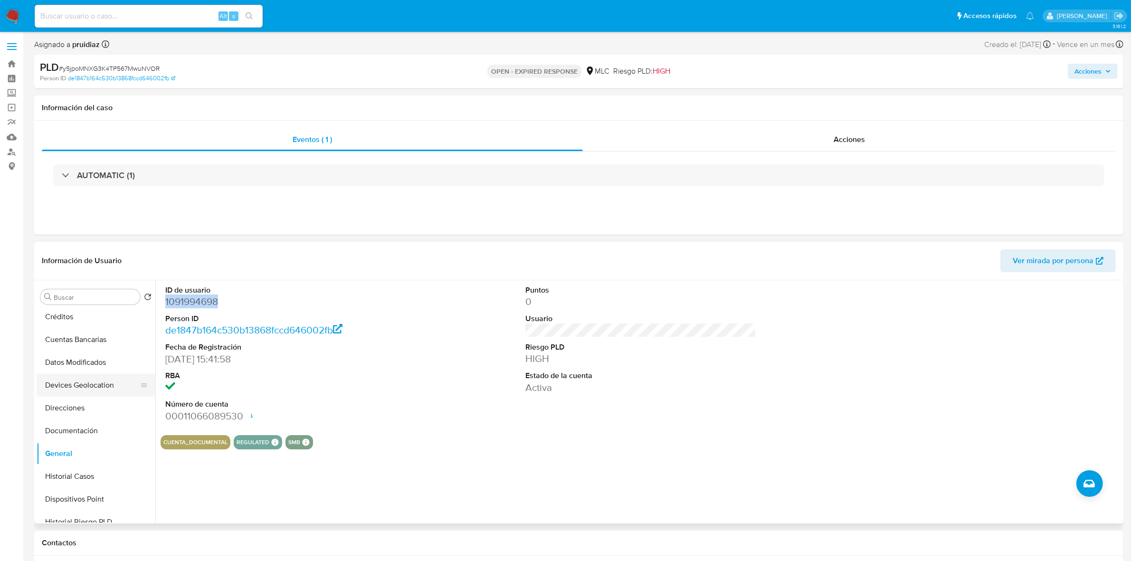
scroll to position [0, 0]
click at [96, 344] on button "Archivos adjuntos" at bounding box center [92, 342] width 111 height 23
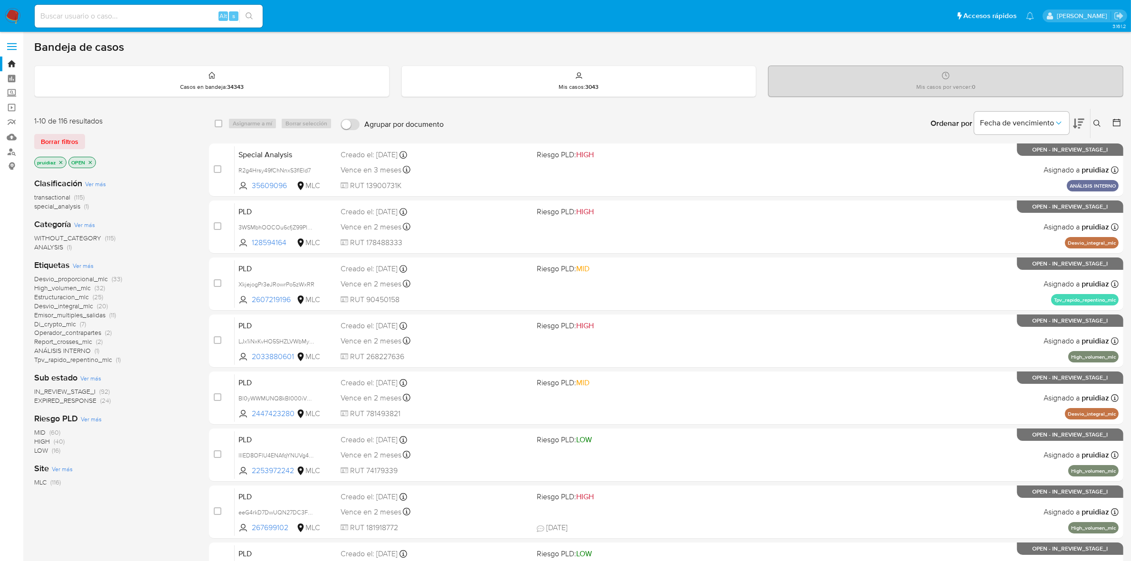
click at [1077, 121] on icon at bounding box center [1078, 123] width 11 height 11
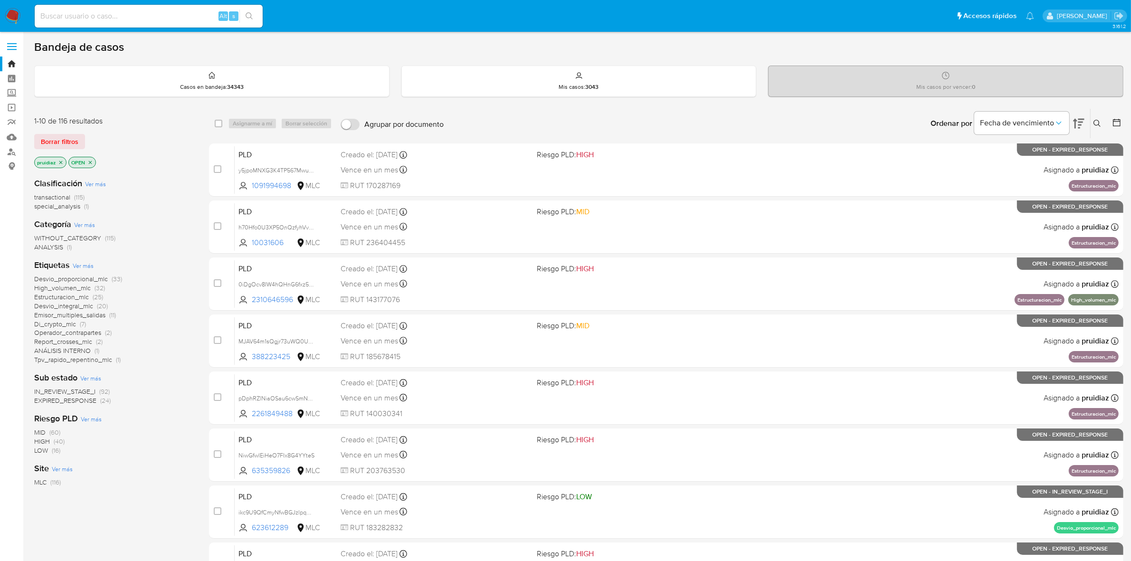
click at [1099, 121] on icon at bounding box center [1098, 124] width 8 height 8
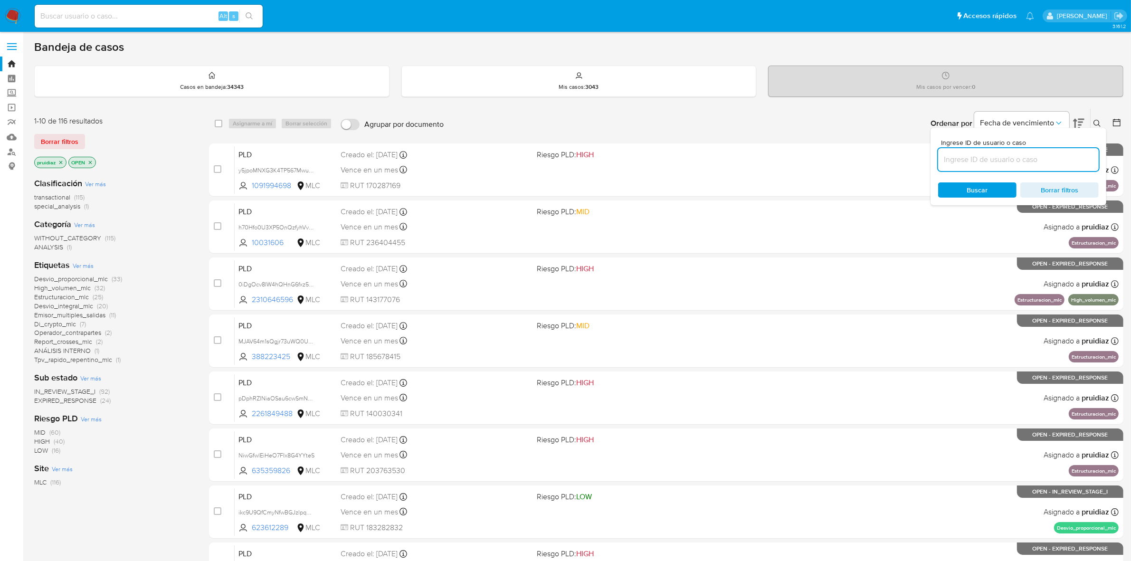
click at [972, 156] on input at bounding box center [1018, 159] width 161 height 12
type input "1091994698"
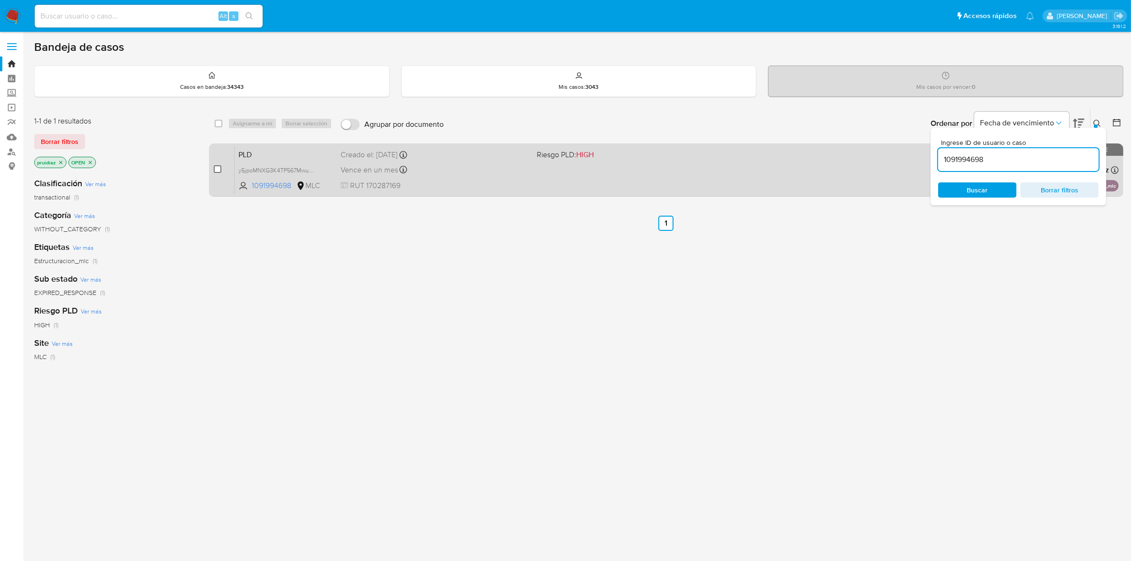
click at [216, 169] on input "checkbox" at bounding box center [218, 169] width 8 height 8
checkbox input "true"
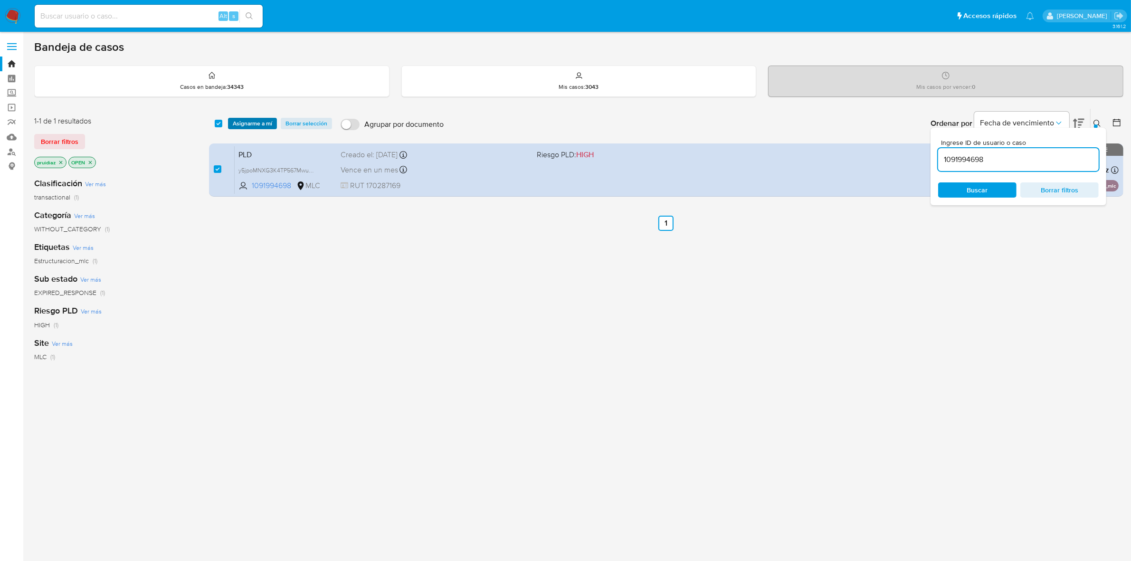
click at [258, 121] on span "Asignarme a mí" at bounding box center [252, 124] width 39 height 10
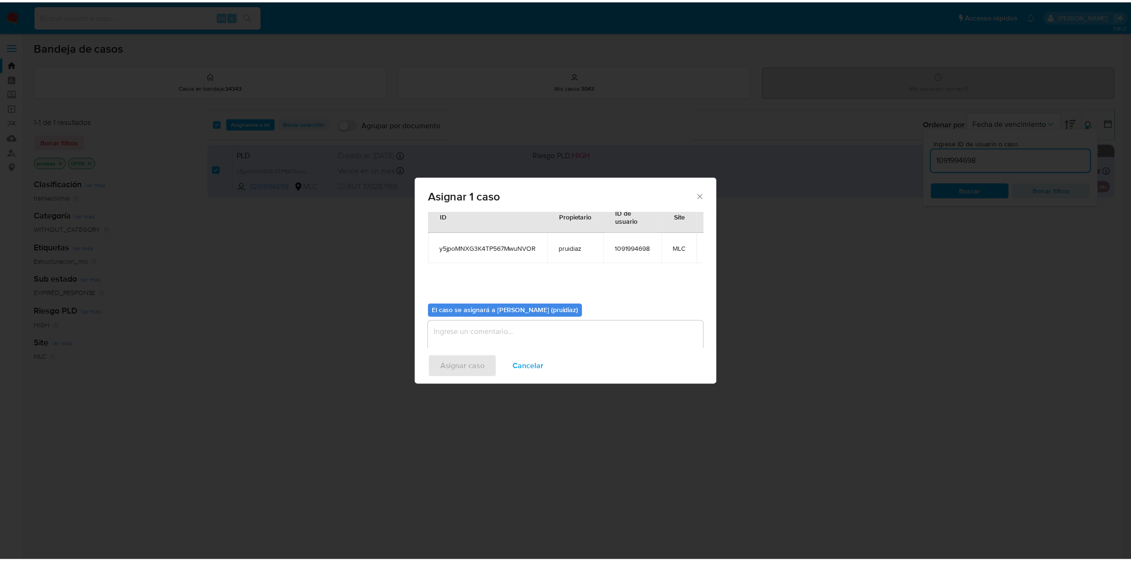
scroll to position [57, 0]
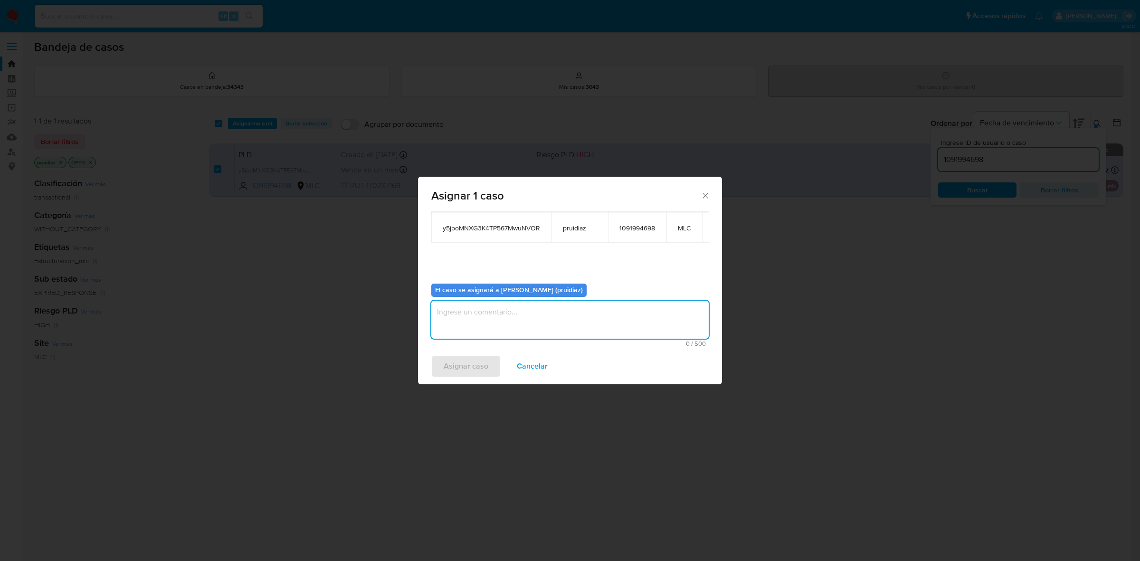
drag, startPoint x: 563, startPoint y: 320, endPoint x: 567, endPoint y: 333, distance: 13.4
click at [562, 320] on textarea "assign-modal" at bounding box center [569, 320] width 277 height 38
type textarea "-"
click at [444, 369] on span "Asignar caso" at bounding box center [466, 366] width 45 height 21
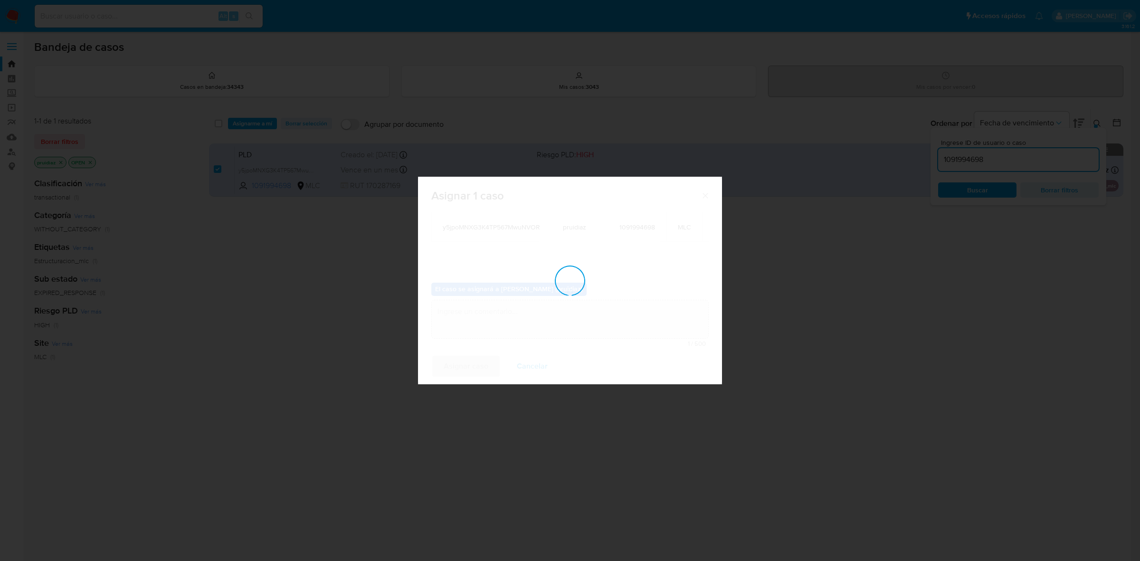
checkbox input "false"
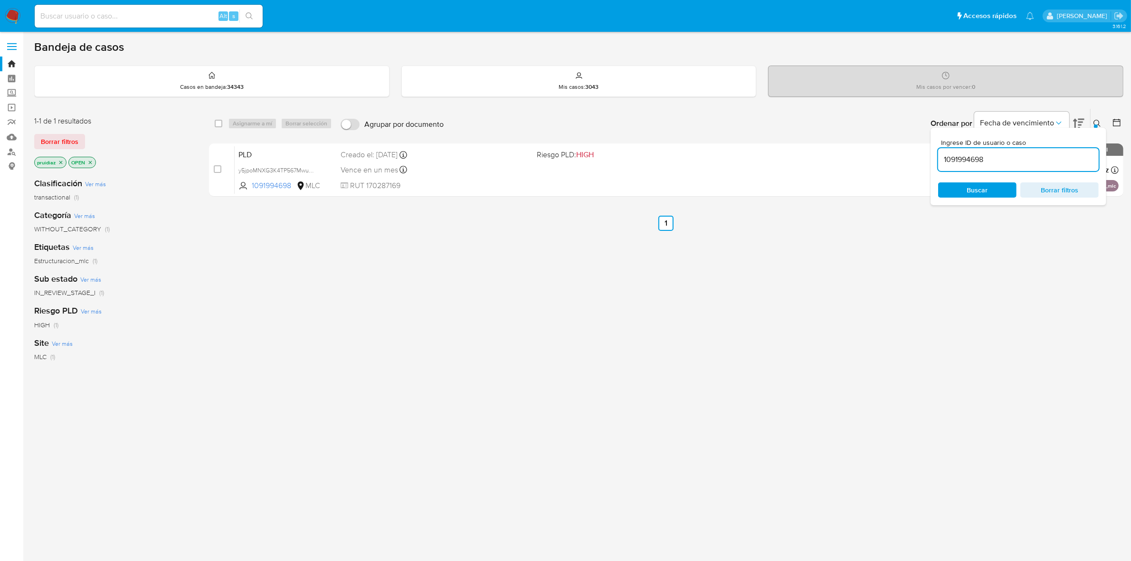
click at [9, 17] on img at bounding box center [13, 16] width 16 height 16
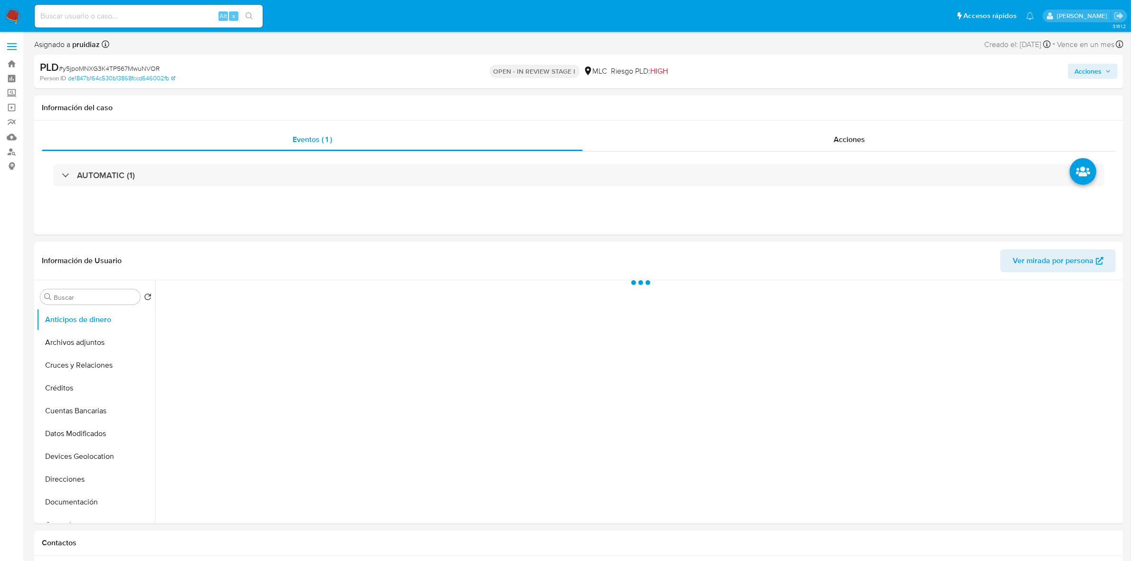
click at [1079, 64] on span "Acciones" at bounding box center [1088, 71] width 27 height 15
select select "10"
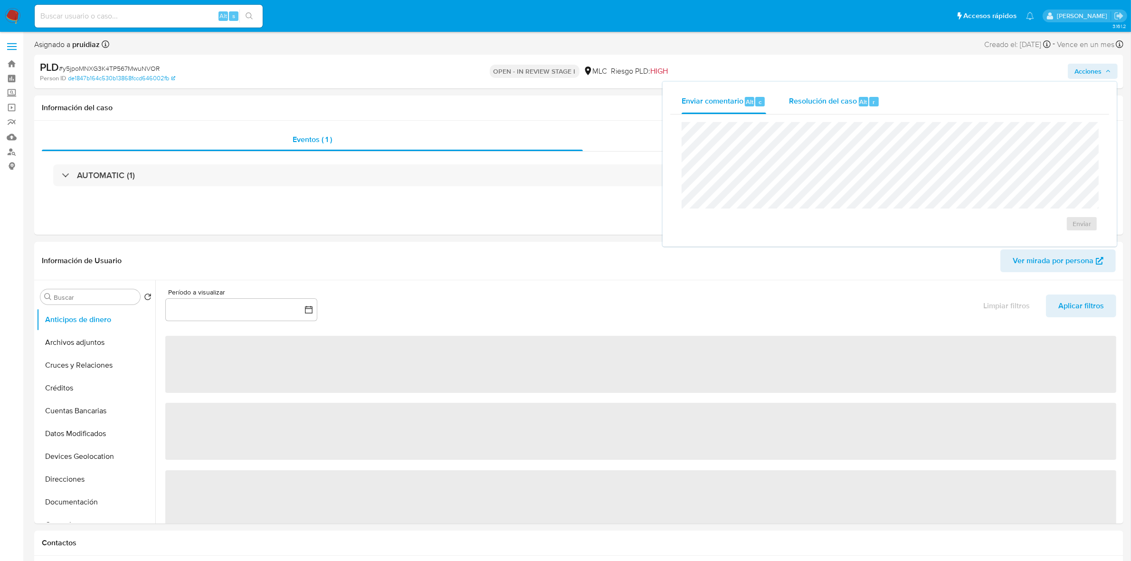
click at [824, 104] on span "Resolución del caso" at bounding box center [823, 101] width 68 height 11
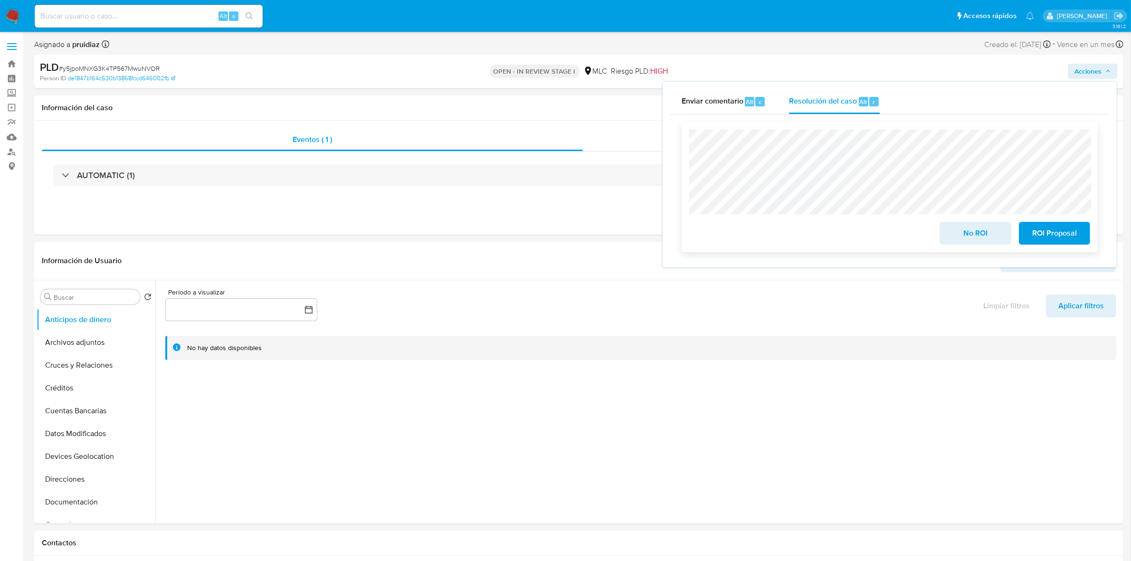
click at [973, 229] on span "No ROI" at bounding box center [975, 233] width 47 height 21
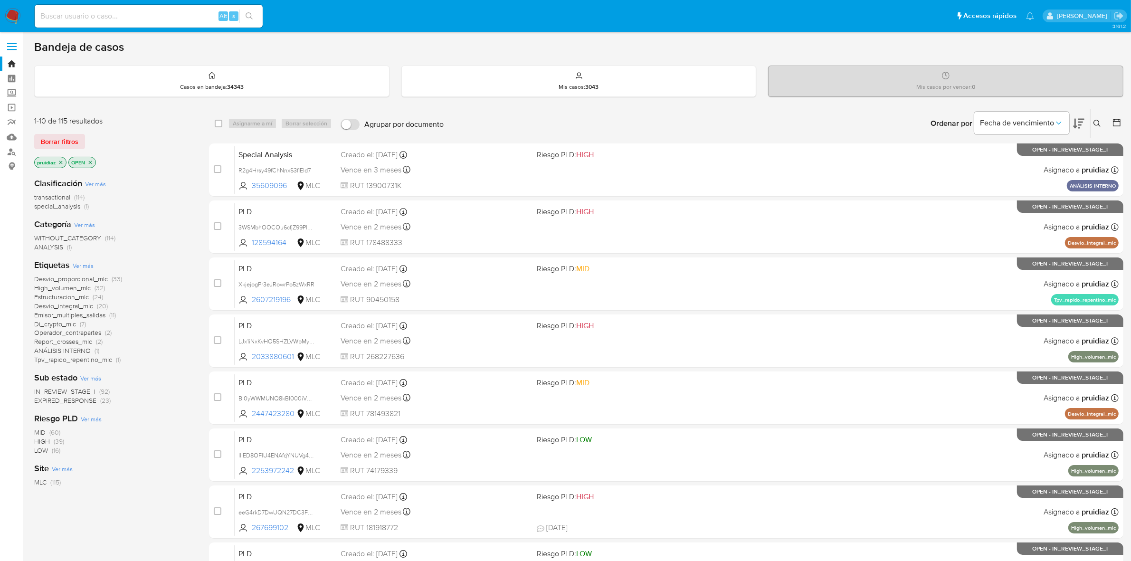
click at [1076, 122] on icon at bounding box center [1078, 124] width 11 height 10
click at [760, 120] on icon at bounding box center [1078, 123] width 11 height 11
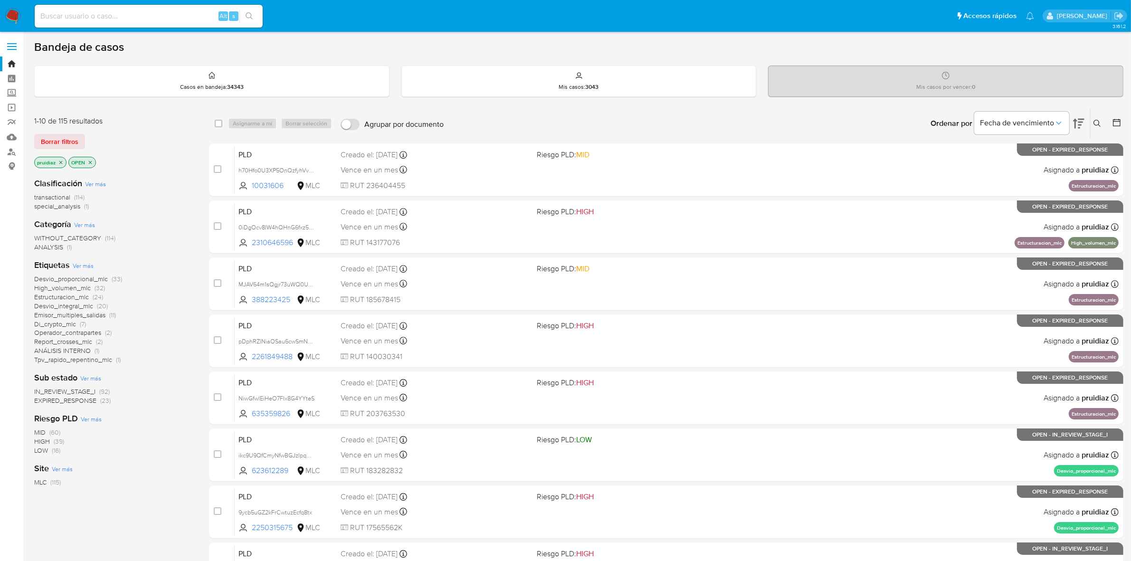
click at [18, 13] on img at bounding box center [13, 16] width 16 height 16
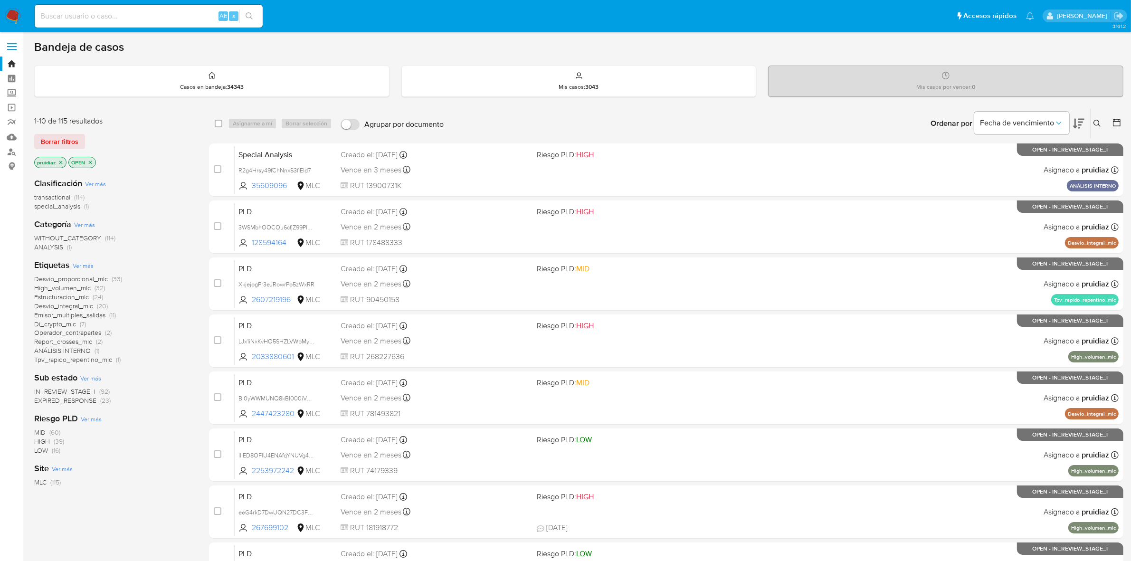
click at [1119, 124] on icon at bounding box center [1117, 123] width 10 height 10
click at [1112, 121] on div at bounding box center [1115, 123] width 17 height 29
click at [1115, 122] on icon at bounding box center [1117, 123] width 10 height 10
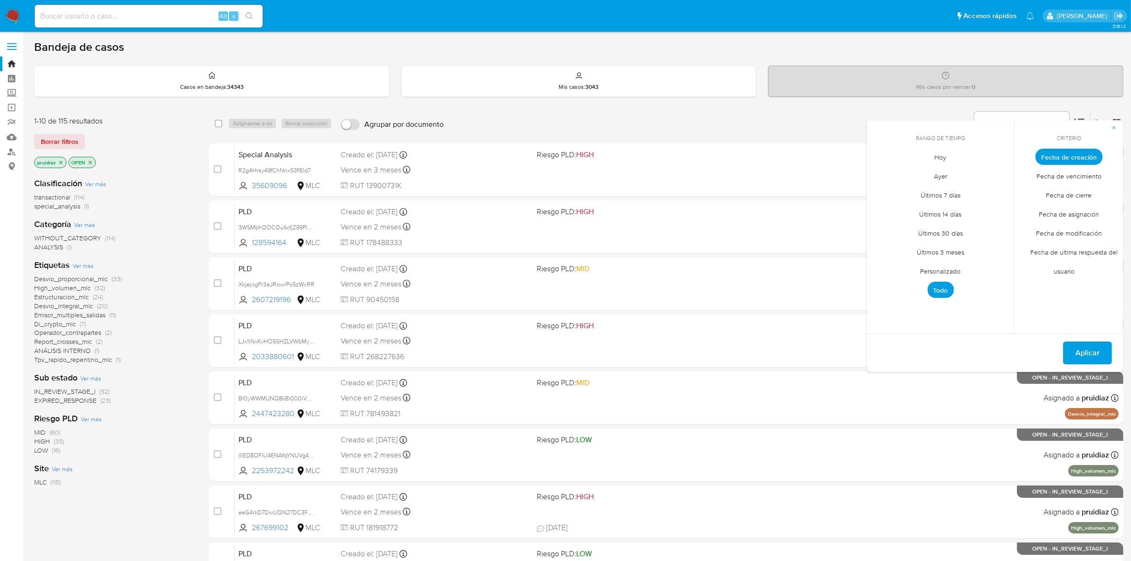
click at [956, 264] on span "Personalizado" at bounding box center [941, 271] width 60 height 19
click at [880, 170] on icon "Mes anterior" at bounding box center [881, 174] width 11 height 11
drag, startPoint x: 879, startPoint y: 205, endPoint x: 898, endPoint y: 233, distance: 34.1
click at [879, 205] on button "1" at bounding box center [883, 209] width 15 height 15
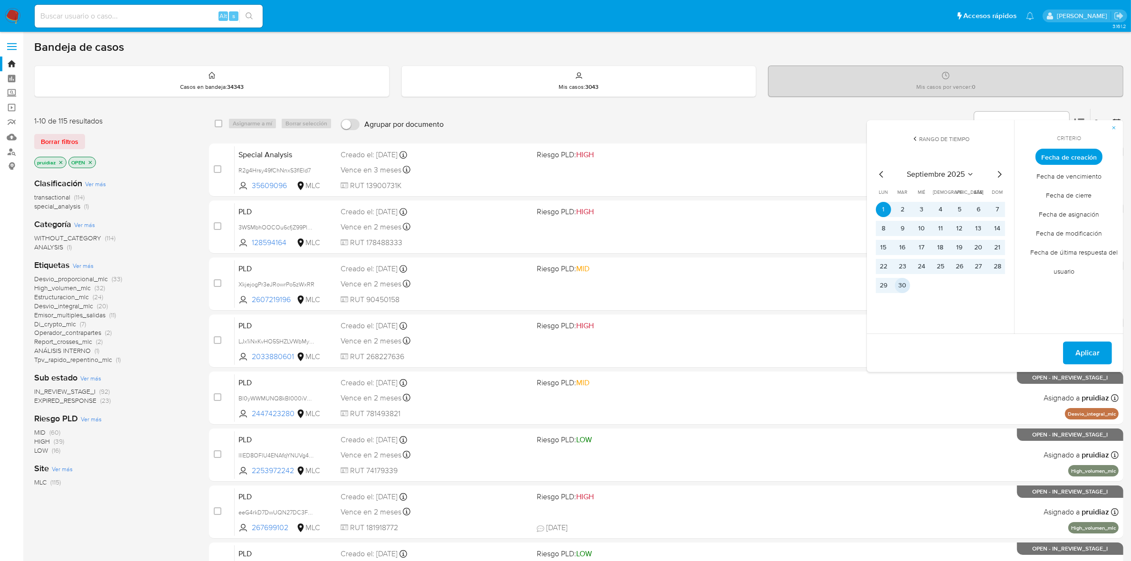
click at [899, 286] on button "30" at bounding box center [902, 285] width 15 height 15
click at [1099, 355] on span "Aplicar" at bounding box center [1088, 353] width 24 height 21
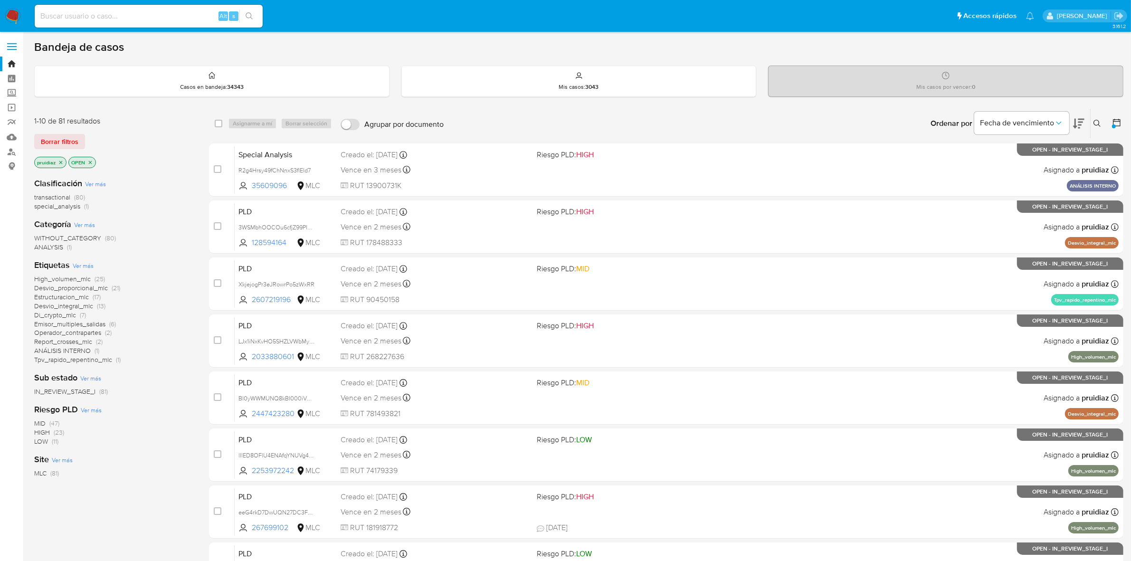
click at [1074, 119] on icon at bounding box center [1078, 123] width 11 height 11
click at [1118, 120] on icon at bounding box center [1117, 123] width 10 height 10
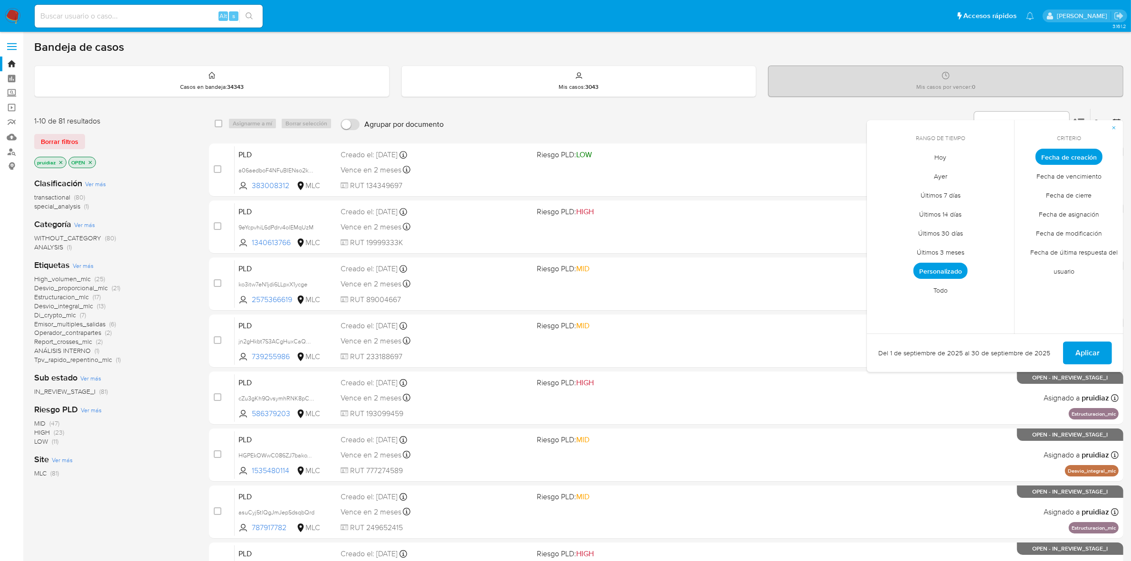
click at [927, 267] on span "Personalizado" at bounding box center [941, 271] width 54 height 16
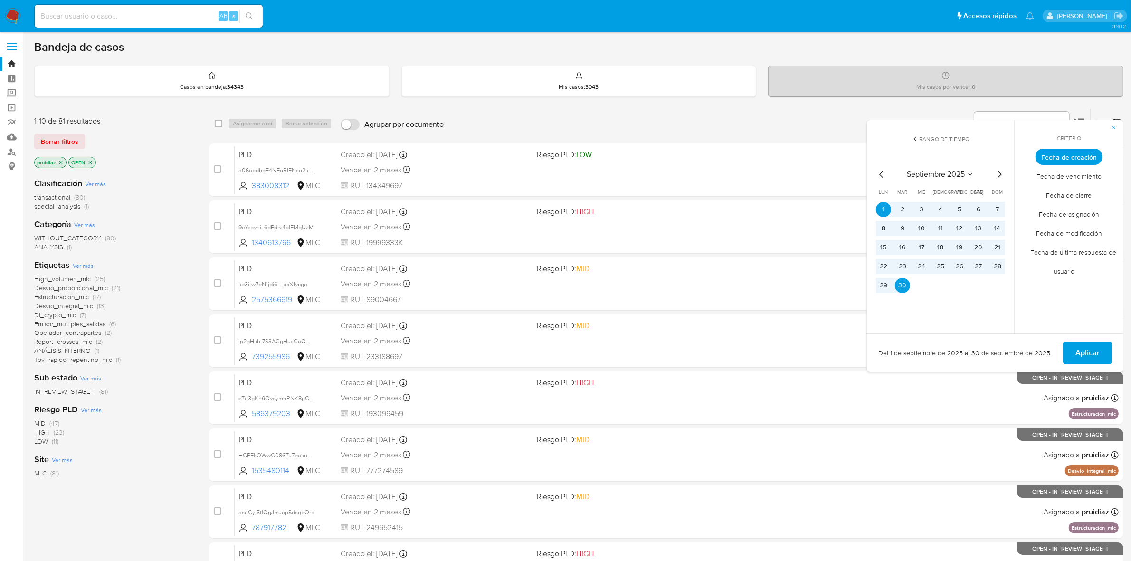
click at [879, 173] on icon "Mes anterior" at bounding box center [881, 174] width 11 height 11
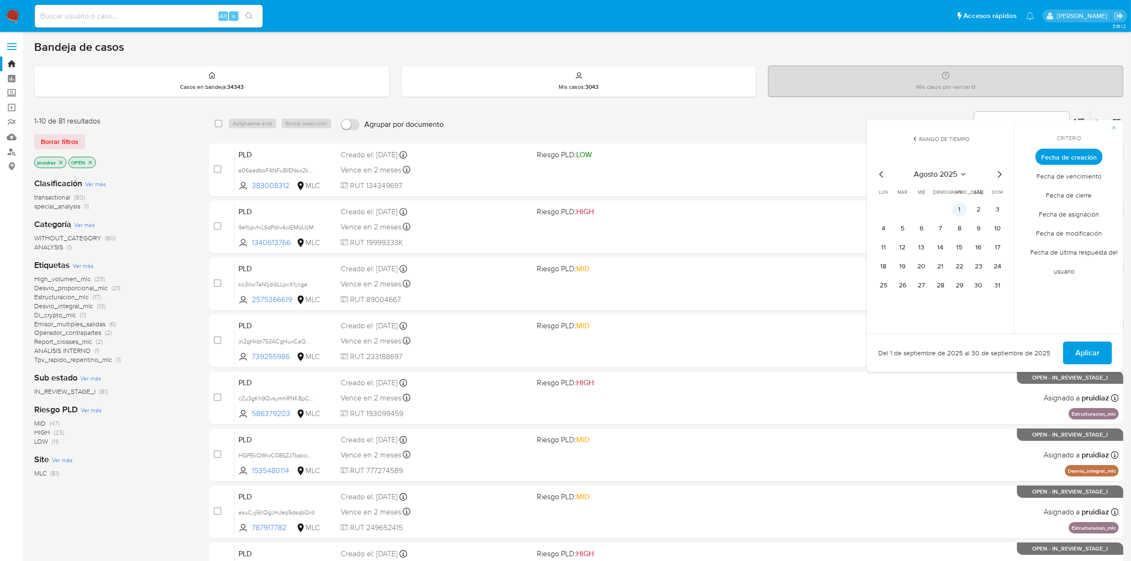
click at [958, 205] on button "1" at bounding box center [959, 209] width 15 height 15
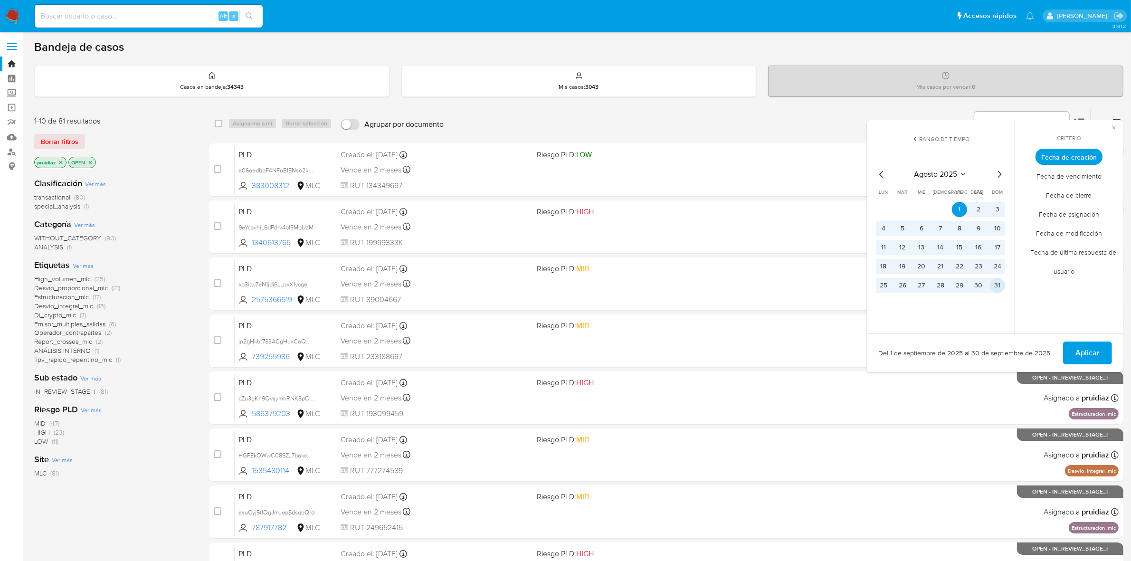
click at [1000, 289] on button "31" at bounding box center [997, 285] width 15 height 15
click at [1087, 346] on span "Aplicar" at bounding box center [1088, 353] width 24 height 21
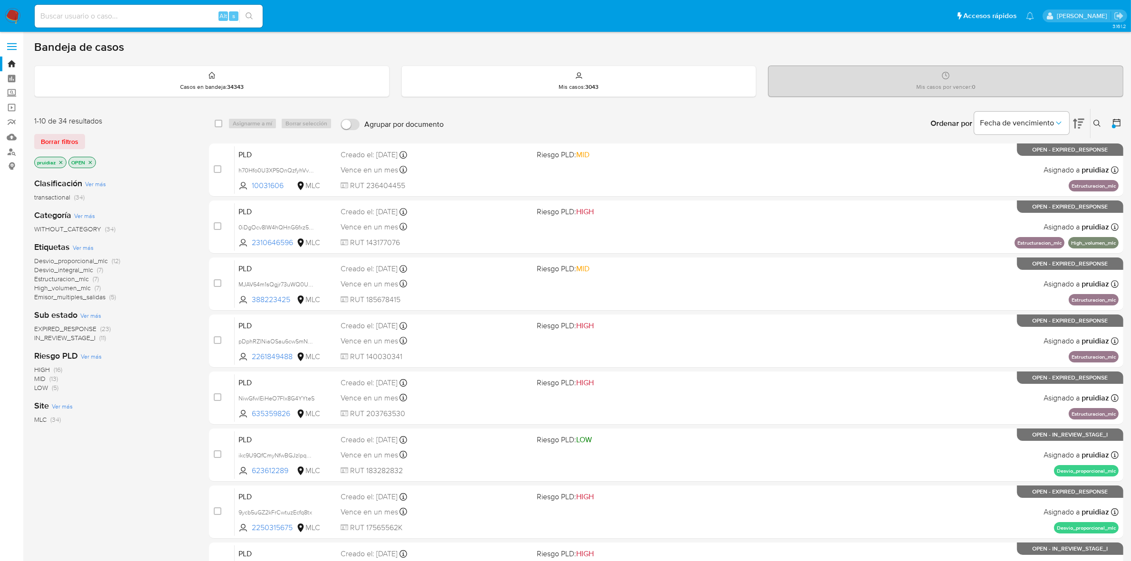
click at [89, 162] on icon "close-filter" at bounding box center [90, 163] width 6 height 6
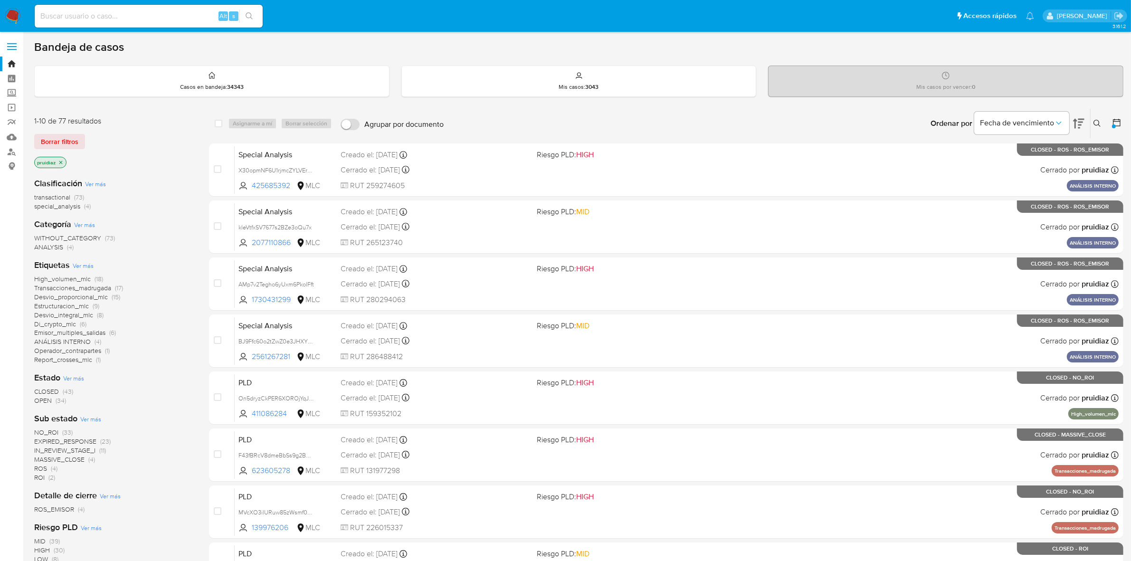
click at [41, 398] on span "OPEN" at bounding box center [43, 401] width 18 height 10
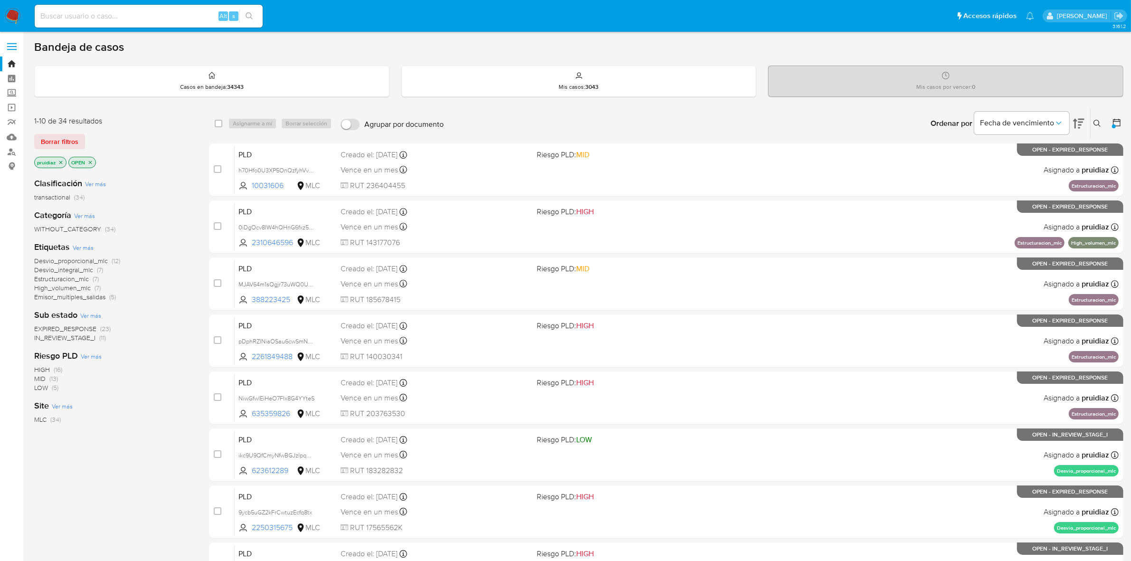
click at [67, 325] on span "EXPIRED_RESPONSE" at bounding box center [65, 329] width 62 height 10
click at [40, 345] on span "LOW" at bounding box center [41, 347] width 14 height 10
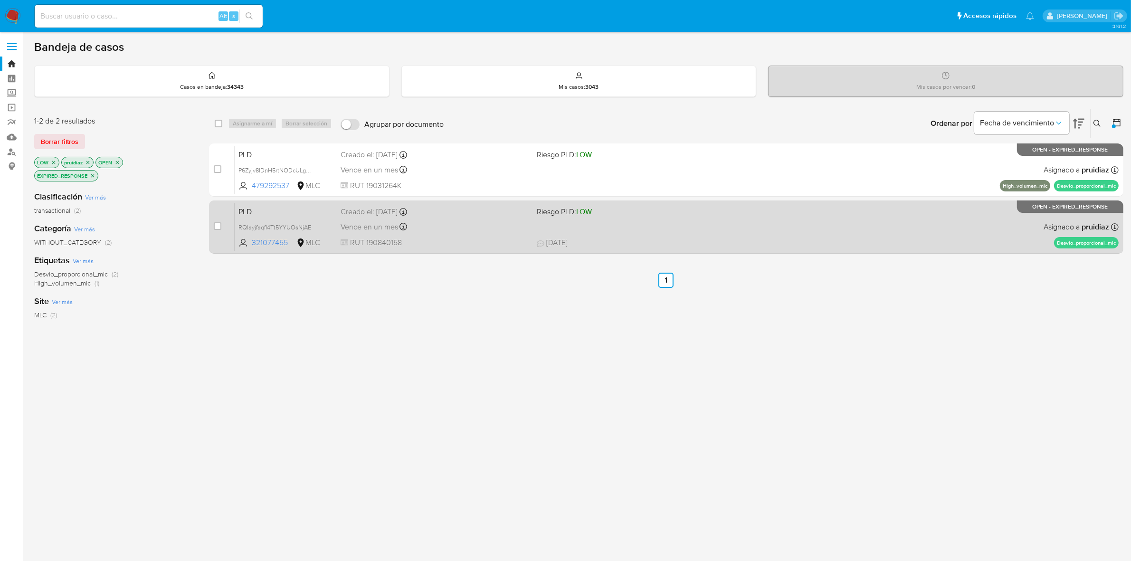
click at [467, 225] on div "Vence en un mes Vence el 10/11/2025 06:07:38" at bounding box center [435, 226] width 189 height 13
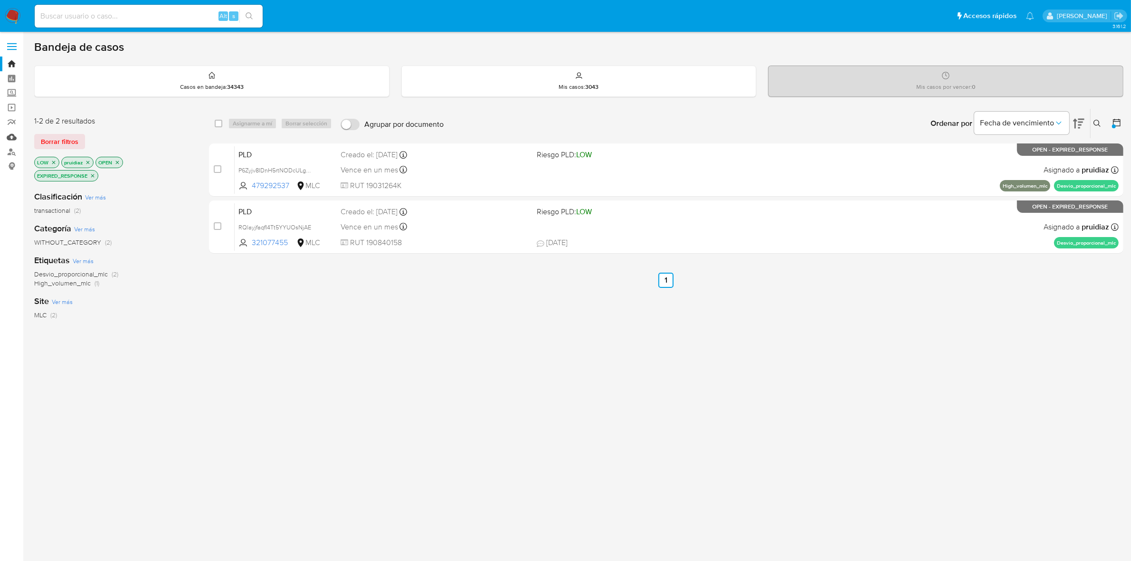
click at [11, 138] on link "Mulan" at bounding box center [56, 137] width 113 height 15
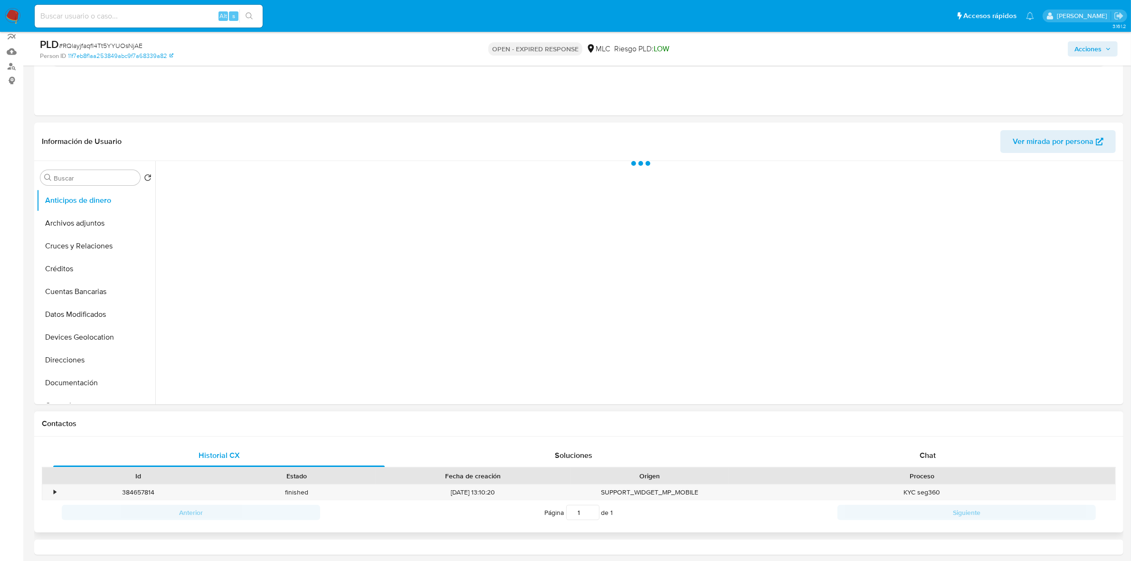
select select "10"
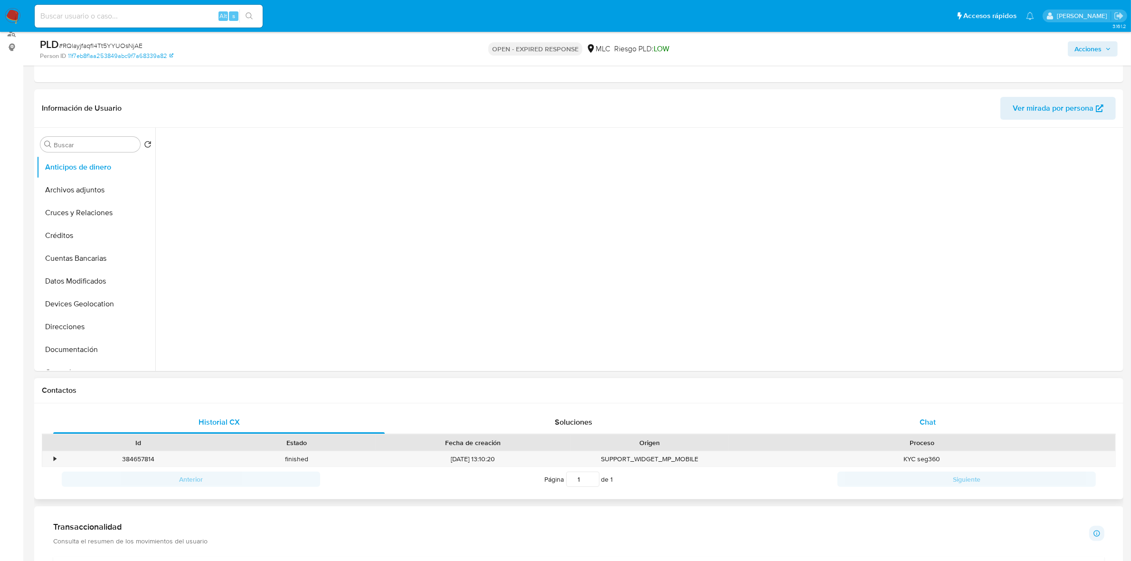
click at [932, 425] on span "Chat" at bounding box center [928, 422] width 16 height 11
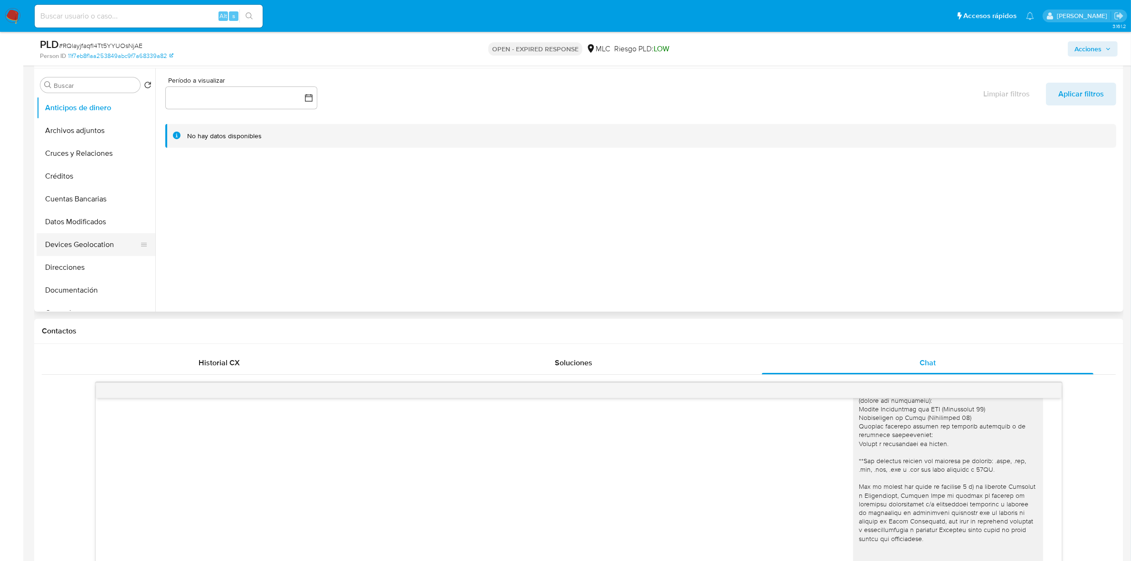
scroll to position [59, 0]
click at [87, 221] on button "Documentación" at bounding box center [92, 231] width 111 height 23
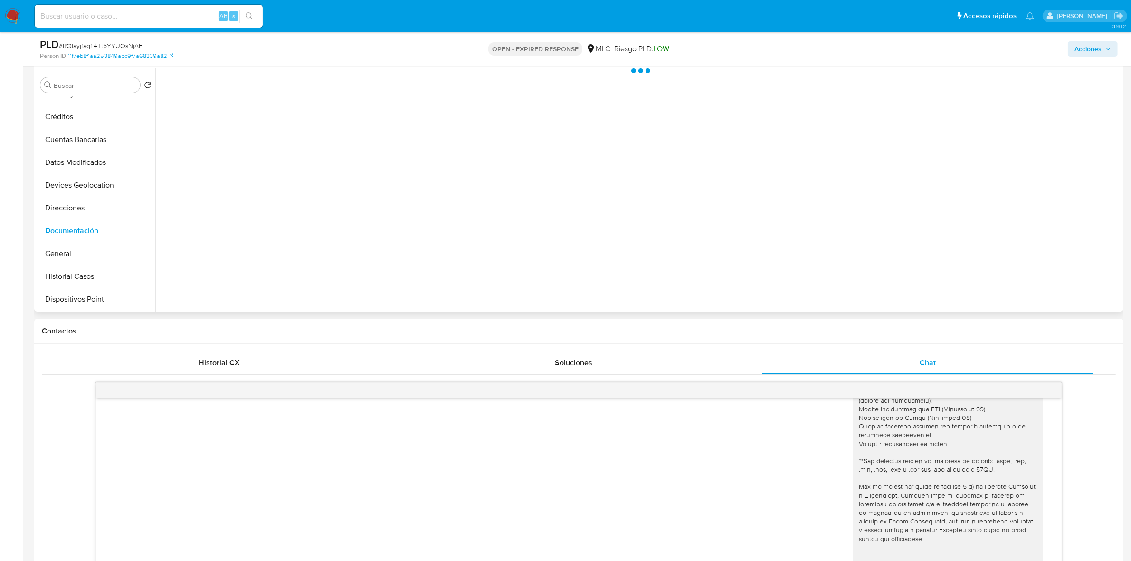
scroll to position [119, 0]
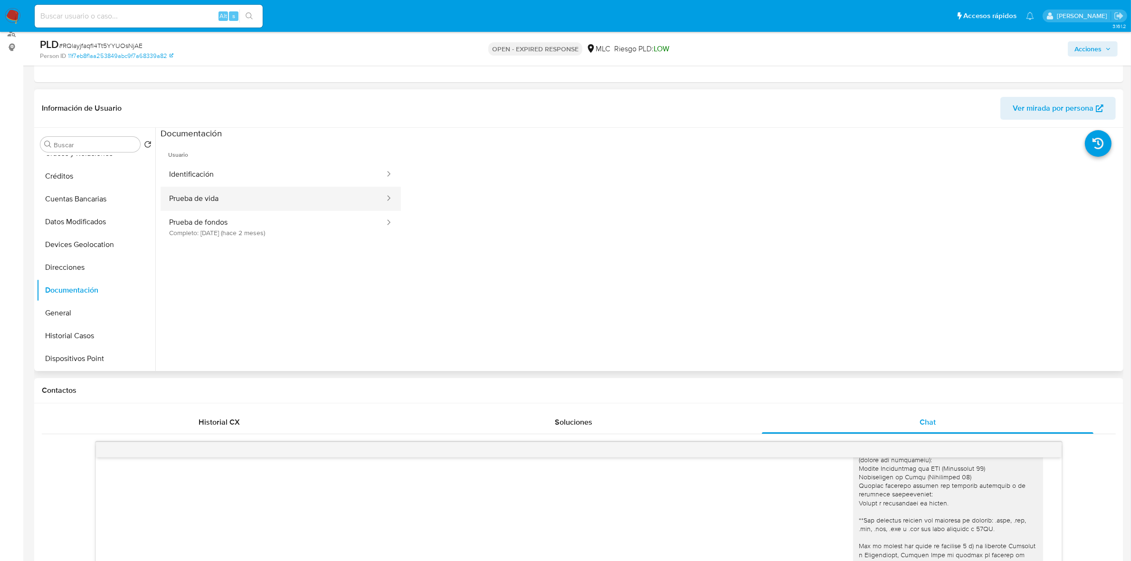
click at [224, 192] on button "Prueba de vida" at bounding box center [273, 199] width 225 height 24
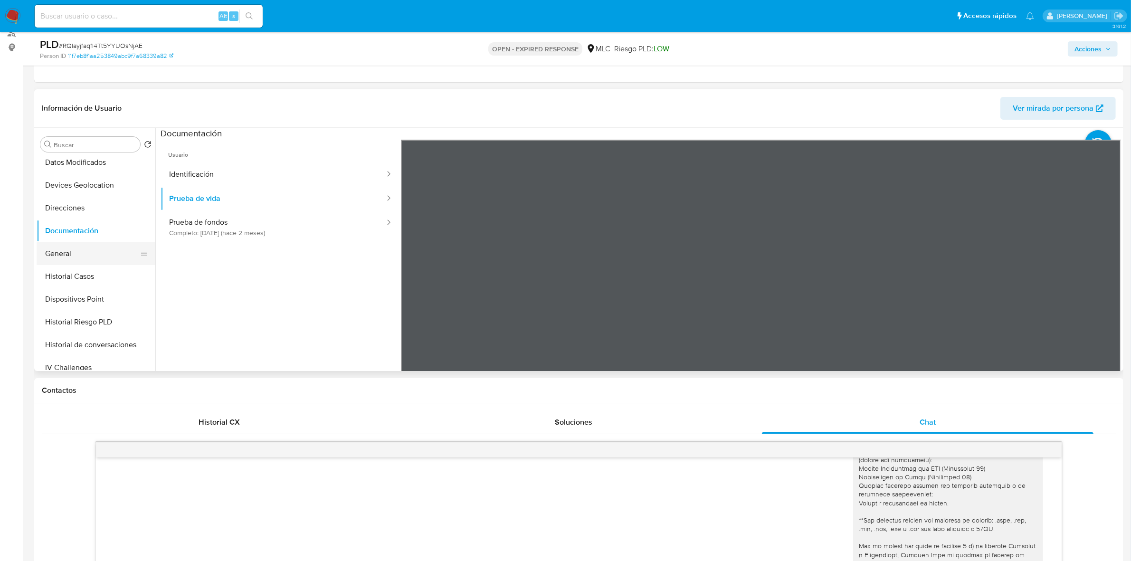
click at [67, 248] on button "General" at bounding box center [92, 253] width 111 height 23
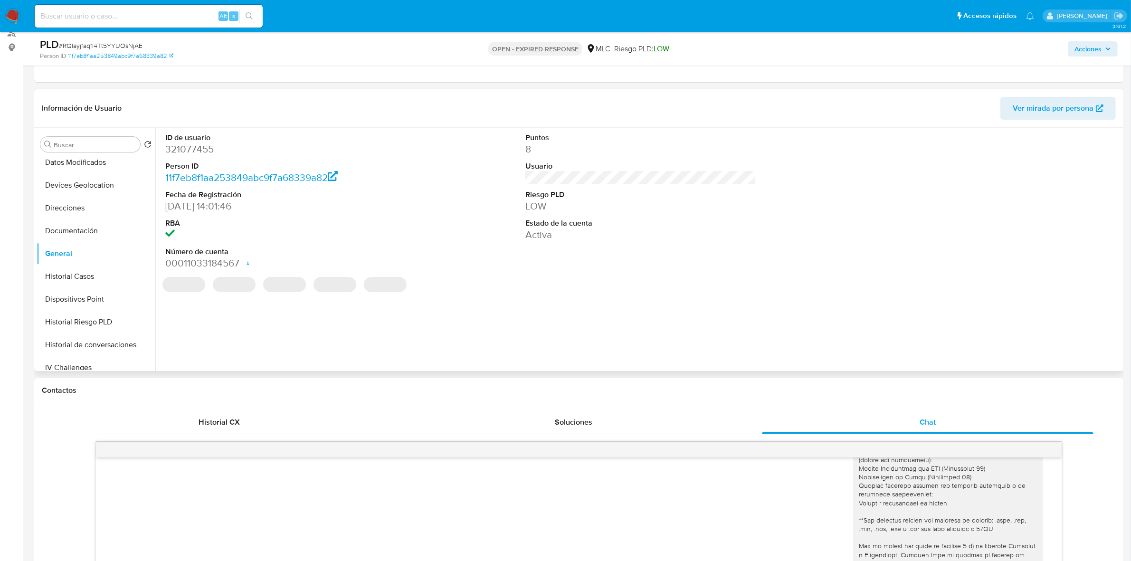
click at [193, 148] on dd "321077455" at bounding box center [280, 149] width 231 height 13
copy dd "321077455"
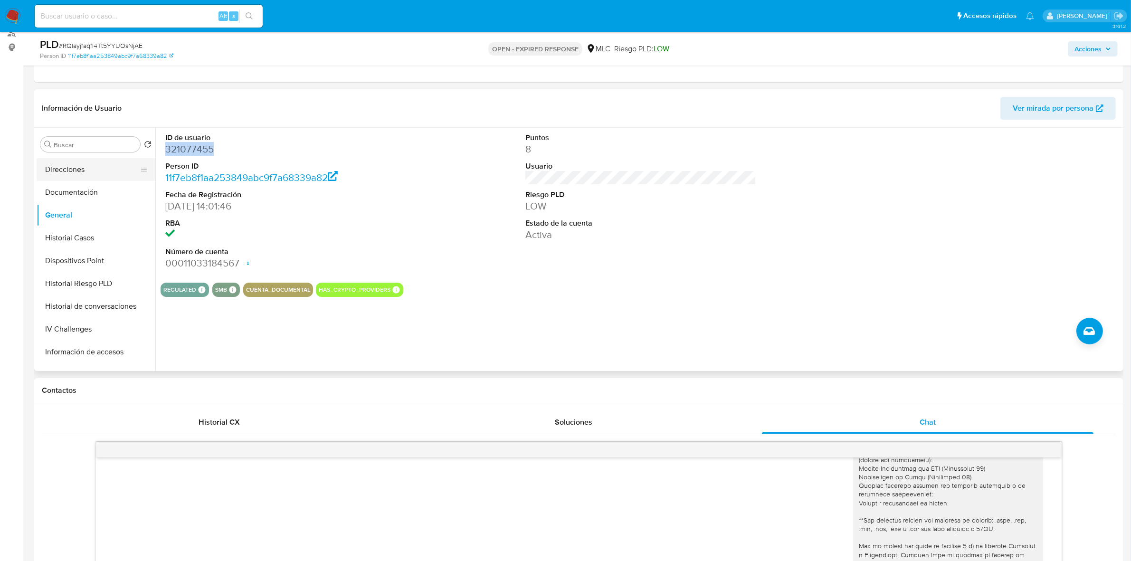
scroll to position [178, 0]
click at [86, 208] on button "Historial Casos" at bounding box center [92, 217] width 111 height 23
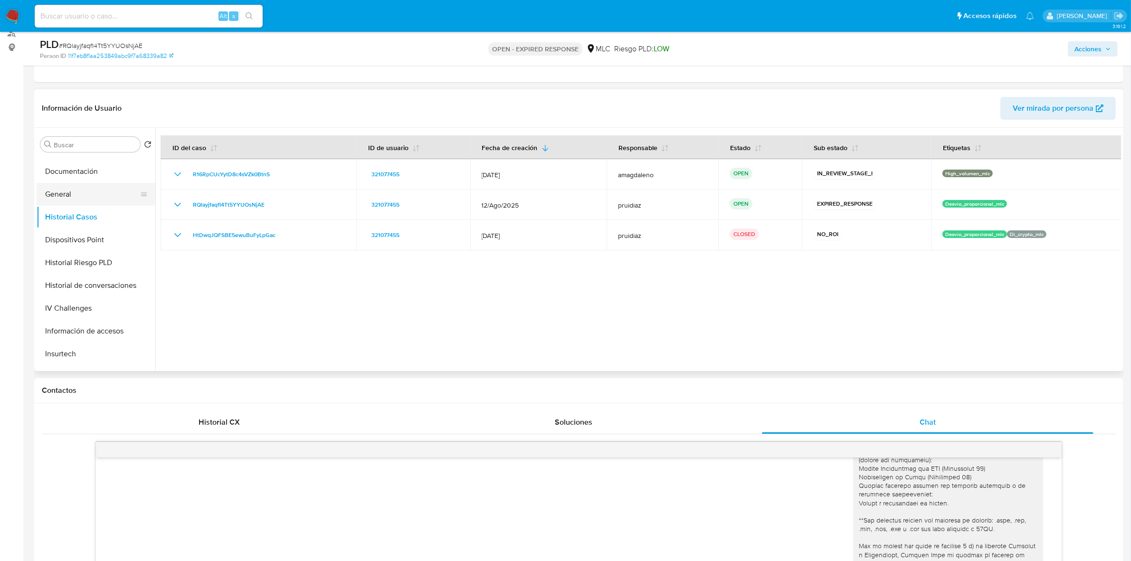
click at [89, 200] on button "General" at bounding box center [92, 194] width 111 height 23
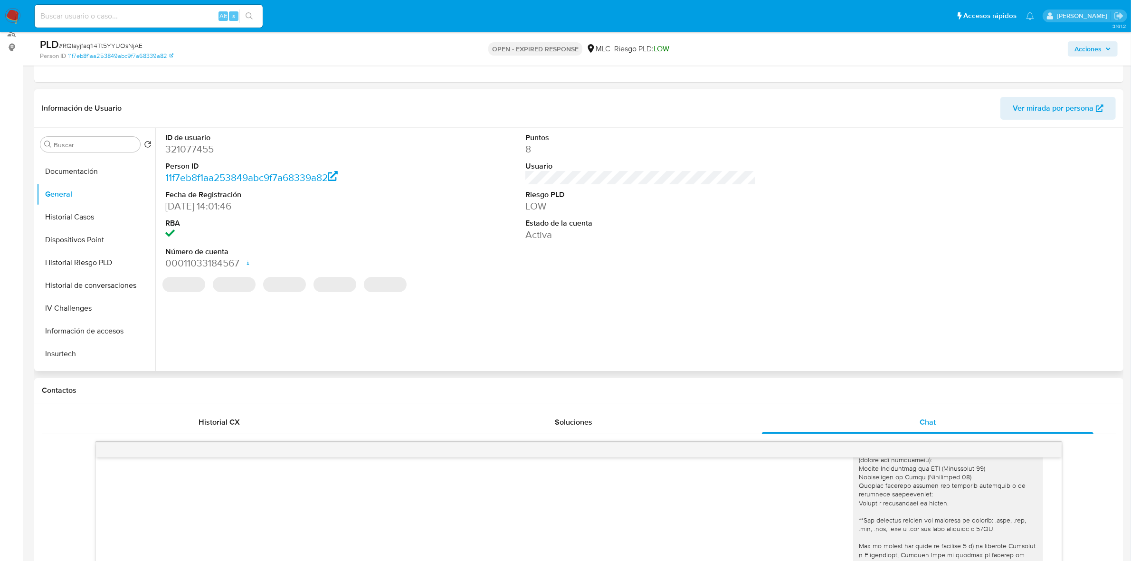
click at [193, 149] on dd "321077455" at bounding box center [280, 149] width 231 height 13
copy dd "321077455"
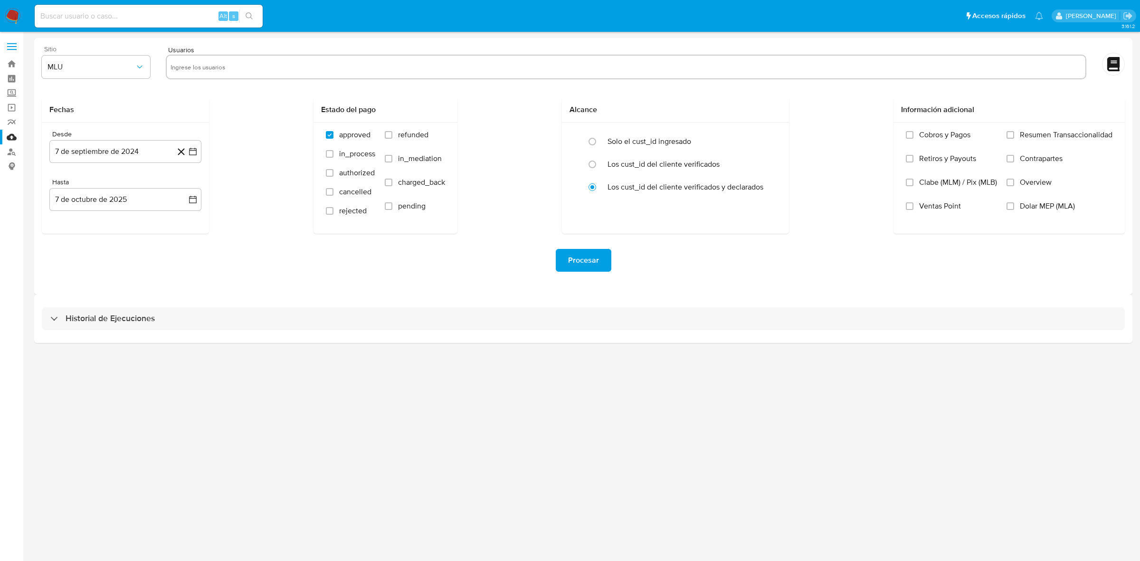
click at [107, 55] on div "Sitio MLU" at bounding box center [96, 64] width 108 height 37
click at [107, 67] on span "MLU" at bounding box center [91, 67] width 87 height 10
click at [66, 231] on div "MLC" at bounding box center [93, 229] width 91 height 23
click at [188, 148] on icon "button" at bounding box center [193, 152] width 10 height 10
click at [183, 186] on icon "Mes siguiente" at bounding box center [184, 185] width 11 height 11
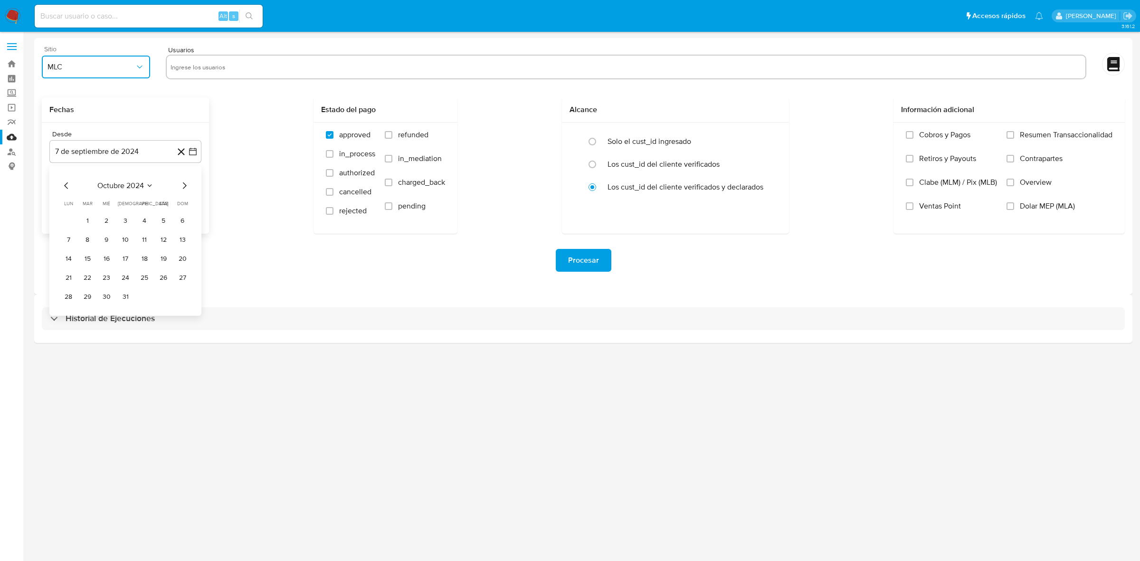
click at [67, 188] on icon "Mes anterior" at bounding box center [66, 185] width 11 height 11
drag, startPoint x: 105, startPoint y: 296, endPoint x: 110, endPoint y: 292, distance: 6.1
click at [105, 296] on button "25" at bounding box center [106, 296] width 15 height 15
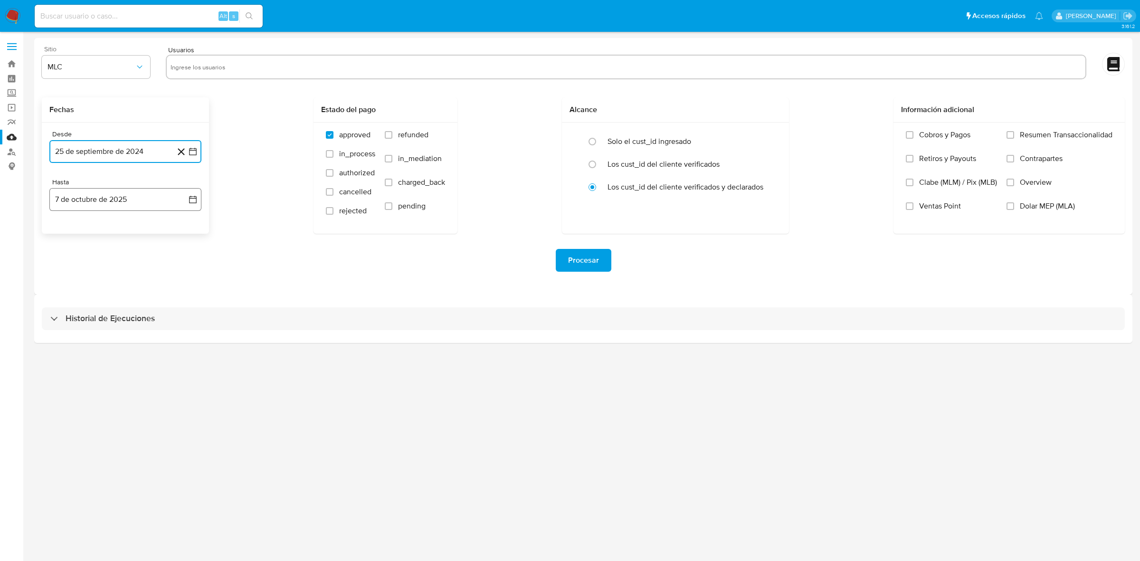
click at [195, 199] on icon "button" at bounding box center [193, 200] width 10 height 10
click at [68, 229] on icon "Mes anterior" at bounding box center [66, 233] width 11 height 11
click at [108, 324] on button "24" at bounding box center [106, 325] width 15 height 15
click at [219, 67] on input "text" at bounding box center [626, 66] width 911 height 15
type input "321077455"
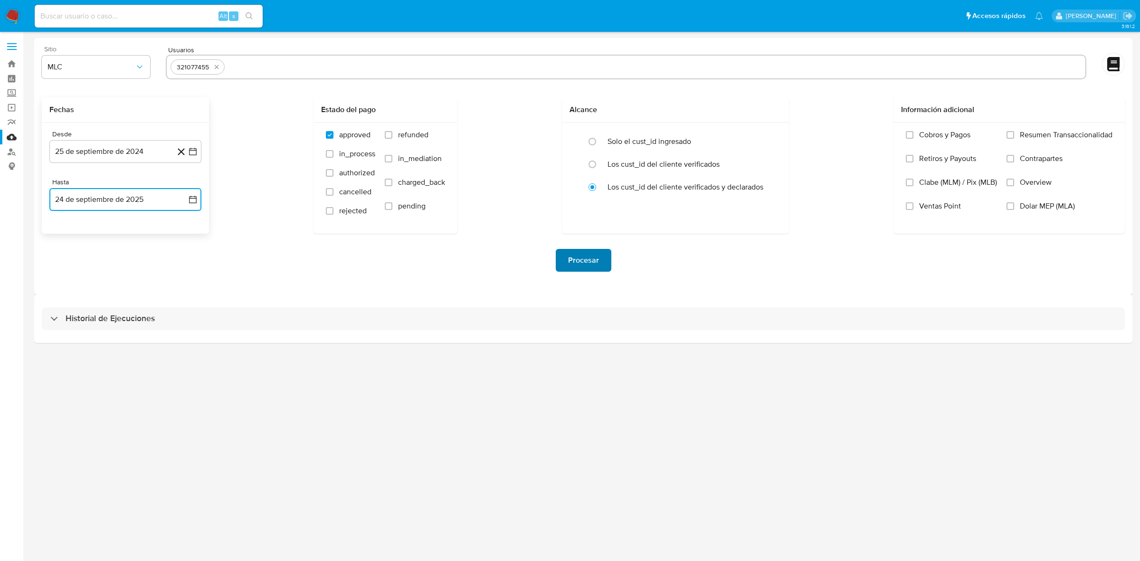
click at [561, 260] on button "Procesar" at bounding box center [584, 260] width 56 height 23
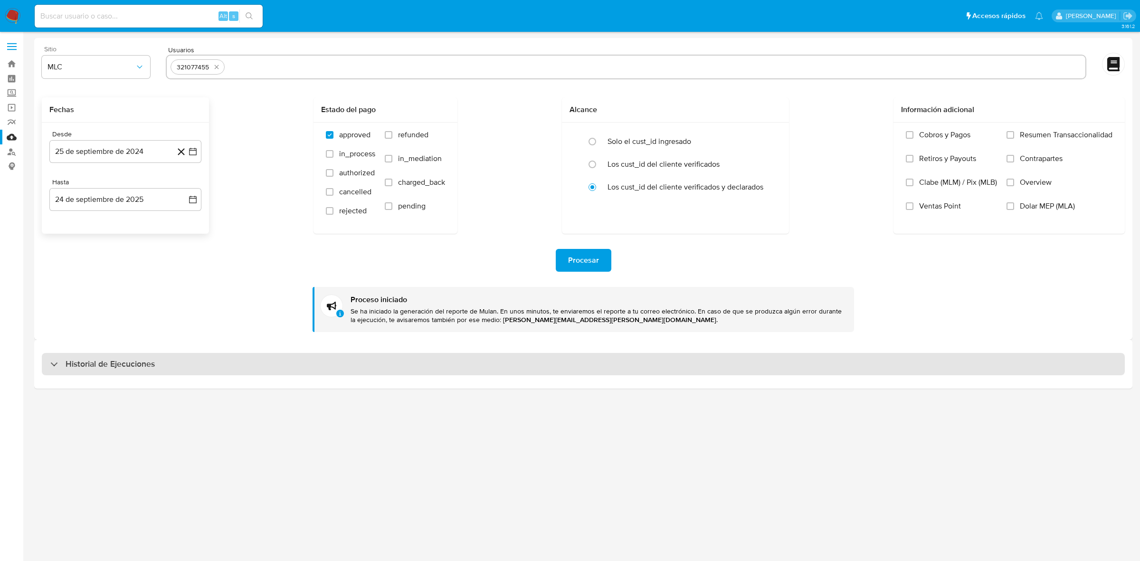
click at [112, 367] on h3 "Historial de Ejecuciones" at bounding box center [110, 364] width 89 height 11
select select "10"
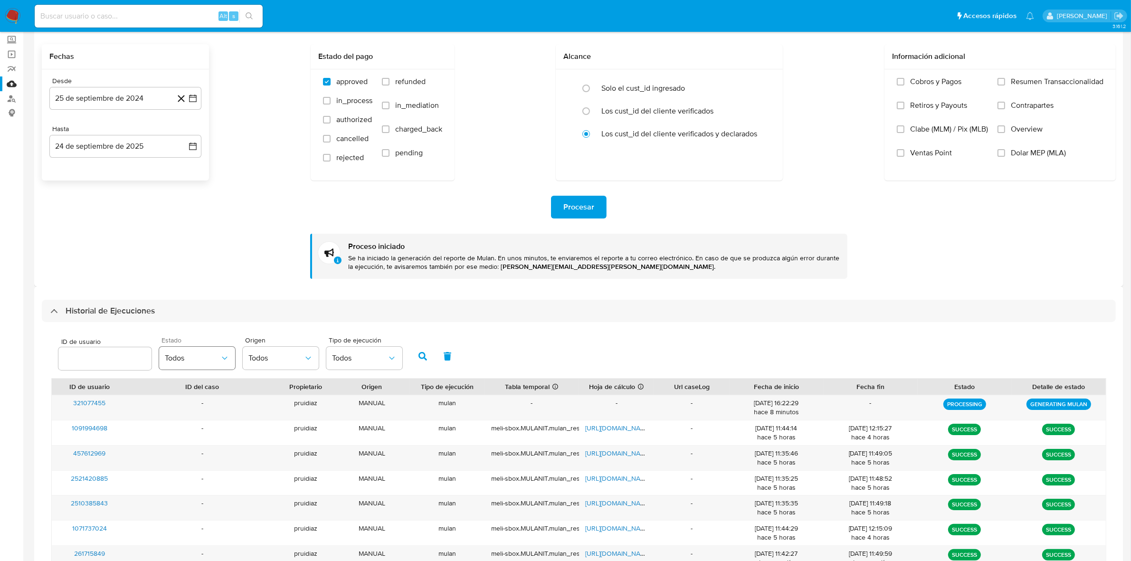
scroll to position [137, 0]
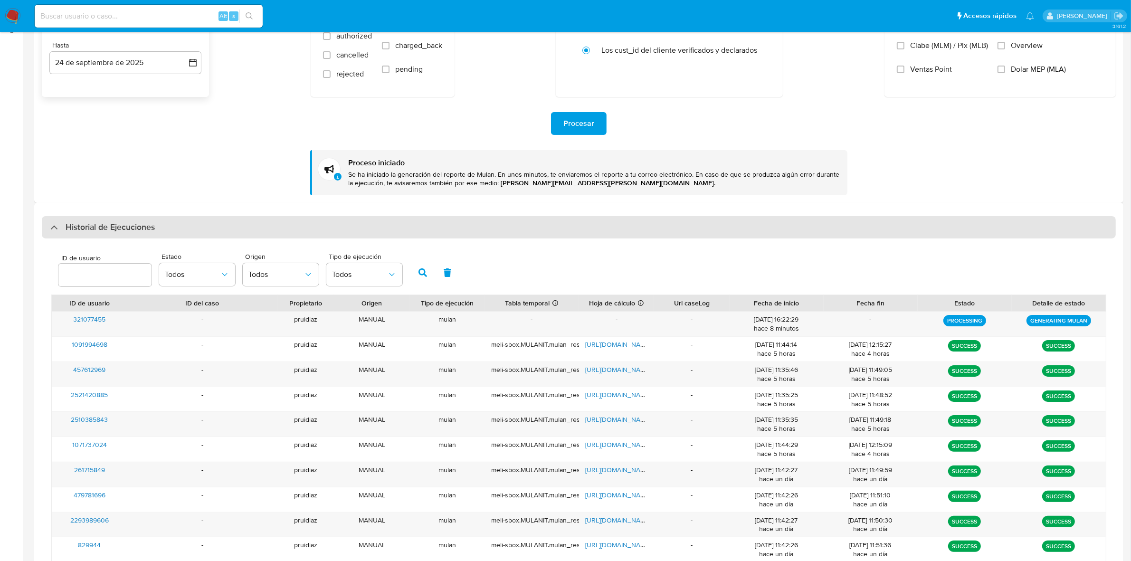
click at [176, 229] on div "Historial de Ejecuciones" at bounding box center [579, 227] width 1074 height 23
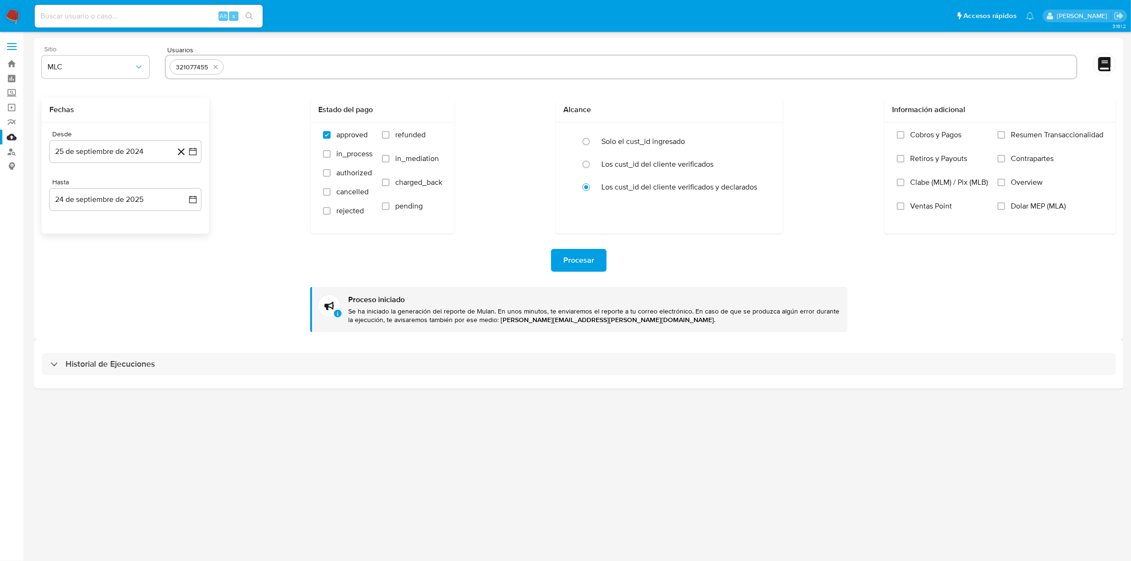
scroll to position [0, 0]
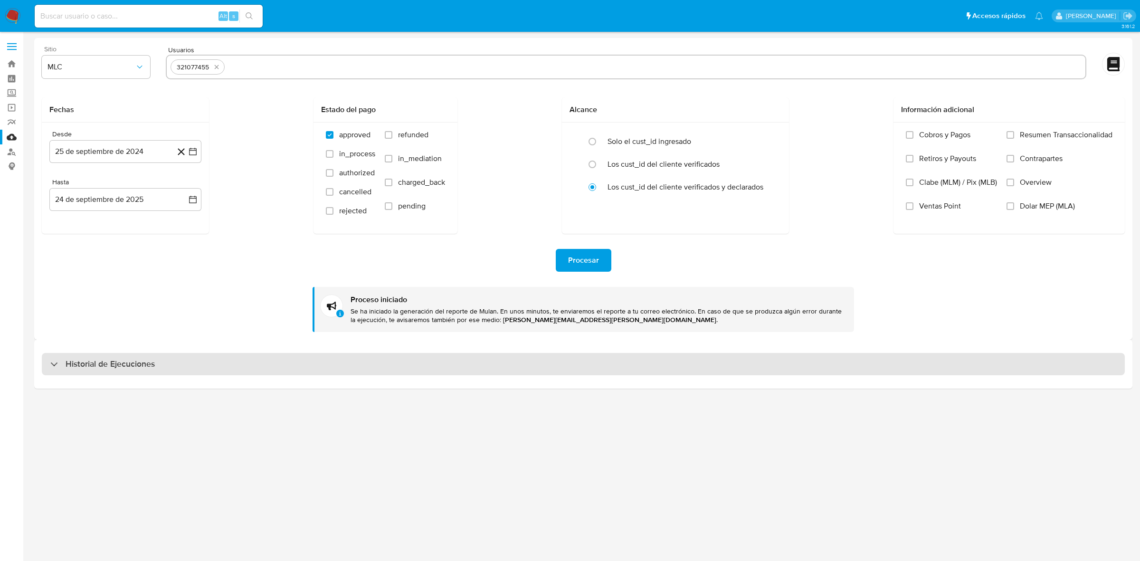
click at [151, 372] on div "Historial de Ejecuciones" at bounding box center [583, 364] width 1083 height 23
select select "10"
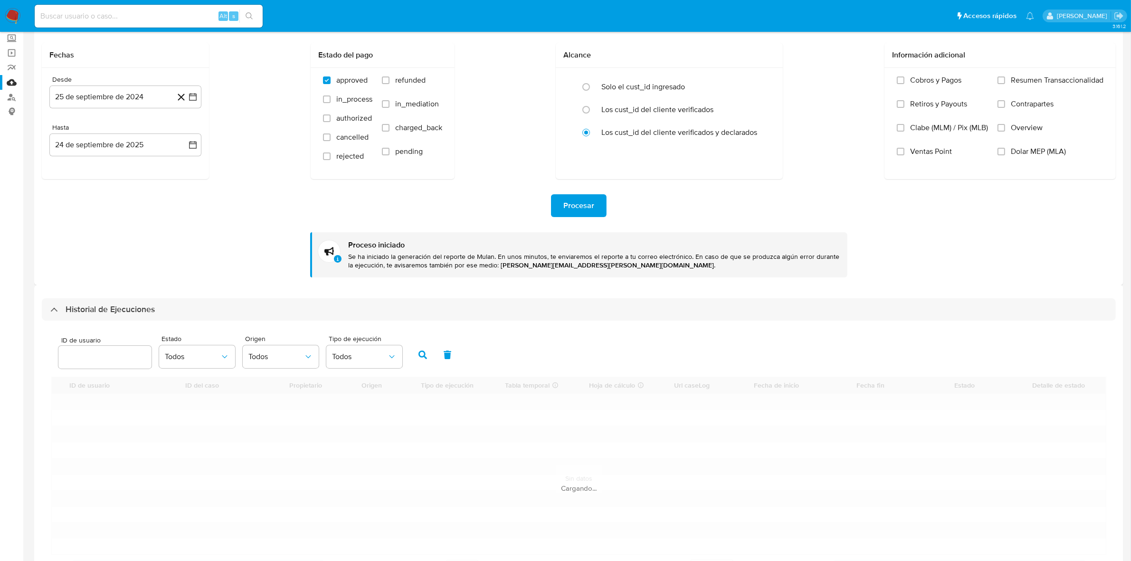
scroll to position [137, 0]
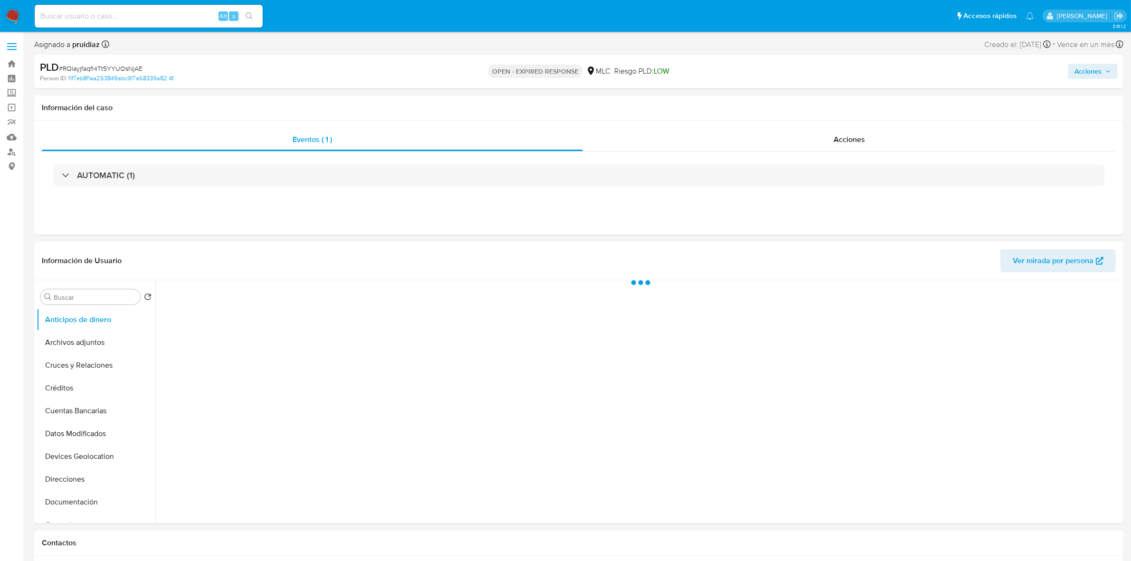
click at [11, 6] on nav "Pausado Ver notificaciones Alt s Accesos rápidos Presiona las siguientes teclas…" at bounding box center [565, 16] width 1131 height 32
click at [13, 14] on img at bounding box center [13, 16] width 16 height 16
select select "10"
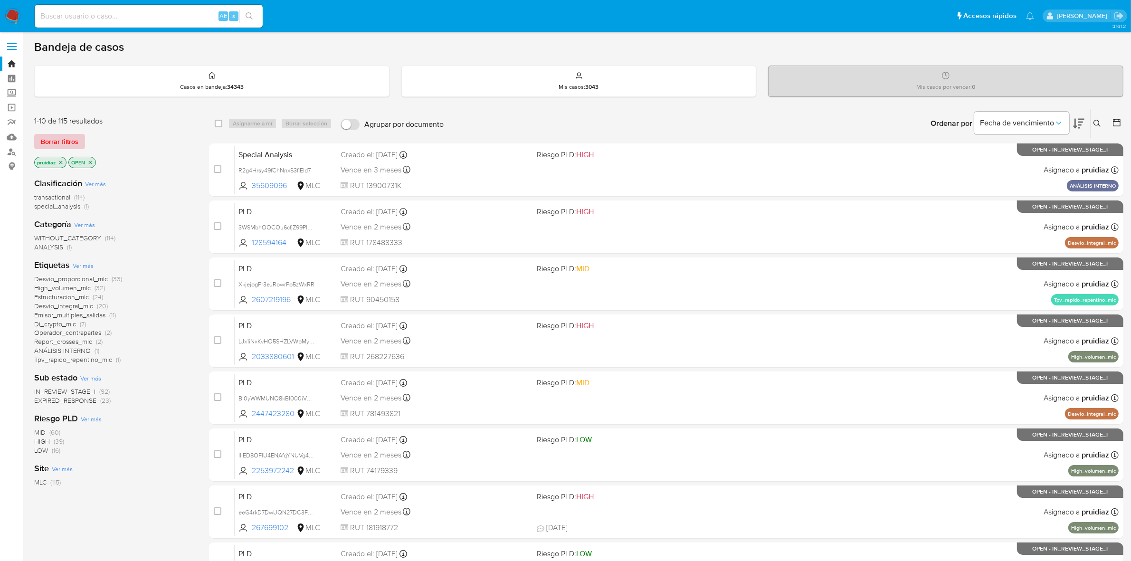
click at [63, 142] on span "Borrar filtros" at bounding box center [60, 141] width 38 height 13
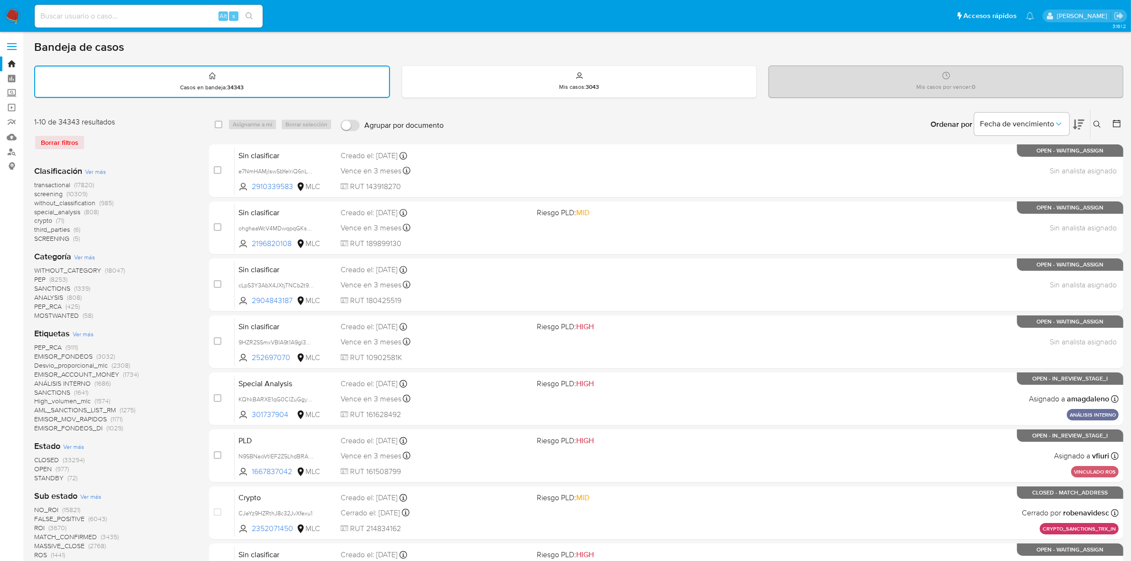
click at [1091, 123] on button at bounding box center [1099, 124] width 16 height 11
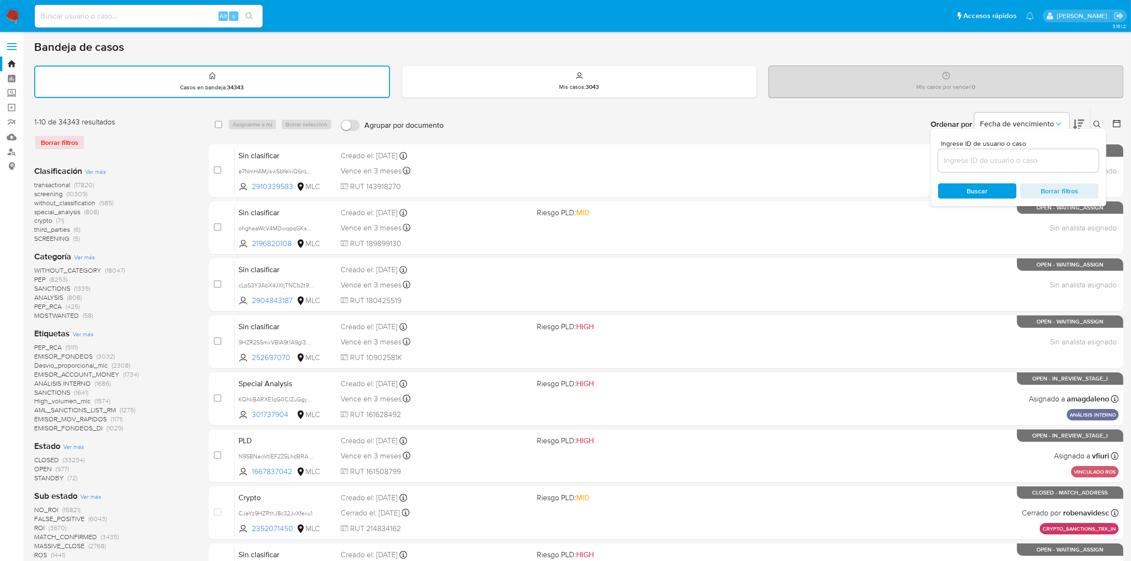
click at [1018, 160] on input at bounding box center [1018, 160] width 161 height 12
type input "321077455"
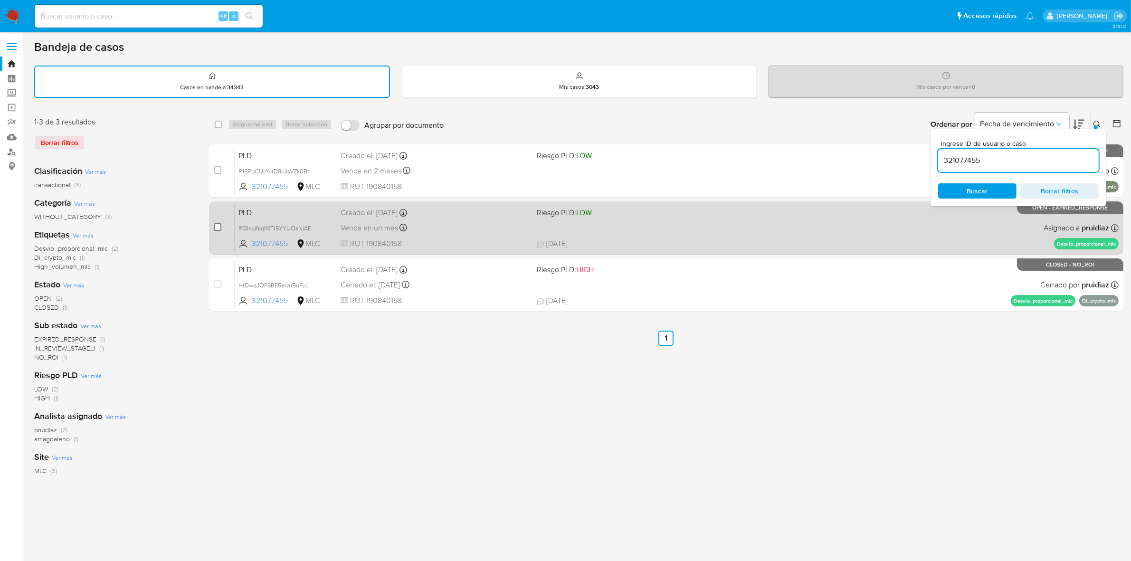
click at [220, 226] on input "checkbox" at bounding box center [218, 227] width 8 height 8
checkbox input "true"
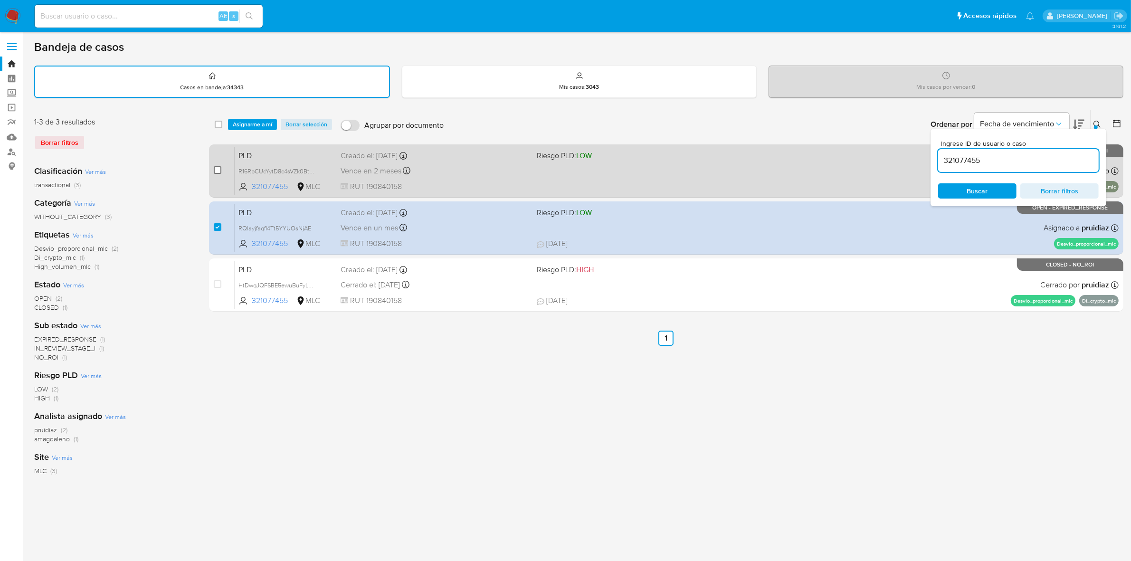
click at [219, 167] on input "checkbox" at bounding box center [218, 170] width 8 height 8
checkbox input "true"
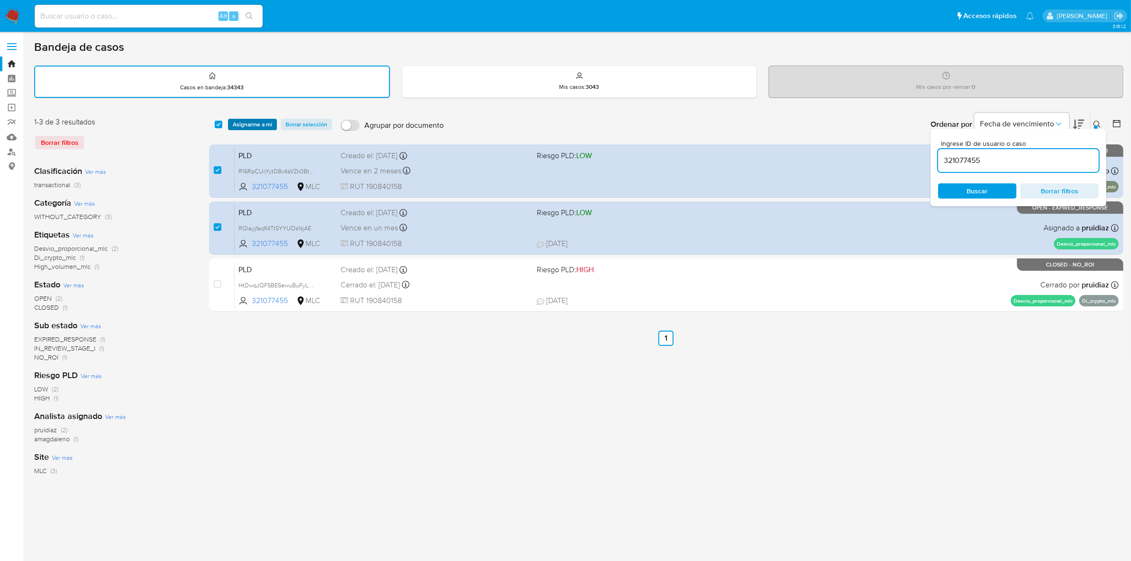
click at [269, 120] on span "Asignarme a mí" at bounding box center [252, 125] width 39 height 10
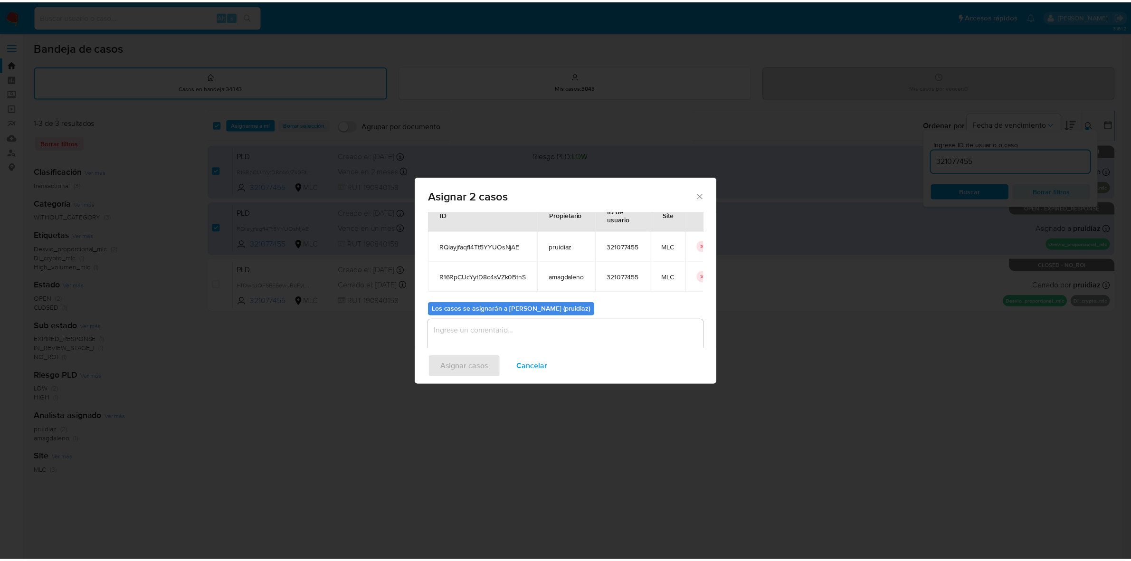
scroll to position [55, 0]
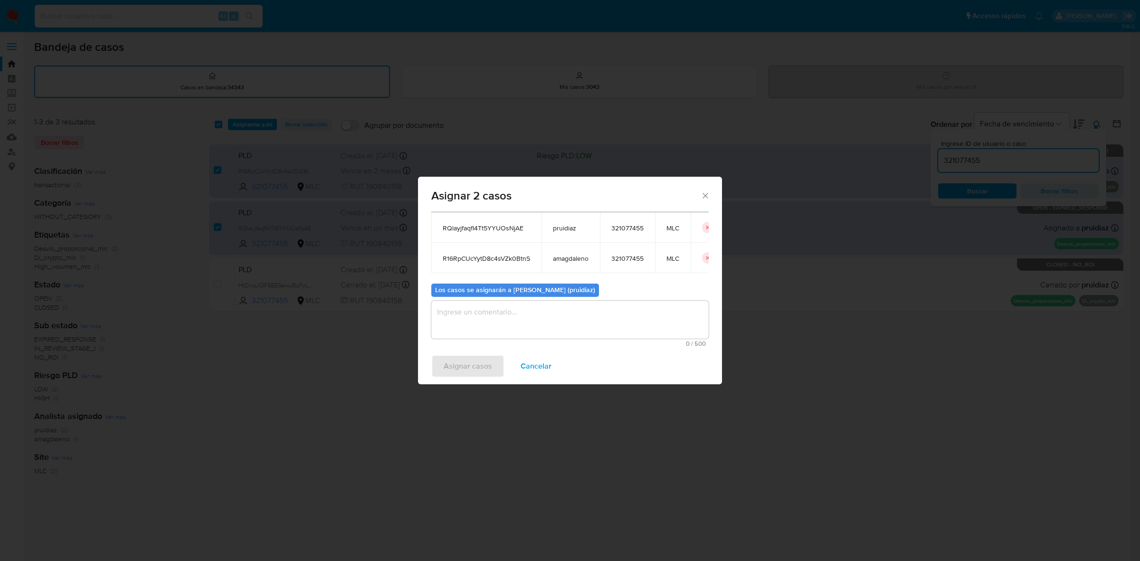
click at [569, 322] on textarea "assign-modal" at bounding box center [569, 320] width 277 height 38
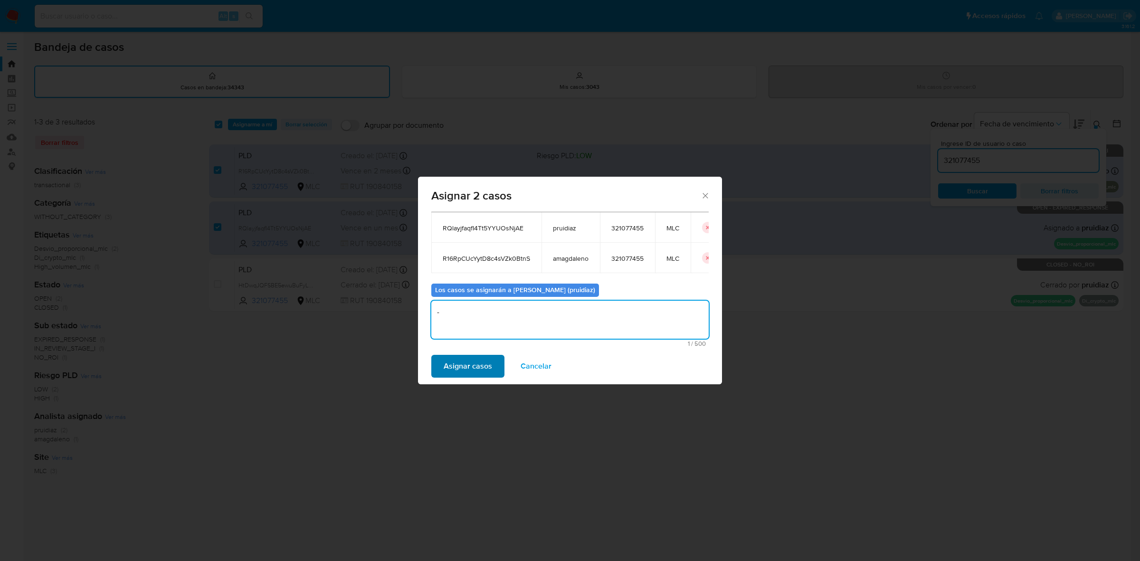
type textarea "-"
click at [471, 365] on span "Asignar casos" at bounding box center [468, 366] width 48 height 21
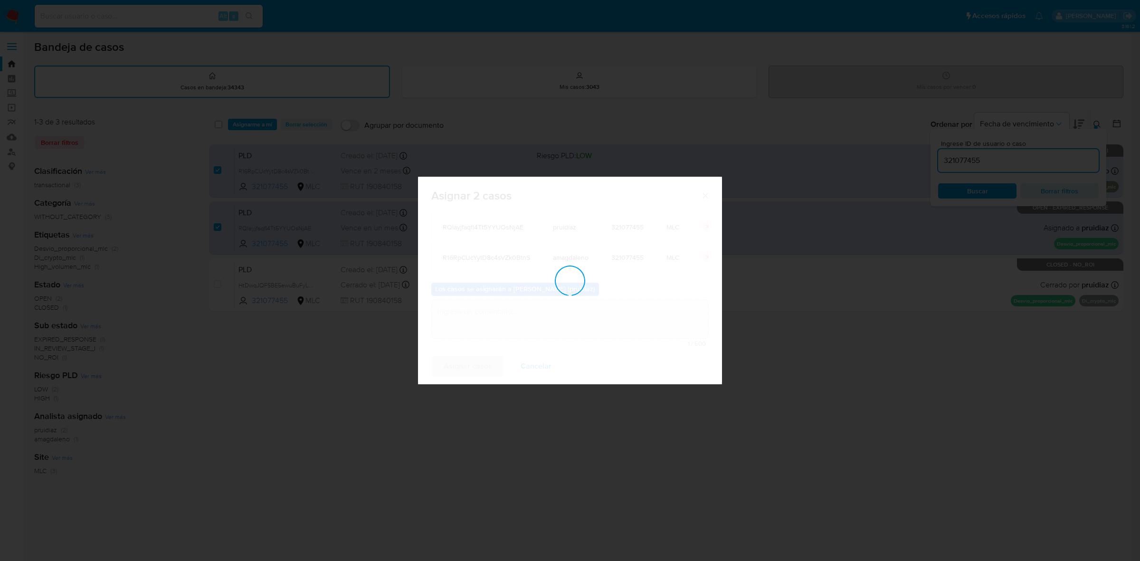
checkbox input "false"
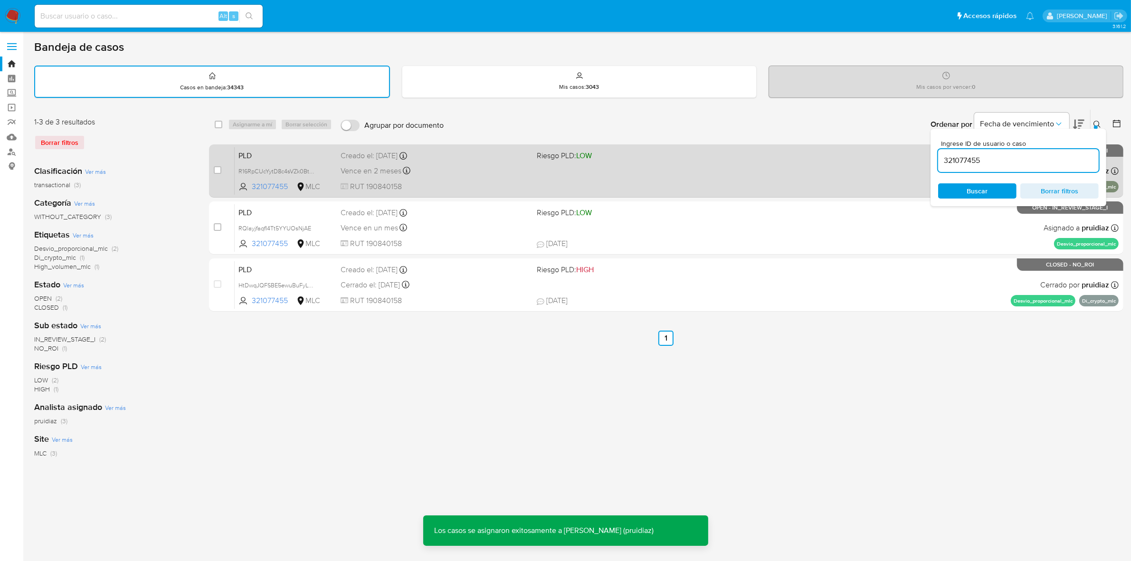
click at [506, 177] on div "PLD R16RpCUcYytD8c4sVZk0BtnS 321077455 MLC Riesgo PLD: LOW Creado el: 12/09/202…" at bounding box center [677, 171] width 884 height 48
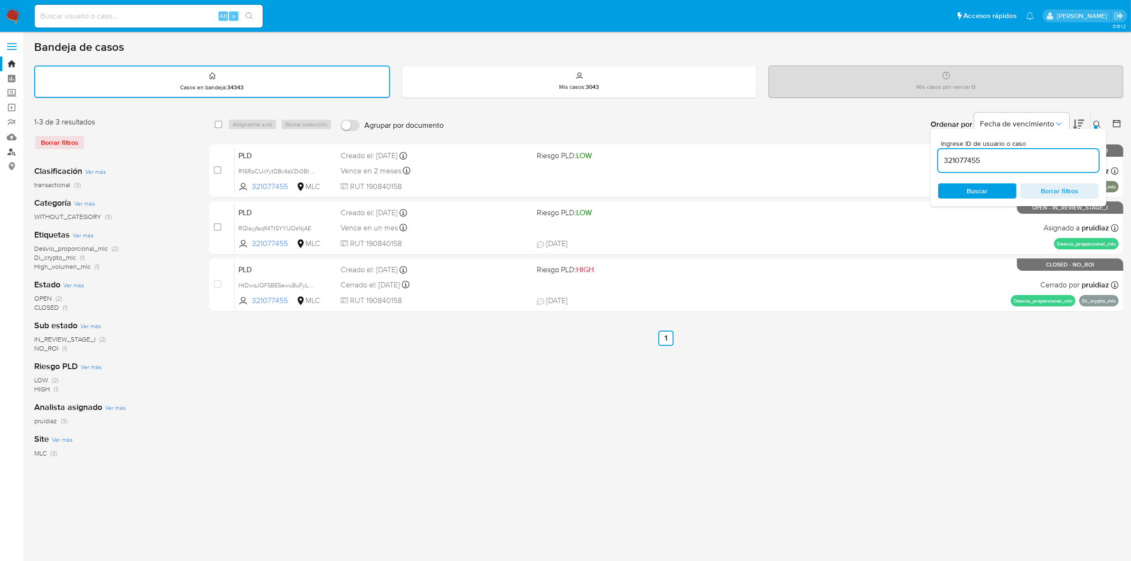
click at [13, 152] on link "Buscador de personas" at bounding box center [56, 151] width 113 height 15
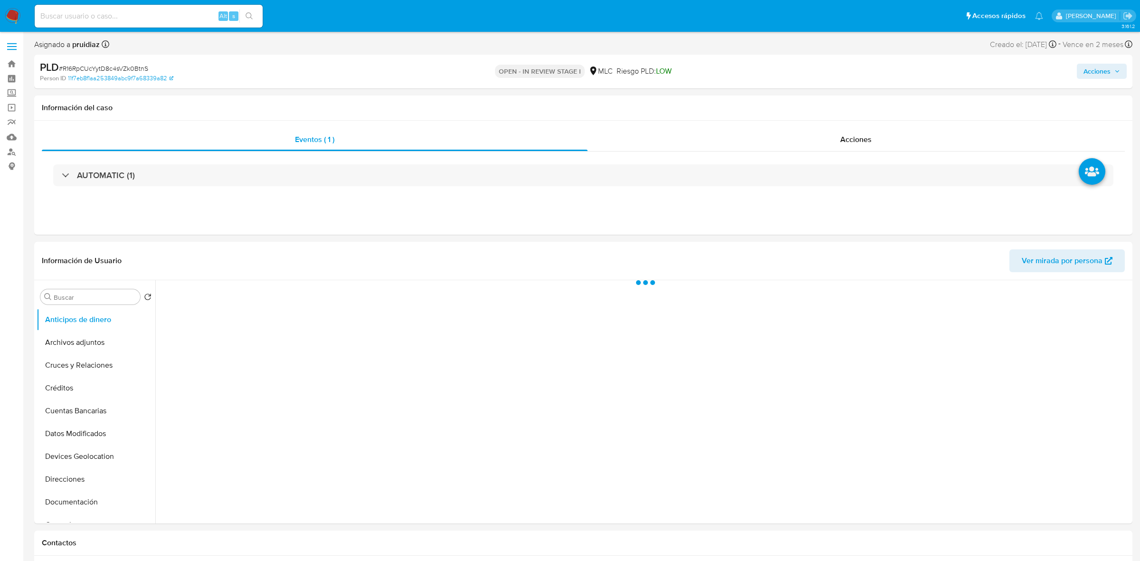
select select "10"
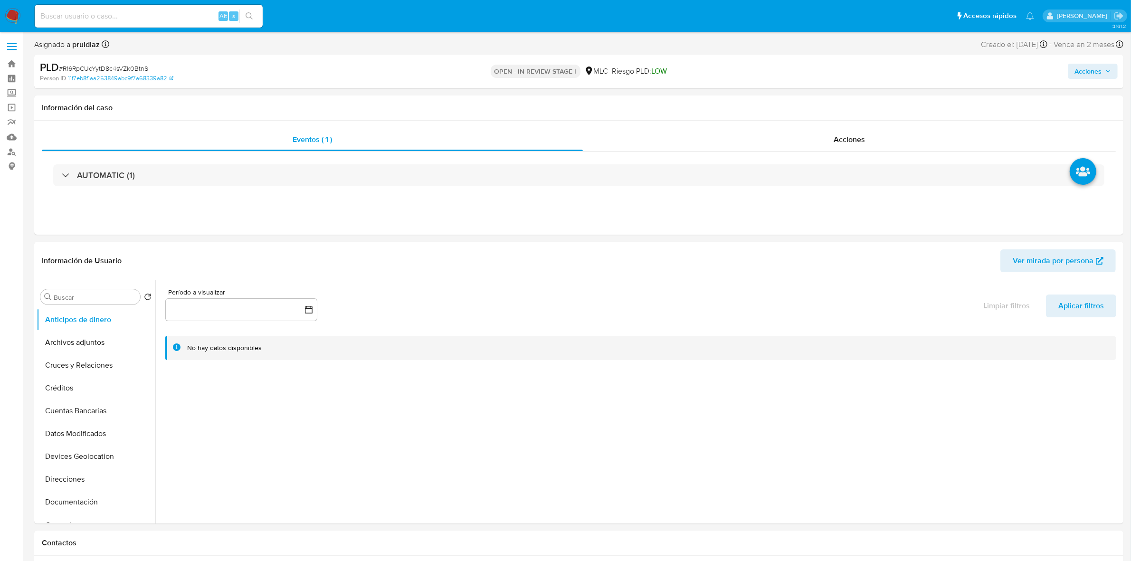
click at [100, 70] on span "# R16RpCUcYytD8c4sVZk0BtnS" at bounding box center [103, 69] width 89 height 10
copy span "R16RpCUcYytD8c4sVZk0BtnS"
click at [57, 435] on button "KYC" at bounding box center [92, 433] width 111 height 23
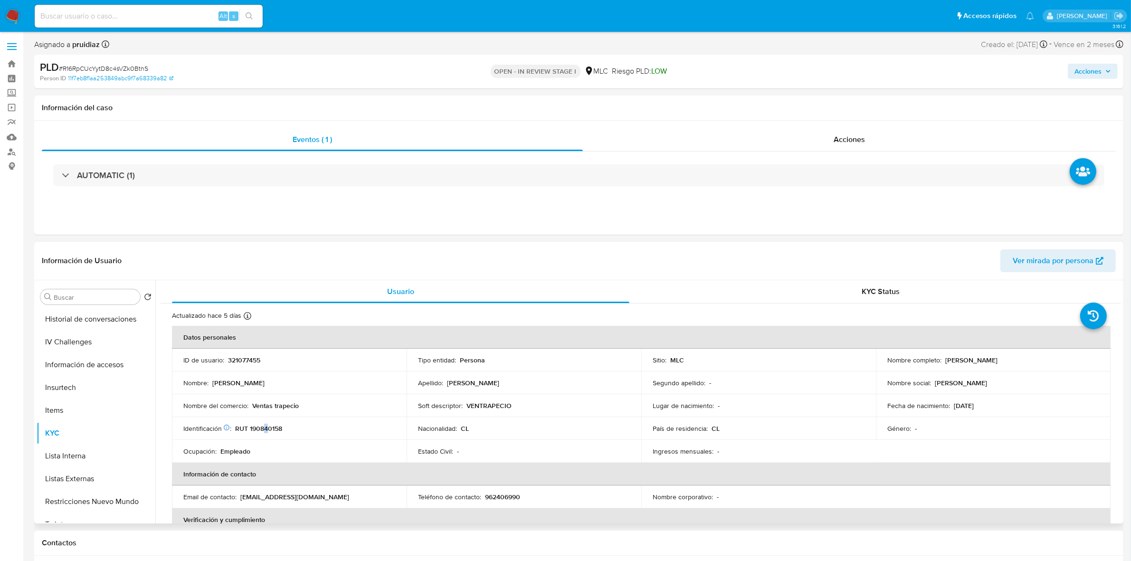
click at [267, 429] on p "RUT 190840158" at bounding box center [258, 428] width 47 height 9
drag, startPoint x: 267, startPoint y: 429, endPoint x: 260, endPoint y: 430, distance: 6.5
click at [260, 430] on p "RUT 190840158" at bounding box center [258, 428] width 47 height 9
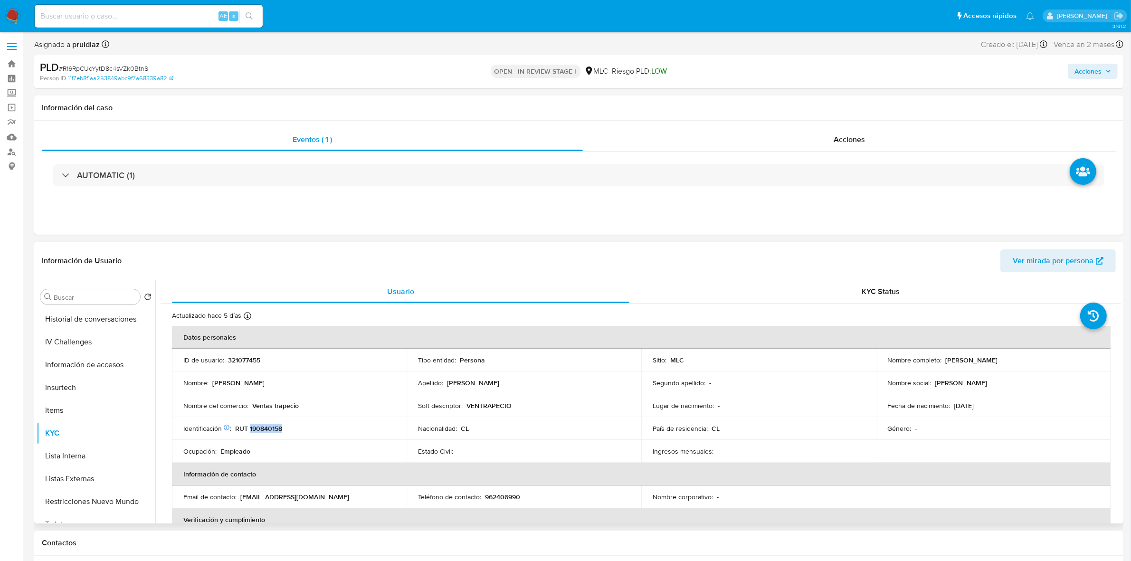
copy p "190840158"
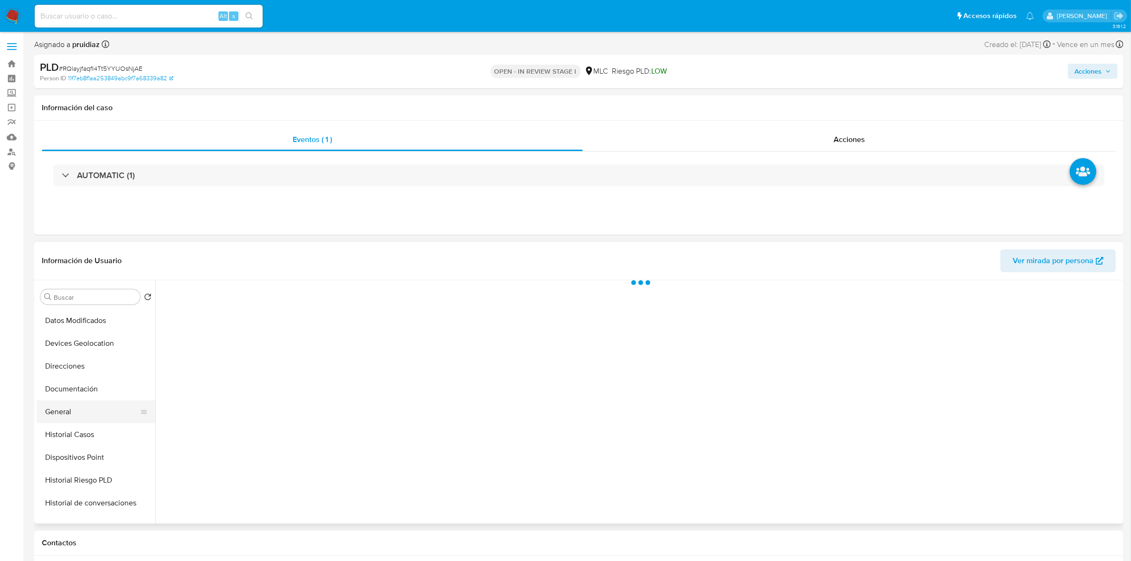
scroll to position [119, 0]
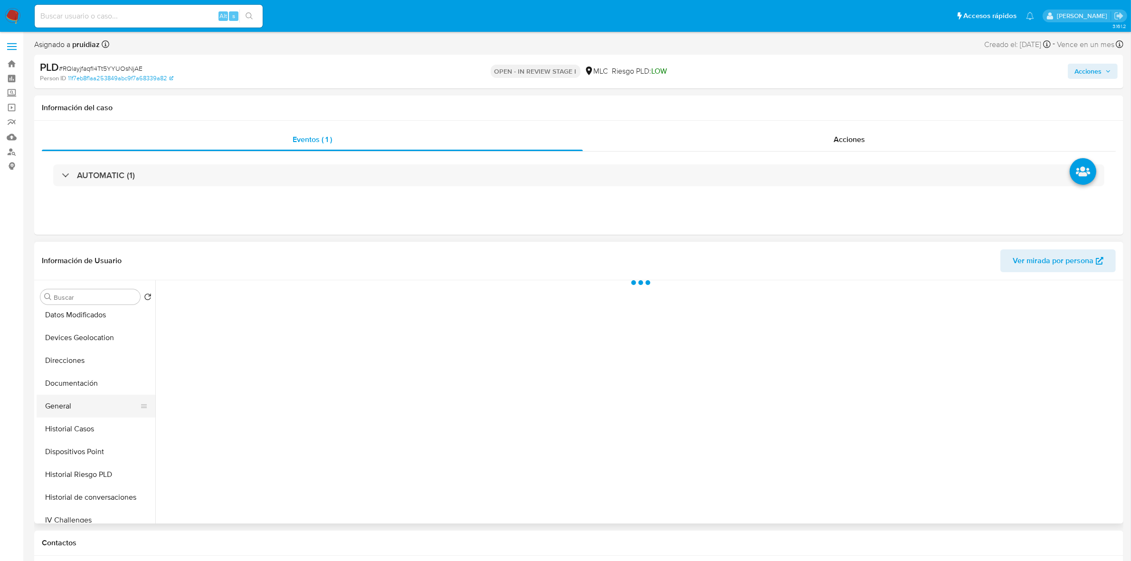
select select "10"
click at [79, 401] on button "General" at bounding box center [92, 406] width 111 height 23
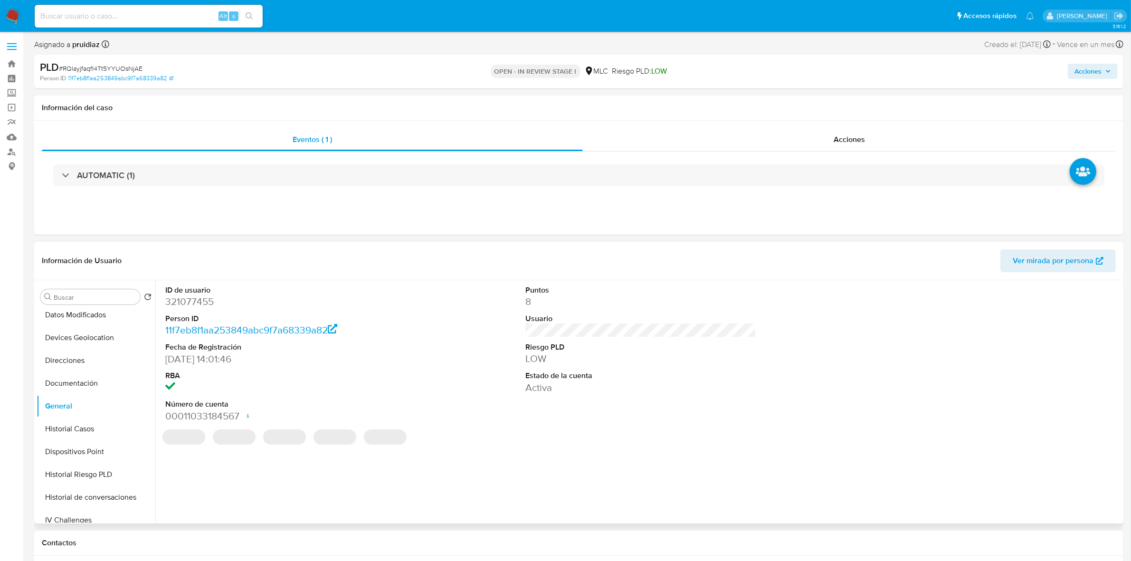
click at [205, 305] on dd "321077455" at bounding box center [280, 301] width 231 height 13
copy dd "321077455"
click at [117, 67] on span "# RQlayjfaqfI4Tt5YYUOsNjAE" at bounding box center [101, 69] width 84 height 10
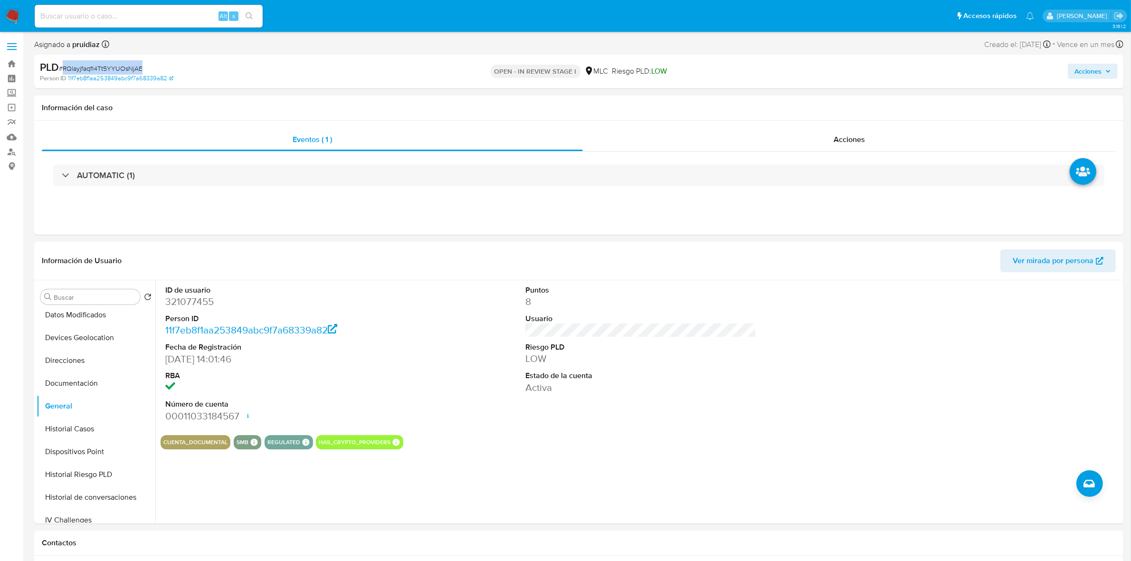
copy span "RQlayjfaqfI4Tt5YYUOsNjAE"
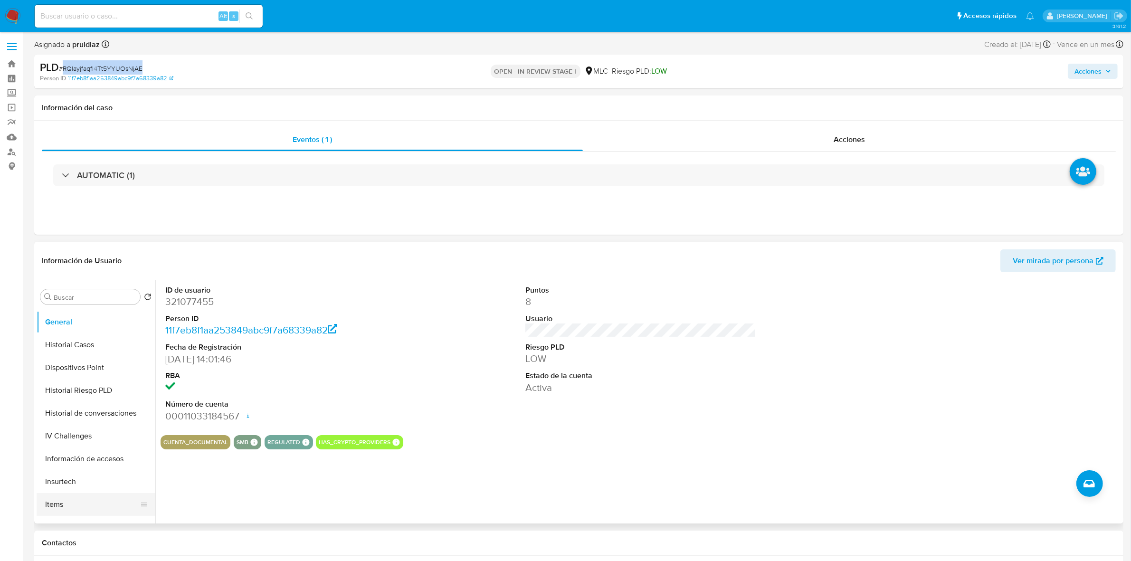
scroll to position [297, 0]
click at [77, 429] on button "KYC" at bounding box center [92, 433] width 111 height 23
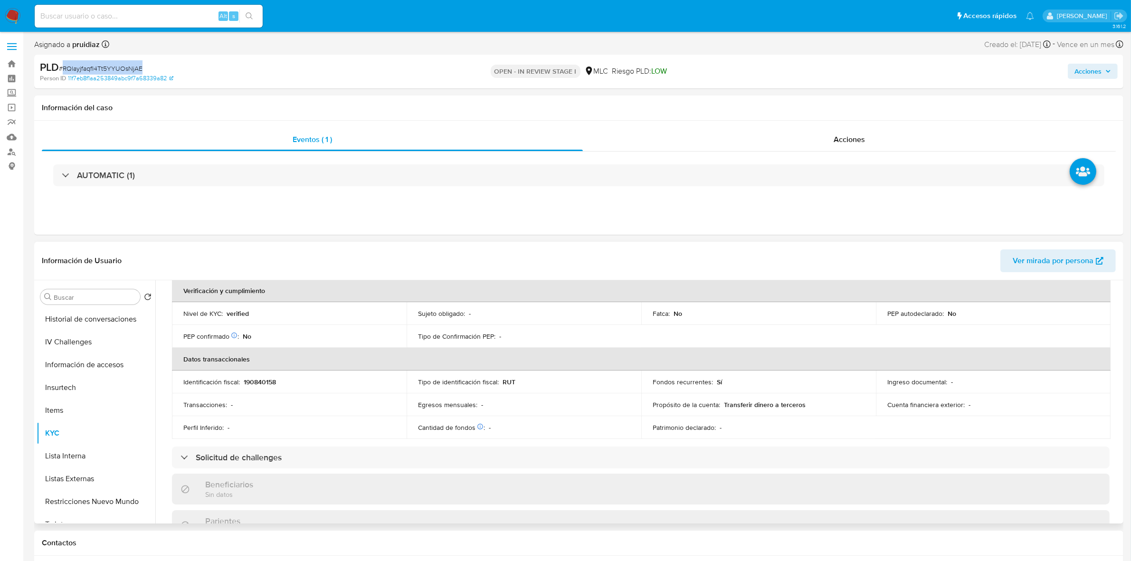
scroll to position [51, 0]
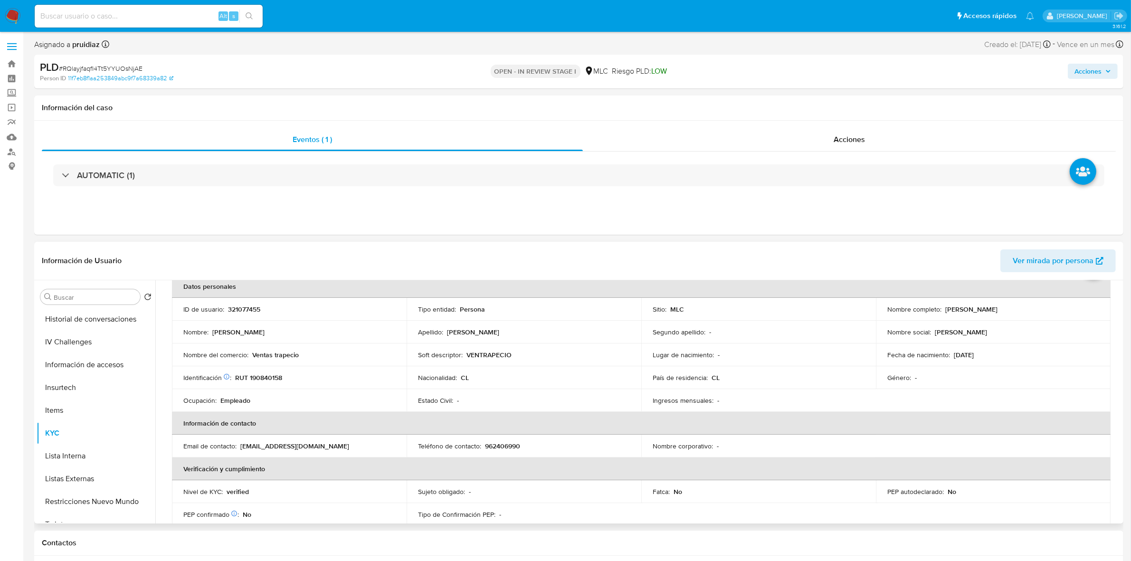
click at [269, 378] on p "RUT 190840158" at bounding box center [258, 377] width 47 height 9
copy p "190840158"
click at [86, 360] on button "Cruces y Relaciones" at bounding box center [92, 365] width 111 height 23
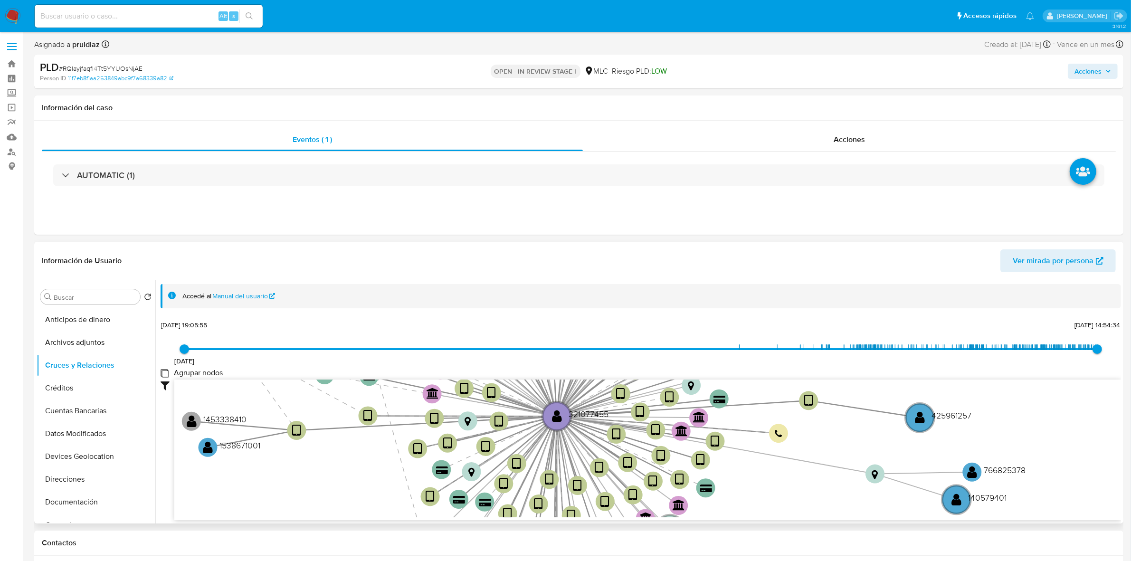
click at [168, 374] on group_nodes "Agrupar nodos" at bounding box center [165, 373] width 8 height 8
checkbox group_nodes "true"
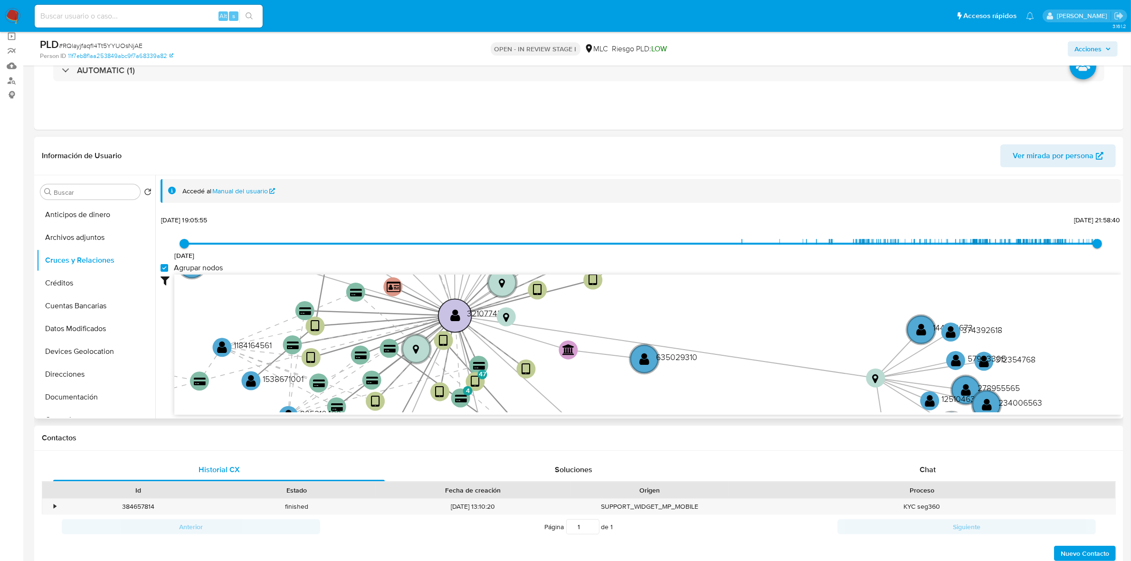
scroll to position [119, 0]
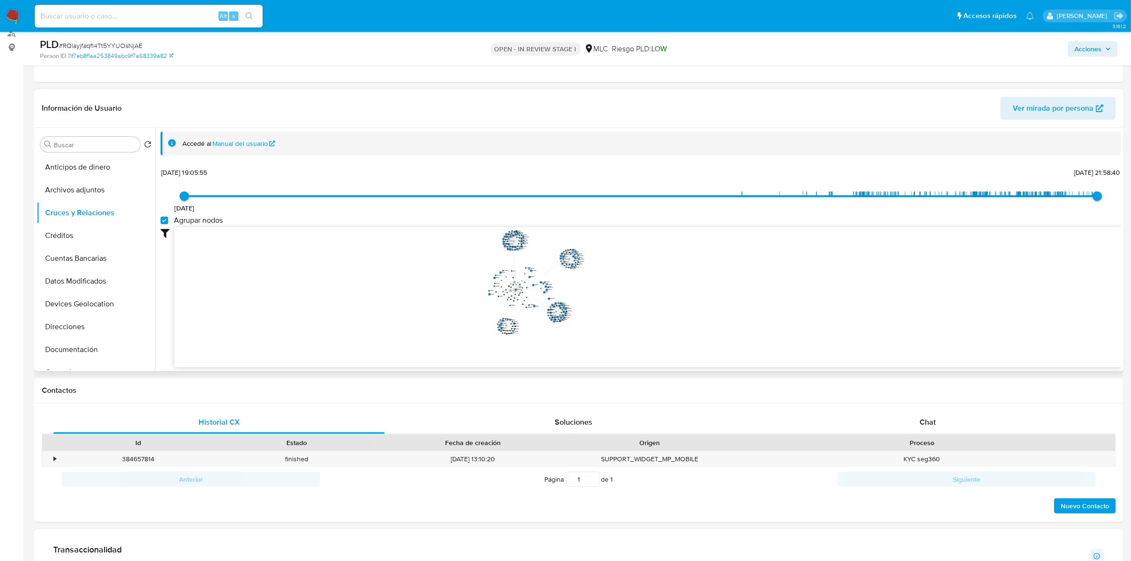
drag, startPoint x: 609, startPoint y: 250, endPoint x: 617, endPoint y: 269, distance: 20.9
click at [617, 269] on icon "device-626df44e08813b0018eb0686  device-6294fe0708813b00184822c0  device-68bc…" at bounding box center [647, 296] width 947 height 138
drag, startPoint x: 619, startPoint y: 277, endPoint x: 621, endPoint y: 283, distance: 6.3
click at [621, 283] on icon "device-626df44e08813b0018eb0686  device-6294fe0708813b00184822c0  device-68bc…" at bounding box center [647, 296] width 947 height 138
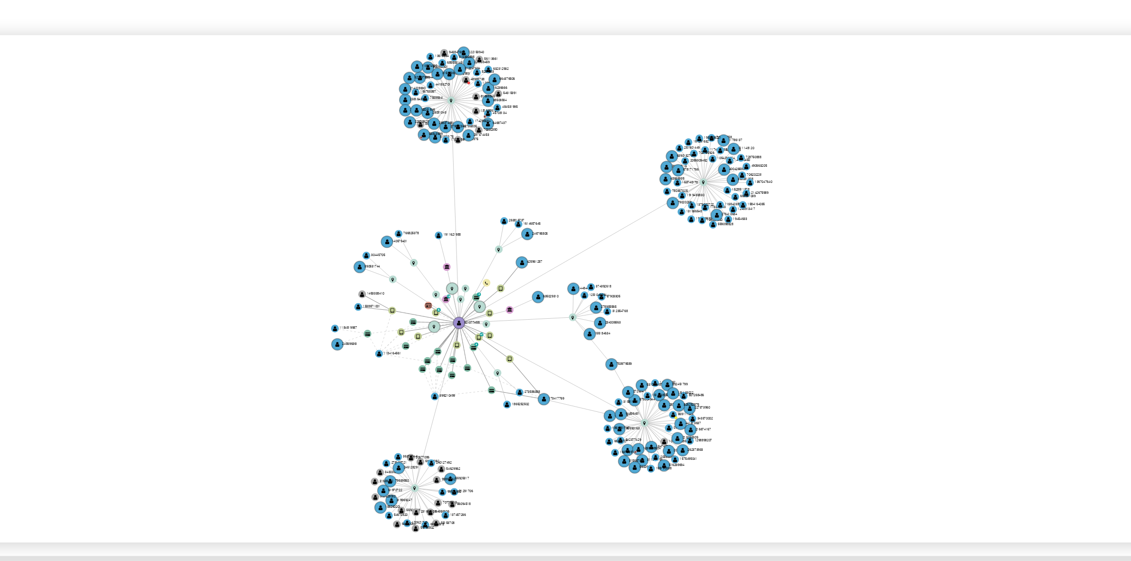
drag, startPoint x: 579, startPoint y: 280, endPoint x: 614, endPoint y: 282, distance: 35.7
click at [614, 282] on icon "device-626df44e08813b0018eb0686  device-6294fe0708813b00184822c0  device-68bc…" at bounding box center [647, 296] width 947 height 138
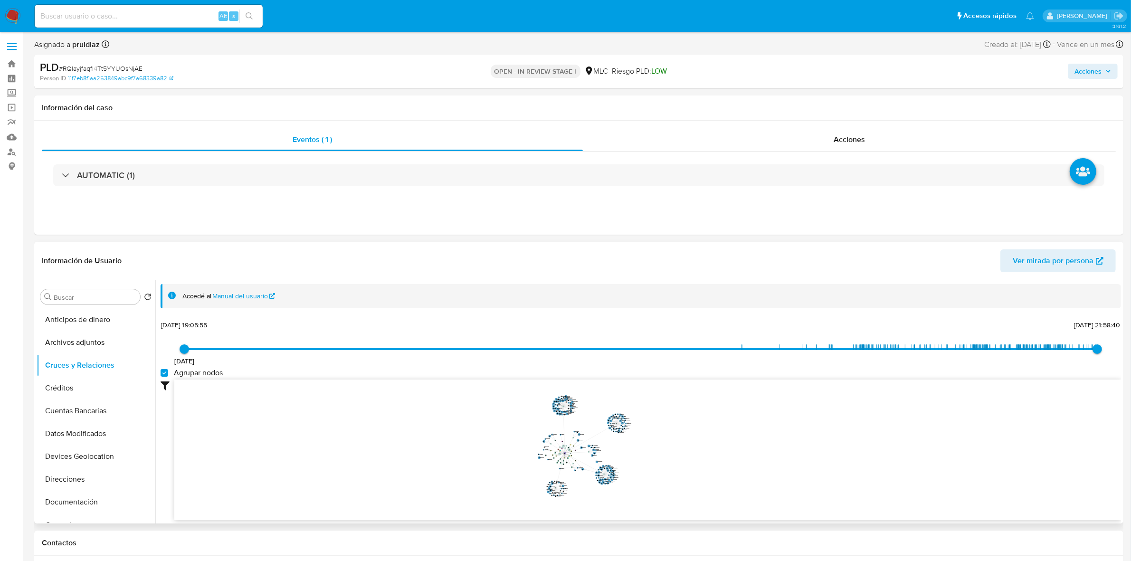
scroll to position [178, 0]
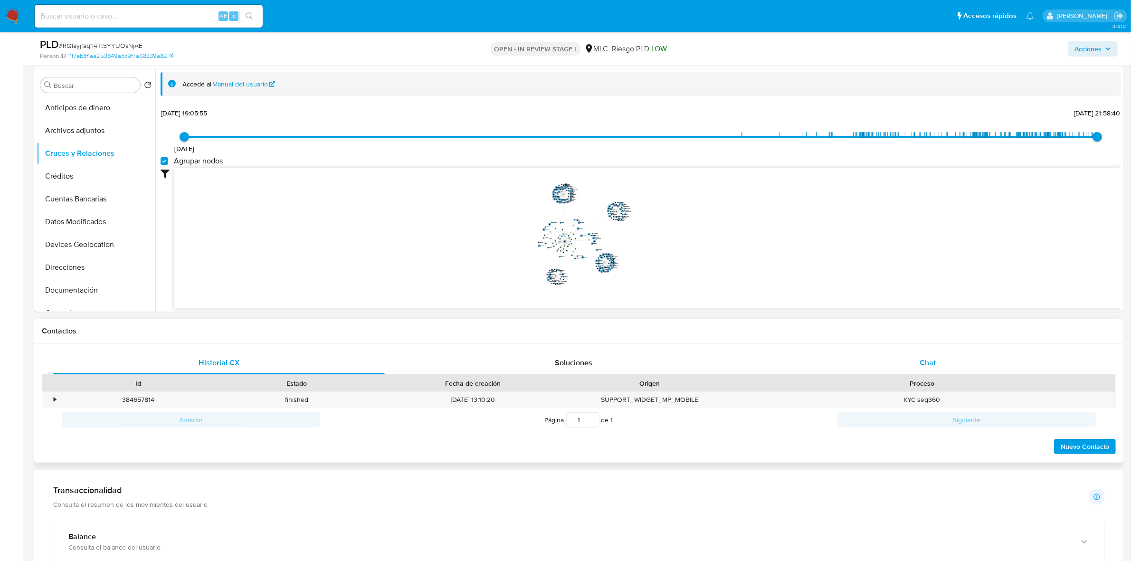
click at [938, 359] on div "Chat" at bounding box center [928, 363] width 332 height 23
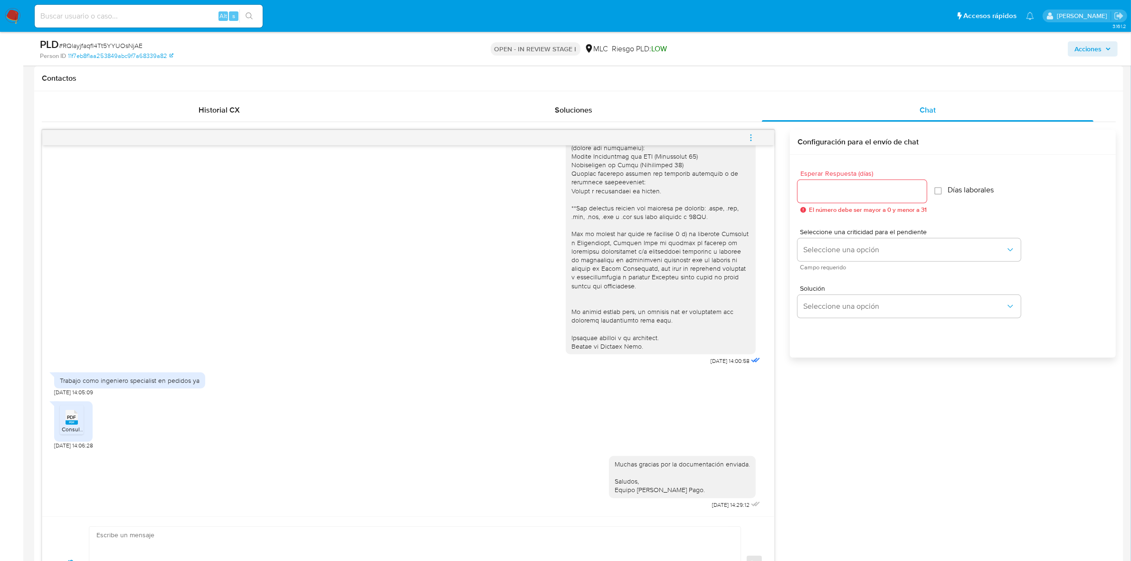
scroll to position [430, 0]
click at [80, 417] on div "PDF PDF" at bounding box center [72, 417] width 20 height 19
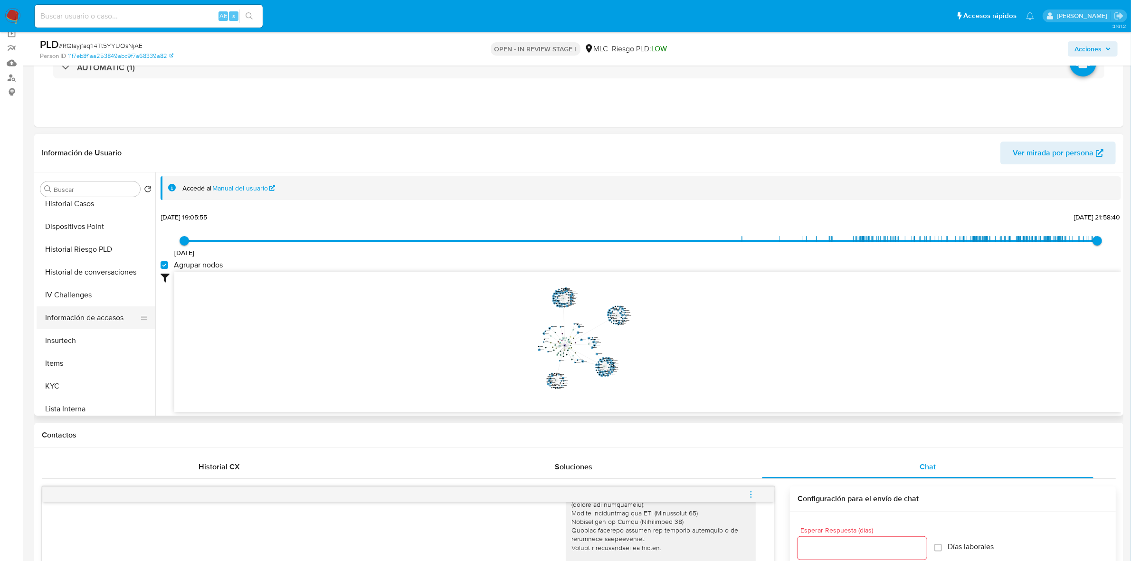
scroll to position [238, 0]
click at [71, 376] on button "KYC" at bounding box center [92, 384] width 111 height 23
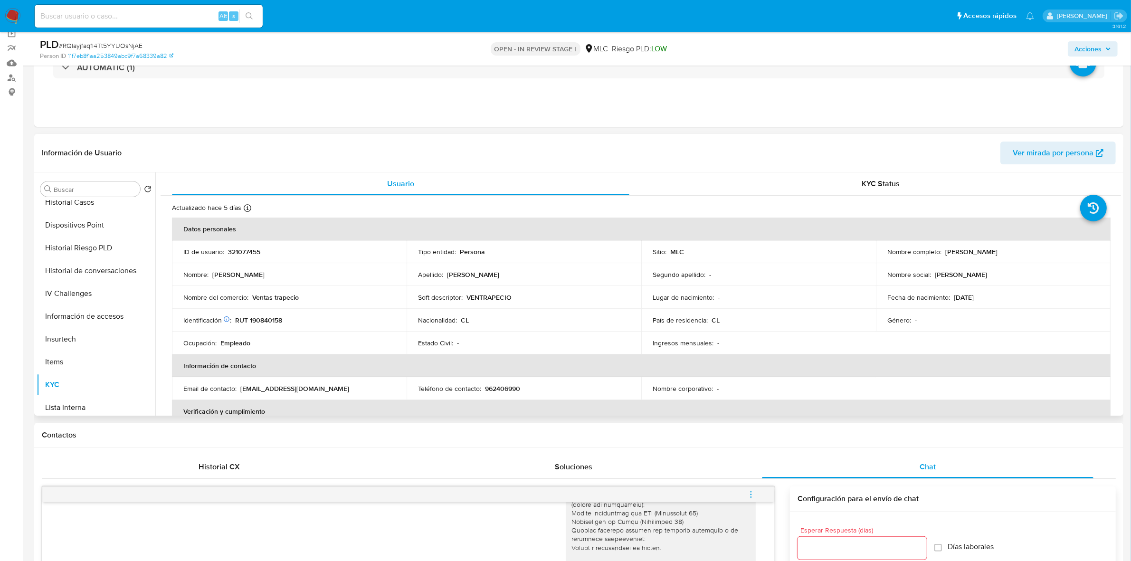
drag, startPoint x: 1015, startPoint y: 254, endPoint x: 943, endPoint y: 252, distance: 71.8
click at [943, 252] on div "Nombre completo : Jacobo Smeby Ramírez" at bounding box center [994, 252] width 212 height 9
copy p "Jacobo Smeby Ramírez"
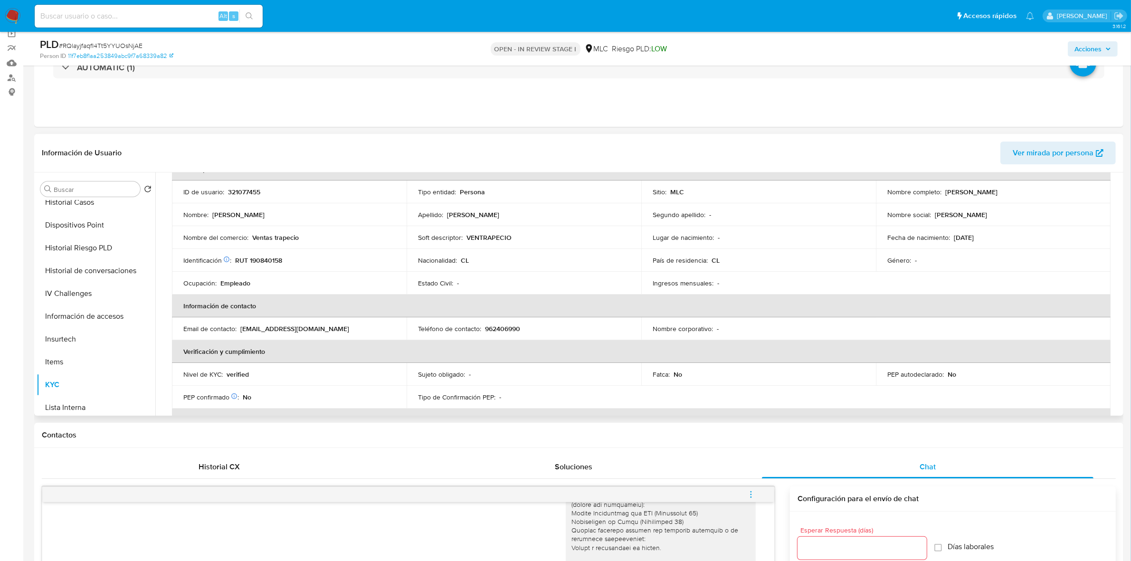
scroll to position [39, 0]
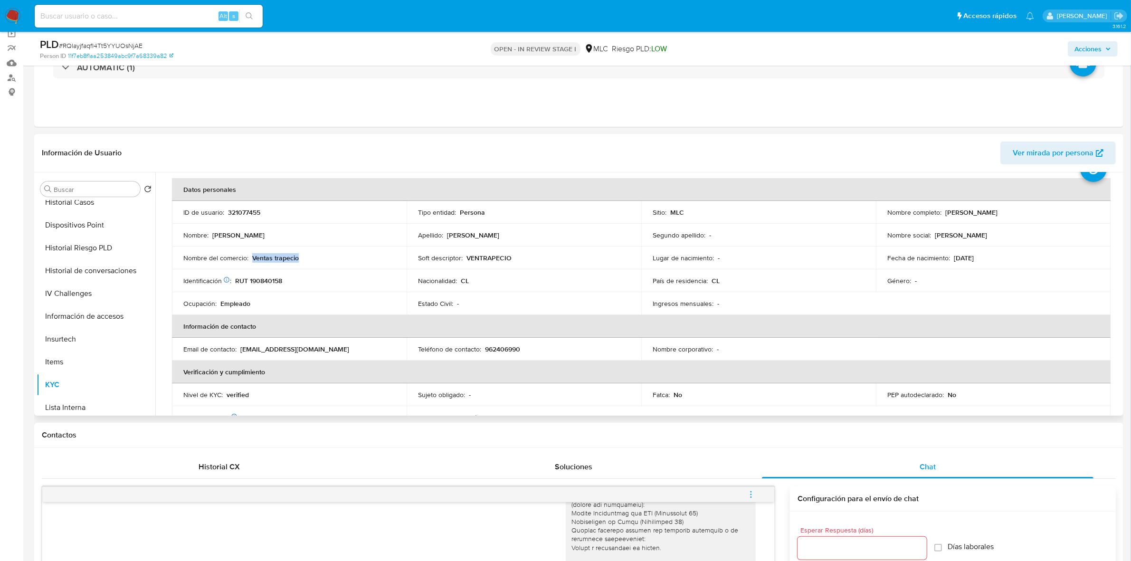
drag, startPoint x: 301, startPoint y: 260, endPoint x: 253, endPoint y: 259, distance: 48.0
click at [253, 259] on div "Nombre del comercio : Ventas trapecio" at bounding box center [289, 258] width 212 height 9
click at [241, 211] on p "321077455" at bounding box center [244, 212] width 32 height 9
copy p "321077455"
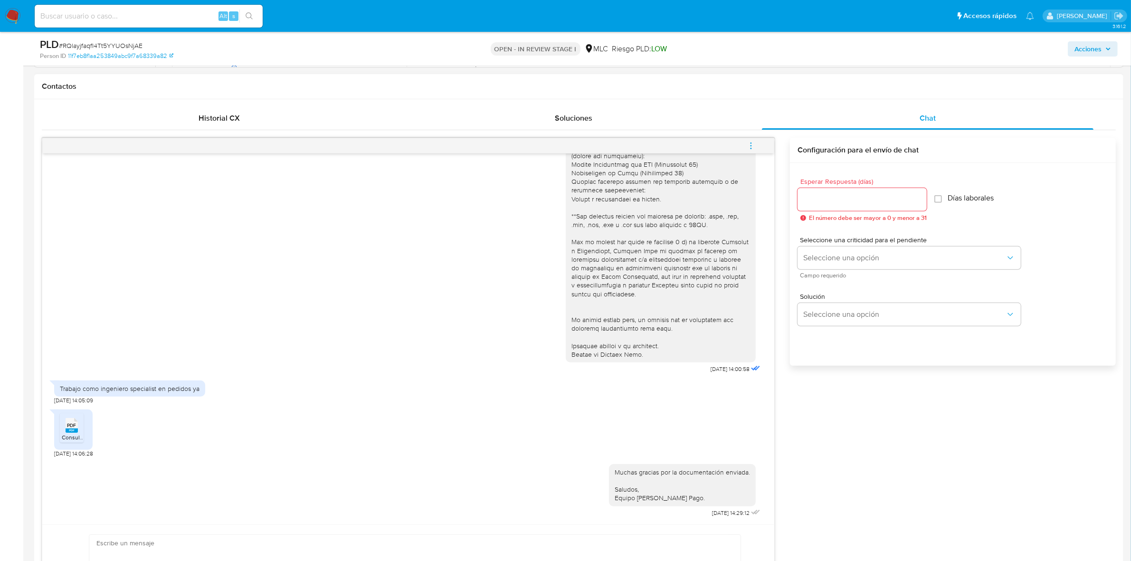
scroll to position [549, 0]
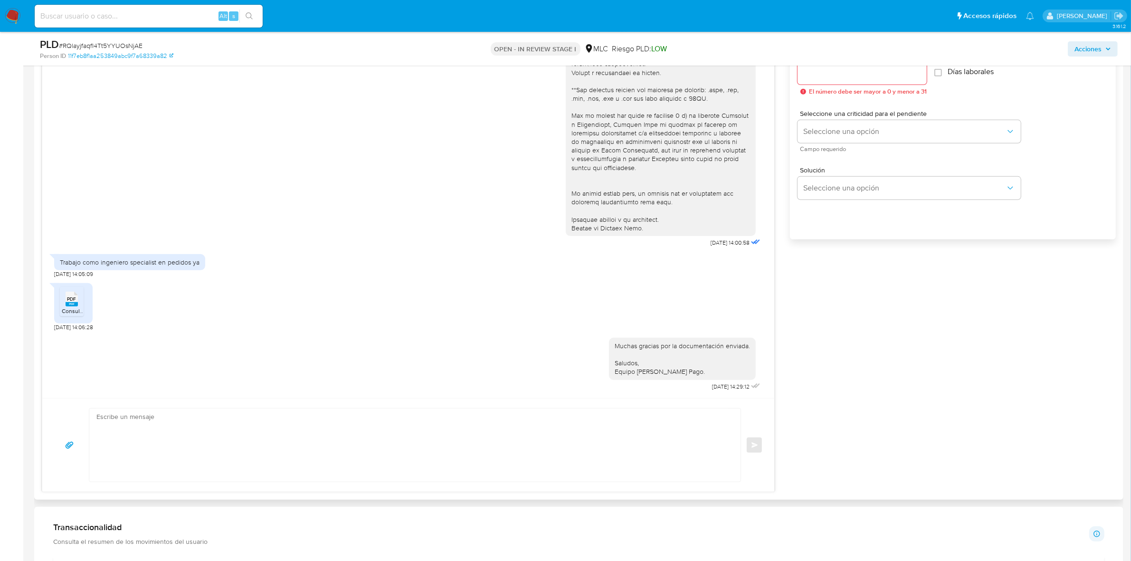
click at [265, 450] on textarea at bounding box center [412, 445] width 632 height 73
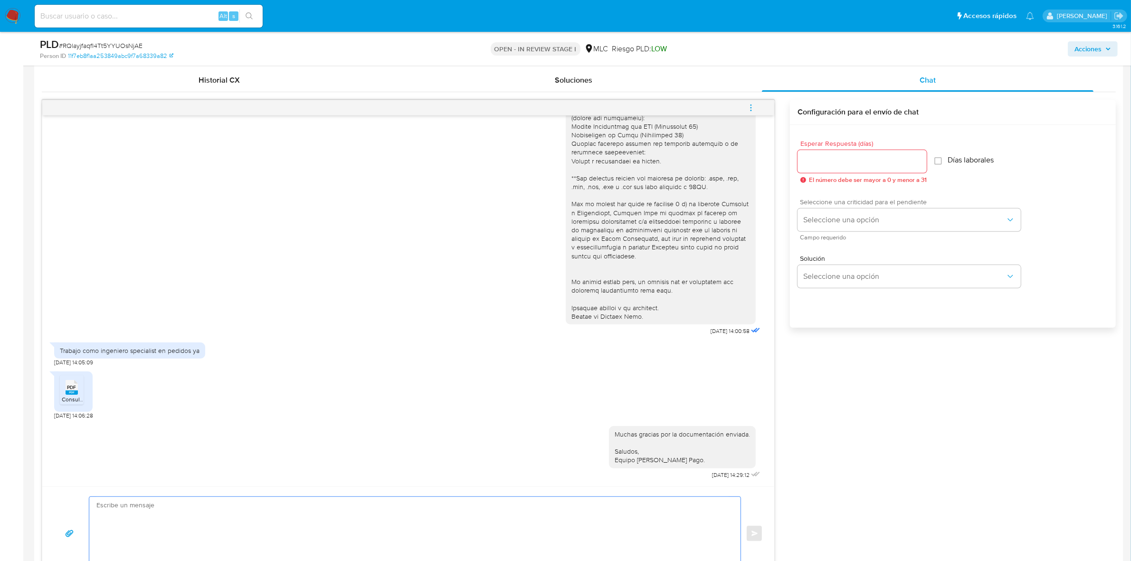
scroll to position [430, 0]
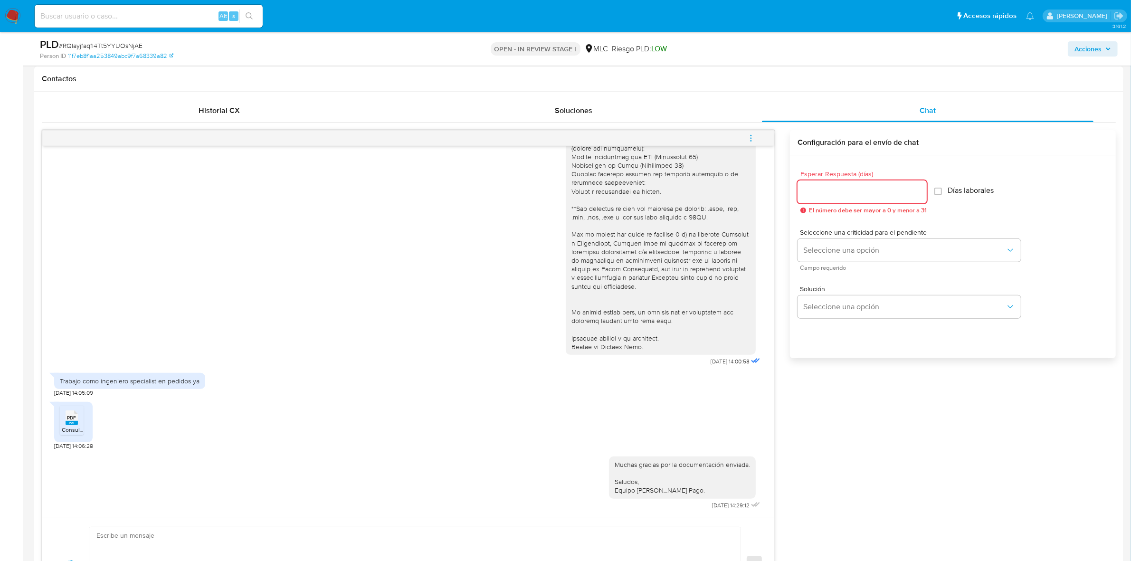
click at [810, 193] on input "Esperar Respuesta (días)" at bounding box center [862, 192] width 129 height 12
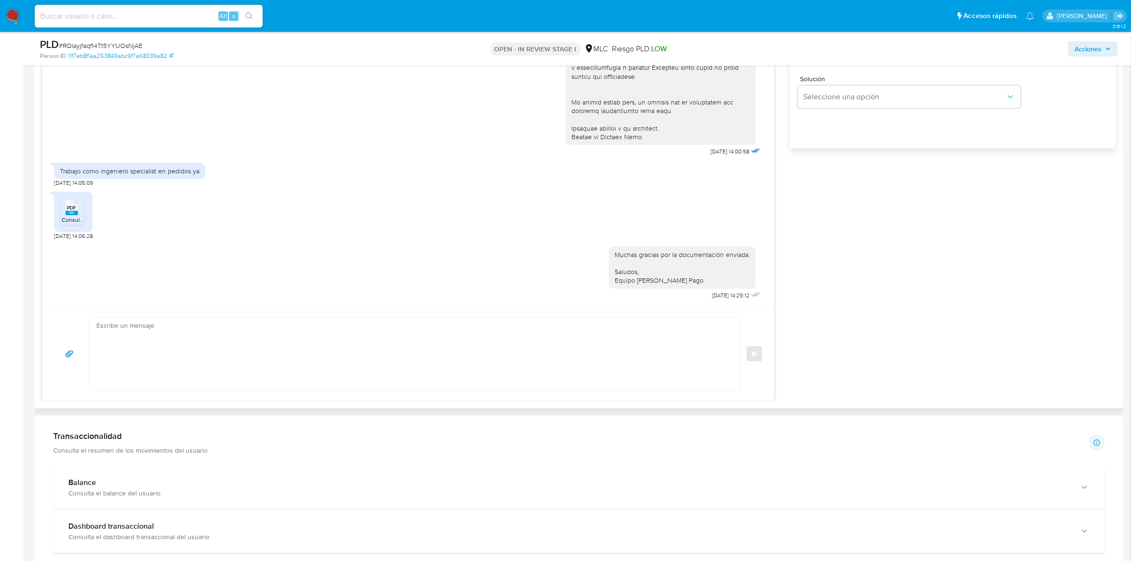
scroll to position [668, 0]
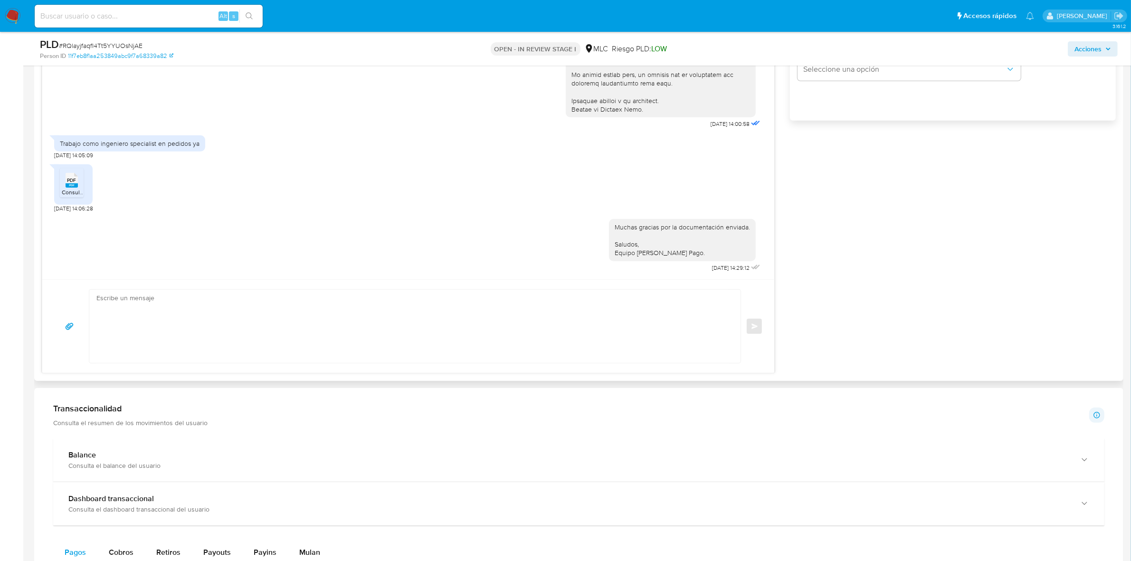
type input "1"
click at [367, 345] on textarea at bounding box center [412, 326] width 632 height 73
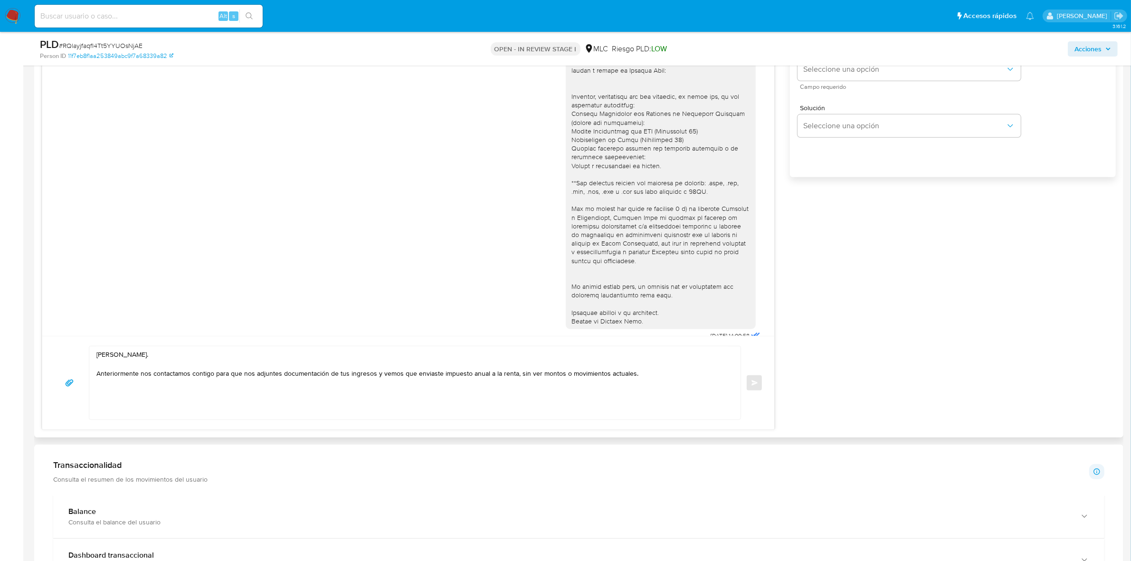
scroll to position [611, 0]
drag, startPoint x: 651, startPoint y: 167, endPoint x: 466, endPoint y: 221, distance: 193.1
click at [594, 122] on div at bounding box center [661, 154] width 179 height 346
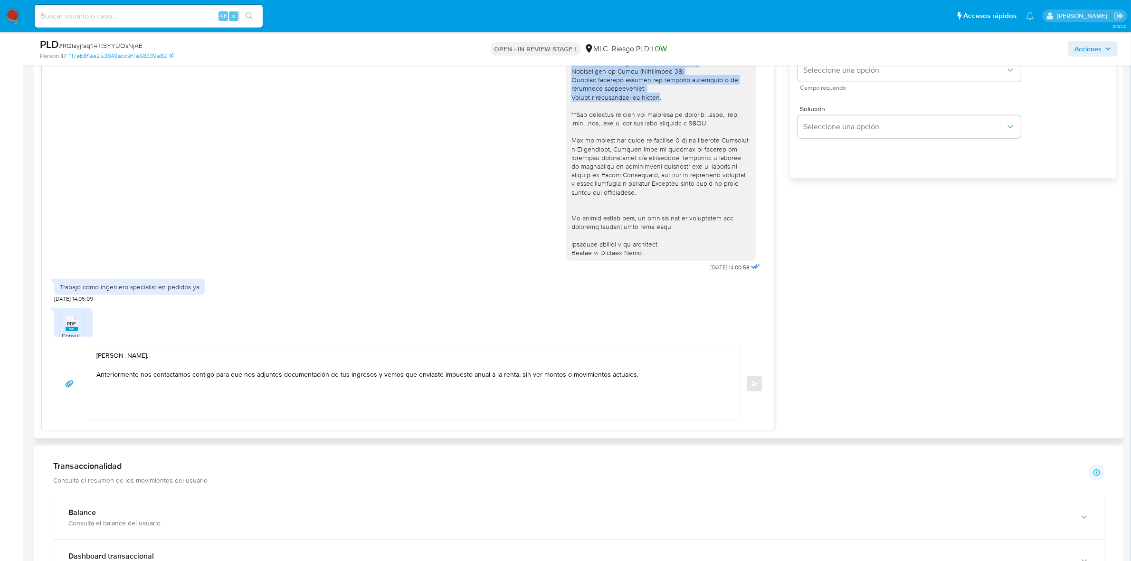
scroll to position [79, 0]
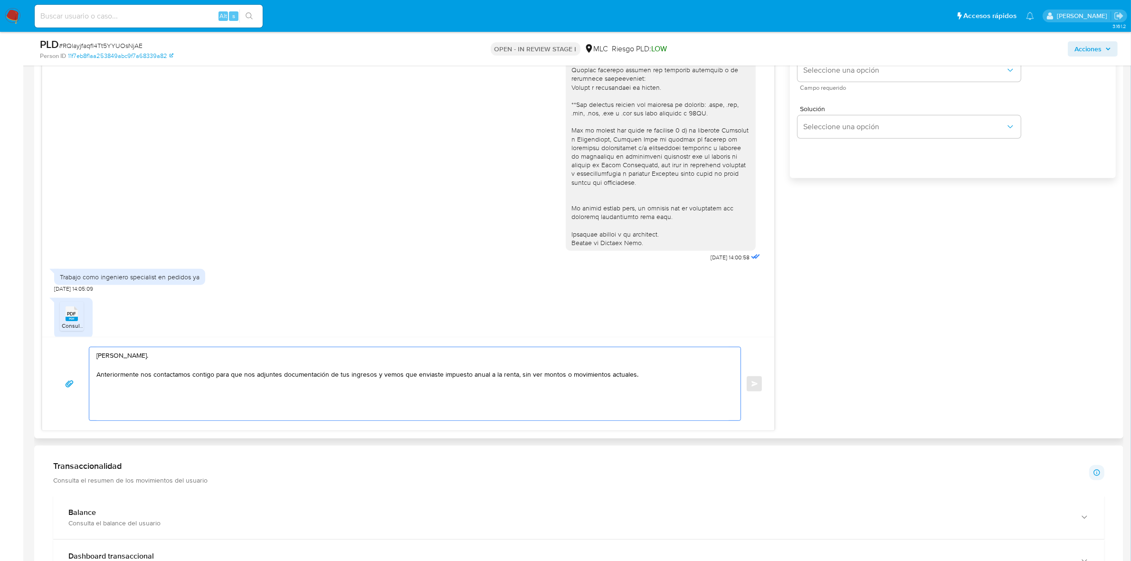
click at [646, 389] on textarea "Hola, Jacobo. Anteriormente nos contactamos contigo para que nos adjuntes docum…" at bounding box center [412, 383] width 632 height 73
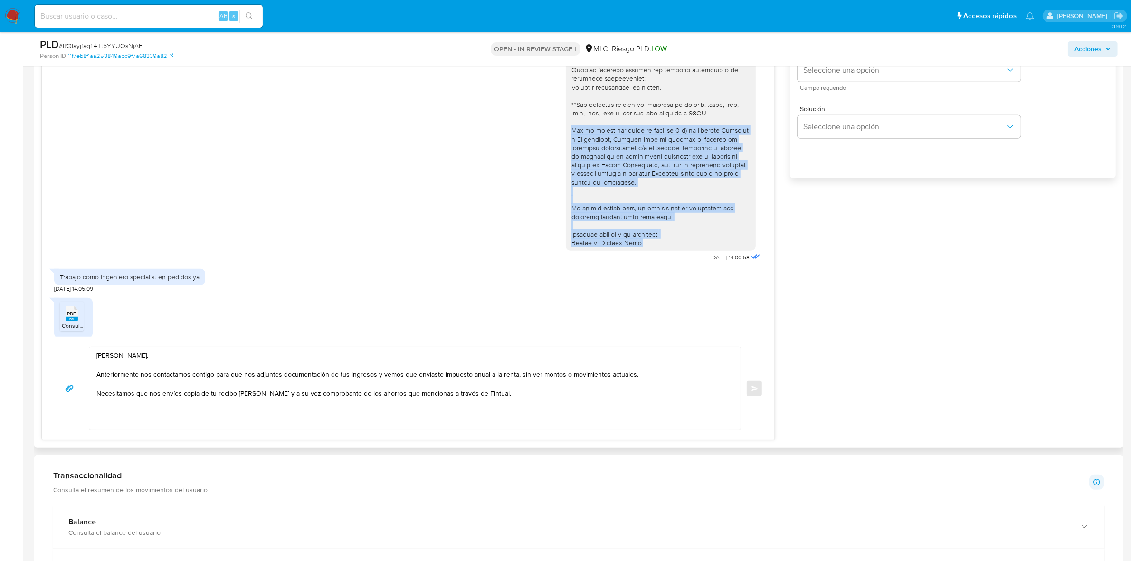
drag, startPoint x: 564, startPoint y: 130, endPoint x: 639, endPoint y: 240, distance: 133.6
click at [639, 240] on div at bounding box center [661, 75] width 179 height 346
copy div "Ten en cuenta que según la cláusula 3 a) de nuestros Términos y Condiciones, Me…"
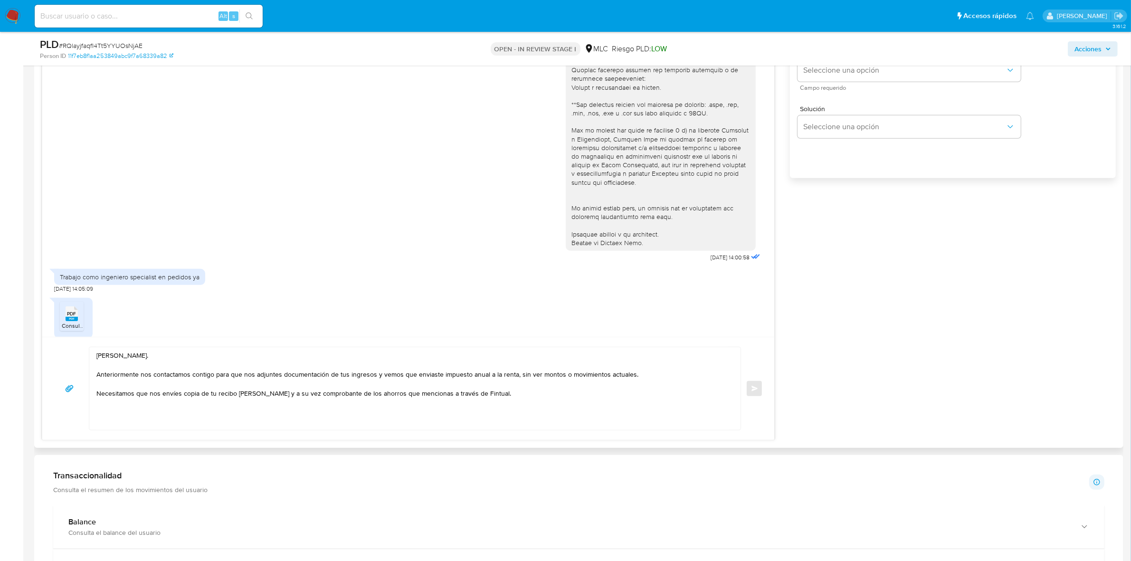
click at [509, 404] on textarea "Hola, Jacobo. Anteriormente nos contactamos contigo para que nos adjuntes docum…" at bounding box center [412, 388] width 632 height 83
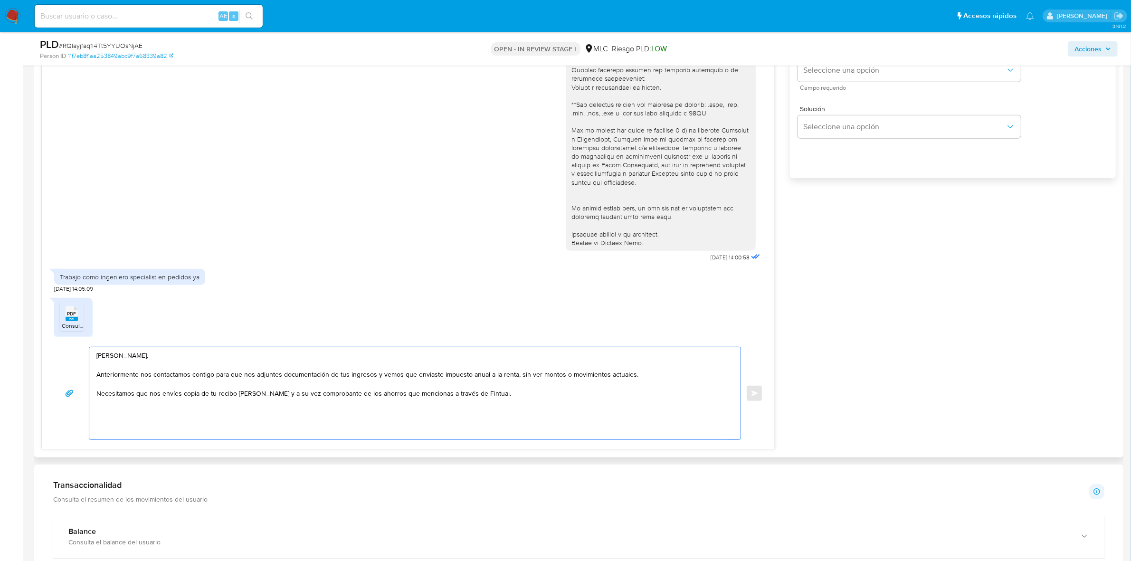
paste textarea "Ten en cuenta que según la cláusula 3 a) de nuestros Términos y Condiciones, Me…"
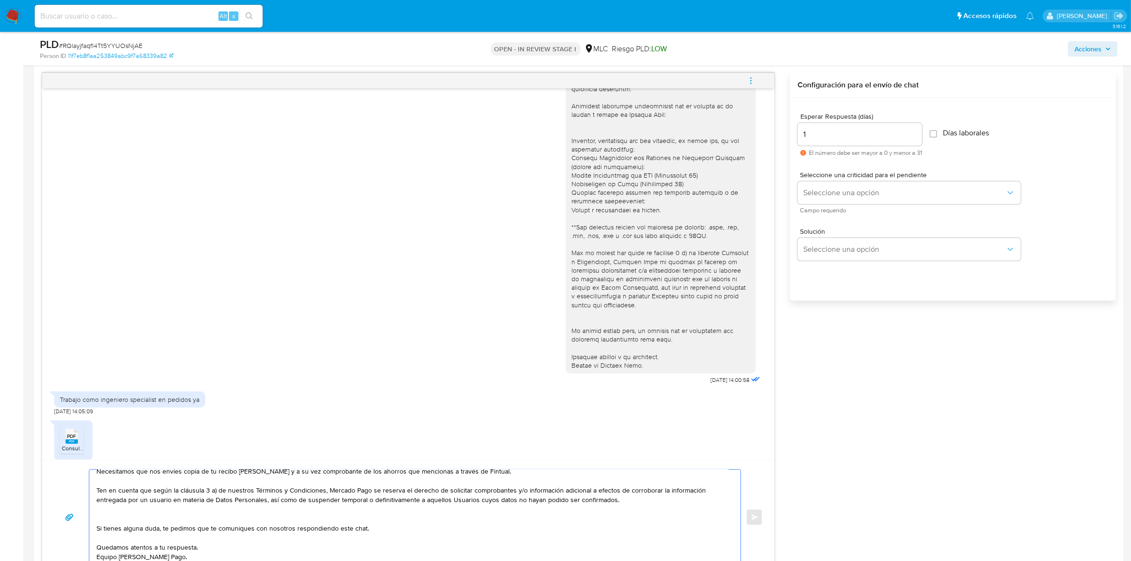
scroll to position [487, 0]
type textarea "Hola, Jacobo. Anteriormente nos contactamos contigo para que nos adjuntes docum…"
click at [847, 190] on span "Seleccione una opción" at bounding box center [904, 194] width 202 height 10
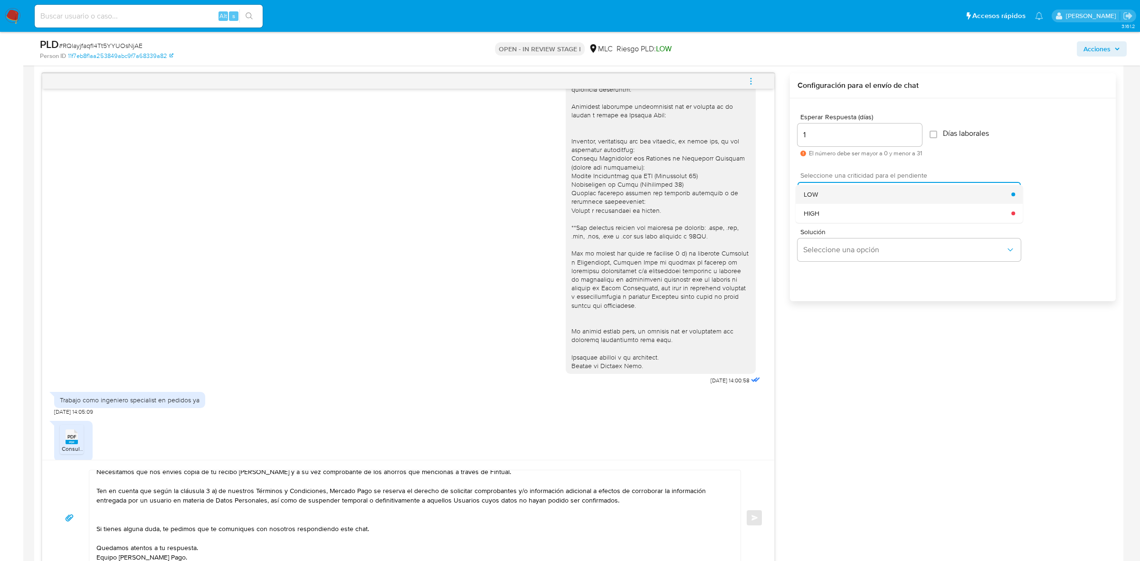
click at [811, 198] on span "LOW" at bounding box center [811, 194] width 14 height 9
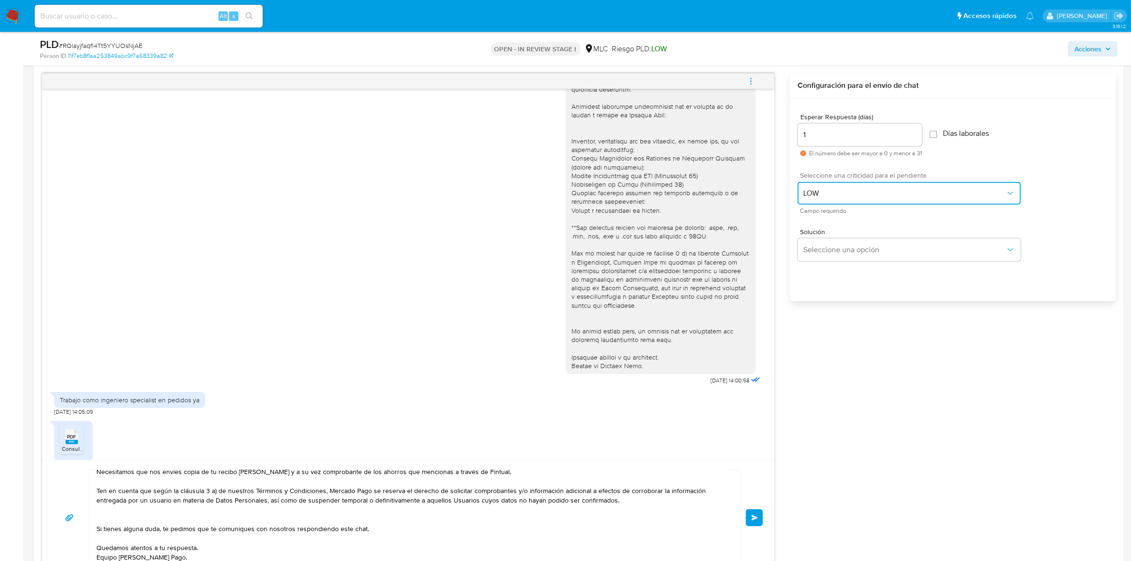
scroll to position [156, 0]
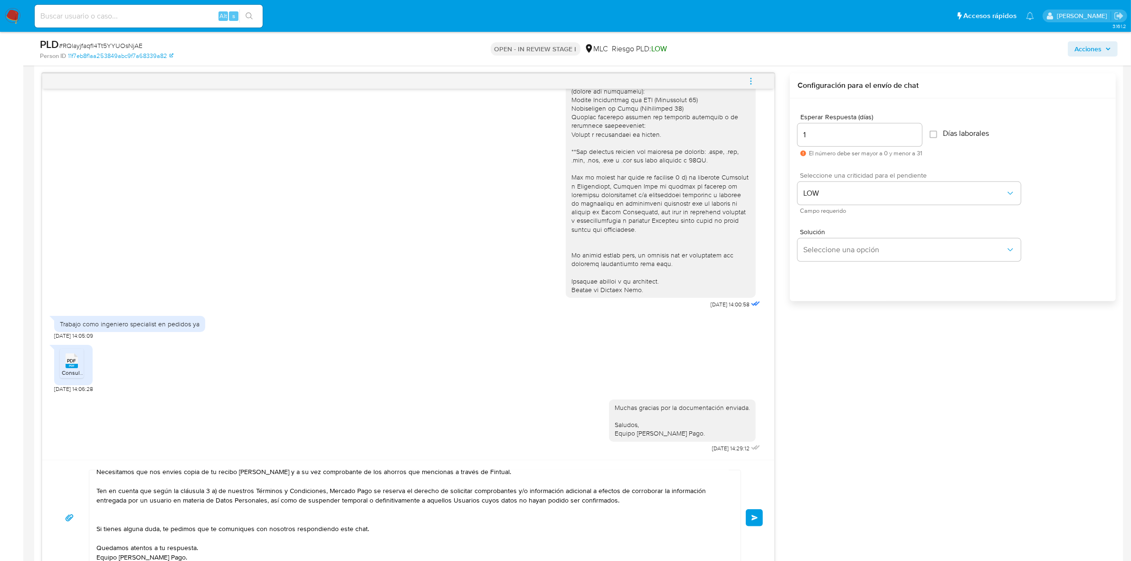
click at [754, 519] on span "Enviar" at bounding box center [755, 518] width 7 height 6
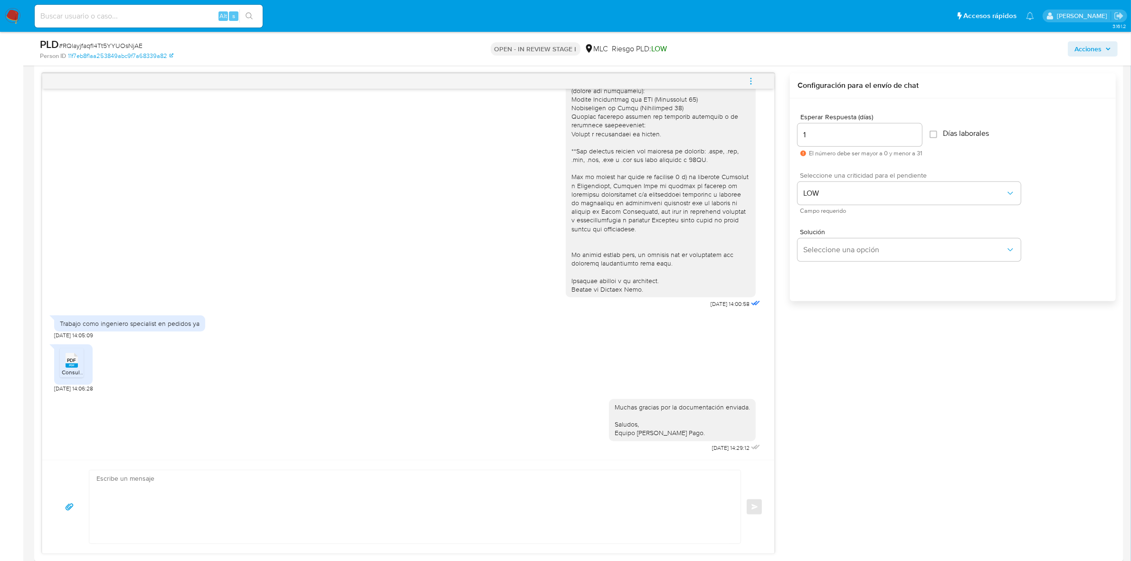
scroll to position [409, 0]
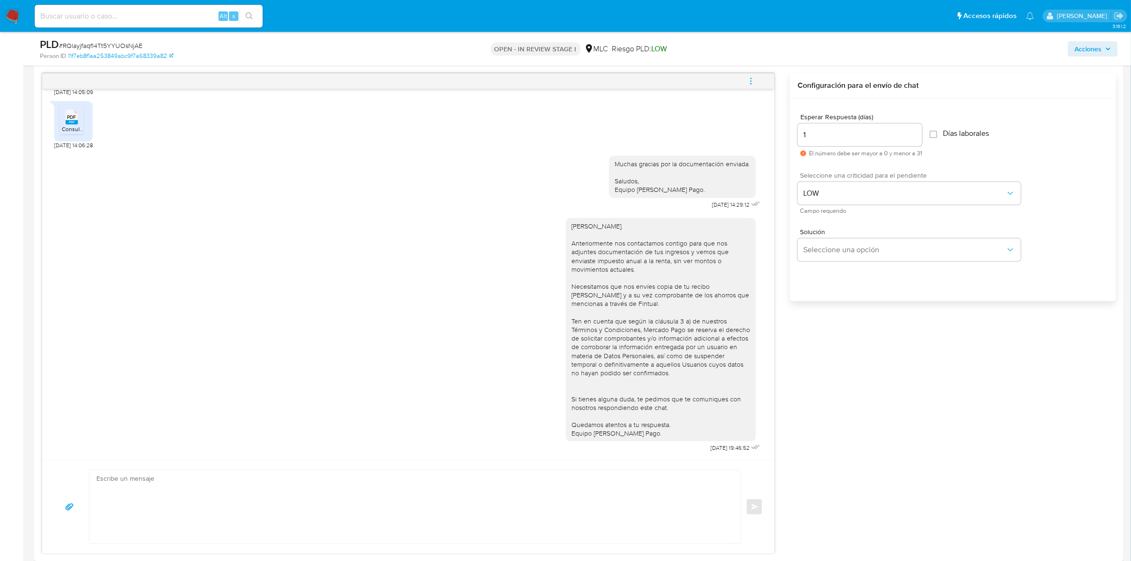
click at [113, 45] on span "# RQlayjfaqfI4Tt5YYUOsNjAE" at bounding box center [101, 46] width 84 height 10
copy span "RQlayjfaqfI4Tt5YYUOsNjAE"
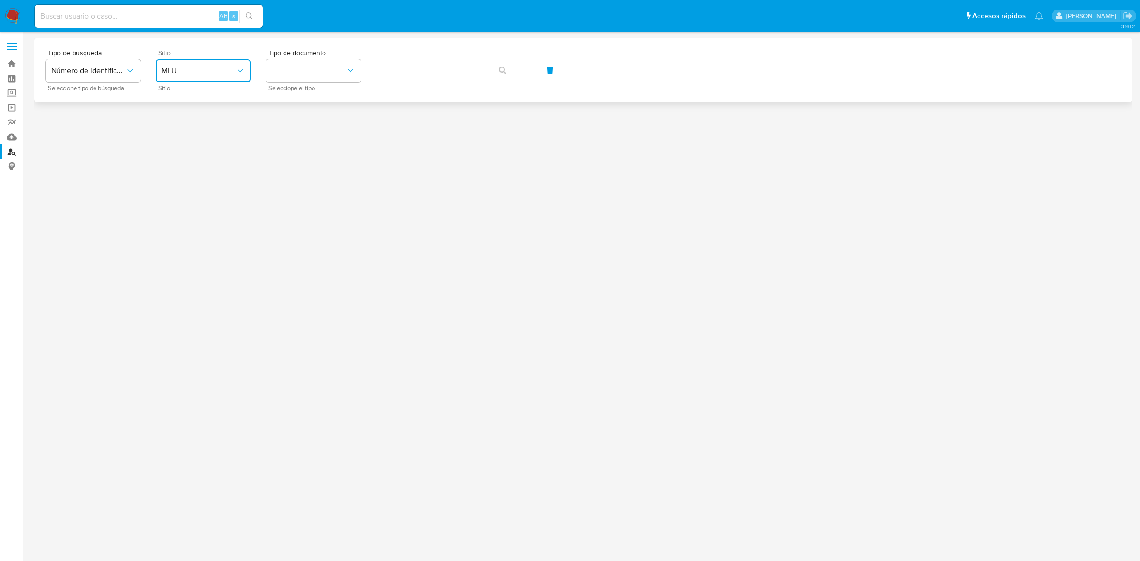
click at [216, 76] on button "MLU" at bounding box center [203, 70] width 95 height 23
click at [181, 234] on div "MLC" at bounding box center [201, 233] width 78 height 23
click at [305, 72] on button "identificationType" at bounding box center [313, 70] width 95 height 23
click at [290, 104] on div "RUT RUT" at bounding box center [311, 101] width 78 height 32
click at [492, 76] on button "button" at bounding box center [503, 70] width 32 height 23
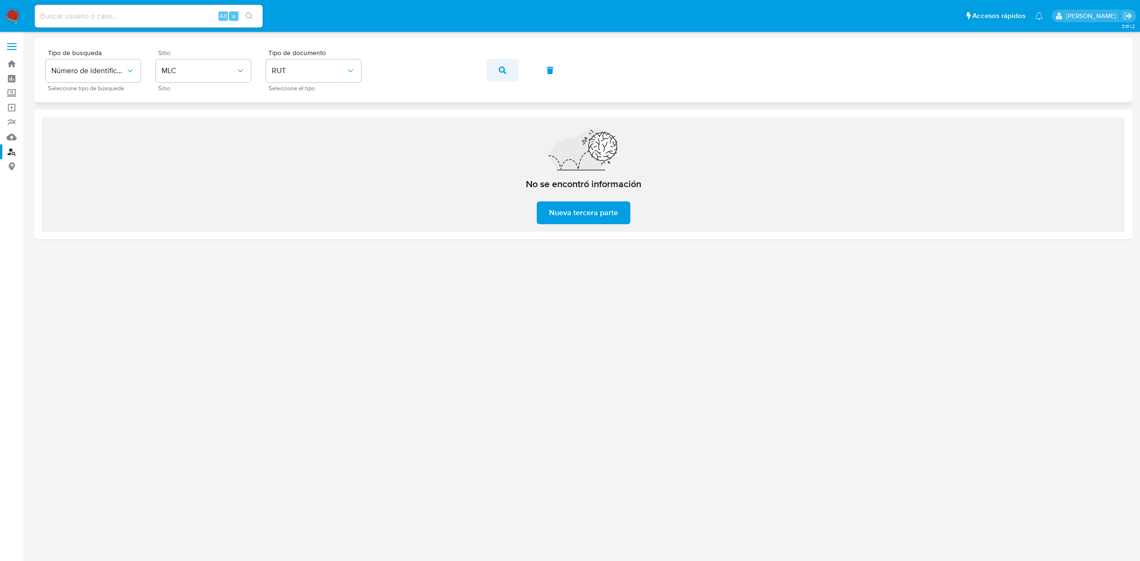
click at [505, 68] on icon "button" at bounding box center [503, 71] width 8 height 8
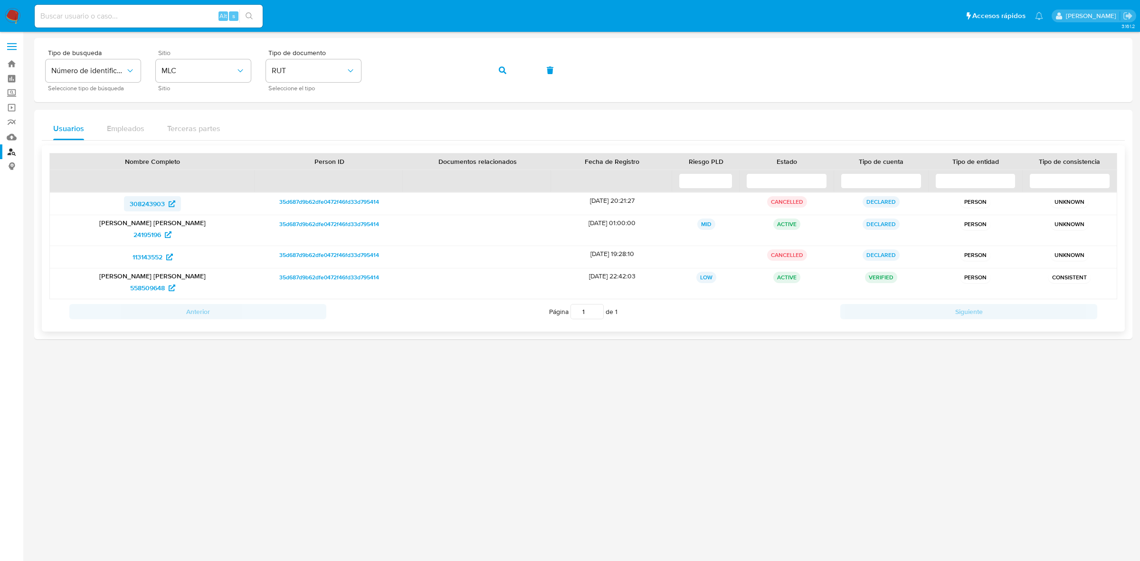
click at [153, 201] on span "308243903" at bounding box center [147, 203] width 35 height 15
click at [150, 237] on span "24195196" at bounding box center [148, 234] width 28 height 15
click at [143, 260] on span "113143552" at bounding box center [148, 256] width 30 height 15
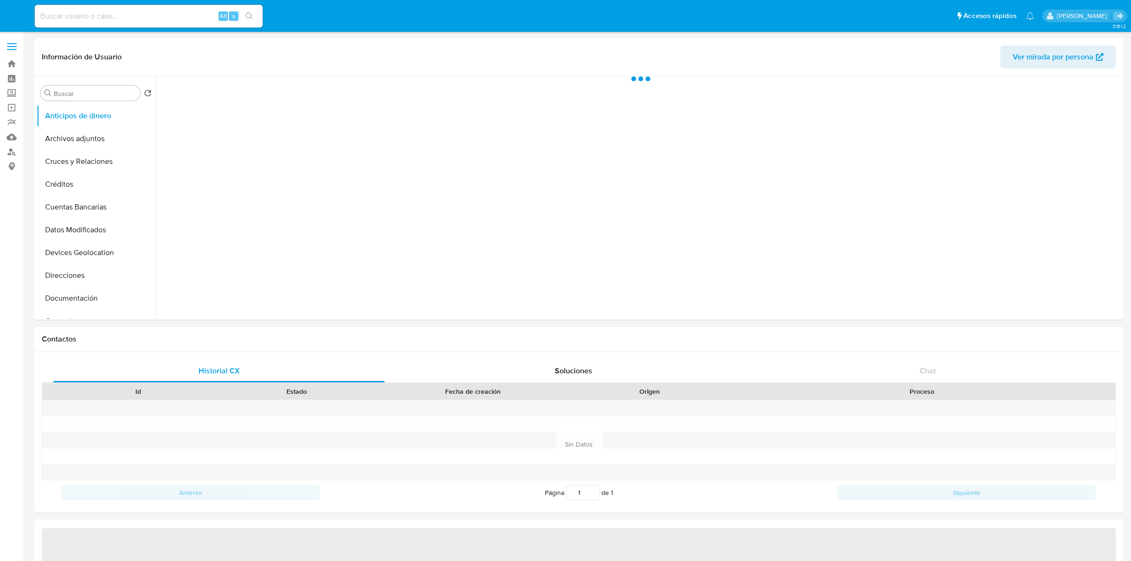
select select "10"
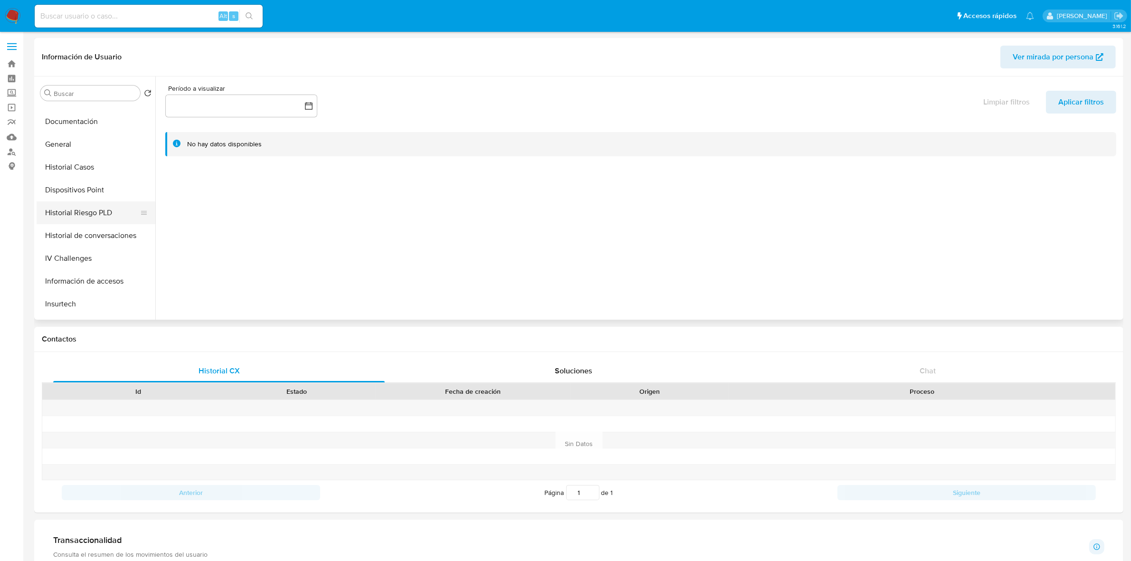
scroll to position [178, 0]
click at [86, 165] on button "Historial Casos" at bounding box center [92, 165] width 111 height 23
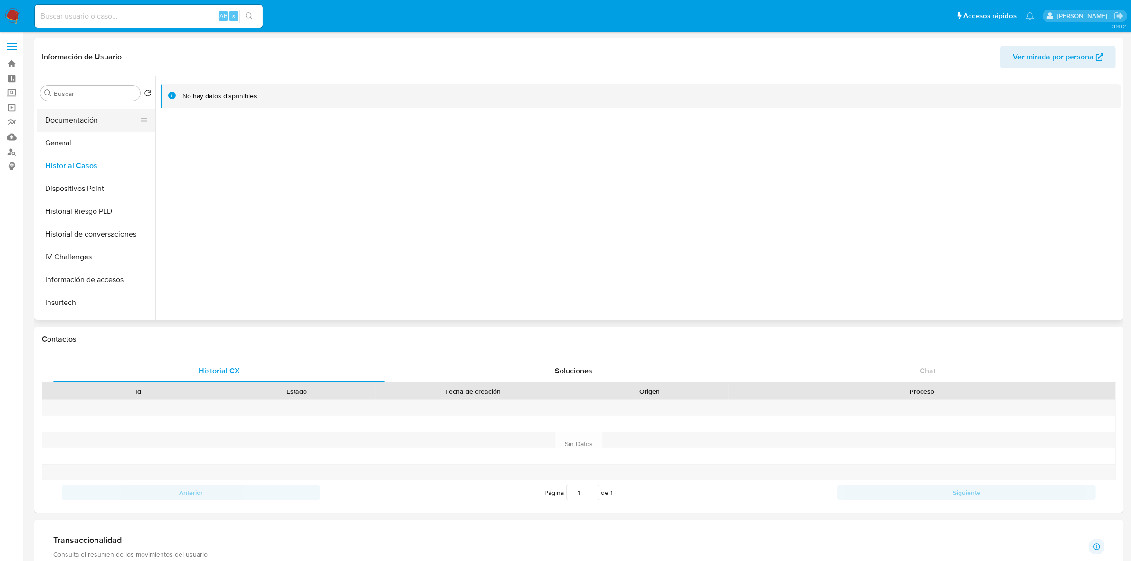
click at [97, 125] on button "Documentación" at bounding box center [92, 120] width 111 height 23
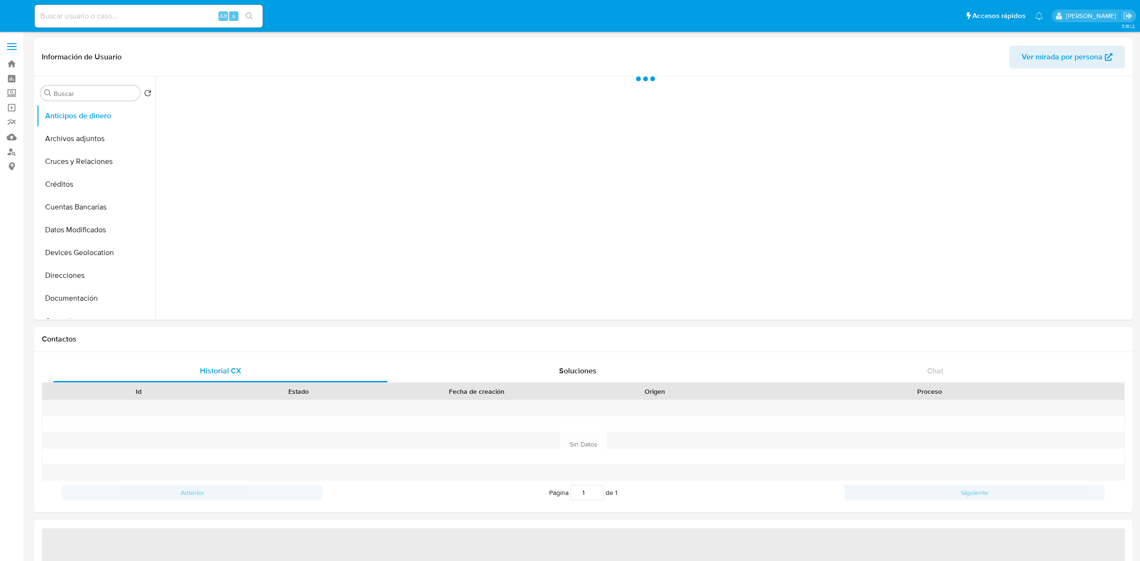
select select "10"
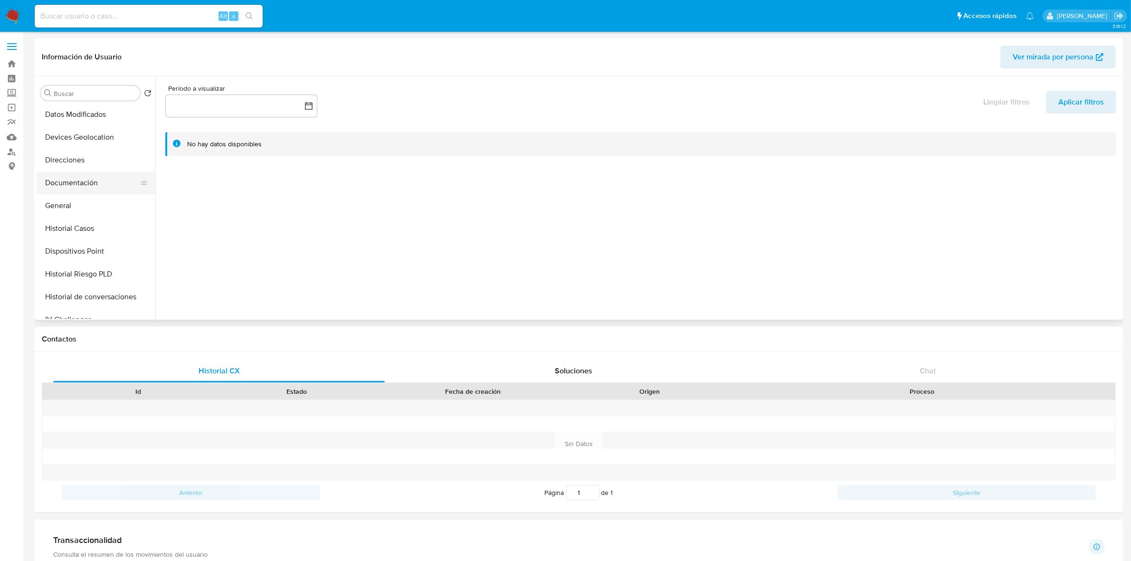
scroll to position [119, 0]
click at [89, 224] on button "Historial Casos" at bounding box center [92, 225] width 111 height 23
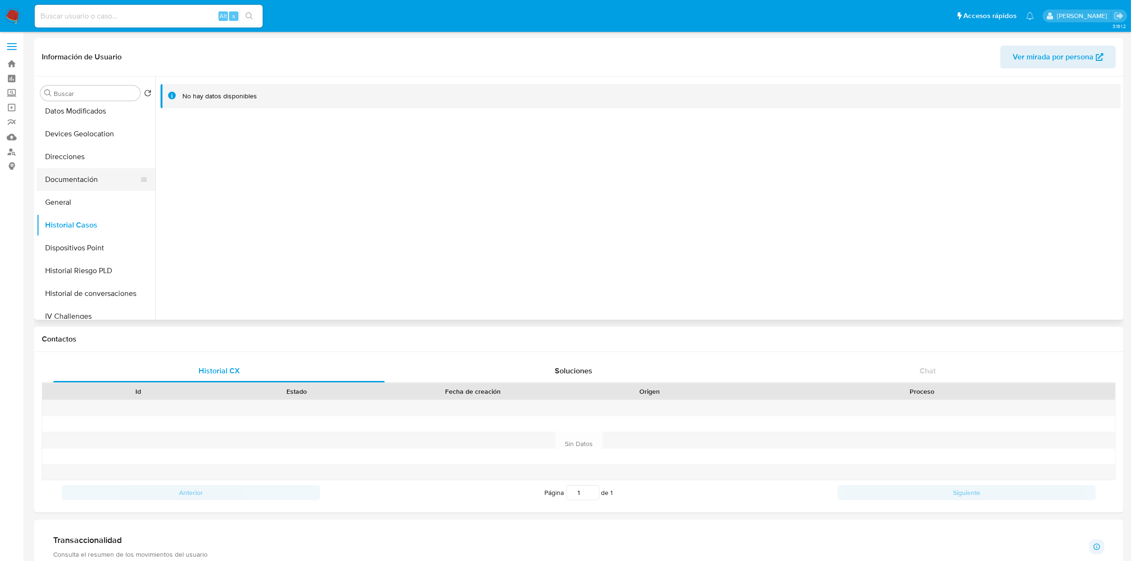
click at [81, 179] on button "Documentación" at bounding box center [92, 179] width 111 height 23
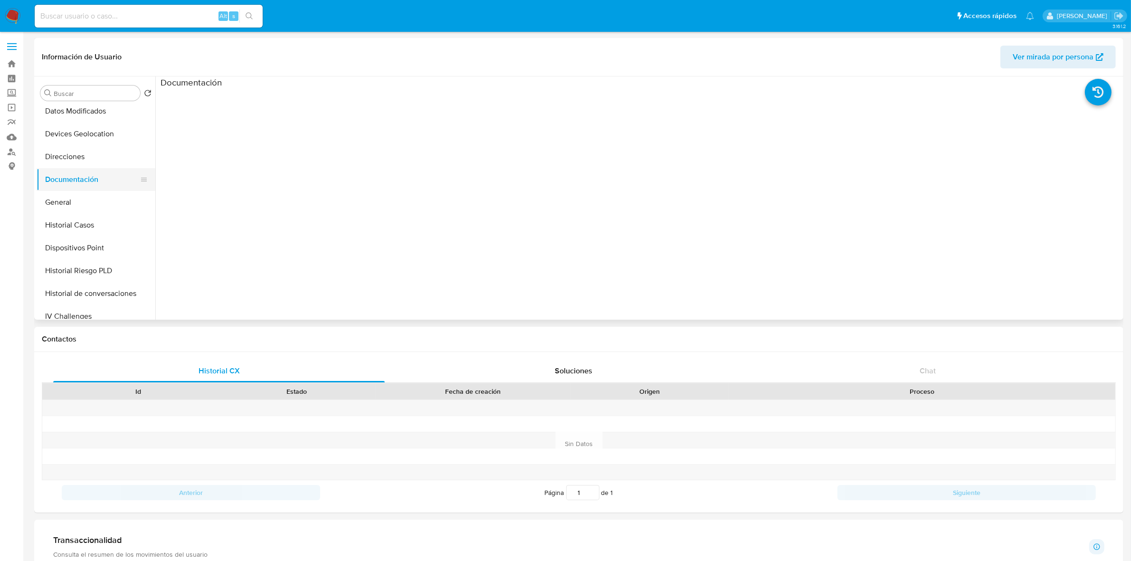
click at [94, 173] on button "Documentación" at bounding box center [92, 179] width 111 height 23
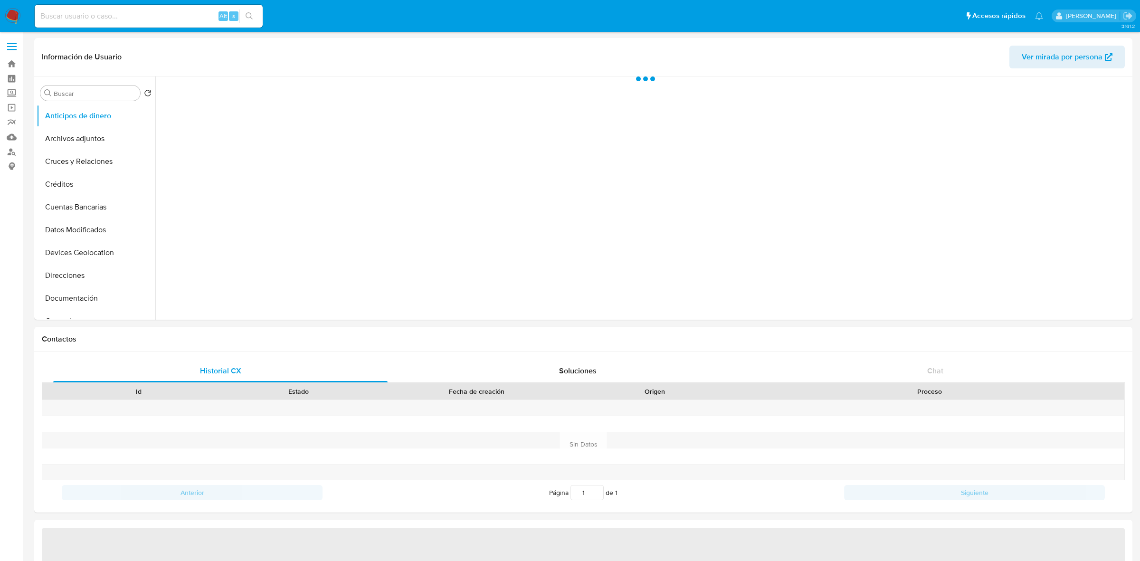
select select "10"
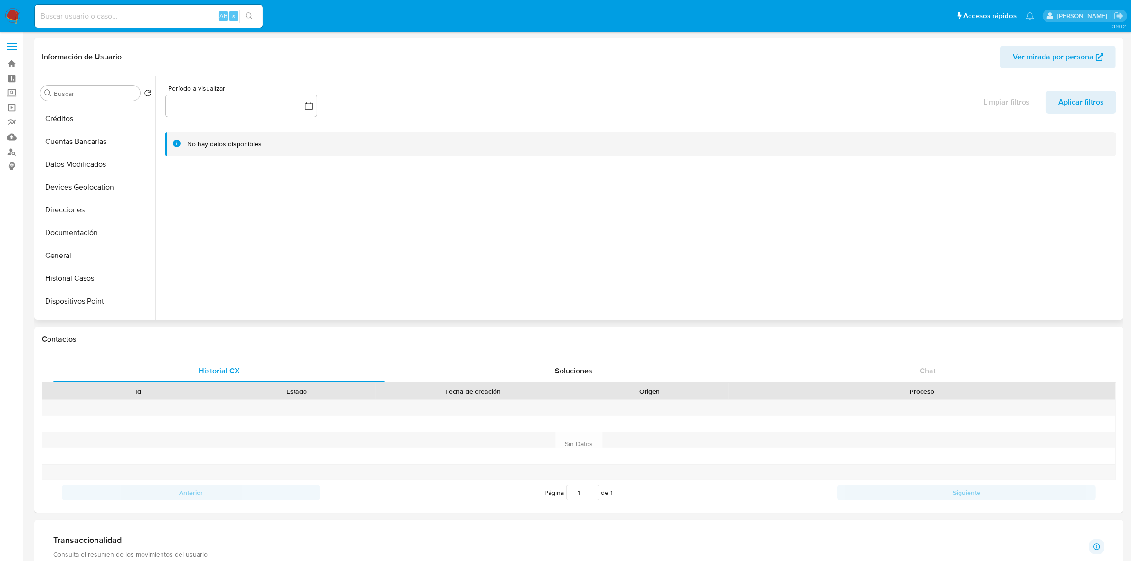
scroll to position [119, 0]
click at [66, 226] on button "Historial Casos" at bounding box center [92, 225] width 111 height 23
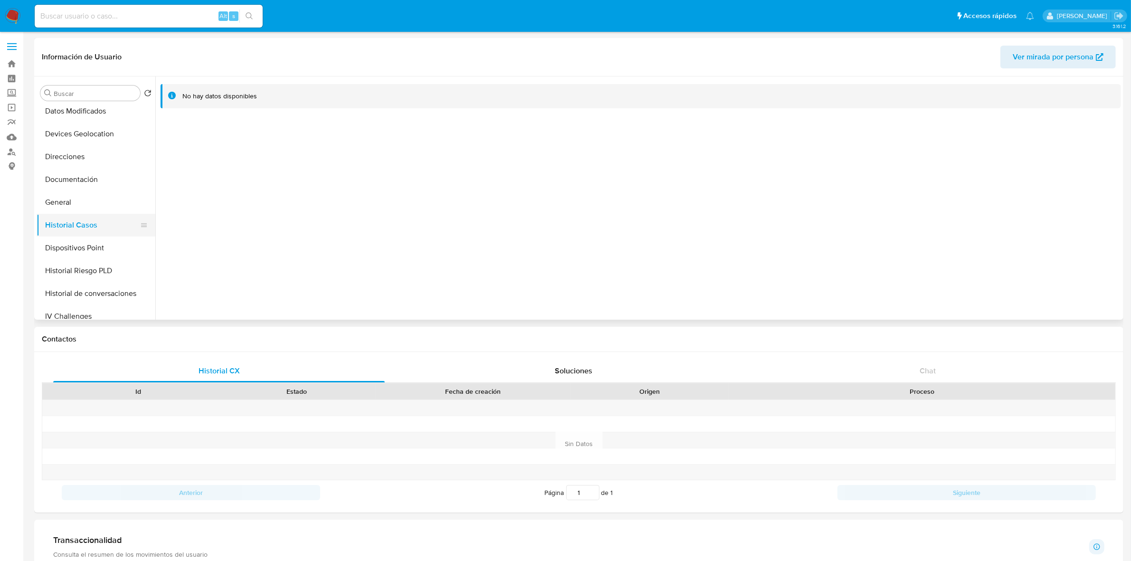
click at [98, 229] on button "Historial Casos" at bounding box center [92, 225] width 111 height 23
click at [91, 179] on button "Documentación" at bounding box center [92, 179] width 111 height 23
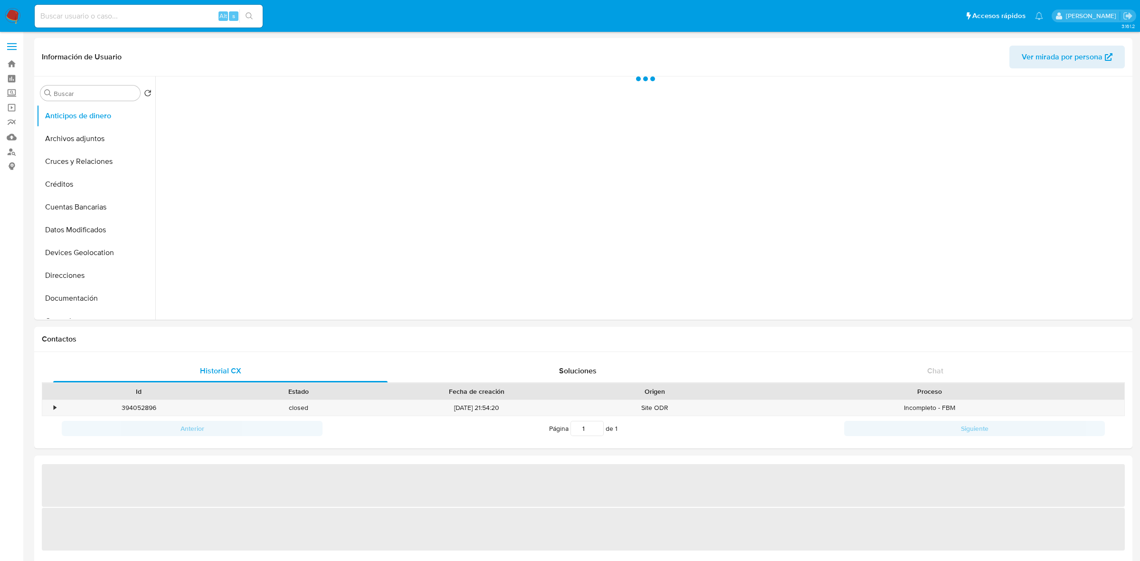
select select "10"
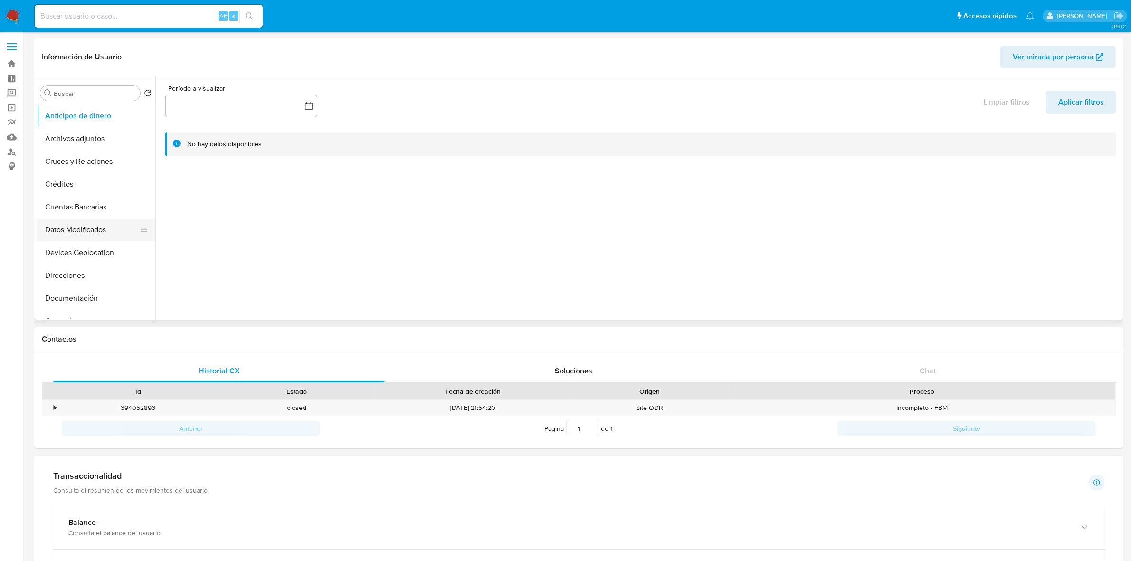
scroll to position [119, 0]
click at [81, 219] on button "Historial Casos" at bounding box center [92, 225] width 111 height 23
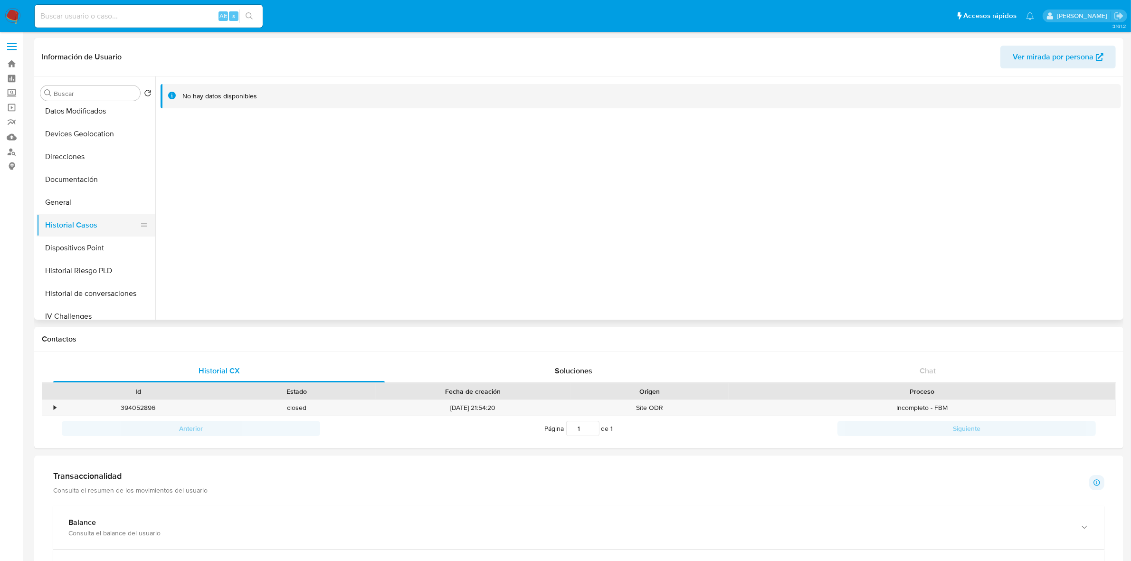
click at [90, 220] on button "Historial Casos" at bounding box center [92, 225] width 111 height 23
click at [98, 173] on button "Documentación" at bounding box center [92, 179] width 111 height 23
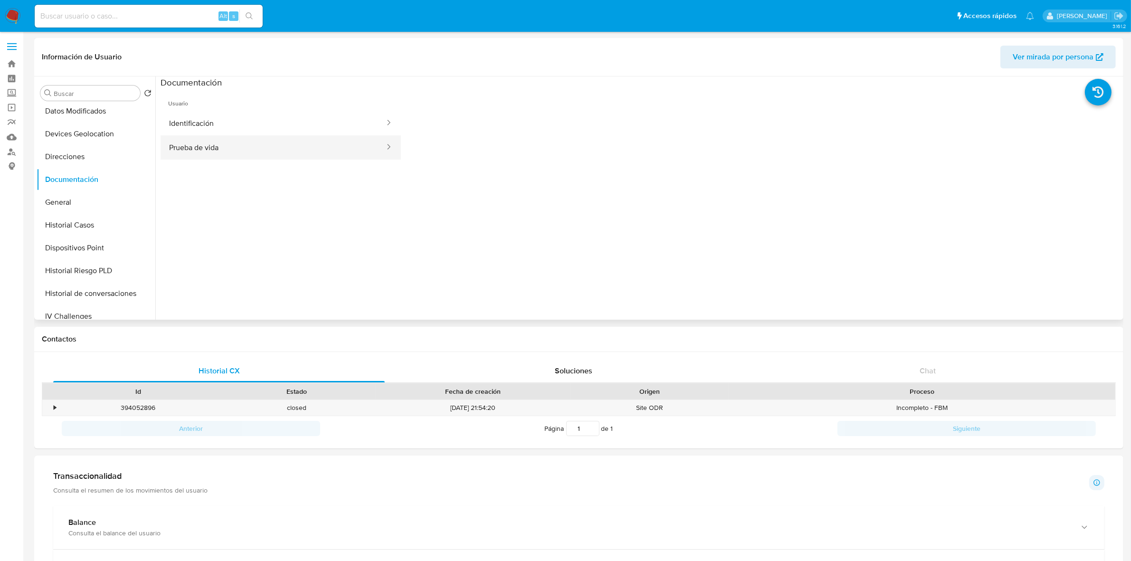
click at [204, 137] on button "Prueba de vida" at bounding box center [273, 147] width 225 height 24
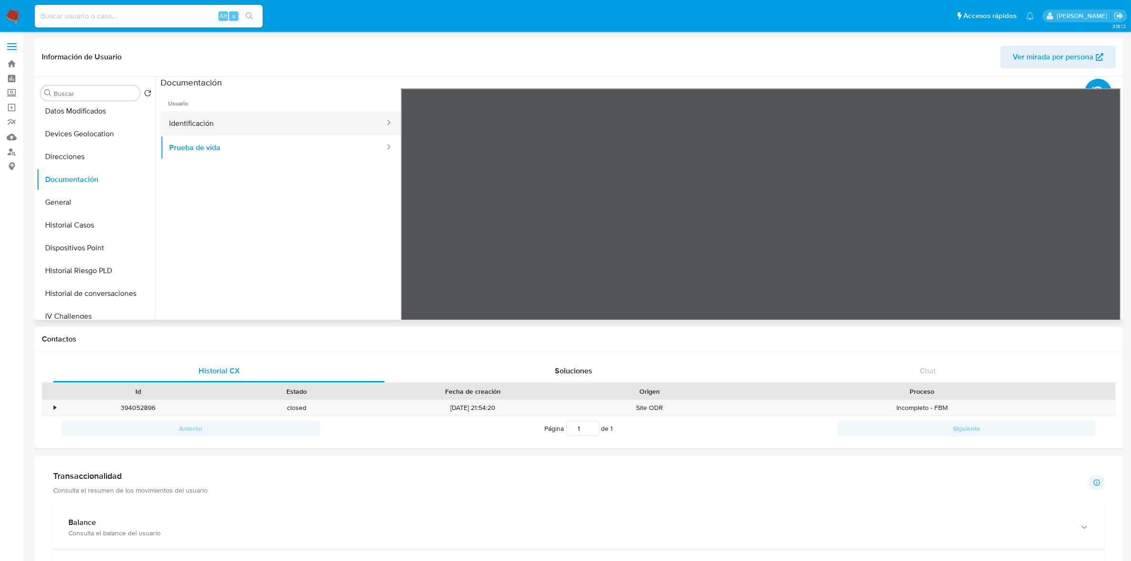
click at [253, 124] on button "Identificación" at bounding box center [273, 123] width 225 height 24
click at [774, 72] on div "Información de Usuario Ver mirada por persona Buscar Volver al orden por defect…" at bounding box center [578, 179] width 1089 height 282
click at [1102, 240] on icon at bounding box center [1109, 242] width 19 height 19
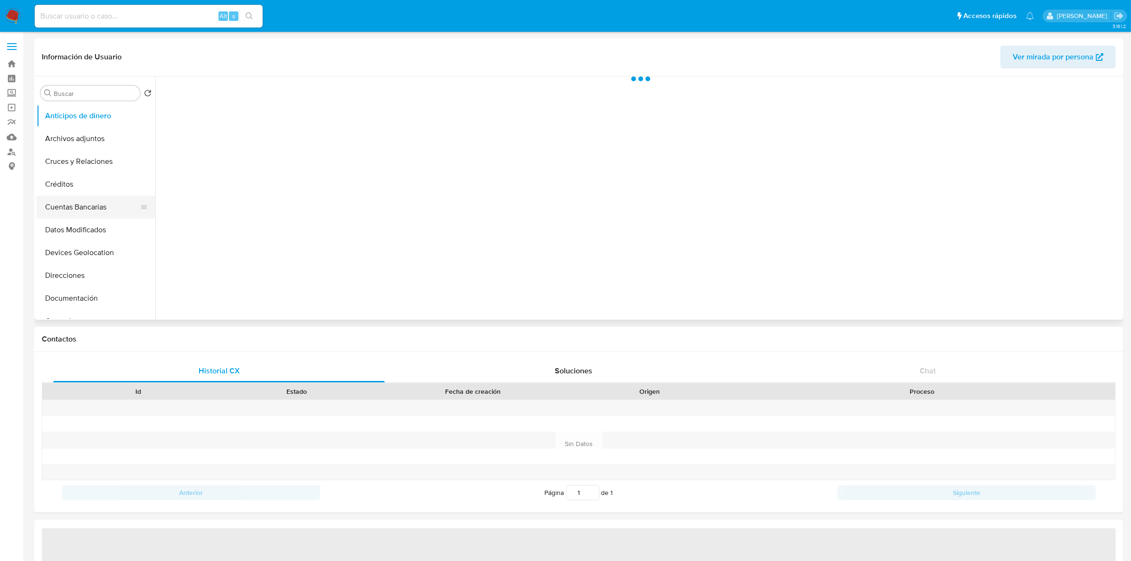
select select "10"
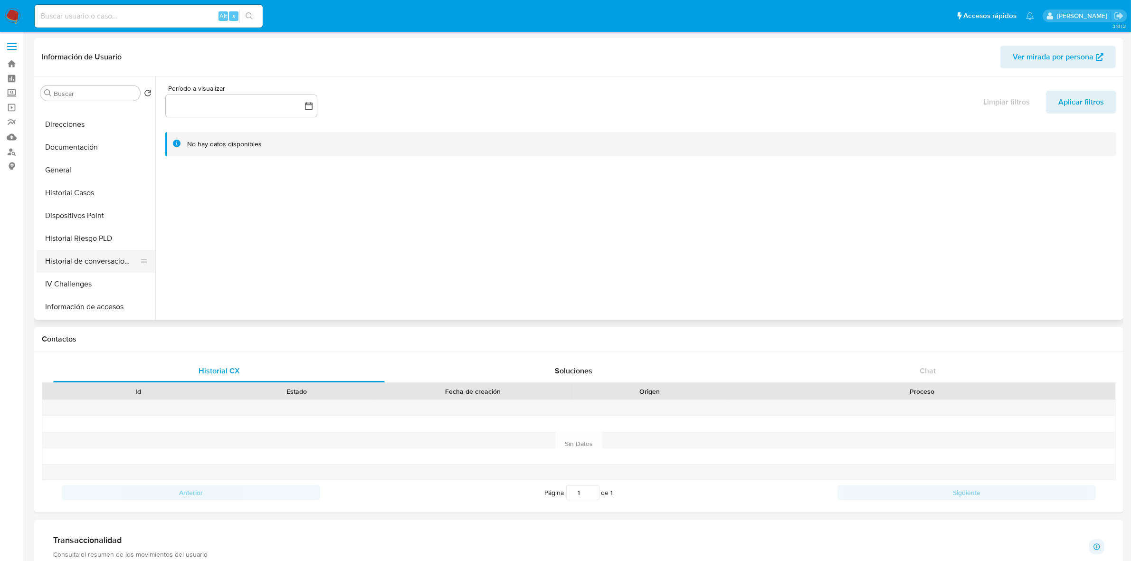
scroll to position [231, 0]
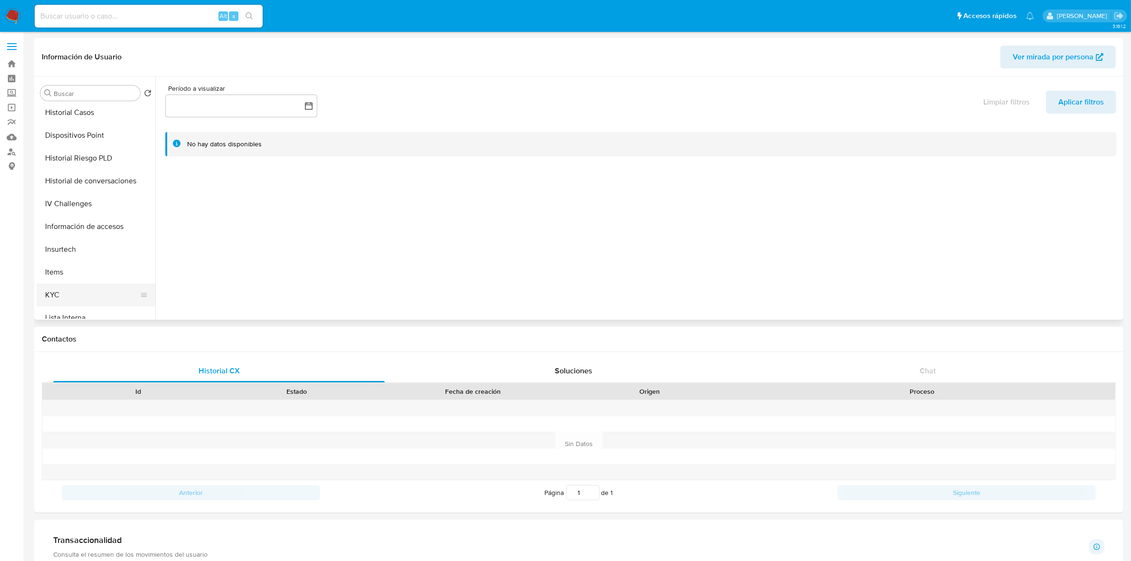
click at [63, 295] on button "KYC" at bounding box center [92, 295] width 111 height 23
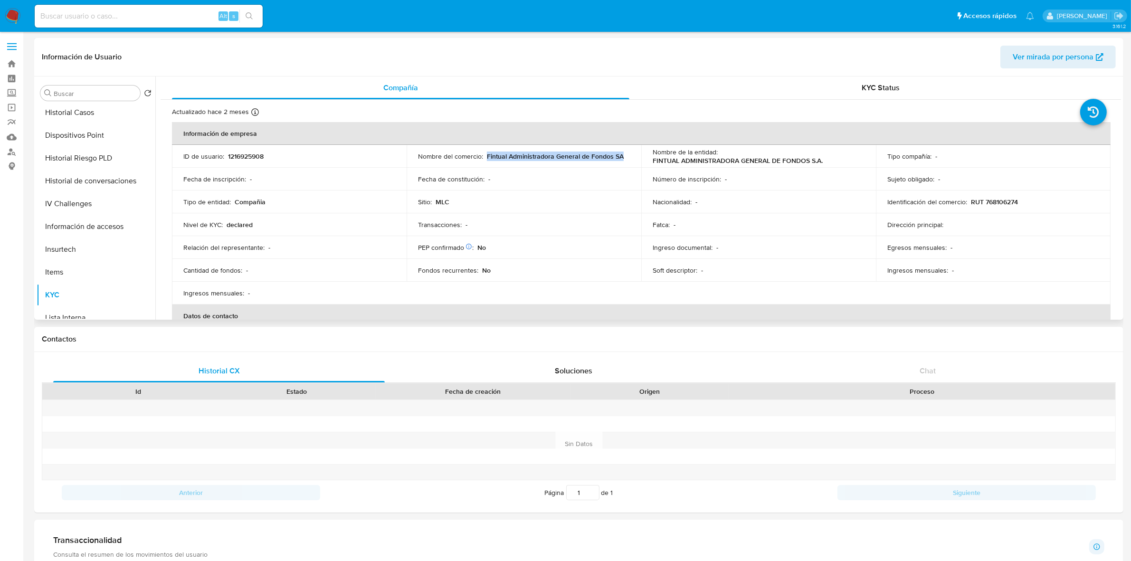
drag, startPoint x: 621, startPoint y: 160, endPoint x: 486, endPoint y: 158, distance: 134.9
click at [486, 158] on div "Nombre del comercio : Fintual Administradora General de Fondos SA" at bounding box center [524, 156] width 212 height 9
copy p "Fintual Administradora General de Fondos SA"
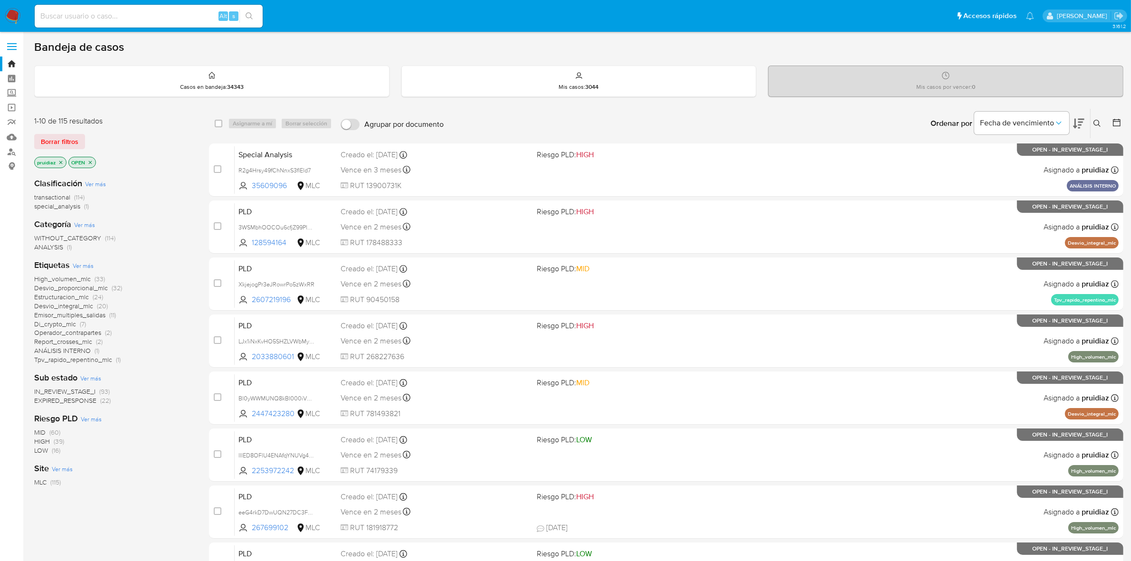
click at [13, 13] on img at bounding box center [13, 16] width 16 height 16
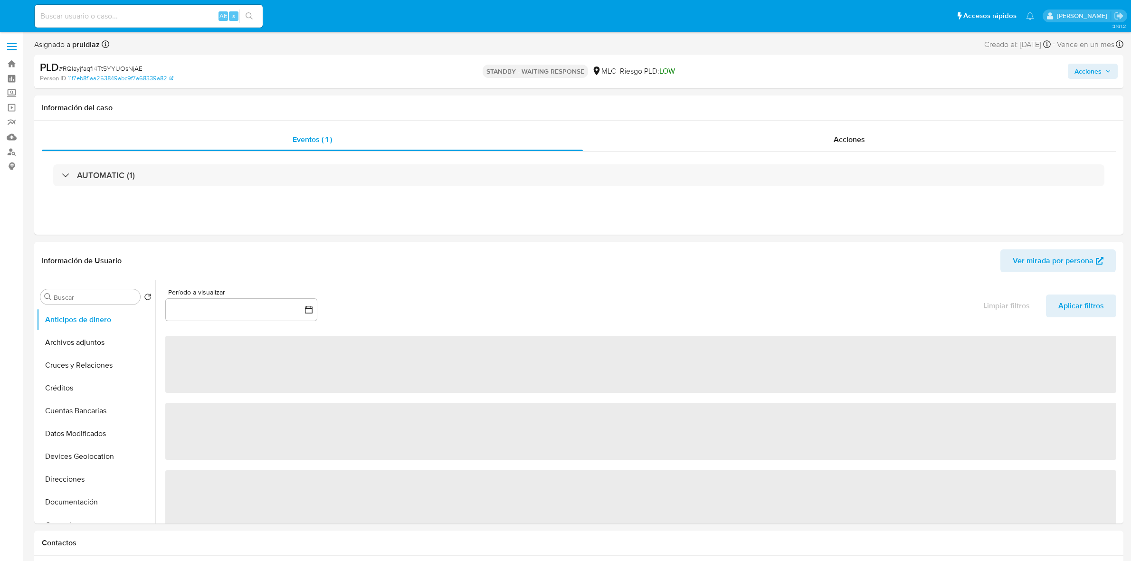
select select "10"
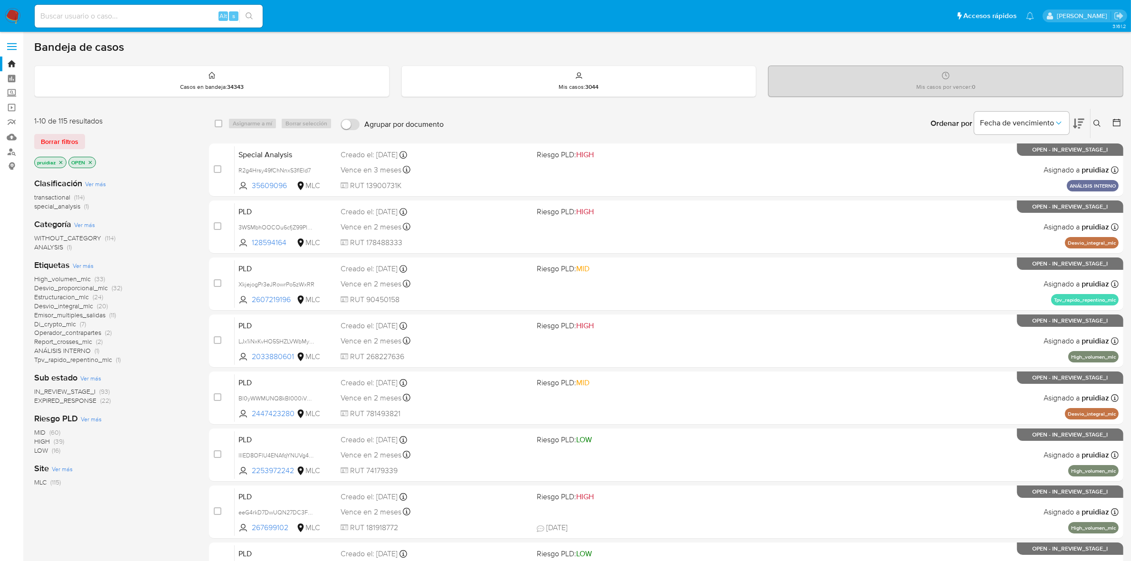
click at [1084, 119] on icon at bounding box center [1078, 124] width 11 height 10
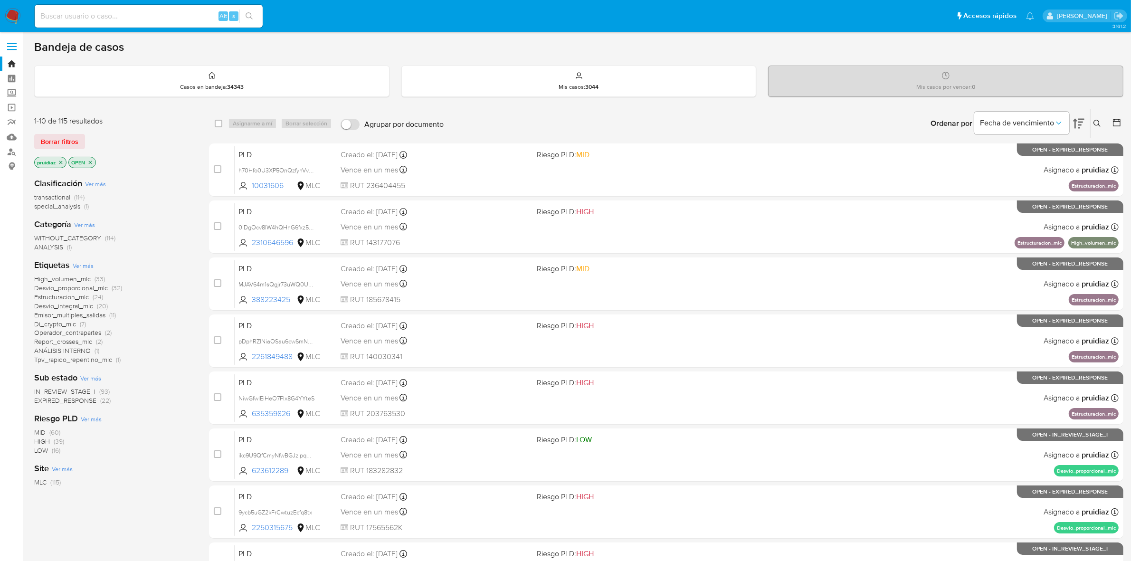
click at [21, 21] on nav "Pausado Ver notificaciones Alt s Accesos rápidos Presiona las siguientes teclas…" at bounding box center [565, 16] width 1131 height 32
click at [16, 15] on img at bounding box center [13, 16] width 16 height 16
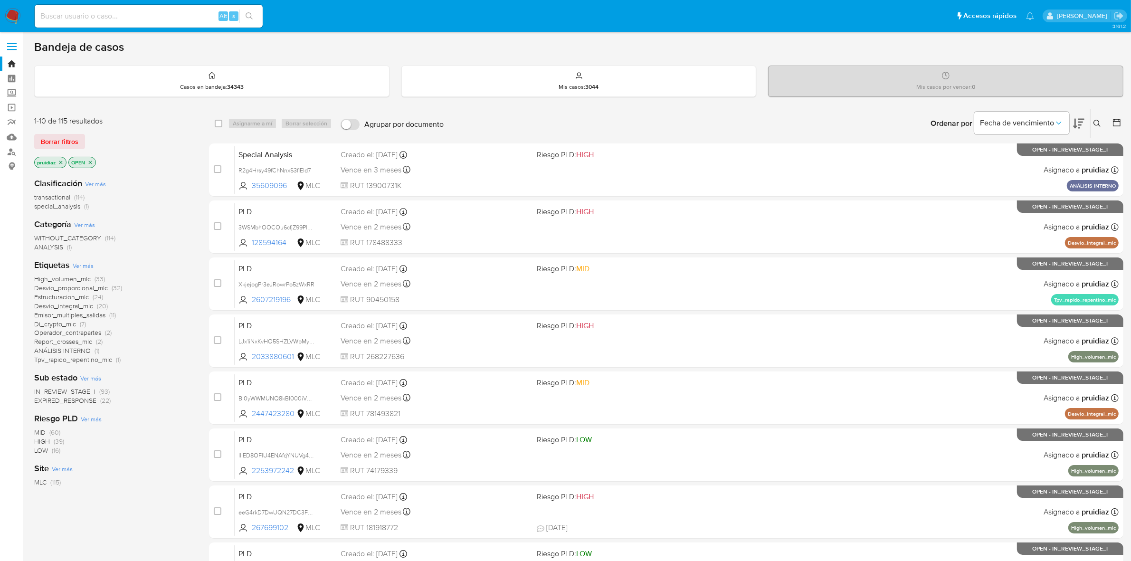
click at [69, 397] on span "EXPIRED_RESPONSE" at bounding box center [65, 401] width 62 height 10
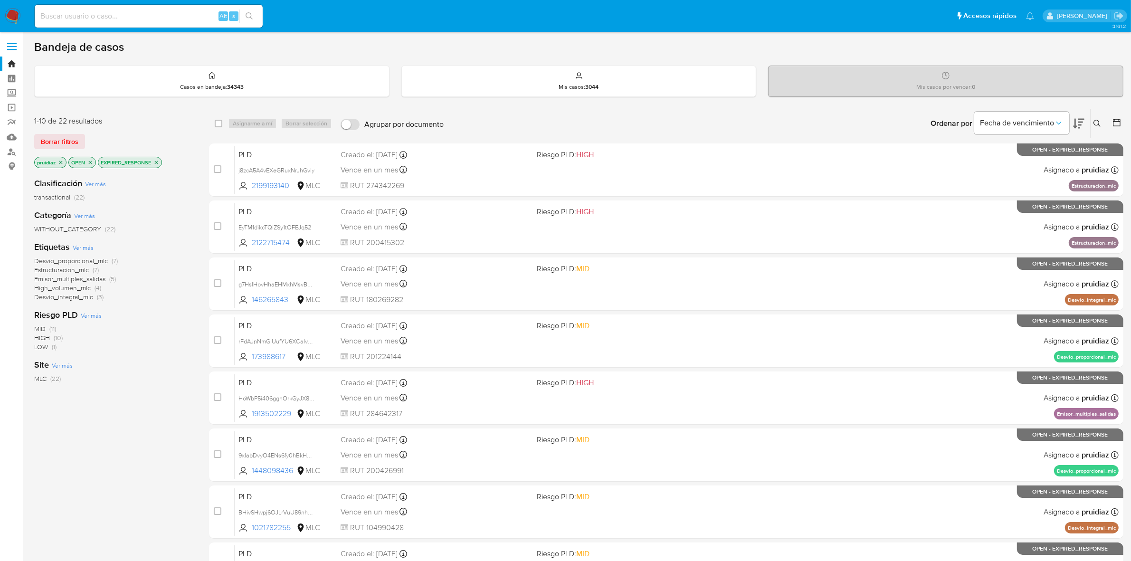
click at [42, 345] on span "LOW" at bounding box center [41, 347] width 14 height 10
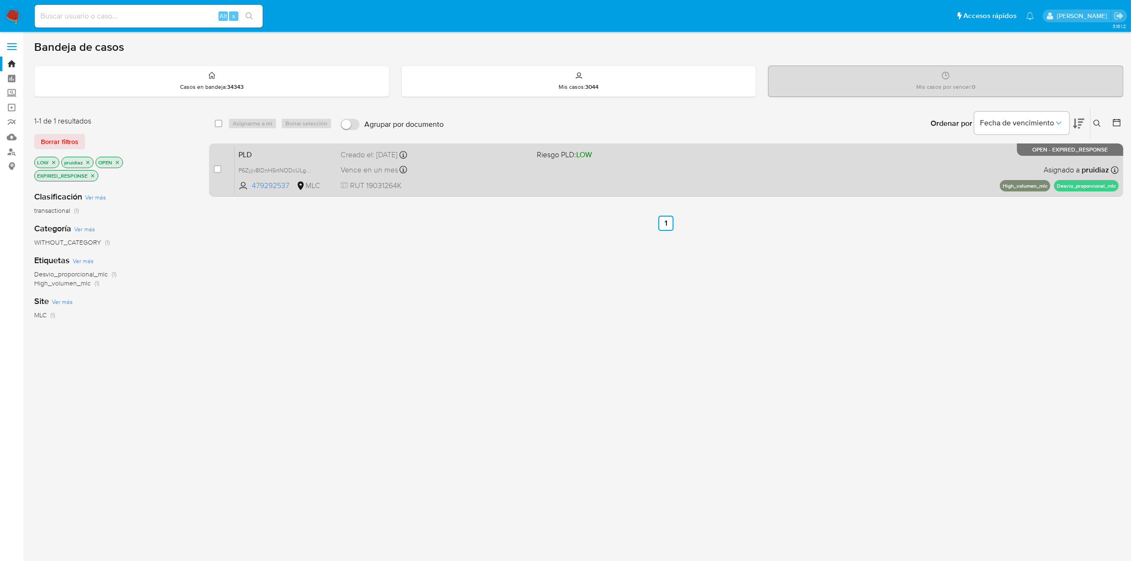
click at [452, 168] on div "Vence en un mes Vence el [DATE] 06:06:51" at bounding box center [435, 169] width 189 height 13
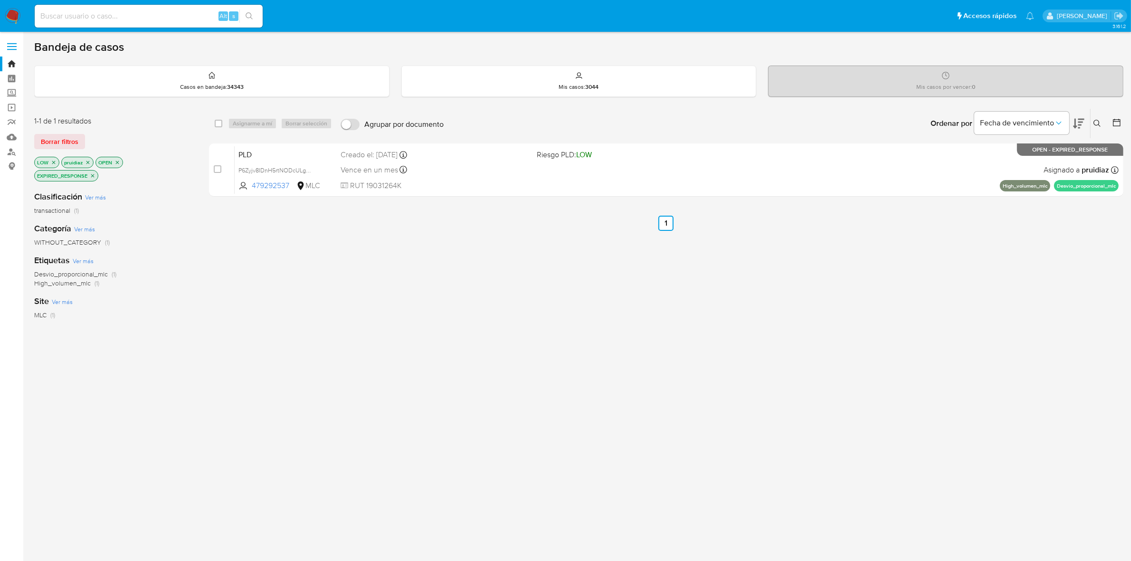
drag, startPoint x: 53, startPoint y: 162, endPoint x: 58, endPoint y: 158, distance: 6.4
click at [54, 162] on icon "close-filter" at bounding box center [53, 162] width 3 height 3
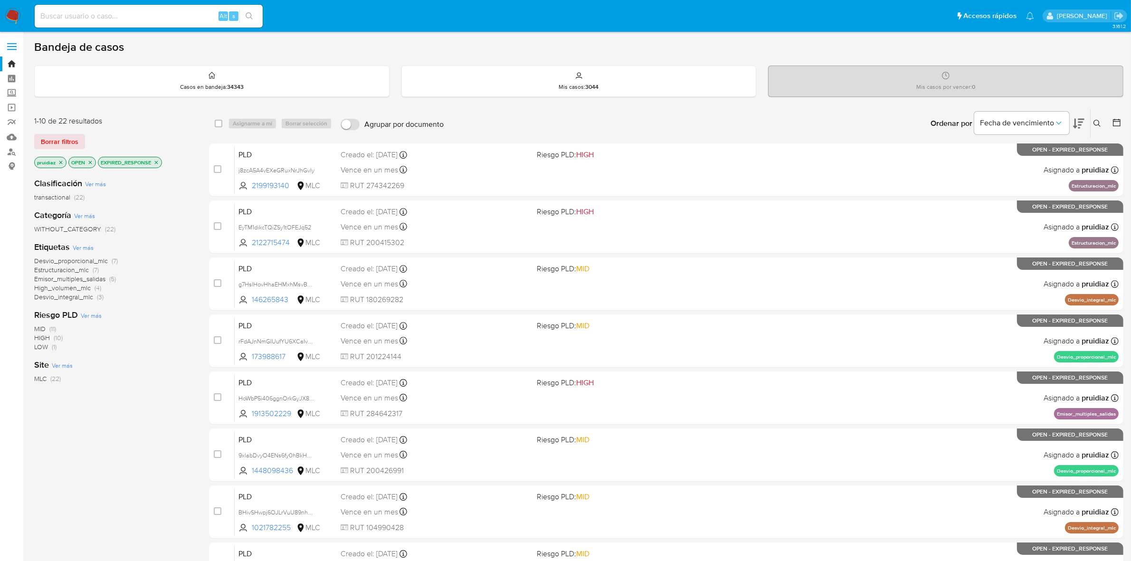
click at [37, 325] on span "MID" at bounding box center [39, 329] width 11 height 10
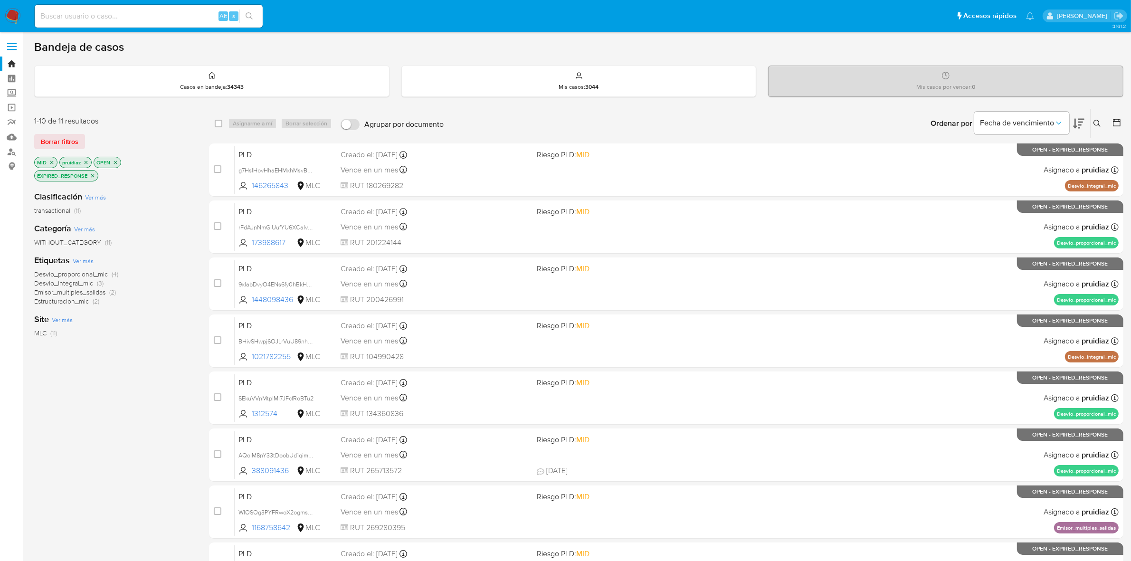
click at [77, 283] on span "Desvio_integral_mlc" at bounding box center [63, 283] width 59 height 10
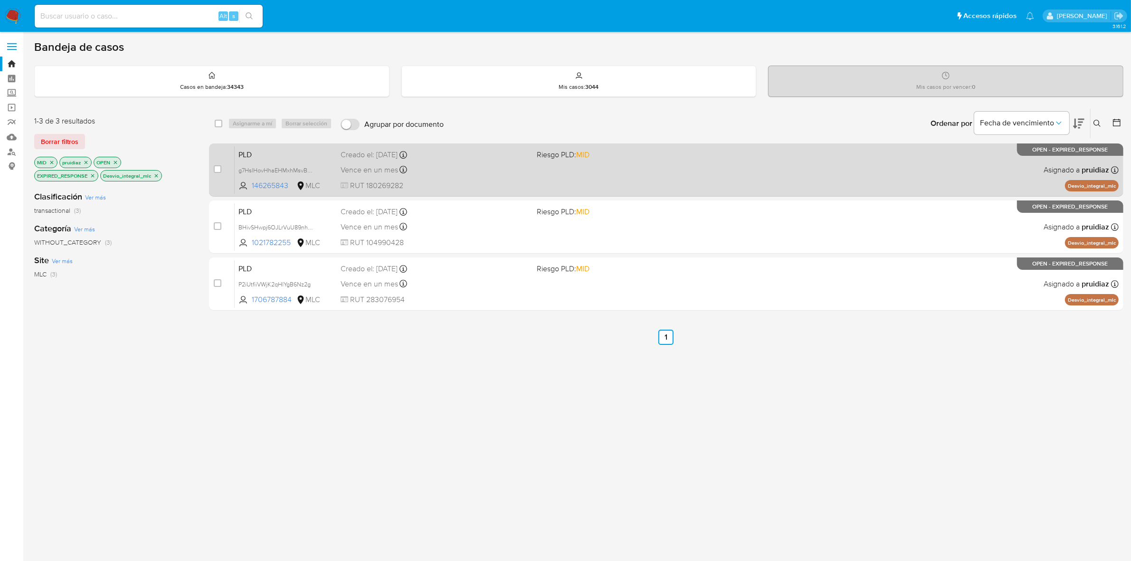
click at [458, 161] on div "PLD g7HslHovHhaEHMxhMsvBSjeE 146265843 MLC Riesgo PLD: MID Creado el: 12/08/202…" at bounding box center [677, 170] width 884 height 48
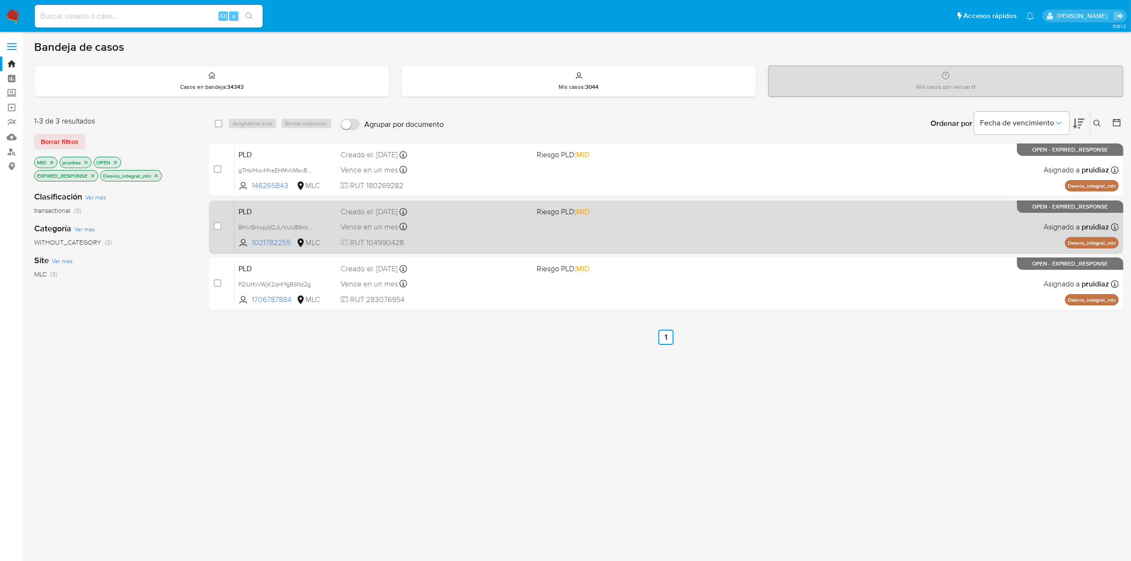
click at [469, 235] on div "PLD BHivSHwpj6OJLrVuU89nh8rB 1021782255 MLC Riesgo PLD: MID Creado el: 12/08/20…" at bounding box center [677, 227] width 884 height 48
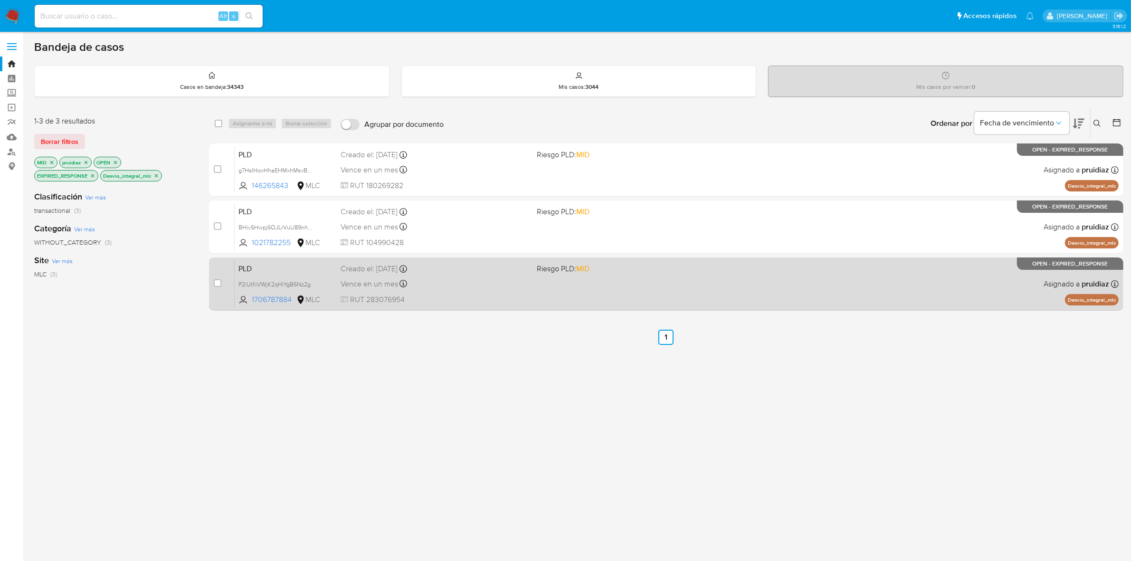
click at [473, 298] on span "RUT 283076954" at bounding box center [435, 300] width 189 height 10
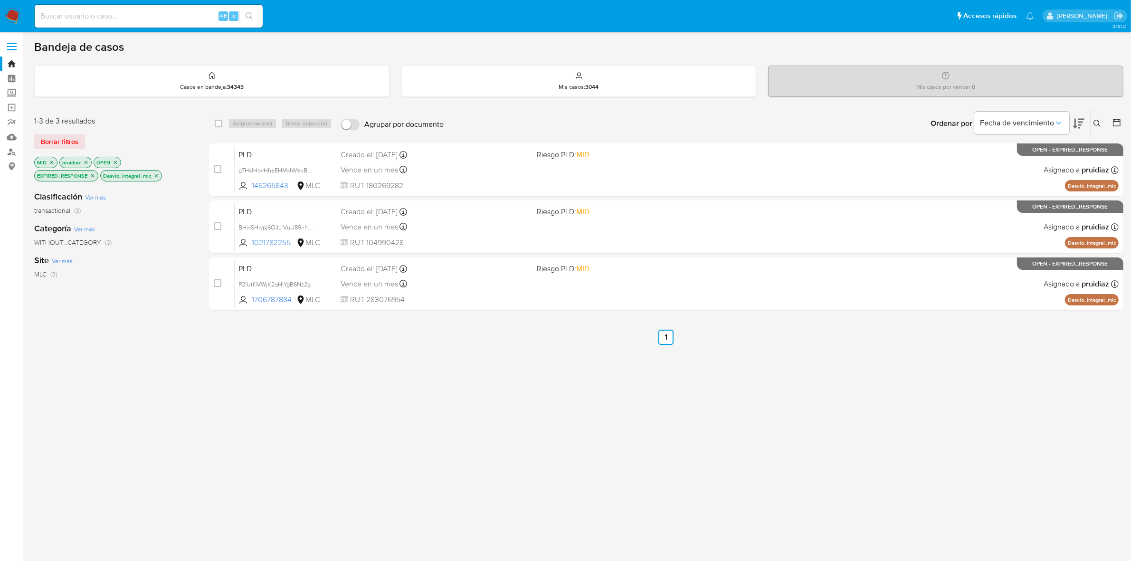
click at [155, 176] on icon "close-filter" at bounding box center [156, 175] width 3 height 3
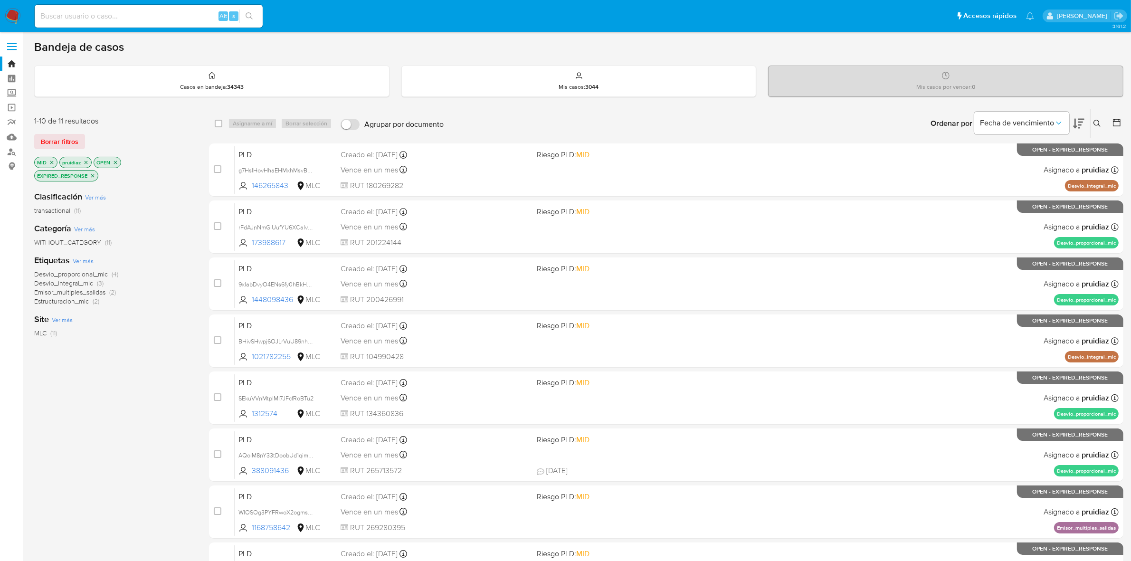
click at [85, 293] on span "Emisor_multiples_salidas" at bounding box center [69, 292] width 71 height 10
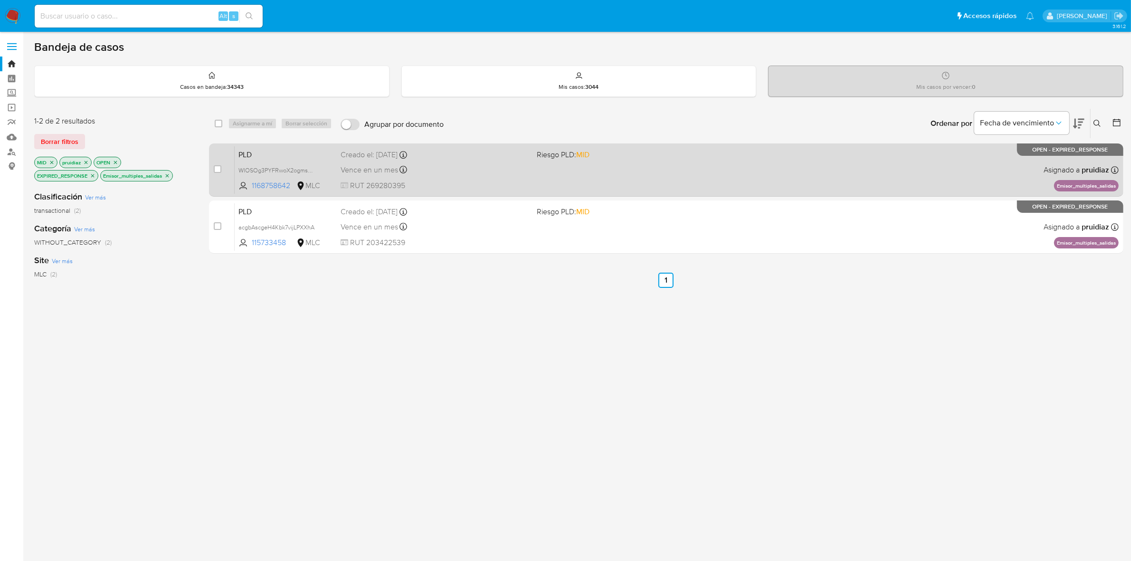
click at [486, 186] on span "RUT 269280395" at bounding box center [435, 186] width 189 height 10
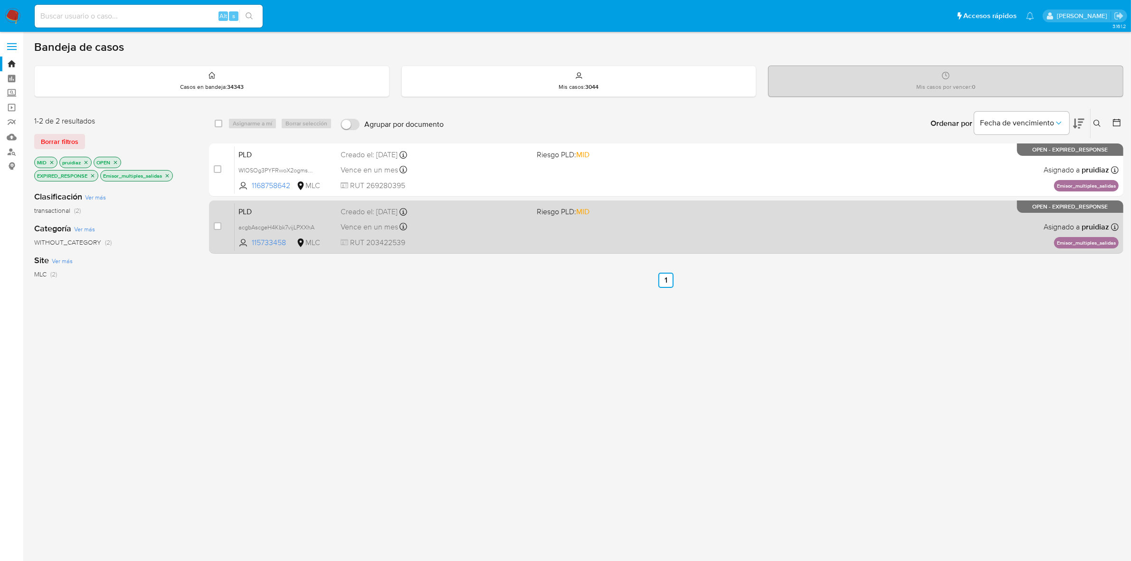
click at [469, 234] on div "PLD acgbAscgeH4Kbk7vijLPXXhA 115733458 MLC Riesgo PLD: MID Creado el: 12/08/202…" at bounding box center [677, 227] width 884 height 48
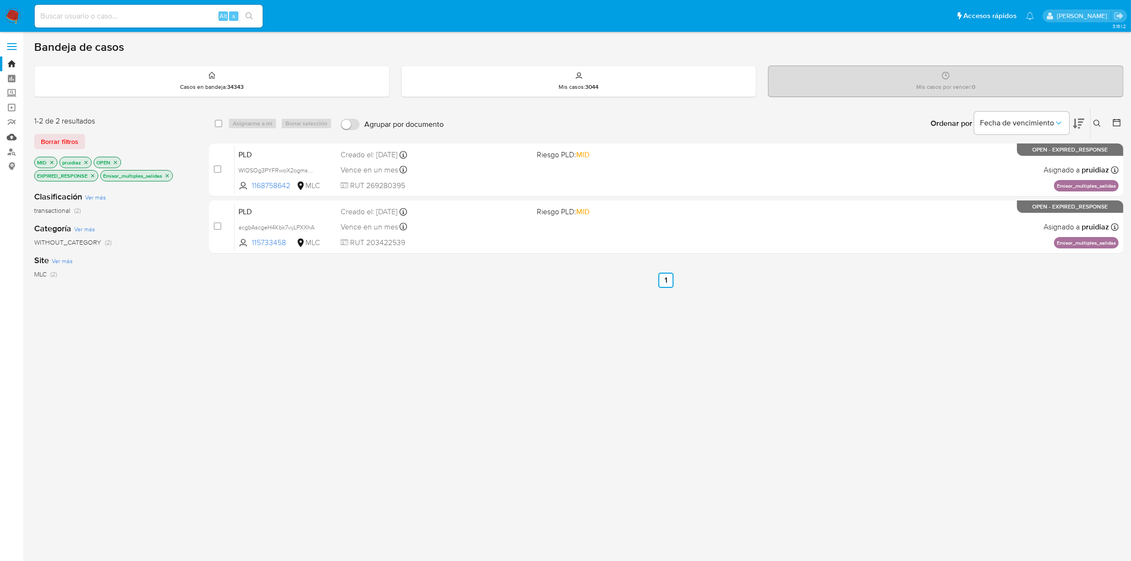
click at [13, 138] on link "Mulan" at bounding box center [56, 137] width 113 height 15
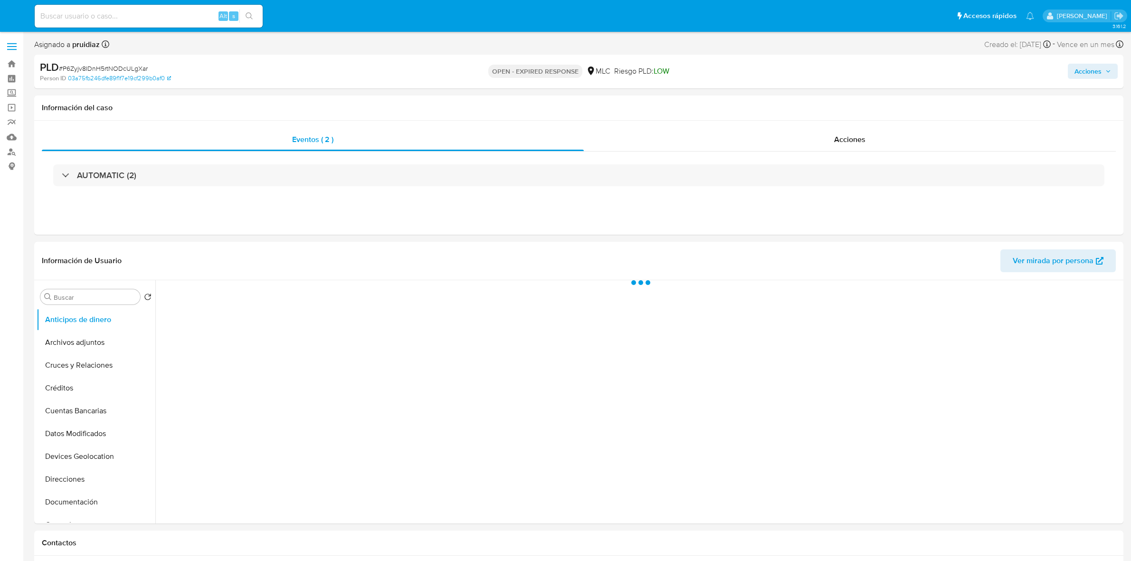
select select "10"
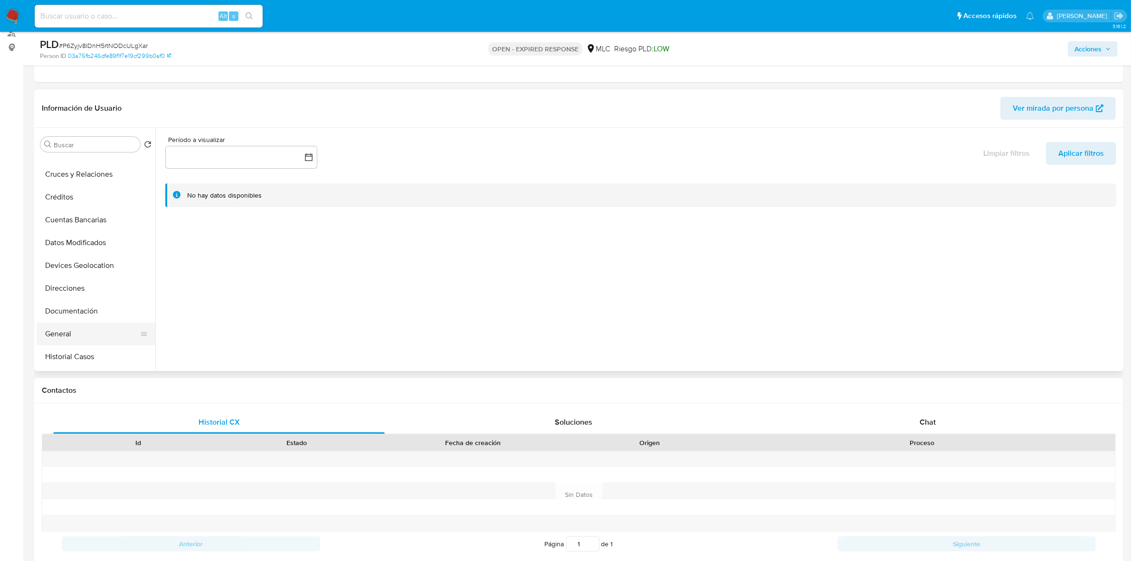
scroll to position [59, 0]
click at [73, 312] on button "General" at bounding box center [92, 313] width 111 height 23
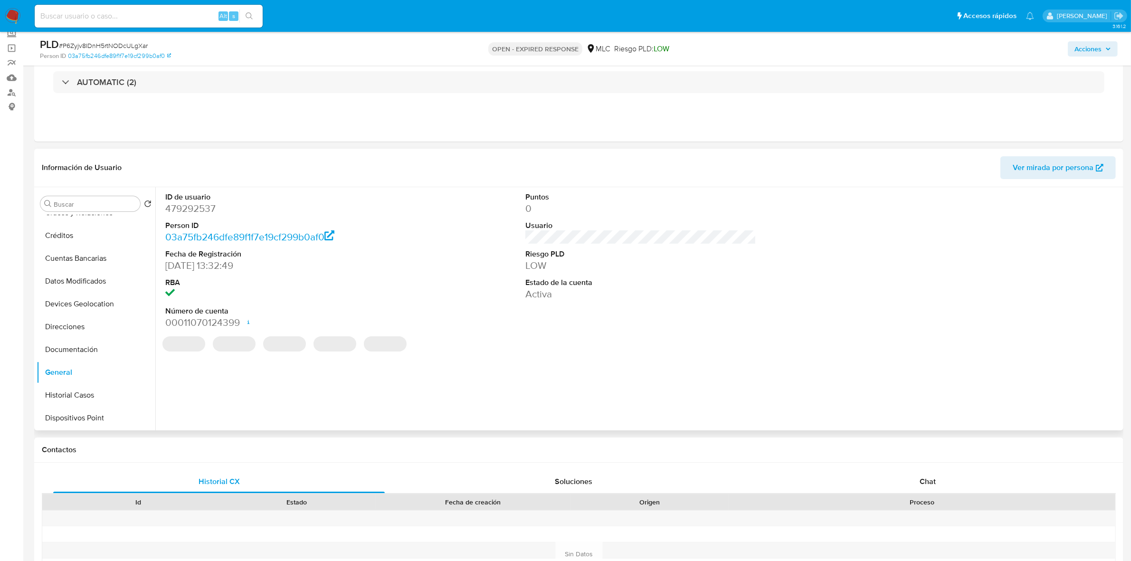
click at [188, 211] on dd "479292537" at bounding box center [280, 208] width 231 height 13
copy dd "479292537"
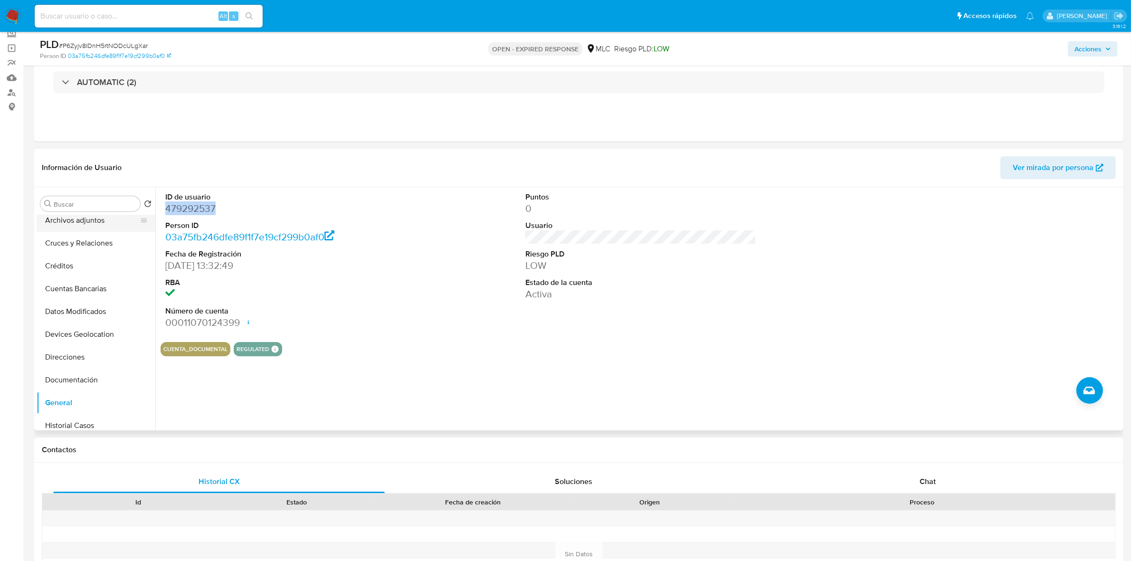
scroll to position [0, 0]
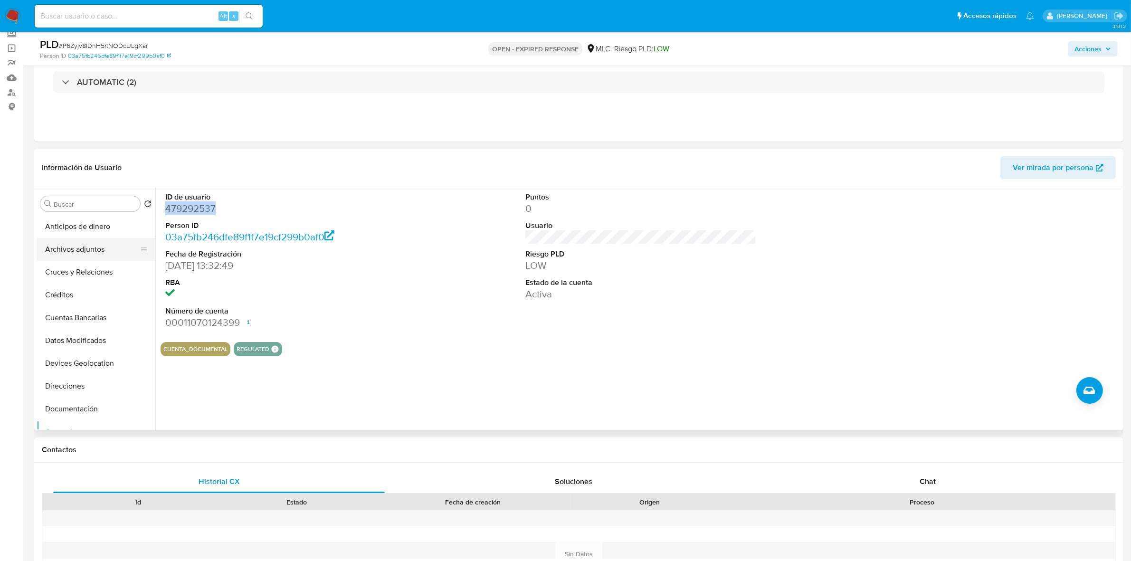
click at [92, 258] on button "Archivos adjuntos" at bounding box center [92, 249] width 111 height 23
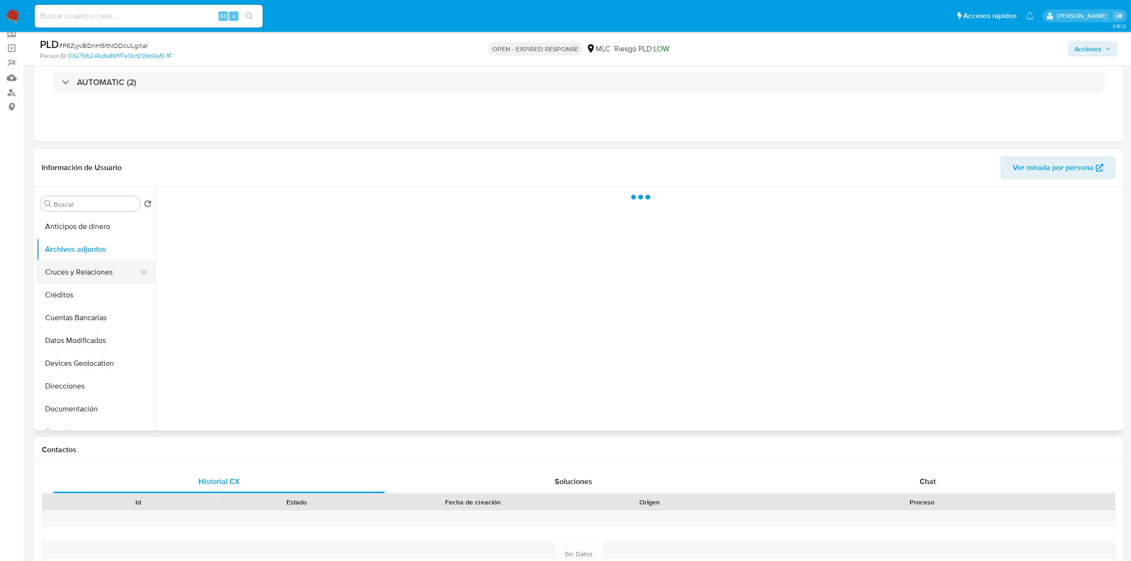
click at [90, 273] on button "Cruces y Relaciones" at bounding box center [92, 272] width 111 height 23
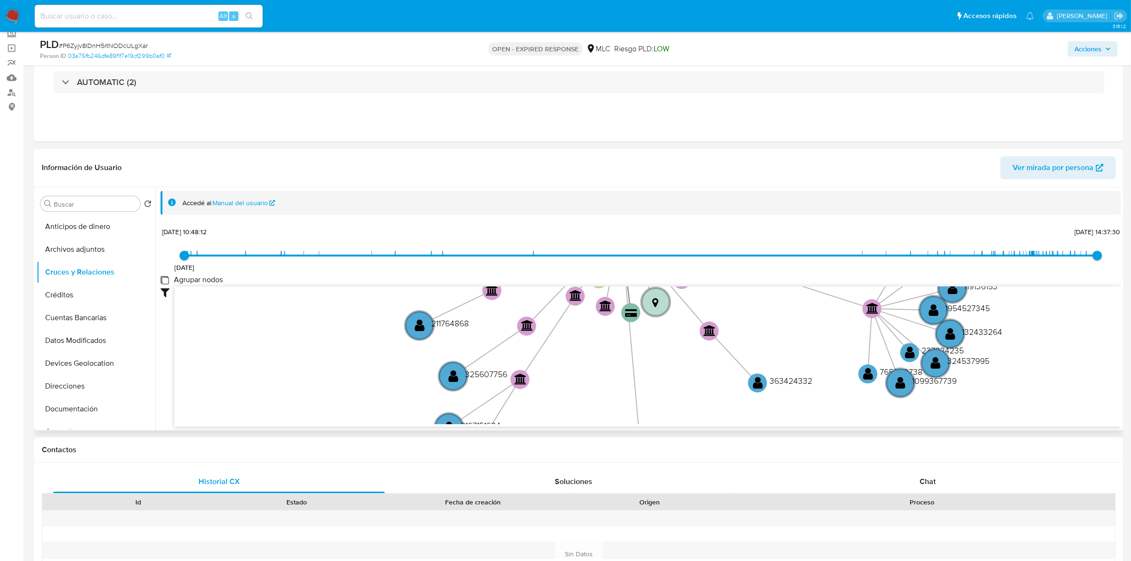
click at [161, 277] on group_nodes "Agrupar nodos" at bounding box center [165, 280] width 8 height 8
checkbox group_nodes "true"
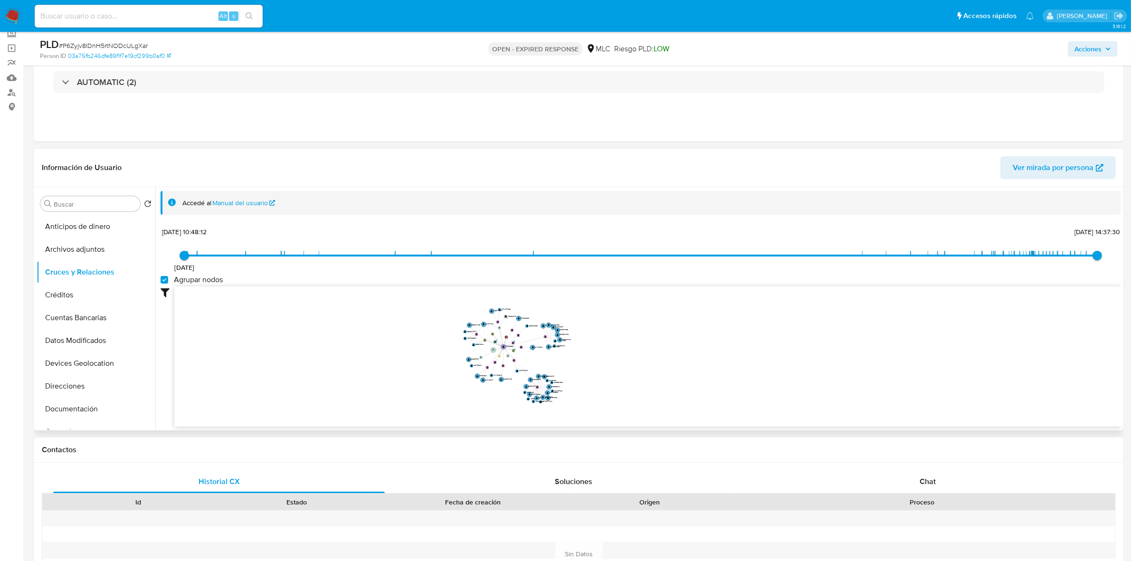
drag, startPoint x: 573, startPoint y: 305, endPoint x: 588, endPoint y: 354, distance: 51.6
click at [588, 354] on icon "user-479292537  479292537 device-618bec3908813b0018d1c1cb  device-639dc7b4088…" at bounding box center [647, 356] width 947 height 138
drag, startPoint x: 609, startPoint y: 344, endPoint x: 607, endPoint y: 315, distance: 29.5
click at [607, 315] on icon "user-479292537  479292537 device-618bec3908813b0018d1c1cb  device-639dc7b4088…" at bounding box center [647, 356] width 947 height 138
drag, startPoint x: 591, startPoint y: 353, endPoint x: 596, endPoint y: 364, distance: 12.7
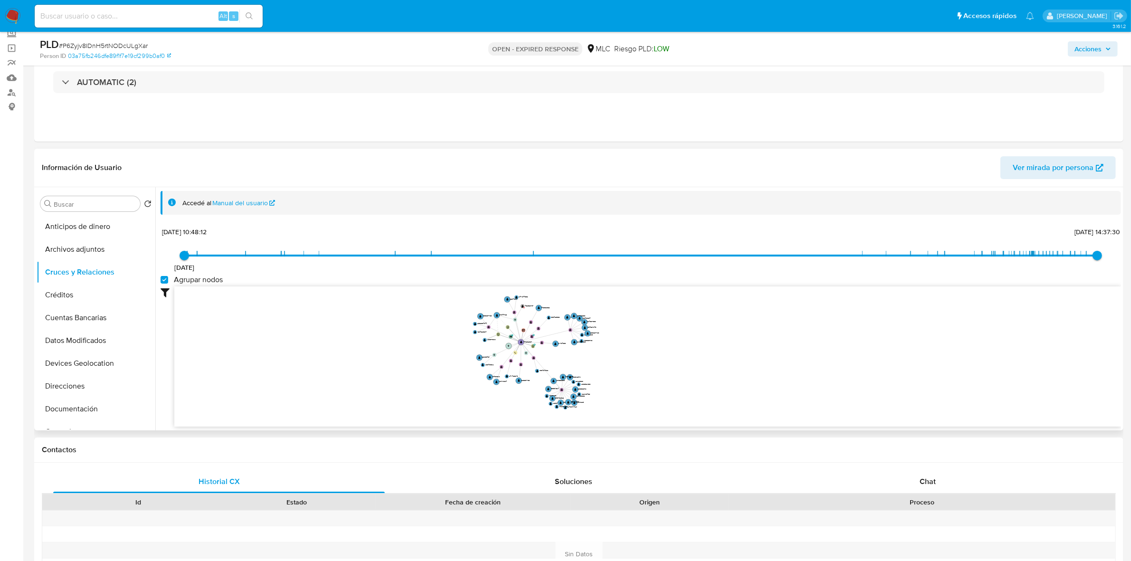
click at [596, 364] on icon "user-479292537  479292537 device-618bec3908813b0018d1c1cb  device-639dc7b4088…" at bounding box center [647, 356] width 947 height 138
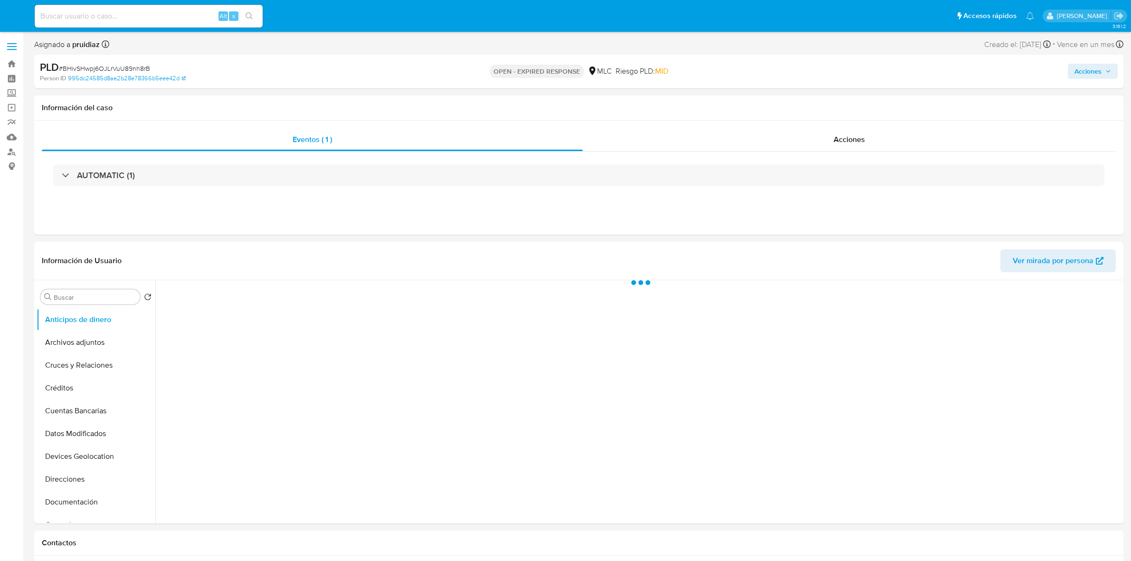
select select "10"
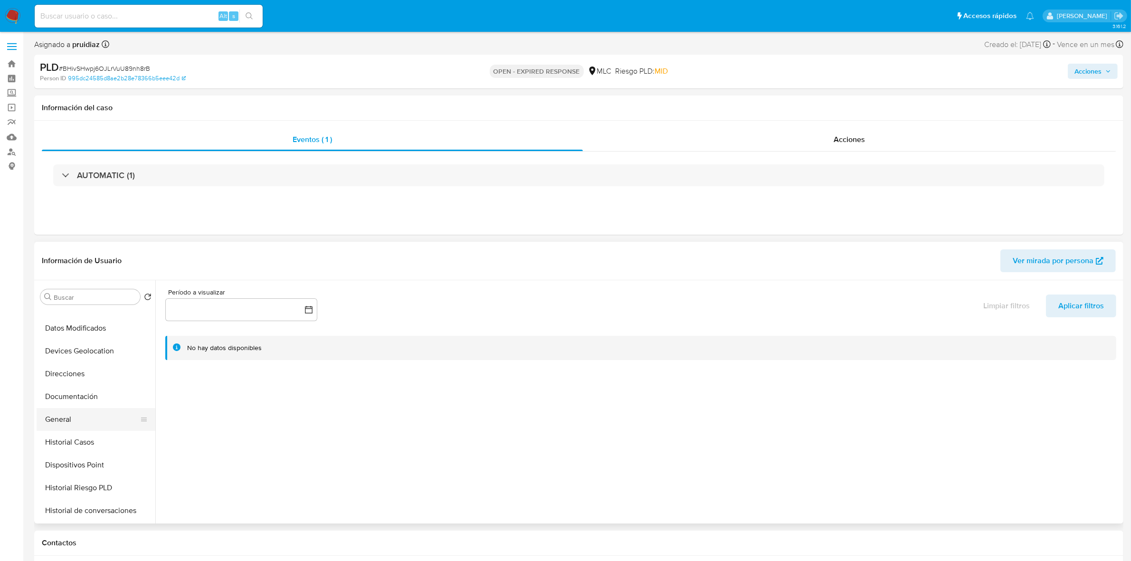
scroll to position [119, 0]
click at [82, 403] on button "General" at bounding box center [92, 406] width 111 height 23
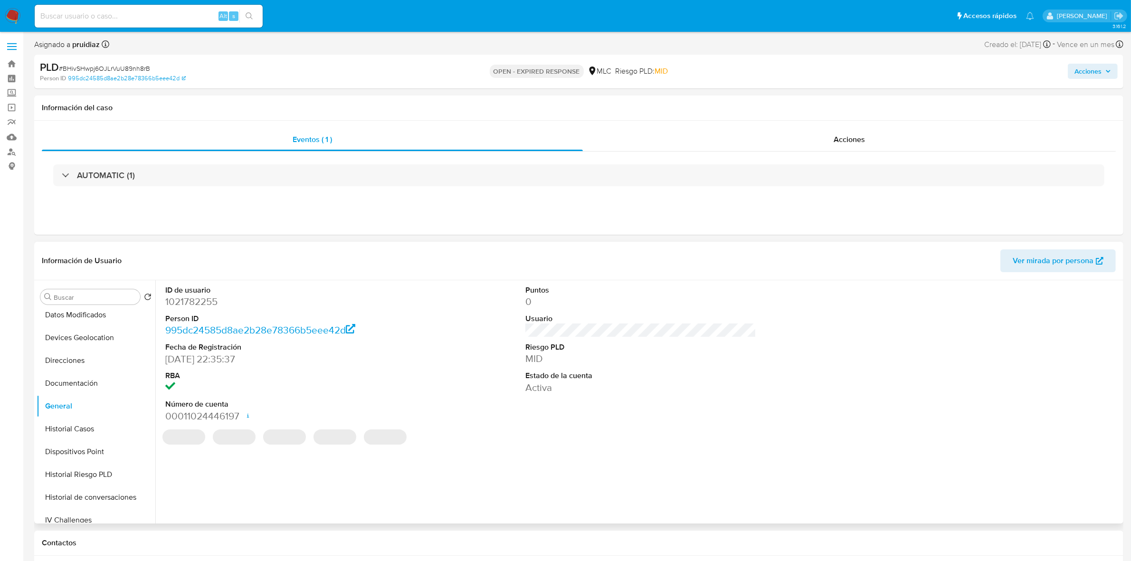
click at [193, 307] on dd "1021782255" at bounding box center [280, 301] width 231 height 13
copy dd "1021782255"
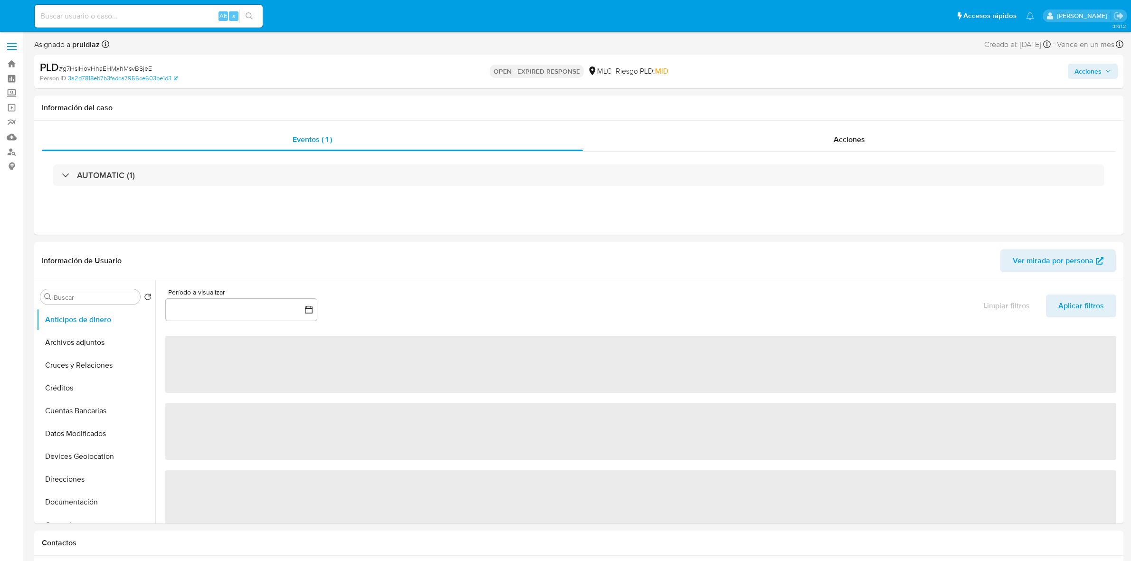
select select "10"
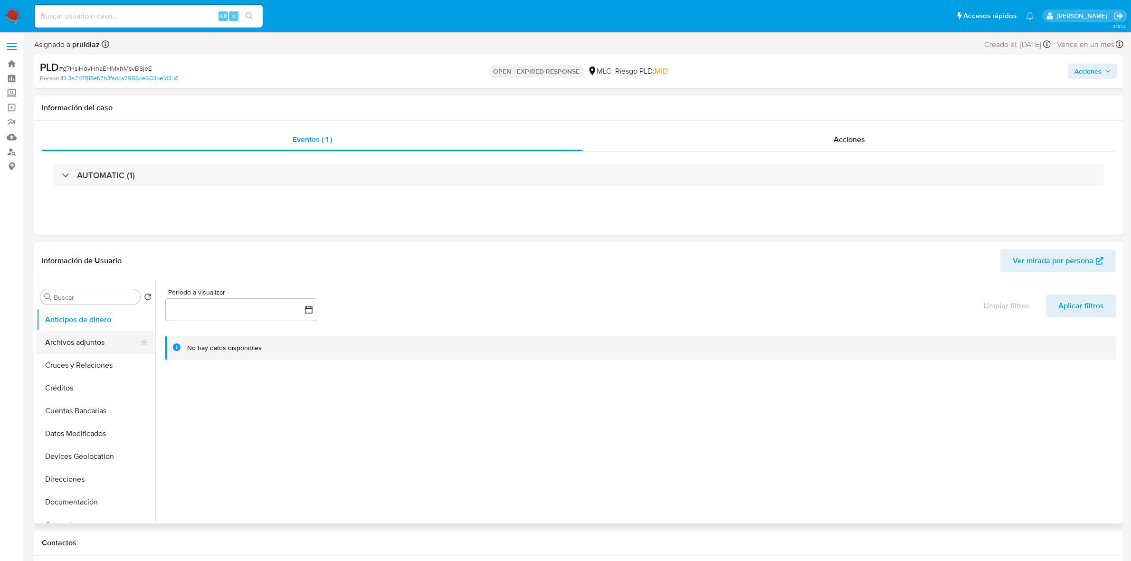
scroll to position [119, 0]
click at [77, 400] on button "General" at bounding box center [92, 406] width 111 height 23
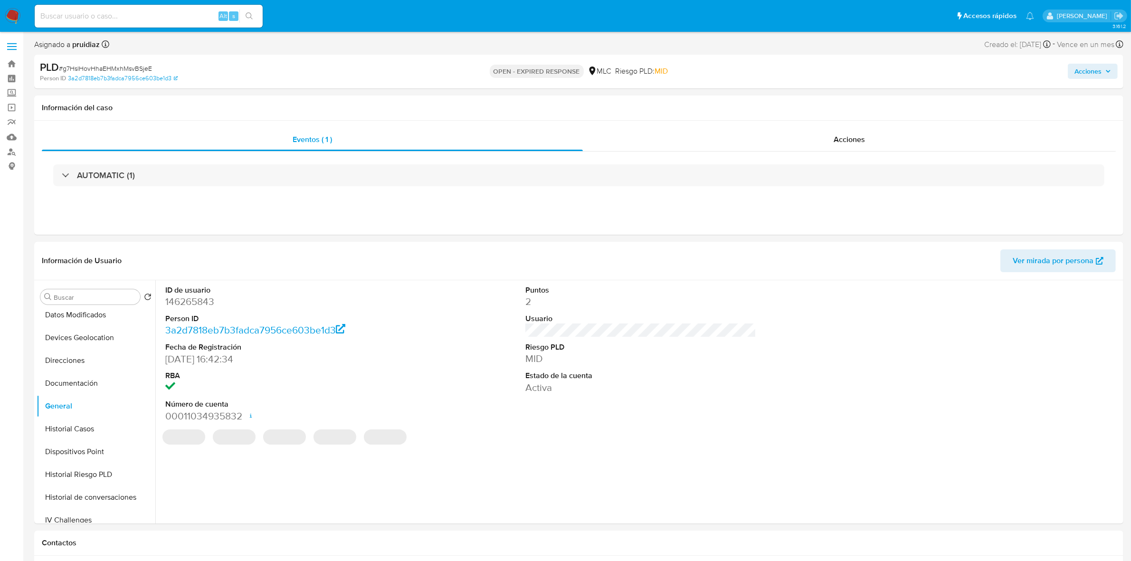
click at [202, 302] on dd "146265843" at bounding box center [280, 301] width 231 height 13
click at [203, 303] on dd "146265843" at bounding box center [280, 301] width 231 height 13
copy dd "146265843"
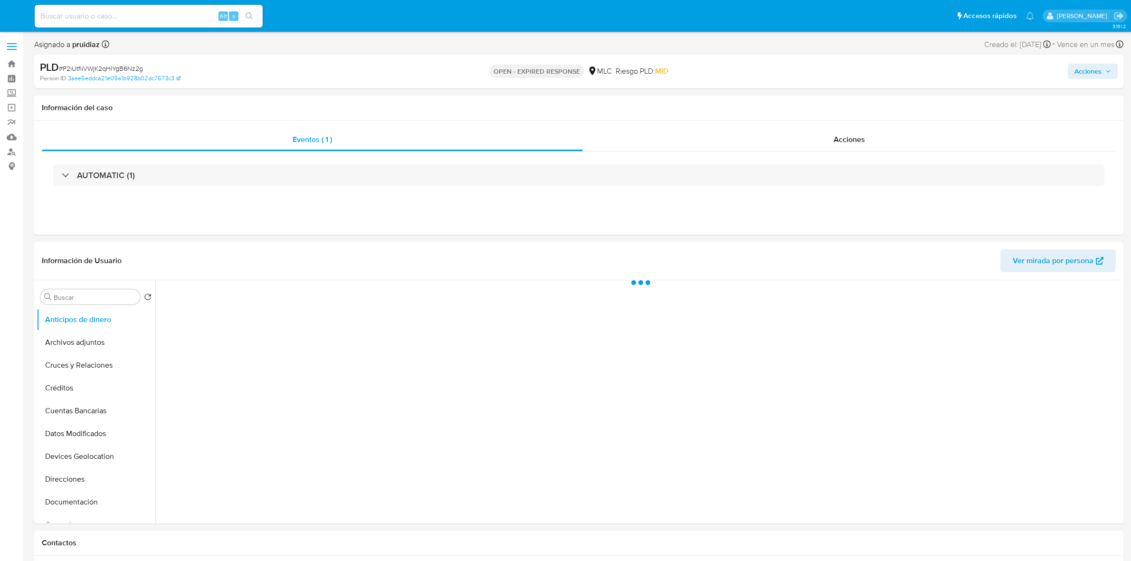
select select "10"
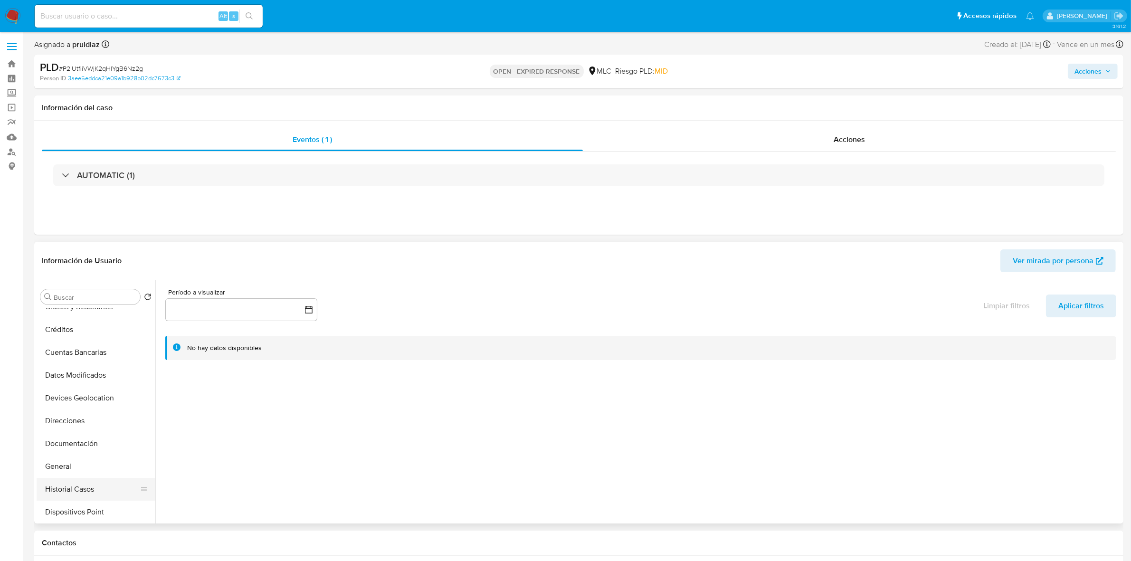
scroll to position [178, 0]
click at [72, 350] on button "General" at bounding box center [92, 346] width 111 height 23
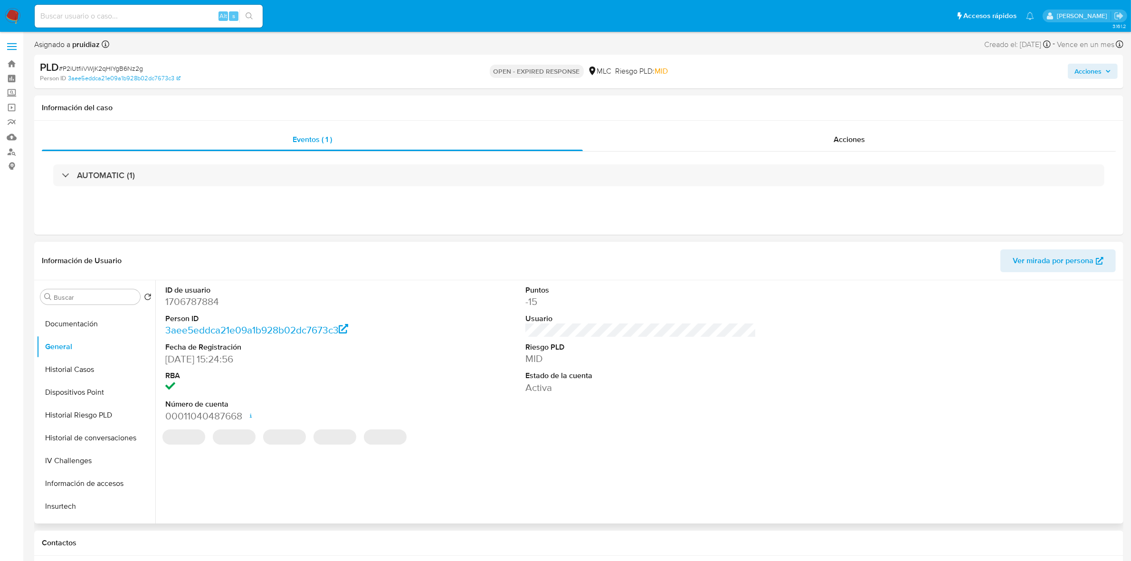
click at [197, 303] on dd "1706787884" at bounding box center [280, 301] width 231 height 13
copy dd "1706787884"
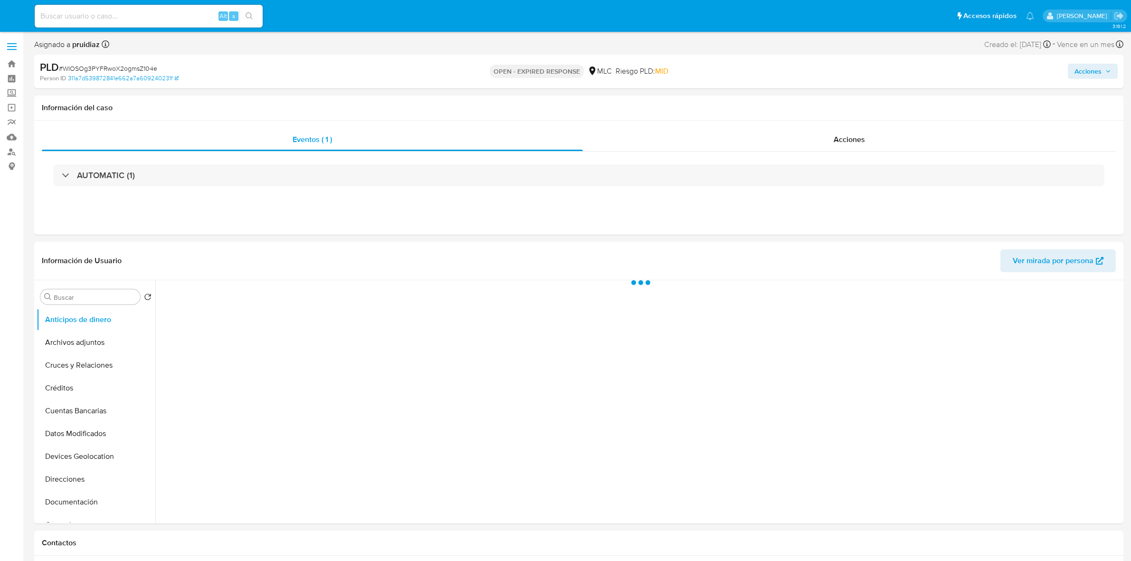
select select "10"
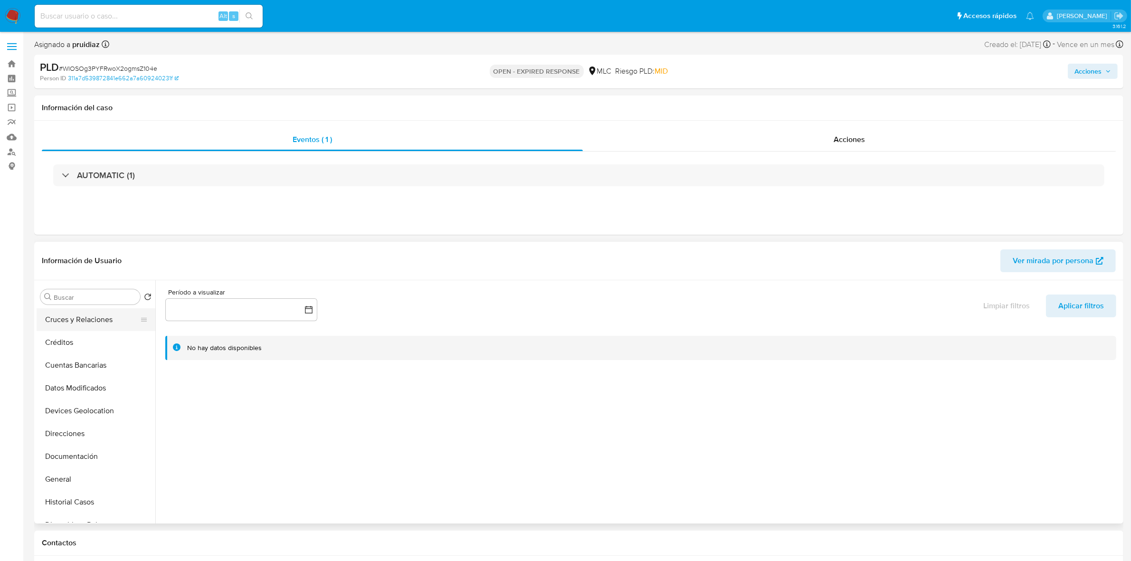
scroll to position [119, 0]
click at [67, 399] on button "General" at bounding box center [92, 406] width 111 height 23
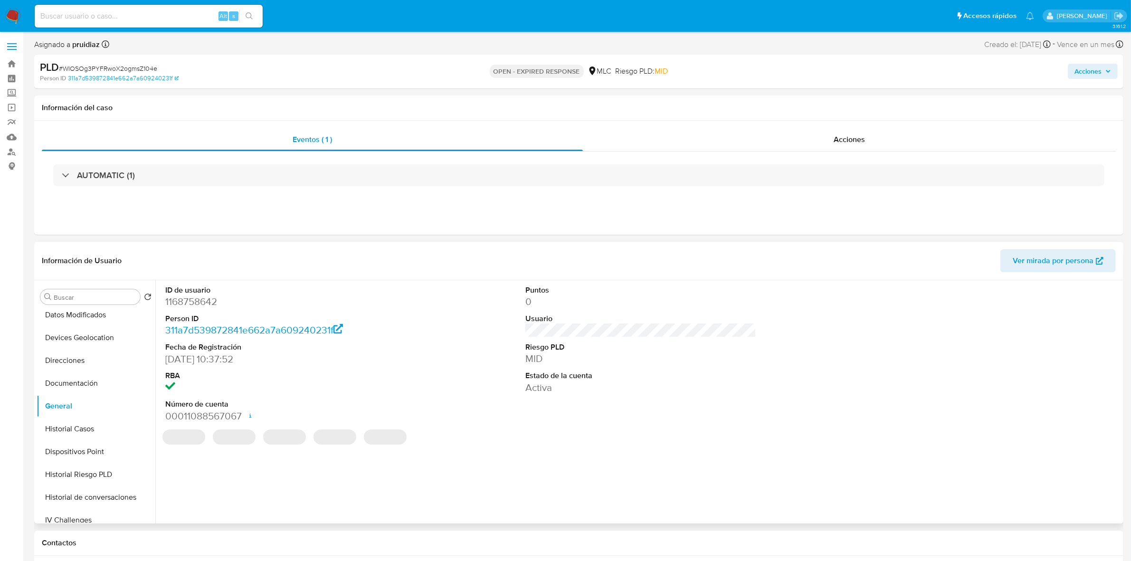
click at [195, 303] on dd "1168758642" at bounding box center [280, 301] width 231 height 13
copy dd "1168758642"
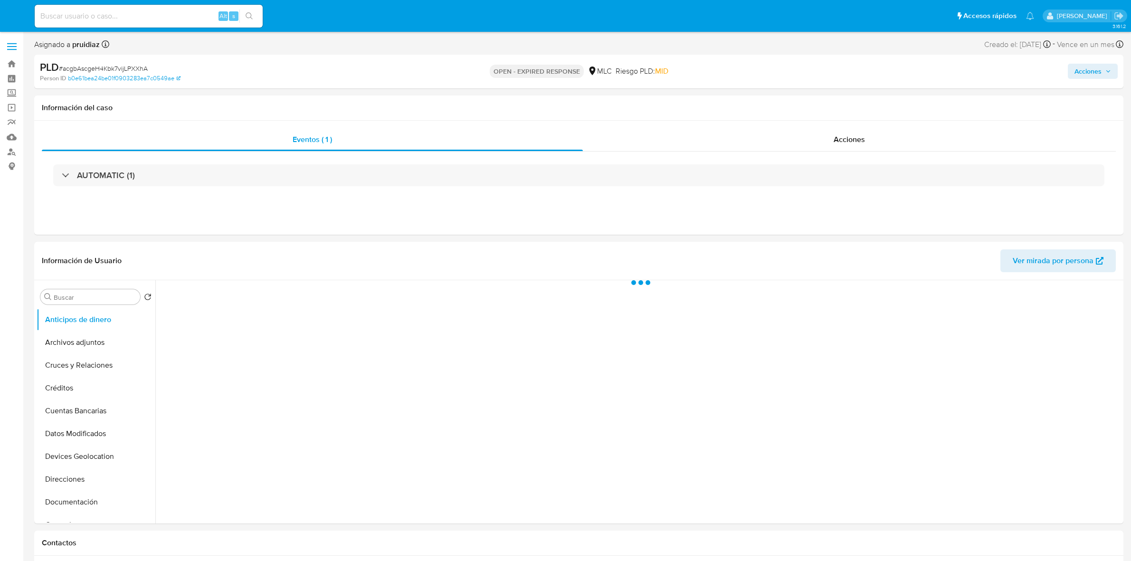
select select "10"
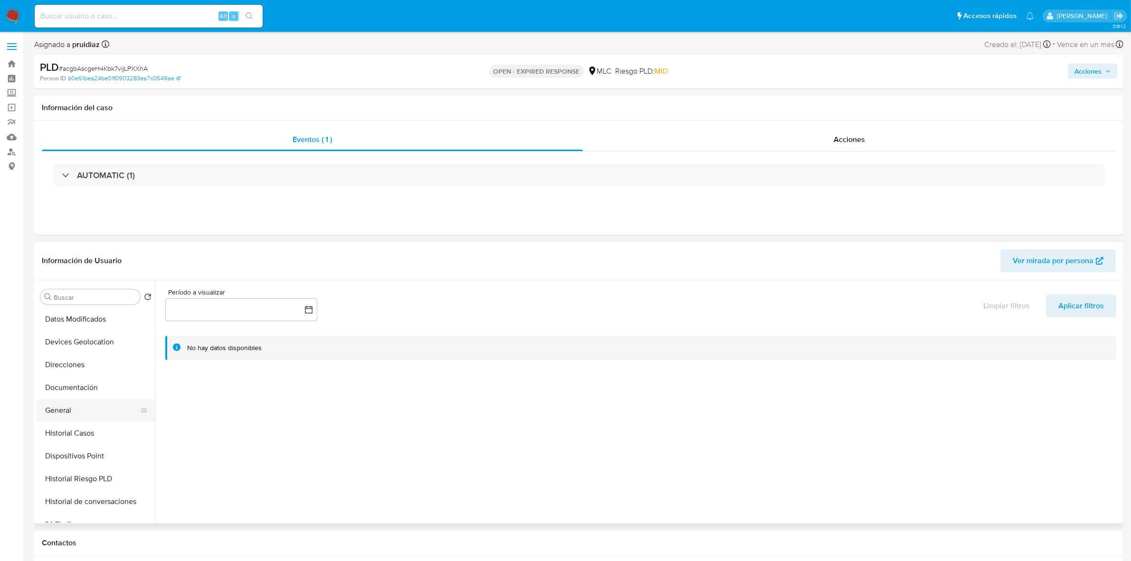
scroll to position [119, 0]
click at [74, 400] on button "General" at bounding box center [92, 406] width 111 height 23
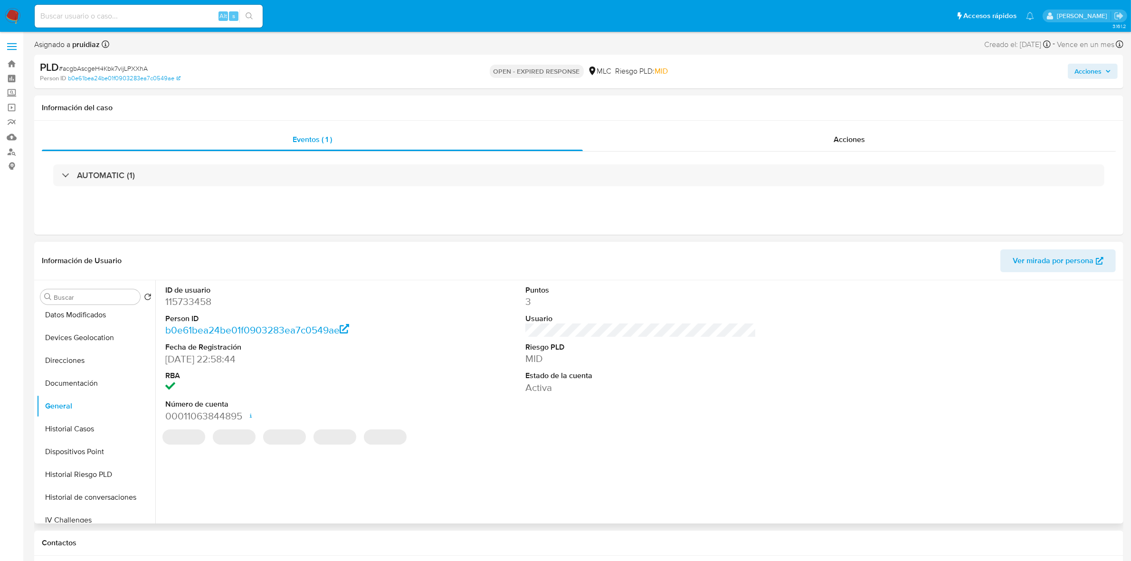
click at [201, 305] on dd "115733458" at bounding box center [280, 301] width 231 height 13
copy dd "115733458"
click at [87, 391] on button "Documentación" at bounding box center [92, 383] width 111 height 23
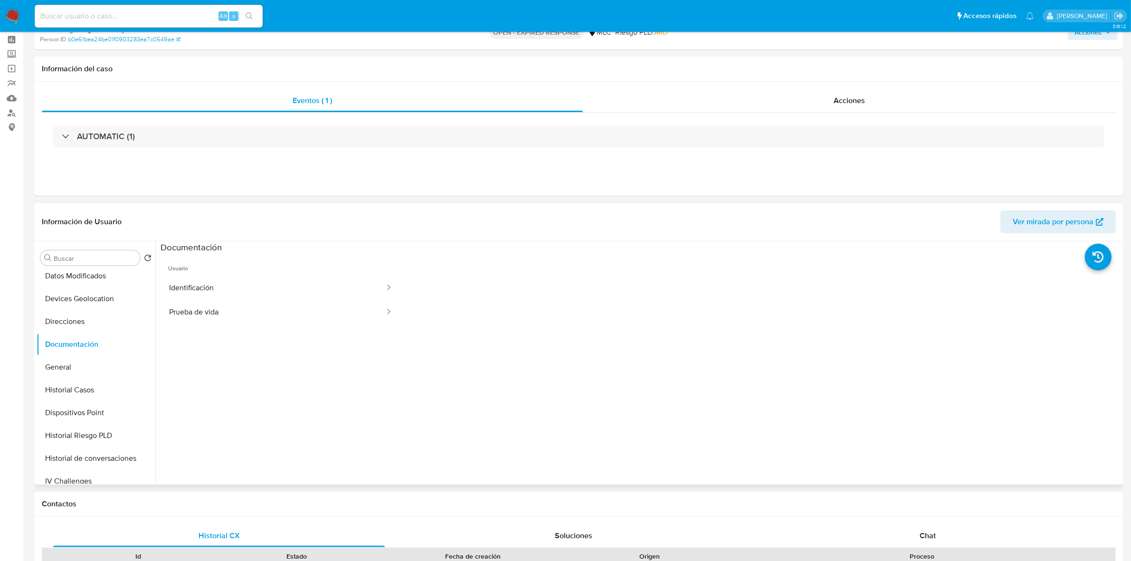
scroll to position [59, 0]
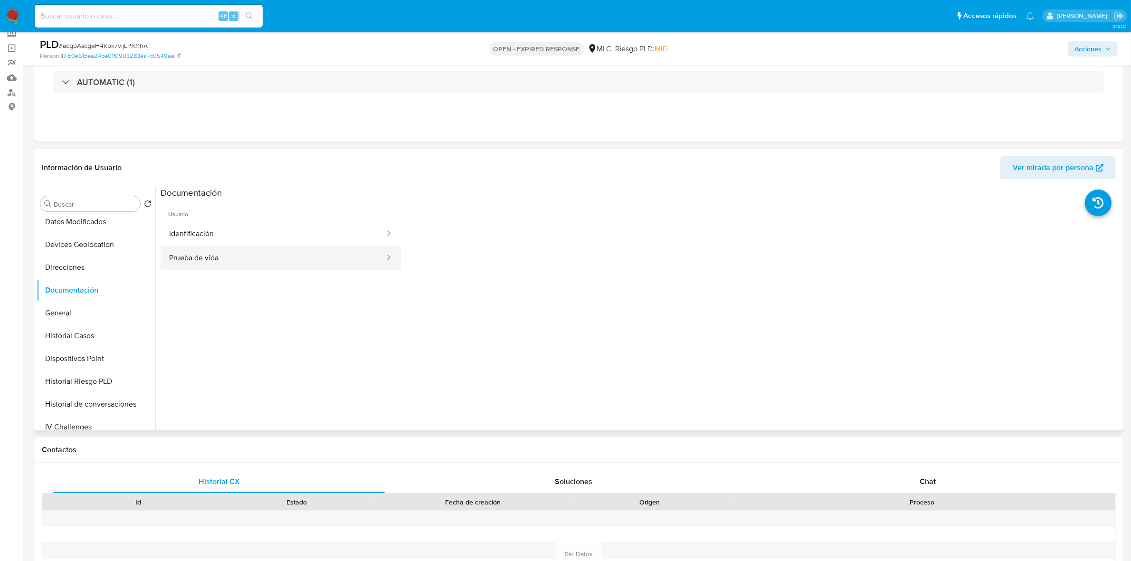
click at [207, 259] on button "Prueba de vida" at bounding box center [273, 258] width 225 height 24
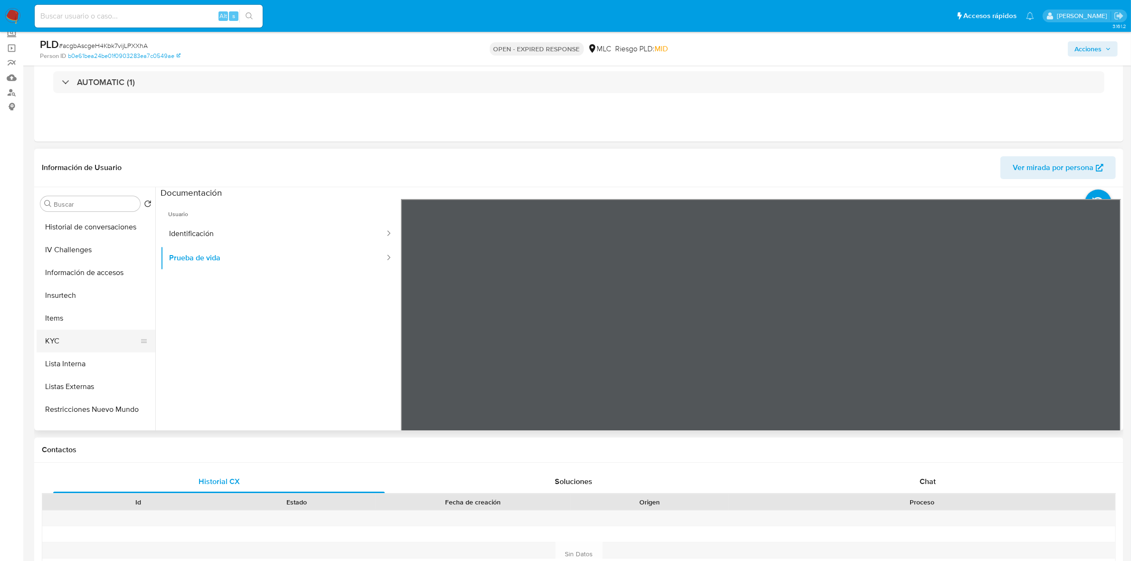
scroll to position [297, 0]
click at [96, 336] on button "KYC" at bounding box center [92, 340] width 111 height 23
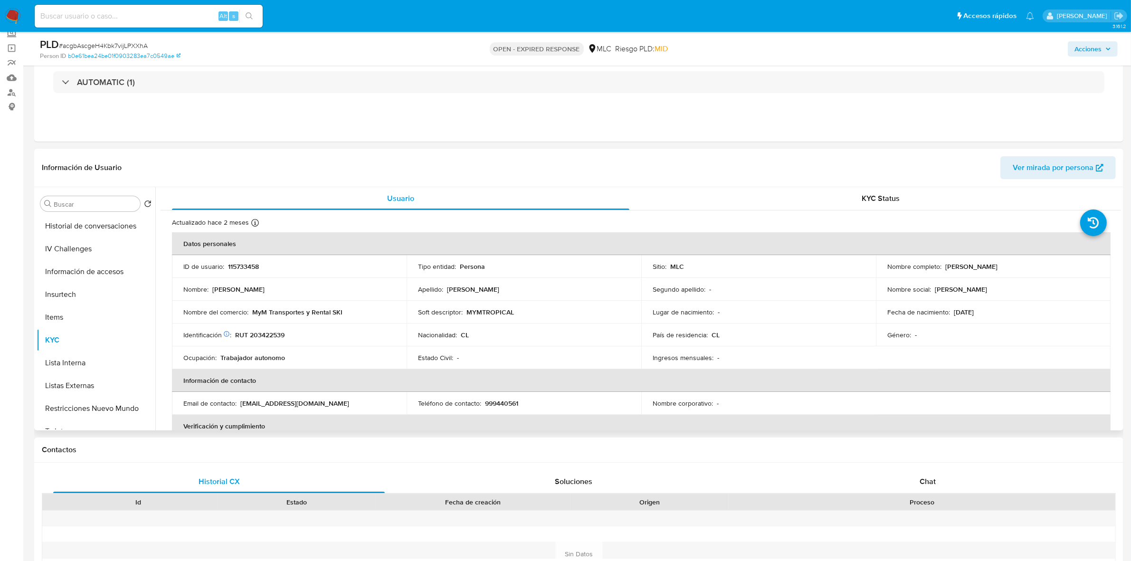
click at [494, 403] on p "999440561" at bounding box center [501, 403] width 33 height 9
click at [492, 404] on p "999440561" at bounding box center [501, 403] width 33 height 9
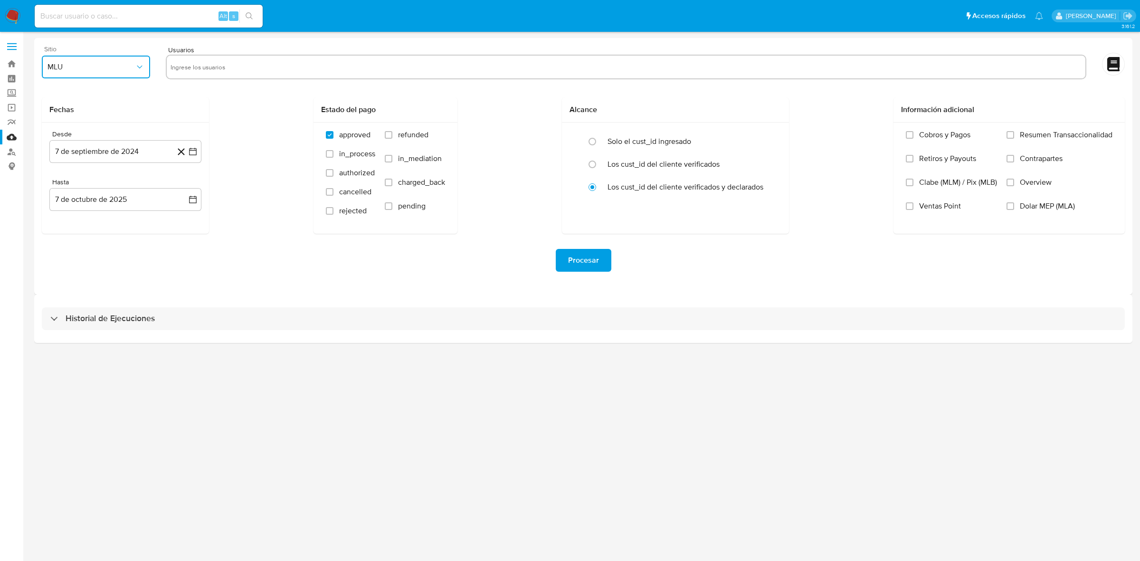
click at [103, 61] on button "MLU" at bounding box center [96, 67] width 108 height 23
click at [69, 222] on div "MLC" at bounding box center [93, 229] width 91 height 23
click at [188, 152] on icon "button" at bounding box center [193, 152] width 10 height 10
click at [184, 187] on icon "Mes siguiente" at bounding box center [185, 185] width 4 height 7
drag, startPoint x: 143, startPoint y: 286, endPoint x: 143, endPoint y: 279, distance: 6.7
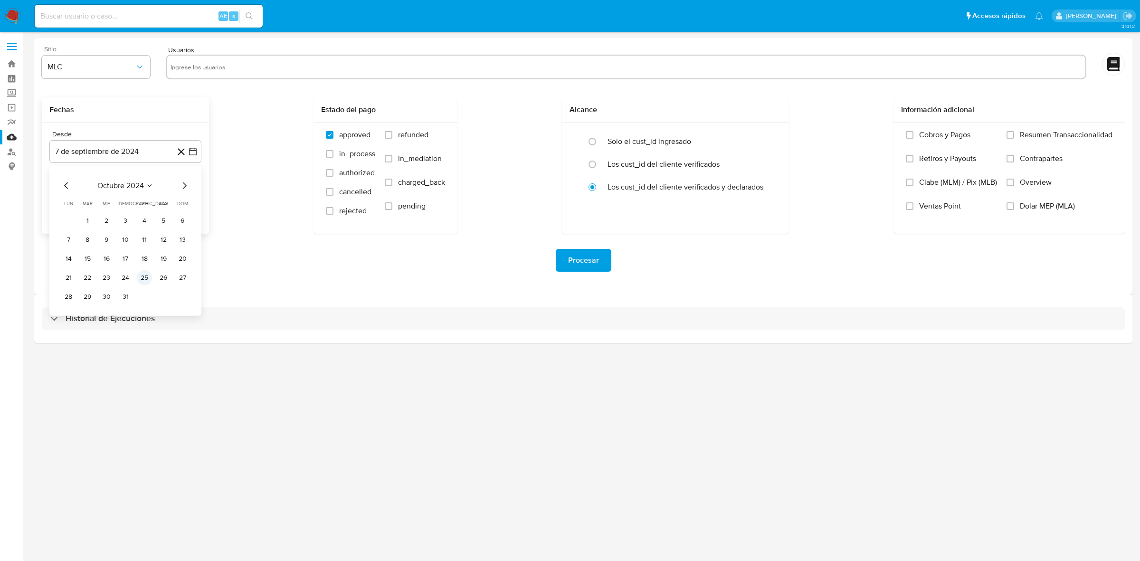
click at [143, 283] on tbody "1 2 3 4 5 6 7 8 9 10 11 12 13 14 15 16 17 18 19 20 21 22 23 24 25 26 27 28 29 3…" at bounding box center [125, 258] width 129 height 91
click at [143, 279] on button "25" at bounding box center [144, 277] width 15 height 15
click at [190, 193] on button "7 de octubre de 2025" at bounding box center [125, 199] width 152 height 23
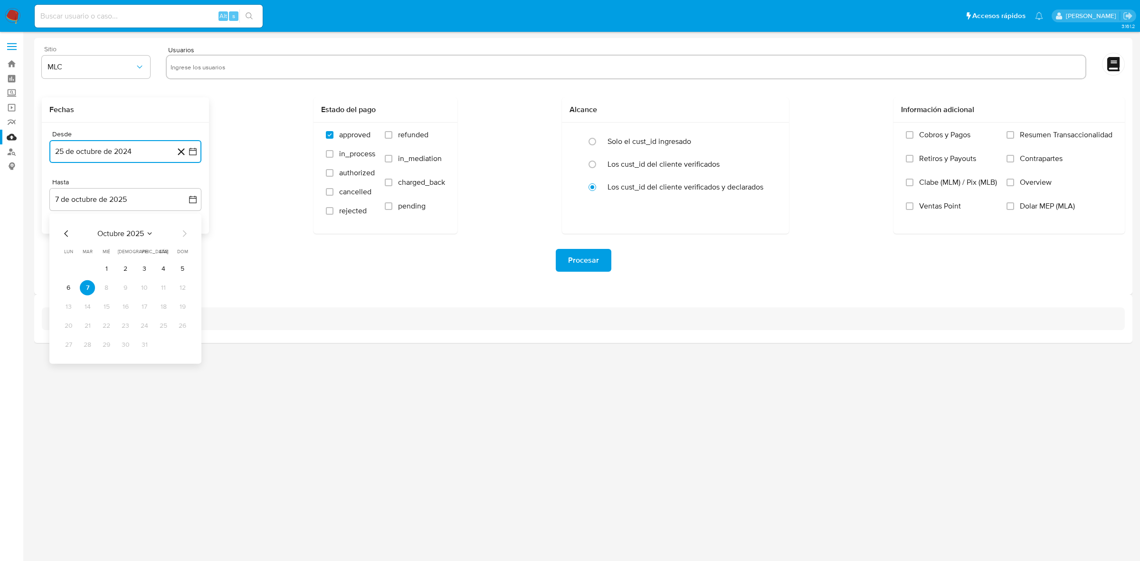
click at [67, 234] on icon "Mes anterior" at bounding box center [66, 233] width 11 height 11
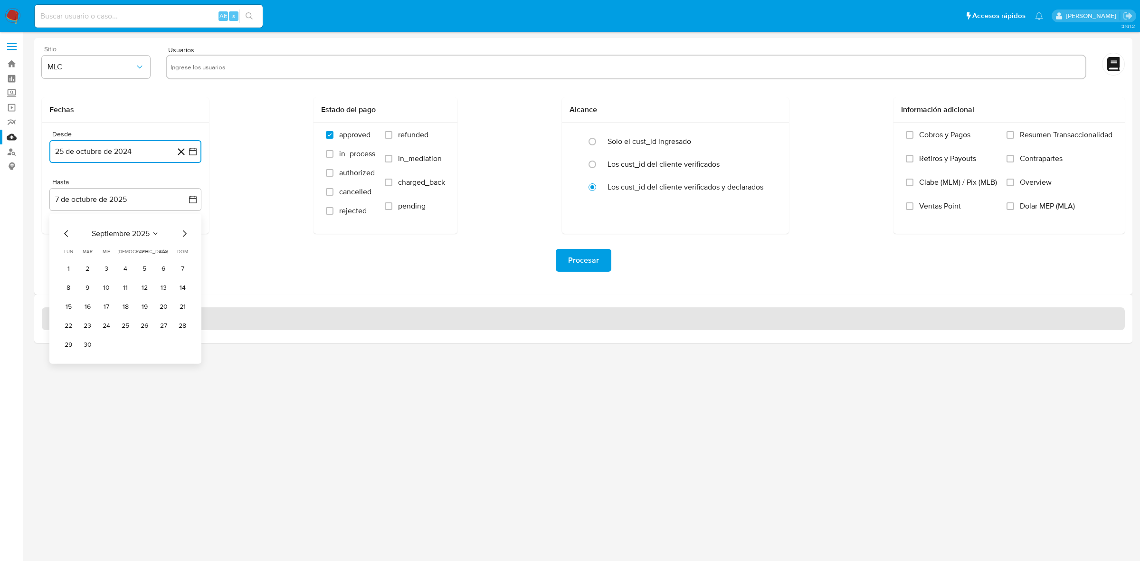
drag, startPoint x: 107, startPoint y: 328, endPoint x: 124, endPoint y: 319, distance: 19.6
click at [107, 328] on button "24" at bounding box center [106, 325] width 15 height 15
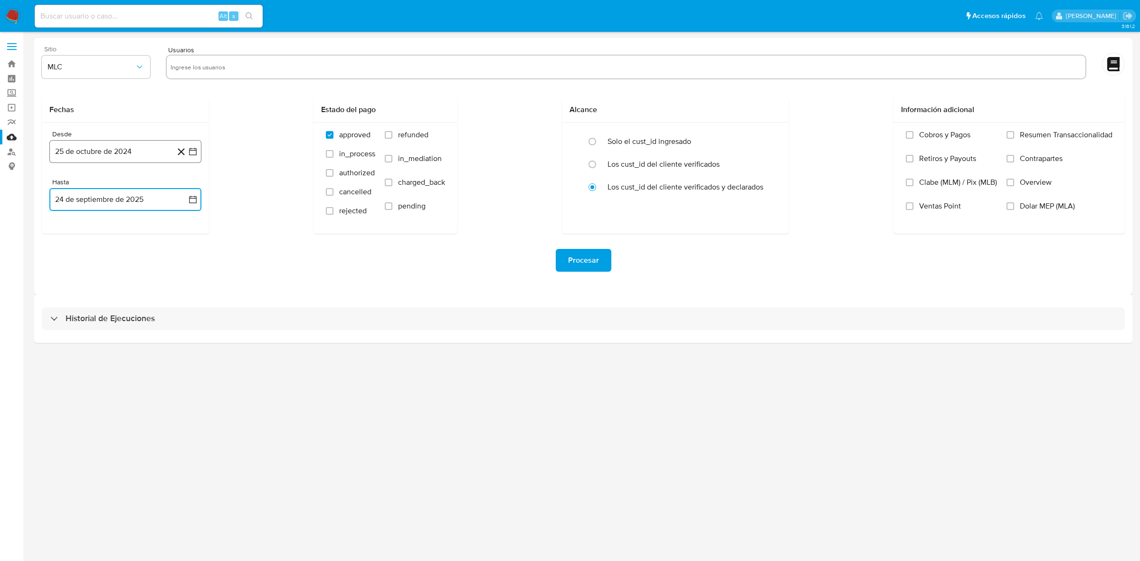
click at [196, 154] on icon "button" at bounding box center [193, 152] width 10 height 10
click at [72, 185] on div "octubre 2024" at bounding box center [125, 185] width 129 height 11
click at [65, 188] on icon "Mes anterior" at bounding box center [66, 185] width 11 height 11
click at [108, 293] on button "25" at bounding box center [106, 296] width 15 height 15
click at [212, 69] on input "text" at bounding box center [626, 66] width 911 height 15
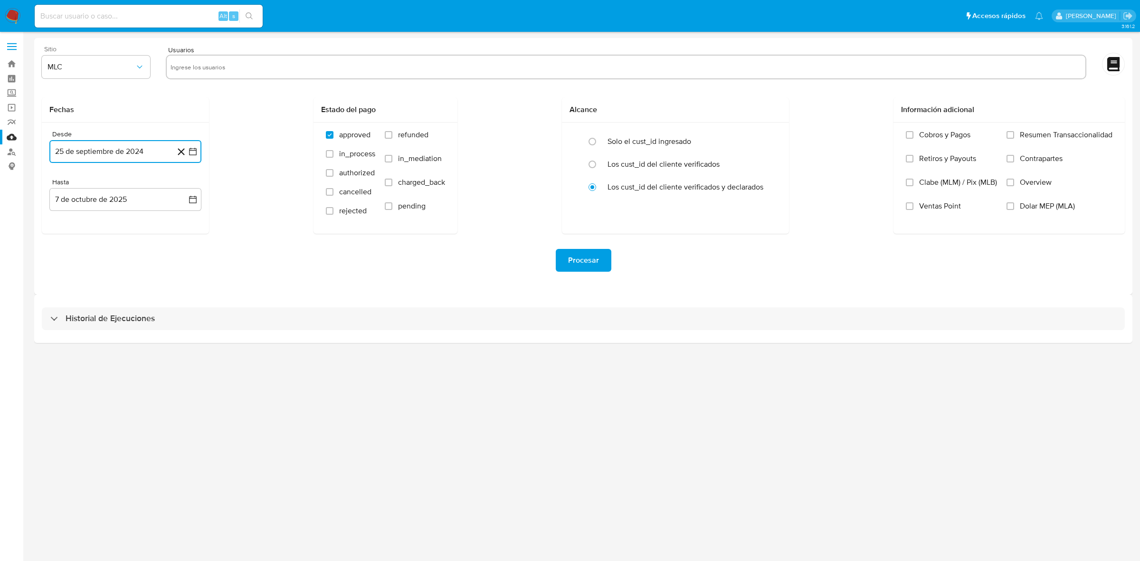
type input "479292537"
paste input "146265843"
type input "146265843"
paste input "1021782255"
type input "1021782255"
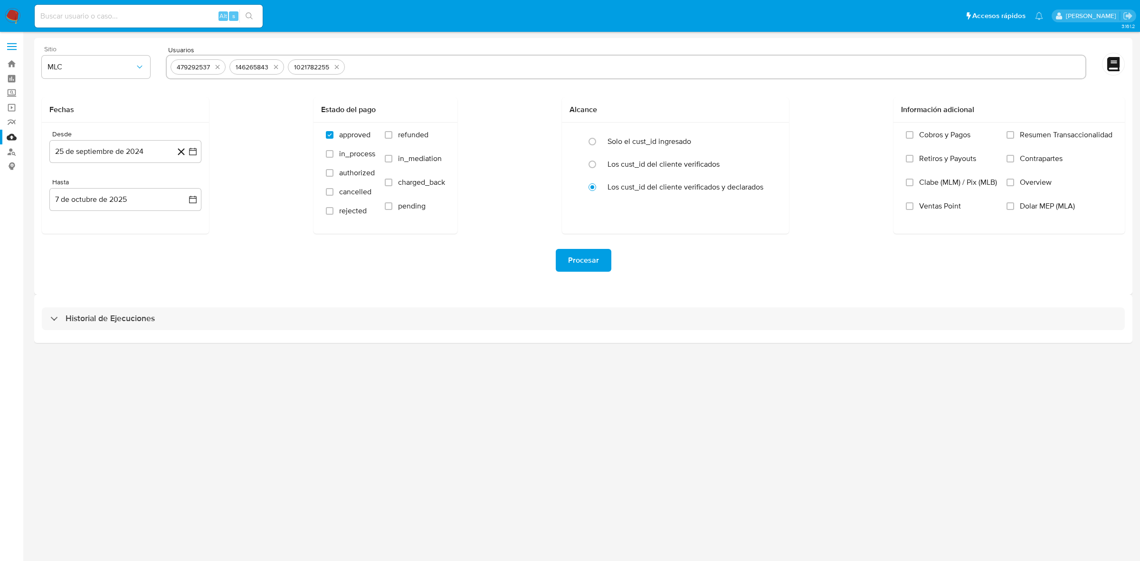
paste input "1706787884"
type input "1706787884"
paste input "1168758642"
type input "1168758642"
paste input "115733458"
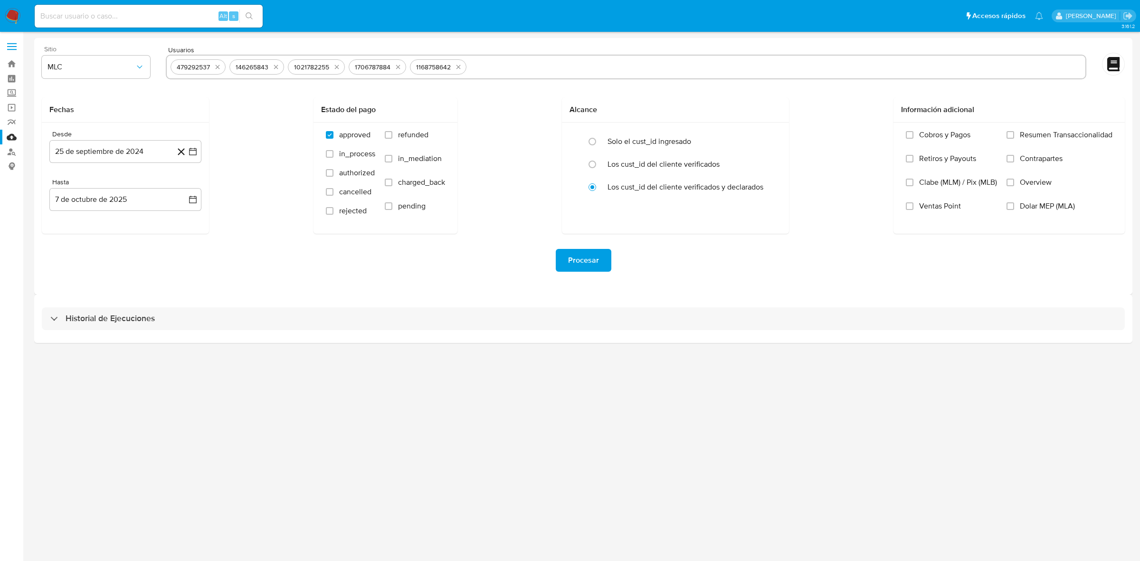
type input "115733458"
click at [315, 300] on div "Historial de Ejecuciones" at bounding box center [583, 319] width 1099 height 48
click at [573, 257] on span "Procesar" at bounding box center [583, 260] width 31 height 21
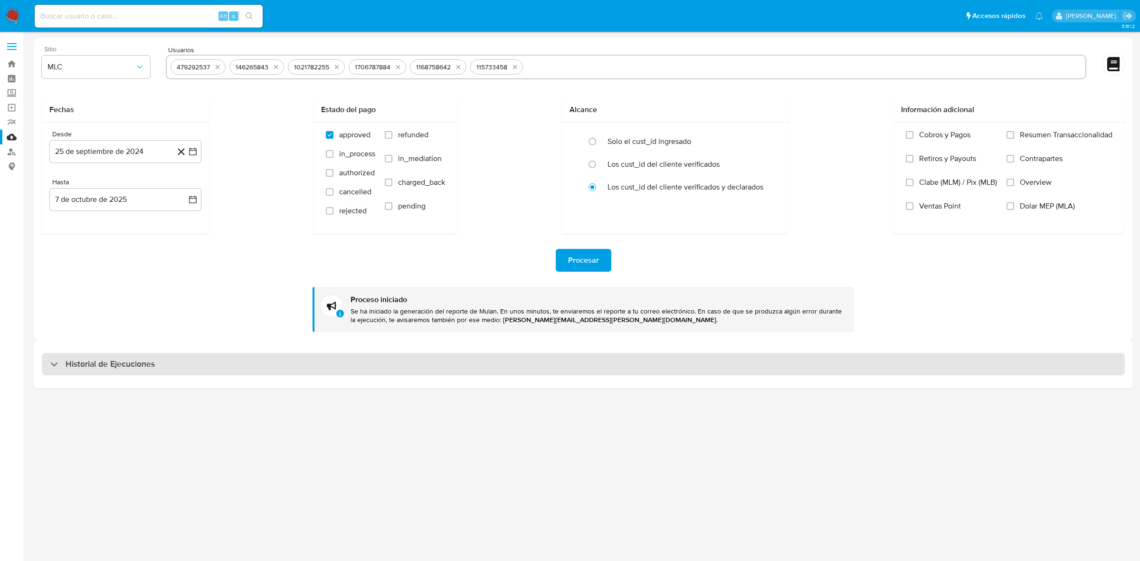
click at [285, 360] on div "Historial de Ejecuciones" at bounding box center [583, 364] width 1083 height 23
select select "10"
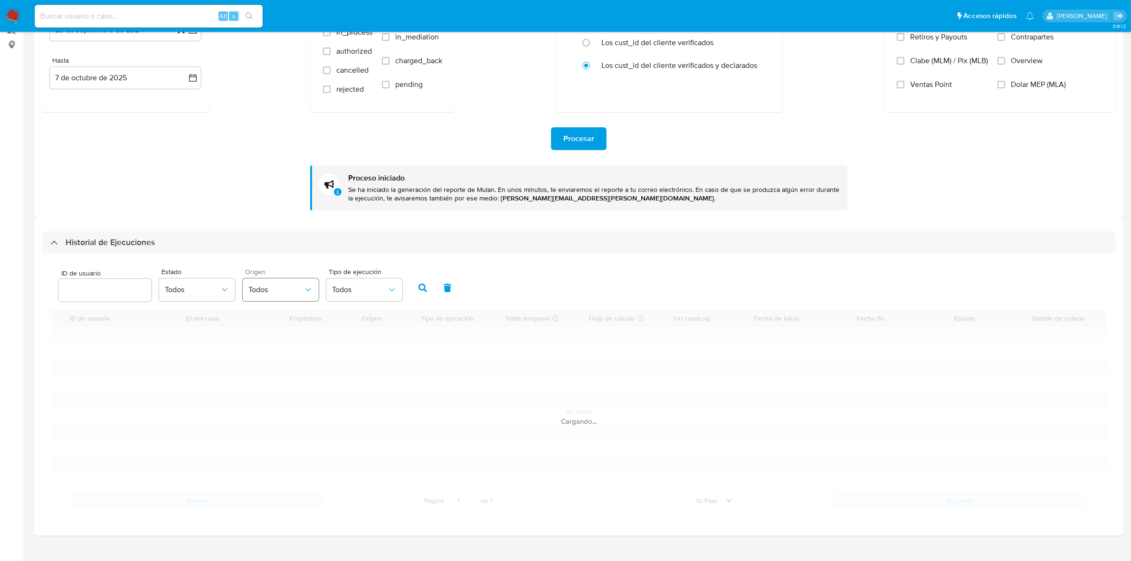
scroll to position [137, 0]
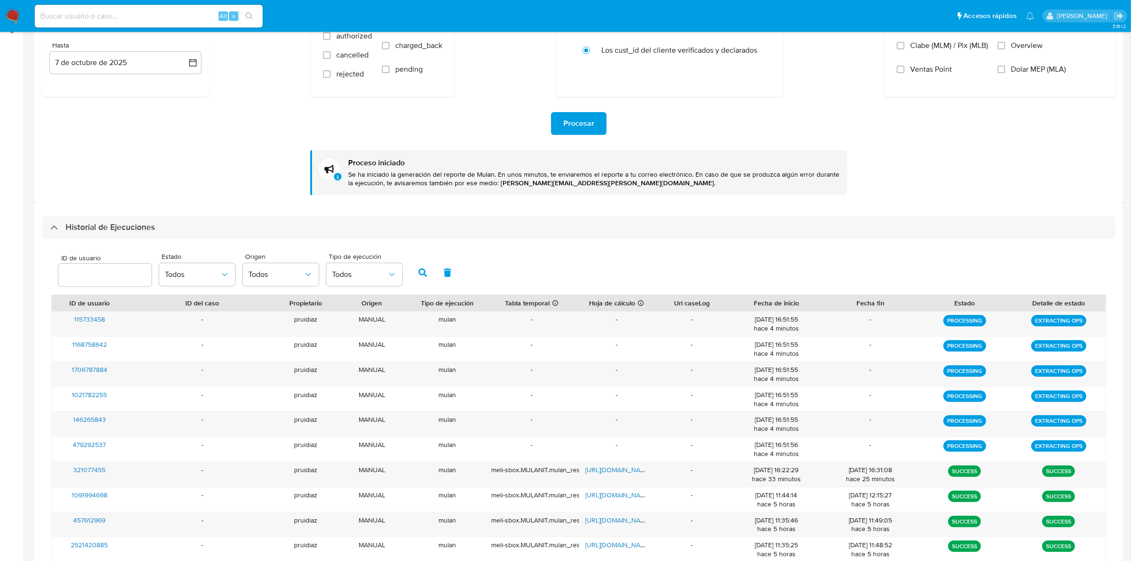
click at [18, 9] on img at bounding box center [13, 16] width 16 height 16
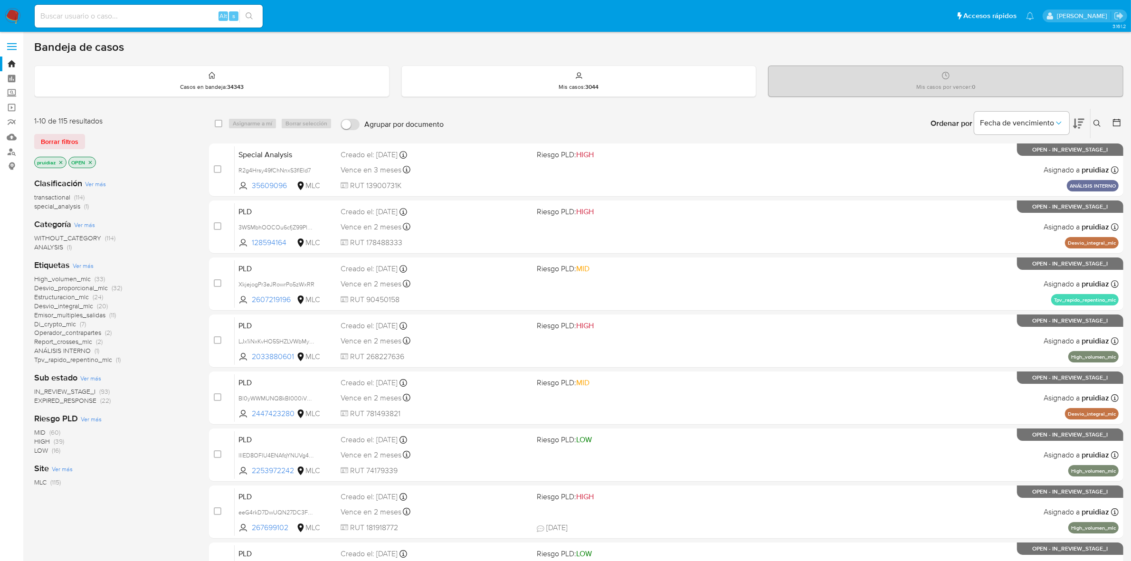
click at [1079, 129] on button at bounding box center [1078, 123] width 11 height 29
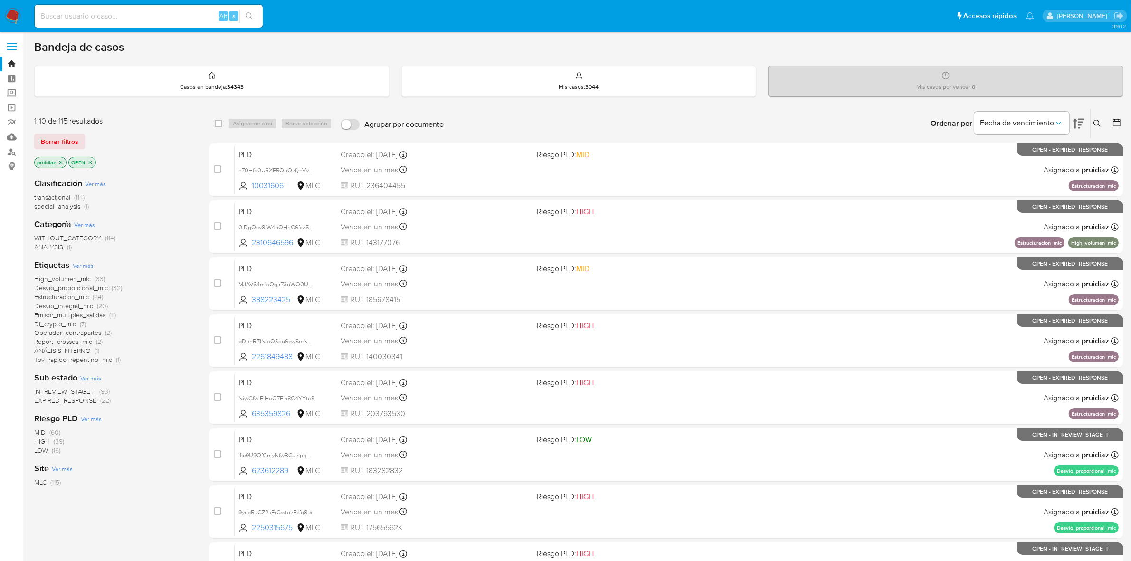
click at [19, 12] on img at bounding box center [13, 16] width 16 height 16
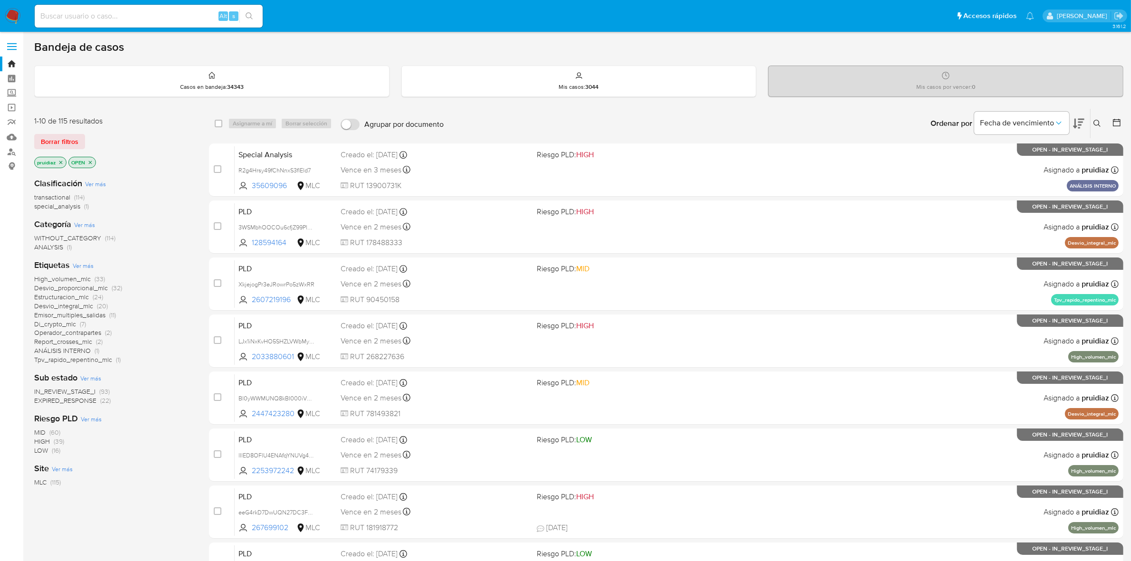
click at [1082, 126] on icon at bounding box center [1078, 123] width 11 height 11
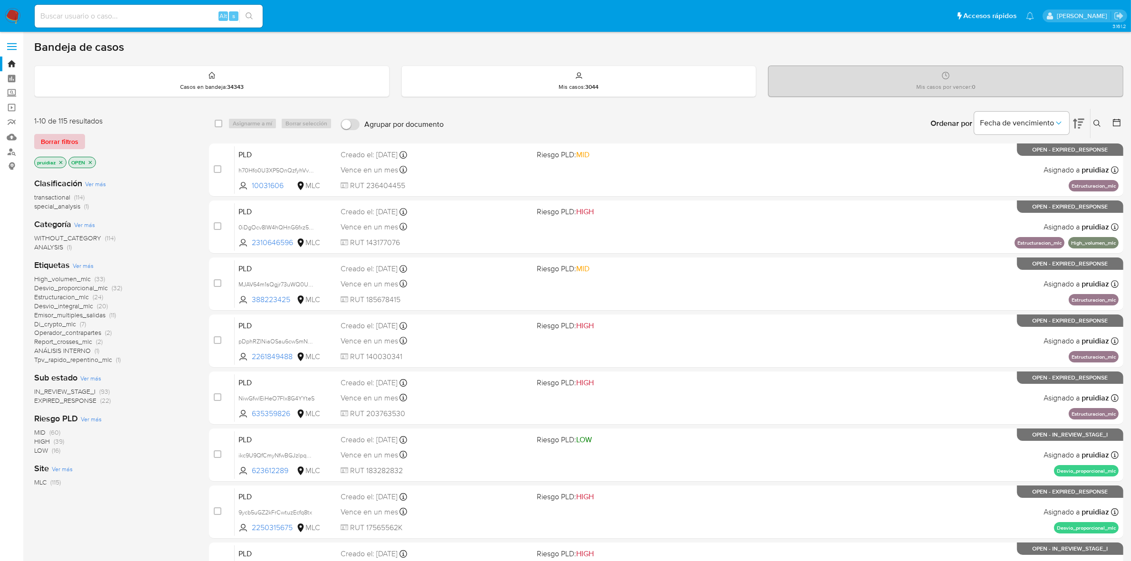
click at [59, 139] on span "Borrar filtros" at bounding box center [60, 141] width 38 height 13
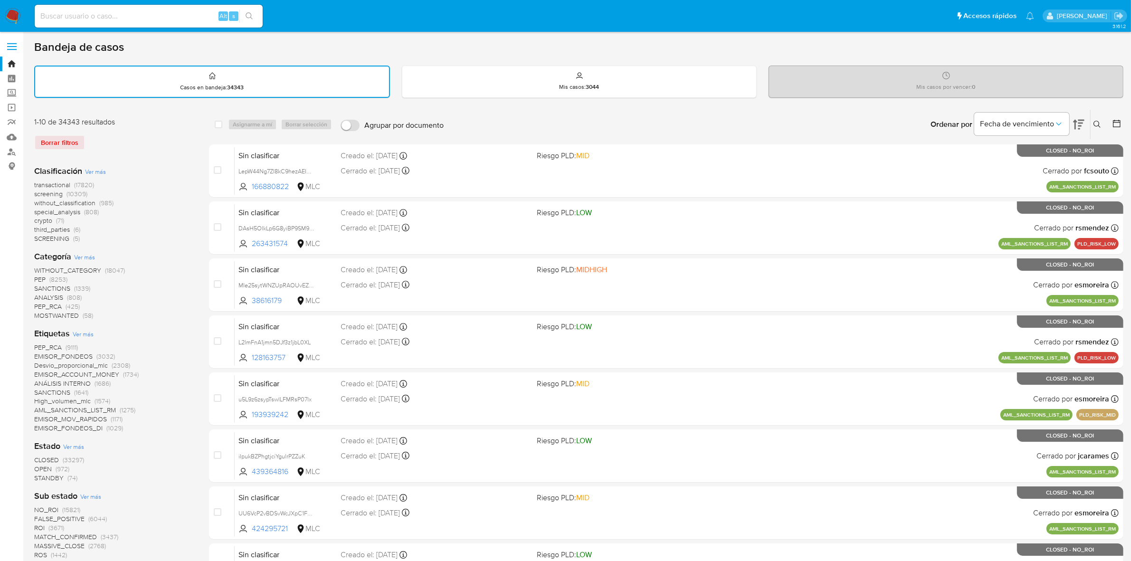
click at [1122, 119] on button at bounding box center [1117, 124] width 11 height 11
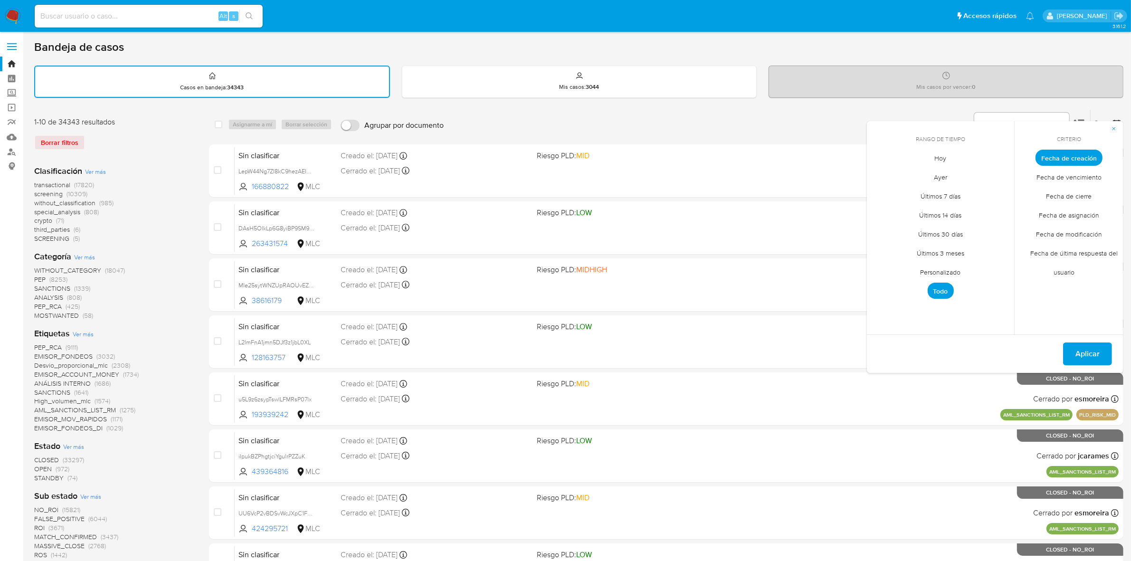
click at [937, 267] on span "Personalizado" at bounding box center [941, 272] width 60 height 19
click at [879, 176] on icon "Mes anterior" at bounding box center [881, 175] width 11 height 11
click at [901, 208] on button "1" at bounding box center [902, 210] width 15 height 15
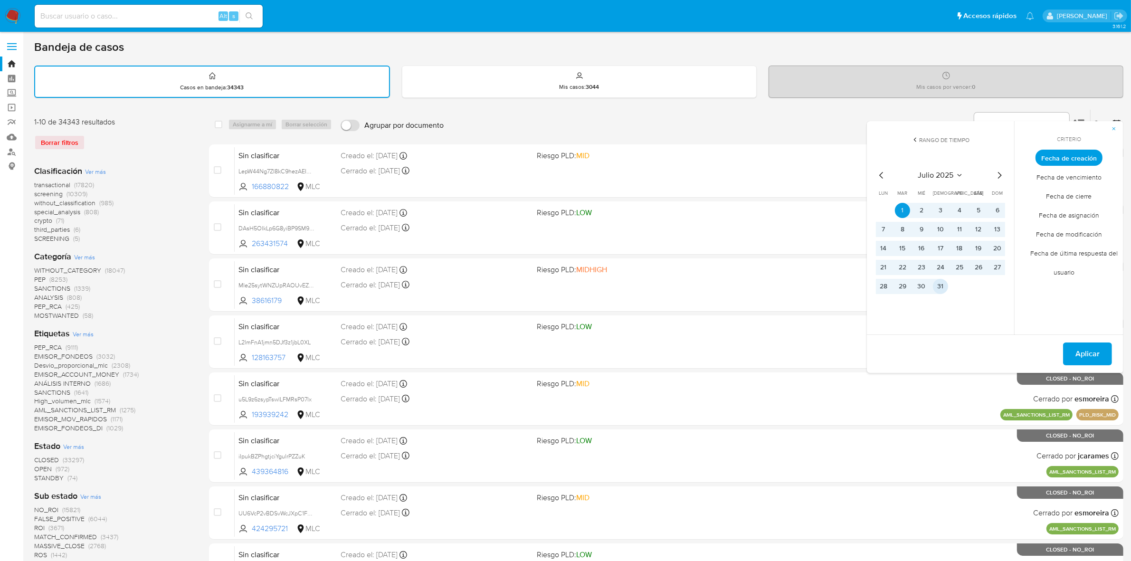
click at [942, 279] on button "31" at bounding box center [940, 286] width 15 height 15
click at [1093, 354] on span "Aplicar" at bounding box center [1088, 354] width 24 height 21
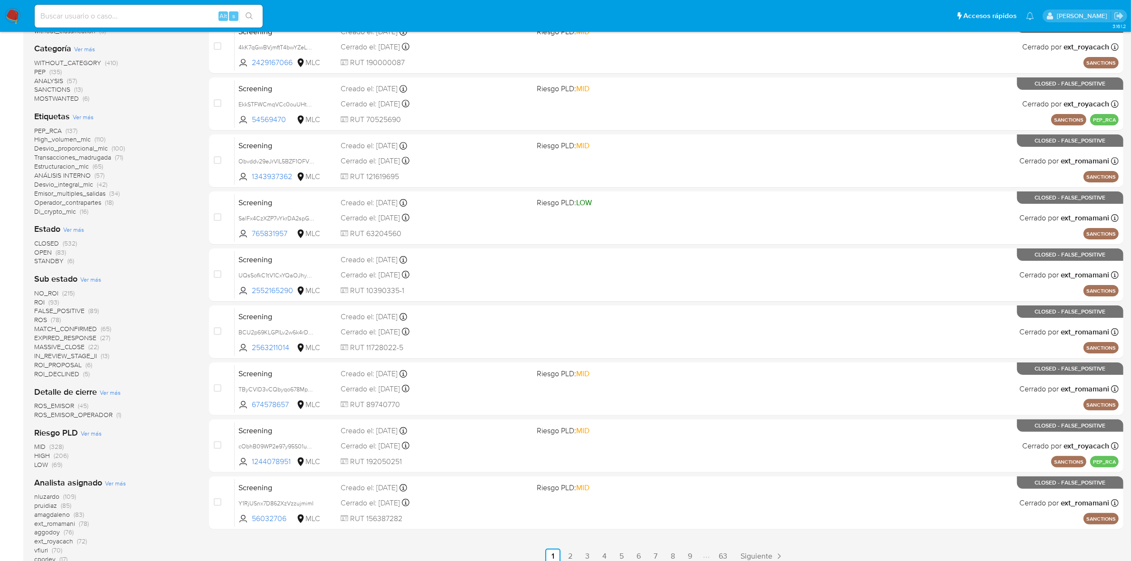
scroll to position [178, 0]
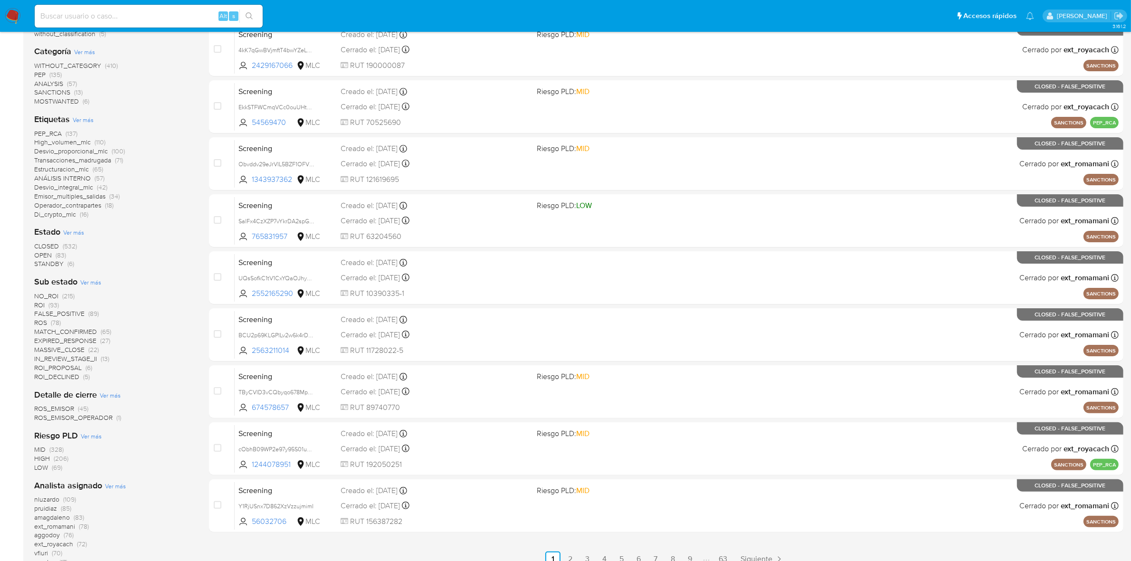
click at [48, 254] on span "OPEN" at bounding box center [43, 255] width 18 height 10
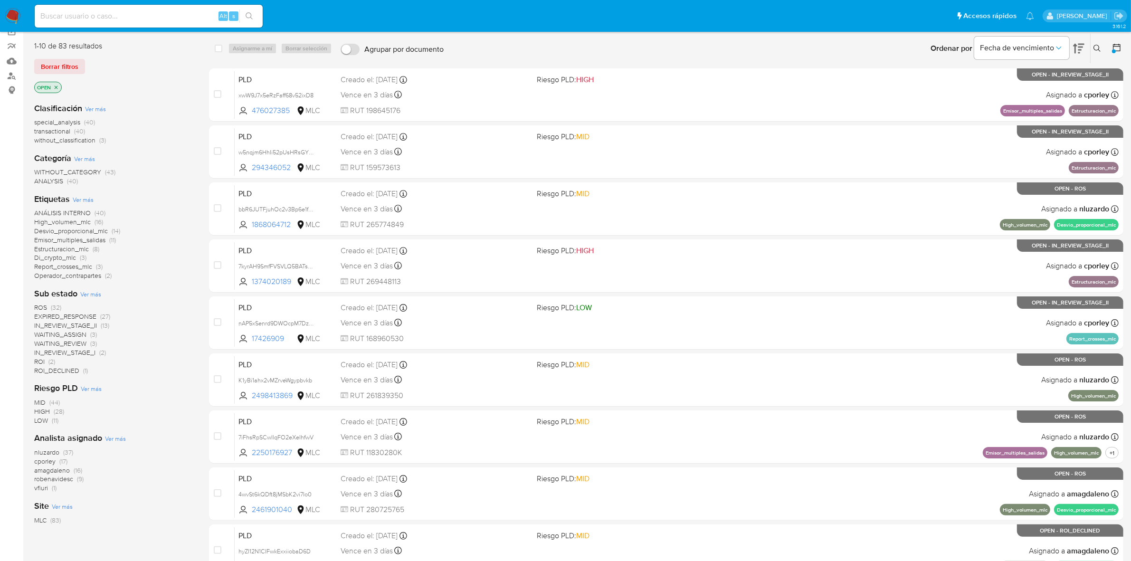
scroll to position [59, 0]
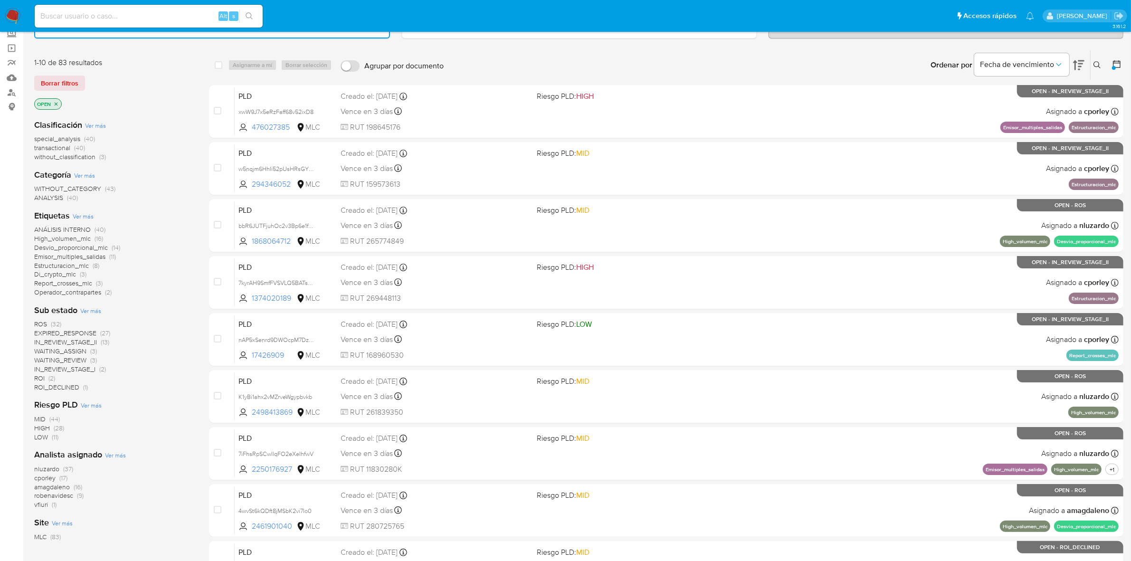
click at [44, 470] on span "nluzardo" at bounding box center [46, 469] width 25 height 10
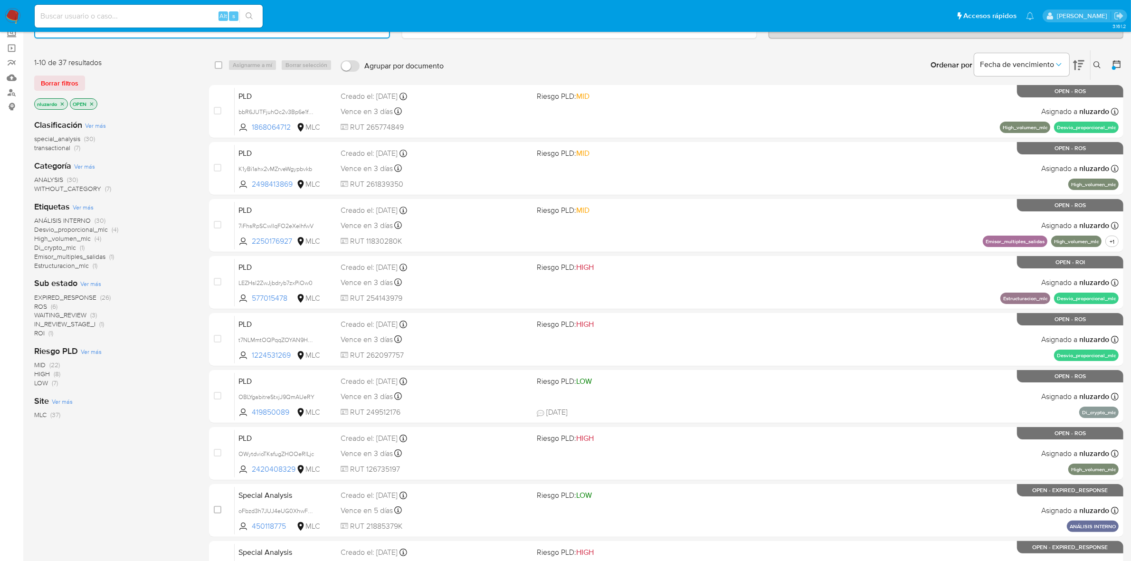
click at [15, 19] on img at bounding box center [13, 16] width 16 height 16
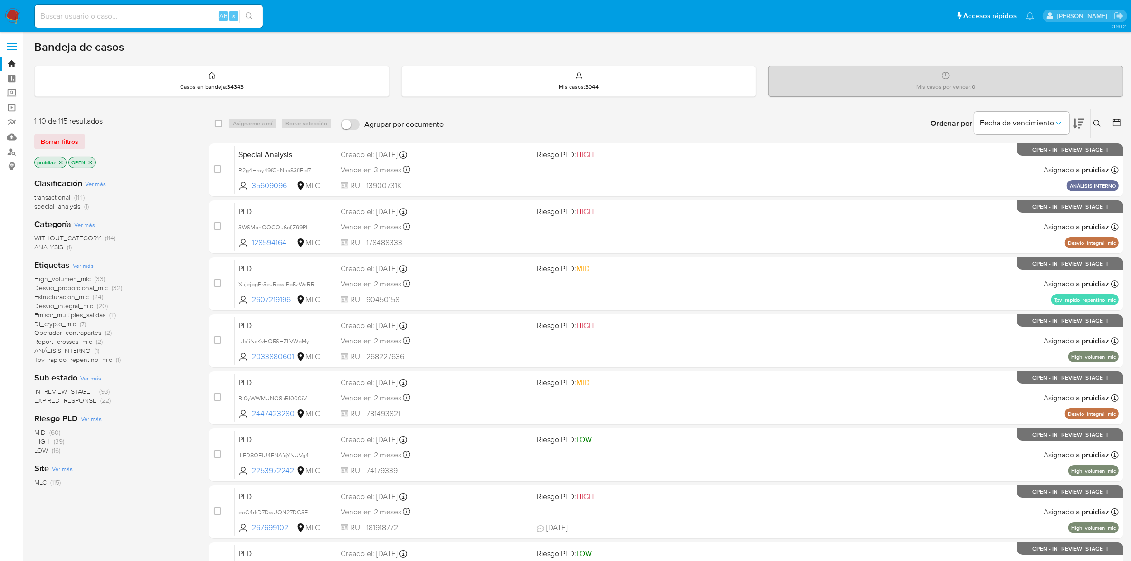
click at [16, 19] on img at bounding box center [13, 16] width 16 height 16
click at [1079, 127] on icon at bounding box center [1078, 124] width 11 height 10
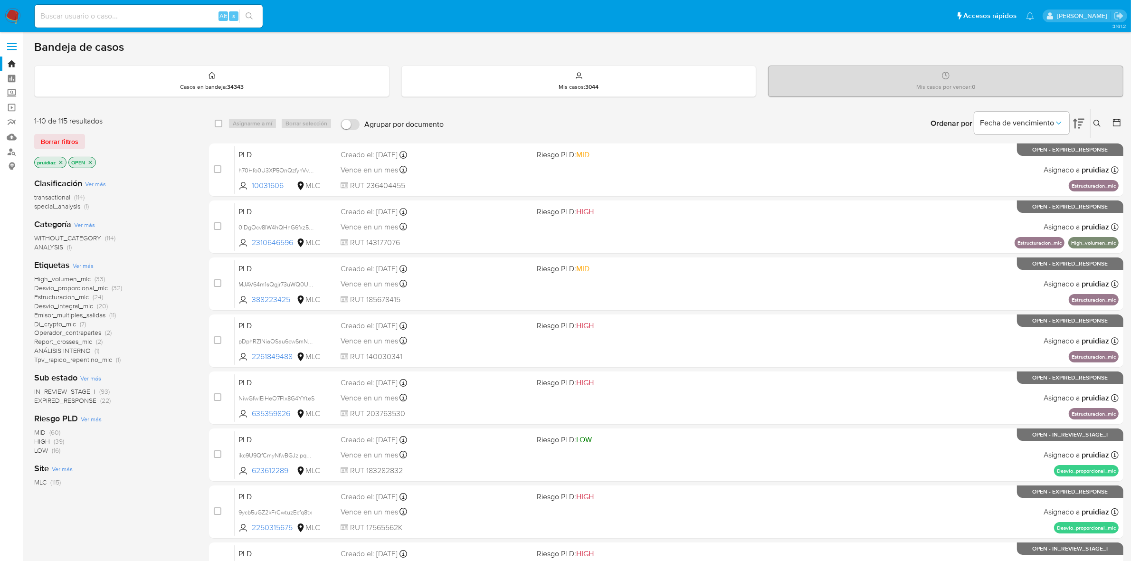
click at [1125, 119] on main "3.161.2" at bounding box center [565, 392] width 1131 height 784
click at [1123, 119] on button at bounding box center [1117, 123] width 11 height 11
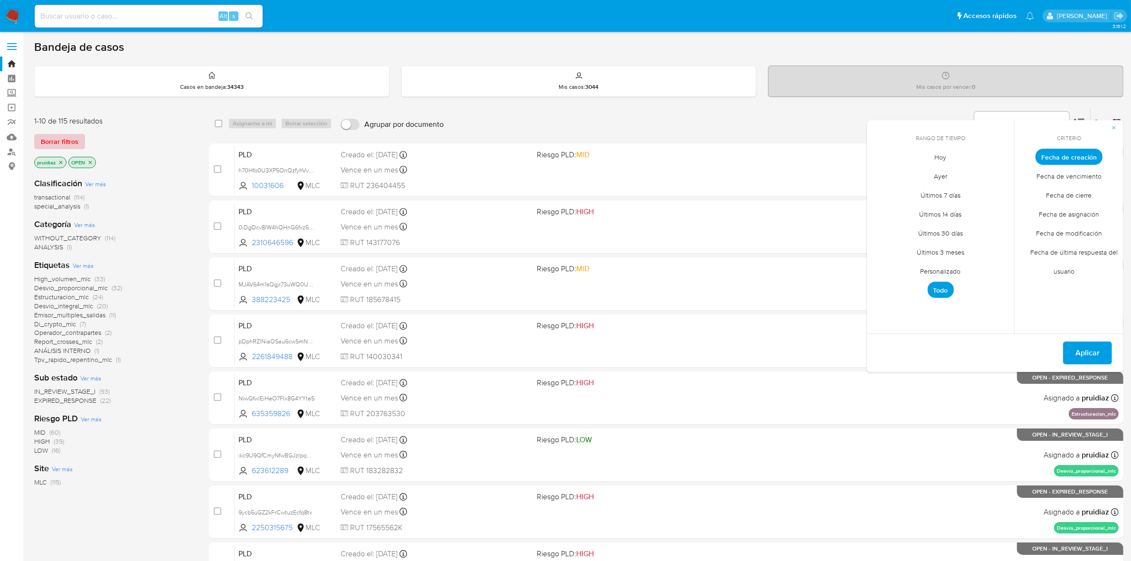
click at [57, 145] on span "Borrar filtros" at bounding box center [60, 141] width 38 height 13
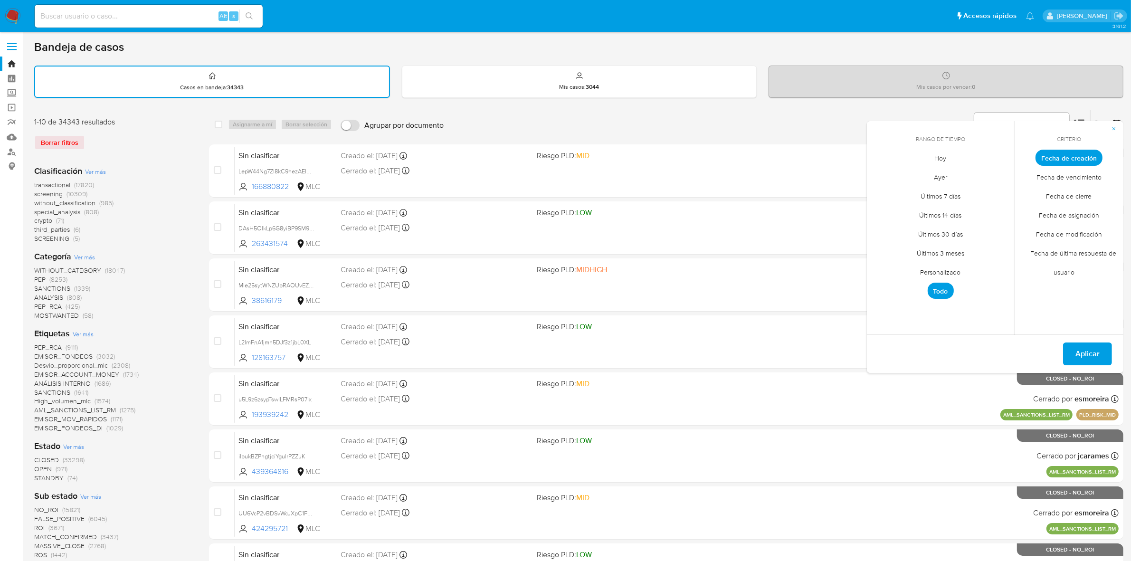
click at [937, 155] on span "Hoy" at bounding box center [941, 158] width 32 height 19
click at [1070, 194] on span "Fecha de cierre" at bounding box center [1070, 196] width 66 height 19
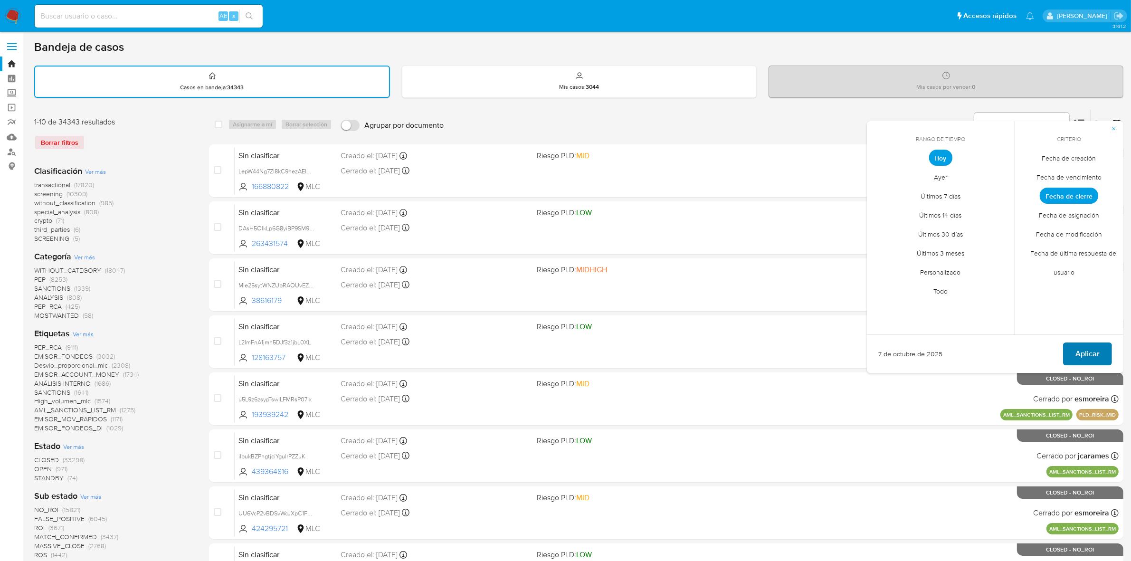
click at [1087, 353] on span "Aplicar" at bounding box center [1088, 354] width 24 height 21
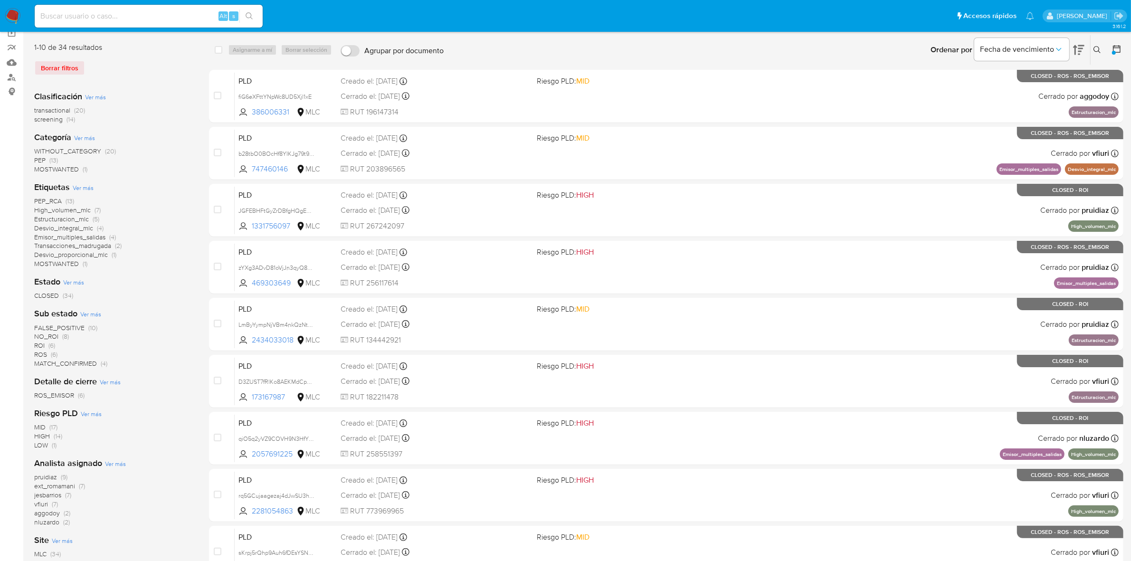
scroll to position [222, 0]
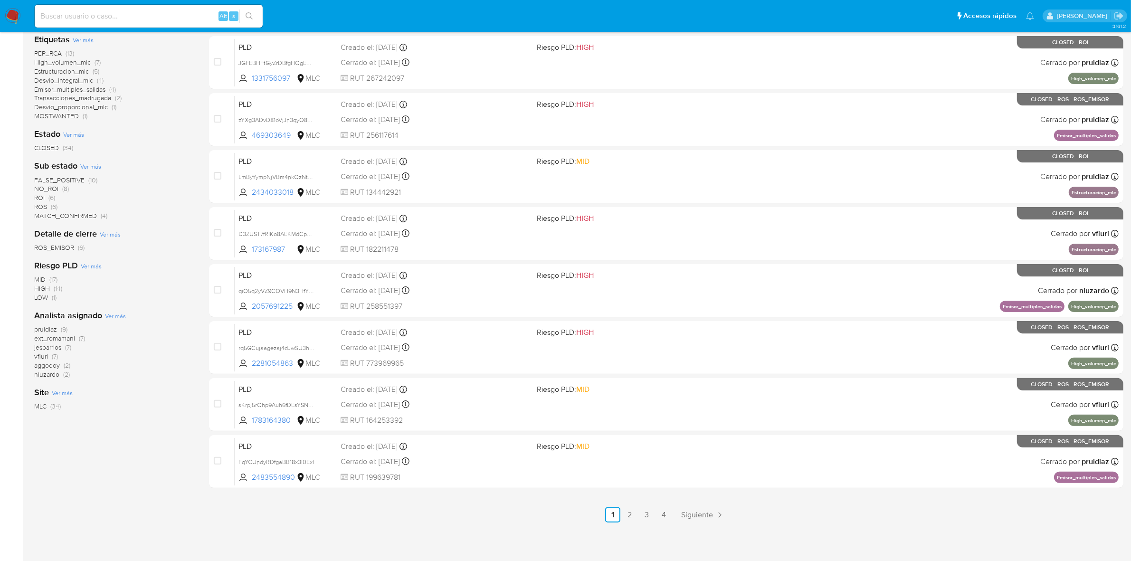
click at [798, 523] on div "3.161.2" at bounding box center [578, 186] width 1089 height 741
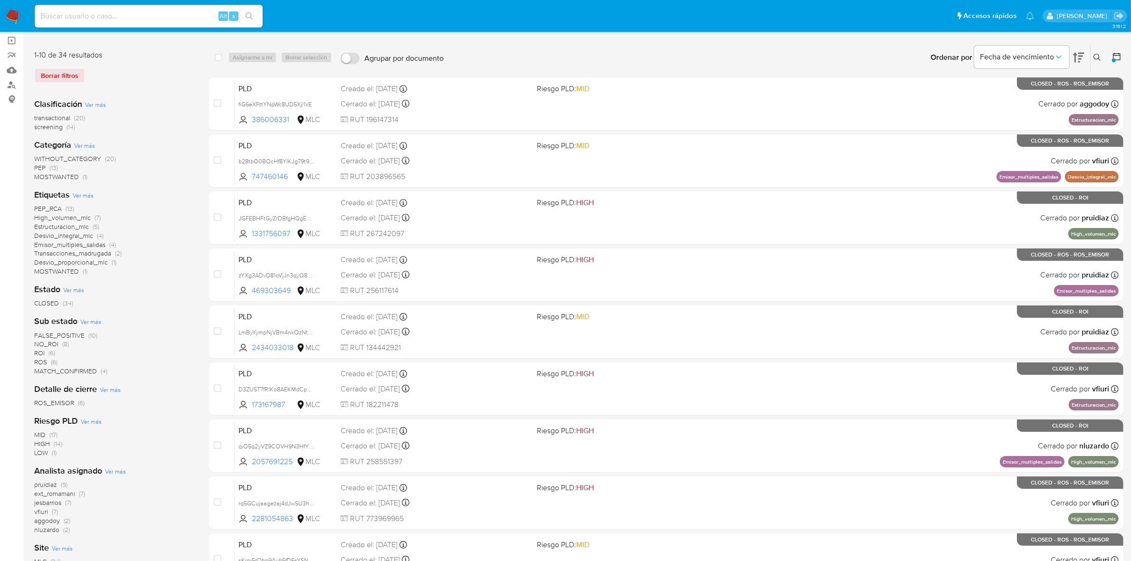
scroll to position [178, 0]
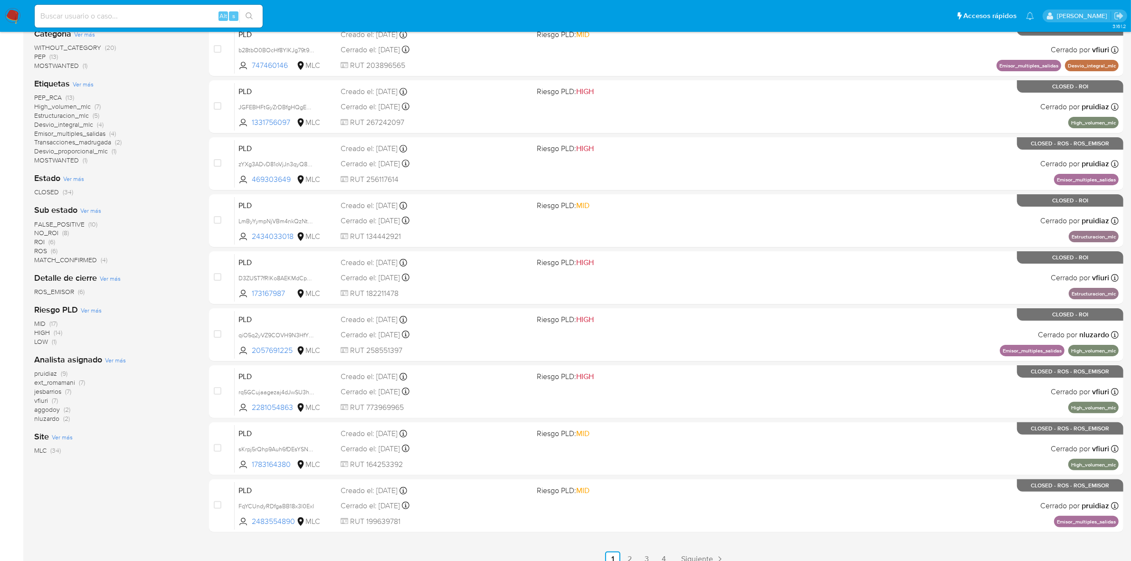
click at [13, 18] on img at bounding box center [13, 16] width 16 height 16
